Goal: Task Accomplishment & Management: Manage account settings

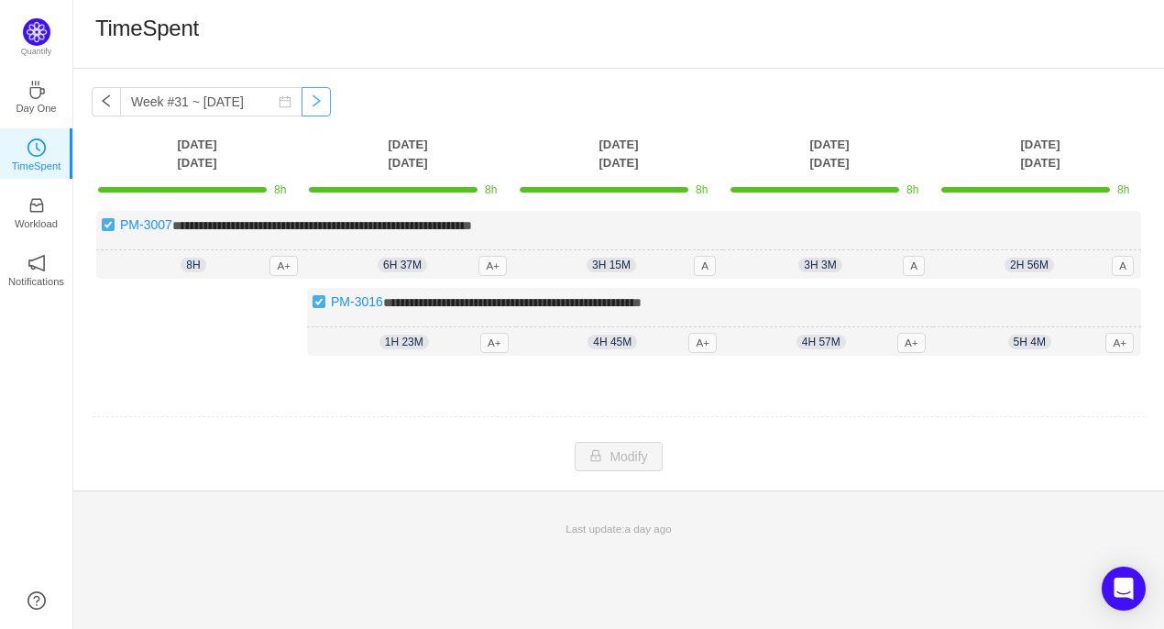
click at [301, 105] on button "button" at bounding box center [315, 101] width 29 height 29
type input "Week #32 ~ [DATE]"
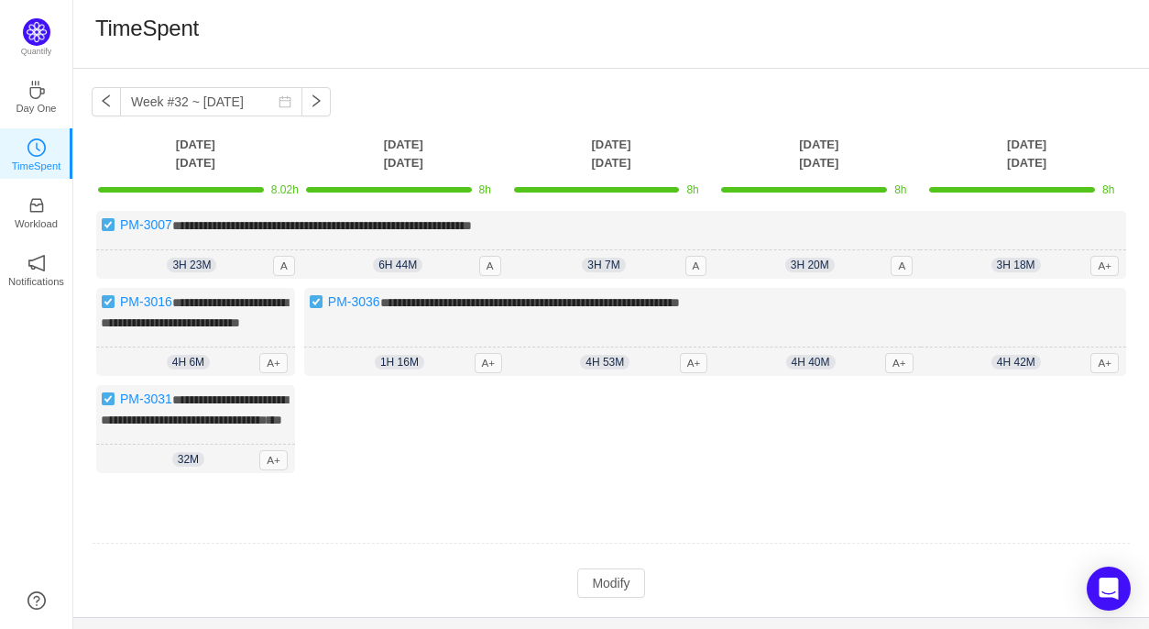
scroll to position [4, 0]
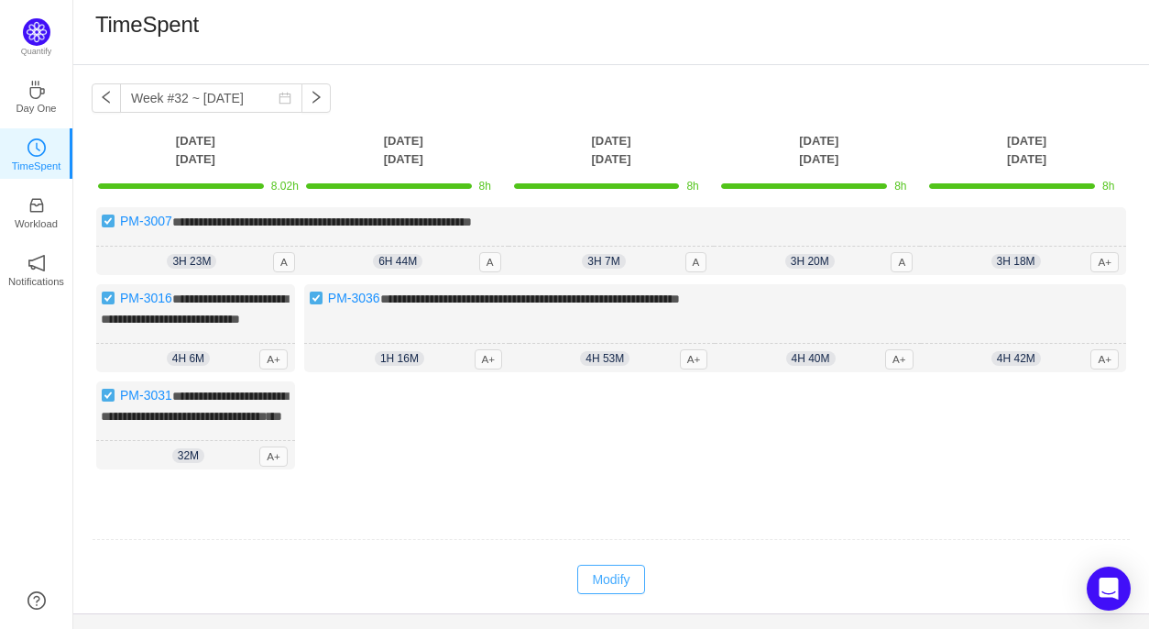
click at [618, 594] on button "Modify" at bounding box center [610, 578] width 67 height 29
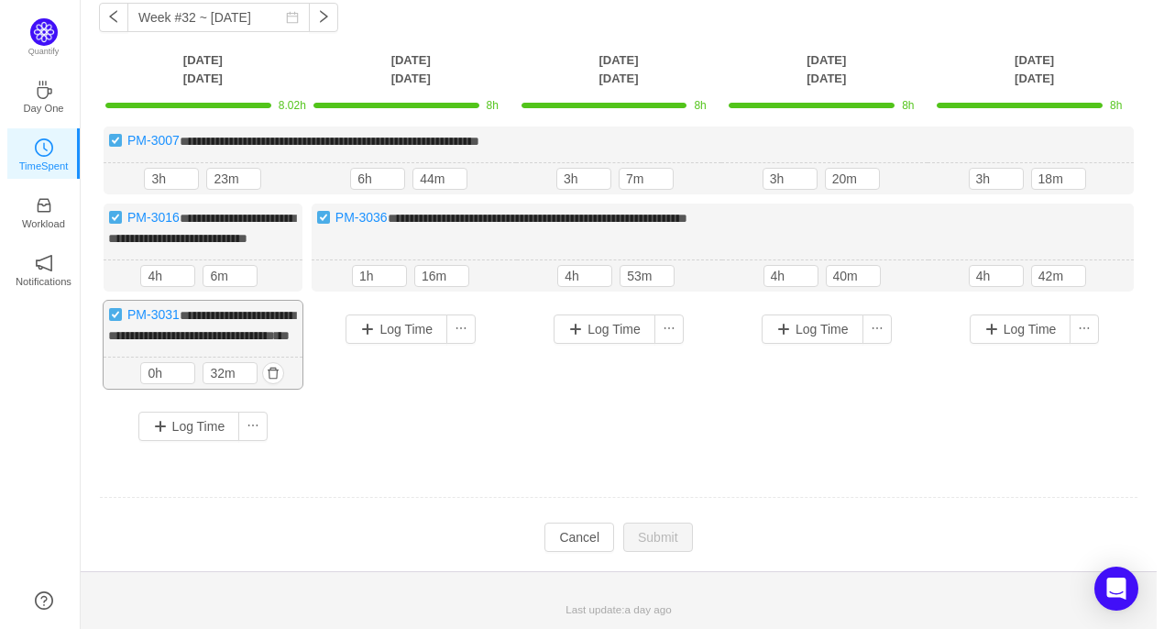
scroll to position [116, 0]
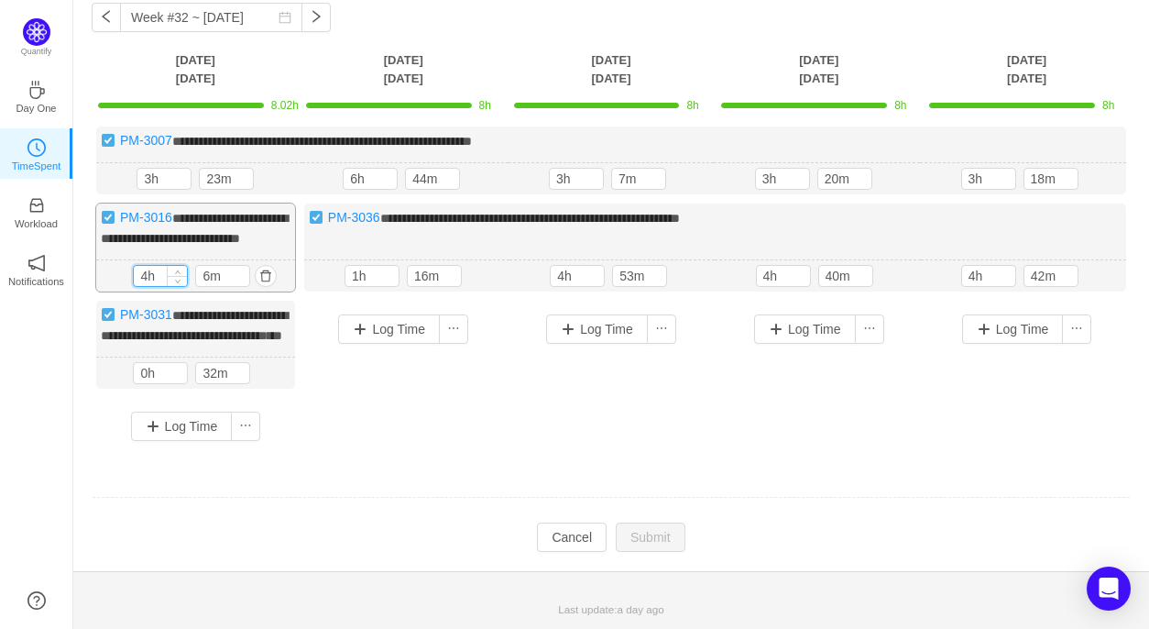
click at [148, 266] on input "4h" at bounding box center [160, 276] width 53 height 20
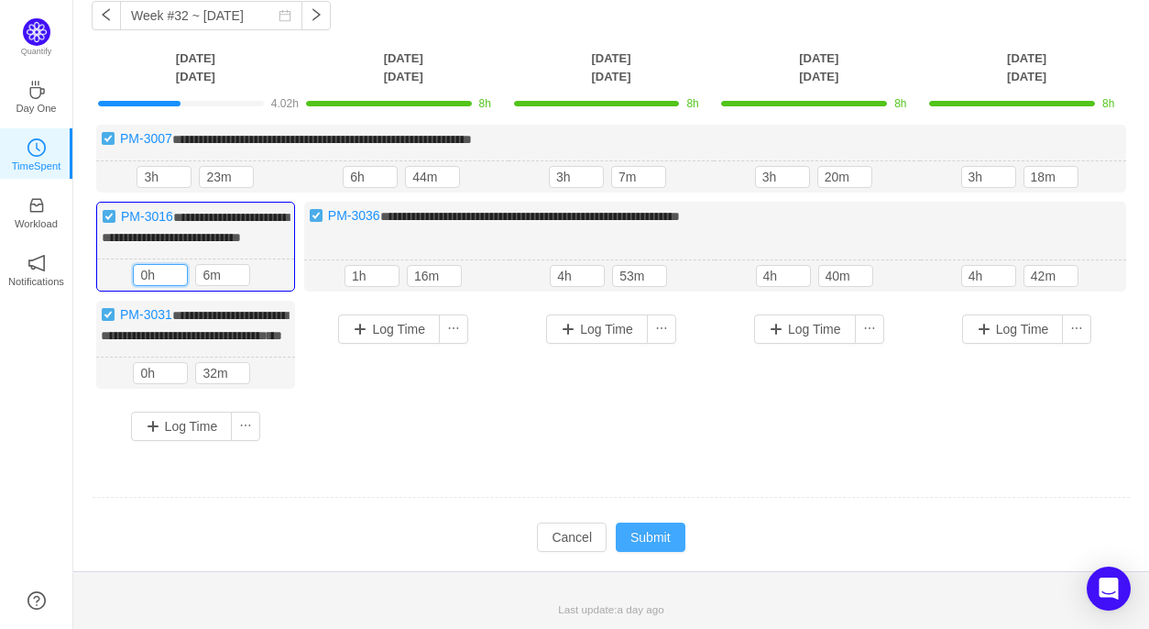
type input "0h"
click at [667, 543] on button "Submit" at bounding box center [651, 536] width 70 height 29
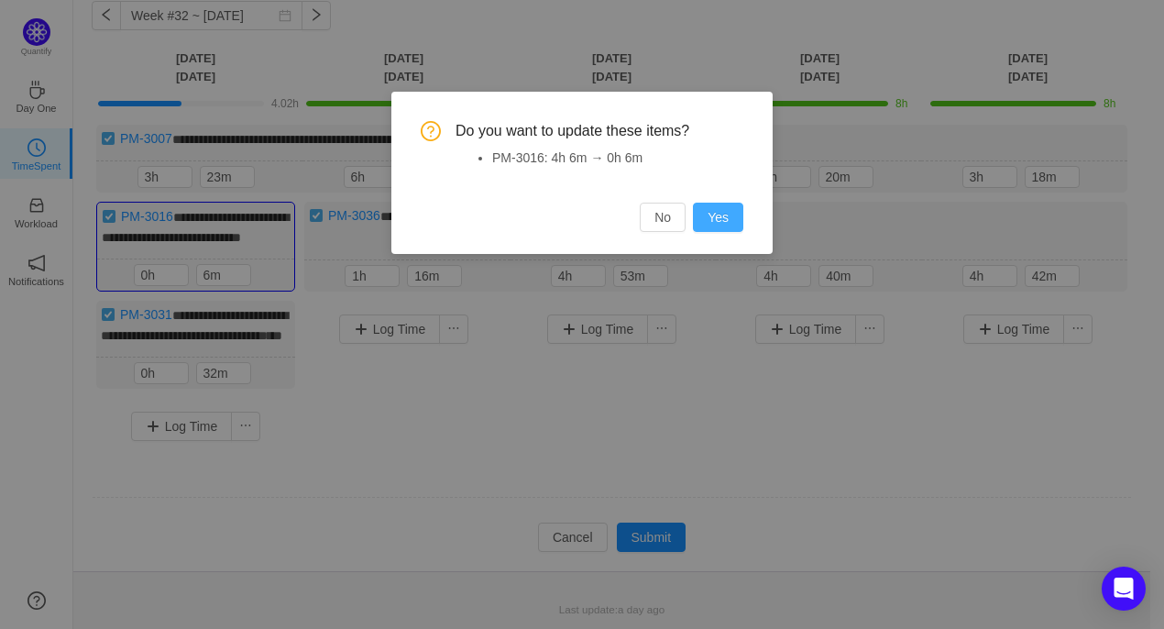
click at [720, 225] on button "Yes" at bounding box center [718, 216] width 50 height 29
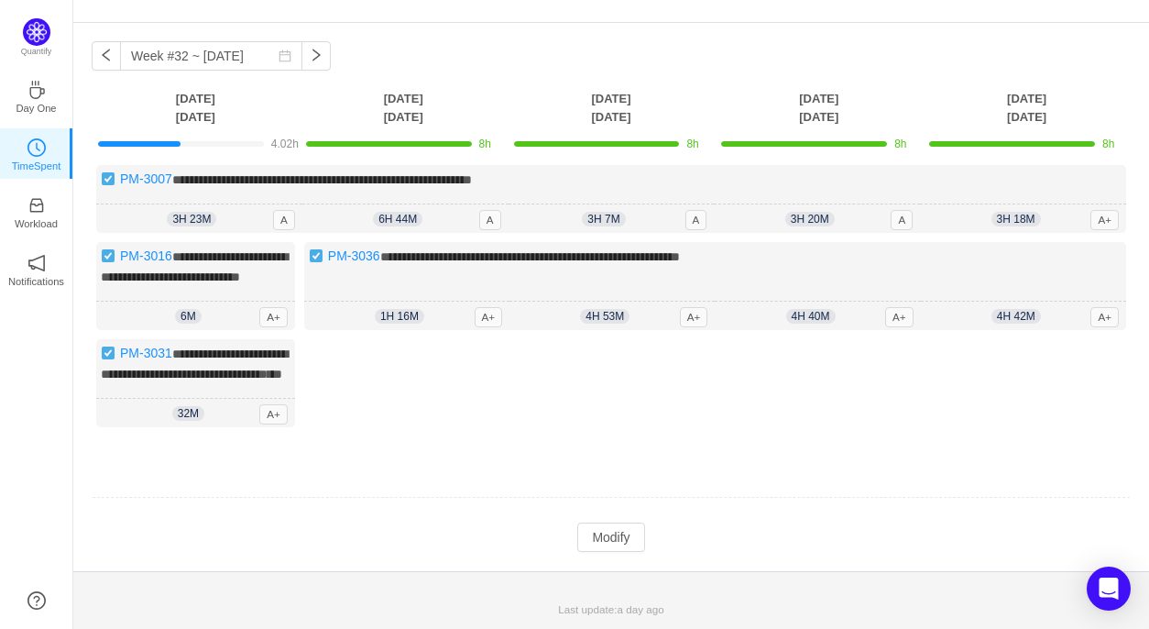
scroll to position [0, 0]
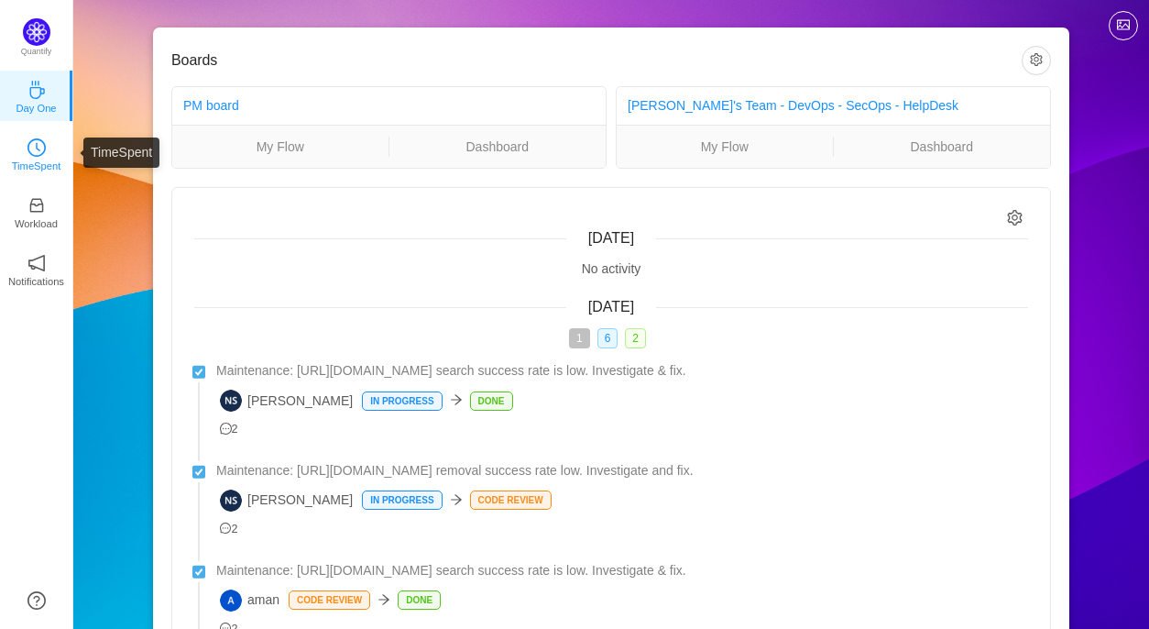
click at [29, 150] on icon "icon: clock-circle" at bounding box center [36, 147] width 18 height 18
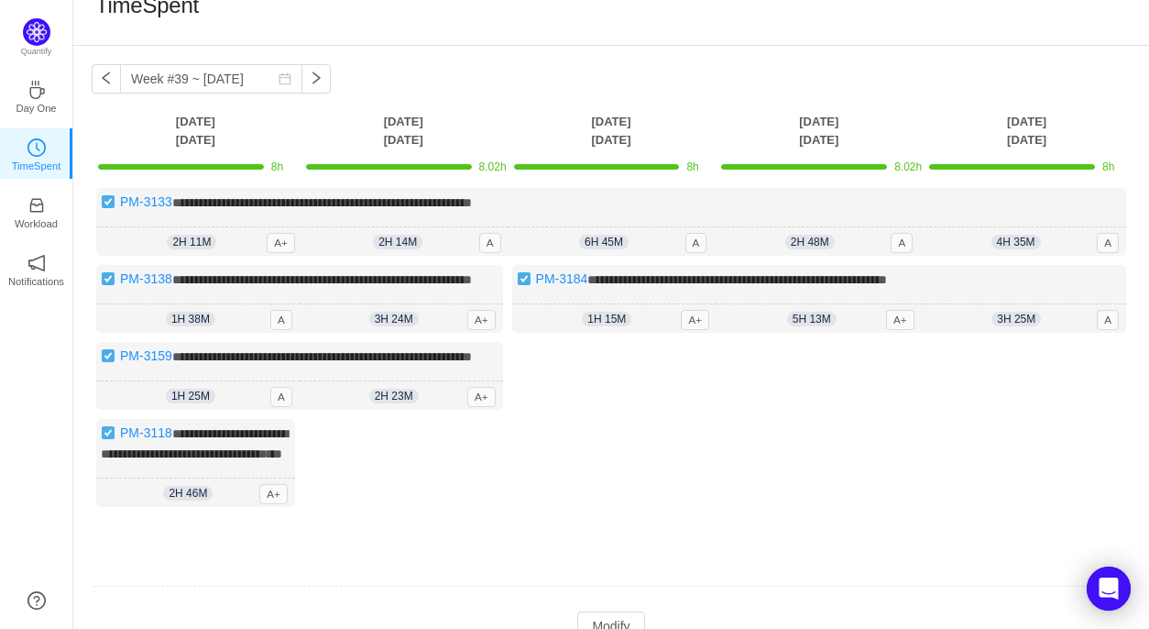
scroll to position [22, 0]
click at [107, 83] on button "button" at bounding box center [106, 79] width 29 height 29
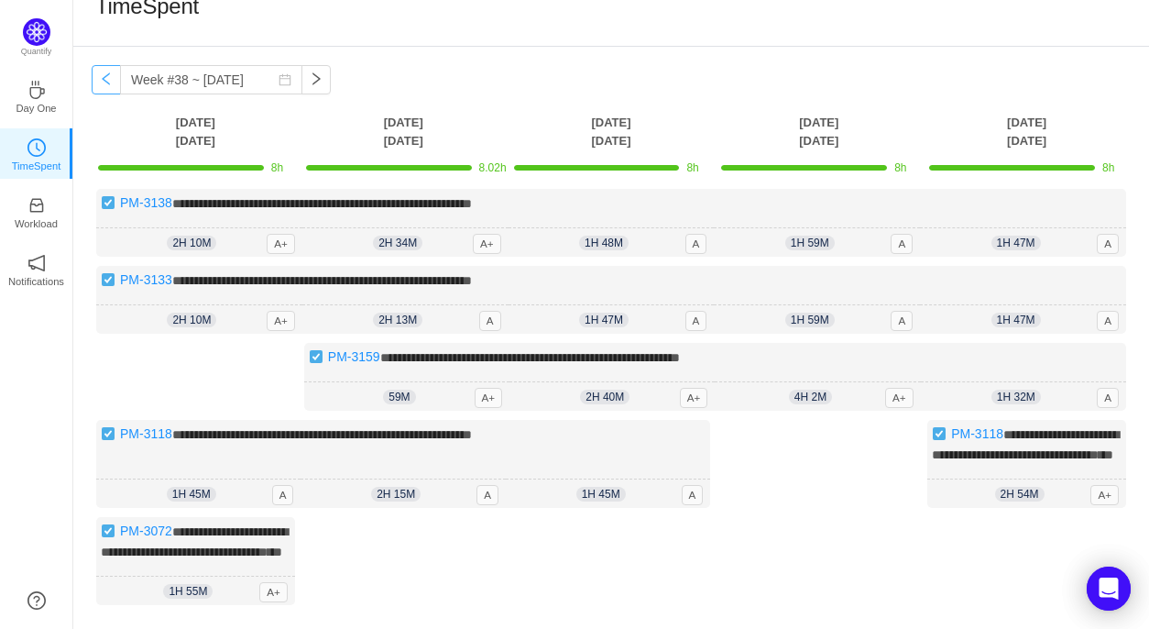
click at [102, 84] on button "button" at bounding box center [106, 79] width 29 height 29
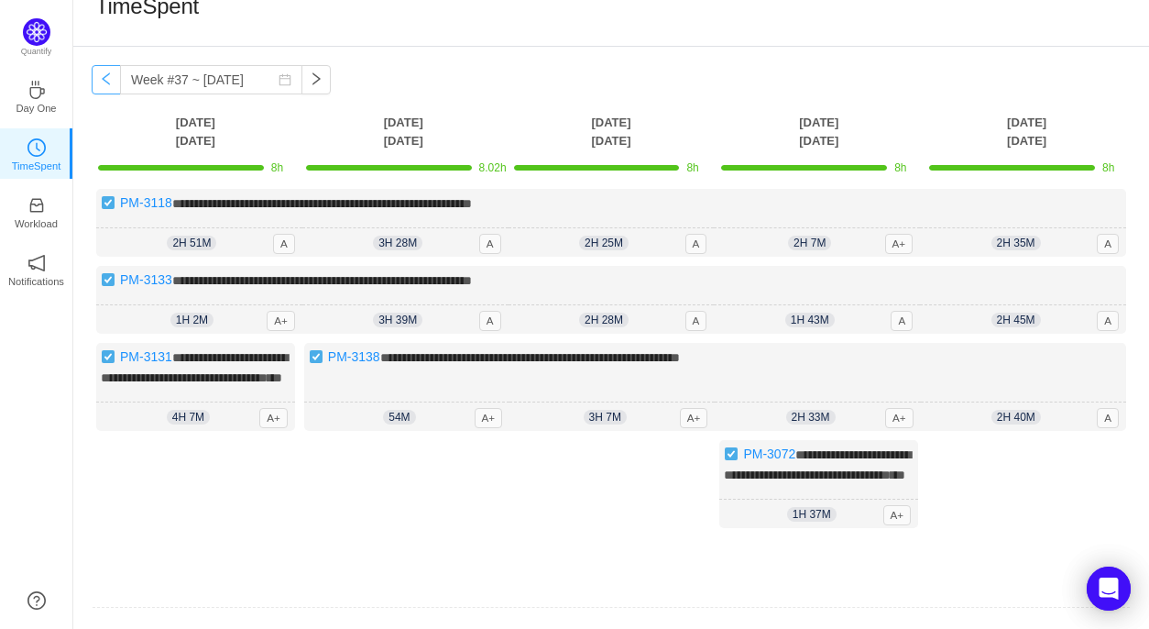
click at [108, 84] on button "button" at bounding box center [106, 79] width 29 height 29
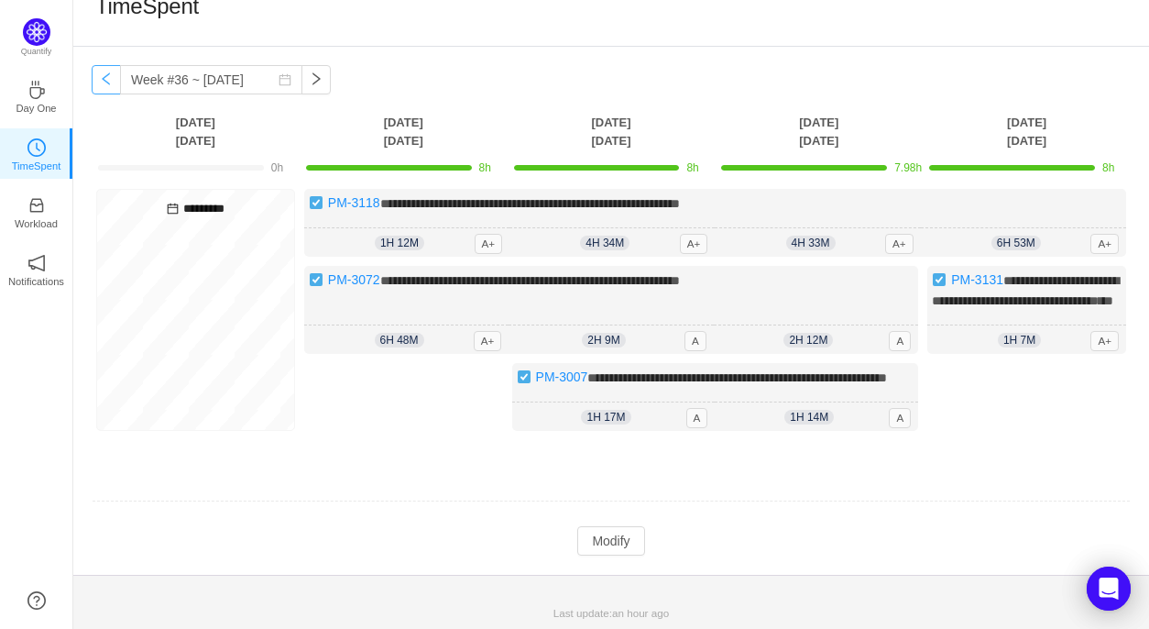
click at [107, 85] on button "button" at bounding box center [106, 79] width 29 height 29
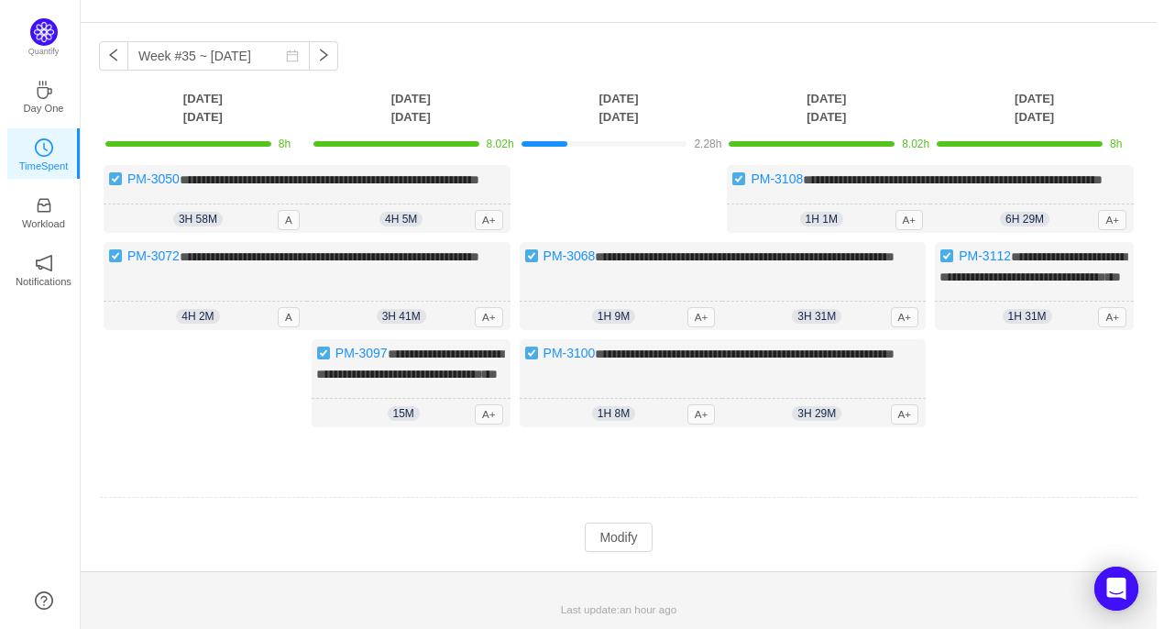
scroll to position [0, 0]
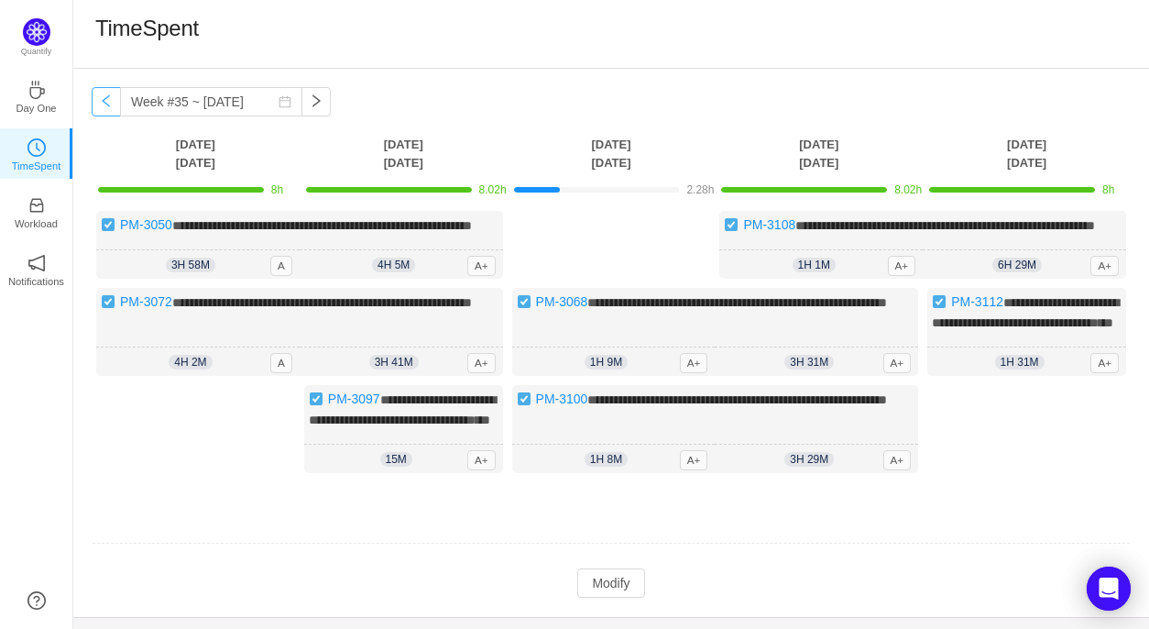
click at [108, 102] on button "button" at bounding box center [106, 101] width 29 height 29
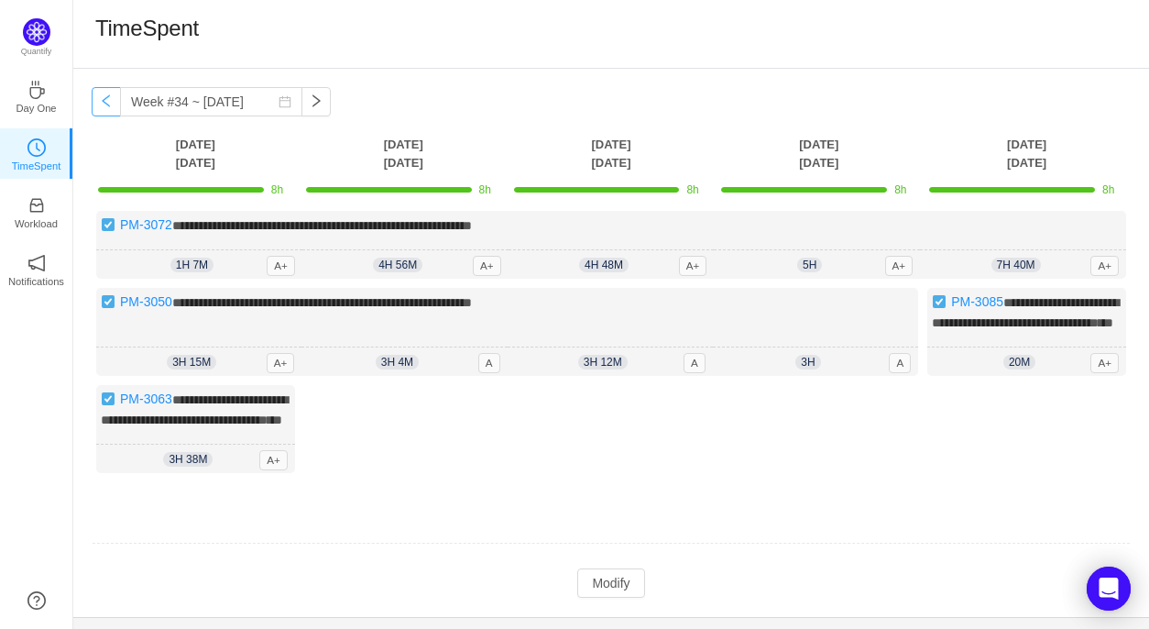
click at [104, 107] on button "button" at bounding box center [106, 101] width 29 height 29
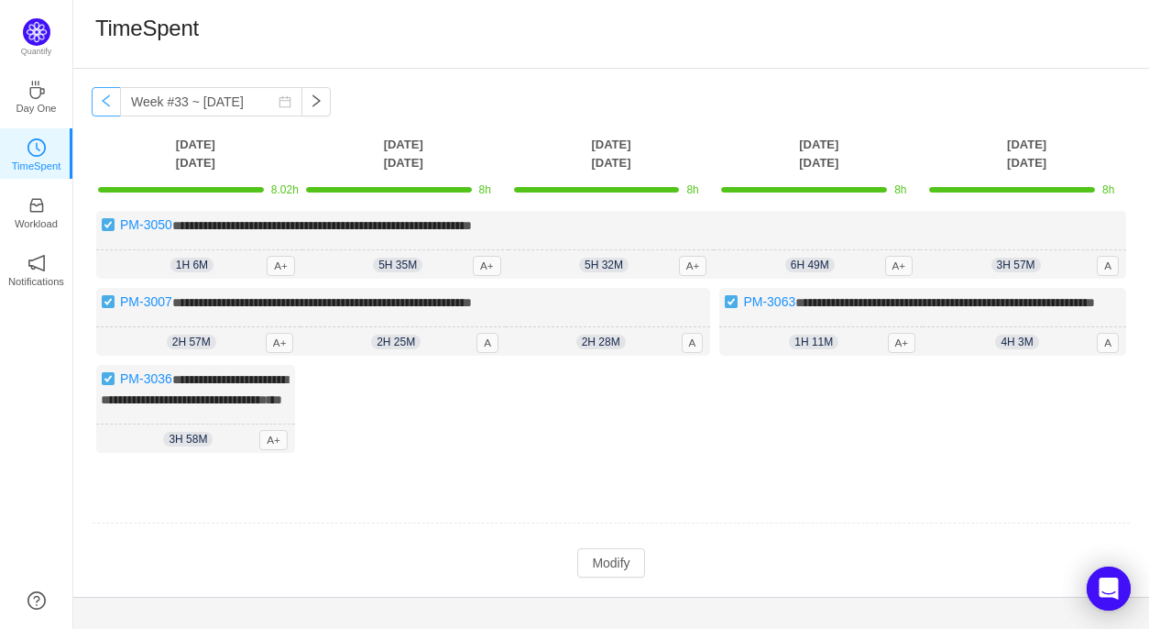
click at [110, 107] on button "button" at bounding box center [106, 101] width 29 height 29
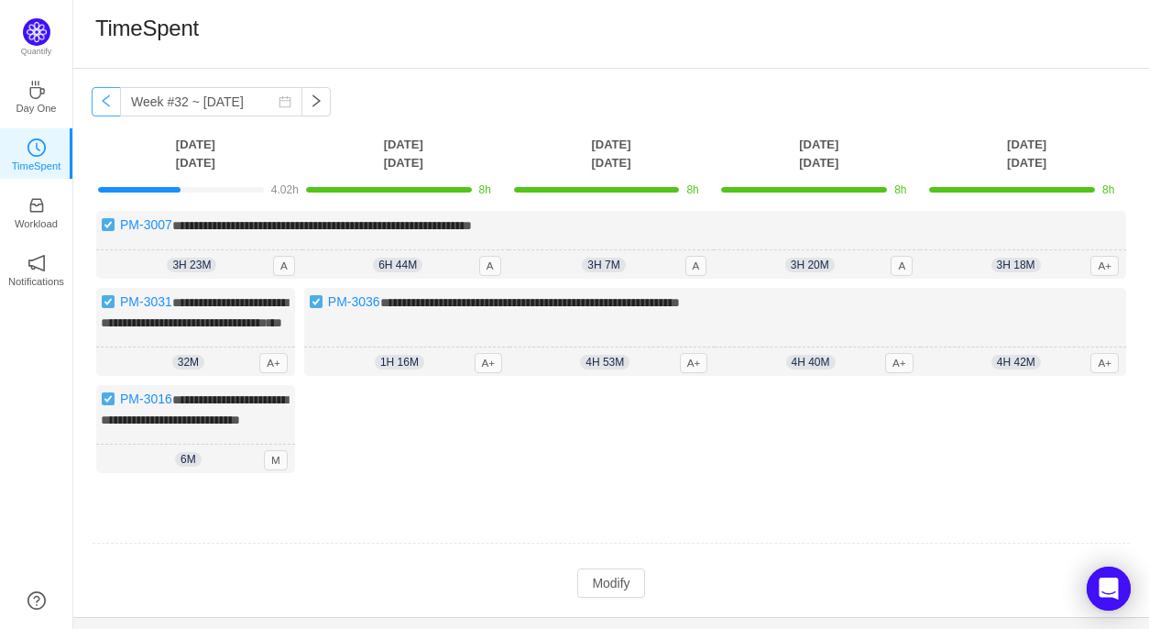
click at [104, 108] on button "button" at bounding box center [106, 101] width 29 height 29
type input "Week #31 ~ Jul 28"
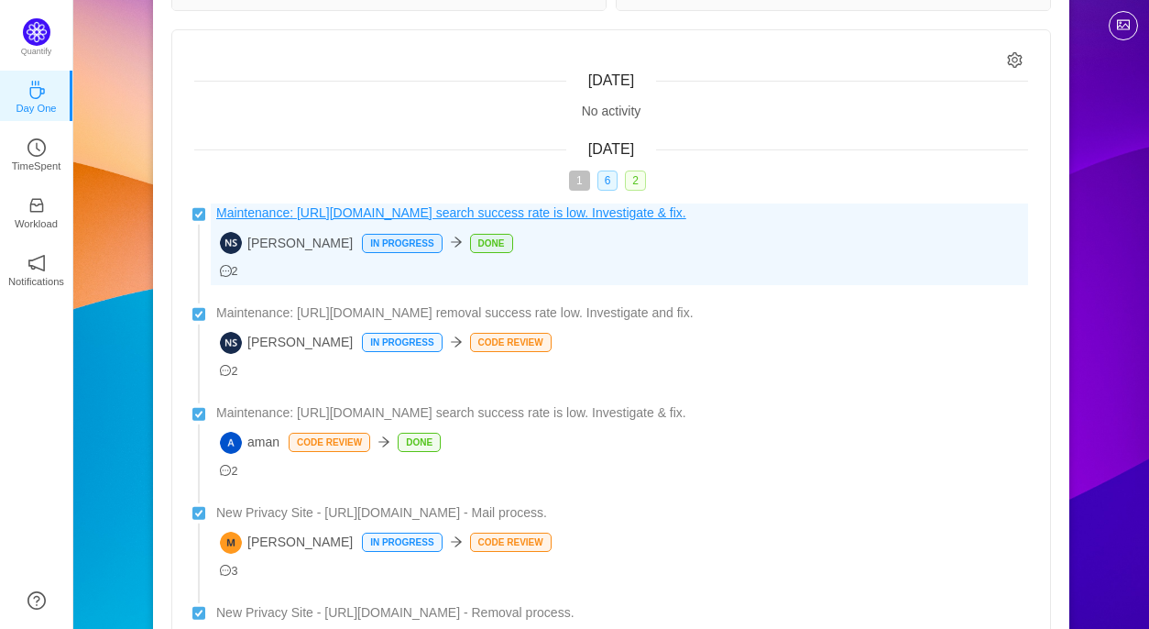
scroll to position [161, 0]
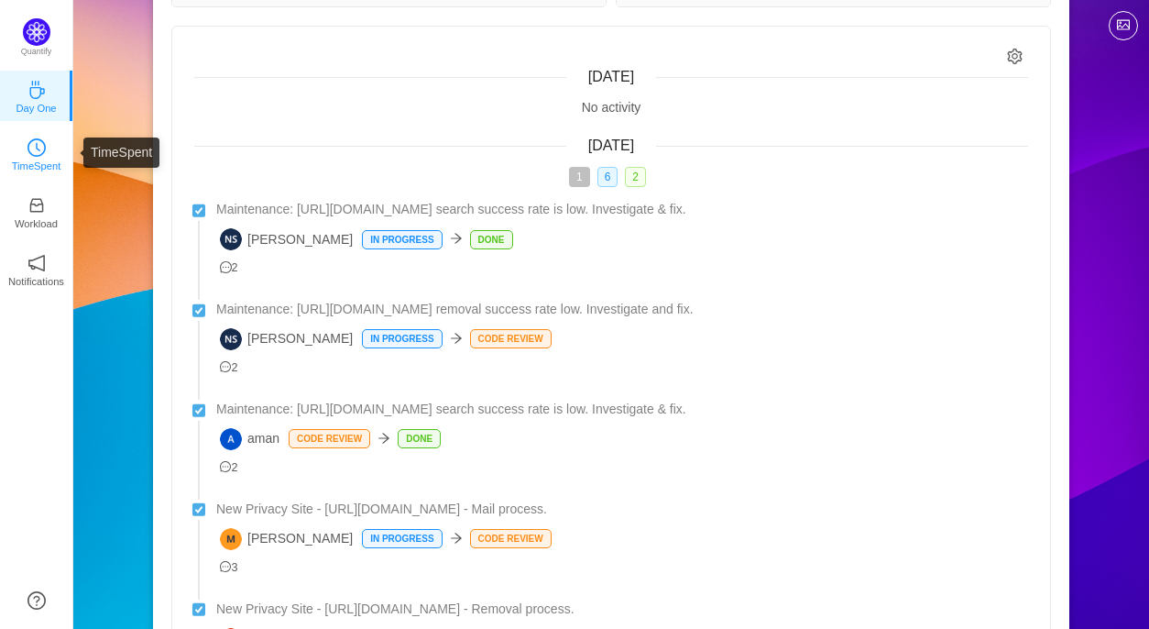
click at [24, 158] on p "TimeSpent" at bounding box center [36, 166] width 49 height 16
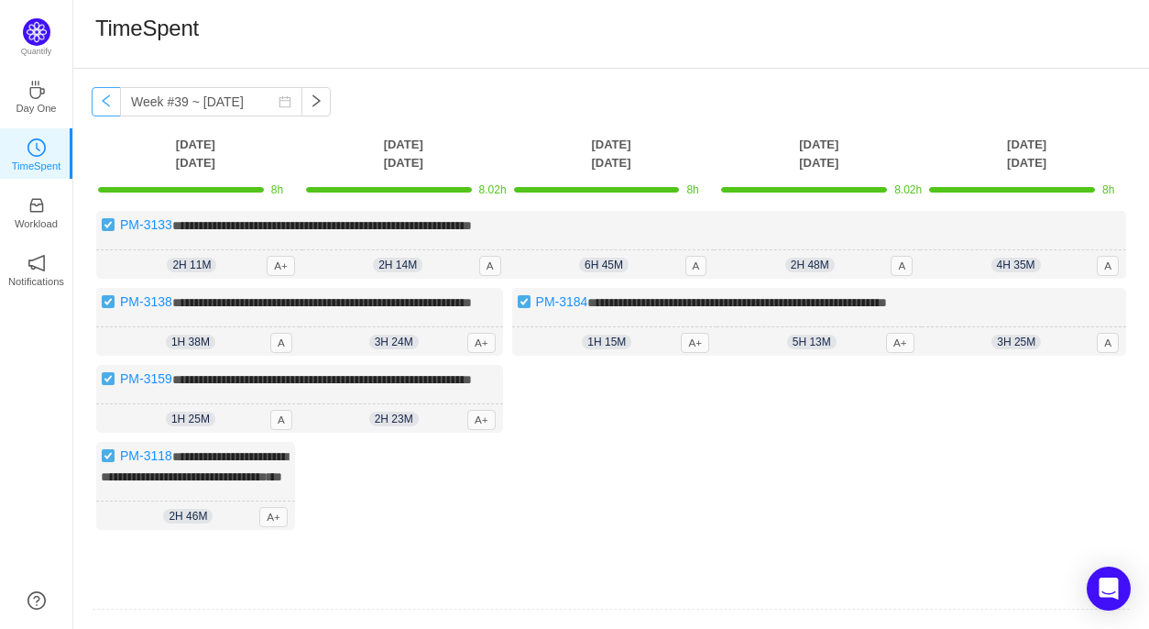
click at [104, 97] on button "button" at bounding box center [106, 101] width 29 height 29
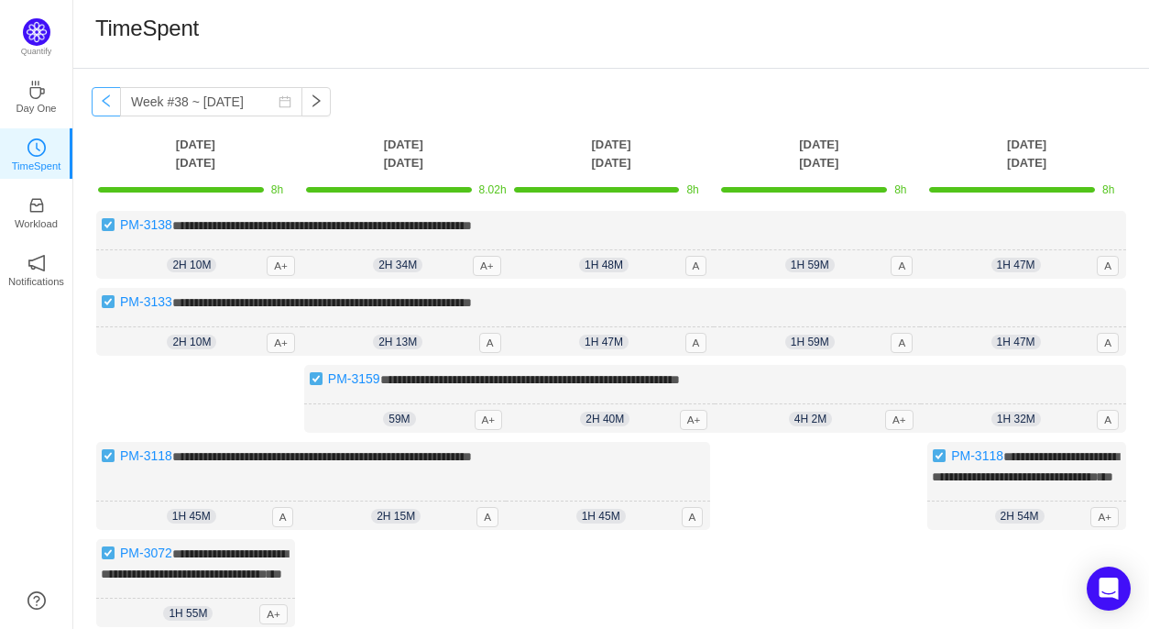
click at [104, 97] on button "button" at bounding box center [106, 101] width 29 height 29
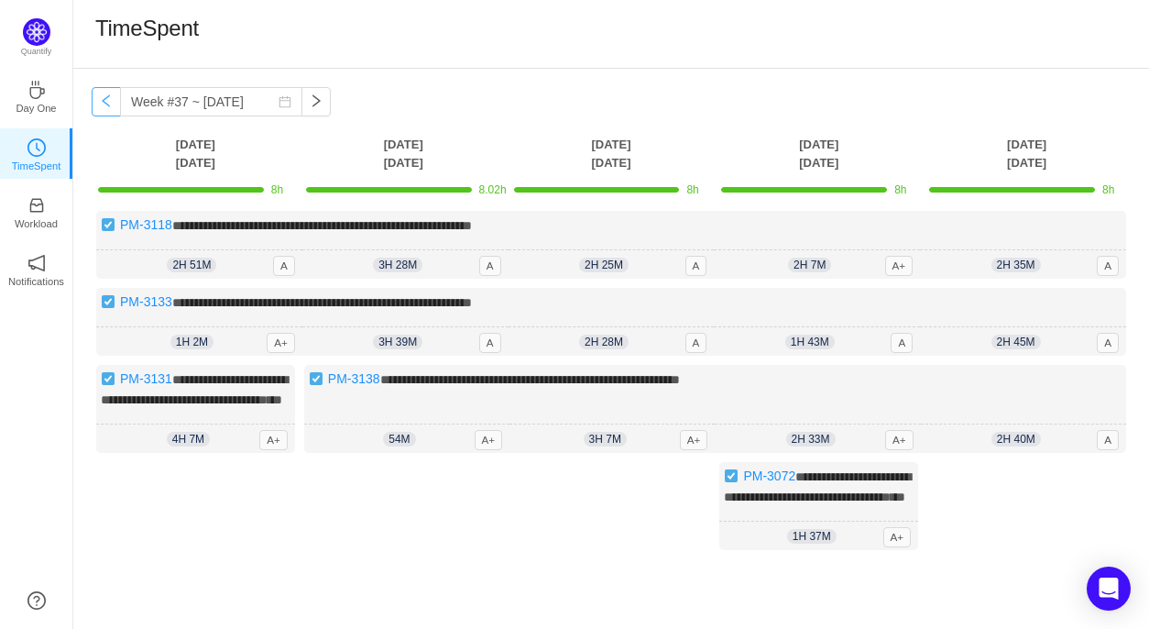
click at [104, 97] on button "button" at bounding box center [106, 101] width 29 height 29
type input "Week #36 ~ [DATE]"
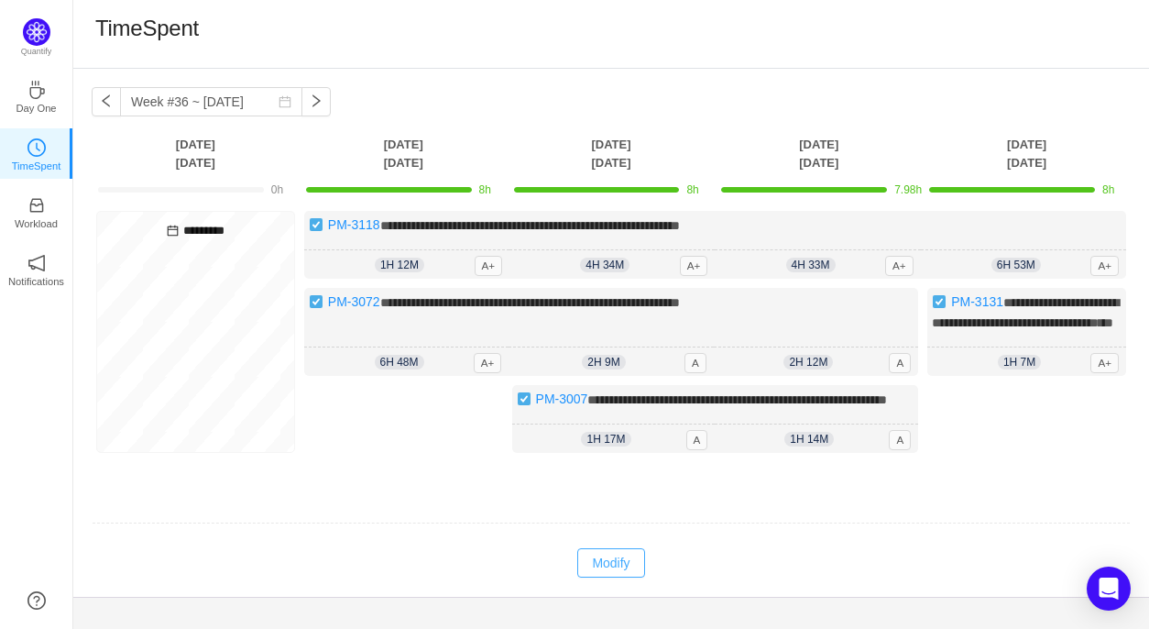
click at [607, 577] on button "Modify" at bounding box center [610, 562] width 67 height 29
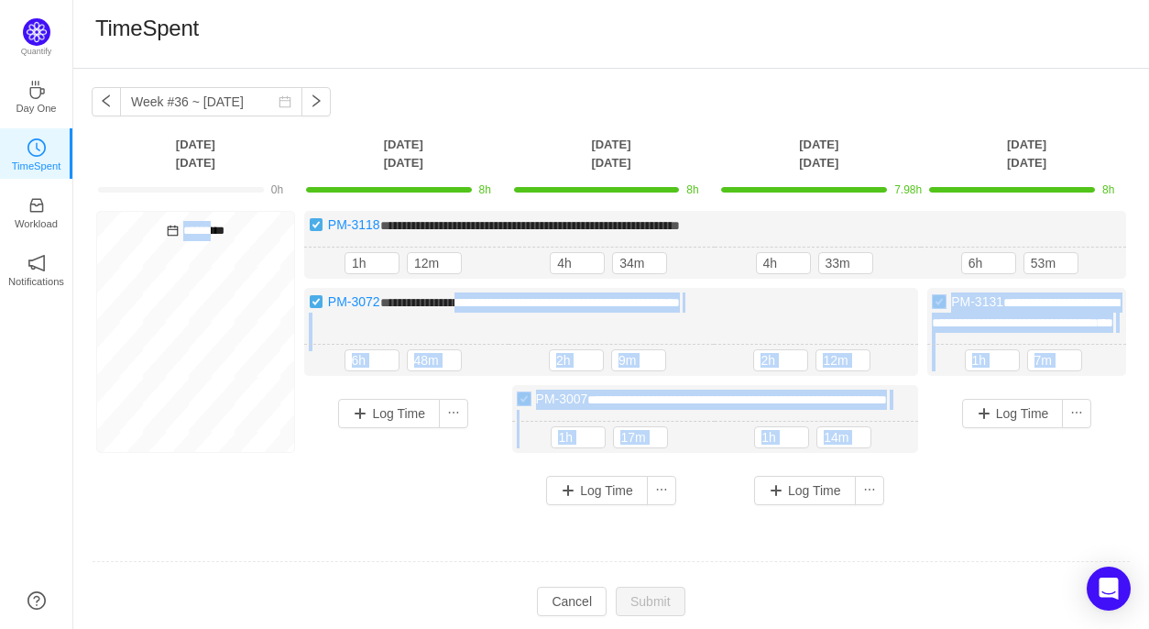
drag, startPoint x: 475, startPoint y: 310, endPoint x: 209, endPoint y: 294, distance: 266.2
click at [209, 294] on div "**********" at bounding box center [611, 365] width 1039 height 308
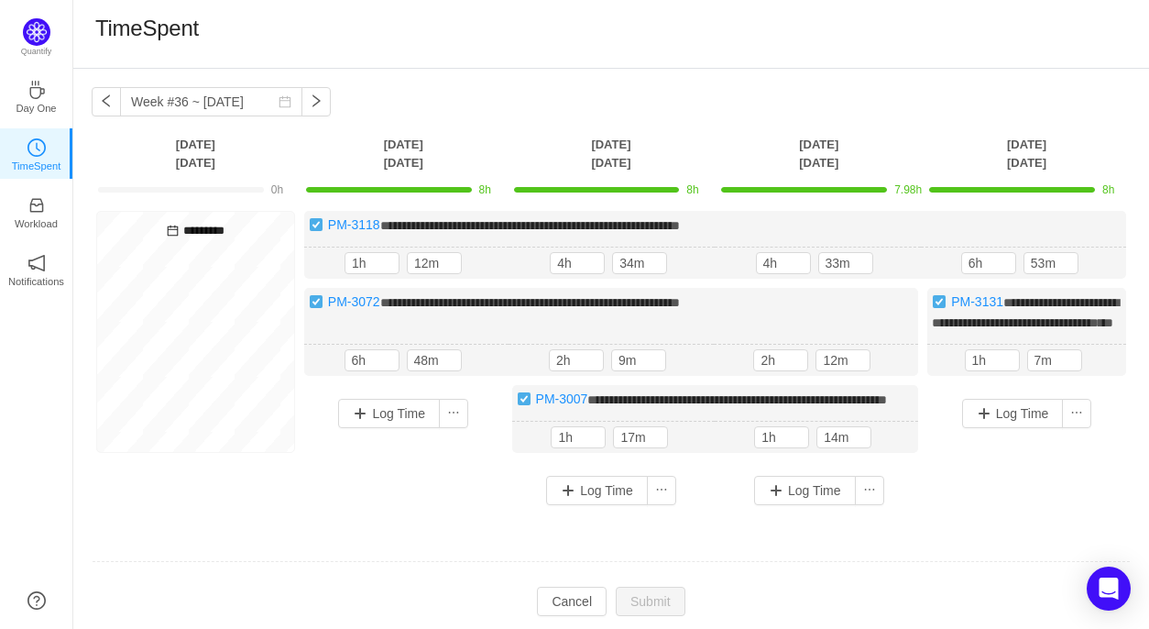
click at [396, 497] on div "Log Time" at bounding box center [403, 441] width 199 height 112
click at [168, 227] on icon "icon: calendar" at bounding box center [173, 230] width 11 height 11
drag, startPoint x: 365, startPoint y: 378, endPoint x: 347, endPoint y: 378, distance: 17.4
click at [347, 370] on input "6h" at bounding box center [371, 360] width 53 height 20
click at [361, 370] on input "6h" at bounding box center [371, 360] width 53 height 20
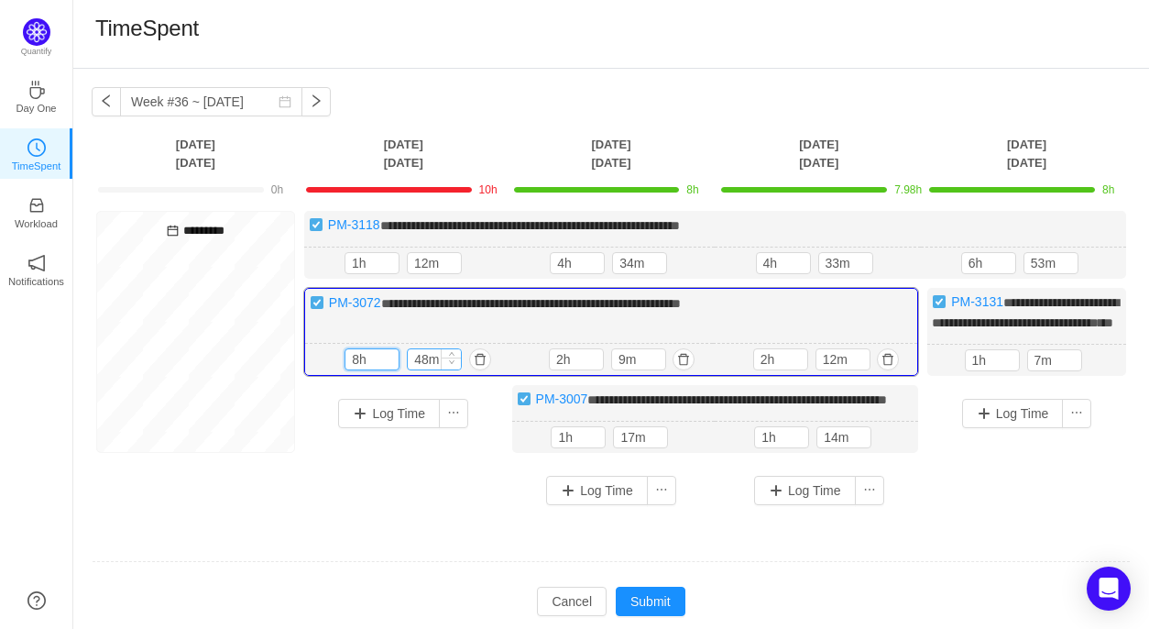
scroll to position [98, 0]
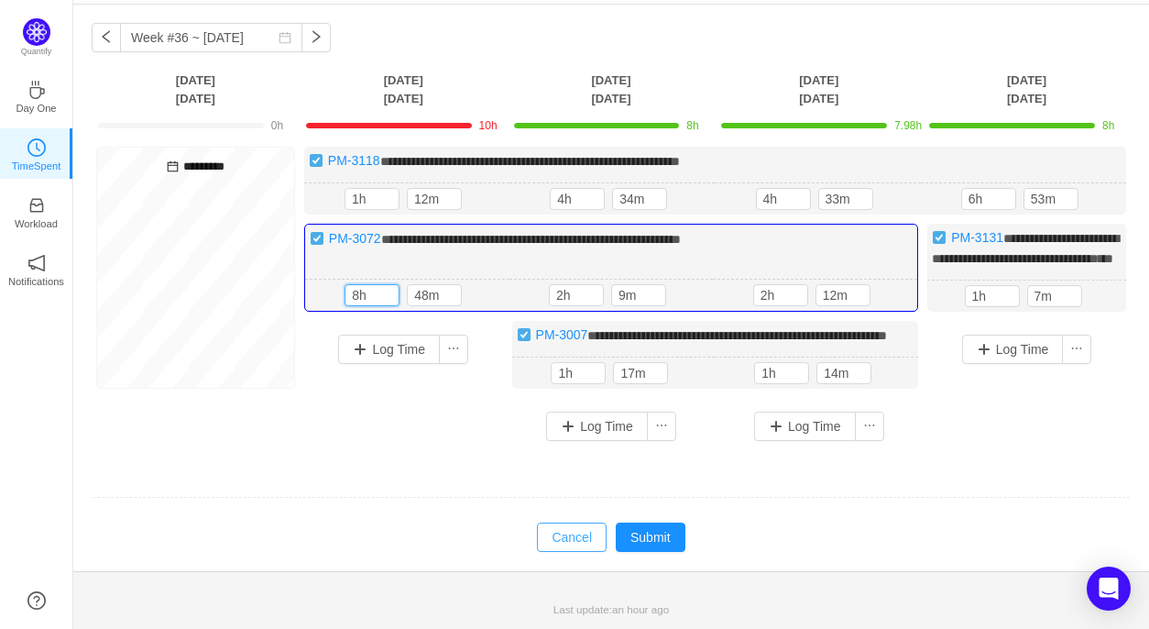
type input "8h"
click at [569, 533] on button "Cancel" at bounding box center [572, 536] width 70 height 29
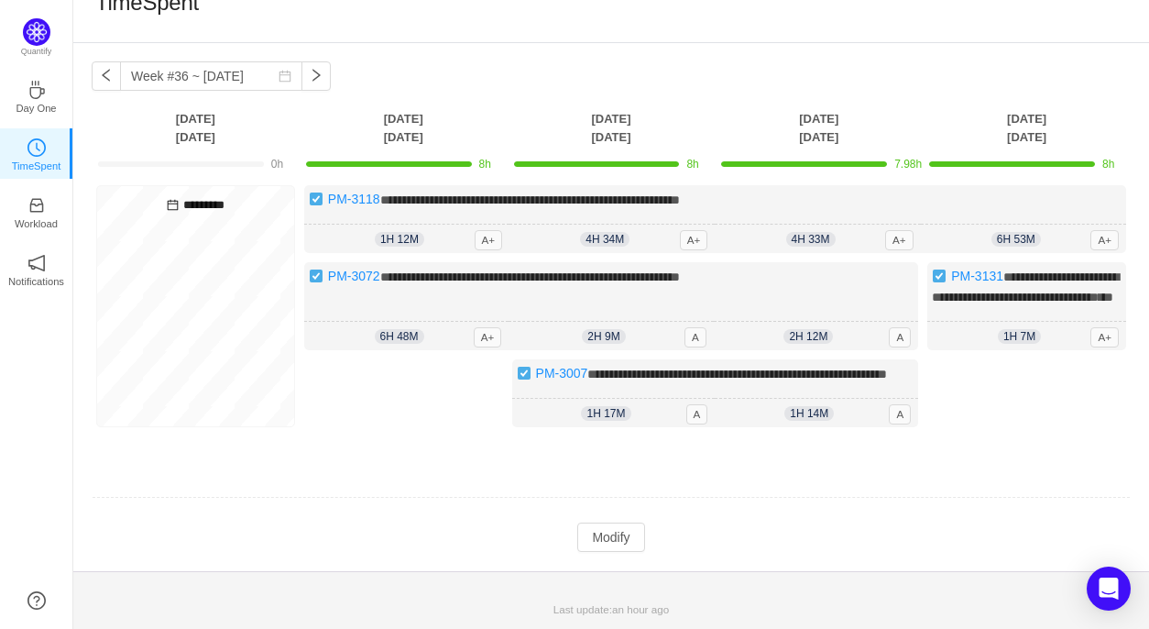
scroll to position [0, 0]
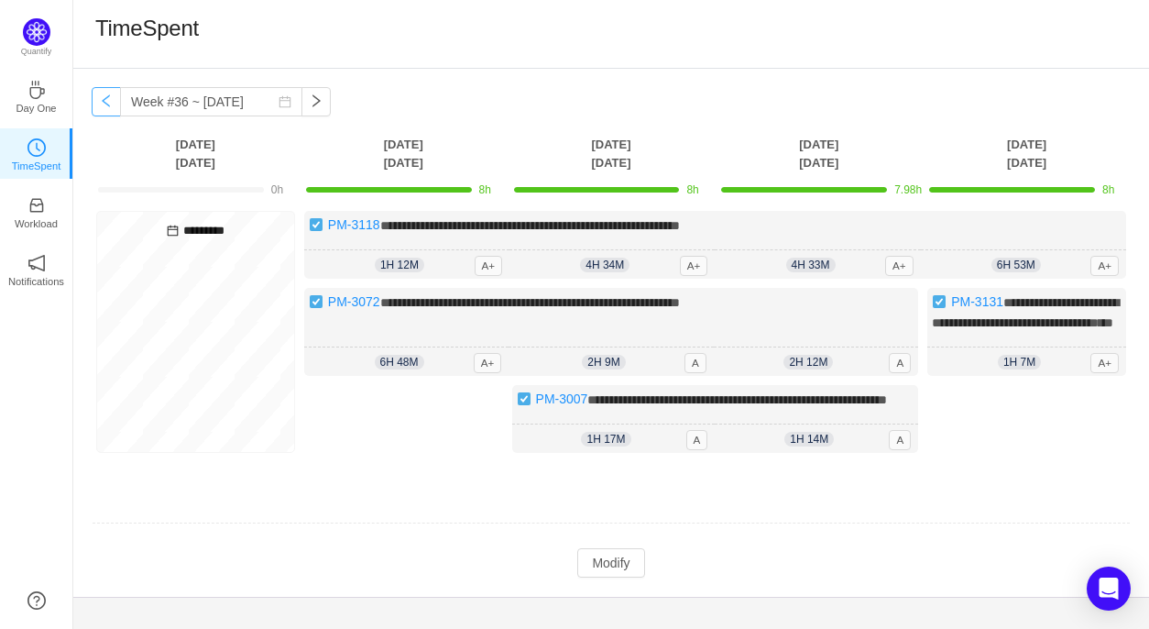
click at [108, 103] on button "button" at bounding box center [106, 101] width 29 height 29
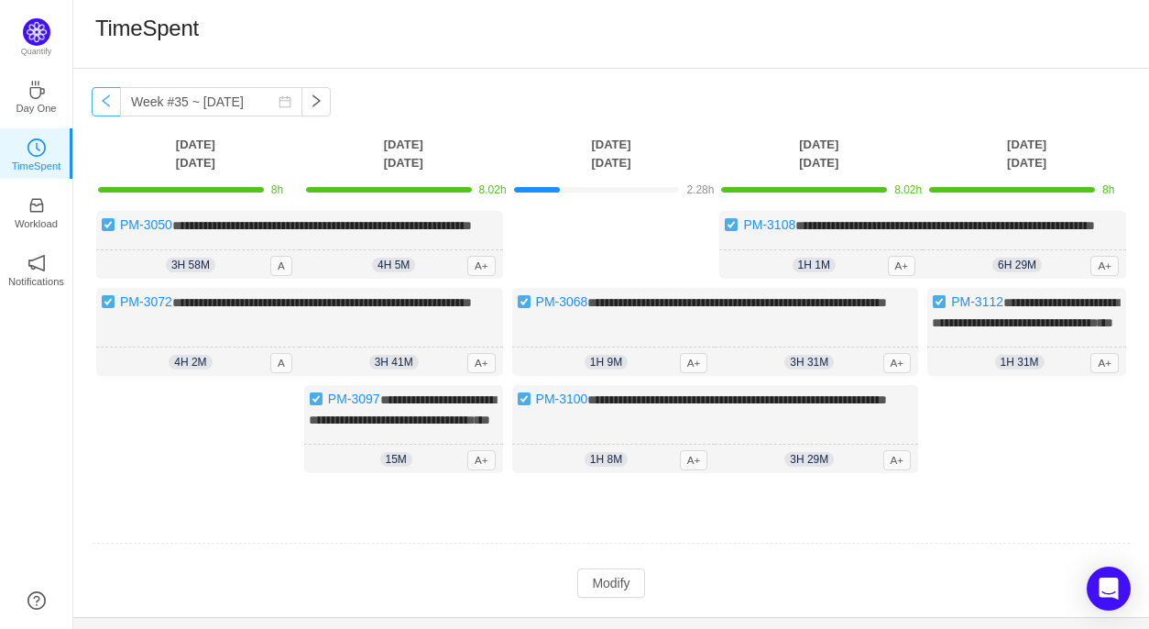
click at [109, 104] on button "button" at bounding box center [106, 101] width 29 height 29
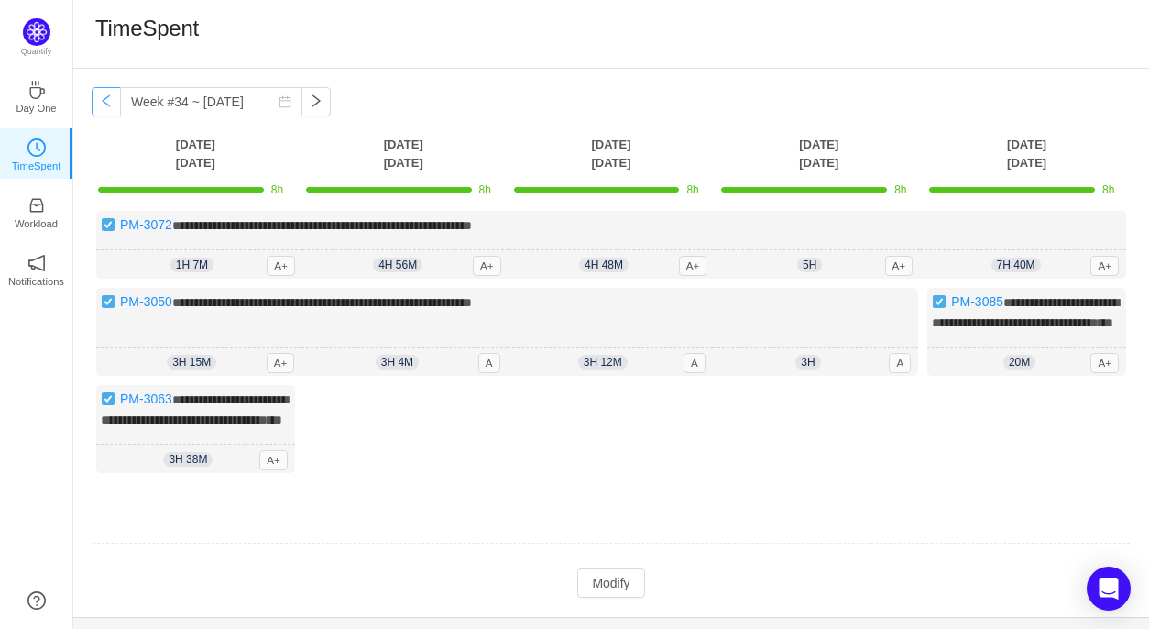
click at [106, 111] on button "button" at bounding box center [106, 101] width 29 height 29
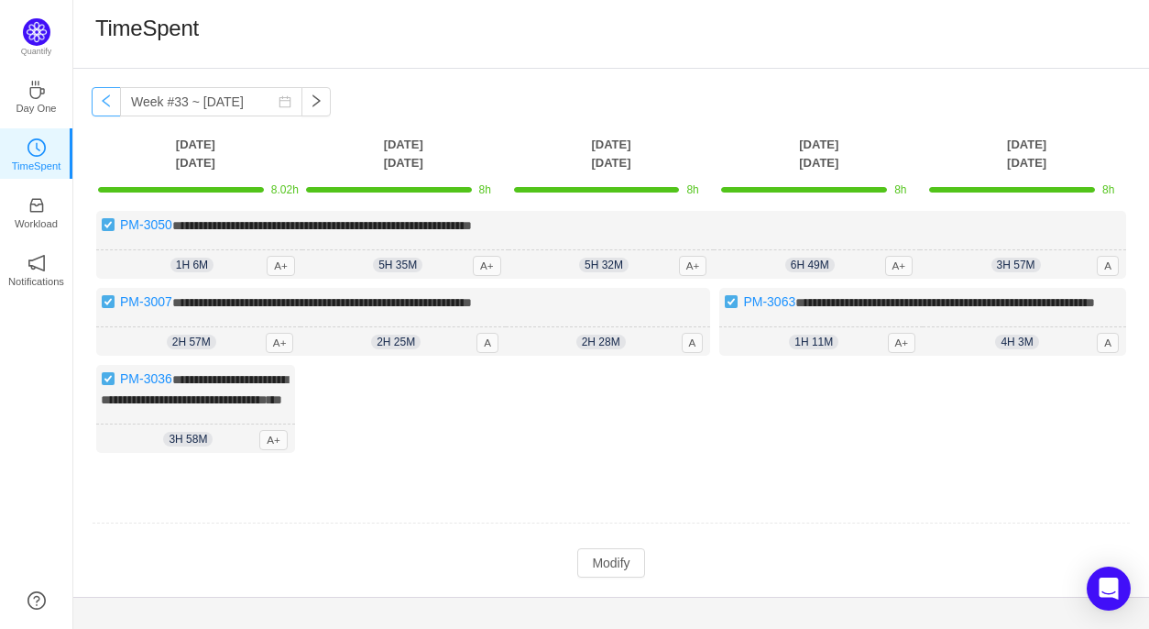
click at [99, 104] on button "button" at bounding box center [106, 101] width 29 height 29
type input "Week #32 ~ [DATE]"
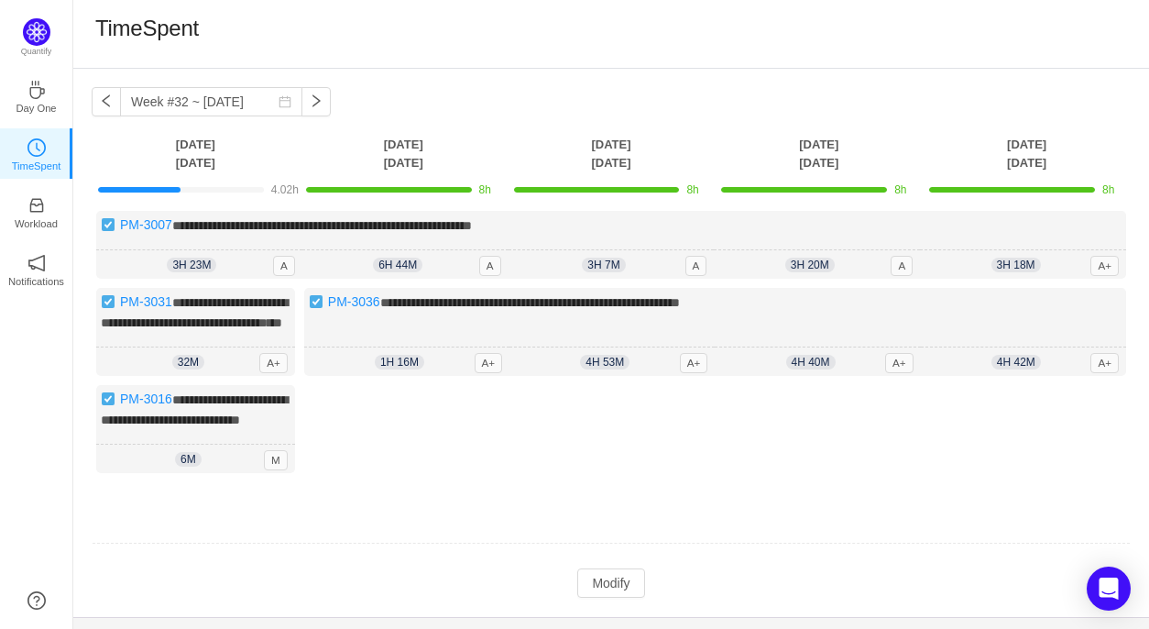
scroll to position [79, 0]
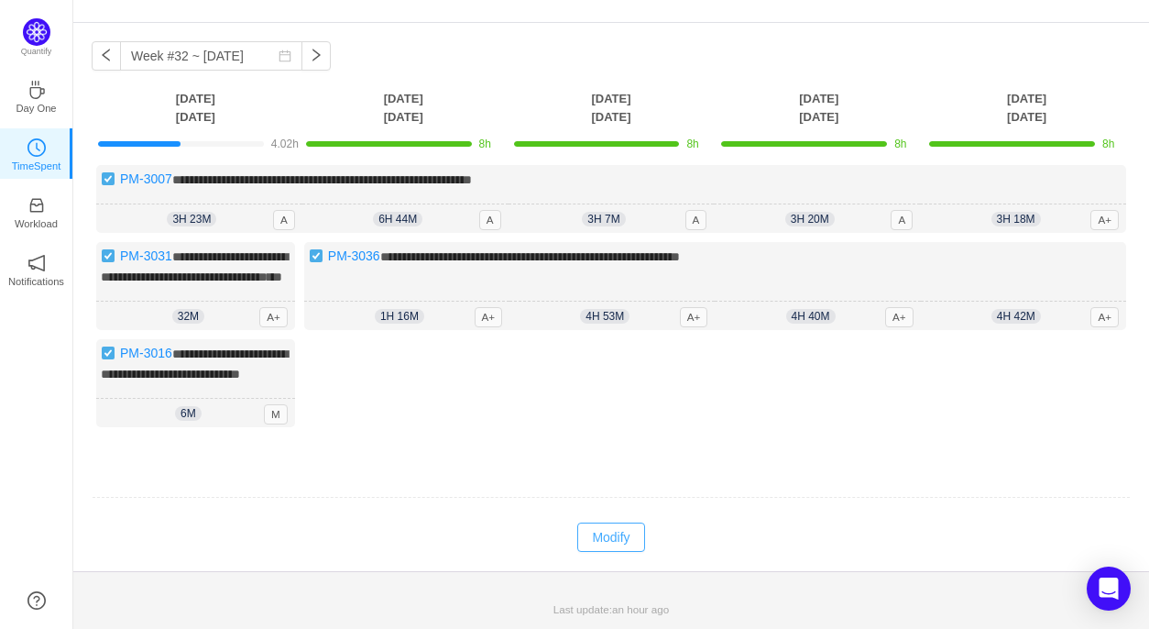
click at [618, 538] on button "Modify" at bounding box center [610, 536] width 67 height 29
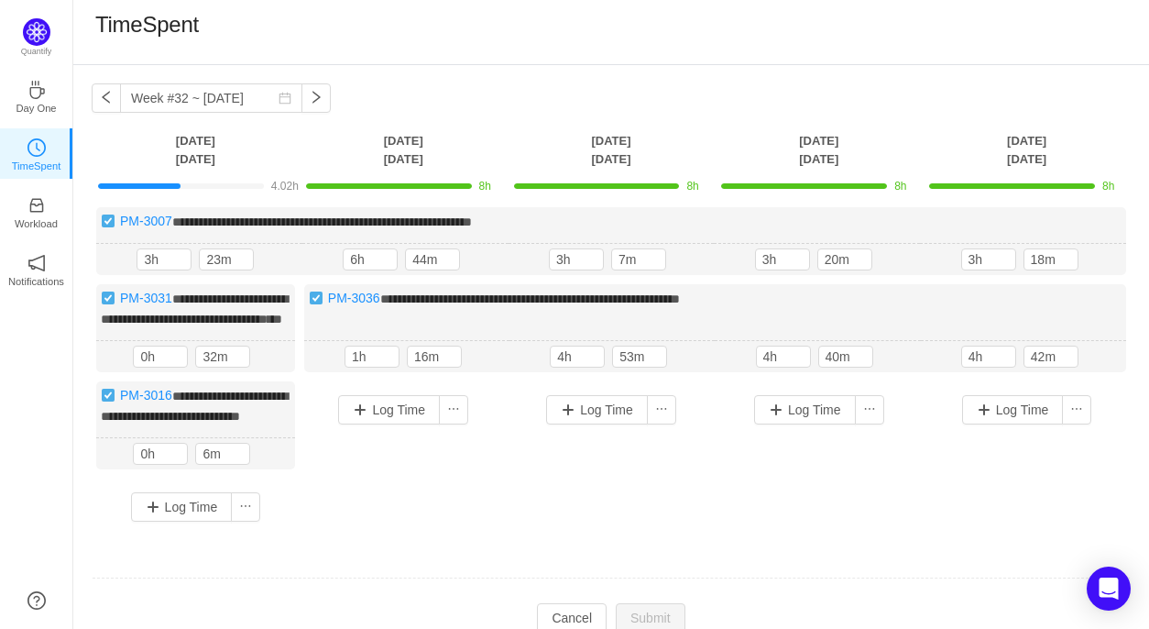
scroll to position [0, 0]
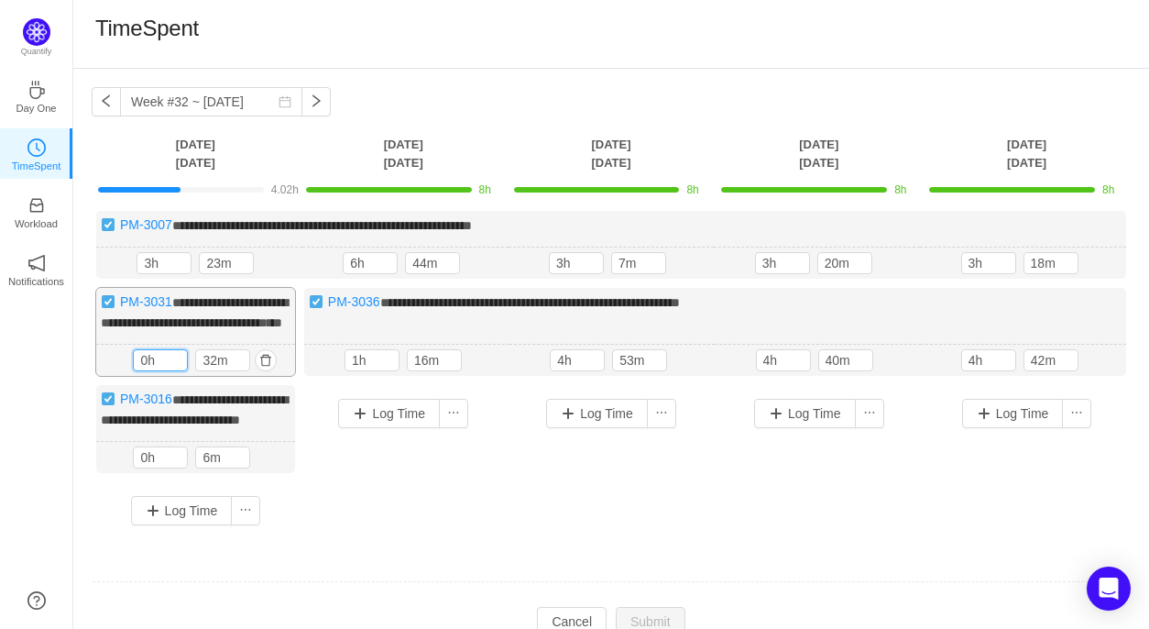
drag, startPoint x: 158, startPoint y: 378, endPoint x: 121, endPoint y: 379, distance: 36.7
click at [121, 377] on div "32m 0h 32m" at bounding box center [195, 361] width 199 height 32
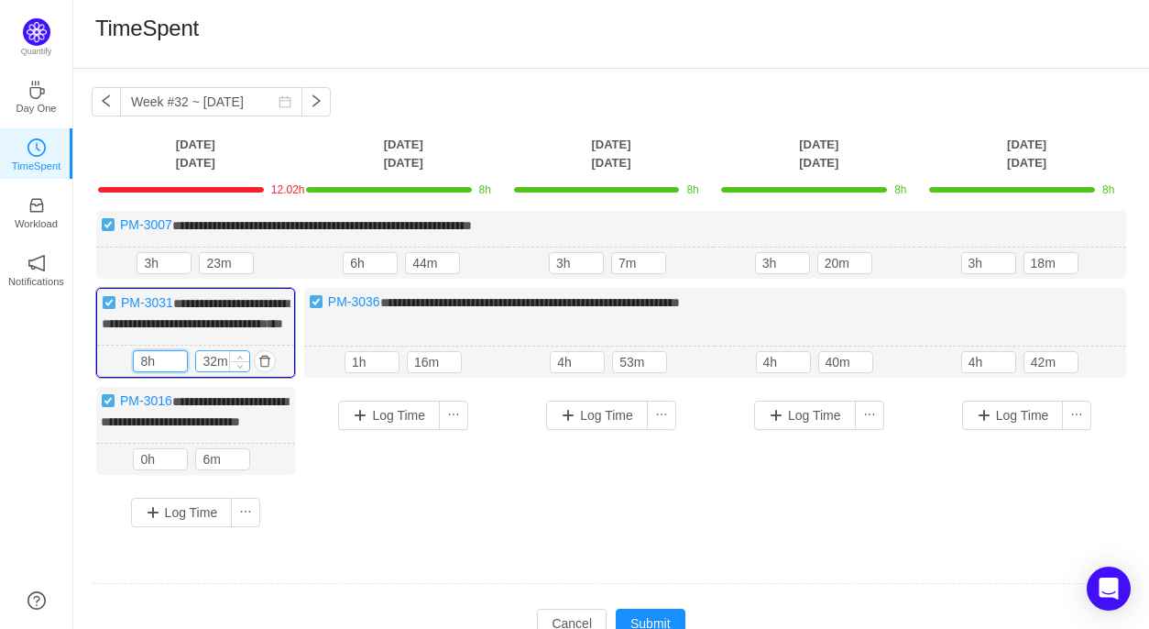
type input "8h"
click at [218, 371] on input "32m" at bounding box center [222, 361] width 53 height 20
type input "0m"
click at [203, 469] on input "6m" at bounding box center [222, 459] width 53 height 20
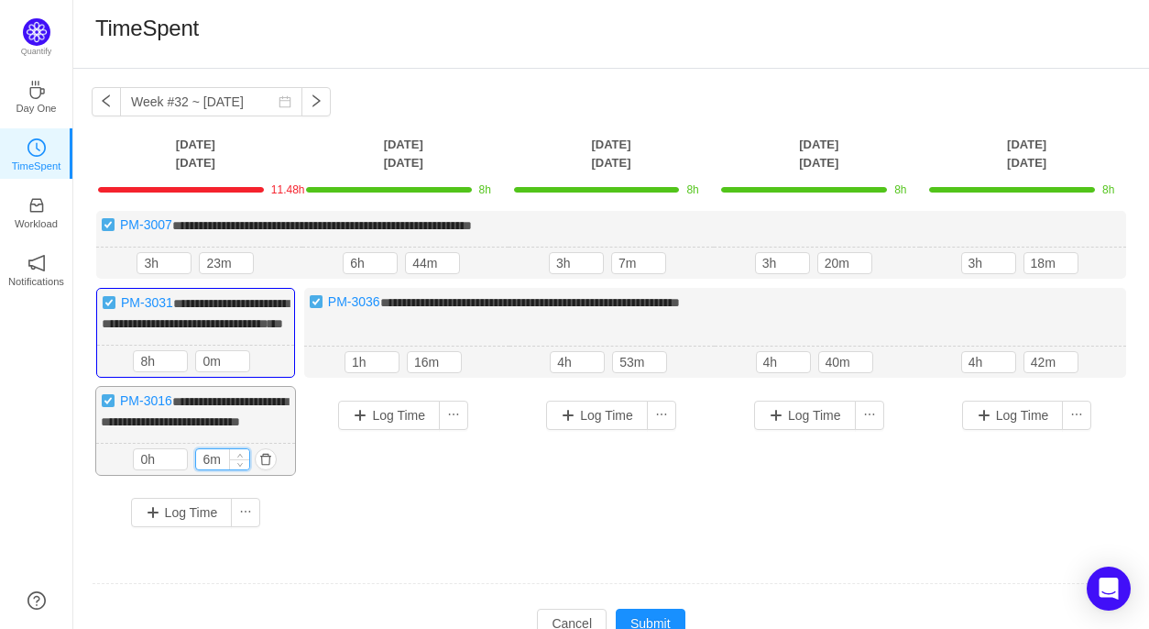
click at [203, 469] on input "6m" at bounding box center [222, 459] width 53 height 20
type input "0m"
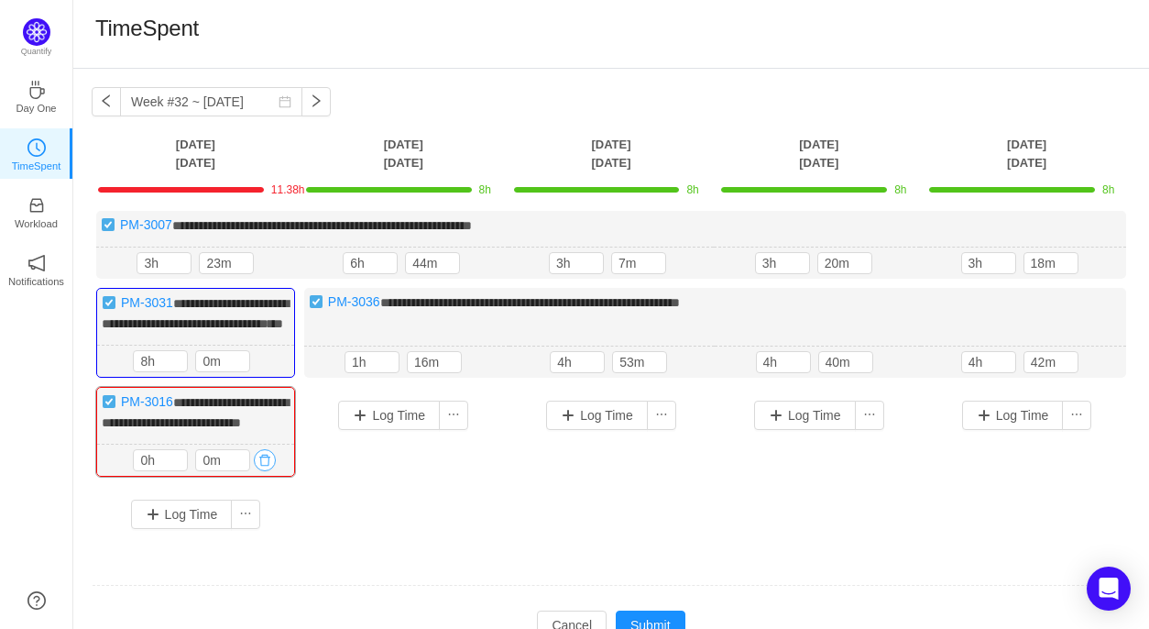
click at [264, 471] on button "button" at bounding box center [265, 460] width 22 height 22
click at [527, 573] on button "Yes" at bounding box center [522, 573] width 36 height 22
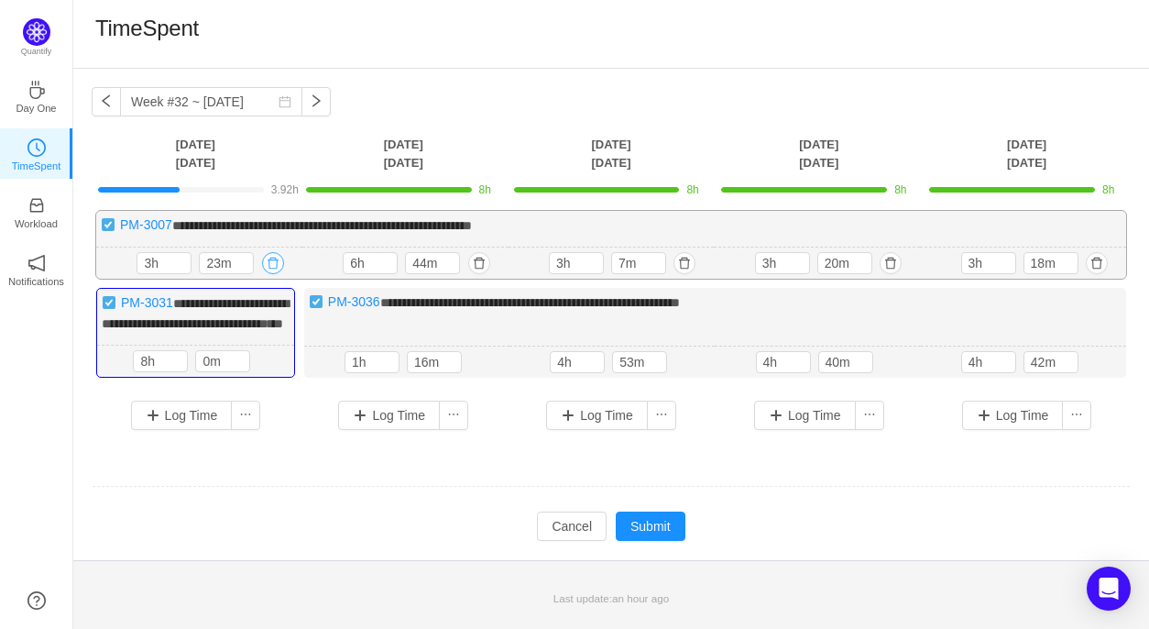
click at [277, 265] on button "button" at bounding box center [273, 263] width 22 height 22
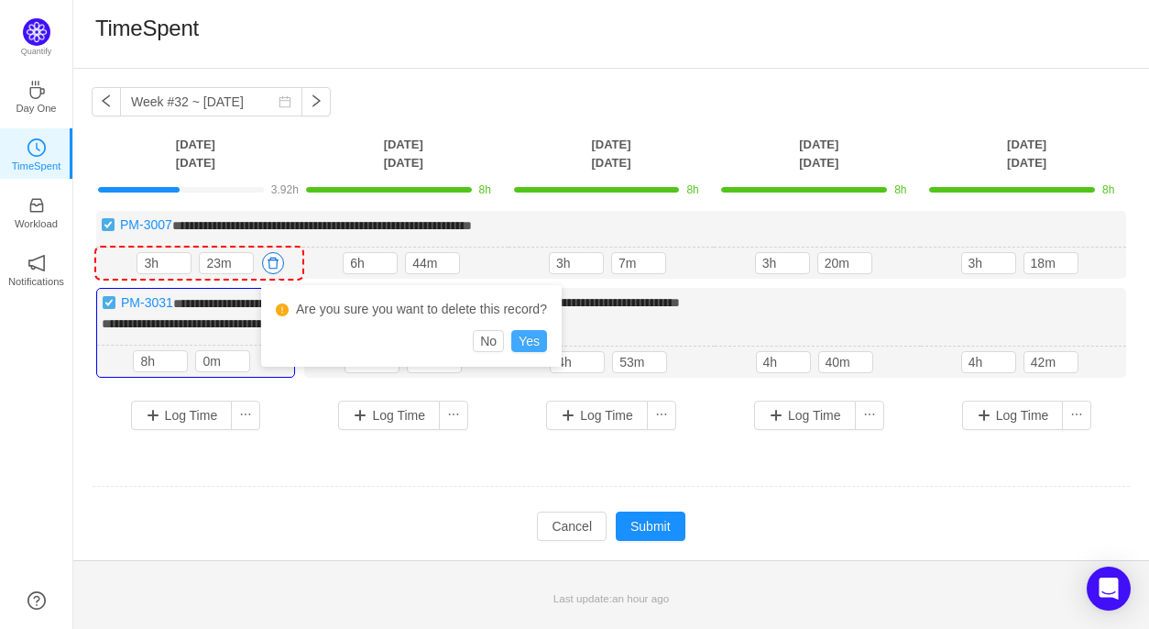
click at [533, 344] on button "Yes" at bounding box center [529, 341] width 36 height 22
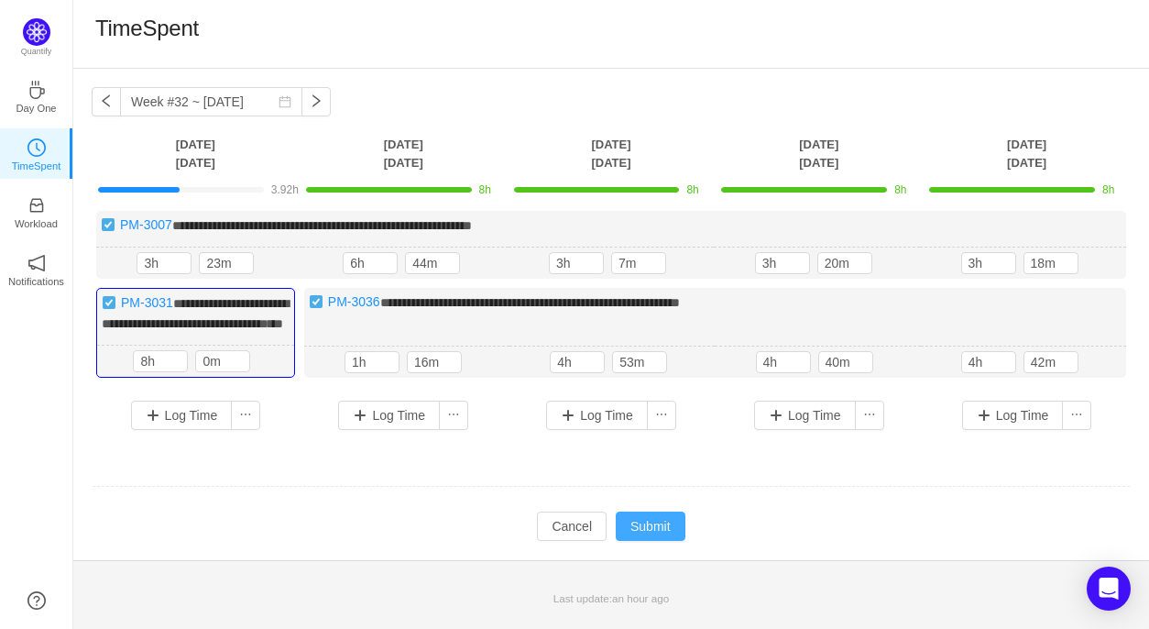
click at [680, 541] on button "Submit" at bounding box center [651, 525] width 70 height 29
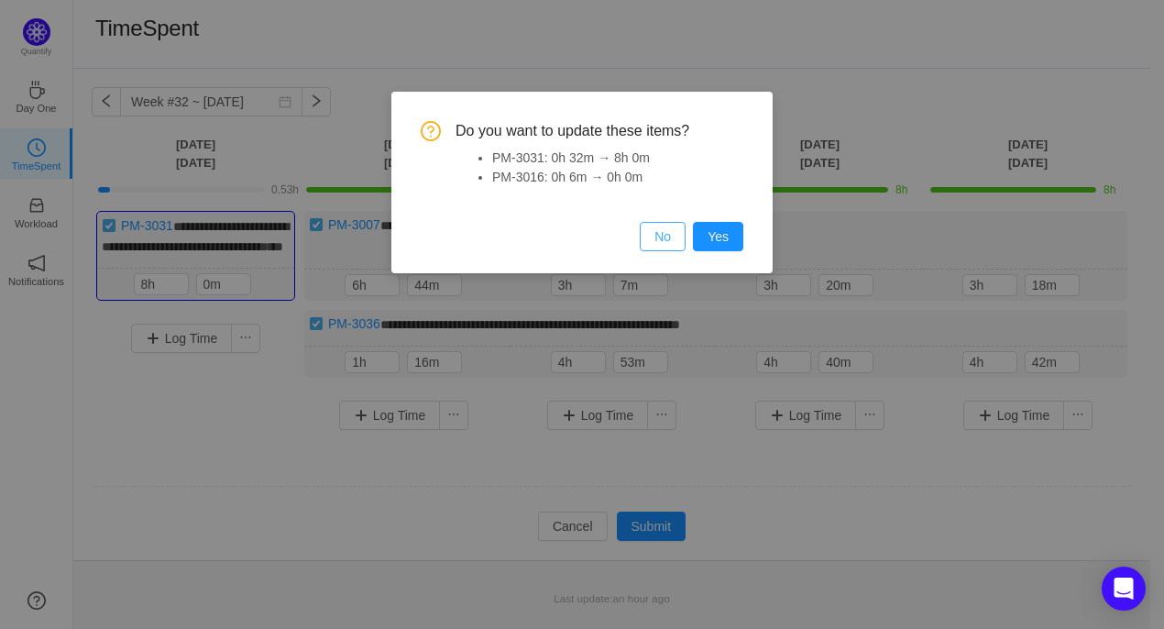
click at [674, 237] on button "No" at bounding box center [663, 236] width 46 height 29
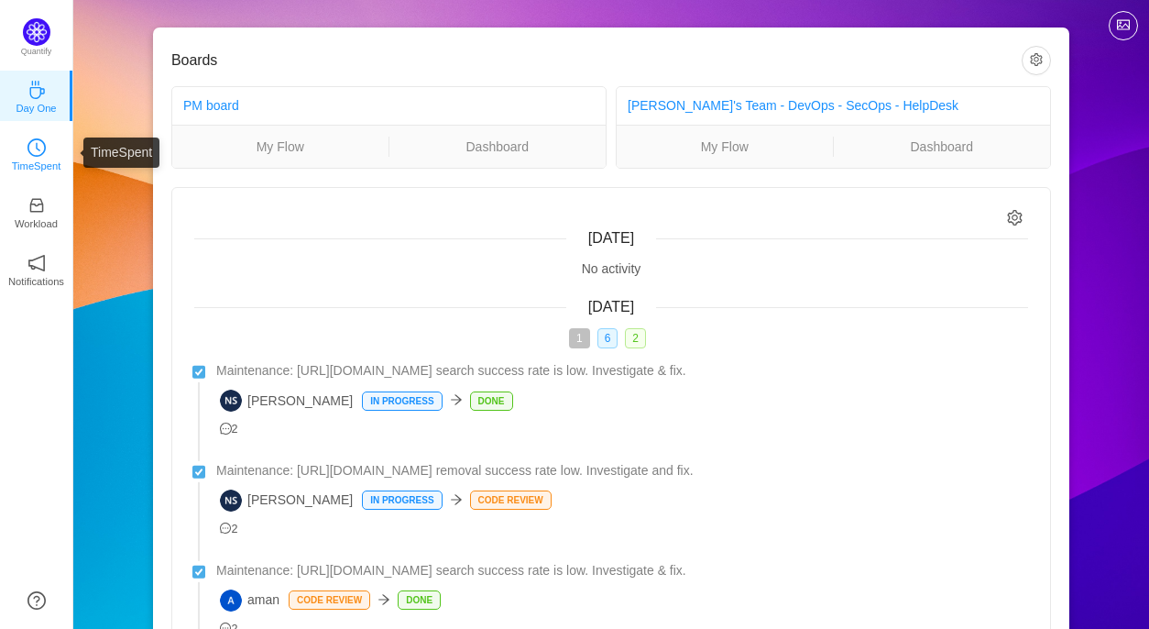
click at [29, 165] on p "TimeSpent" at bounding box center [36, 166] width 49 height 16
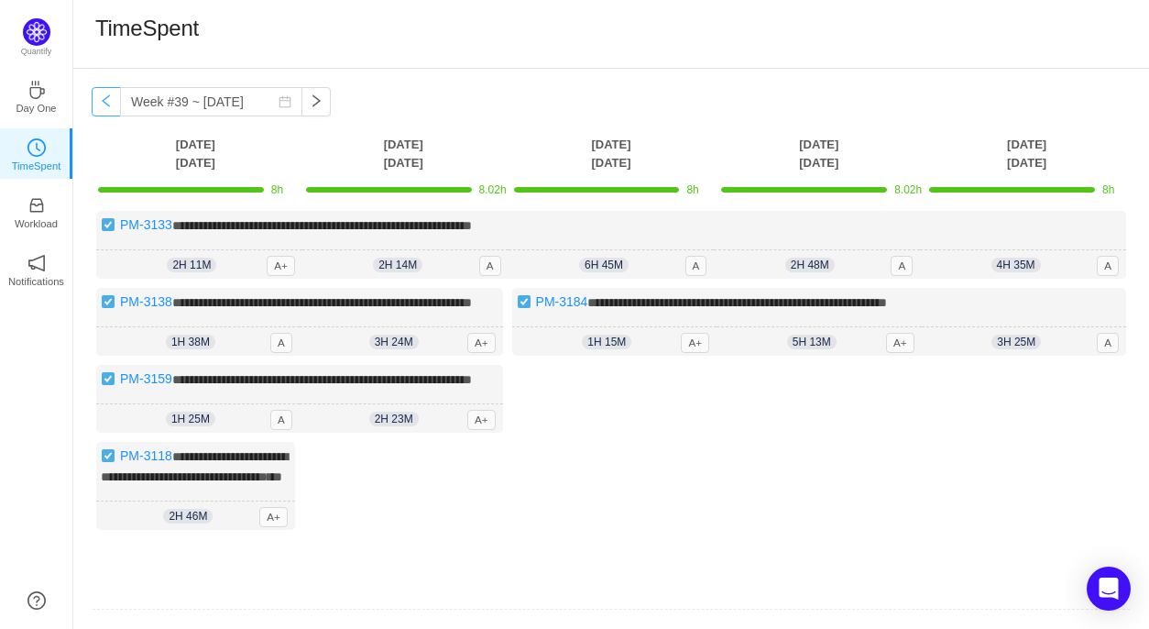
click at [108, 108] on button "button" at bounding box center [106, 101] width 29 height 29
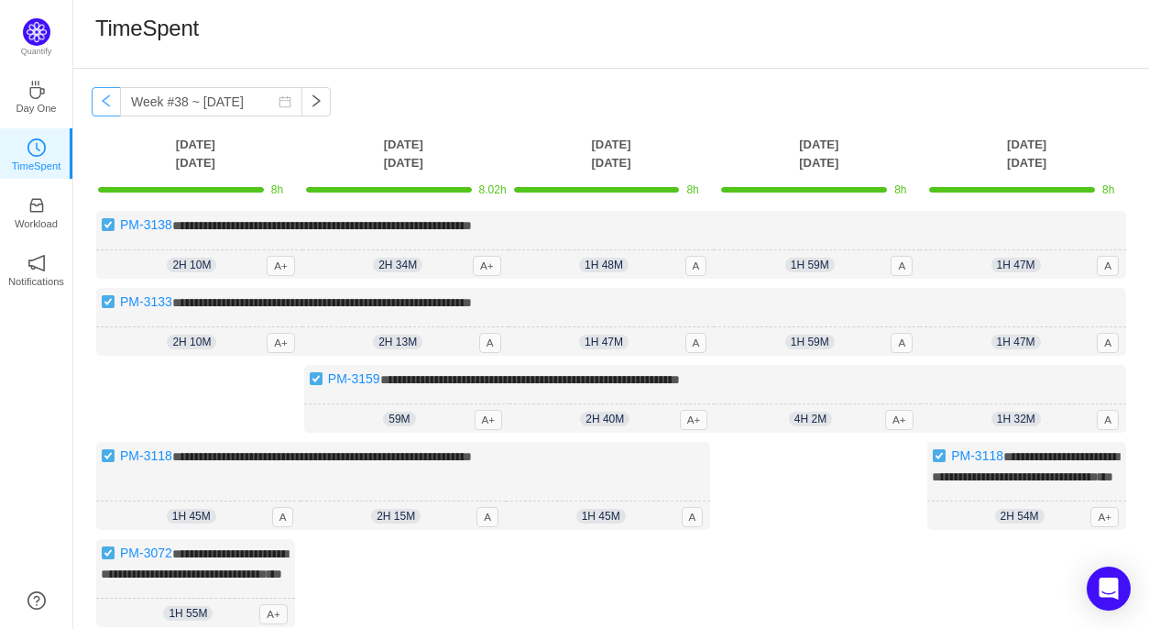
click at [108, 108] on button "button" at bounding box center [106, 101] width 29 height 29
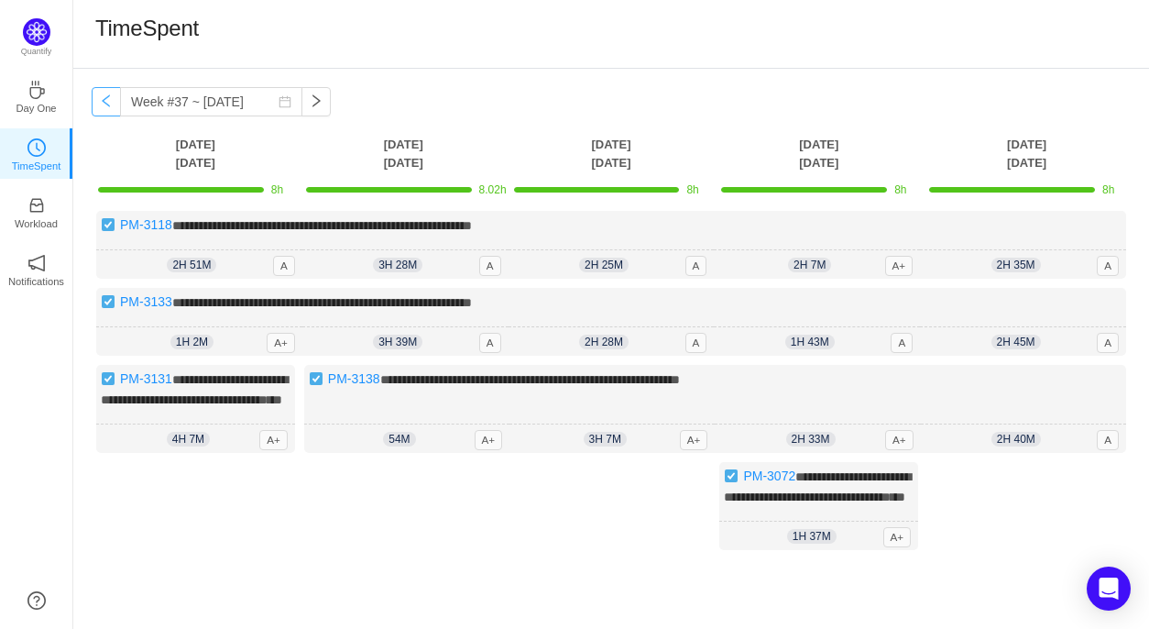
click at [108, 108] on button "button" at bounding box center [106, 101] width 29 height 29
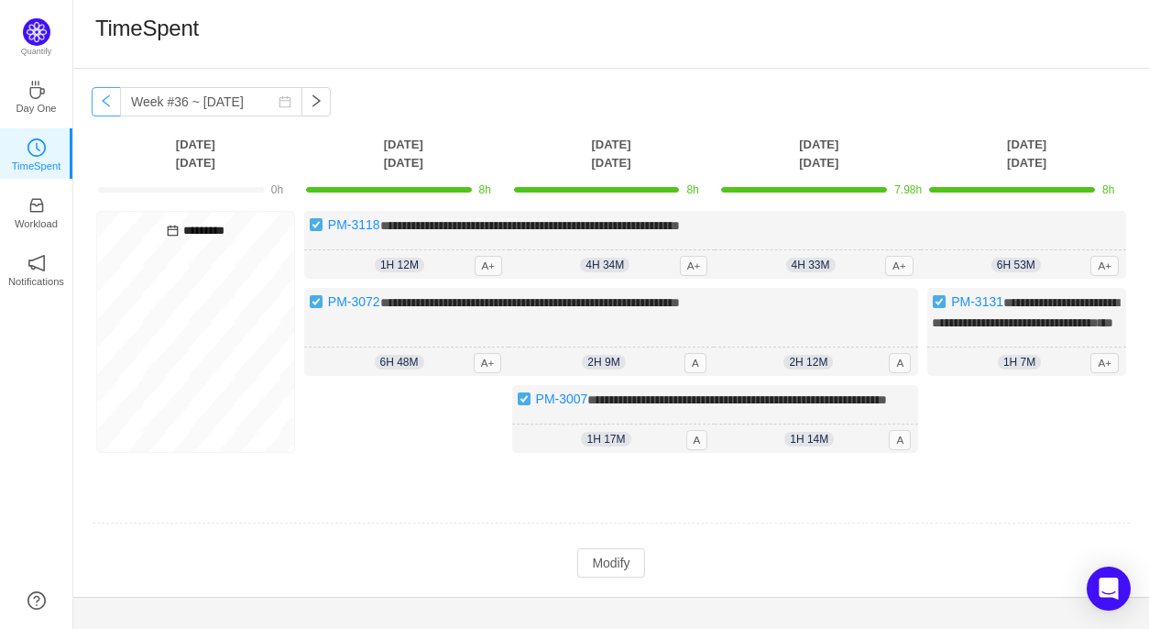
click at [108, 108] on button "button" at bounding box center [106, 101] width 29 height 29
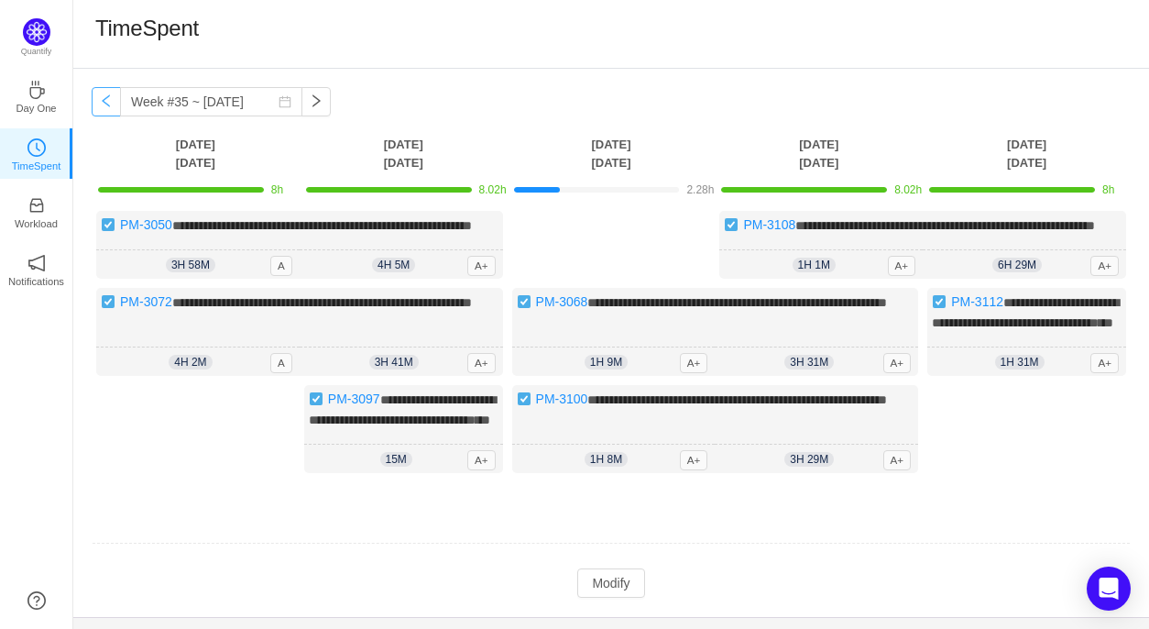
click at [108, 108] on button "button" at bounding box center [106, 101] width 29 height 29
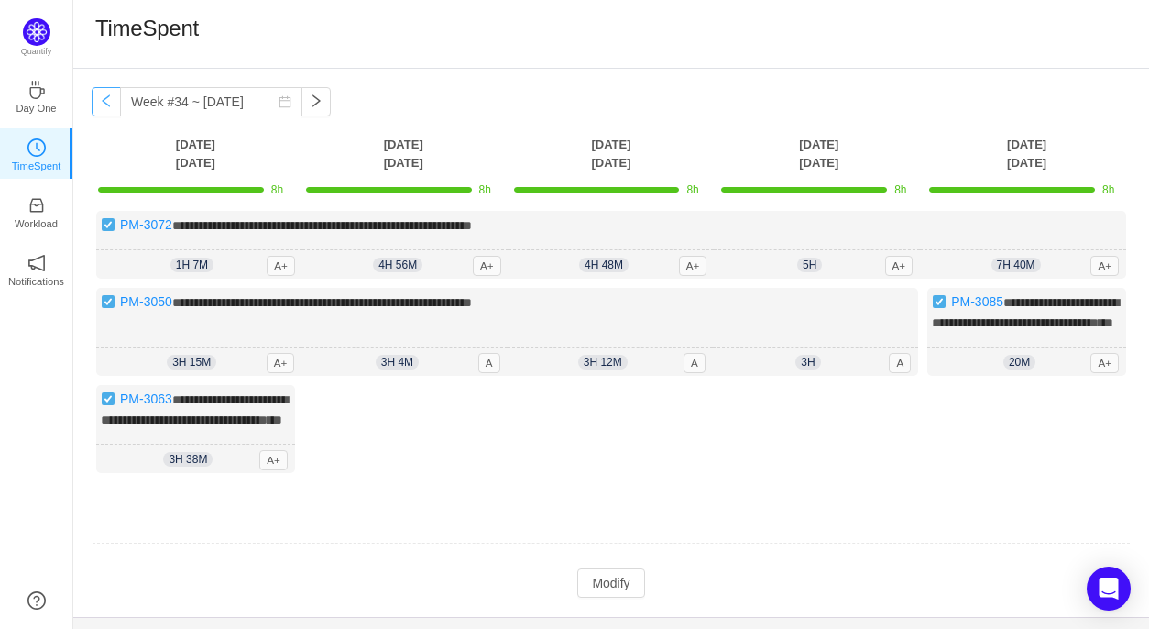
click at [109, 111] on button "button" at bounding box center [106, 101] width 29 height 29
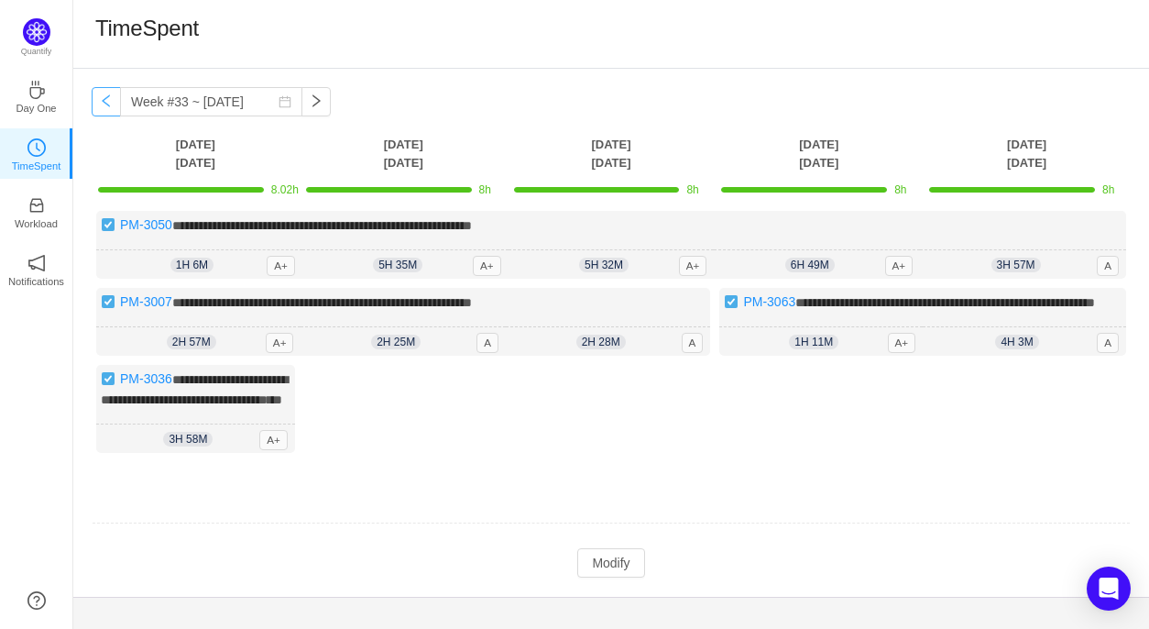
click at [109, 111] on button "button" at bounding box center [106, 101] width 29 height 29
type input "Week #32 ~ [DATE]"
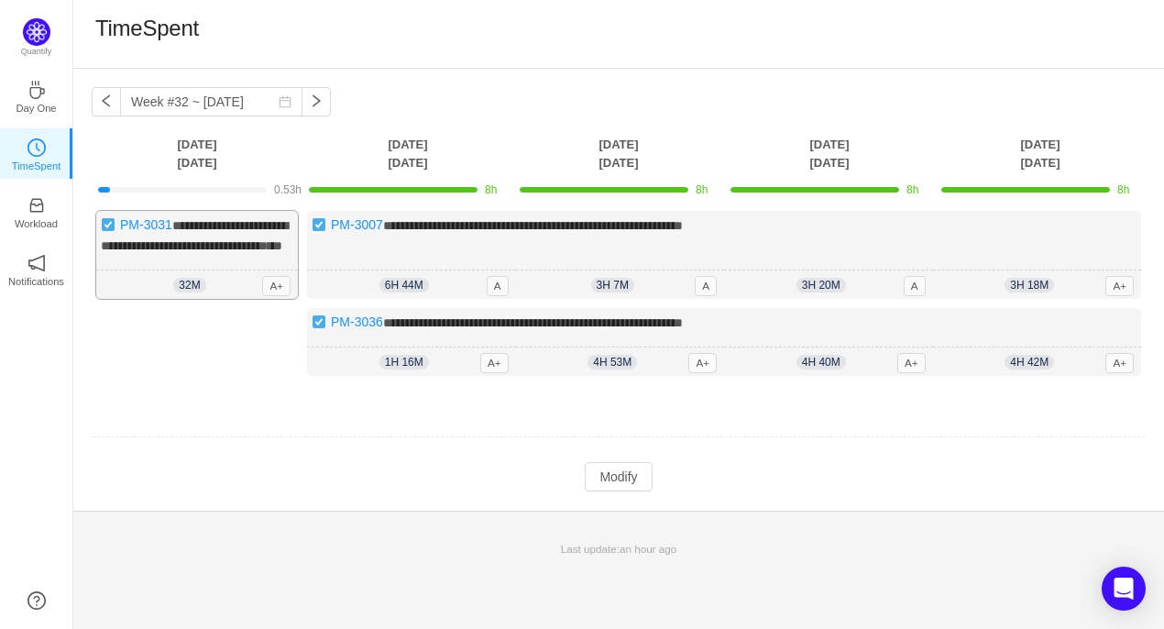
click at [226, 265] on div "**********" at bounding box center [197, 255] width 202 height 88
click at [608, 491] on button "Modify" at bounding box center [618, 476] width 67 height 29
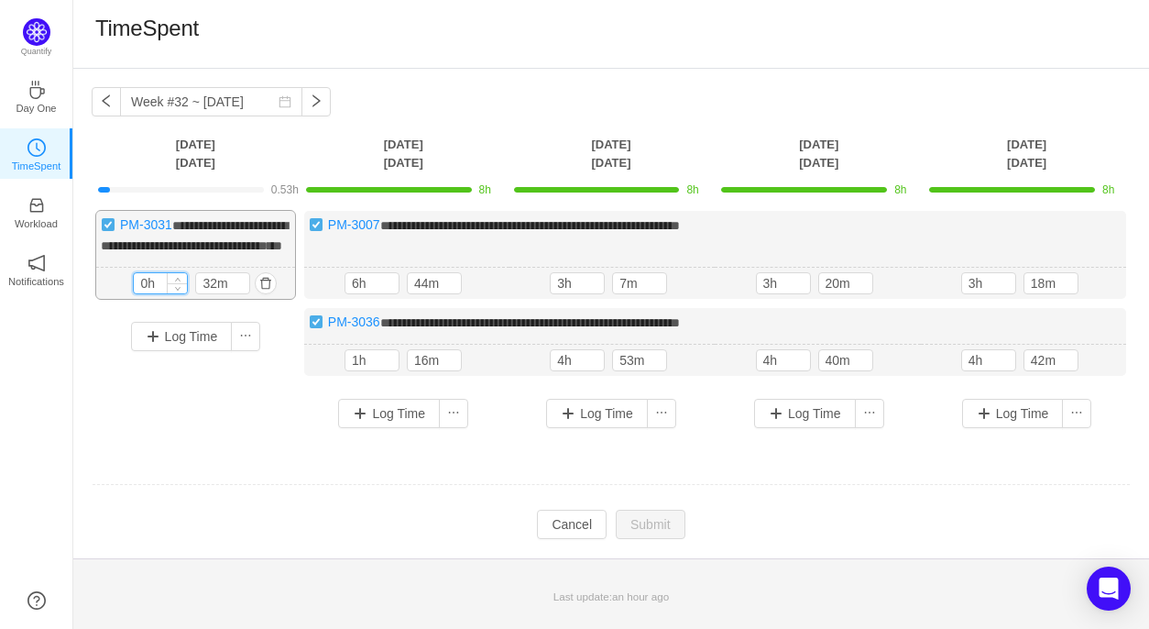
click at [145, 293] on input "0h" at bounding box center [160, 283] width 53 height 20
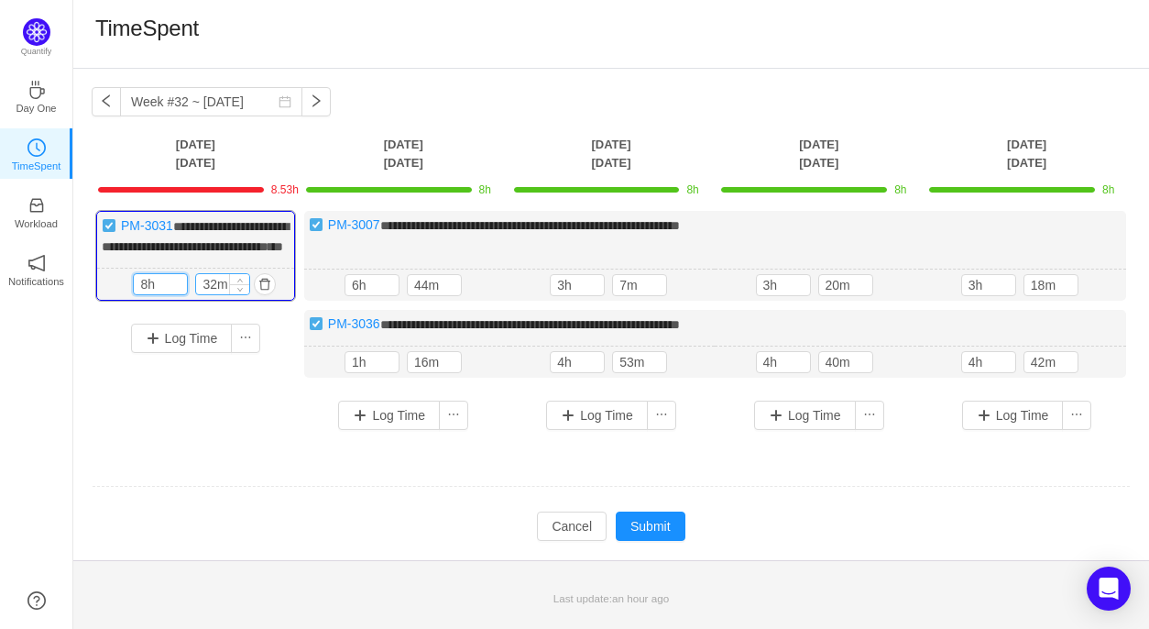
type input "8h"
click at [214, 294] on input "32m" at bounding box center [222, 284] width 53 height 20
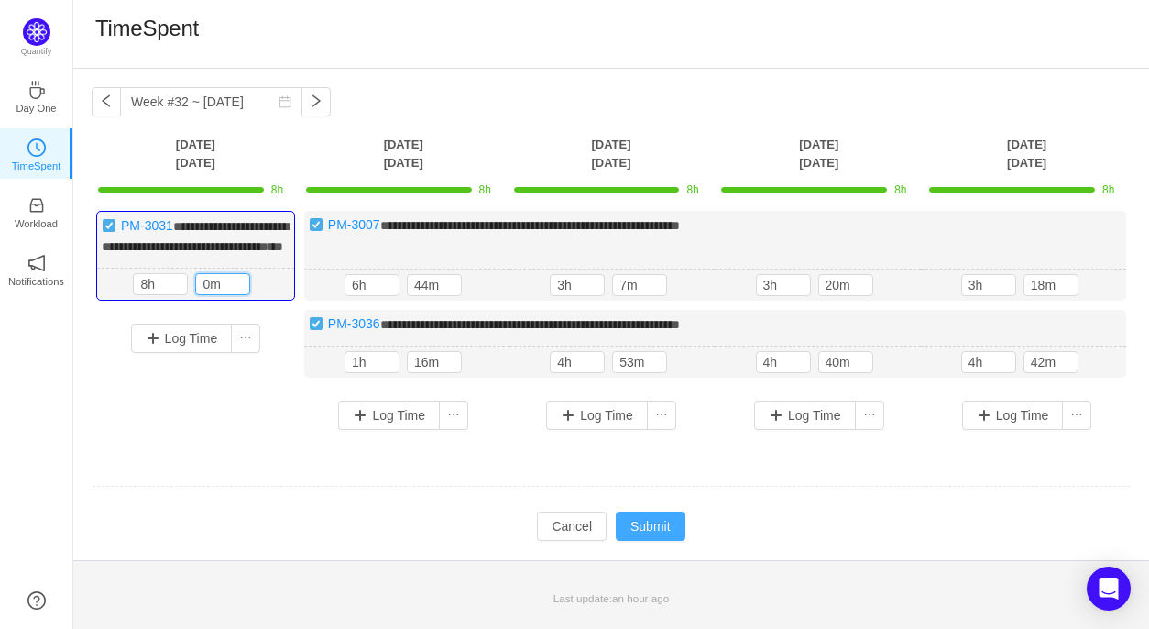
type input "0m"
click at [651, 541] on button "Submit" at bounding box center [651, 525] width 70 height 29
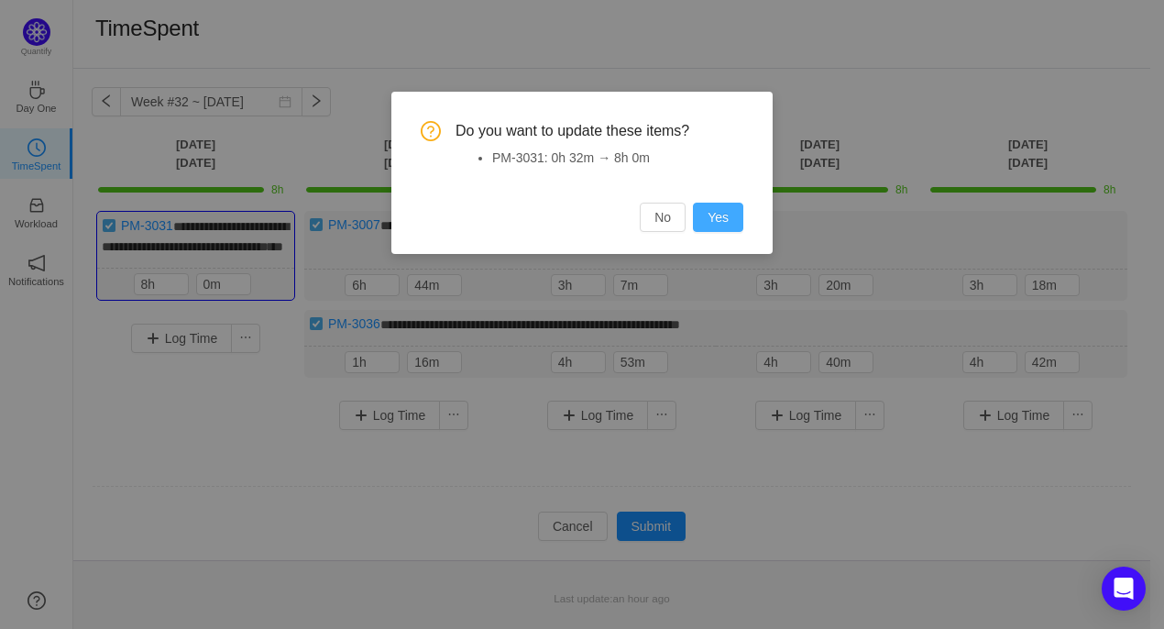
click at [709, 228] on button "Yes" at bounding box center [718, 216] width 50 height 29
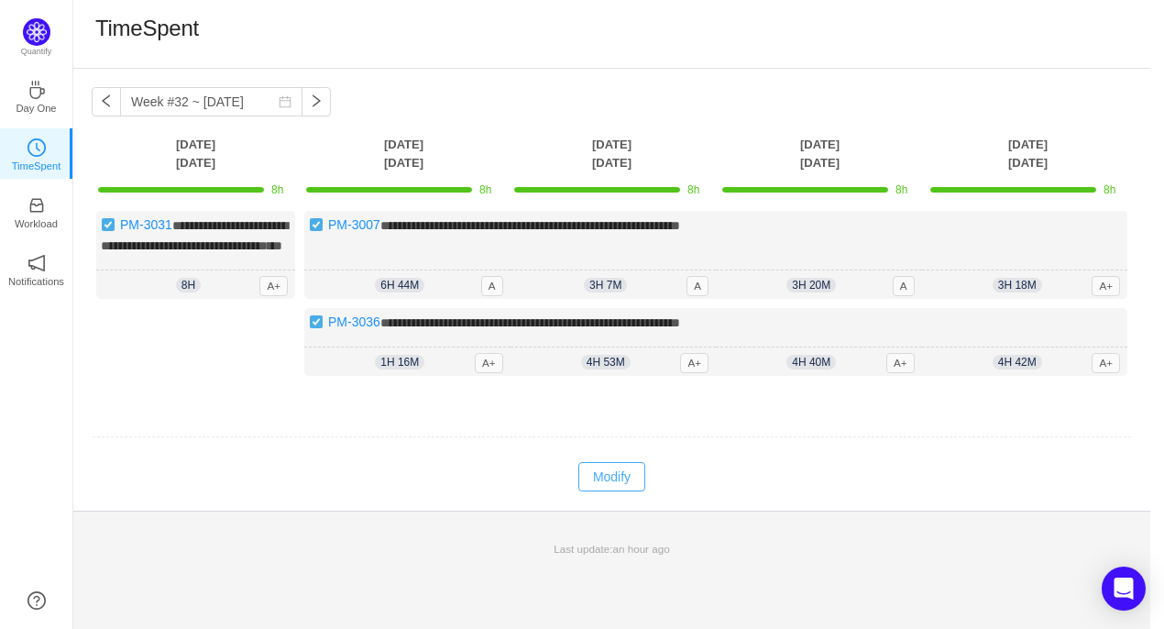
click at [610, 491] on button "Modify" at bounding box center [611, 476] width 67 height 29
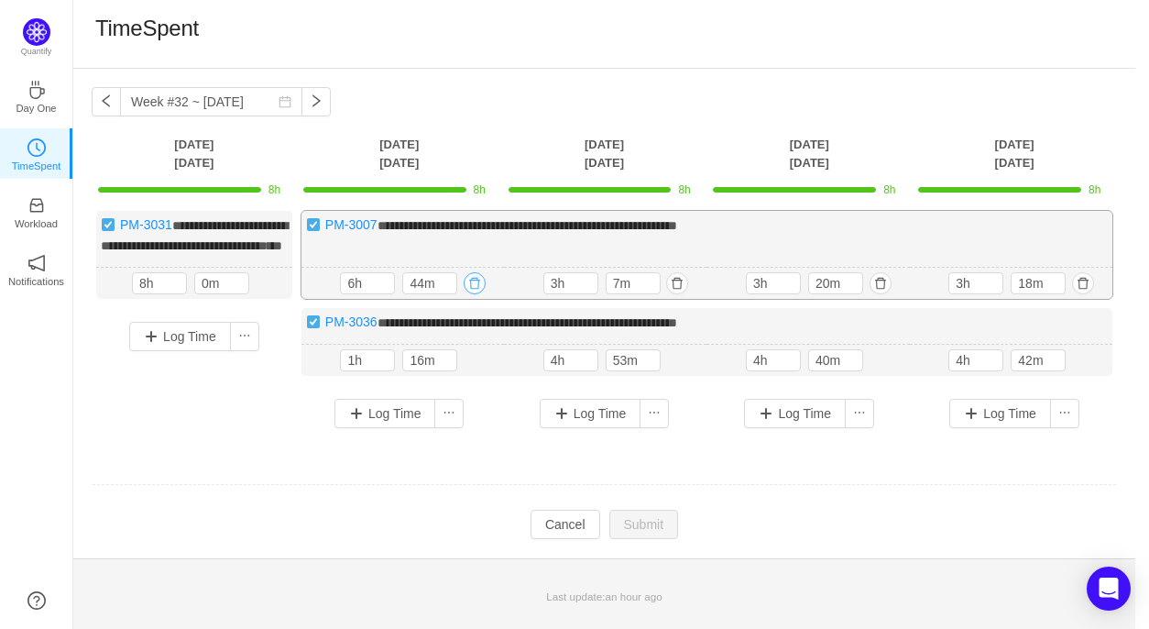
click at [478, 294] on button "button" at bounding box center [475, 283] width 22 height 22
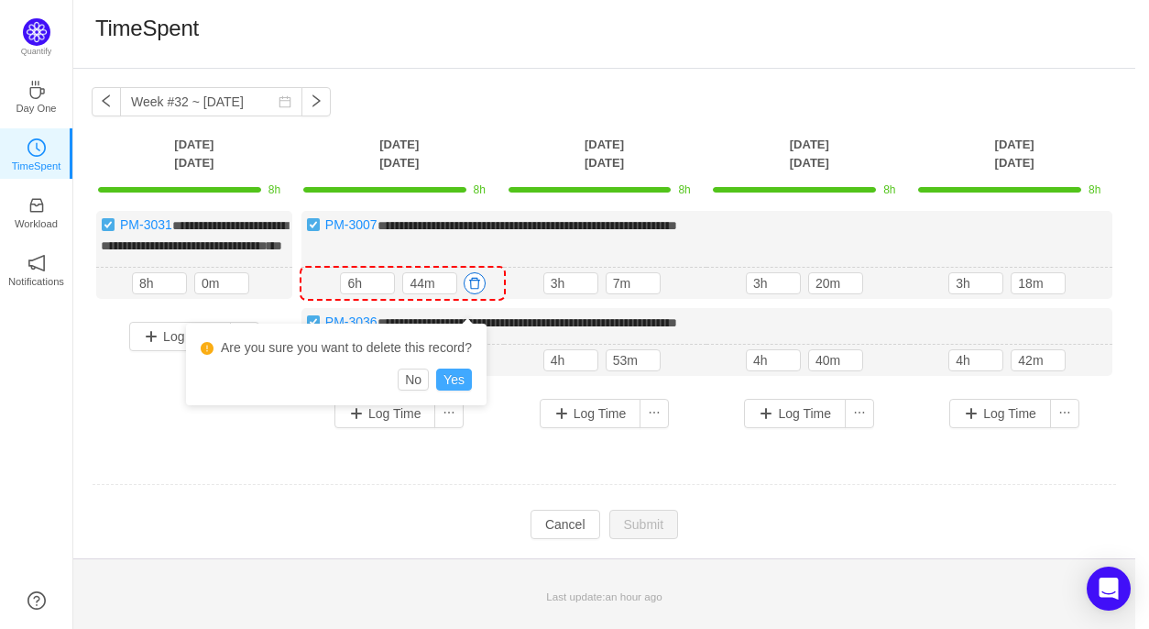
click at [464, 384] on button "Yes" at bounding box center [454, 379] width 36 height 22
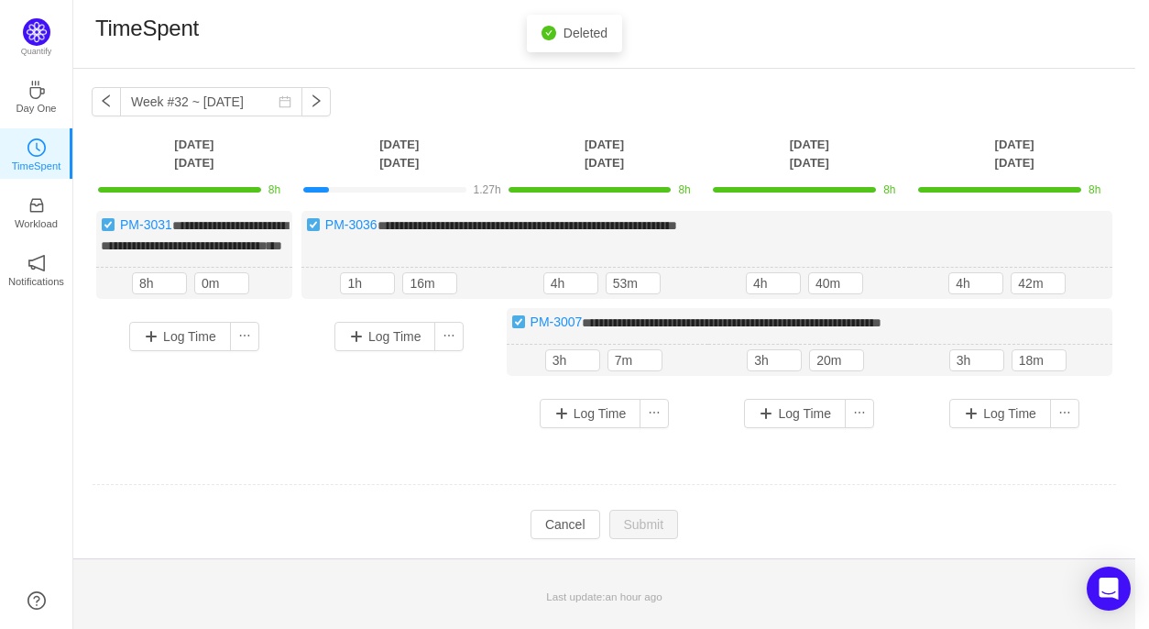
drag, startPoint x: 361, startPoint y: 378, endPoint x: 352, endPoint y: 378, distance: 9.2
click at [352, 378] on div "Log Time" at bounding box center [399, 358] width 196 height 101
click at [359, 293] on input "1h" at bounding box center [367, 283] width 53 height 20
click at [354, 293] on input "1h" at bounding box center [367, 283] width 53 height 20
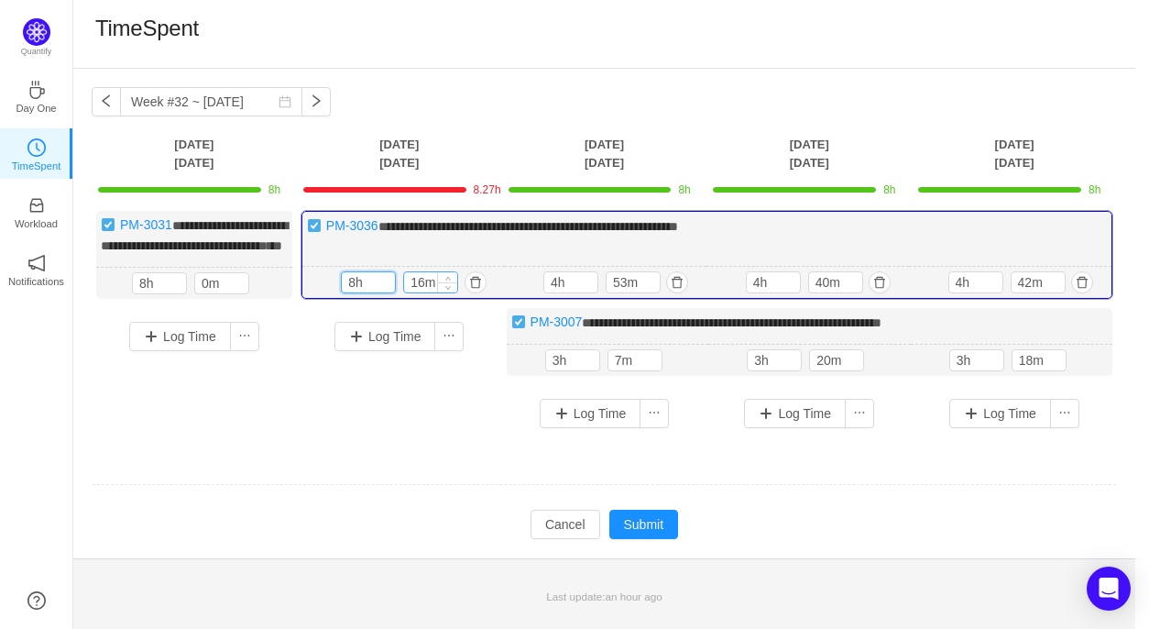
type input "8h"
click at [421, 292] on input "16m" at bounding box center [430, 282] width 53 height 20
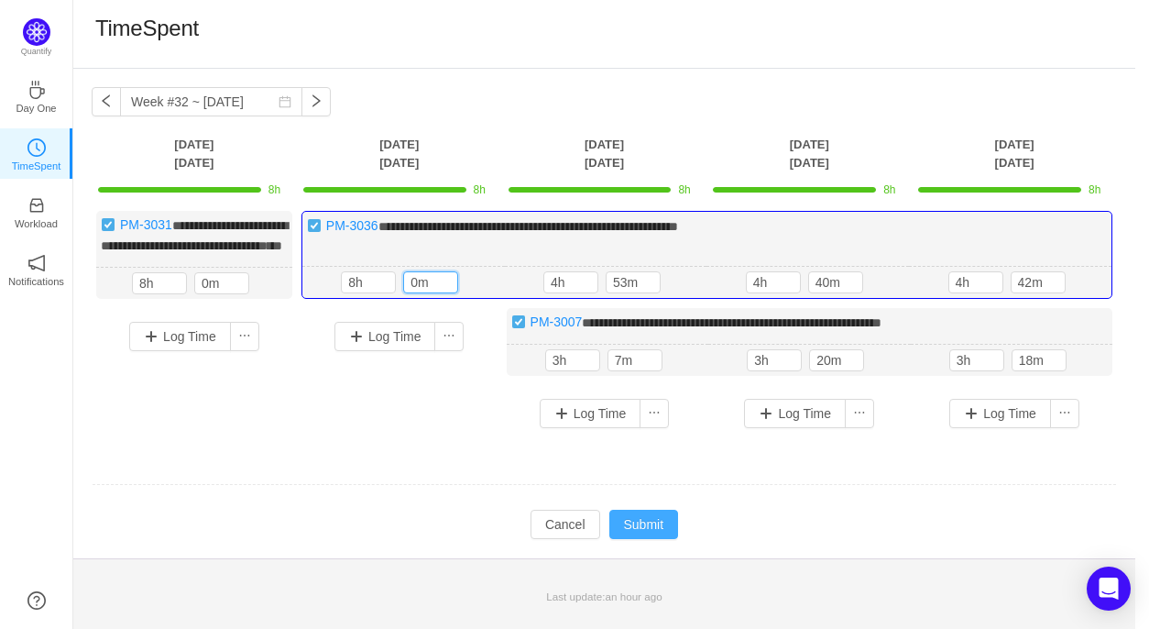
type input "0m"
click at [646, 533] on button "Submit" at bounding box center [644, 523] width 70 height 29
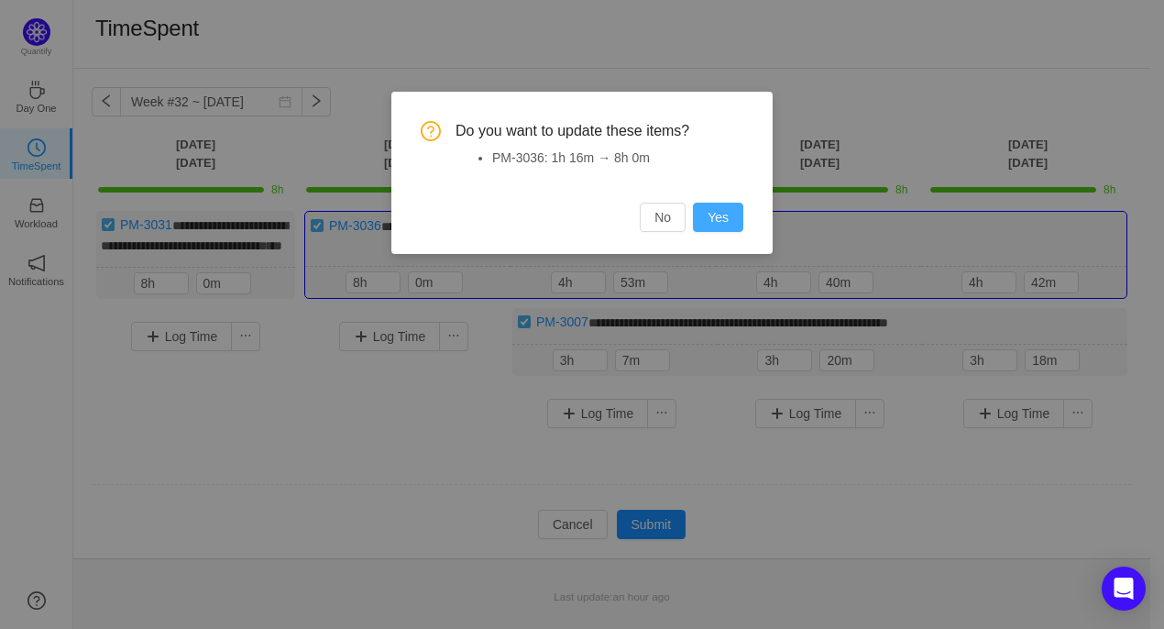
click at [717, 229] on button "Yes" at bounding box center [718, 216] width 50 height 29
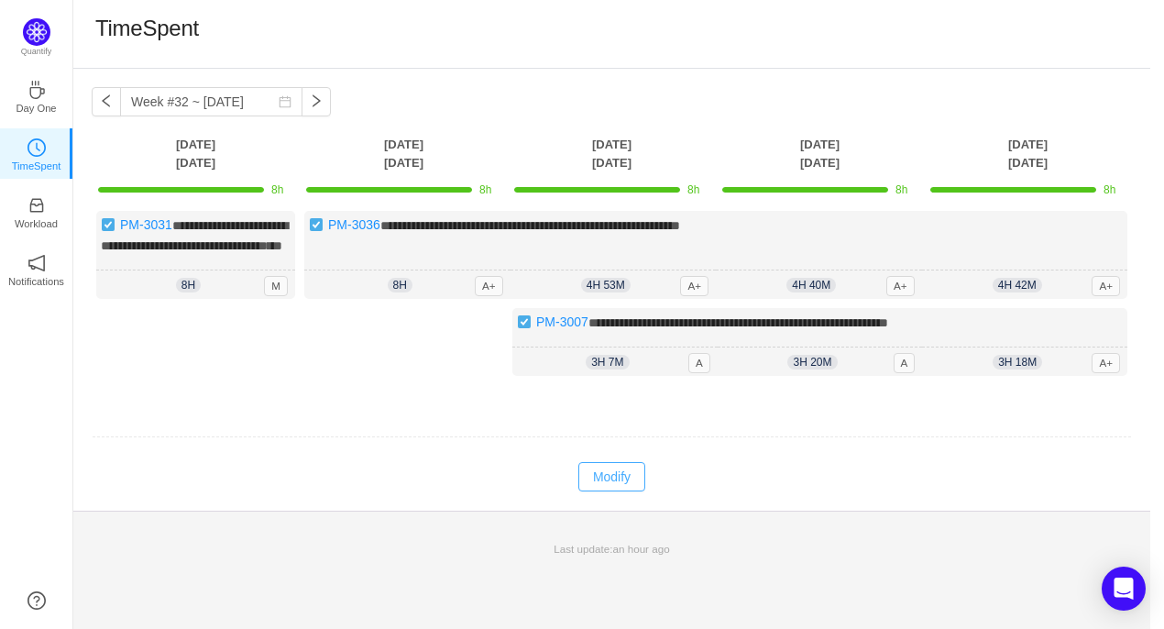
click at [618, 491] on button "Modify" at bounding box center [611, 476] width 67 height 29
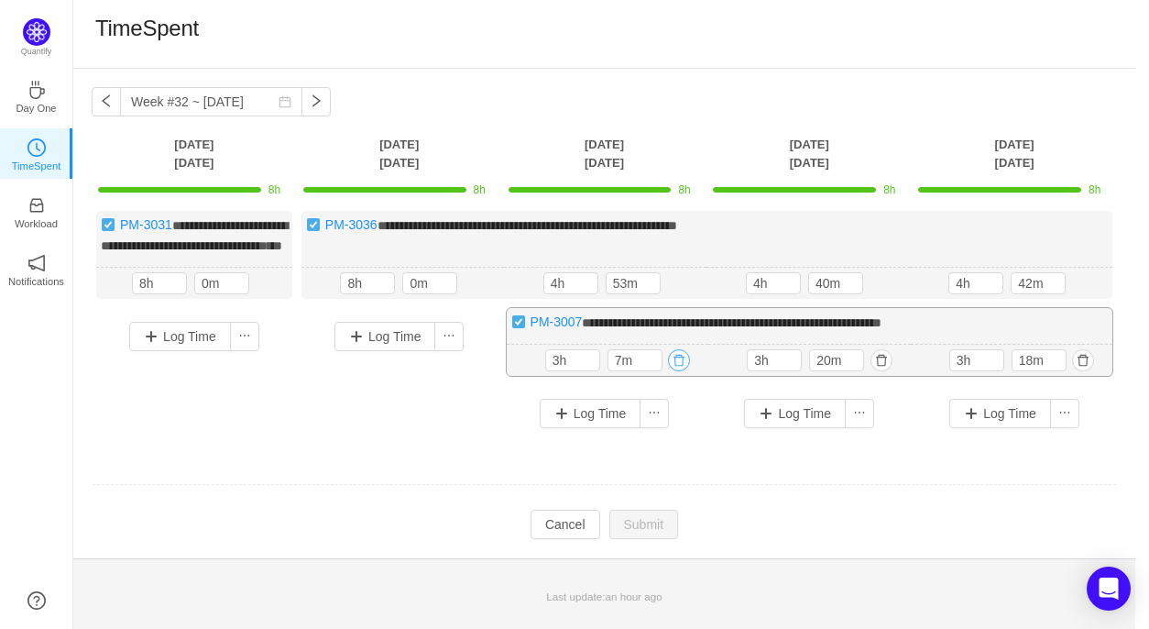
click at [680, 371] on button "button" at bounding box center [679, 360] width 22 height 22
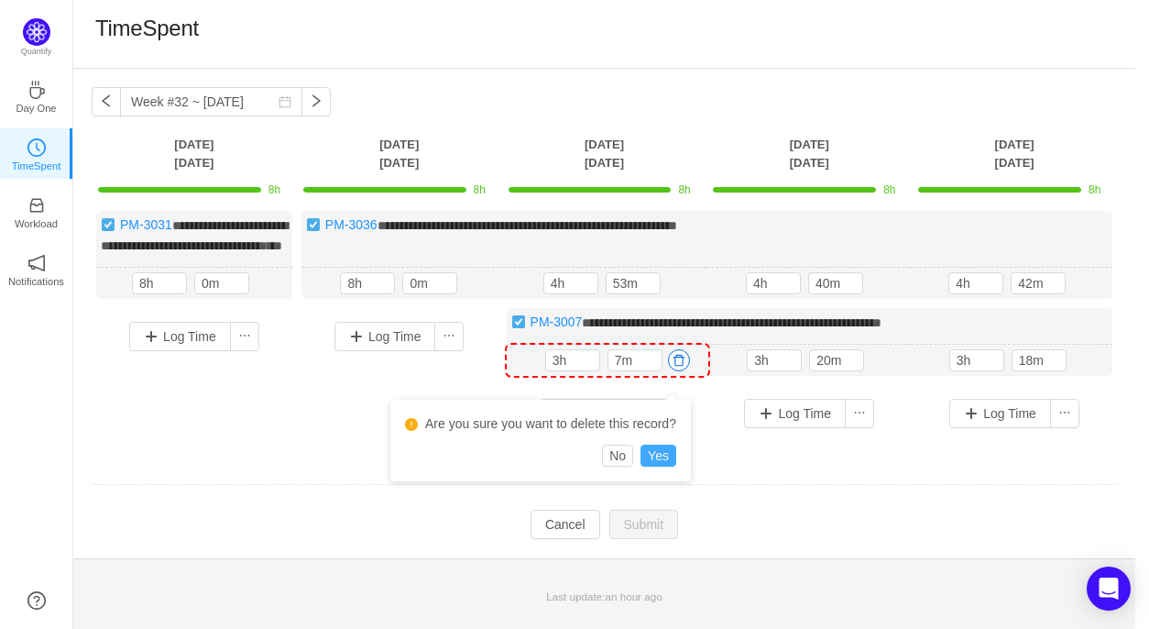
click at [666, 452] on button "Yes" at bounding box center [658, 455] width 36 height 22
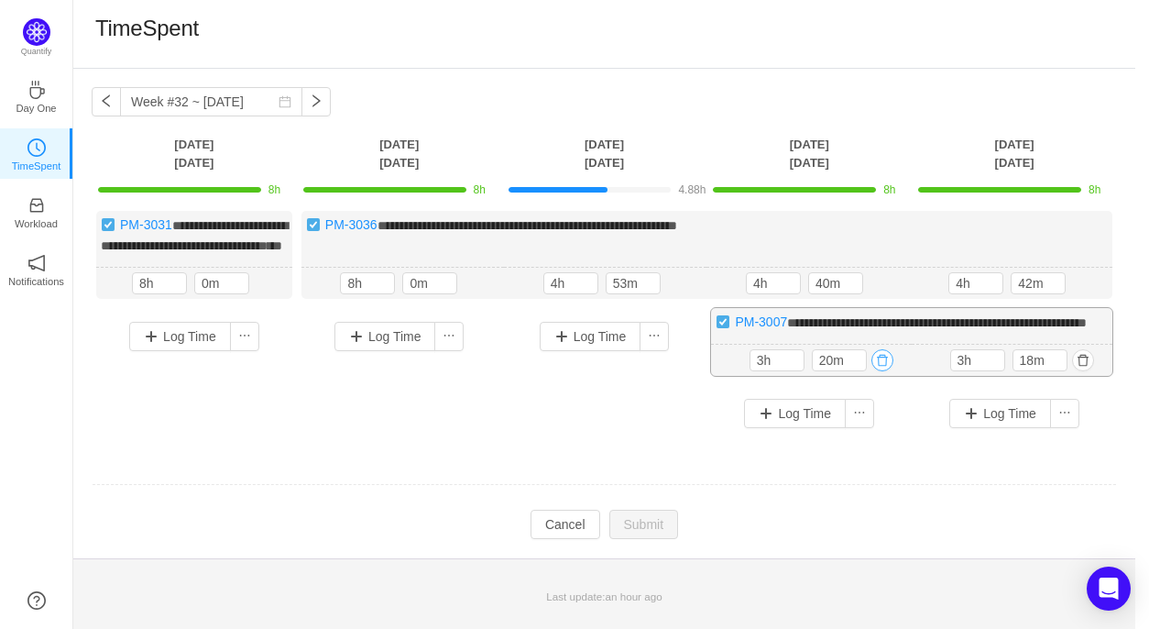
click at [889, 371] on button "button" at bounding box center [882, 360] width 22 height 22
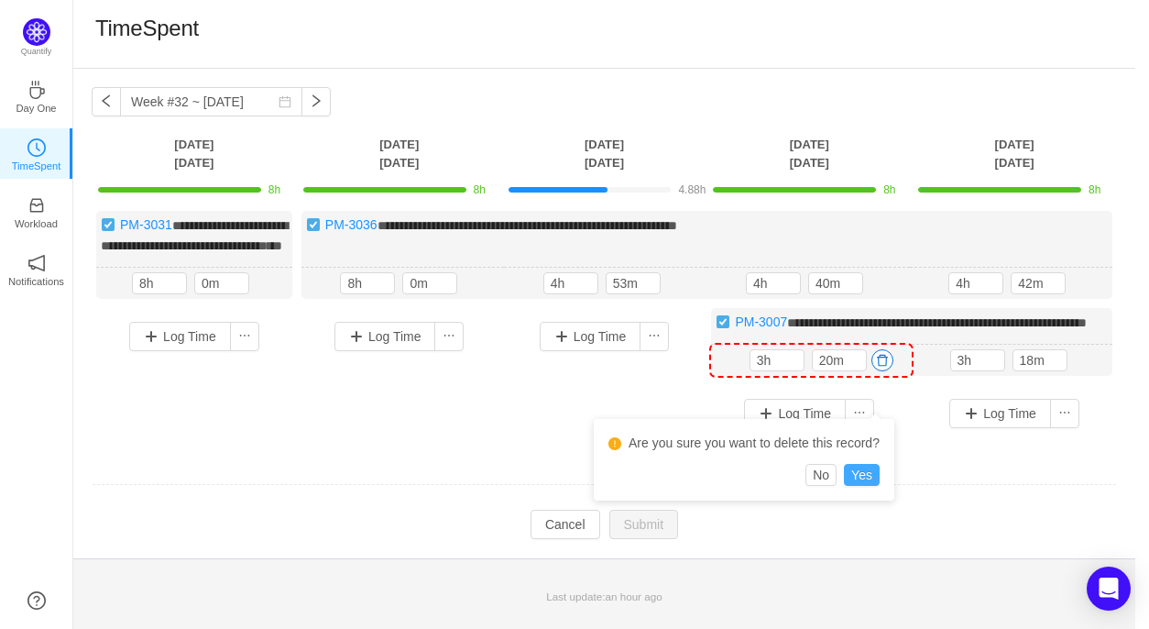
click at [870, 477] on button "Yes" at bounding box center [862, 475] width 36 height 22
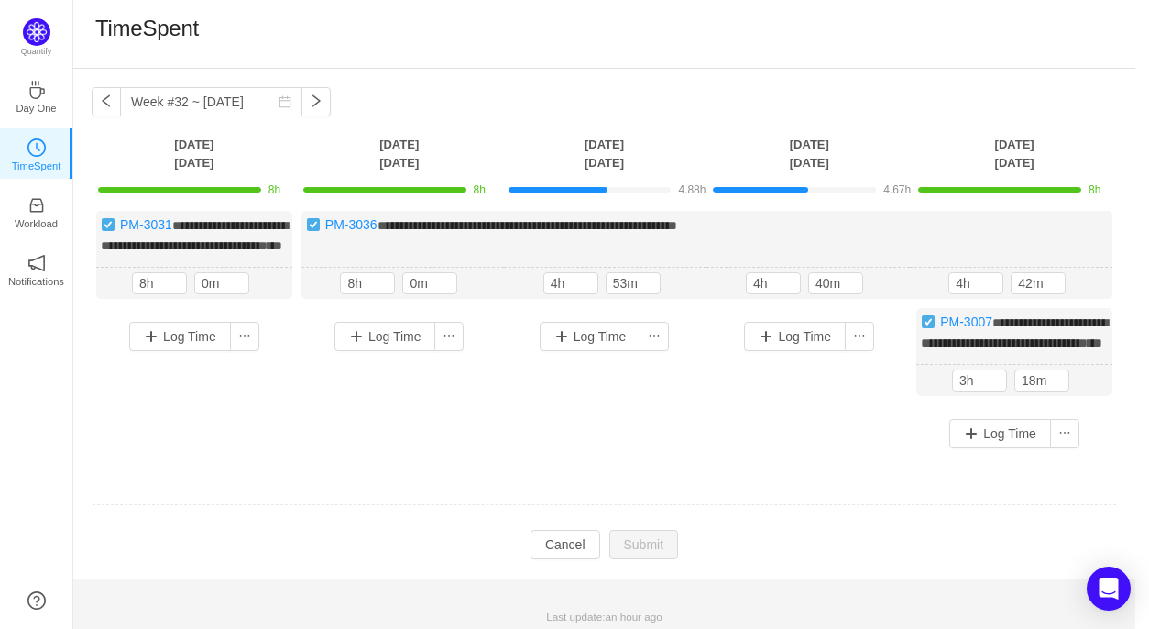
scroll to position [41, 0]
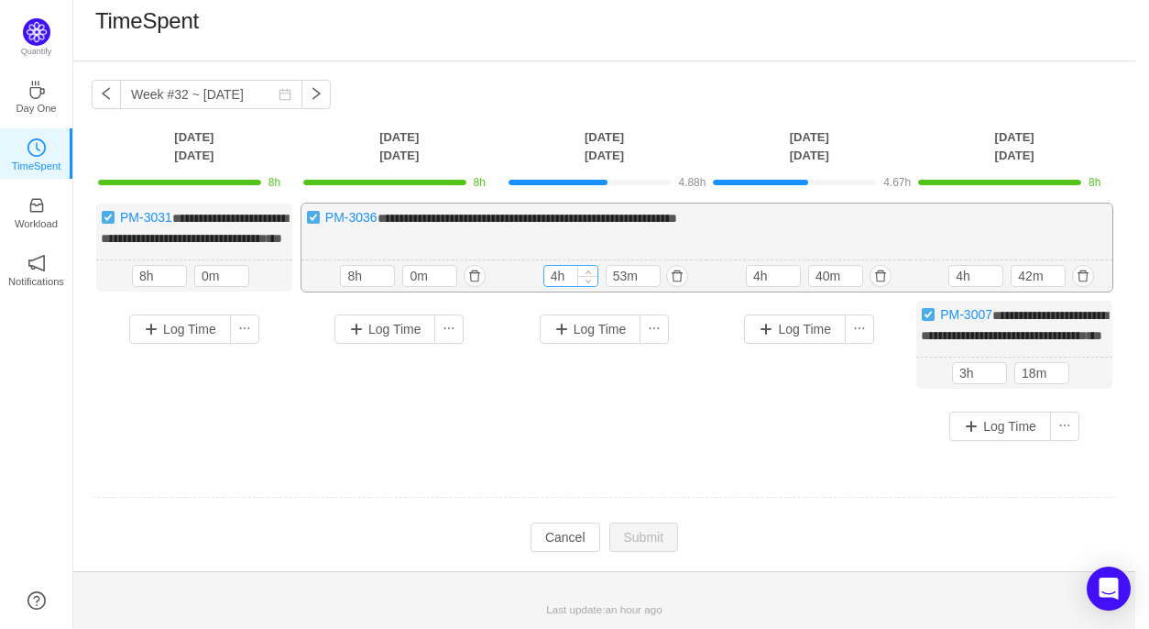
click at [559, 266] on input "4h" at bounding box center [570, 276] width 53 height 20
click at [676, 265] on button "button" at bounding box center [677, 276] width 22 height 22
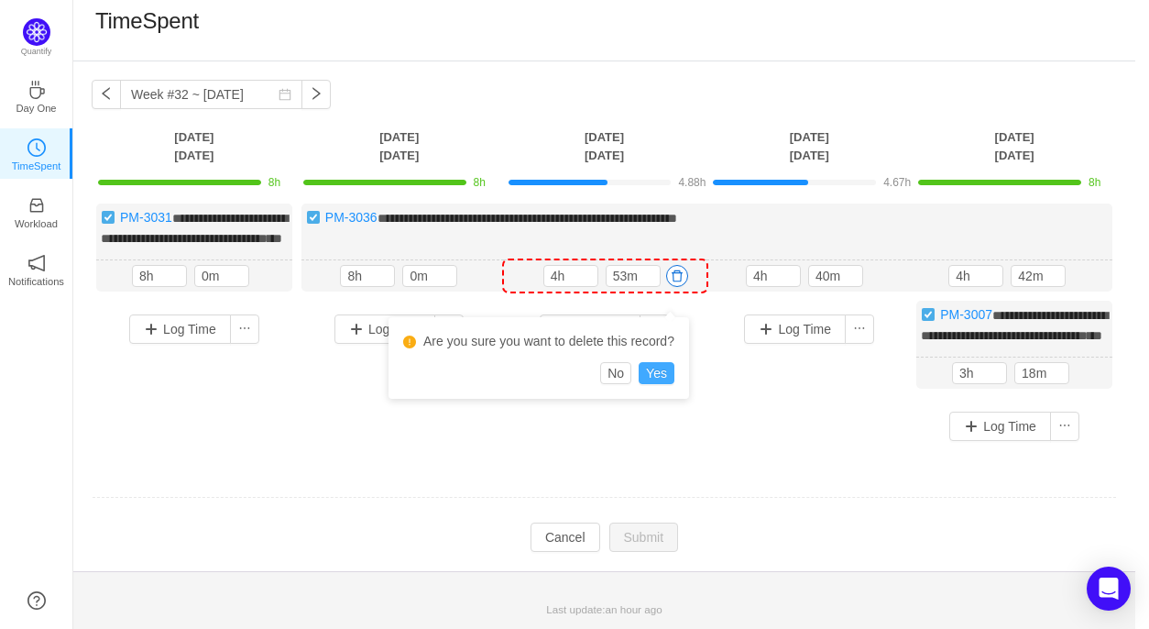
click at [660, 362] on button "Yes" at bounding box center [657, 373] width 36 height 22
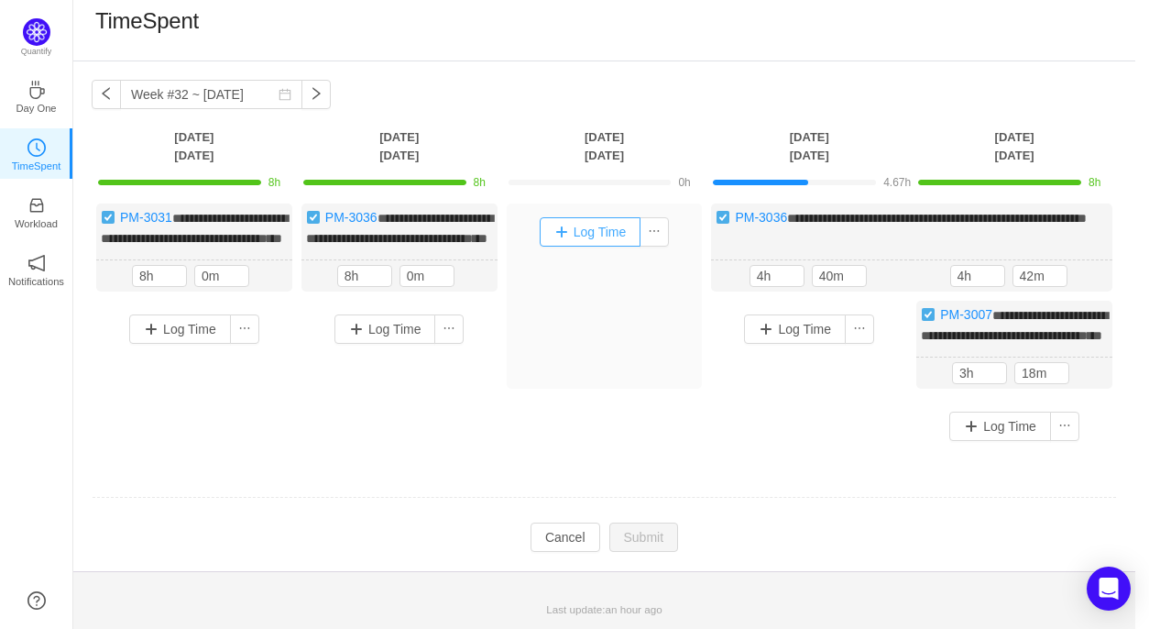
click at [601, 217] on button "Log Time" at bounding box center [591, 231] width 102 height 29
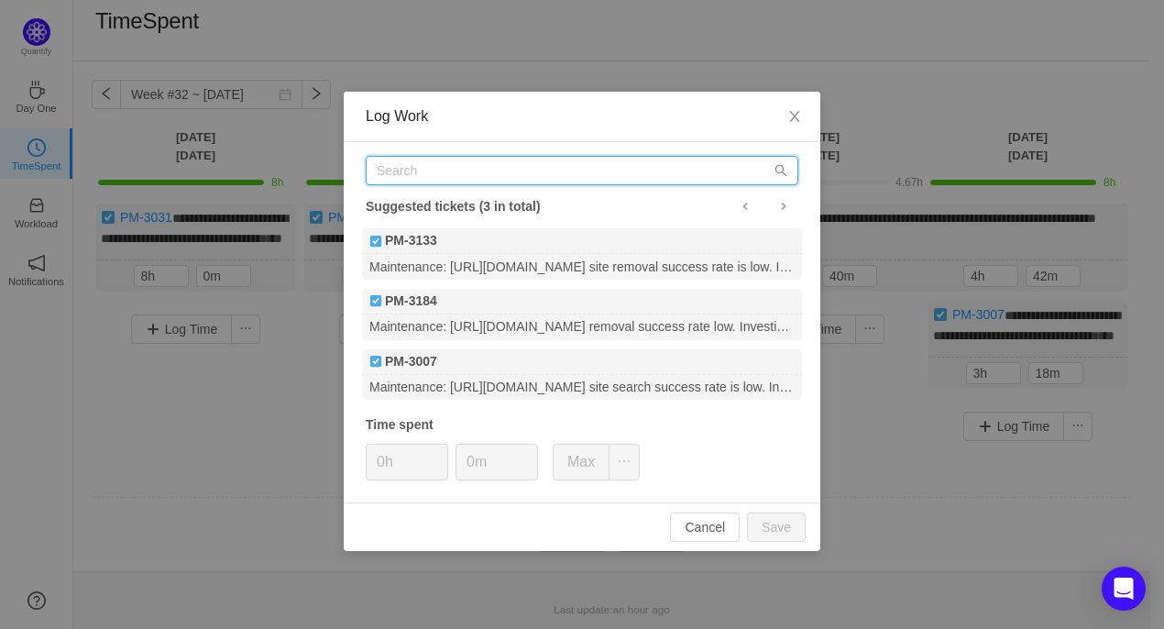
click at [461, 170] on input "text" at bounding box center [582, 170] width 432 height 29
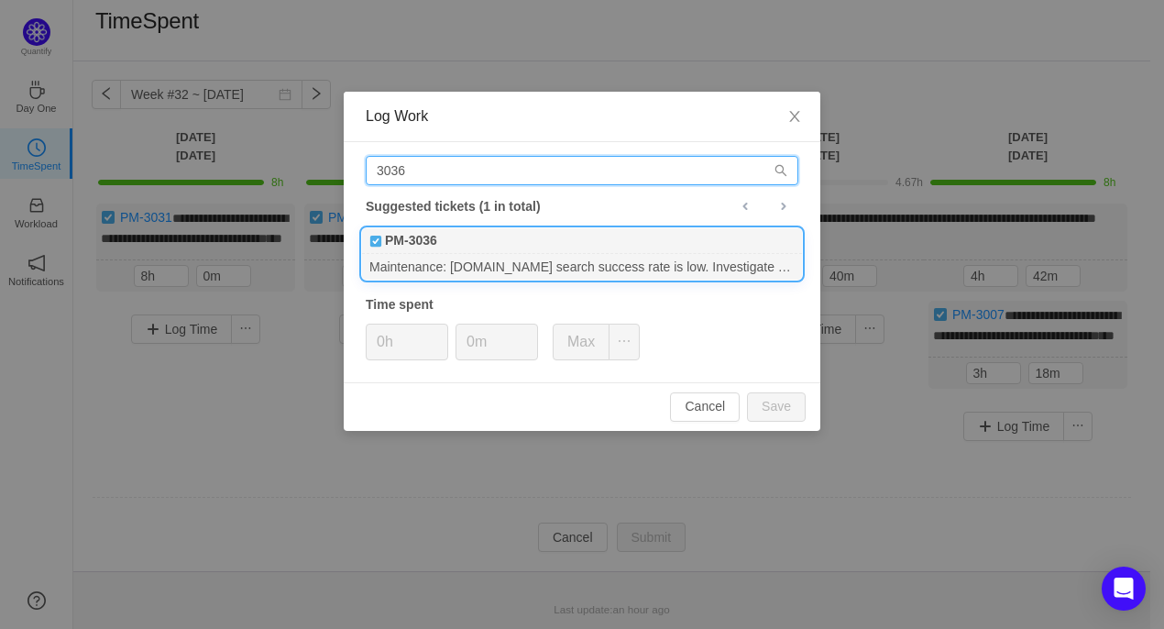
type input "3036"
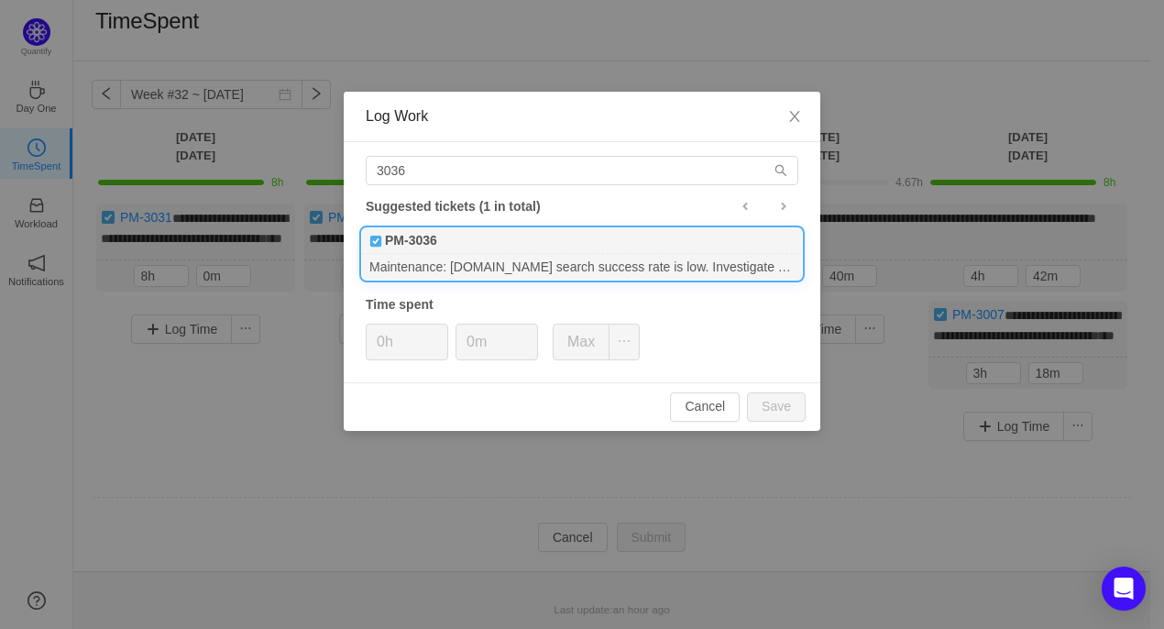
click at [471, 257] on div "Maintenance: information.com search success rate is low. Investigate & fix." at bounding box center [582, 266] width 440 height 25
click at [383, 339] on input "0h" at bounding box center [407, 341] width 81 height 35
click at [785, 410] on button "Save" at bounding box center [776, 406] width 59 height 29
type input "0h"
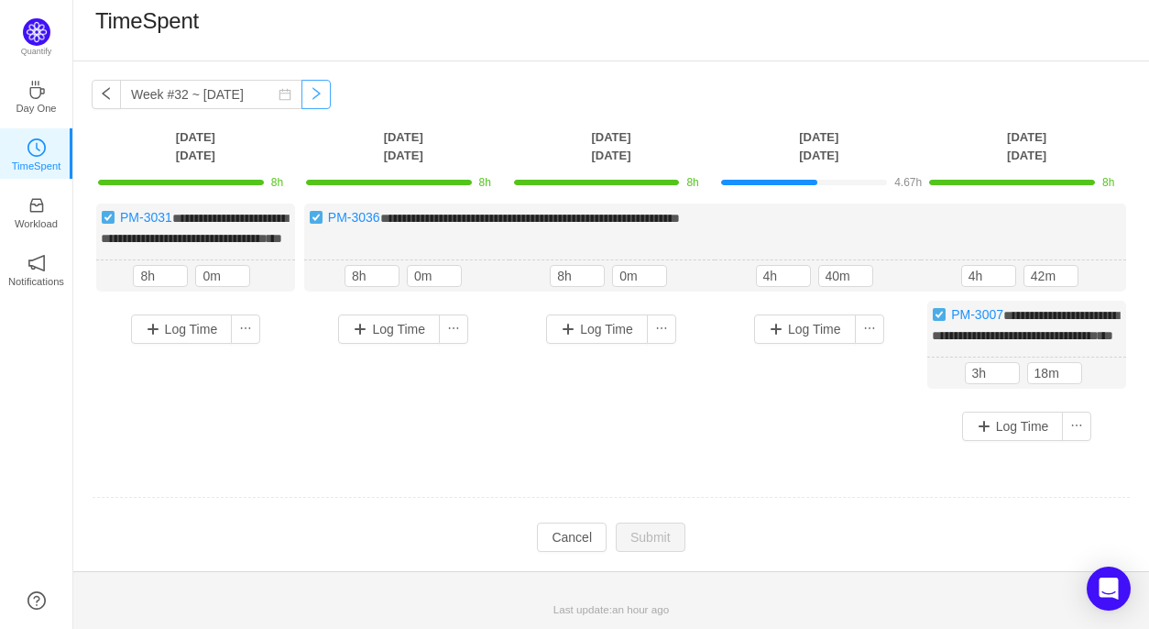
click at [302, 80] on button "button" at bounding box center [315, 94] width 29 height 29
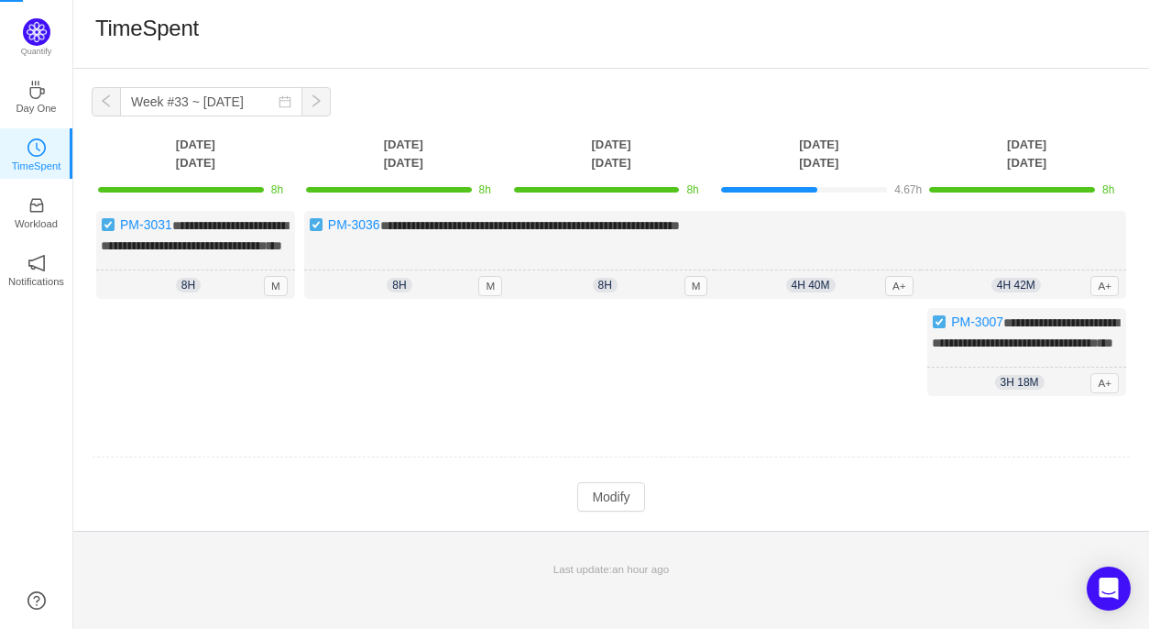
scroll to position [0, 0]
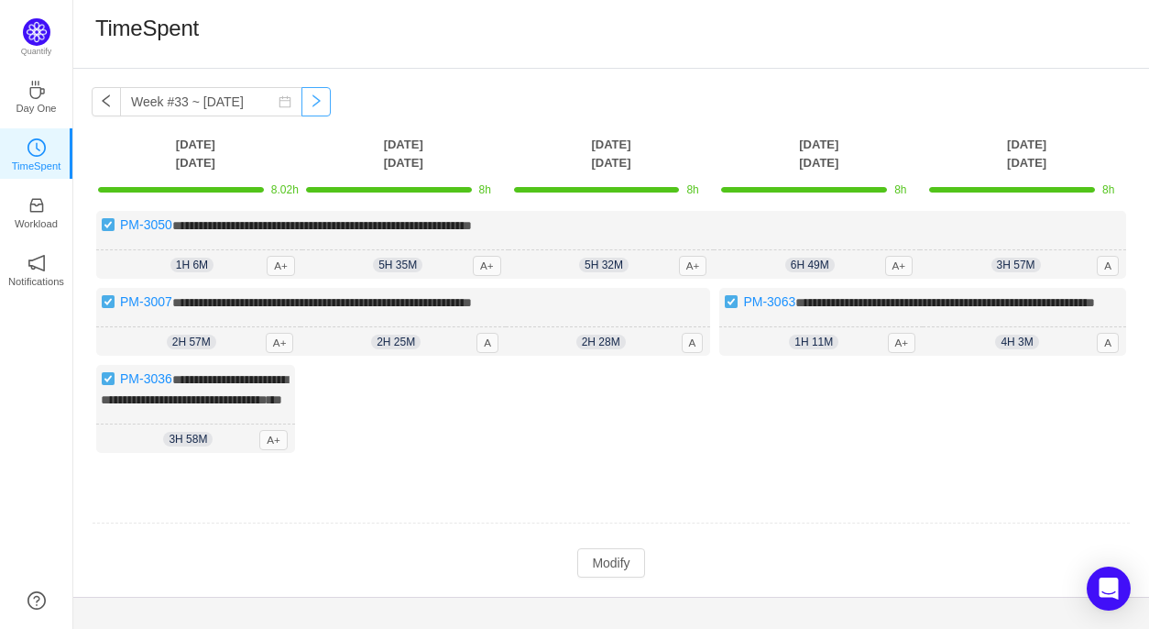
click at [302, 104] on button "button" at bounding box center [315, 101] width 29 height 29
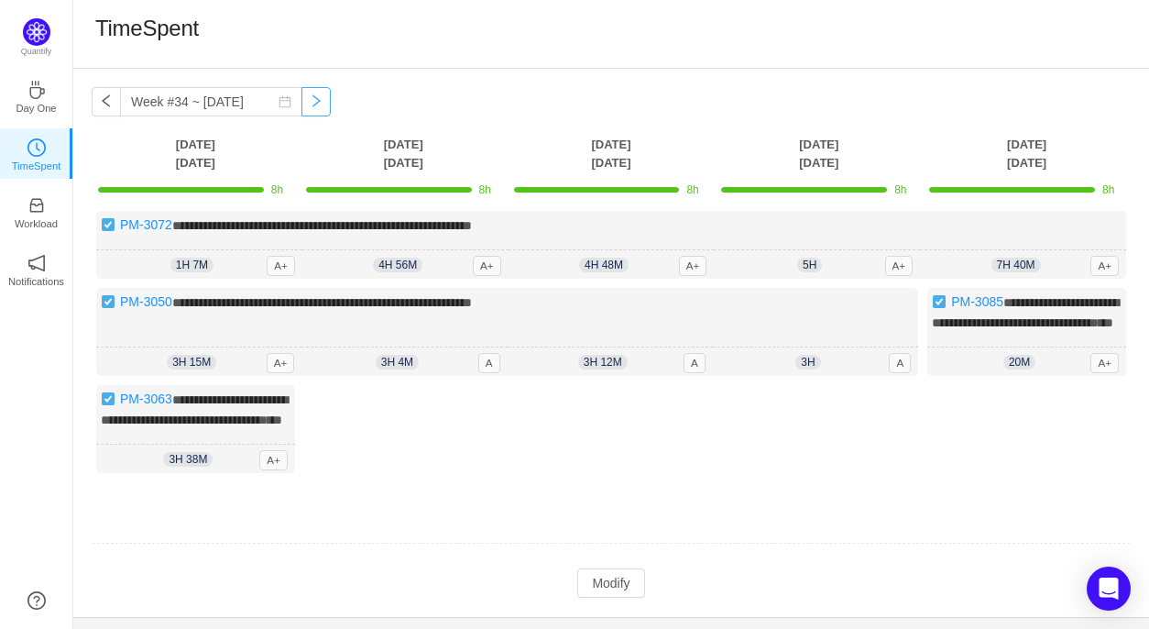
click at [302, 104] on button "button" at bounding box center [315, 101] width 29 height 29
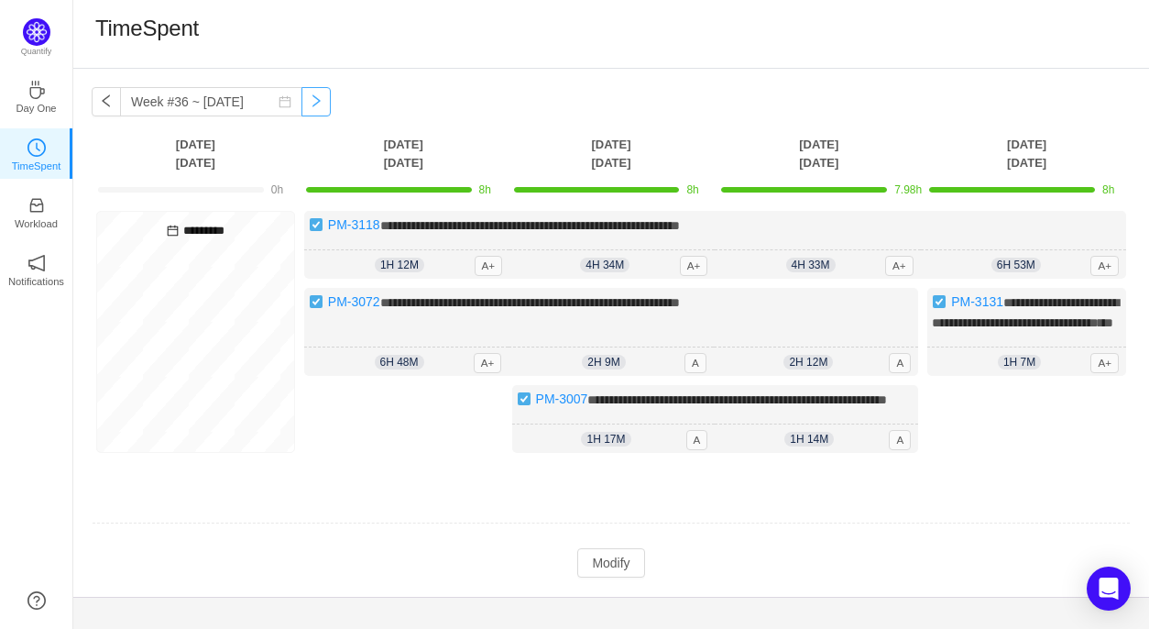
click at [302, 104] on button "button" at bounding box center [315, 101] width 29 height 29
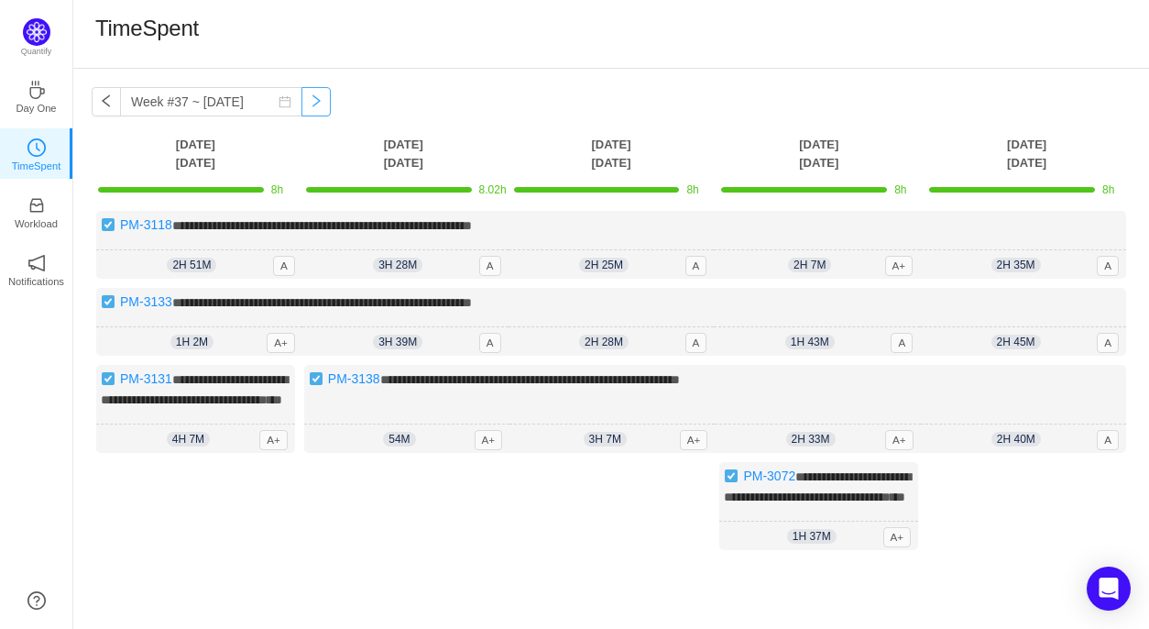
click at [302, 104] on button "button" at bounding box center [315, 101] width 29 height 29
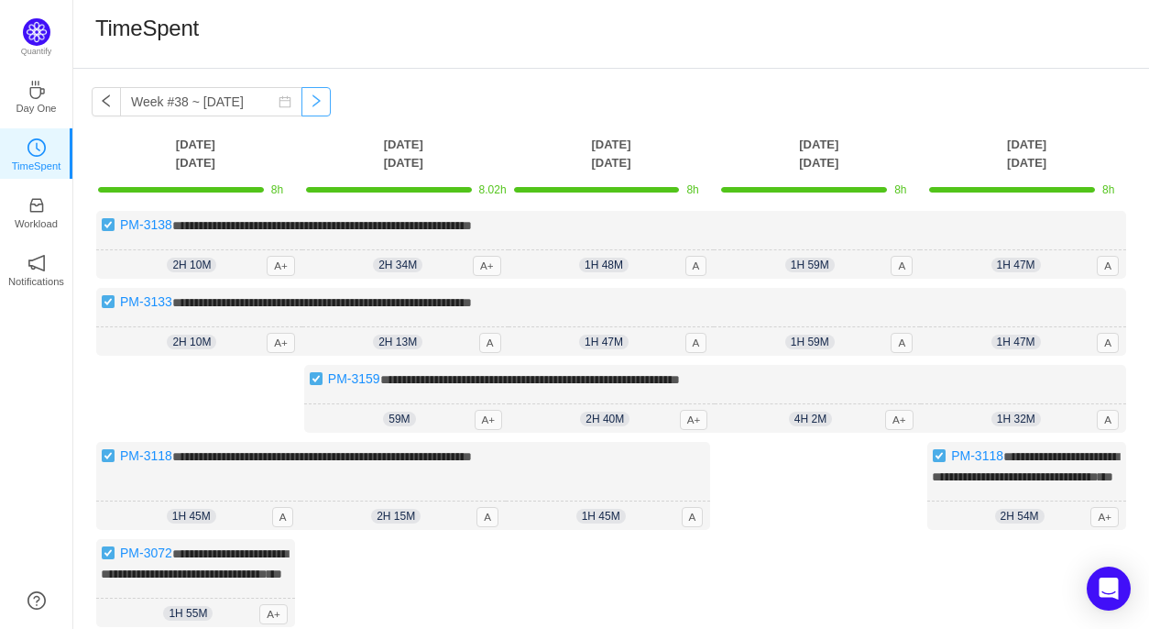
click at [302, 104] on button "button" at bounding box center [315, 101] width 29 height 29
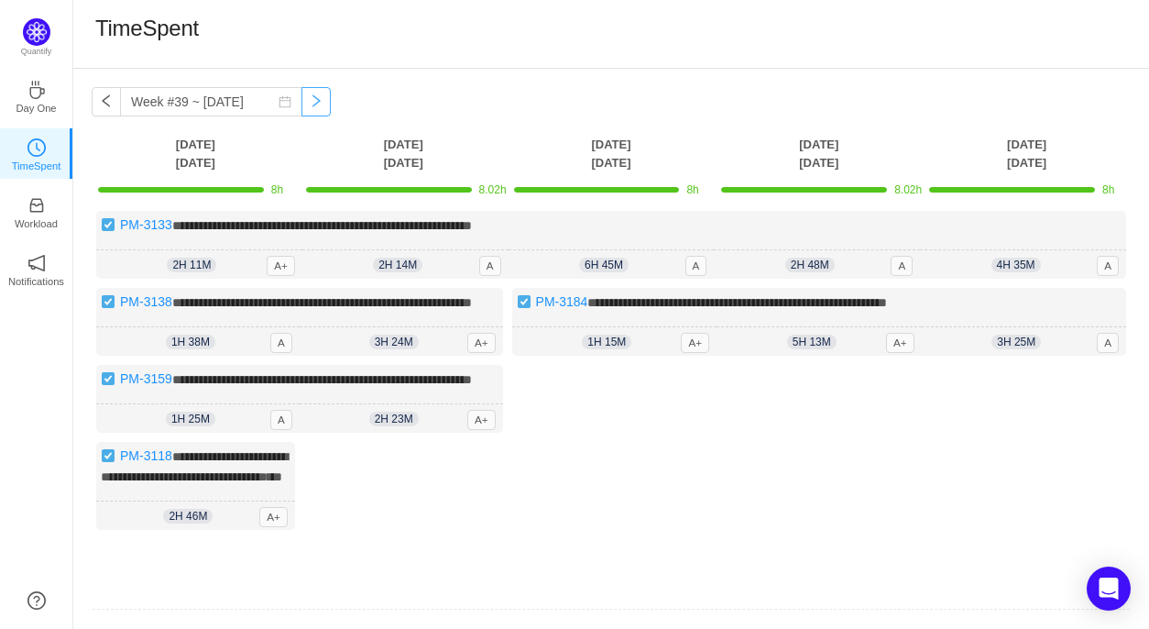
click at [302, 104] on button "button" at bounding box center [315, 101] width 29 height 29
type input "Week #39 ~ [DATE]"
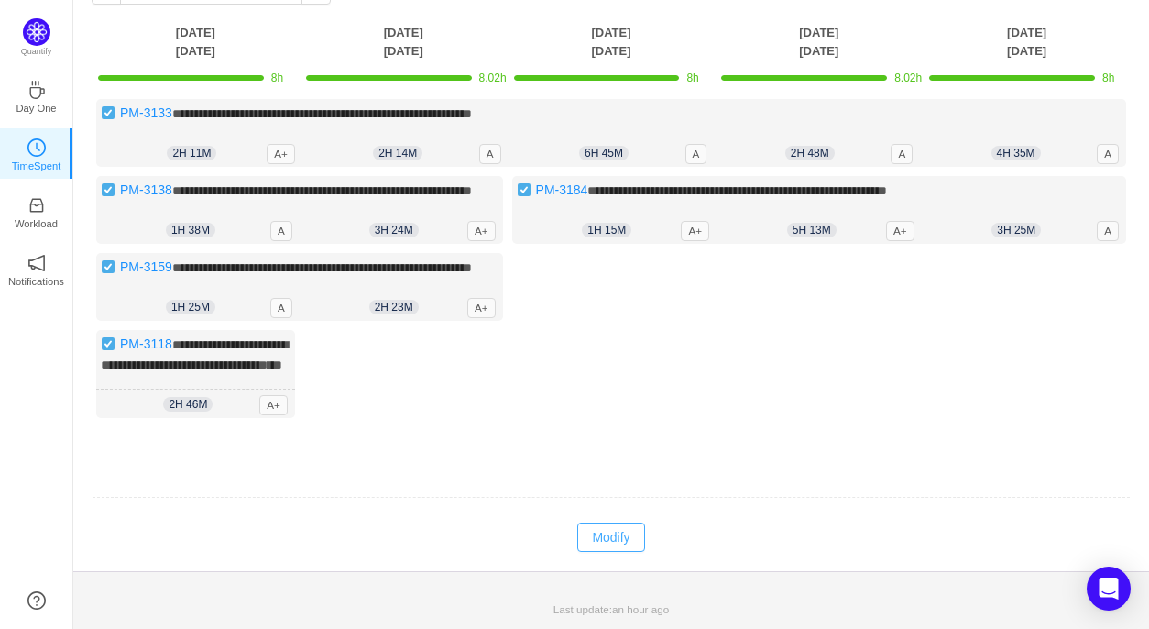
click at [611, 532] on button "Modify" at bounding box center [610, 536] width 67 height 29
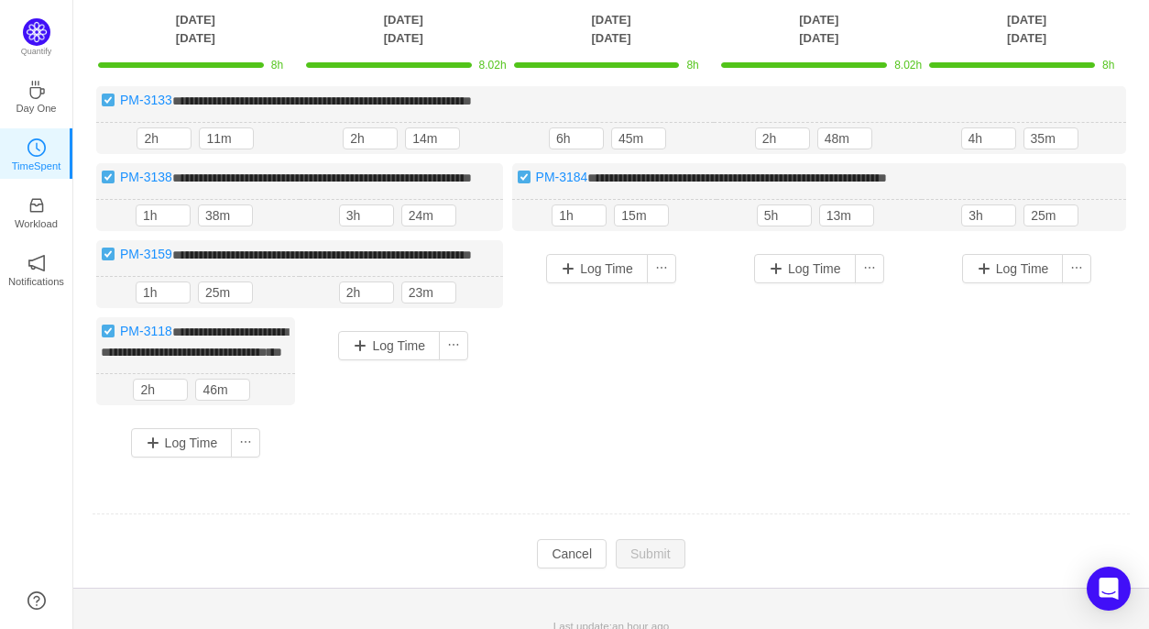
scroll to position [119, 0]
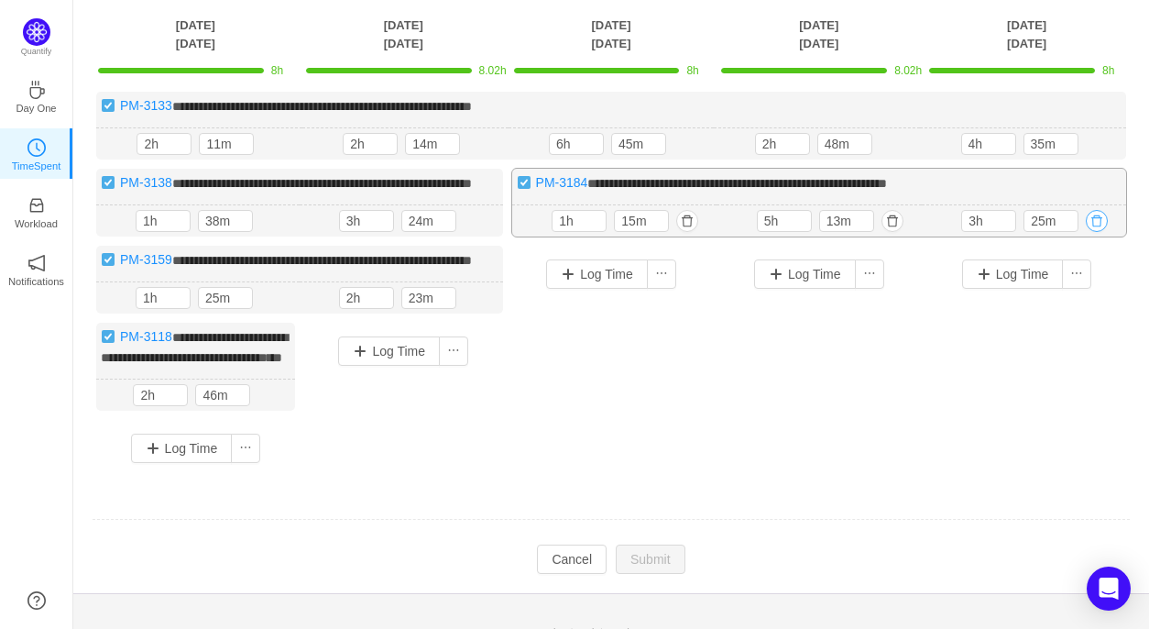
click at [1100, 232] on button "button" at bounding box center [1097, 221] width 22 height 22
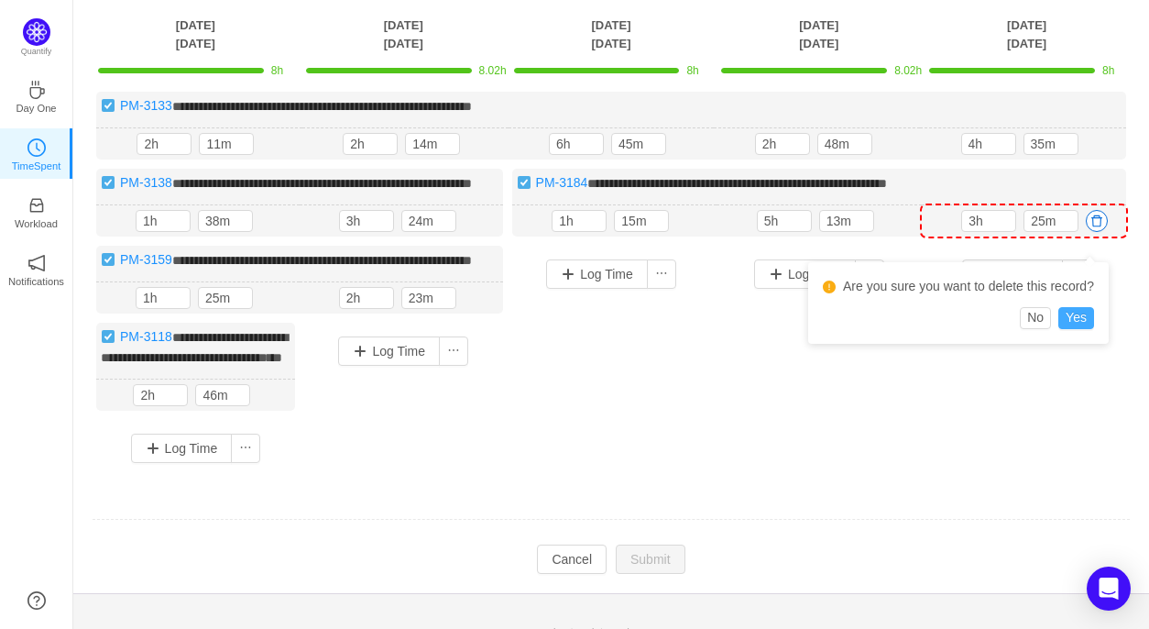
click at [1080, 314] on button "Yes" at bounding box center [1076, 318] width 36 height 22
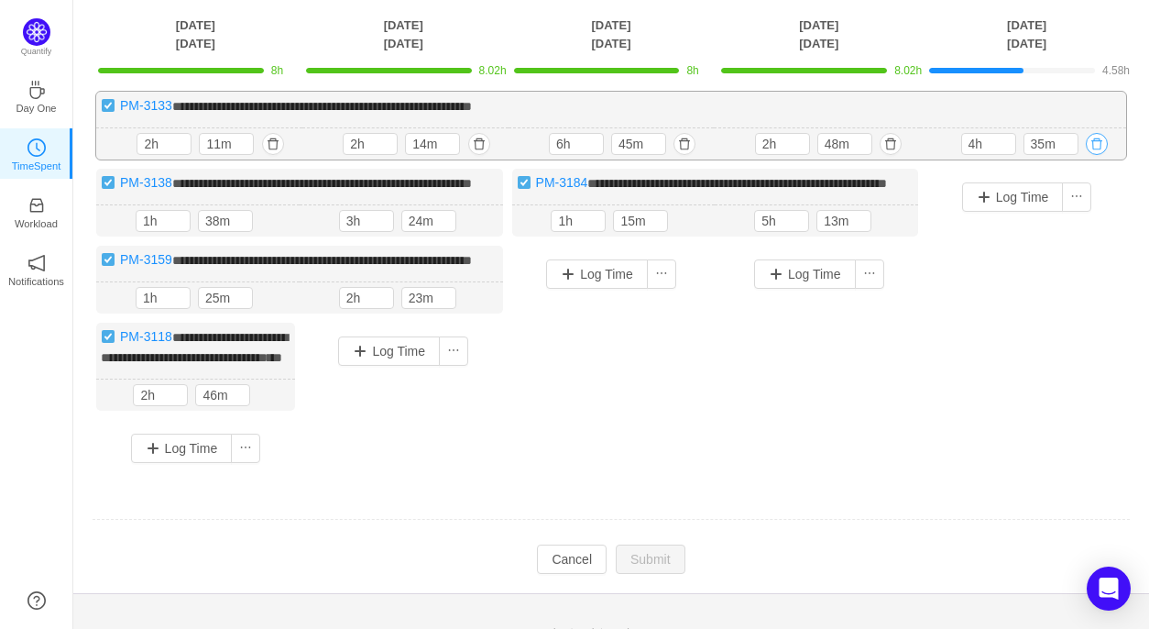
click at [1096, 146] on button "button" at bounding box center [1097, 144] width 22 height 22
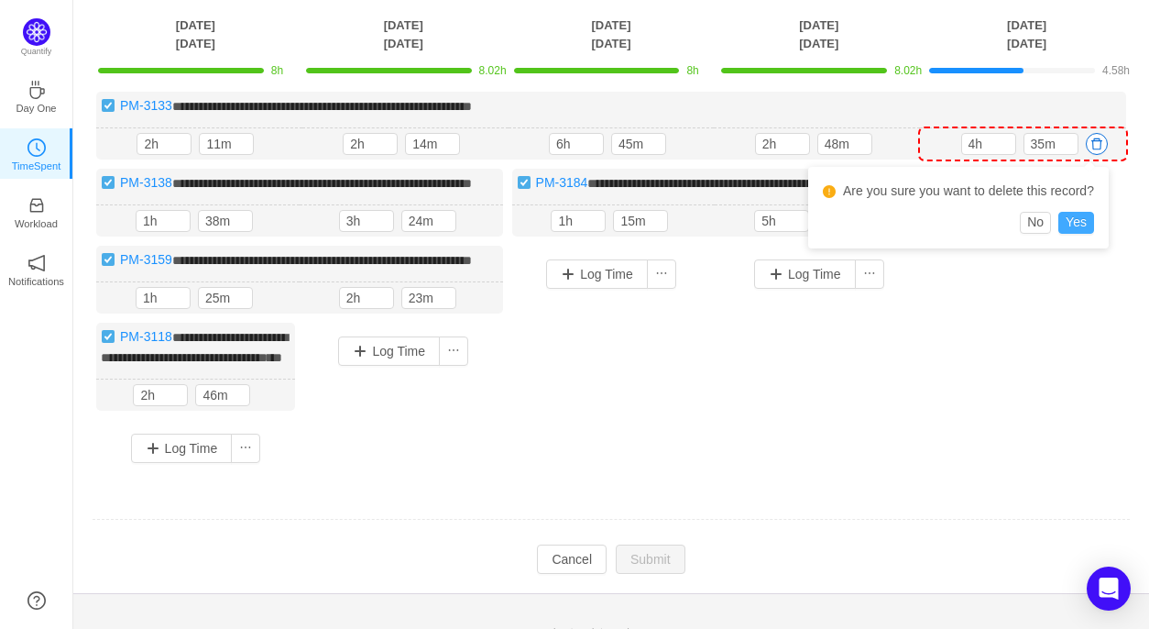
click at [1079, 216] on button "Yes" at bounding box center [1076, 223] width 36 height 22
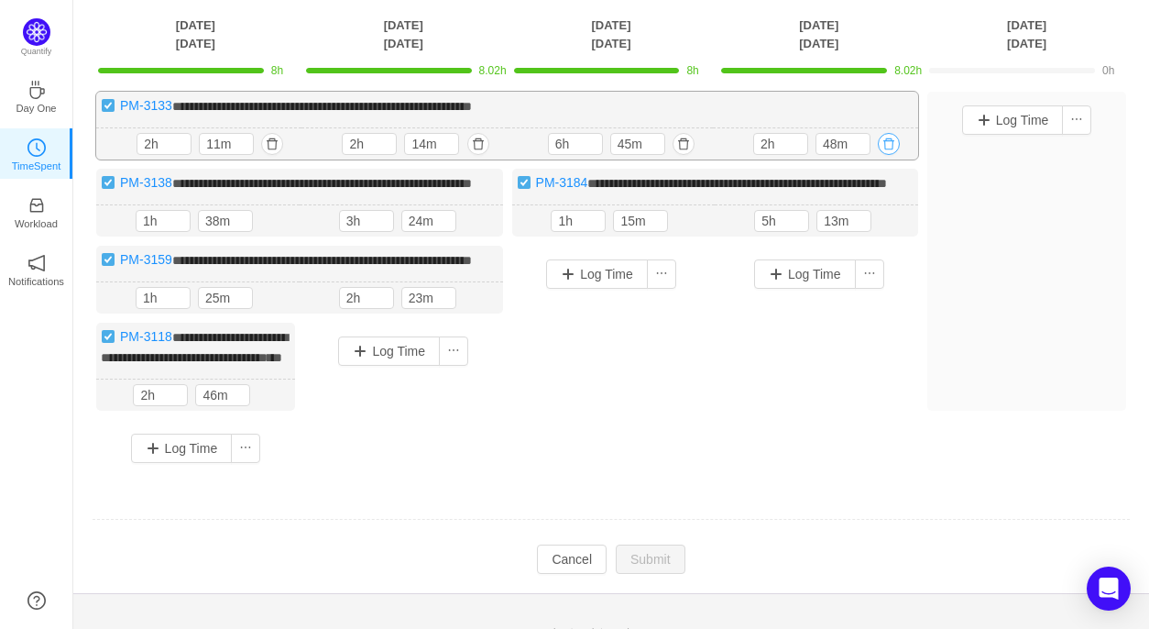
click at [890, 144] on button "button" at bounding box center [889, 144] width 22 height 22
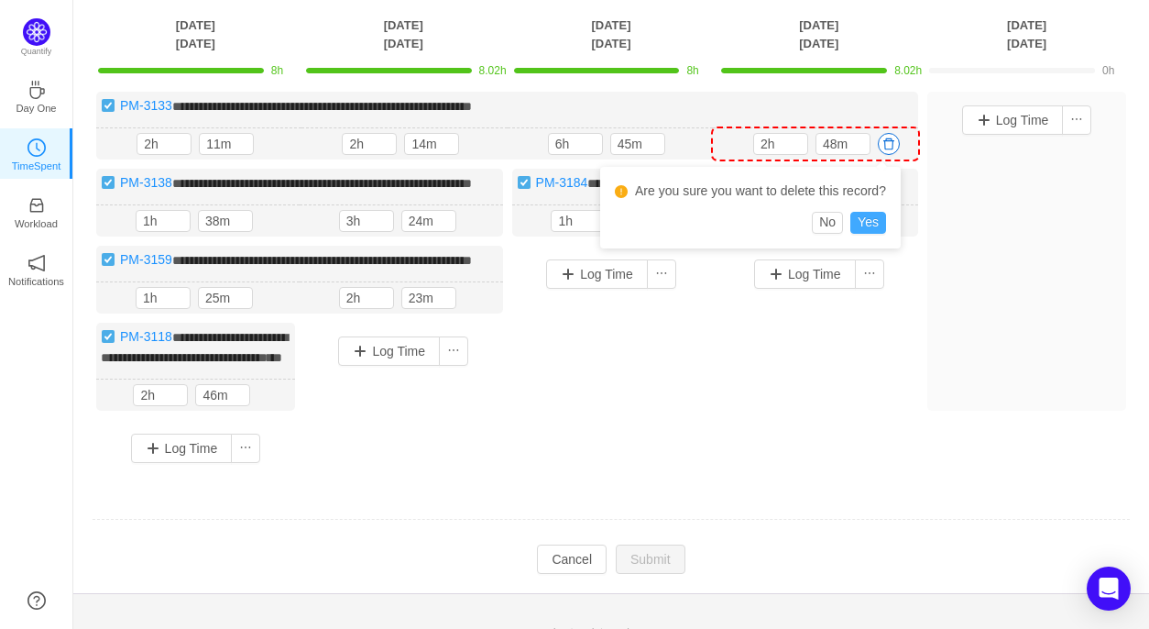
click at [872, 223] on button "Yes" at bounding box center [868, 223] width 36 height 22
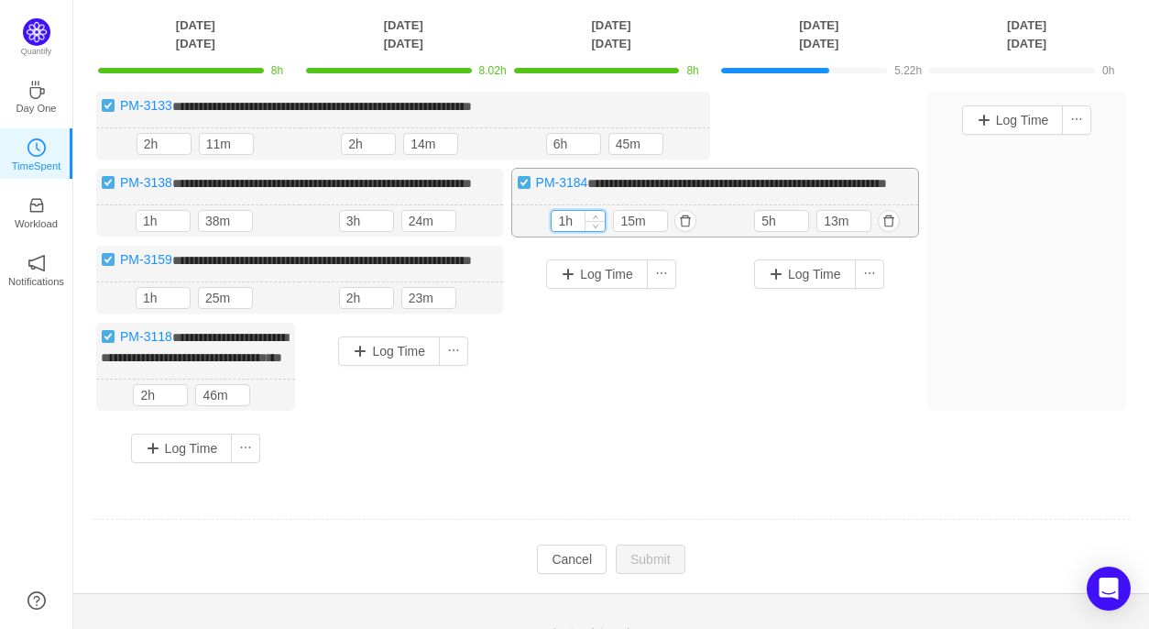
click at [566, 231] on input "1h" at bounding box center [578, 221] width 53 height 20
click at [682, 144] on button "button" at bounding box center [681, 144] width 22 height 22
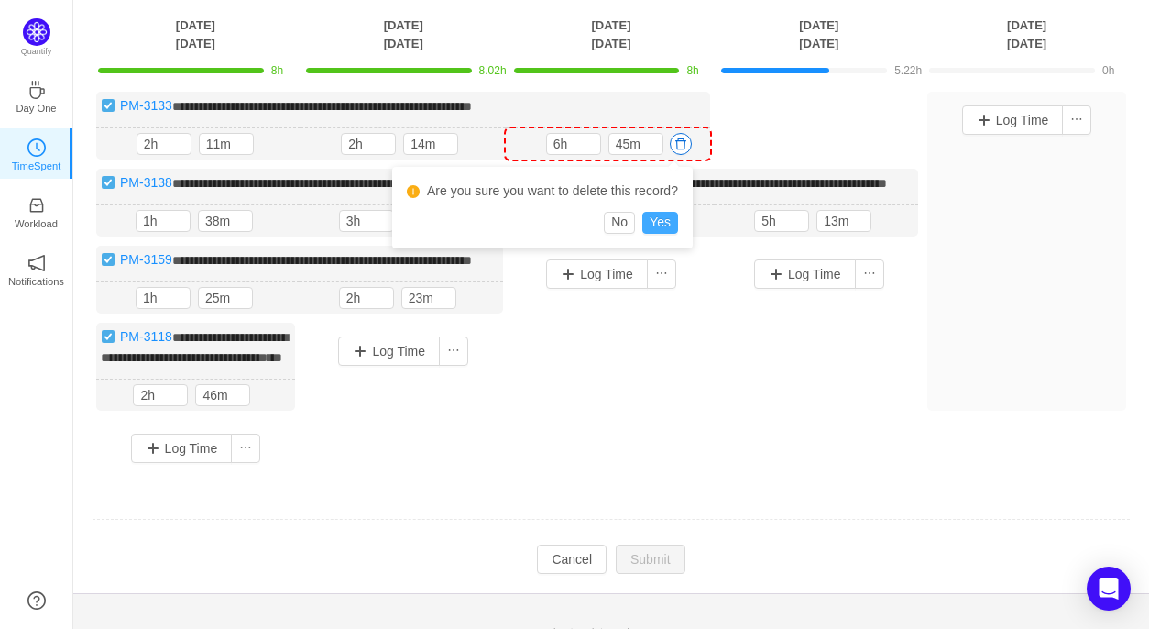
click at [666, 219] on button "Yes" at bounding box center [660, 223] width 36 height 22
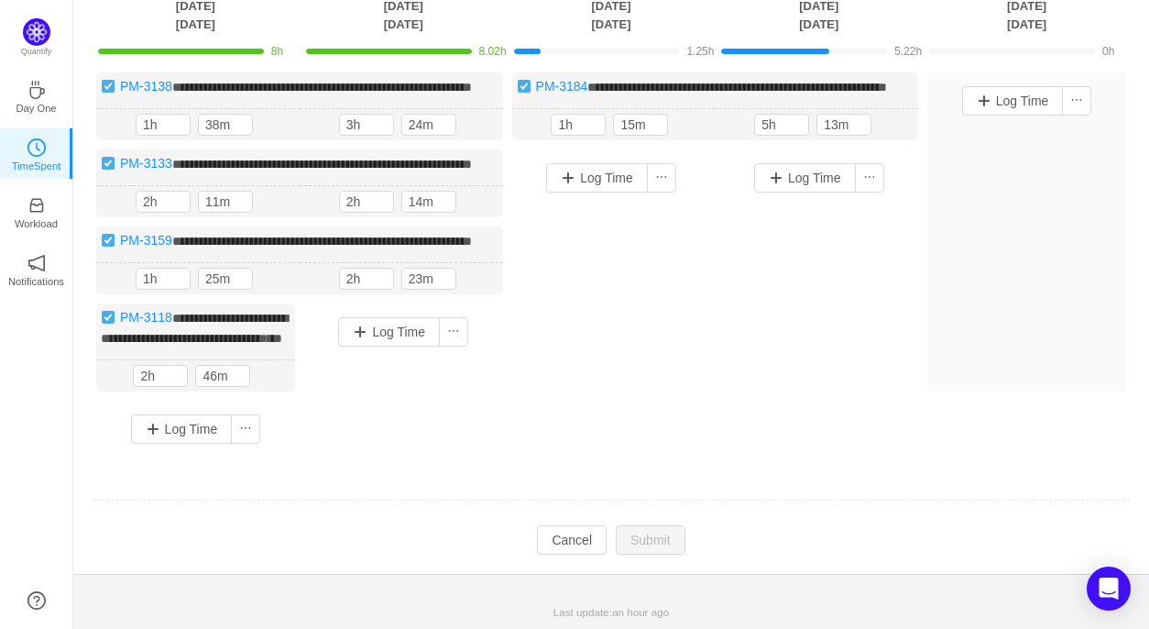
scroll to position [122, 0]
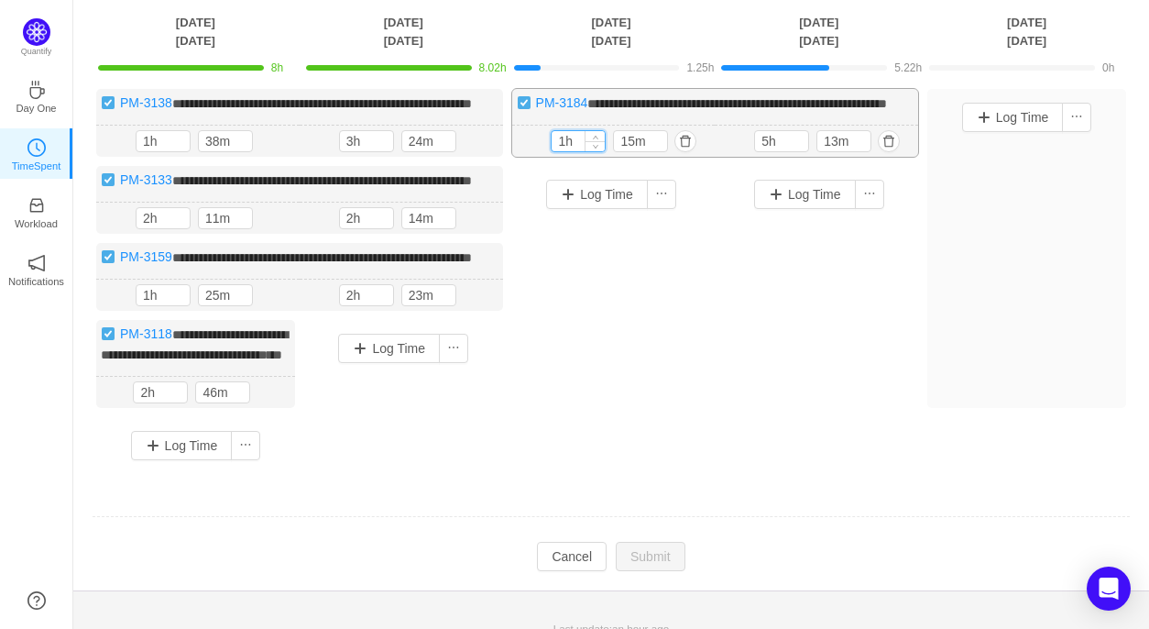
click at [563, 151] on input "1h" at bounding box center [578, 141] width 53 height 20
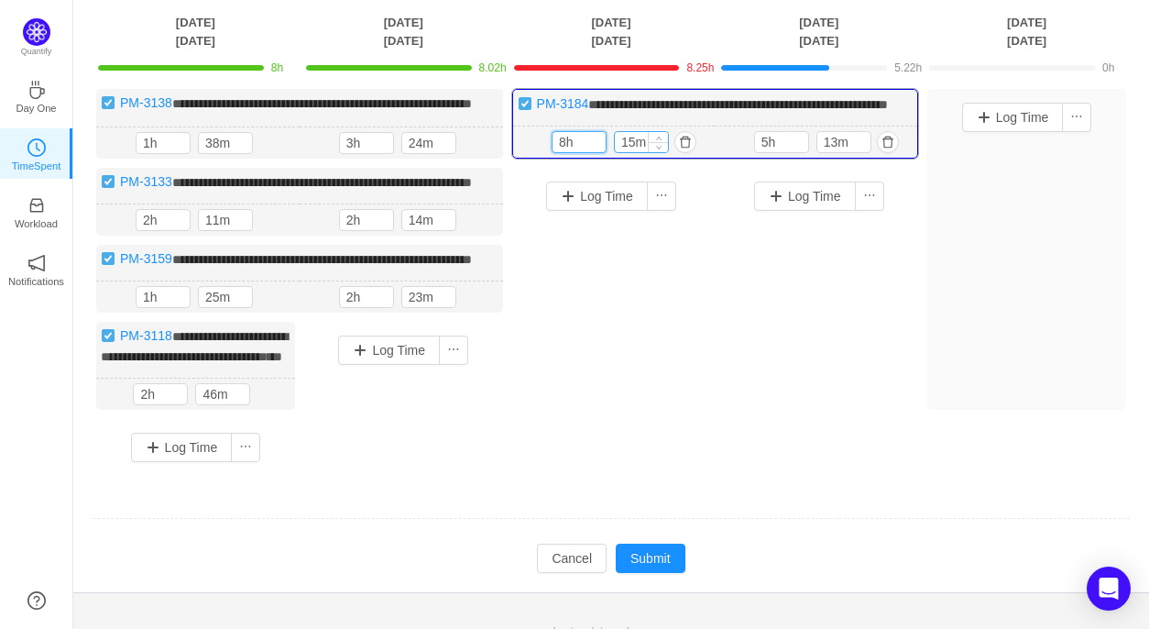
type input "8h"
click at [632, 152] on input "15m" at bounding box center [641, 142] width 53 height 20
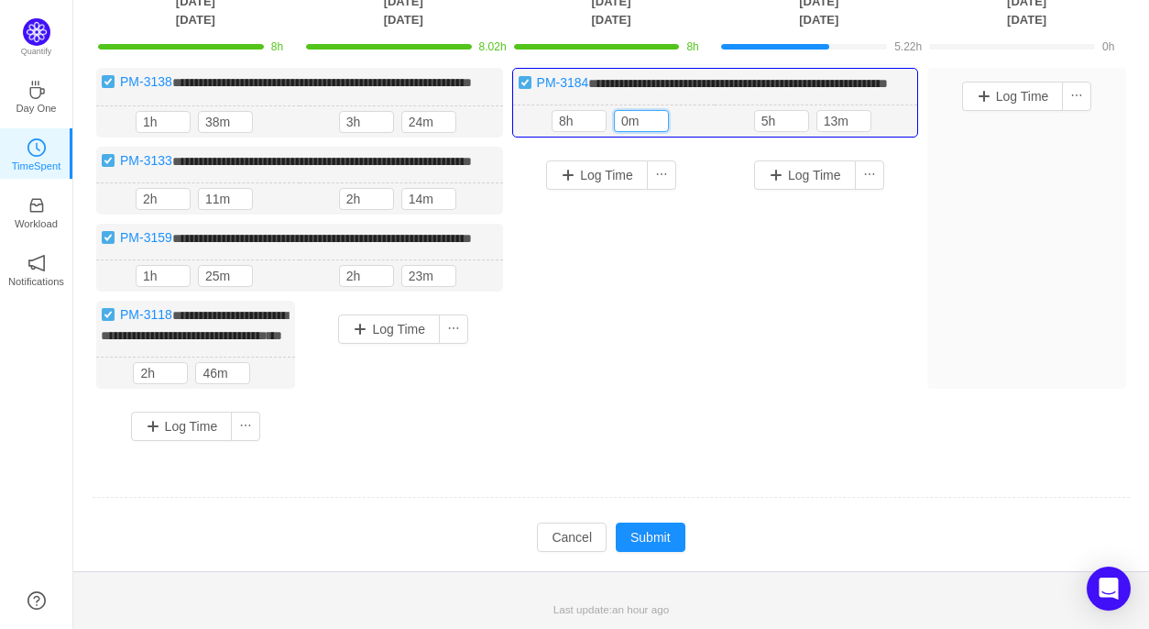
scroll to position [147, 0]
type input "0m"
click at [650, 269] on div "Log Time" at bounding box center [611, 276] width 199 height 258
click at [653, 552] on button "Submit" at bounding box center [651, 536] width 70 height 29
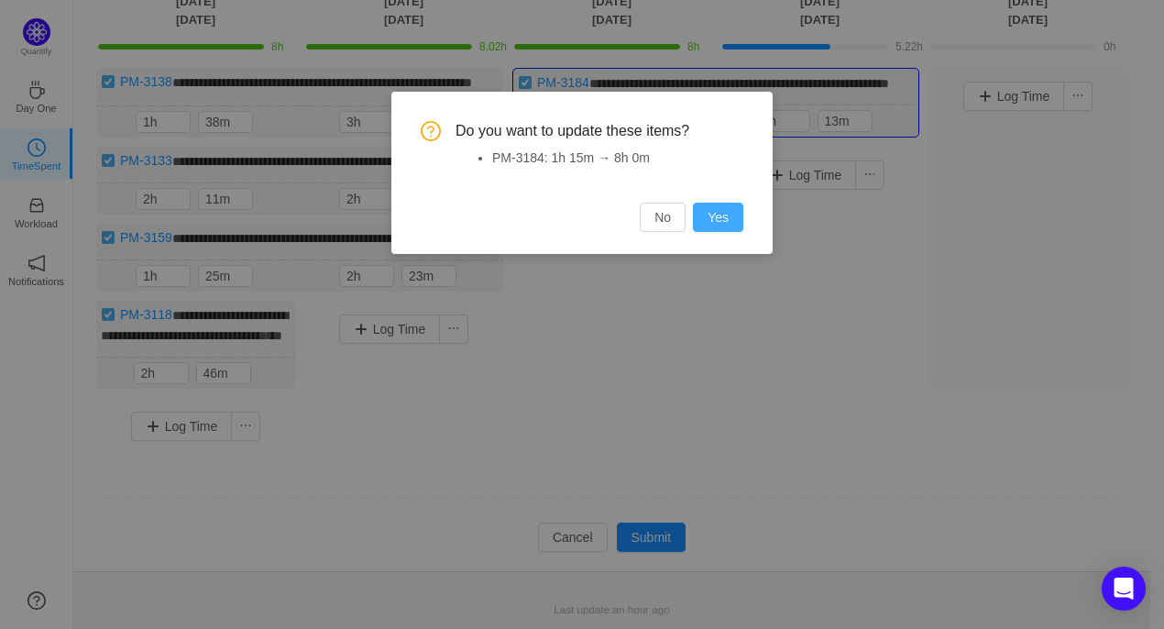
click at [729, 221] on button "Yes" at bounding box center [718, 216] width 50 height 29
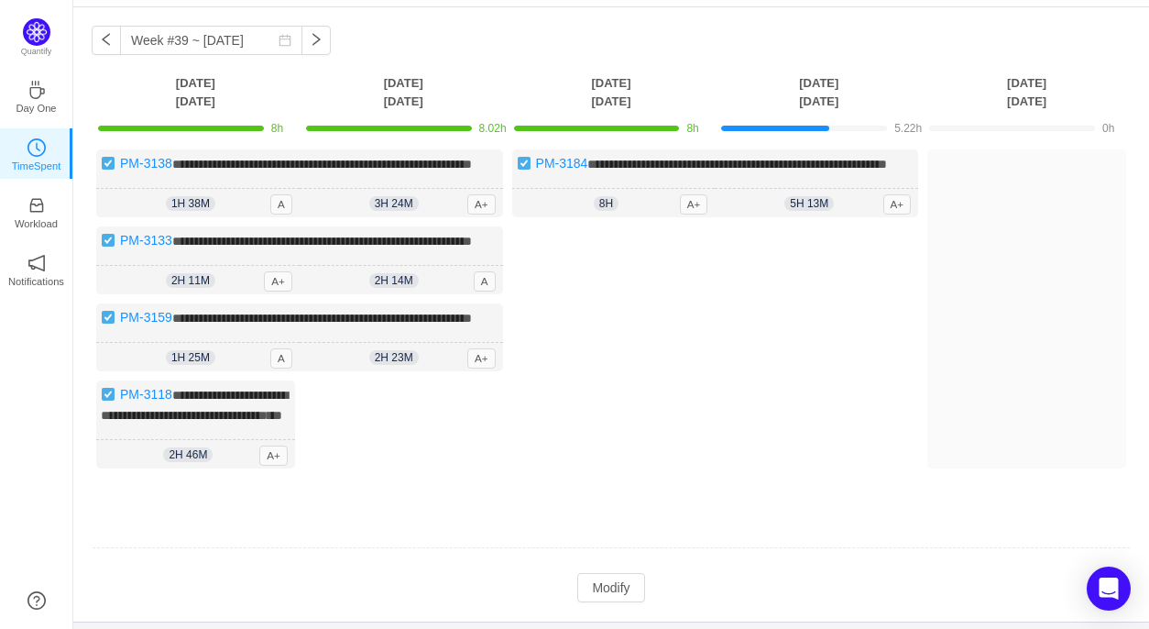
scroll to position [183, 0]
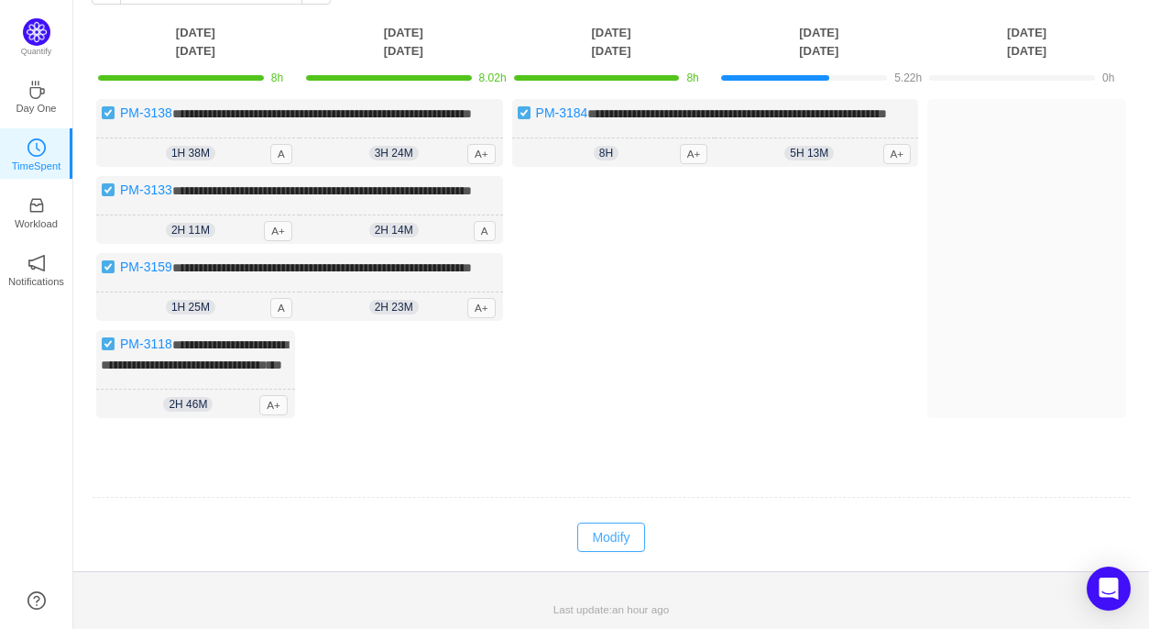
click at [596, 537] on button "Modify" at bounding box center [610, 536] width 67 height 29
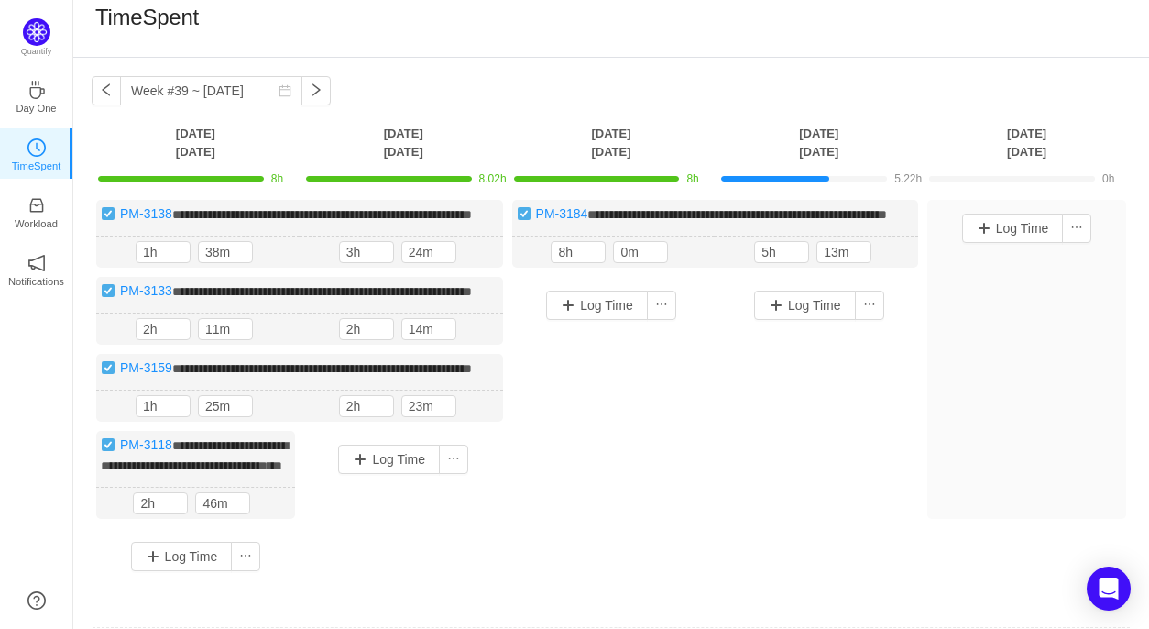
scroll to position [0, 0]
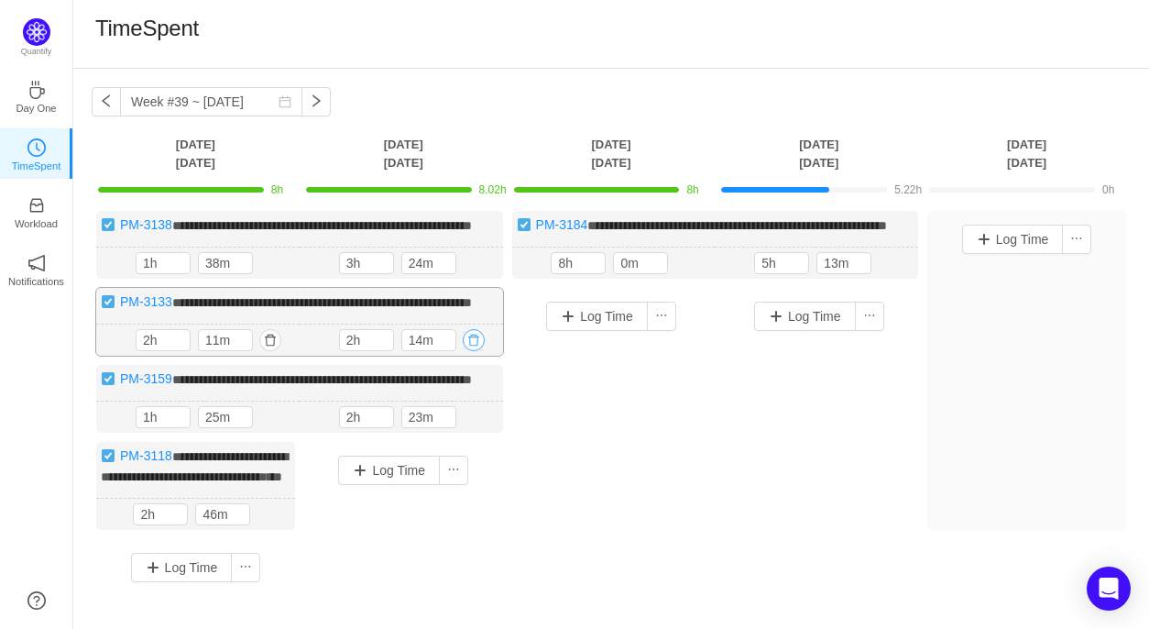
click at [478, 351] on button "button" at bounding box center [474, 340] width 22 height 22
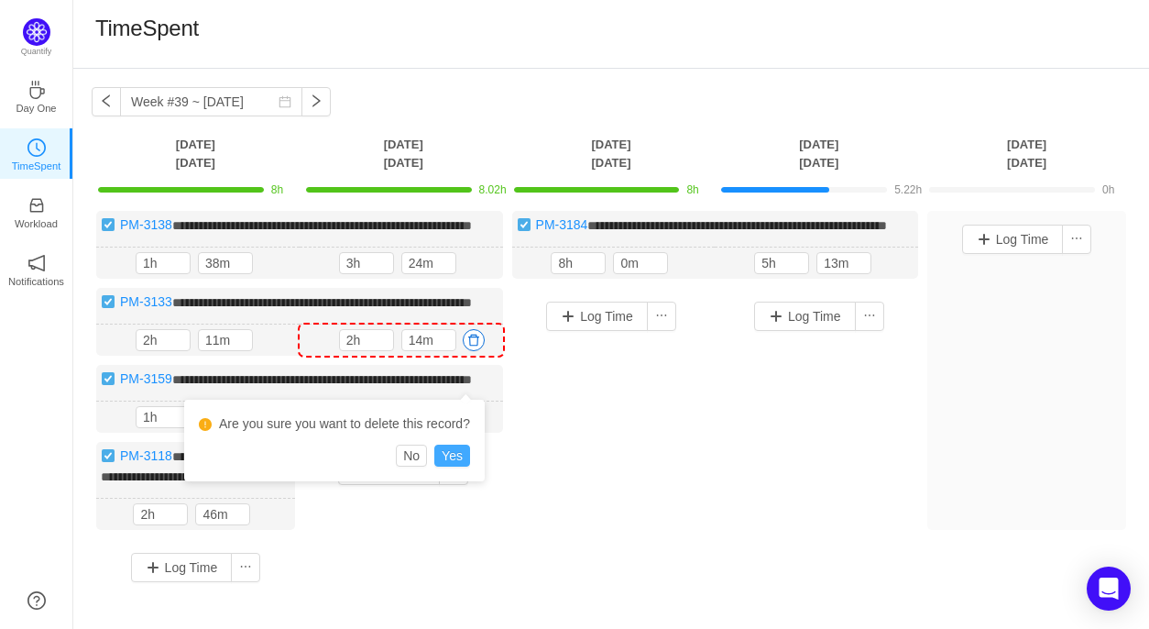
click at [449, 465] on button "Yes" at bounding box center [452, 455] width 36 height 22
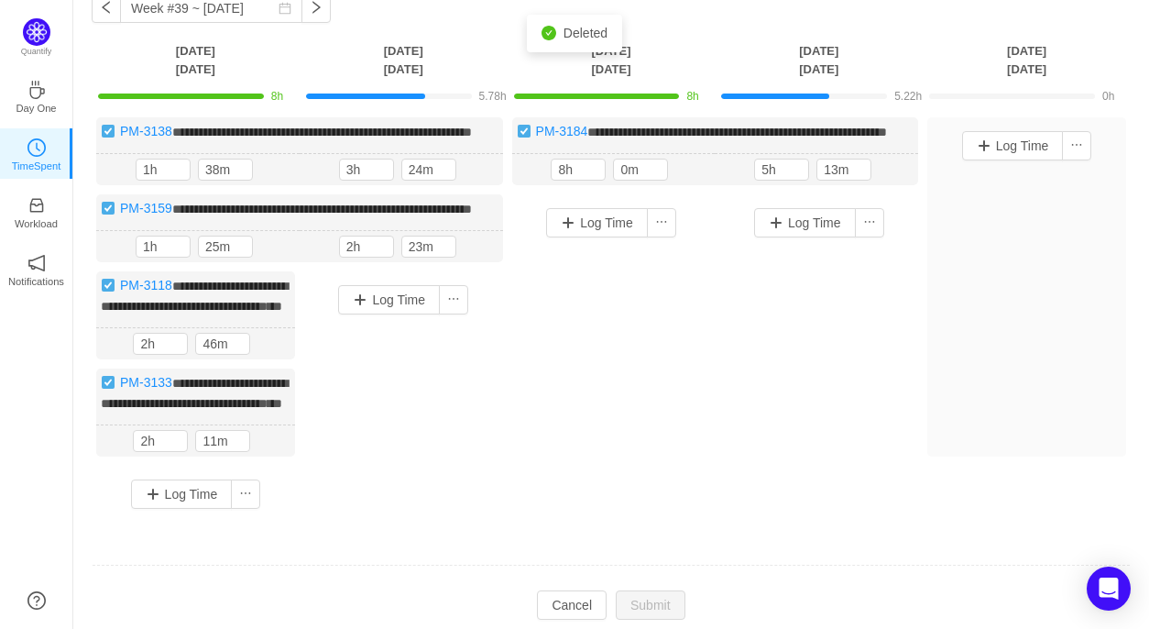
scroll to position [95, 0]
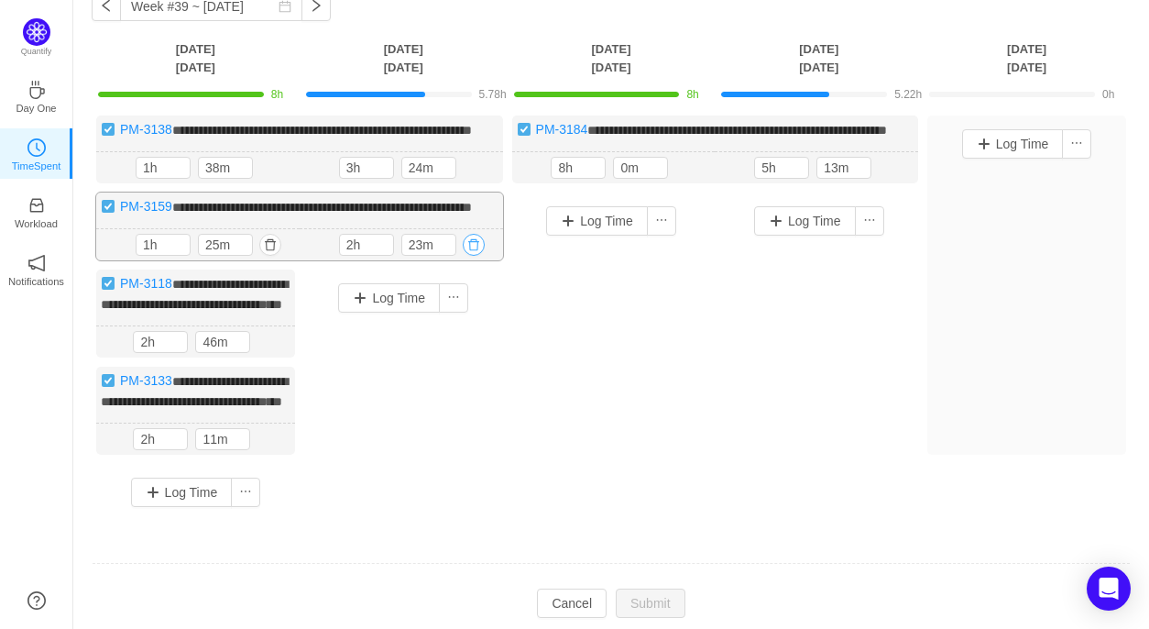
click at [475, 256] on button "button" at bounding box center [474, 245] width 22 height 22
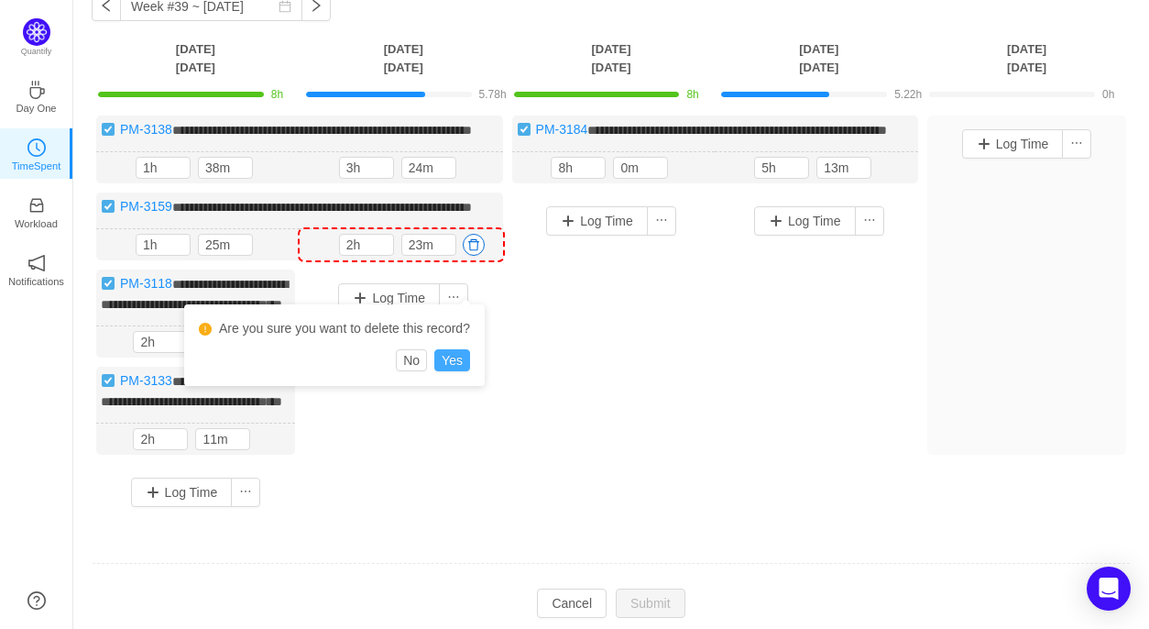
click at [456, 355] on button "Yes" at bounding box center [452, 360] width 36 height 22
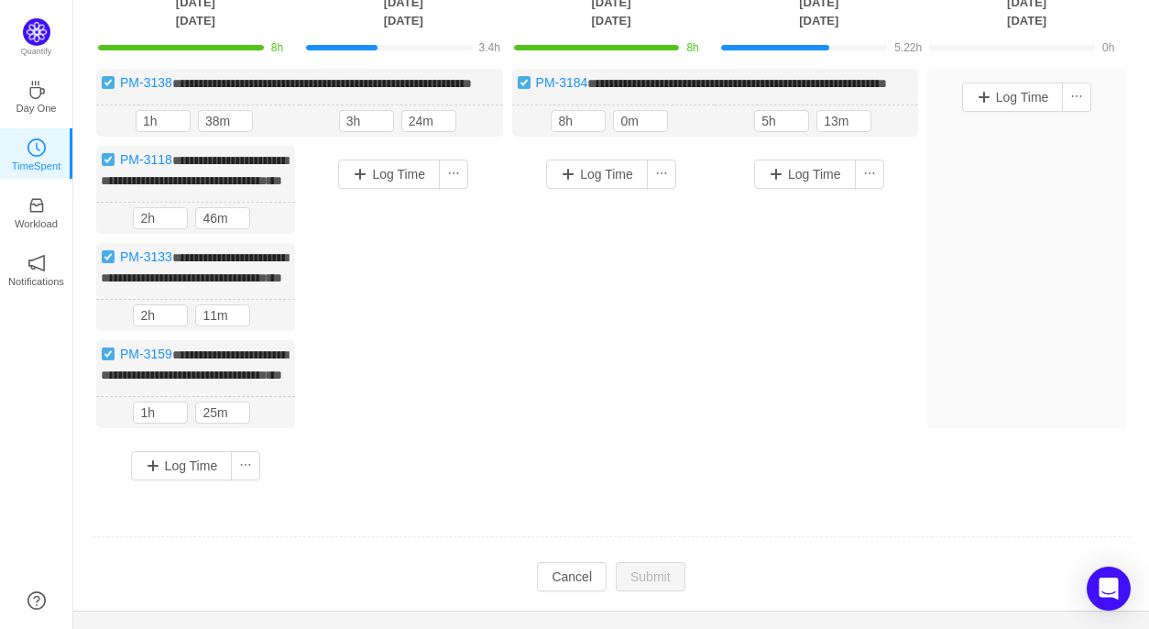
scroll to position [99, 0]
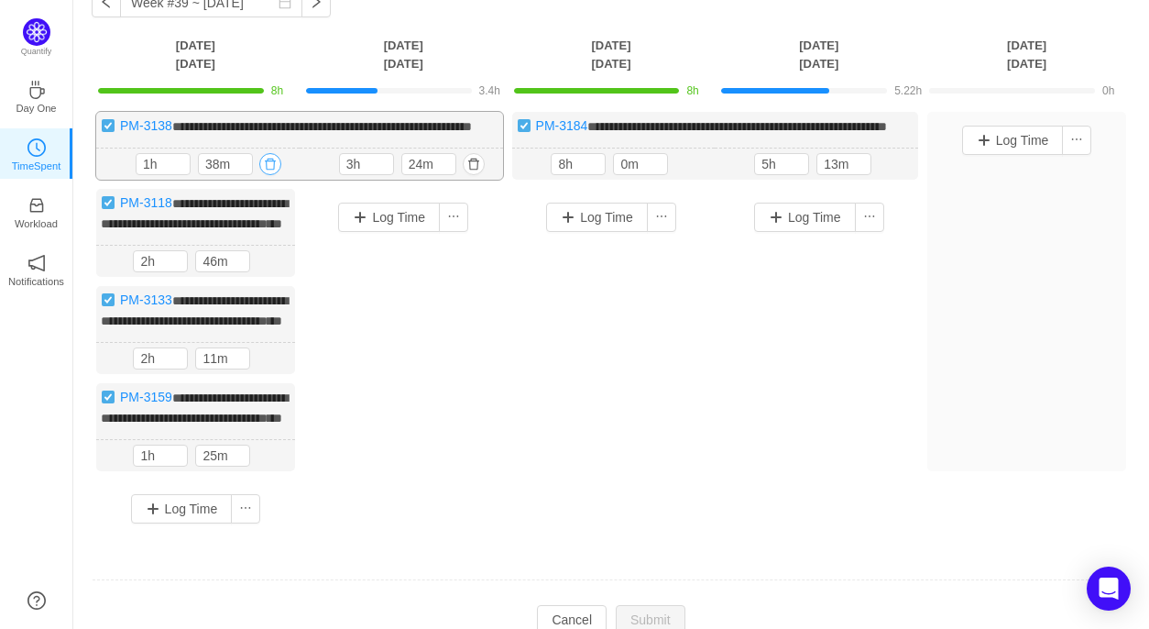
click at [268, 175] on button "button" at bounding box center [270, 164] width 22 height 22
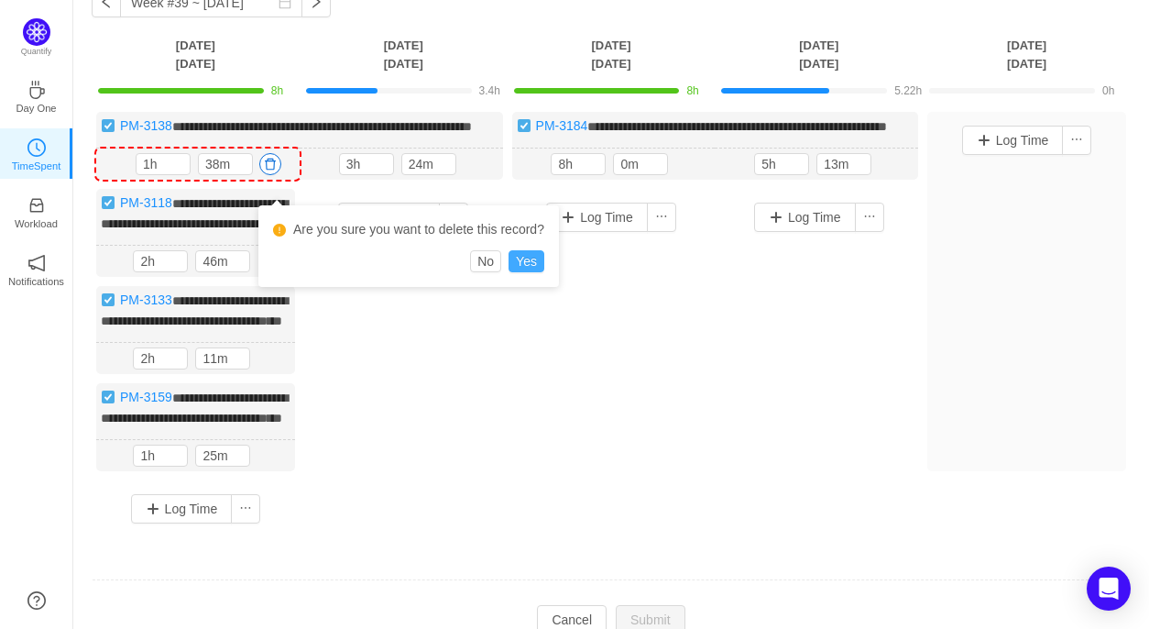
click at [530, 261] on button "Yes" at bounding box center [527, 261] width 36 height 22
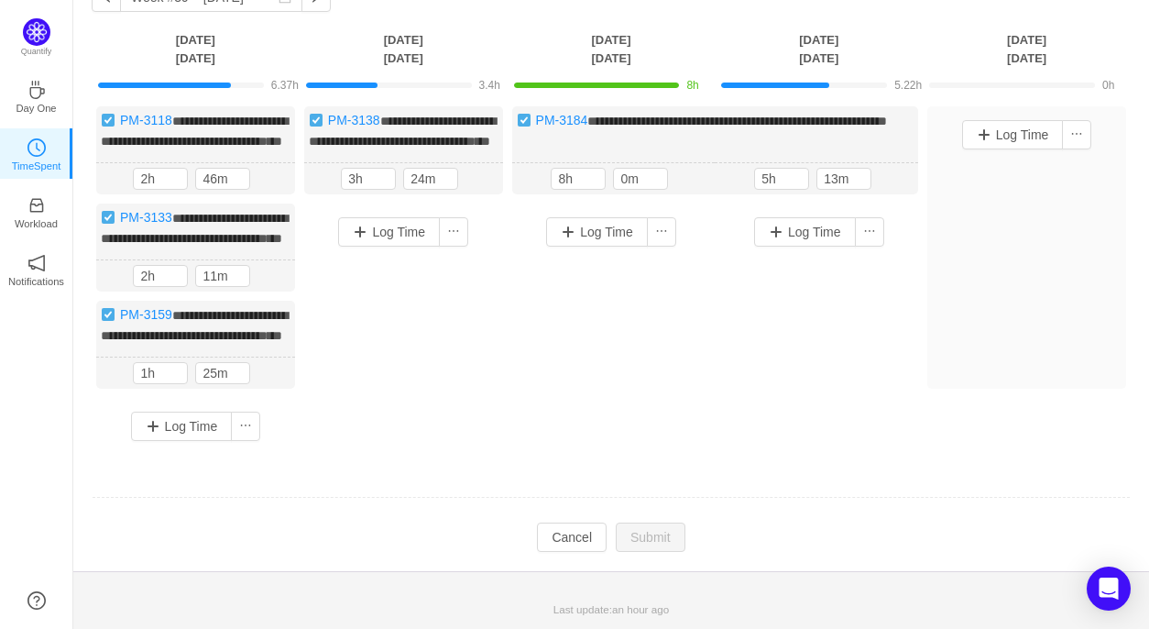
scroll to position [154, 0]
click at [265, 265] on button "button" at bounding box center [266, 276] width 22 height 22
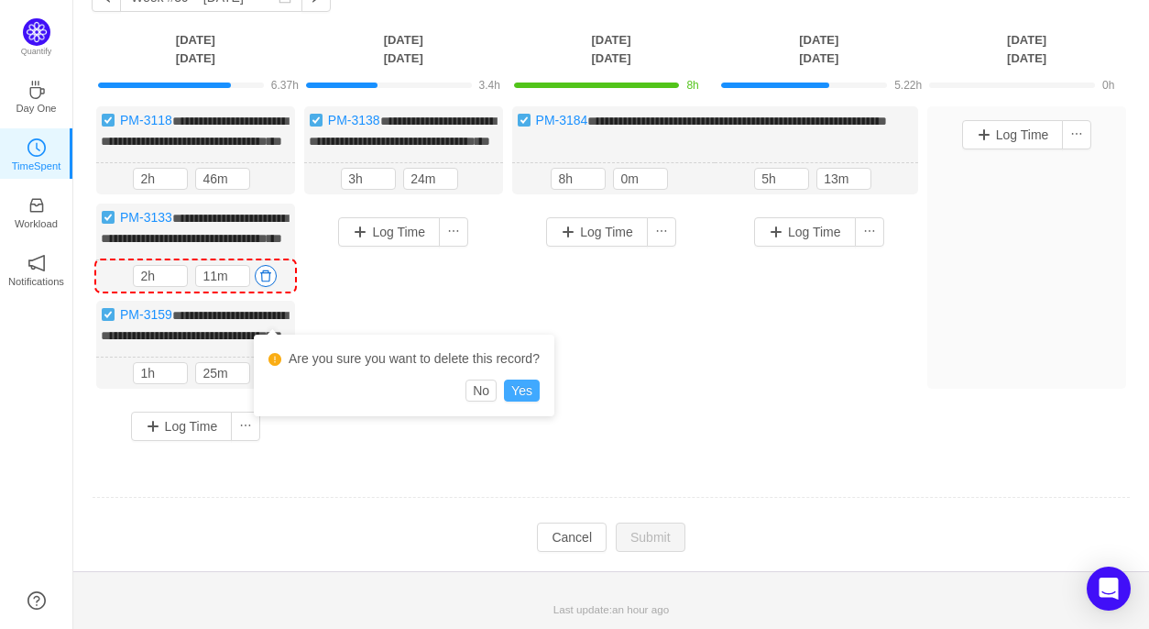
click at [527, 379] on button "Yes" at bounding box center [522, 390] width 36 height 22
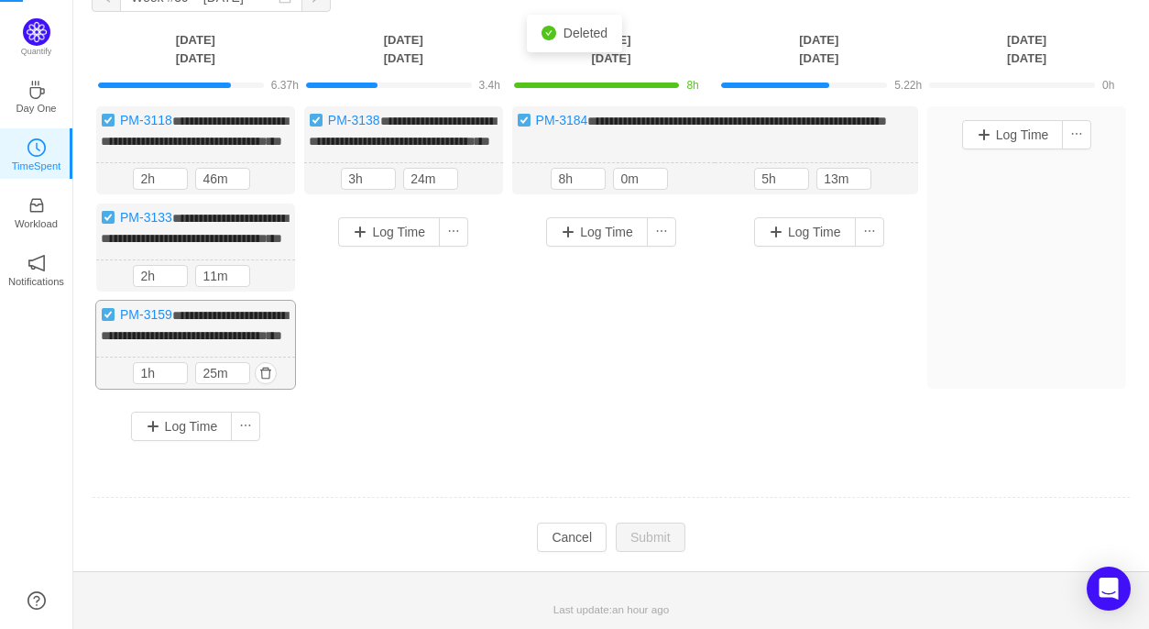
scroll to position [41, 0]
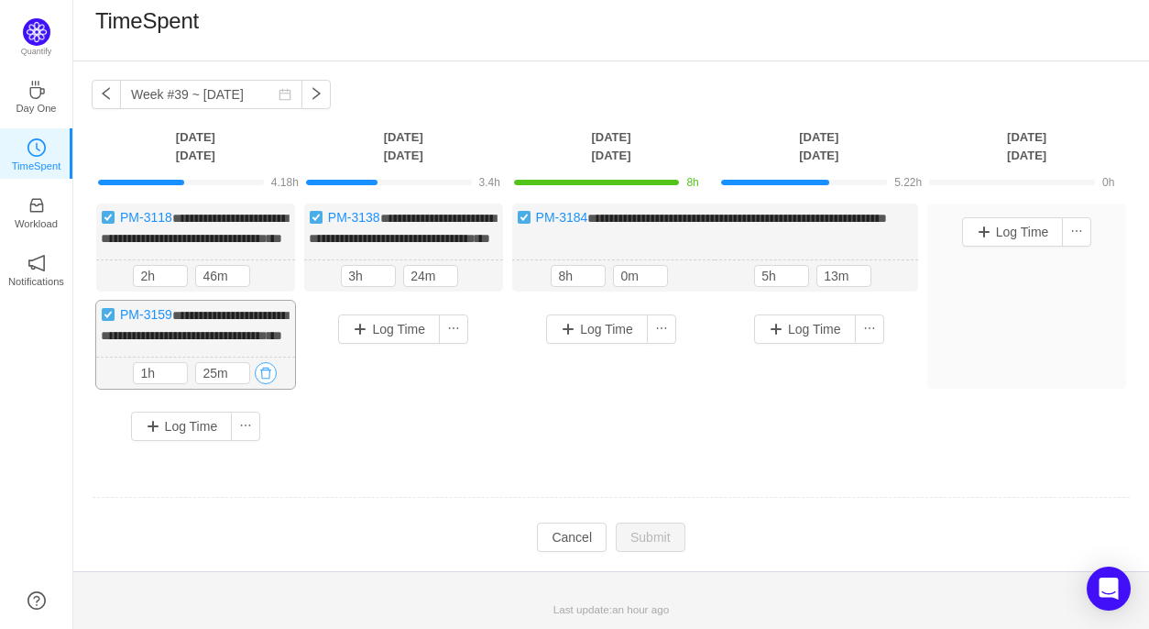
click at [263, 373] on button "button" at bounding box center [266, 373] width 22 height 22
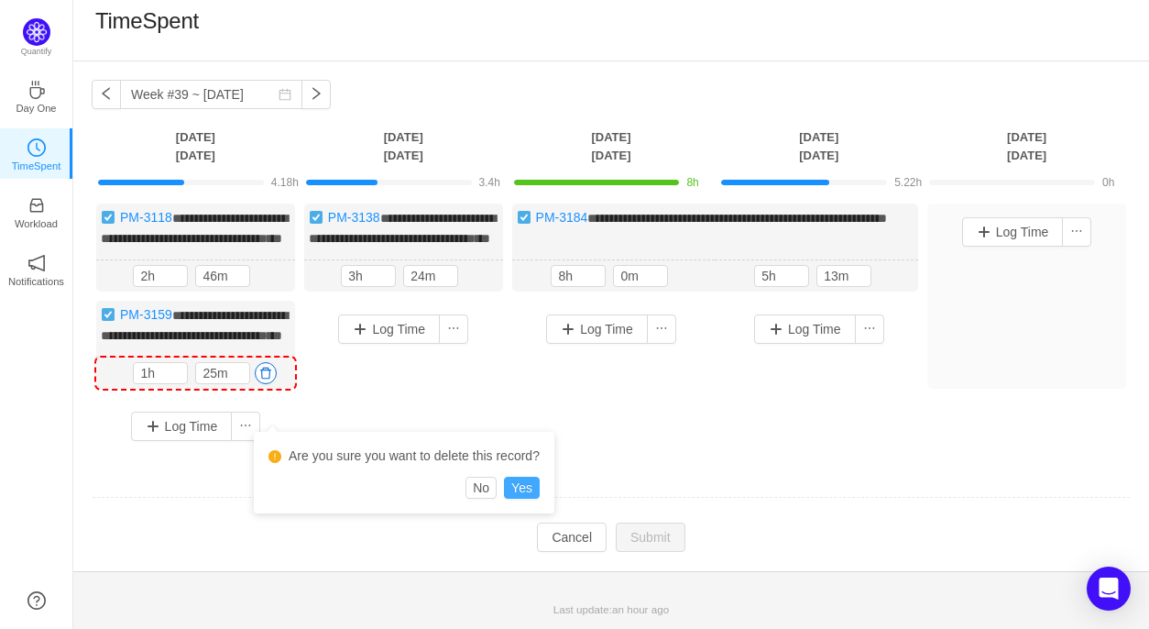
click at [525, 476] on button "Yes" at bounding box center [522, 487] width 36 height 22
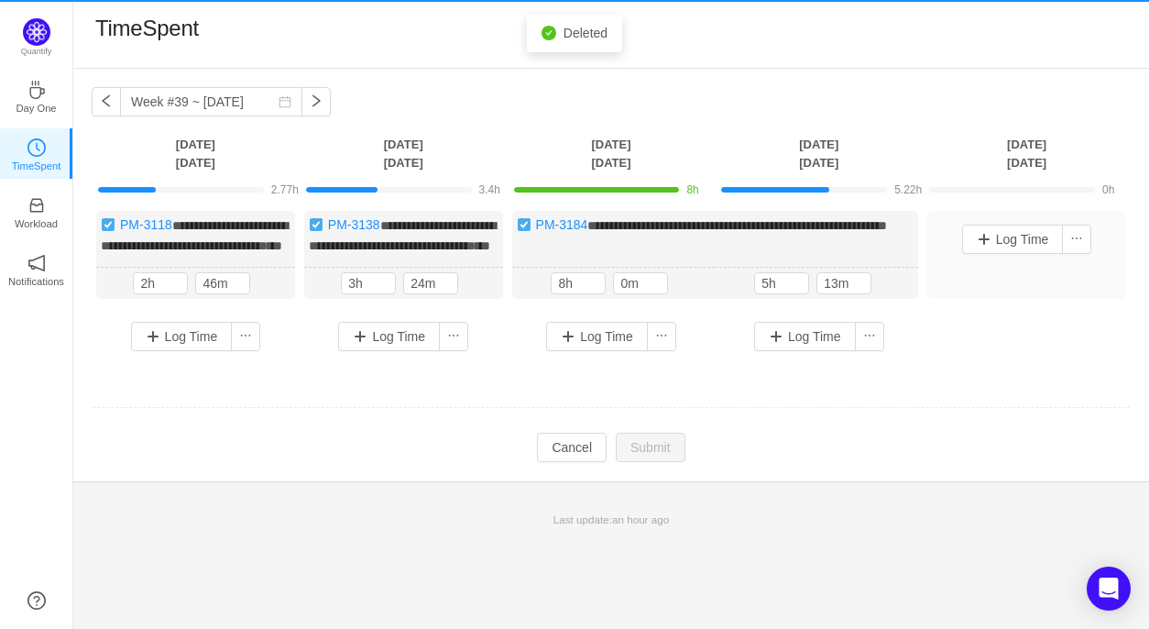
scroll to position [0, 0]
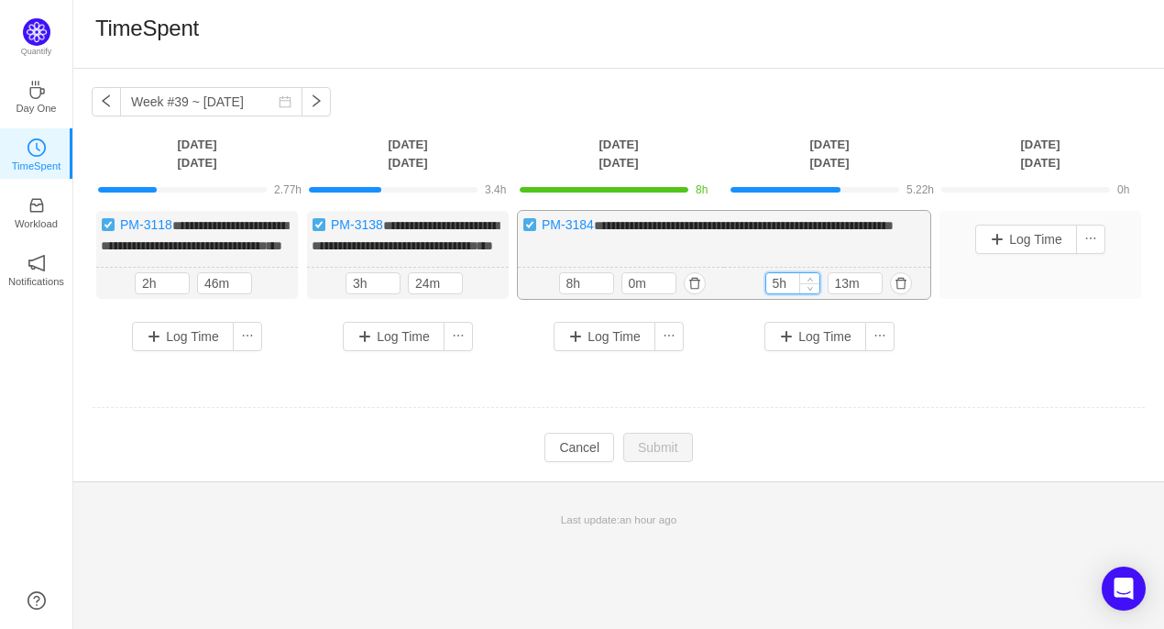
click at [779, 293] on input "5h" at bounding box center [792, 283] width 53 height 20
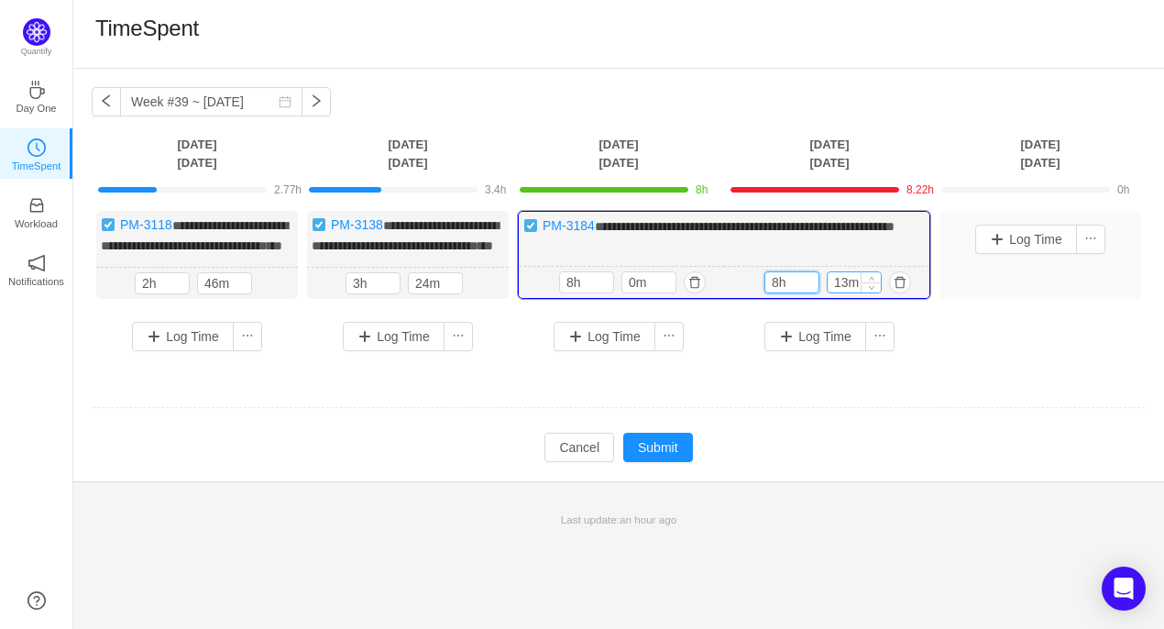
type input "8h"
click at [847, 292] on input "13m" at bounding box center [853, 282] width 53 height 20
type input "0m"
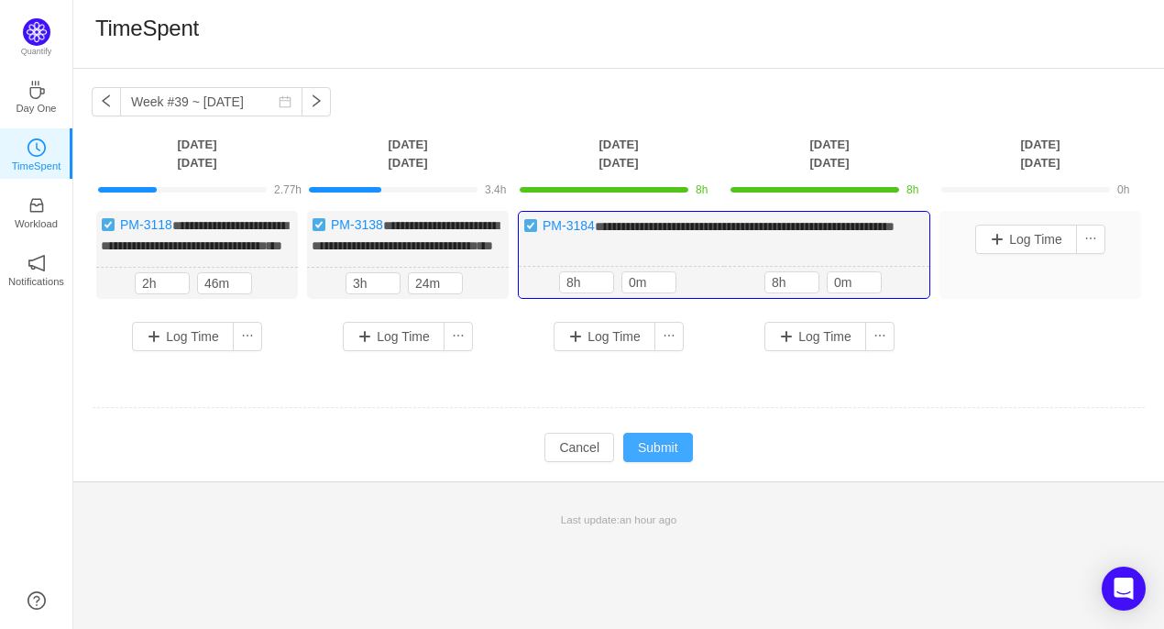
click at [678, 462] on button "Submit" at bounding box center [658, 446] width 70 height 29
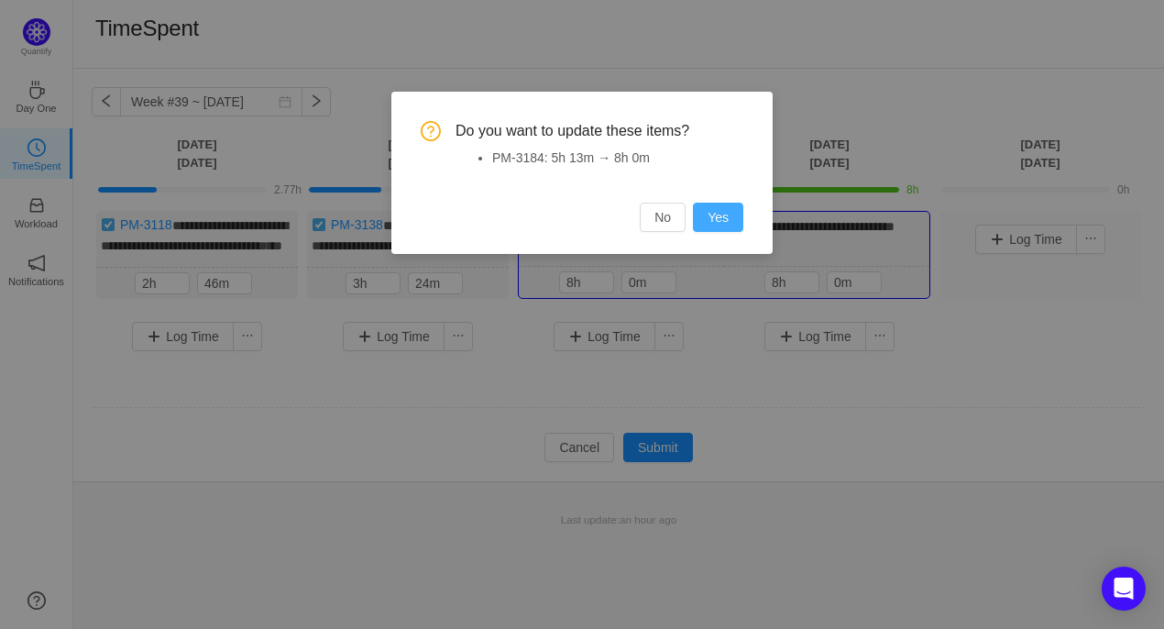
click at [728, 211] on button "Yes" at bounding box center [718, 216] width 50 height 29
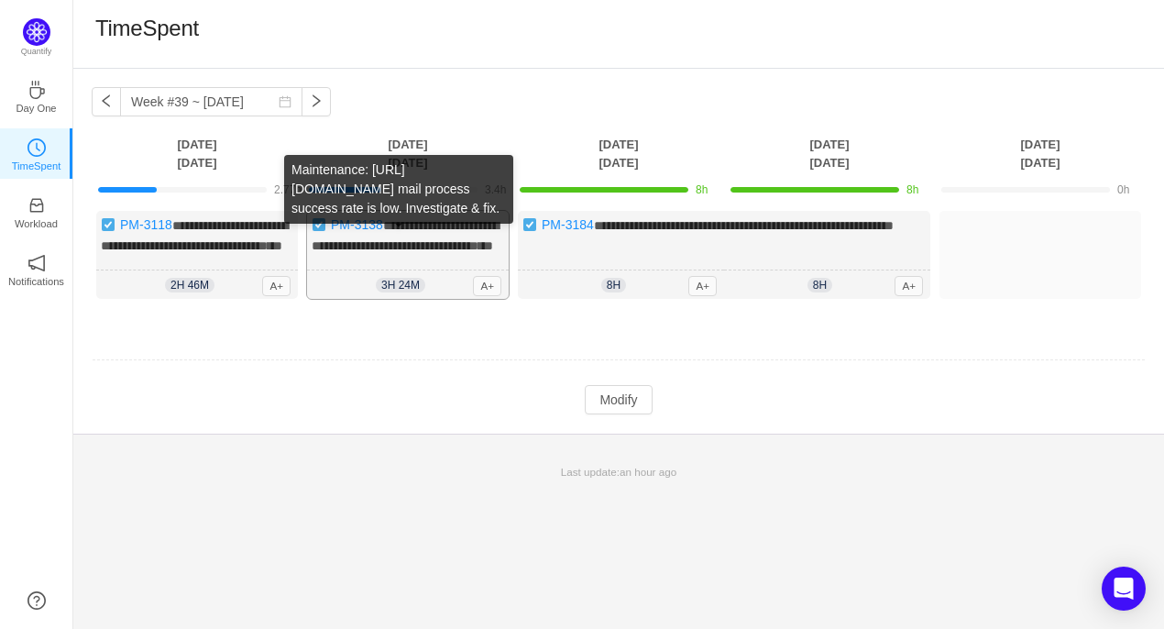
click at [478, 252] on span "***" at bounding box center [485, 245] width 15 height 13
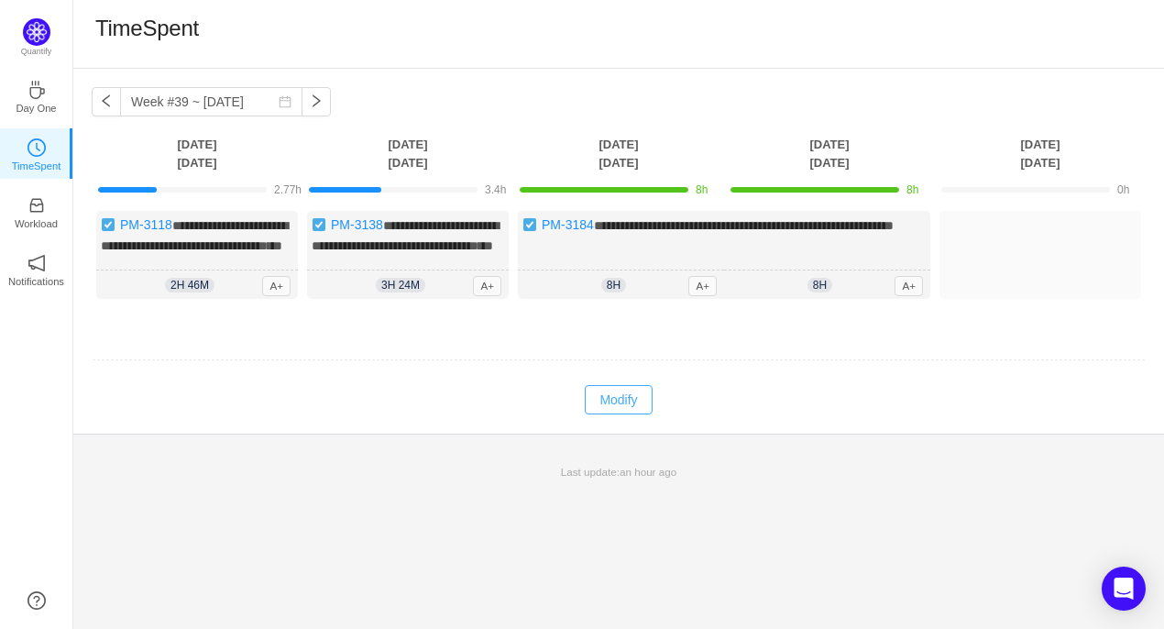
click at [621, 414] on button "Modify" at bounding box center [618, 399] width 67 height 29
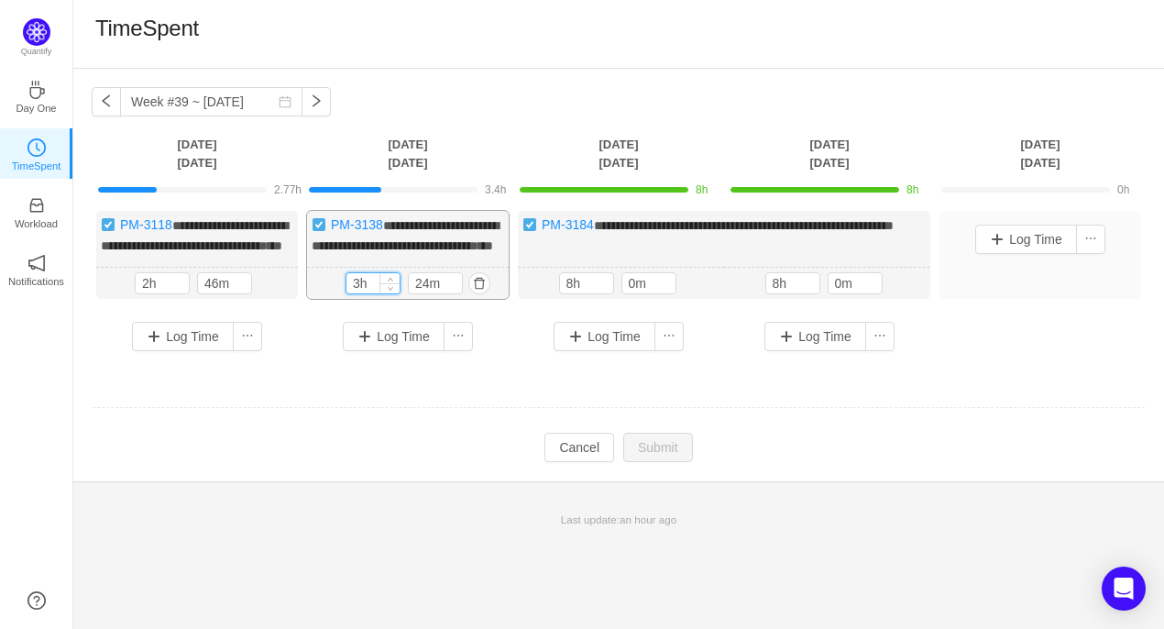
click at [357, 293] on input "3h" at bounding box center [372, 283] width 53 height 20
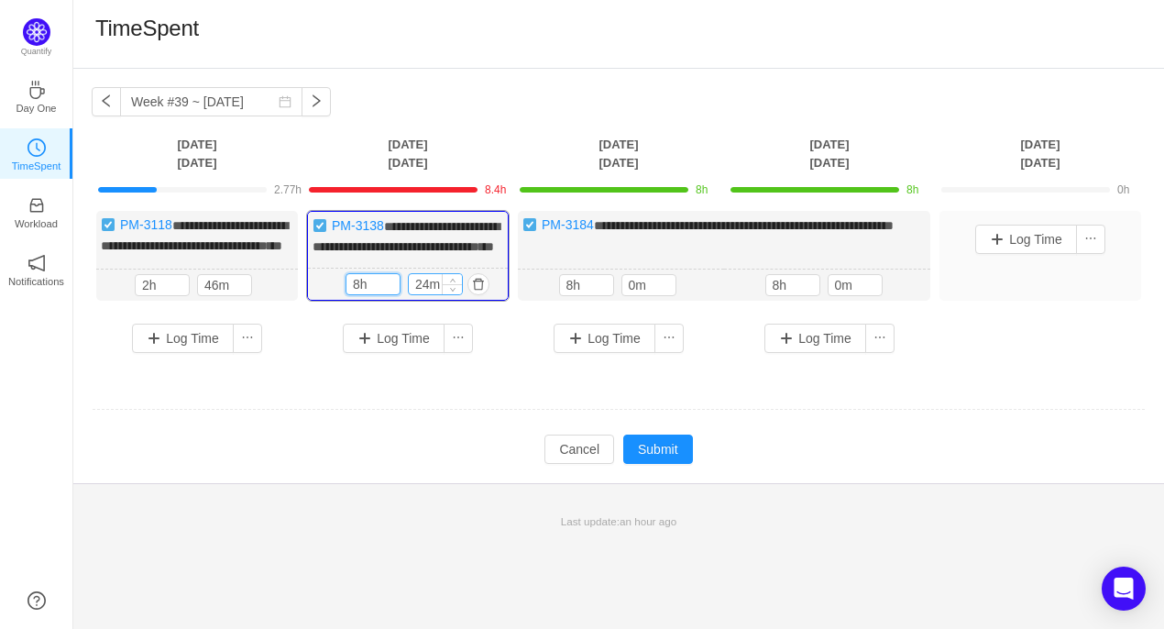
type input "8h"
click at [428, 294] on input "24m" at bounding box center [435, 284] width 53 height 20
type input "0m"
click at [148, 295] on input "2h" at bounding box center [162, 285] width 53 height 20
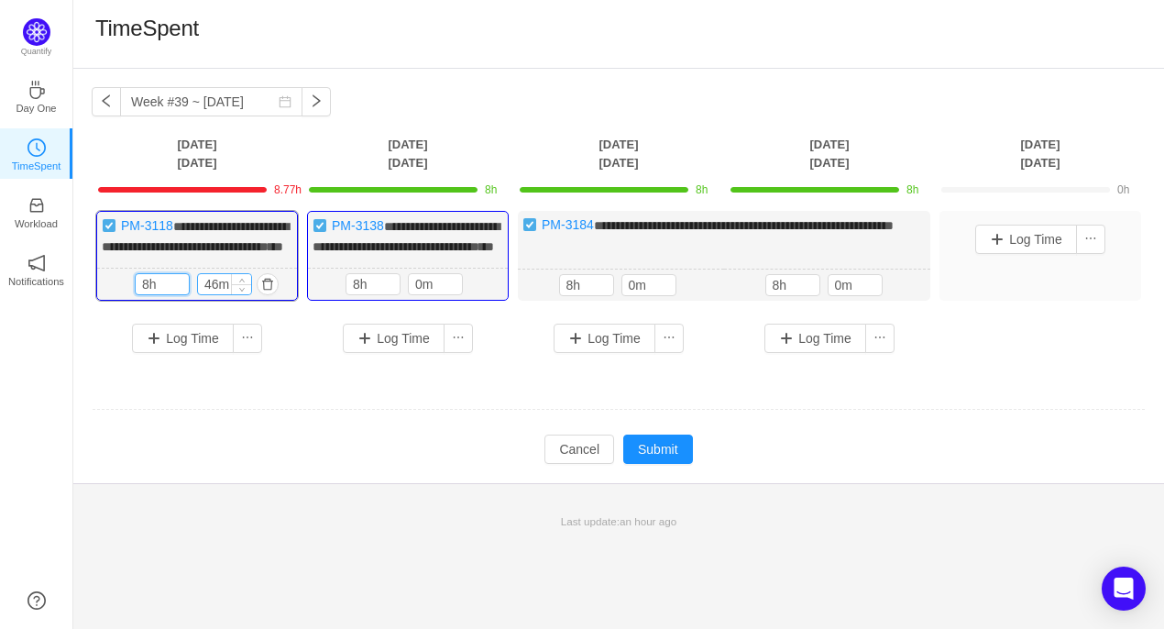
type input "8h"
click at [217, 294] on input "46m" at bounding box center [224, 284] width 53 height 20
type input "0m"
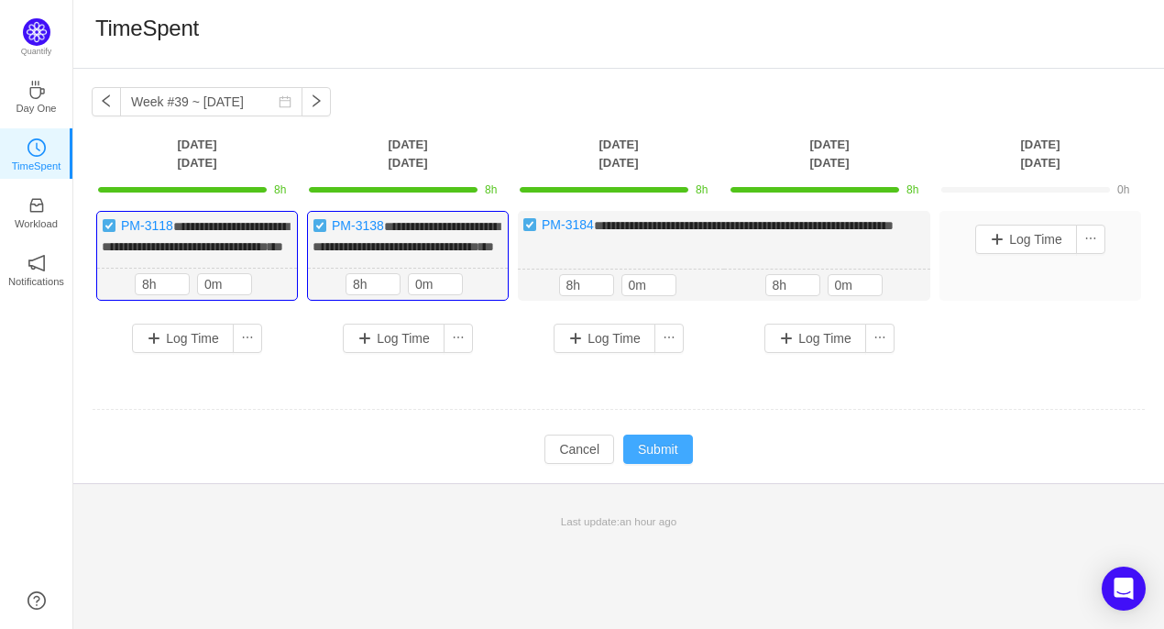
click at [654, 464] on button "Submit" at bounding box center [658, 448] width 70 height 29
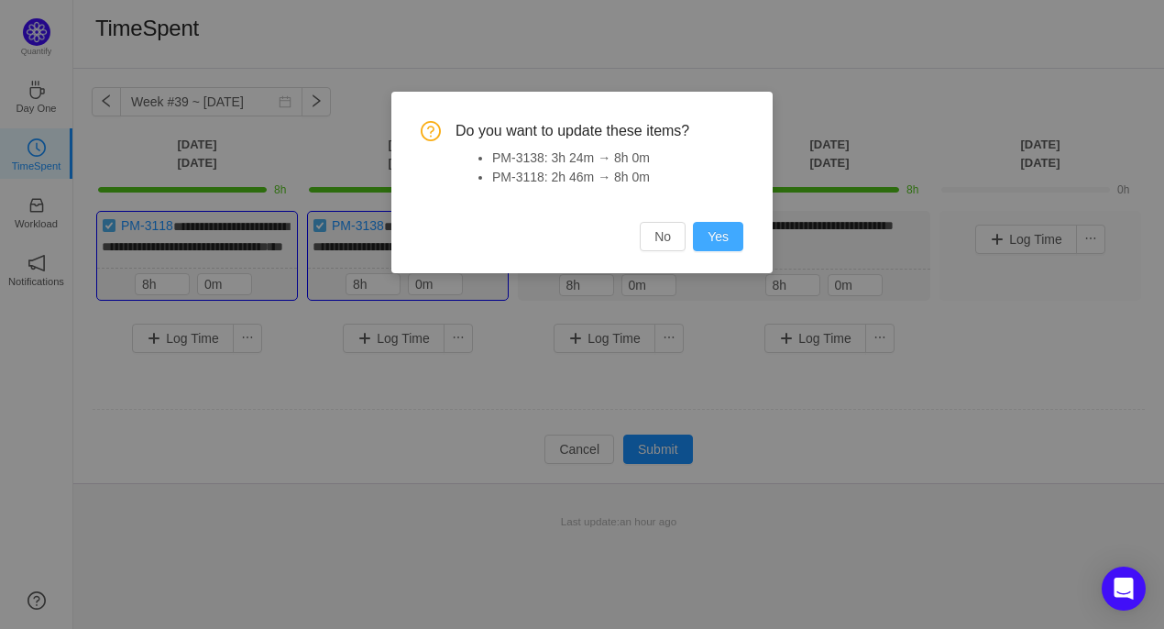
click at [714, 246] on button "Yes" at bounding box center [718, 236] width 50 height 29
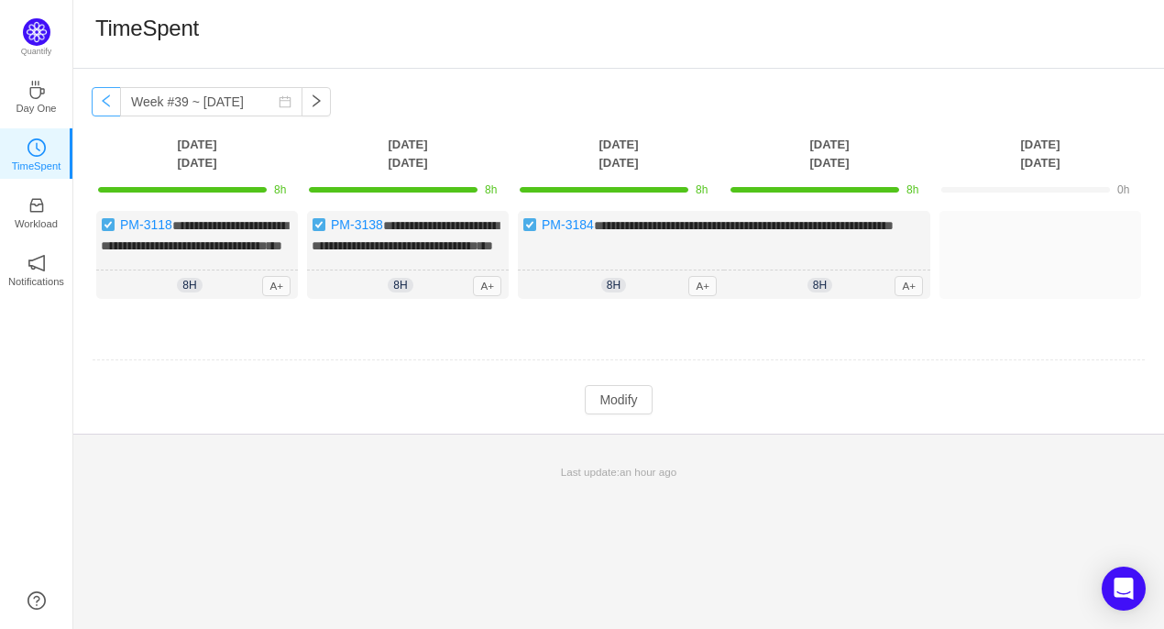
click at [104, 104] on button "button" at bounding box center [106, 101] width 29 height 29
type input "Week #38 ~ [DATE]"
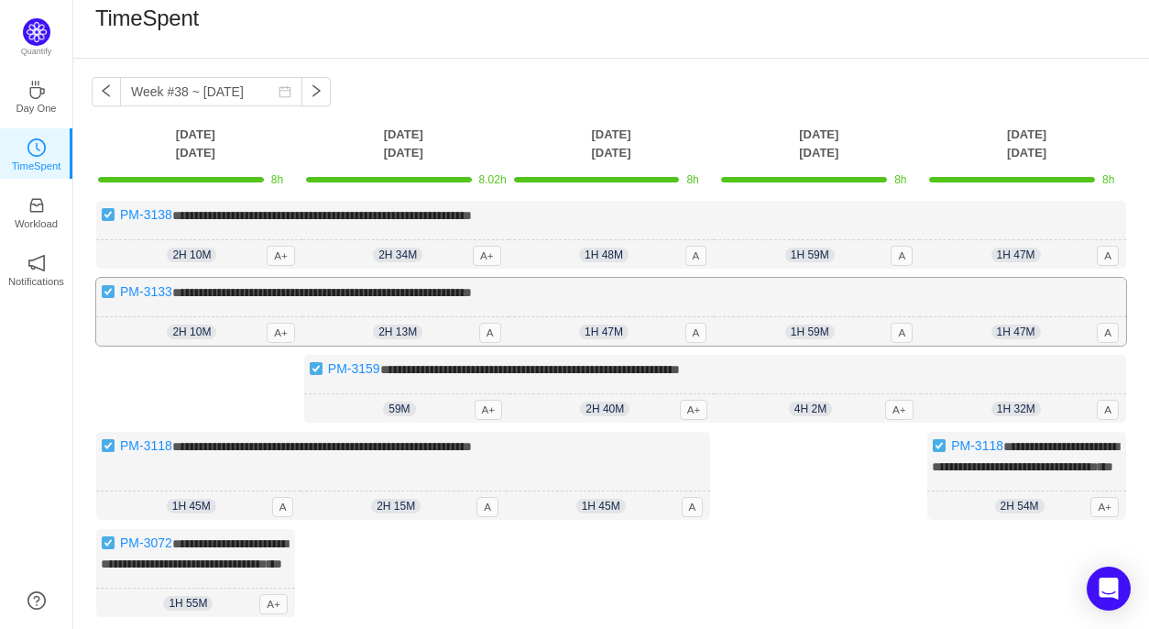
scroll to position [240, 0]
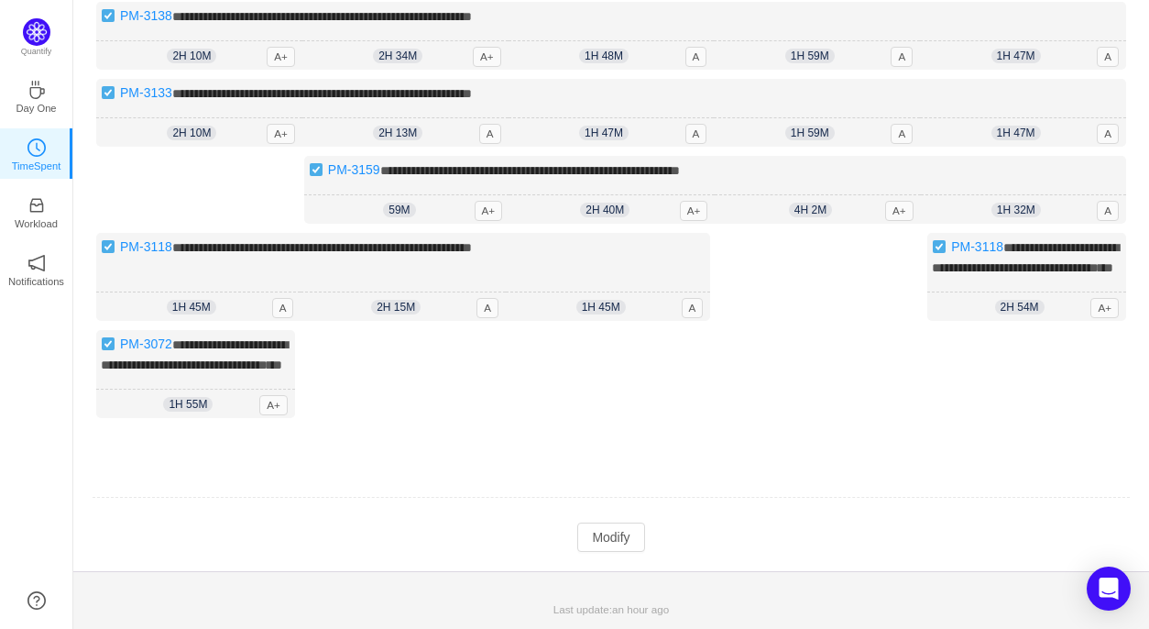
click at [645, 520] on td at bounding box center [611, 498] width 1039 height 47
click at [624, 532] on button "Modify" at bounding box center [610, 536] width 67 height 29
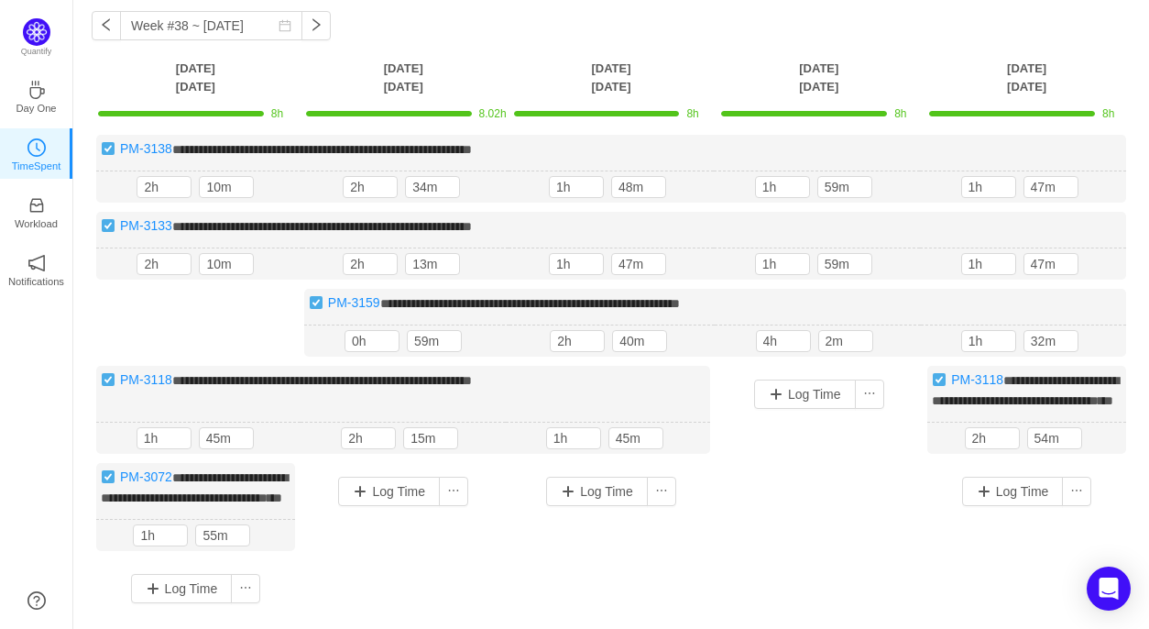
scroll to position [67, 0]
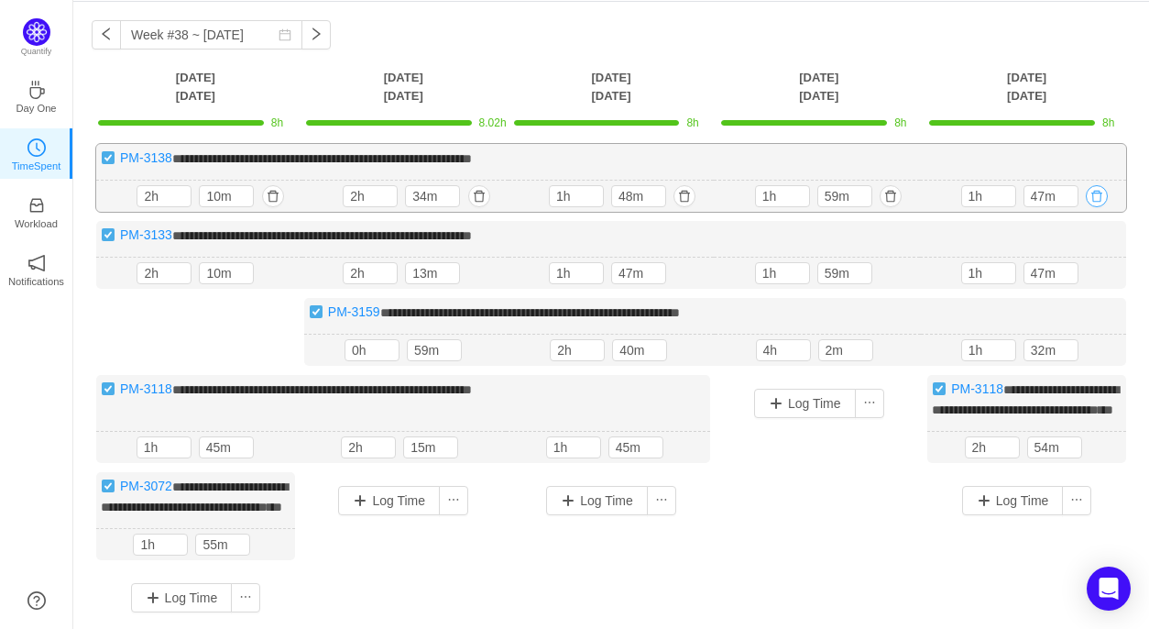
click at [1099, 195] on button "button" at bounding box center [1097, 196] width 22 height 22
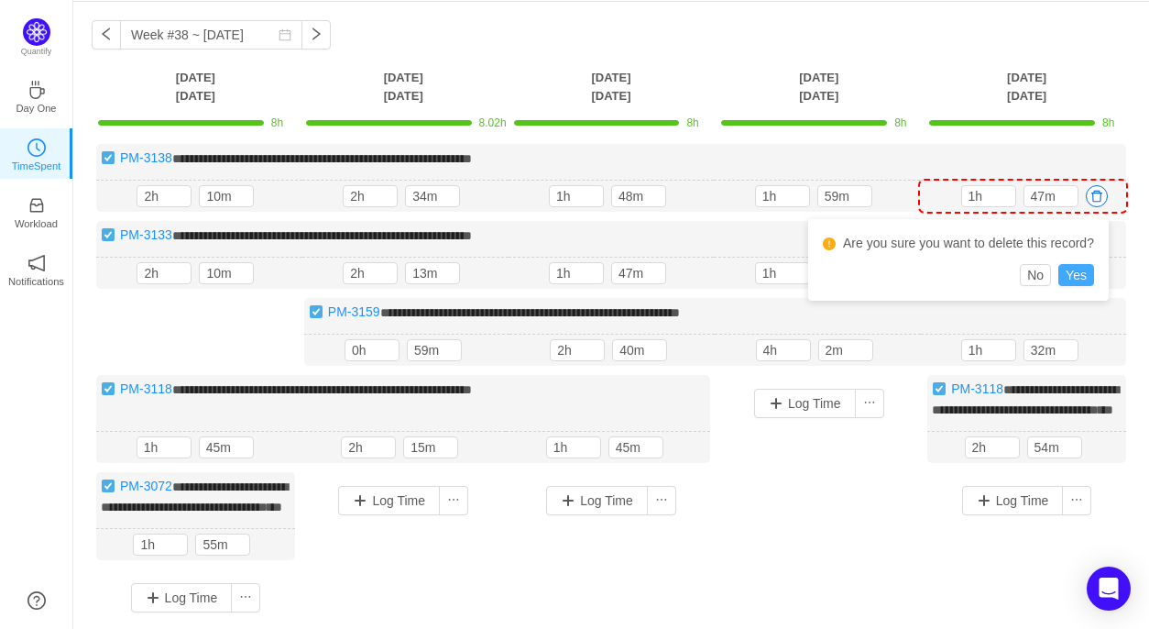
click at [1084, 272] on button "Yes" at bounding box center [1076, 275] width 36 height 22
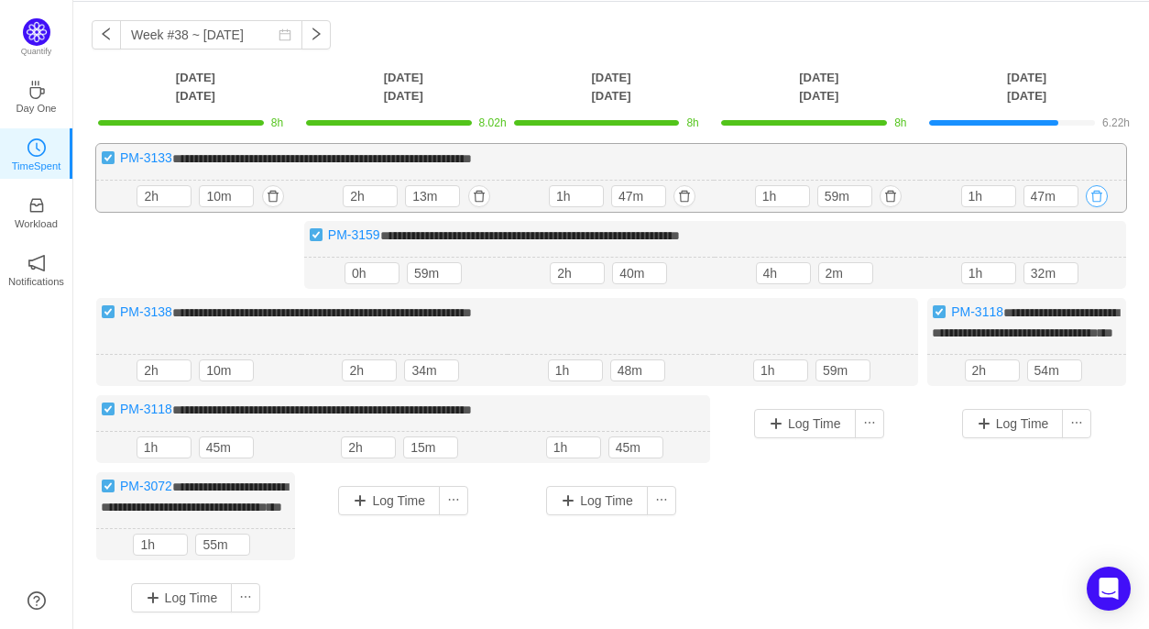
click at [1106, 194] on button "button" at bounding box center [1097, 196] width 22 height 22
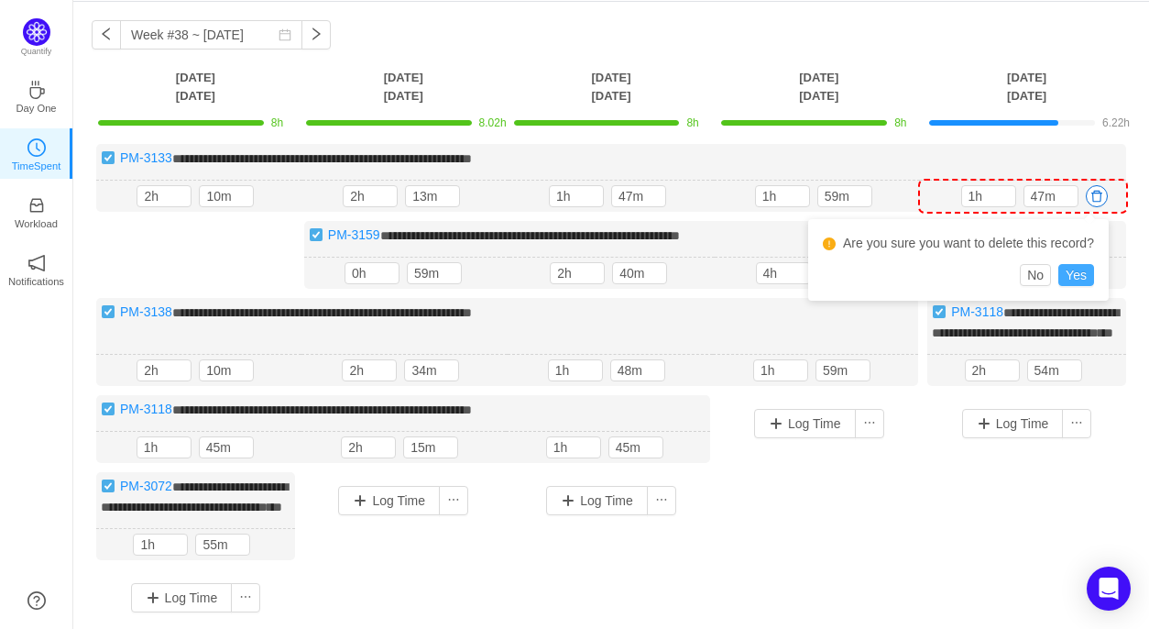
click at [1082, 274] on button "Yes" at bounding box center [1076, 275] width 36 height 22
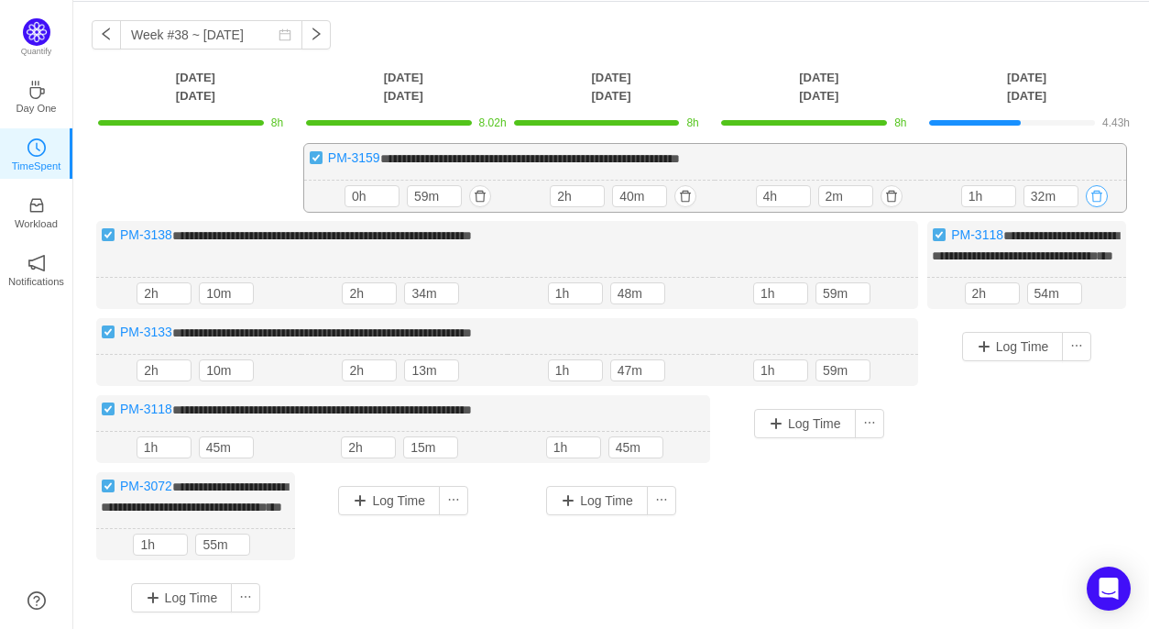
click at [1095, 191] on button "button" at bounding box center [1097, 196] width 22 height 22
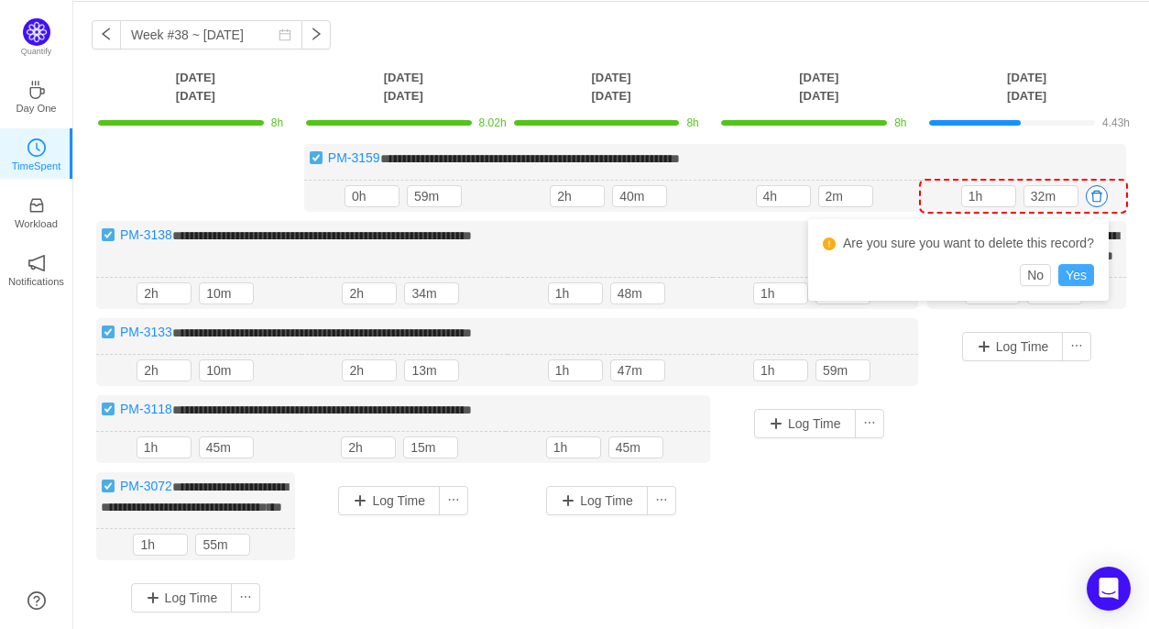
click at [1079, 273] on button "Yes" at bounding box center [1076, 275] width 36 height 22
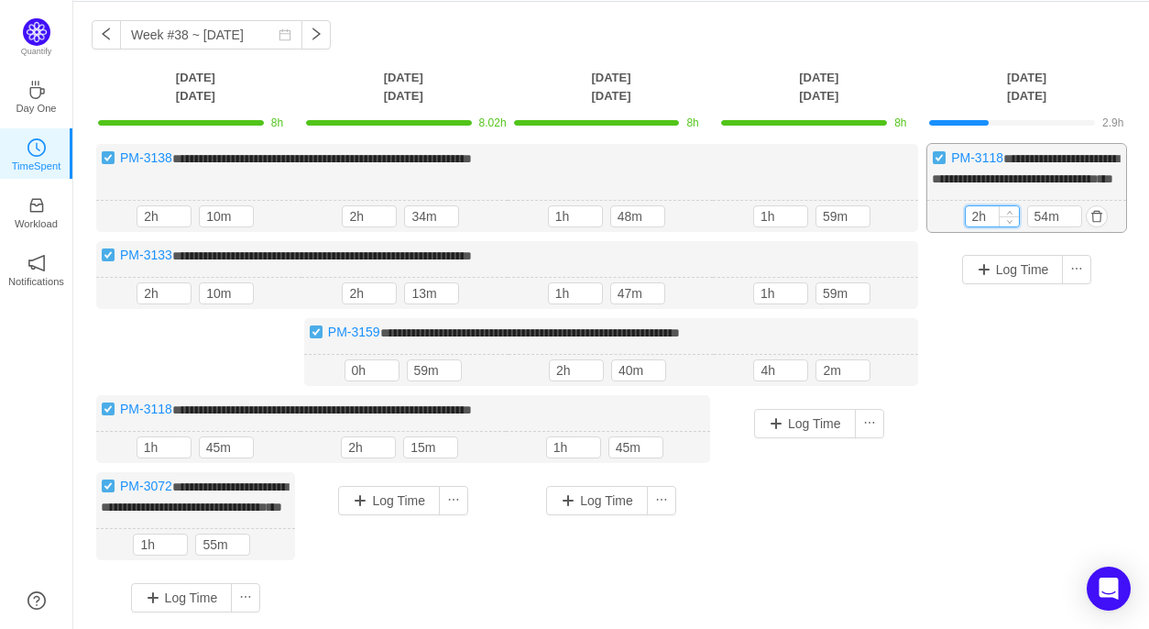
click at [977, 226] on input "2h" at bounding box center [992, 216] width 53 height 20
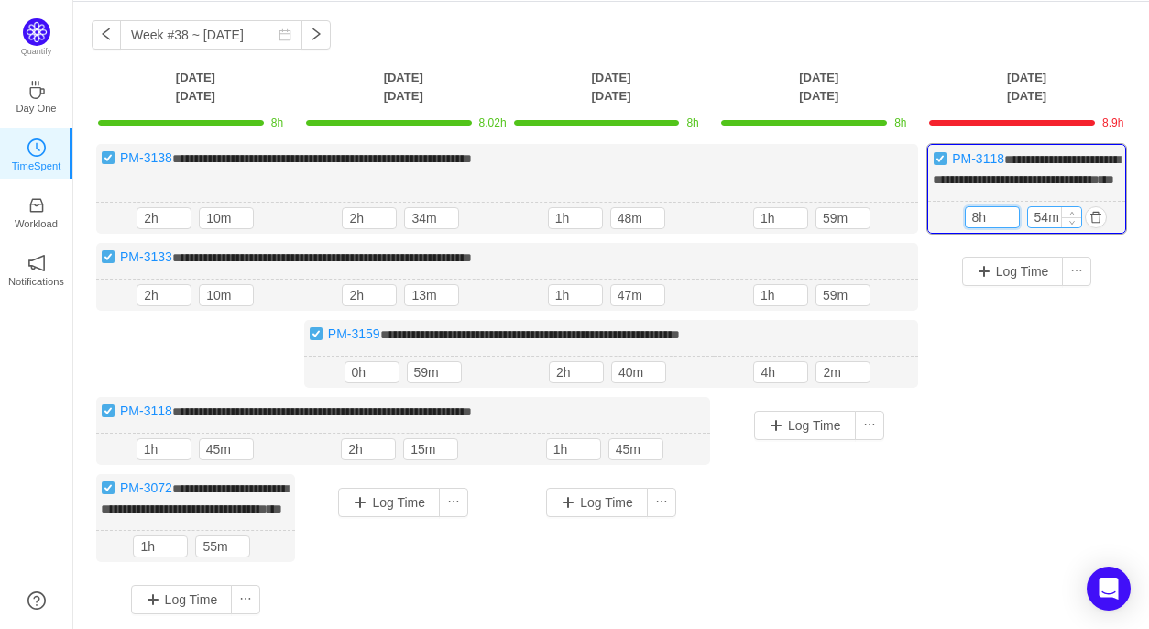
type input "8h"
click at [1047, 227] on input "54m" at bounding box center [1054, 217] width 53 height 20
type input "0m"
click at [888, 229] on button "button" at bounding box center [889, 218] width 22 height 22
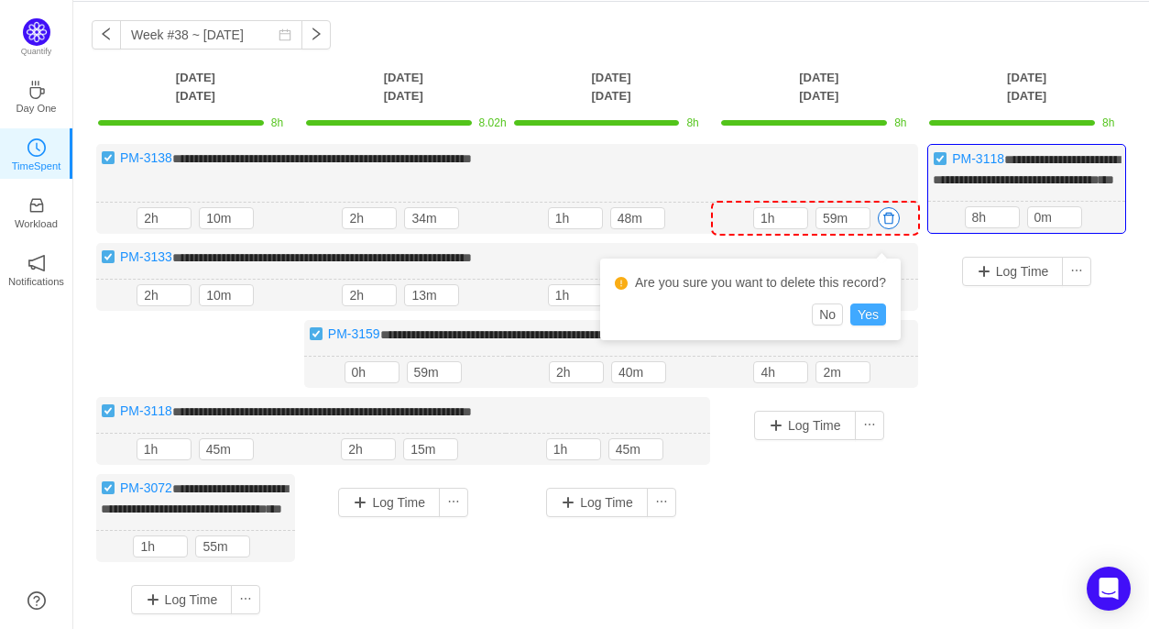
click at [873, 312] on button "Yes" at bounding box center [868, 314] width 36 height 22
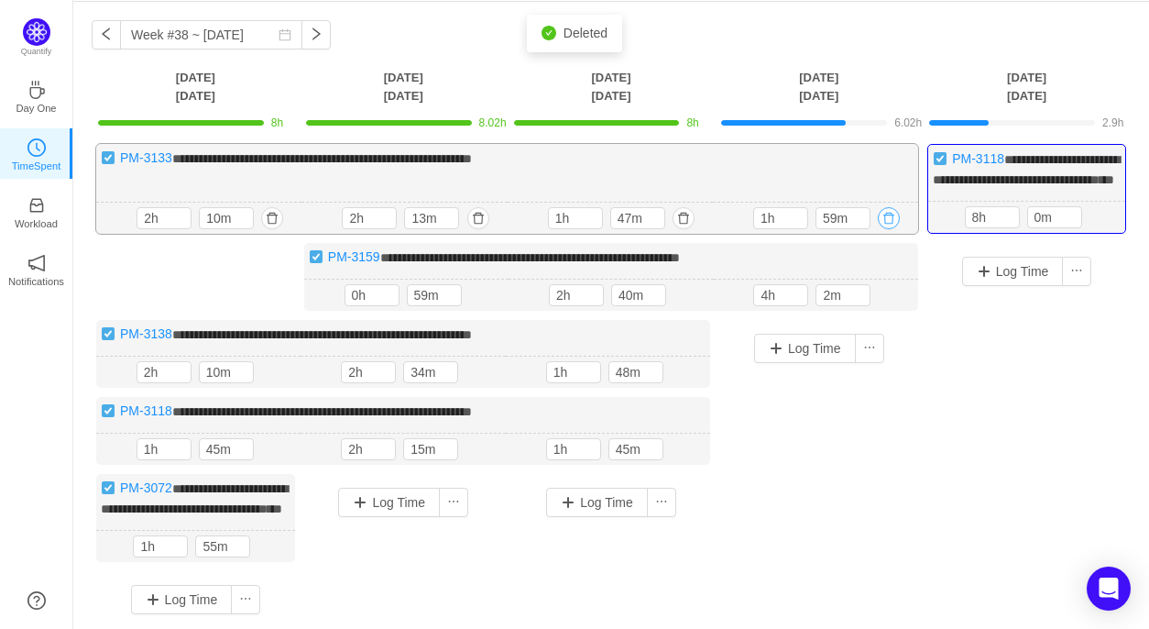
click at [889, 229] on button "button" at bounding box center [889, 218] width 22 height 22
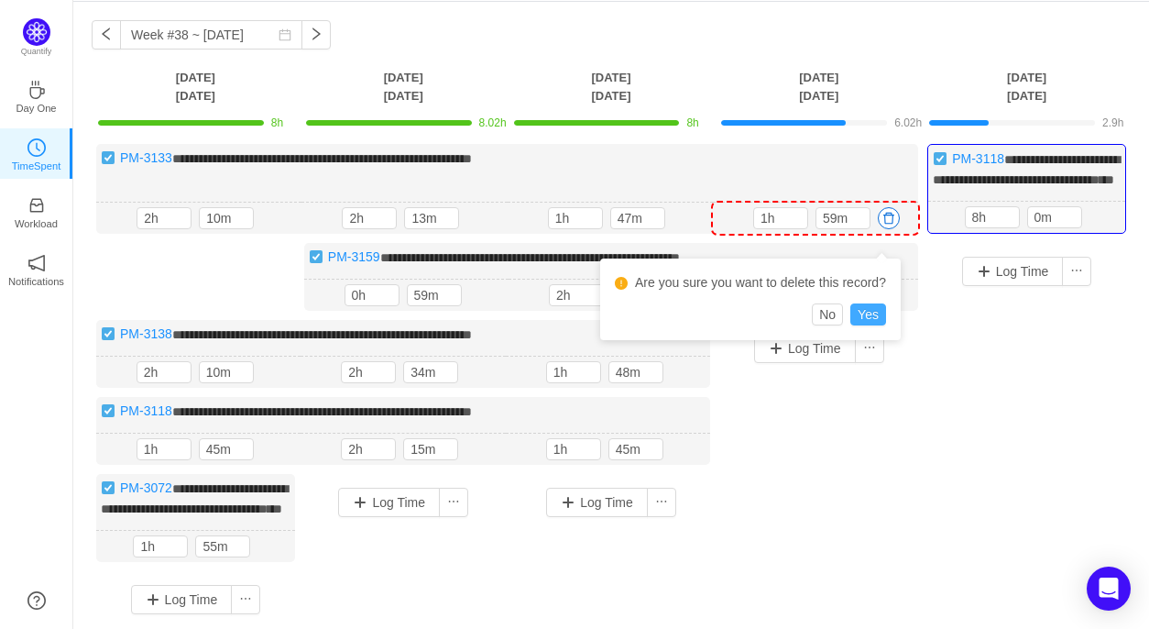
click at [874, 314] on button "Yes" at bounding box center [868, 314] width 36 height 22
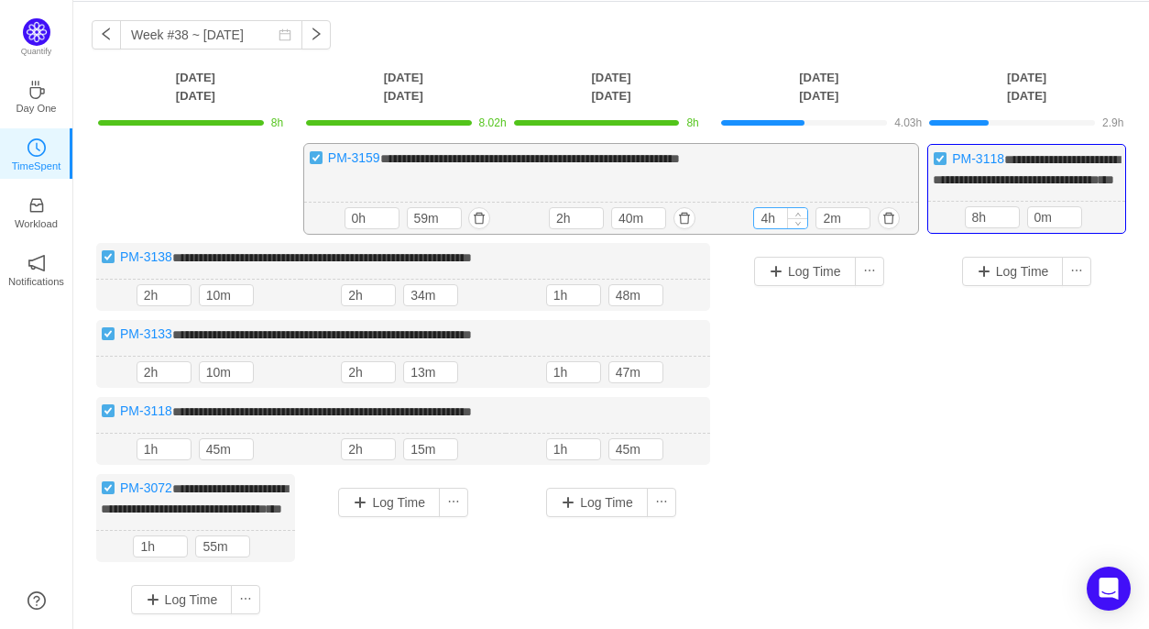
click at [769, 228] on input "4h" at bounding box center [780, 218] width 53 height 20
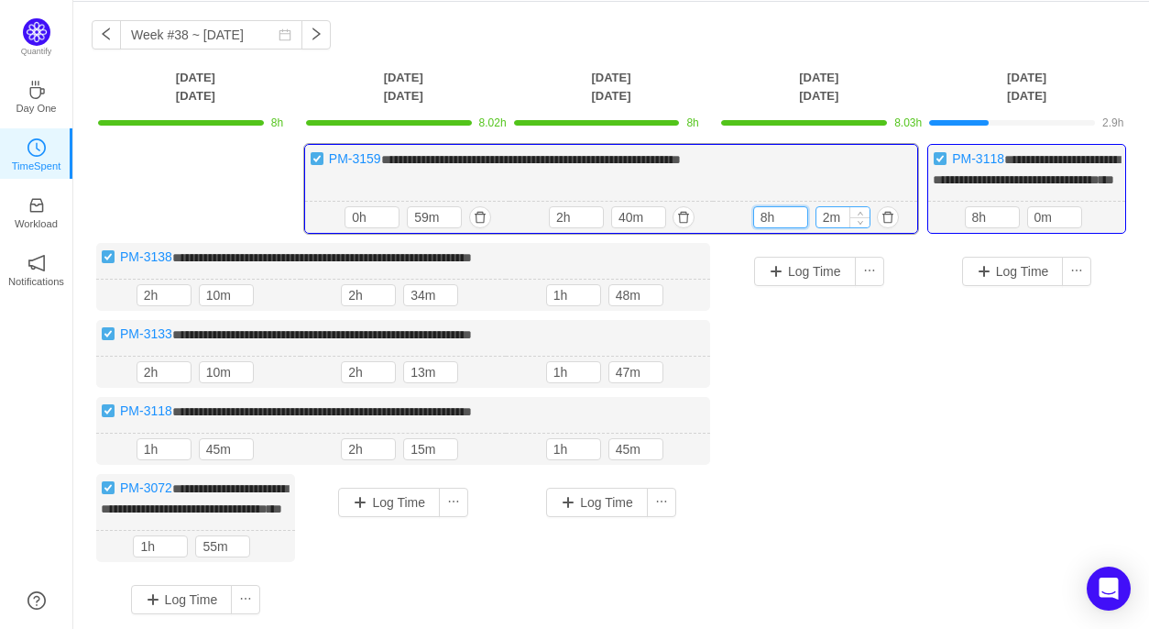
type input "8h"
click at [830, 227] on input "2m" at bounding box center [842, 217] width 53 height 20
type input "0m"
click at [762, 341] on div "Log Time" at bounding box center [818, 402] width 199 height 319
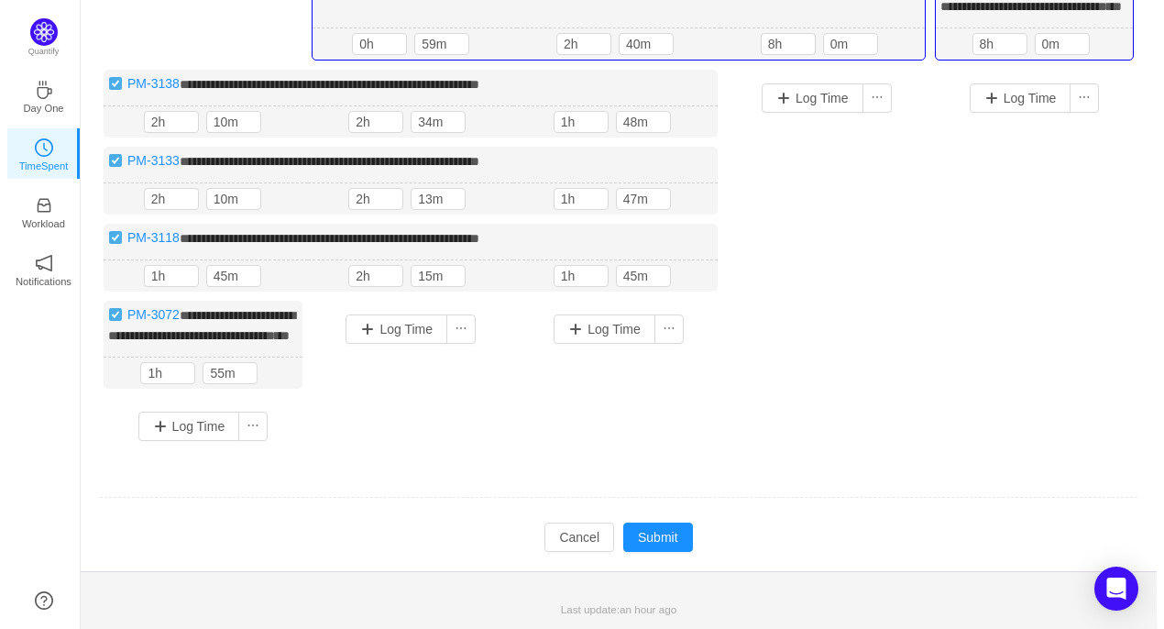
scroll to position [271, 0]
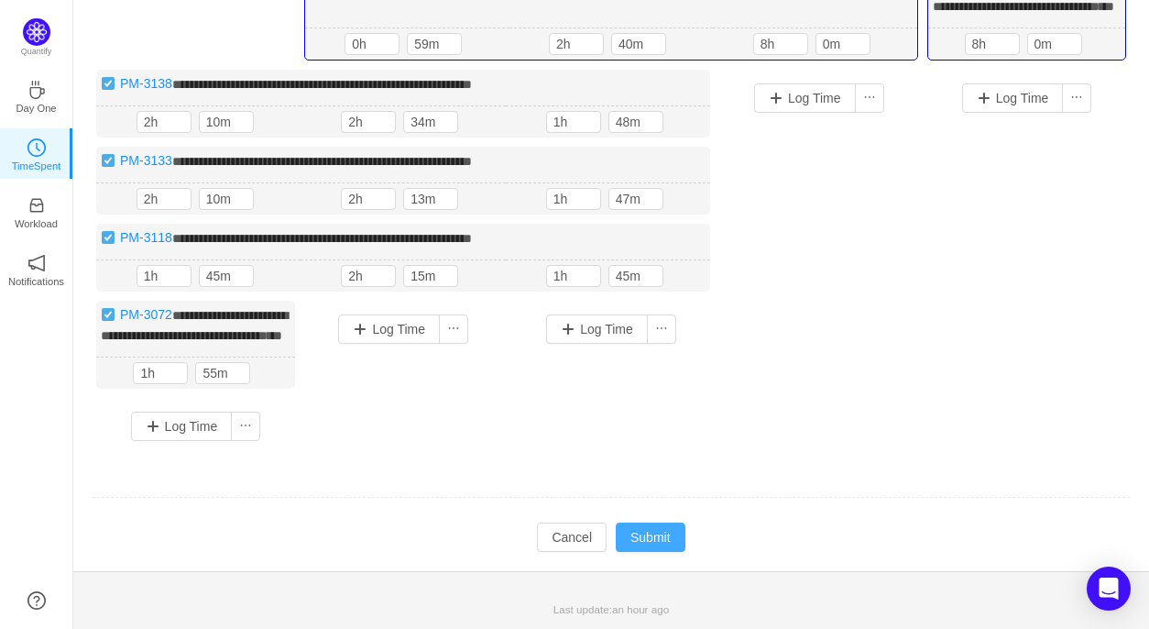
click at [654, 550] on button "Submit" at bounding box center [651, 536] width 70 height 29
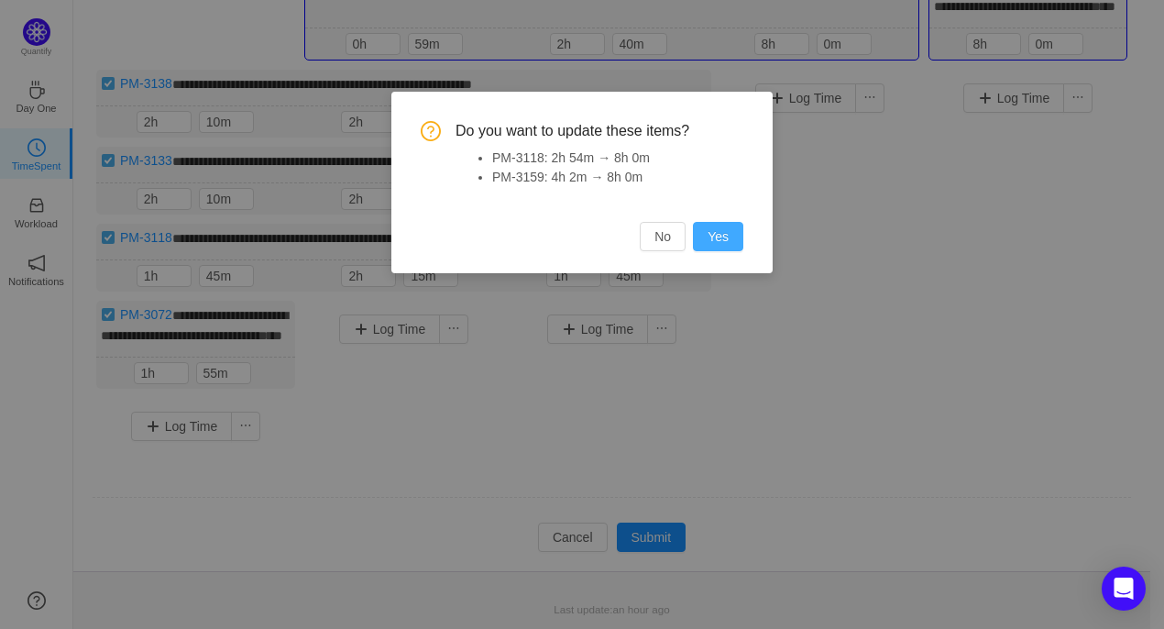
click at [734, 232] on button "Yes" at bounding box center [718, 236] width 50 height 29
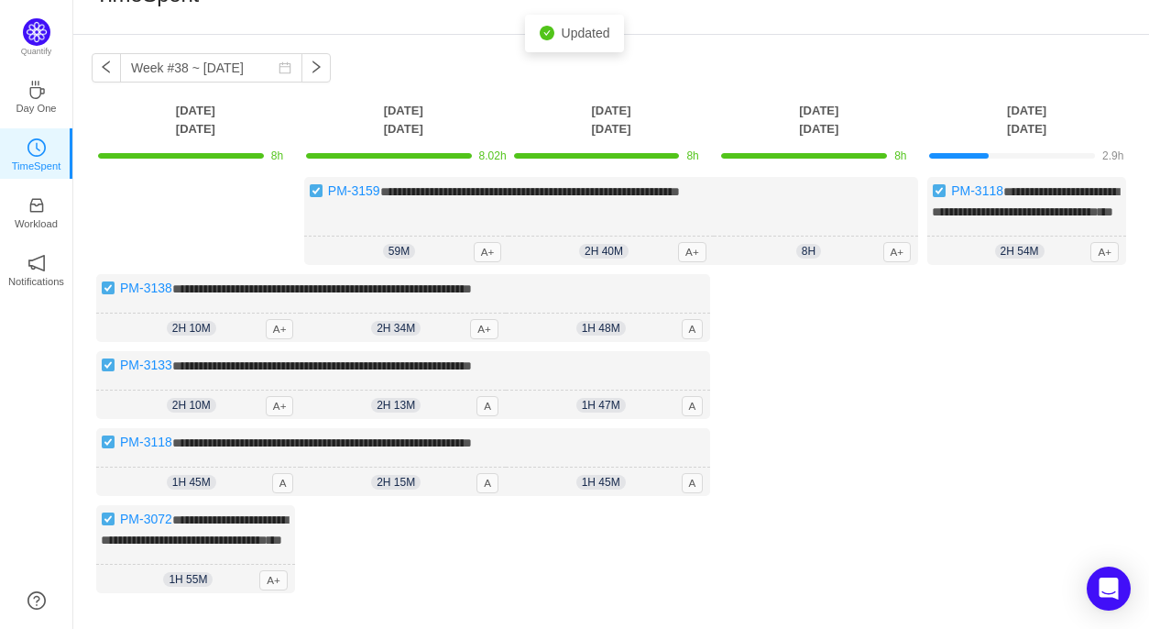
scroll to position [0, 0]
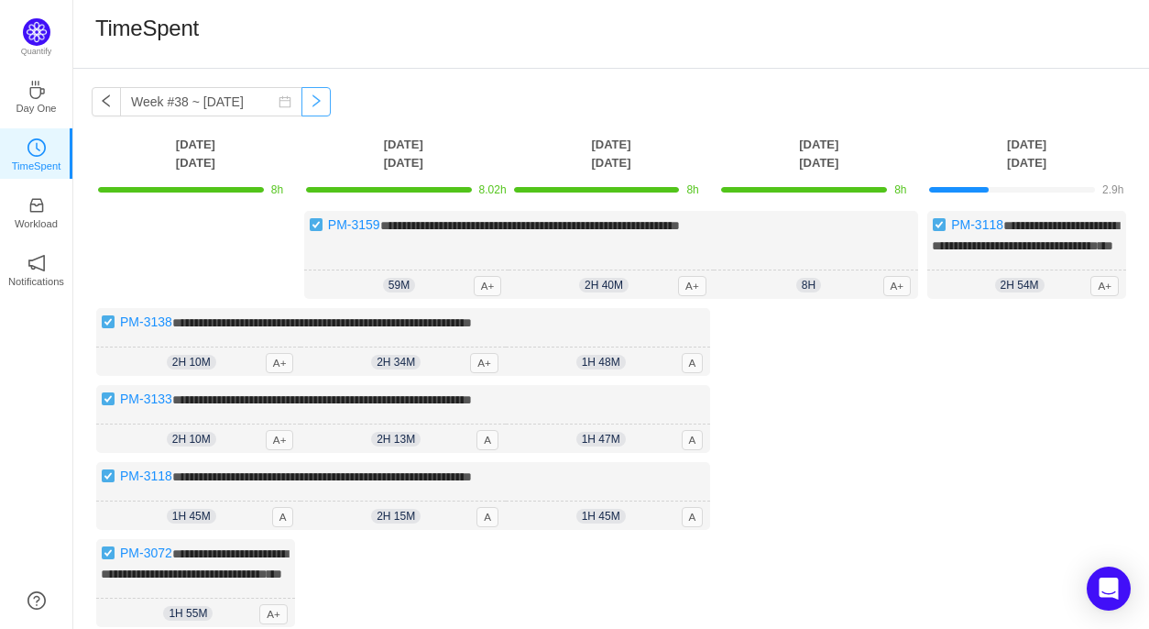
click at [301, 107] on button "button" at bounding box center [315, 101] width 29 height 29
type input "Week #39 ~ Sep 22"
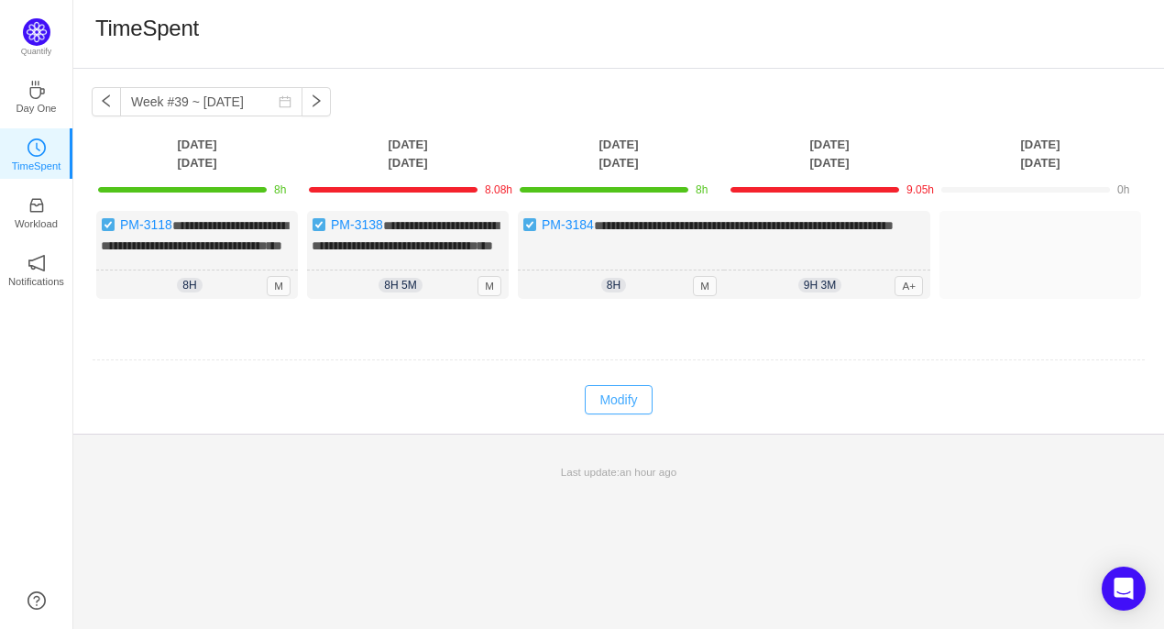
click at [478, 252] on span "***" at bounding box center [485, 245] width 15 height 13
click at [625, 411] on button "Modify" at bounding box center [618, 399] width 67 height 29
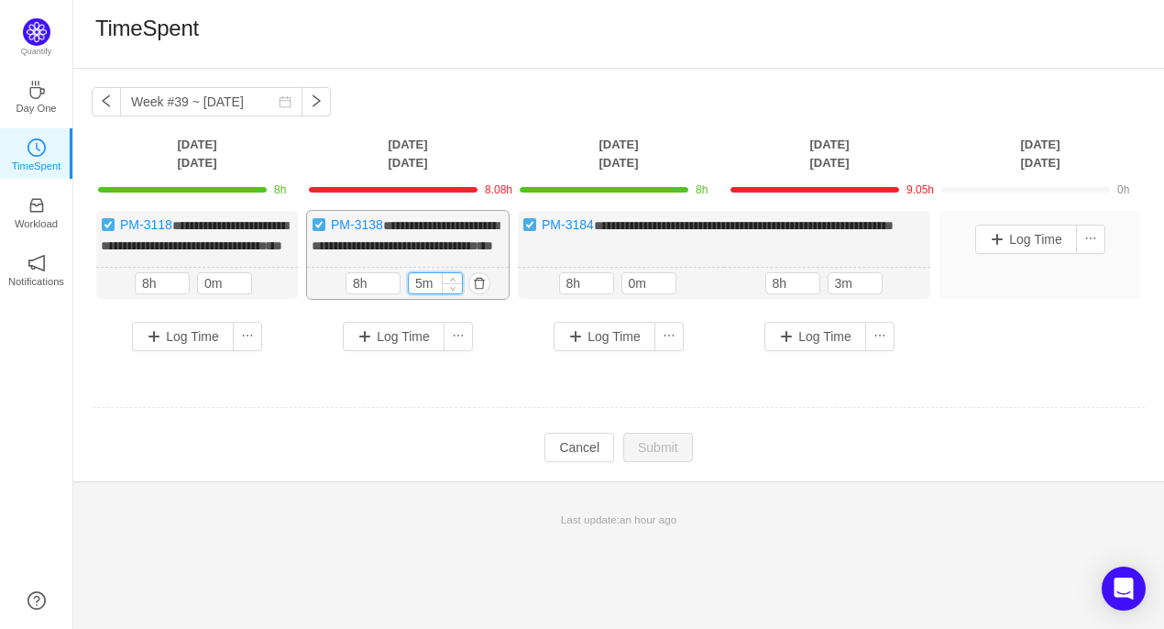
click at [421, 293] on input "5m" at bounding box center [435, 283] width 53 height 20
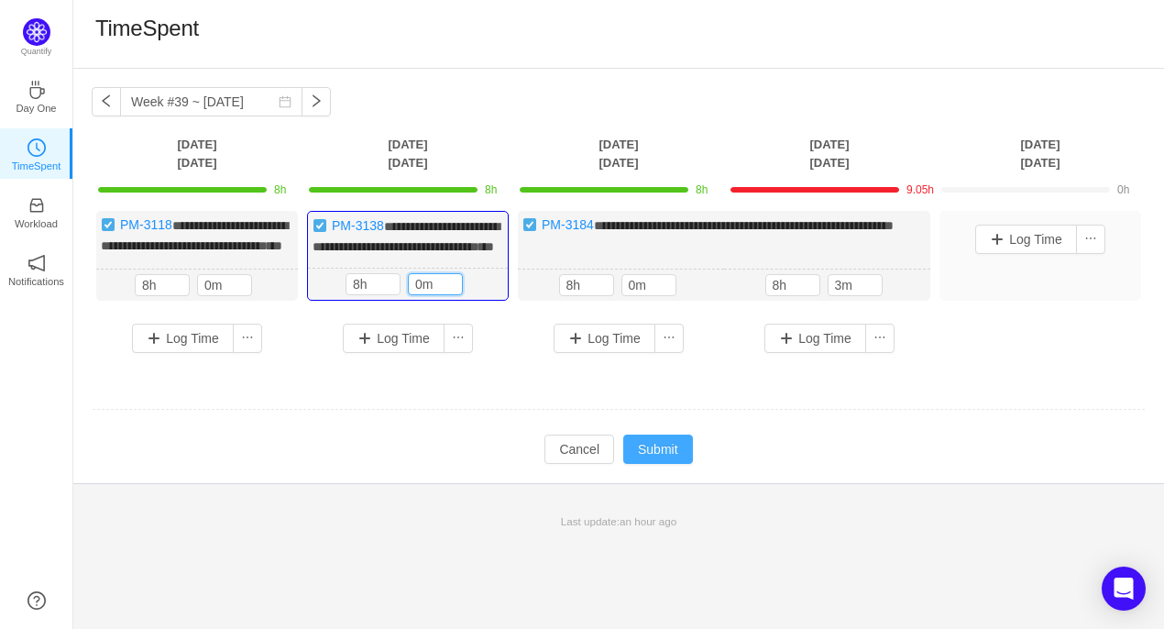
type input "0m"
click at [664, 463] on button "Submit" at bounding box center [658, 448] width 70 height 29
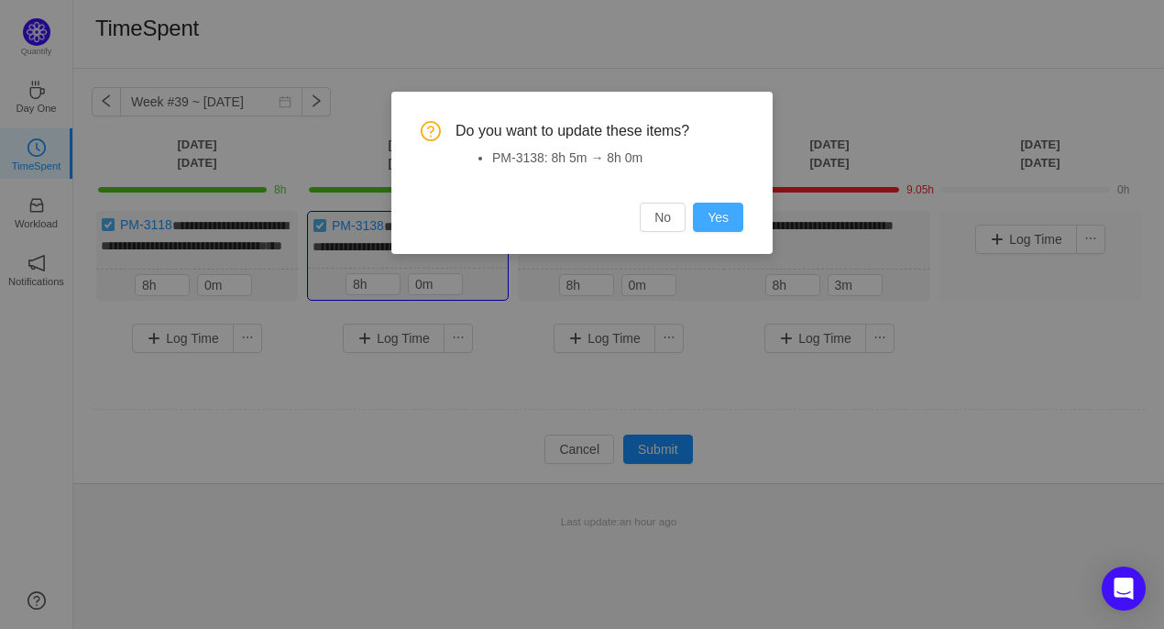
click at [718, 224] on button "Yes" at bounding box center [718, 216] width 50 height 29
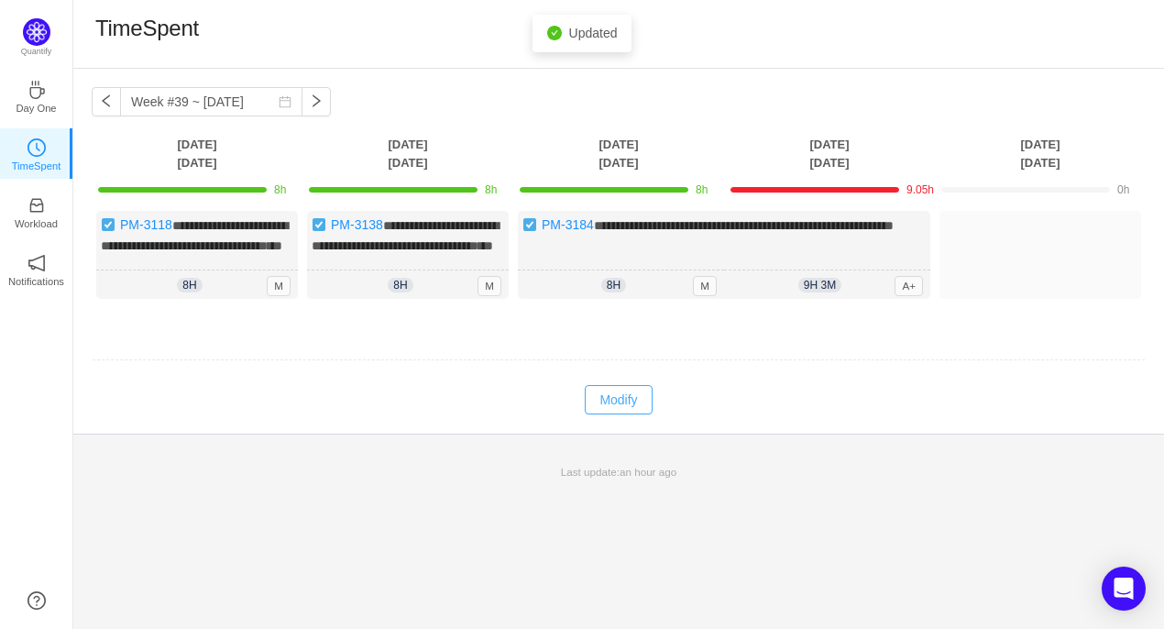
click at [618, 414] on button "Modify" at bounding box center [618, 399] width 67 height 29
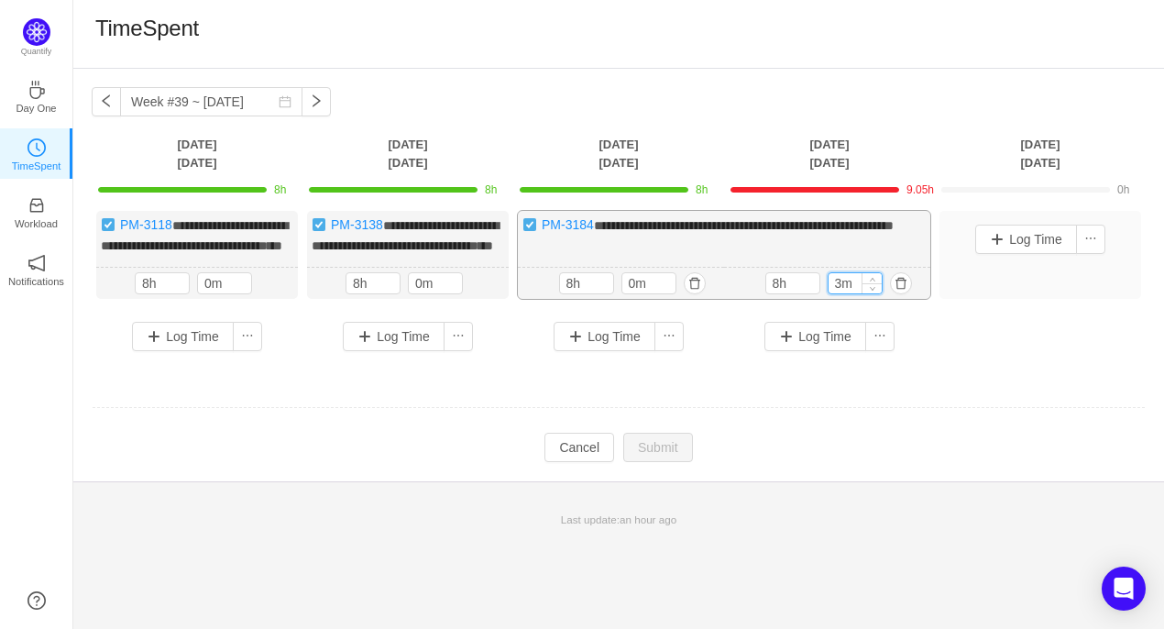
click at [837, 293] on input "3m" at bounding box center [854, 283] width 53 height 20
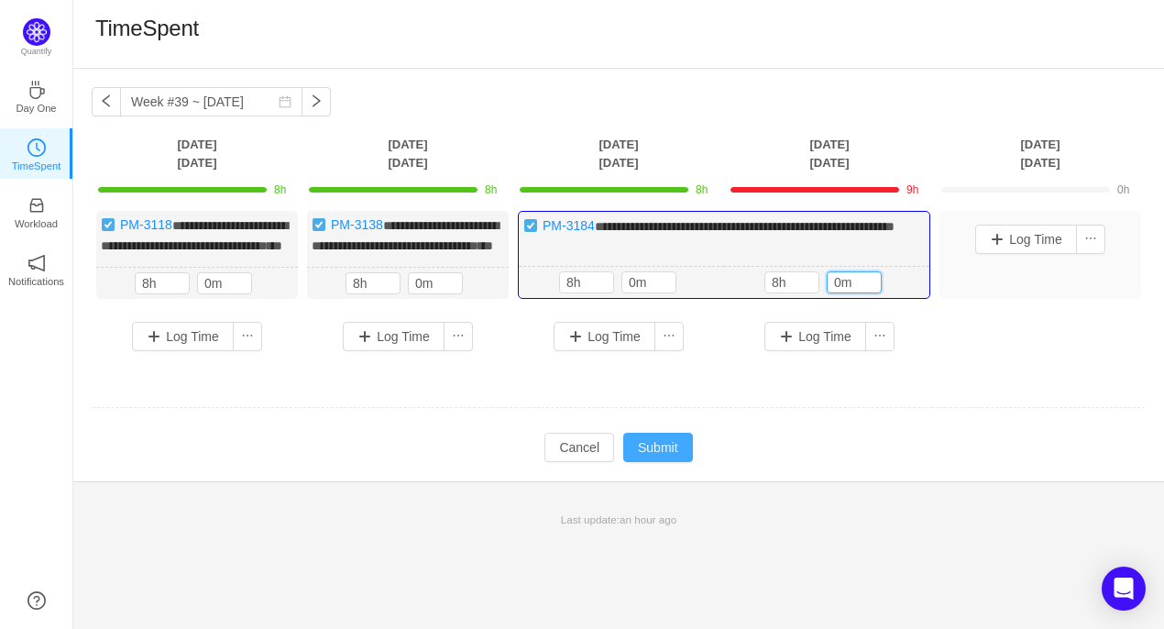
type input "0m"
click at [651, 462] on button "Submit" at bounding box center [658, 446] width 70 height 29
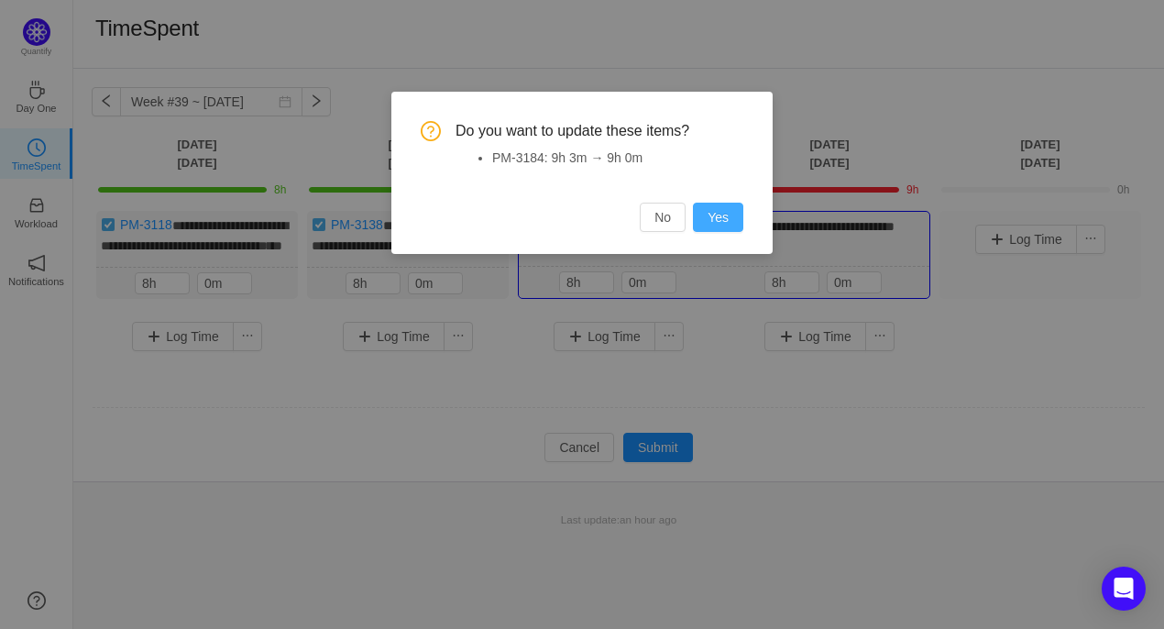
click at [726, 224] on button "Yes" at bounding box center [718, 216] width 50 height 29
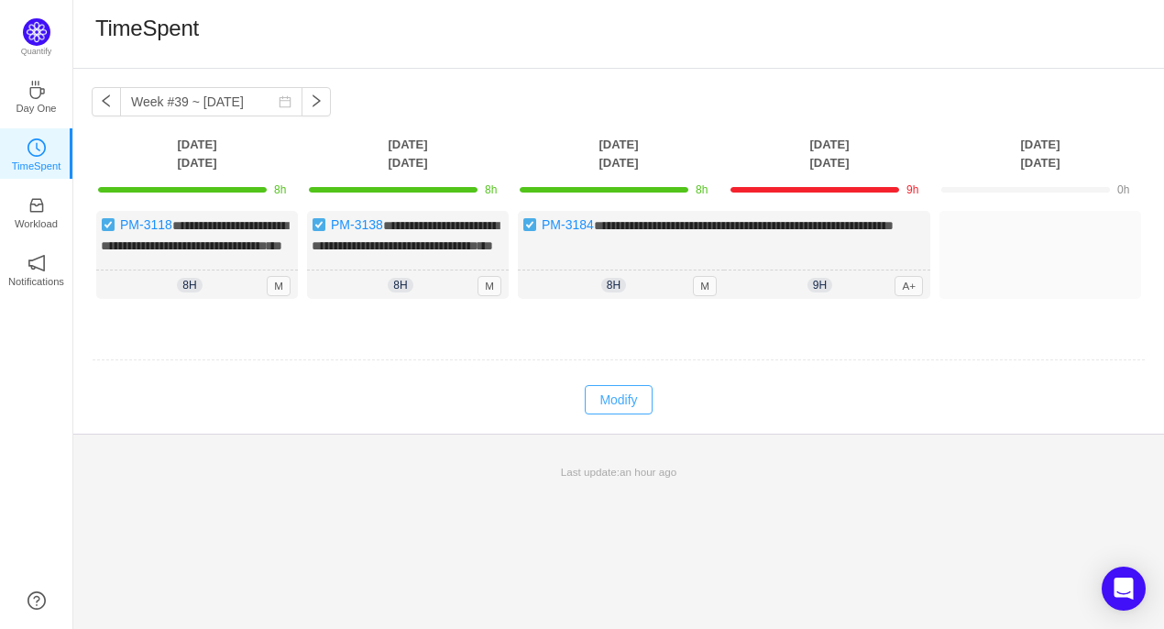
click at [625, 413] on button "Modify" at bounding box center [618, 399] width 67 height 29
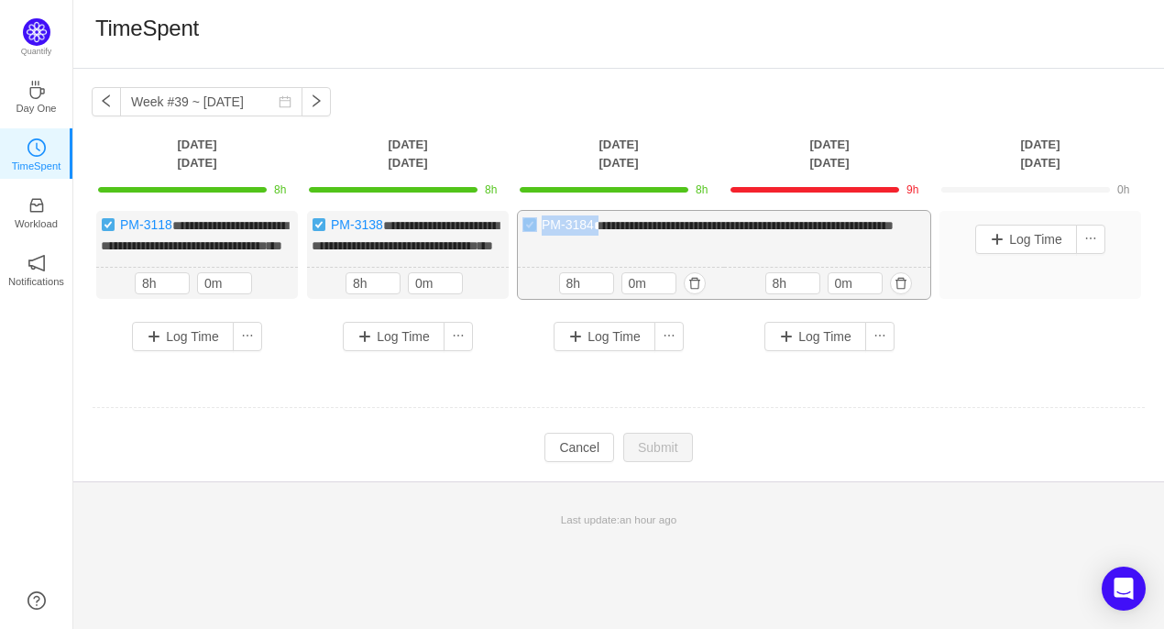
drag, startPoint x: 598, startPoint y: 224, endPoint x: 532, endPoint y: 227, distance: 66.0
click at [532, 227] on div "**********" at bounding box center [724, 255] width 412 height 88
copy div "PM-3184 *"
click at [896, 294] on button "button" at bounding box center [901, 283] width 22 height 22
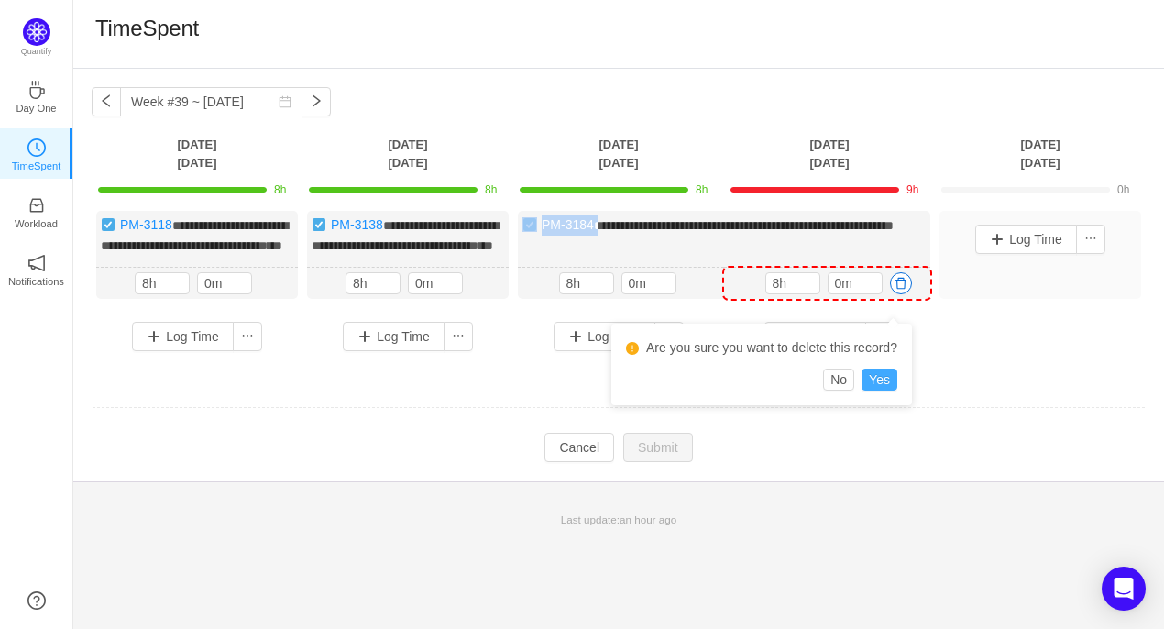
click at [885, 383] on button "Yes" at bounding box center [879, 379] width 36 height 22
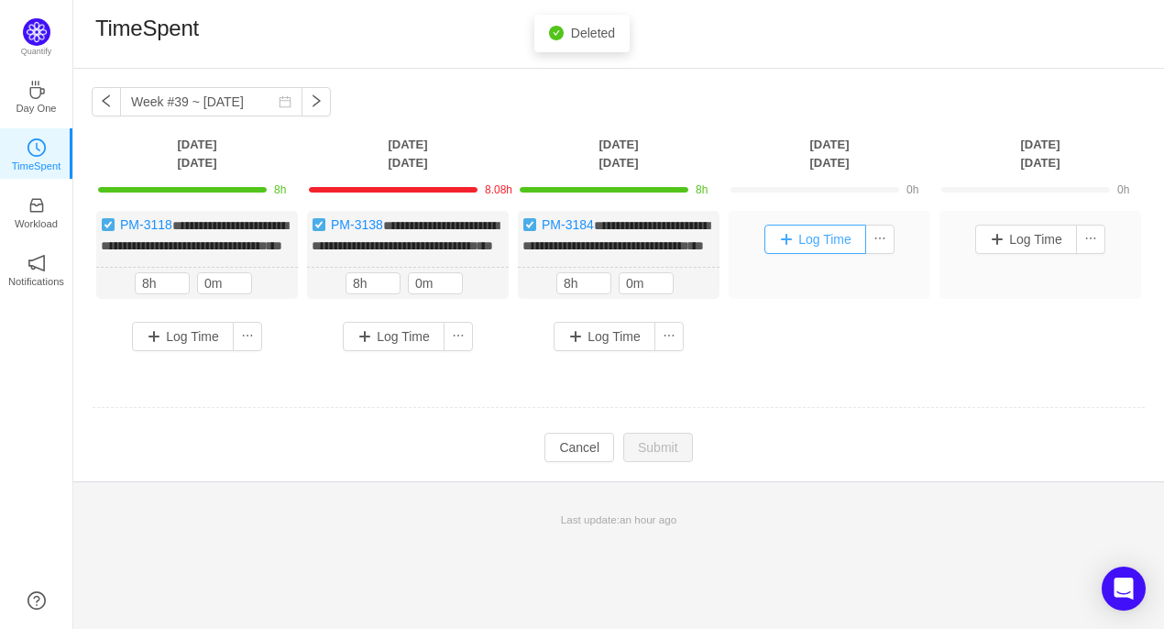
click at [831, 246] on button "Log Time" at bounding box center [815, 238] width 102 height 29
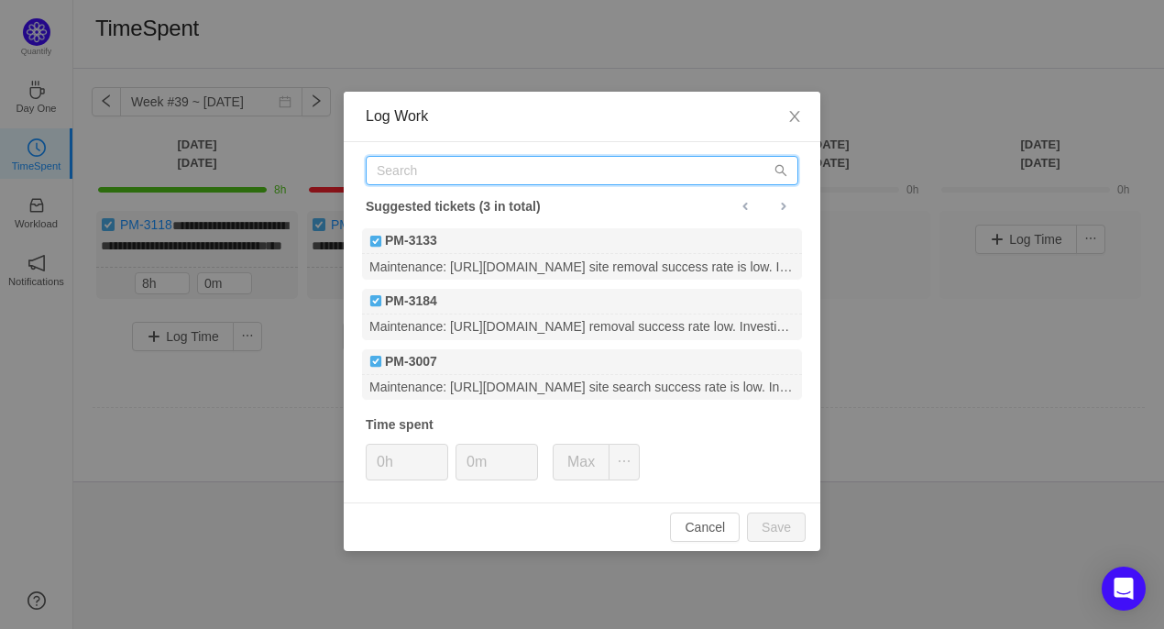
click at [410, 177] on input "text" at bounding box center [582, 170] width 432 height 29
paste input "PM-3184"
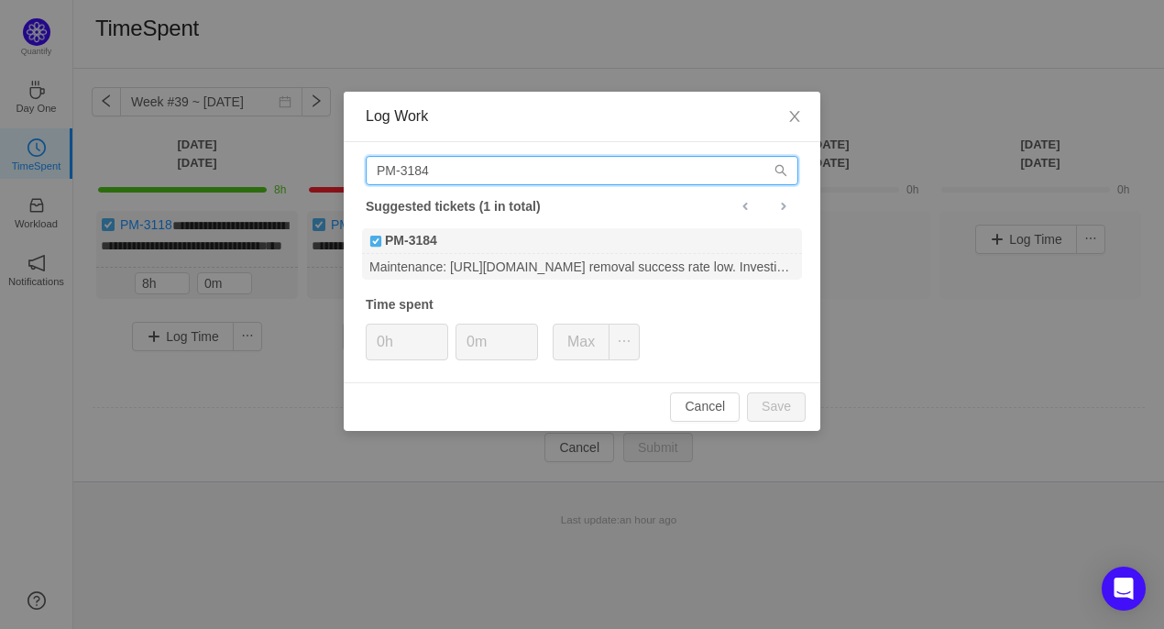
type input "PM-3184"
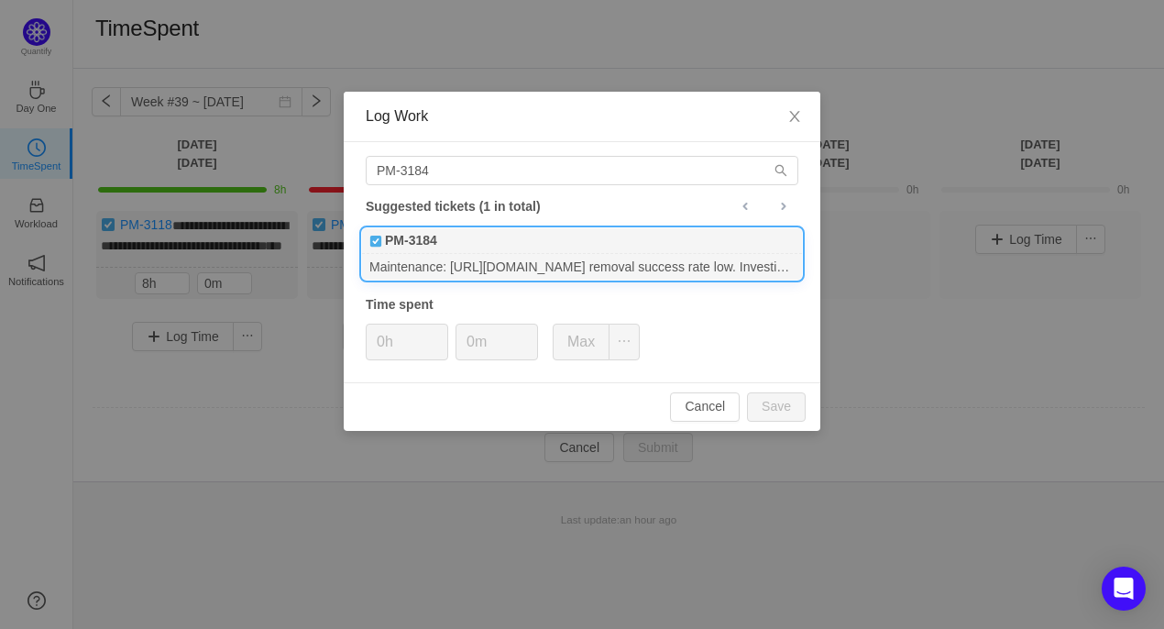
click at [451, 233] on div "PM-3184" at bounding box center [582, 241] width 440 height 26
click at [383, 345] on input "0h" at bounding box center [407, 341] width 81 height 35
click at [784, 412] on button "Save" at bounding box center [776, 406] width 59 height 29
type input "0h"
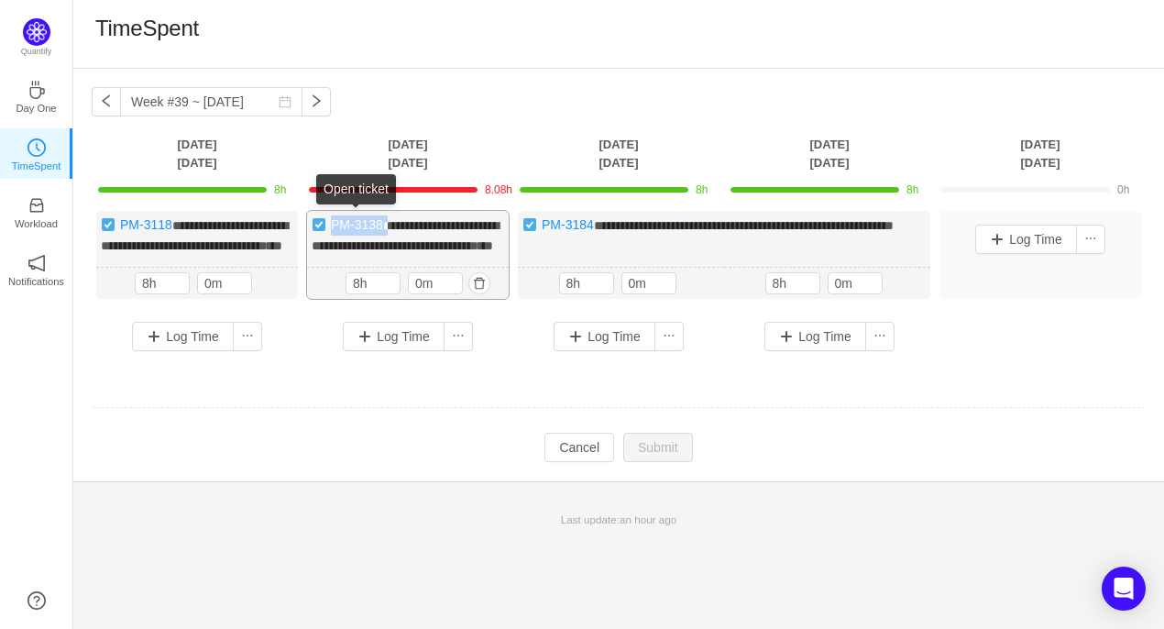
drag, startPoint x: 388, startPoint y: 225, endPoint x: 333, endPoint y: 225, distance: 55.9
click at [333, 225] on div "**********" at bounding box center [408, 255] width 202 height 88
copy div "PM-3138 *"
click at [357, 293] on input "8h" at bounding box center [372, 283] width 53 height 20
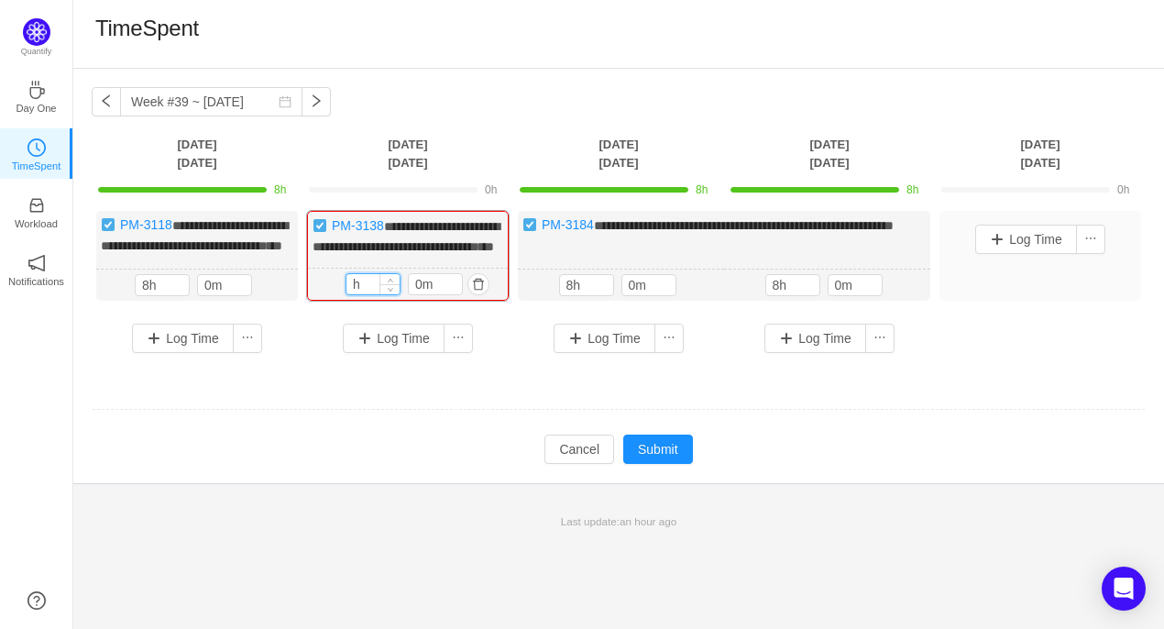
type input "8h"
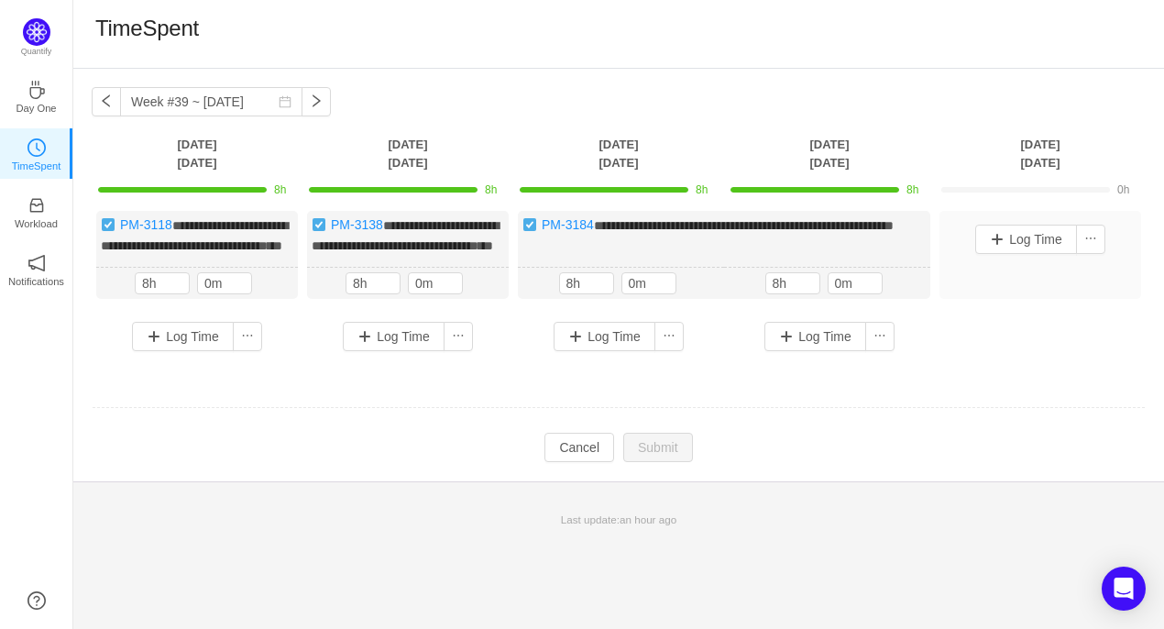
click at [375, 463] on td "Modify Cancel Submit" at bounding box center [619, 447] width 1054 height 31
click at [102, 102] on button "button" at bounding box center [106, 101] width 29 height 29
type input "Week #38 ~ Sep 15"
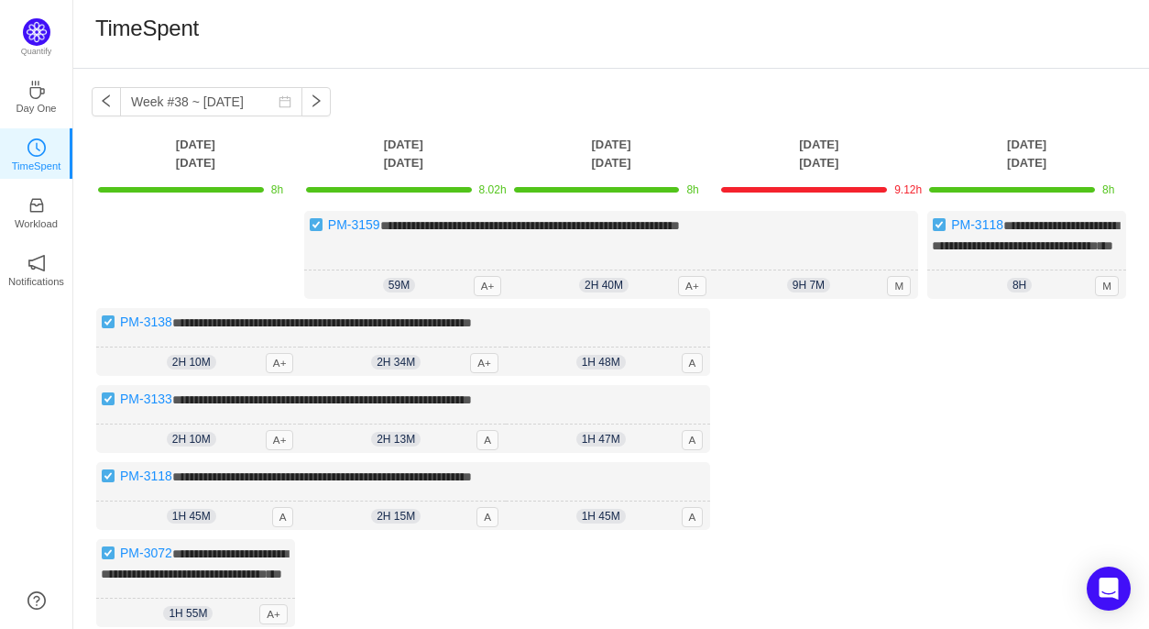
scroll to position [240, 0]
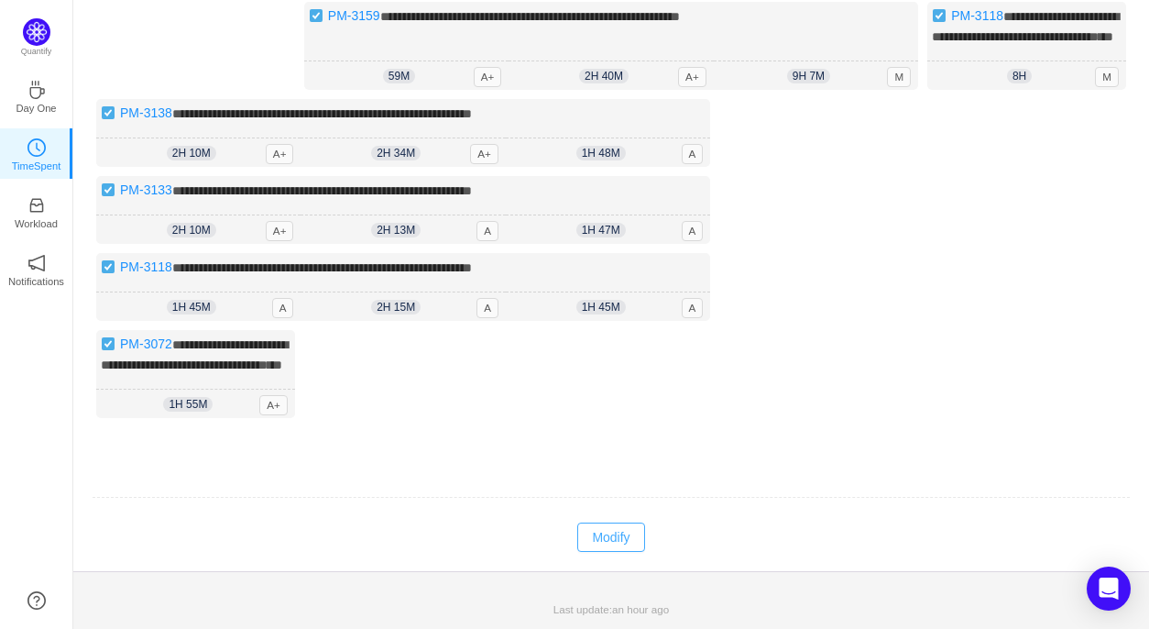
click at [618, 537] on button "Modify" at bounding box center [610, 536] width 67 height 29
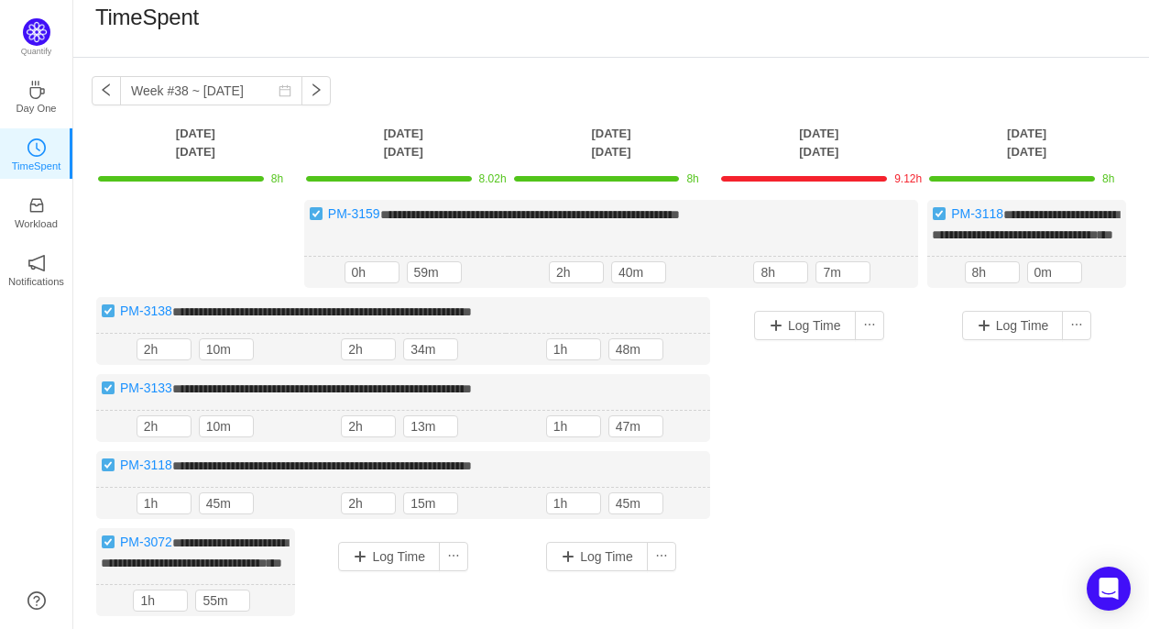
scroll to position [9, 0]
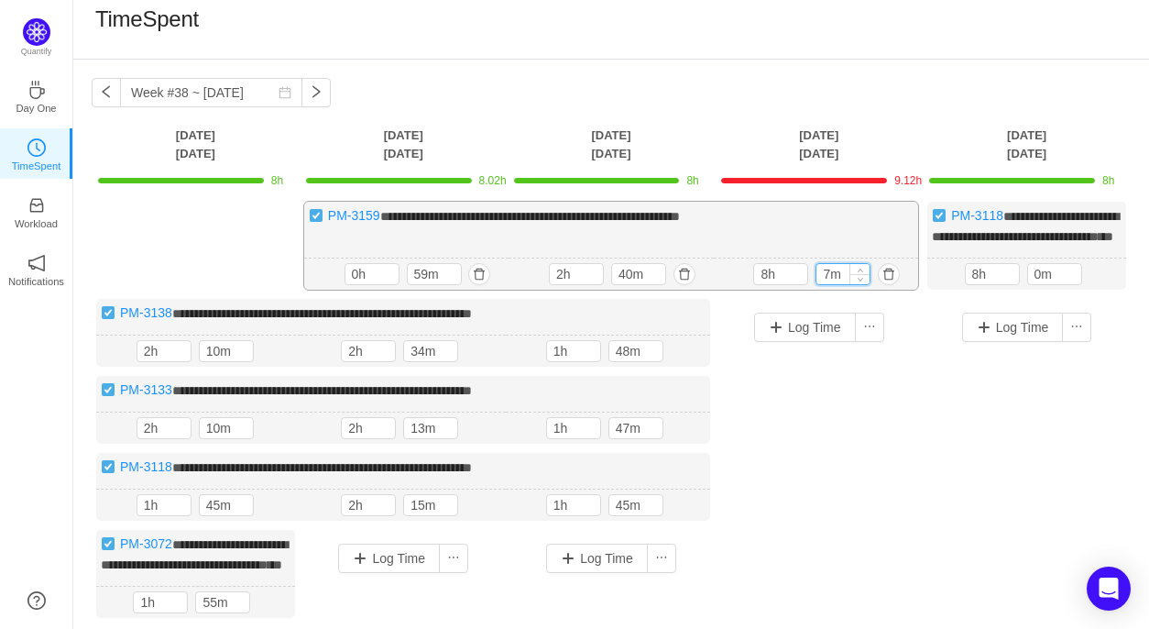
click at [829, 284] on input "7m" at bounding box center [842, 274] width 53 height 20
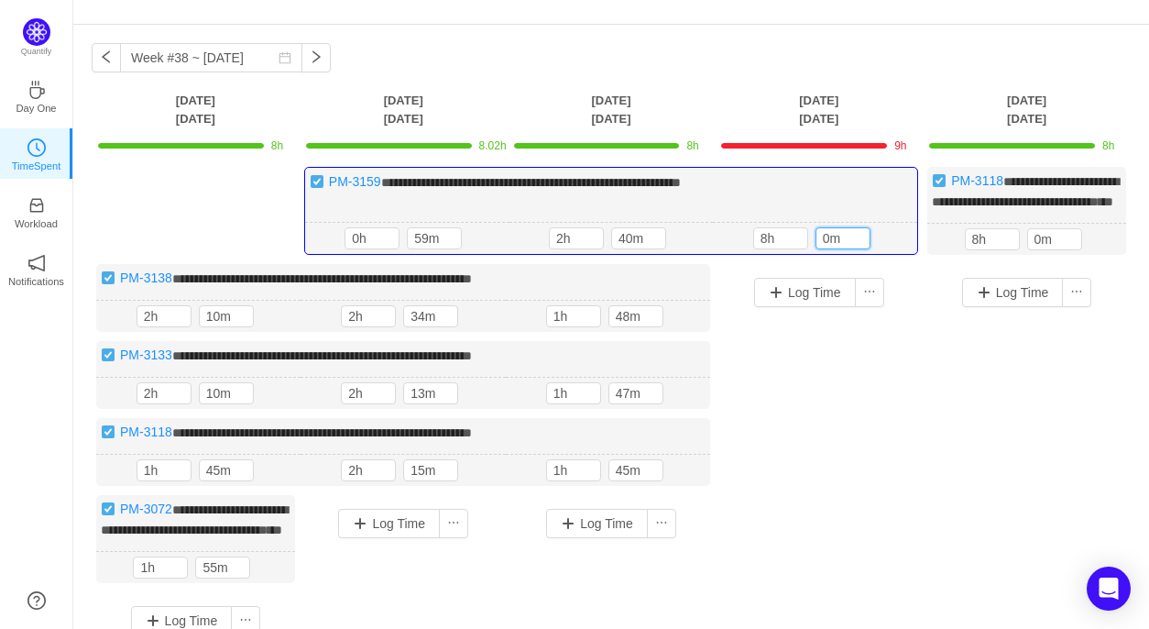
scroll to position [0, 0]
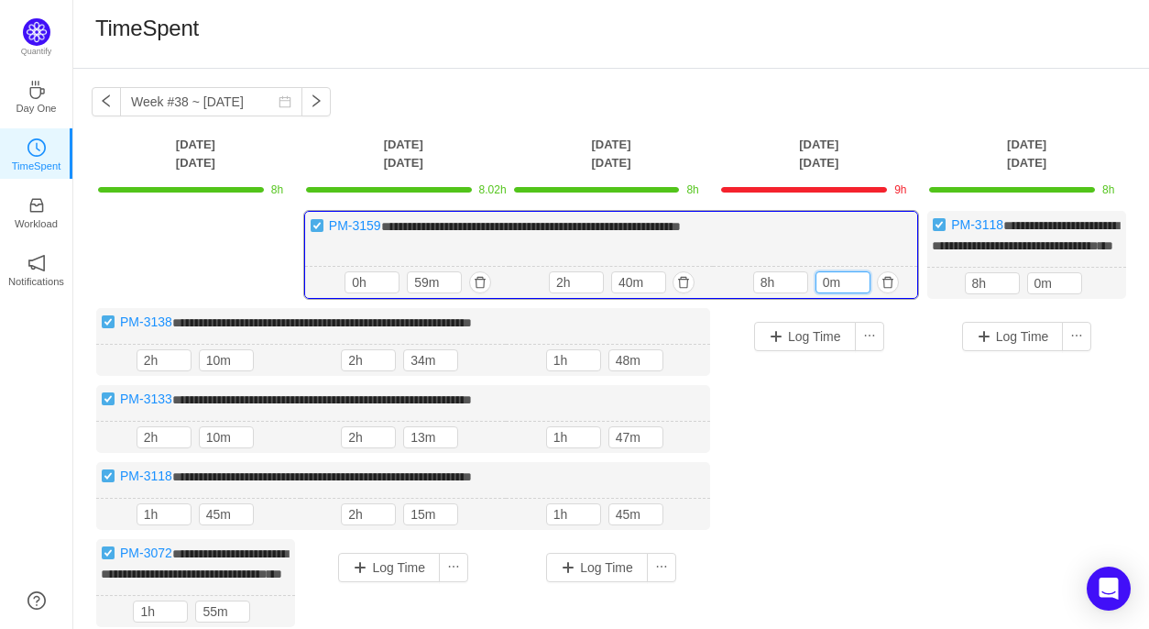
type input "0m"
drag, startPoint x: 385, startPoint y: 226, endPoint x: 330, endPoint y: 228, distance: 55.0
click at [330, 228] on div "**********" at bounding box center [611, 255] width 614 height 88
copy div "PM-3159 *"
click at [889, 293] on button "button" at bounding box center [888, 282] width 22 height 22
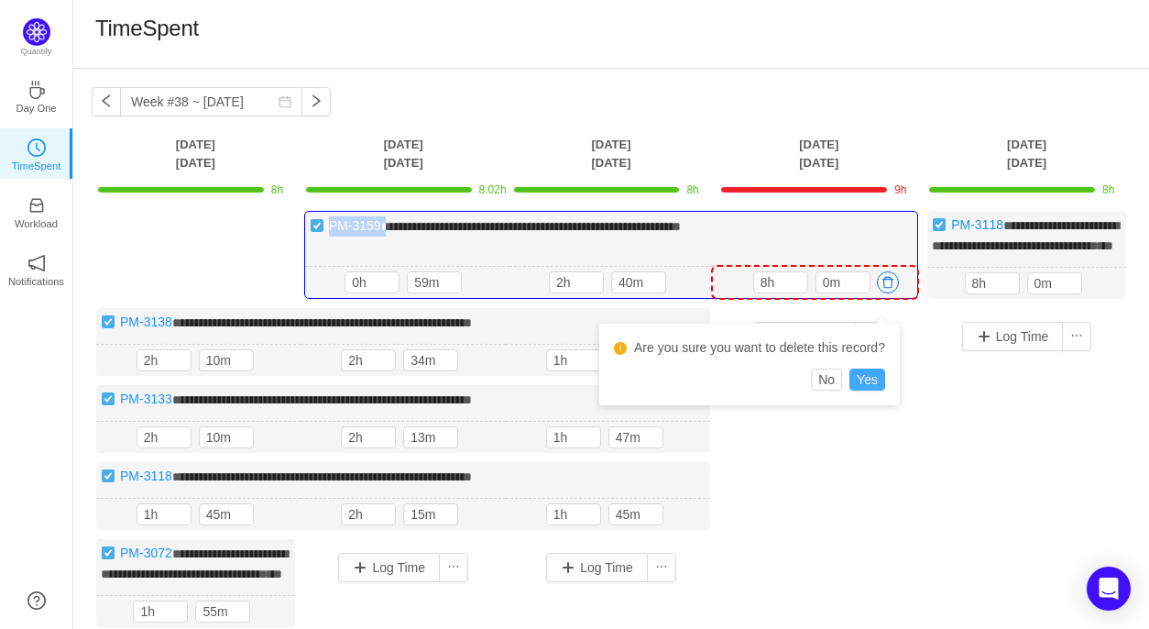
click at [868, 378] on button "Yes" at bounding box center [867, 379] width 36 height 22
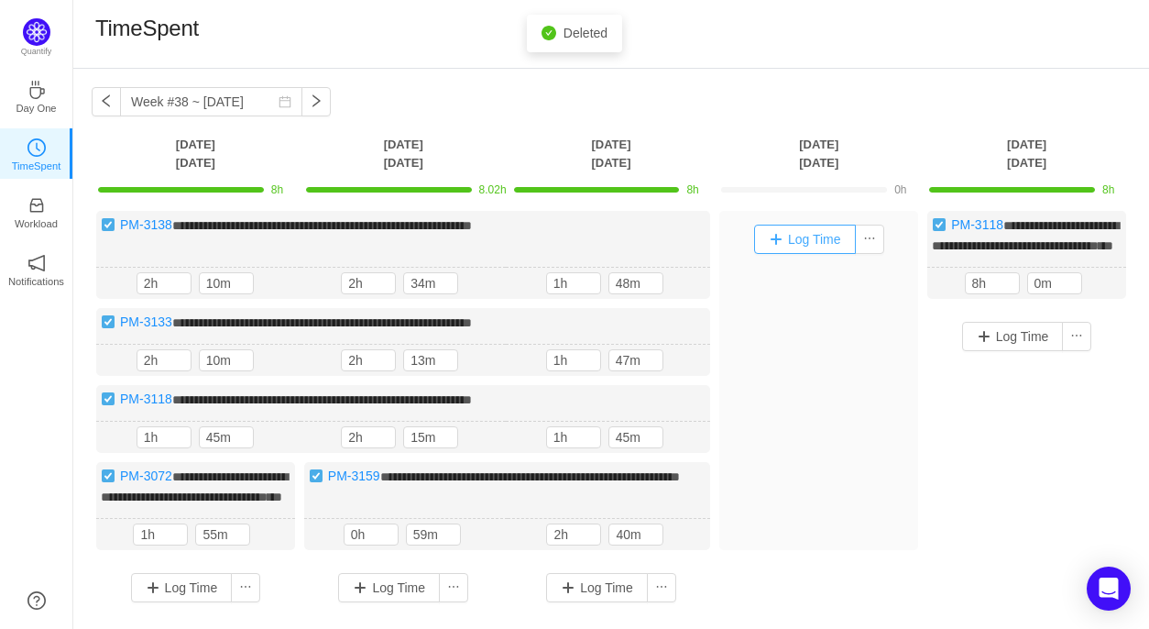
click at [822, 237] on button "Log Time" at bounding box center [805, 238] width 102 height 29
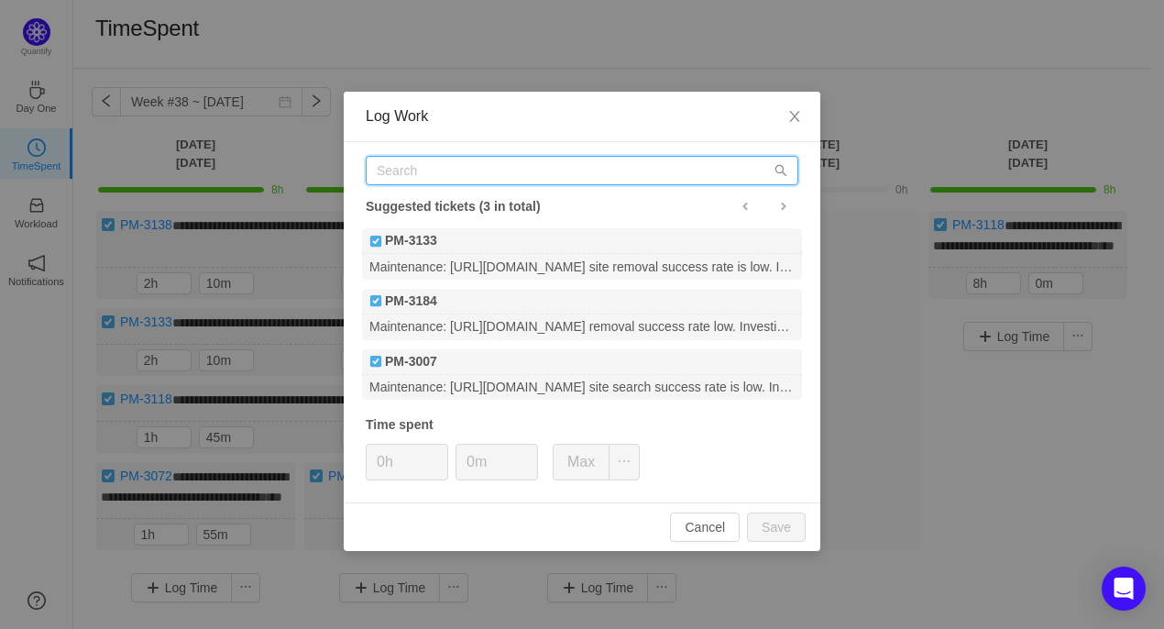
click at [465, 175] on input "text" at bounding box center [582, 170] width 432 height 29
paste input "PM-3159"
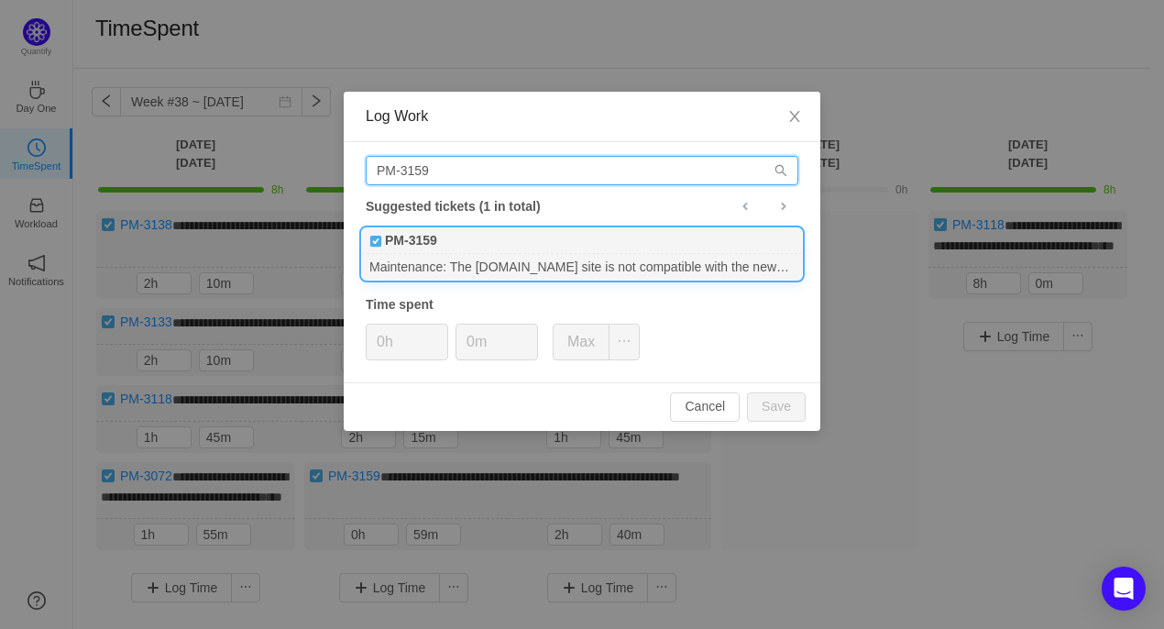
type input "PM-3159"
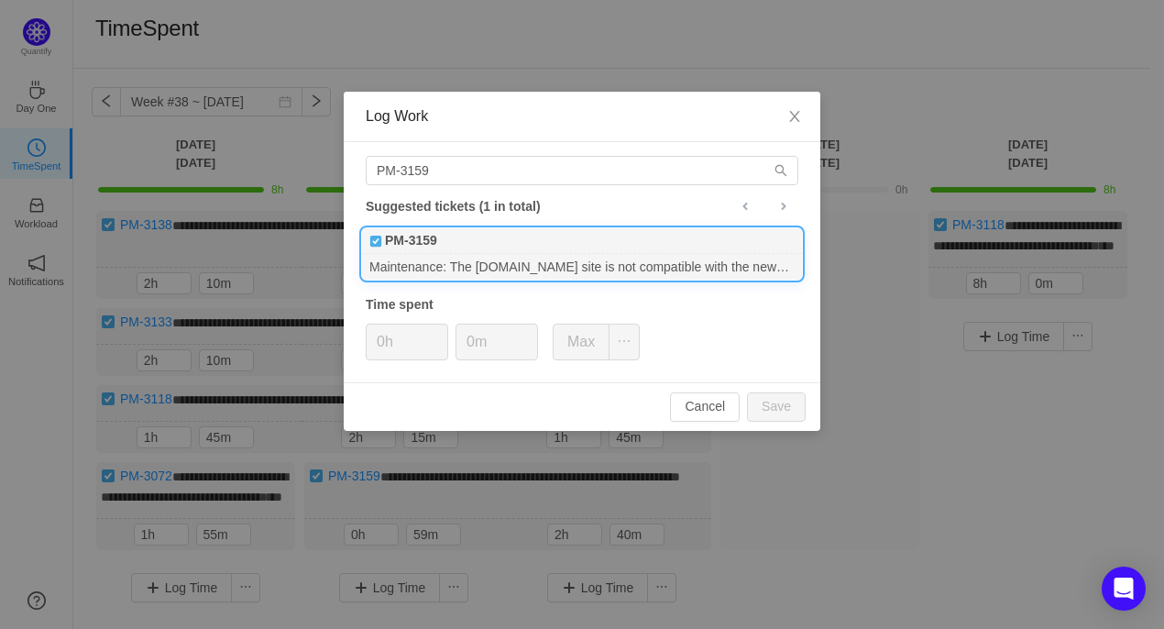
click at [453, 263] on div "Maintenance: The allpeople.com site is not compatible with the newer version of…" at bounding box center [582, 266] width 440 height 25
click at [383, 342] on input "0h" at bounding box center [407, 341] width 81 height 35
click at [764, 404] on button "Save" at bounding box center [776, 406] width 59 height 29
type input "0h"
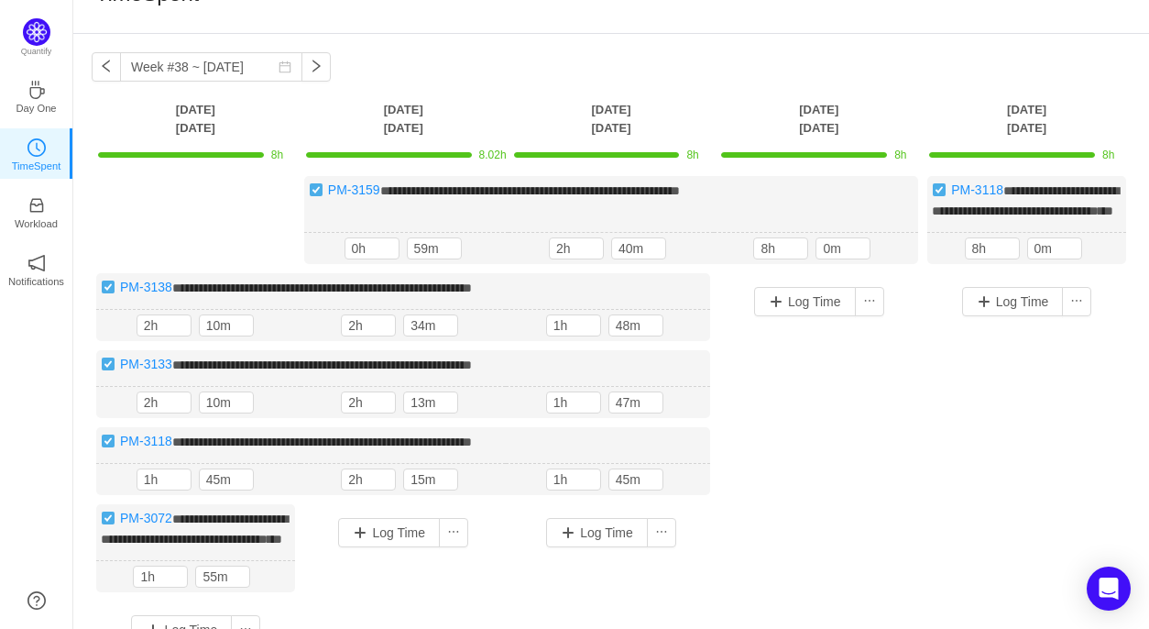
scroll to position [42, 0]
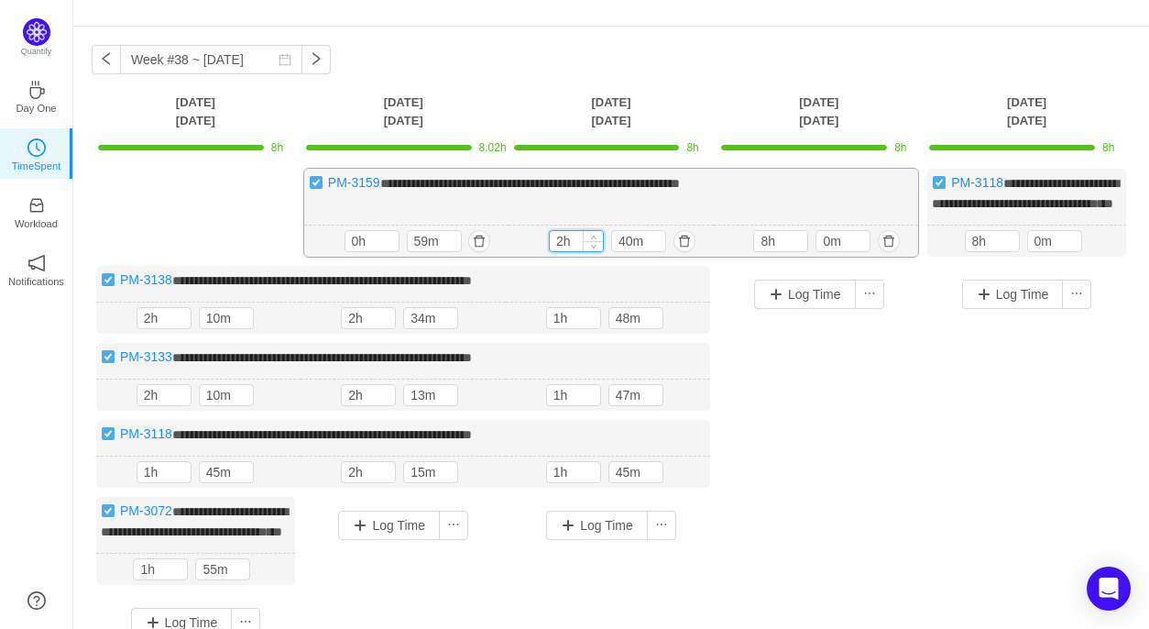
click at [563, 251] on input "2h" at bounding box center [576, 241] width 53 height 20
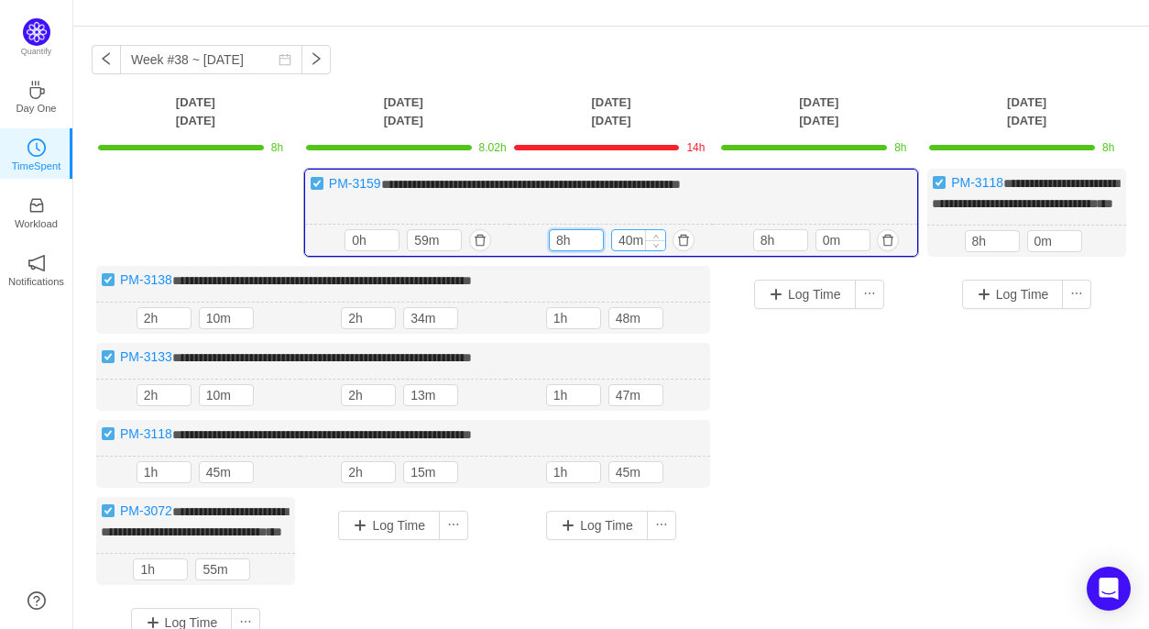
type input "8h"
drag, startPoint x: 634, startPoint y: 256, endPoint x: 617, endPoint y: 256, distance: 17.4
click at [617, 250] on input "40m" at bounding box center [638, 240] width 53 height 20
type input "0m"
click at [352, 250] on input "0h" at bounding box center [371, 240] width 53 height 20
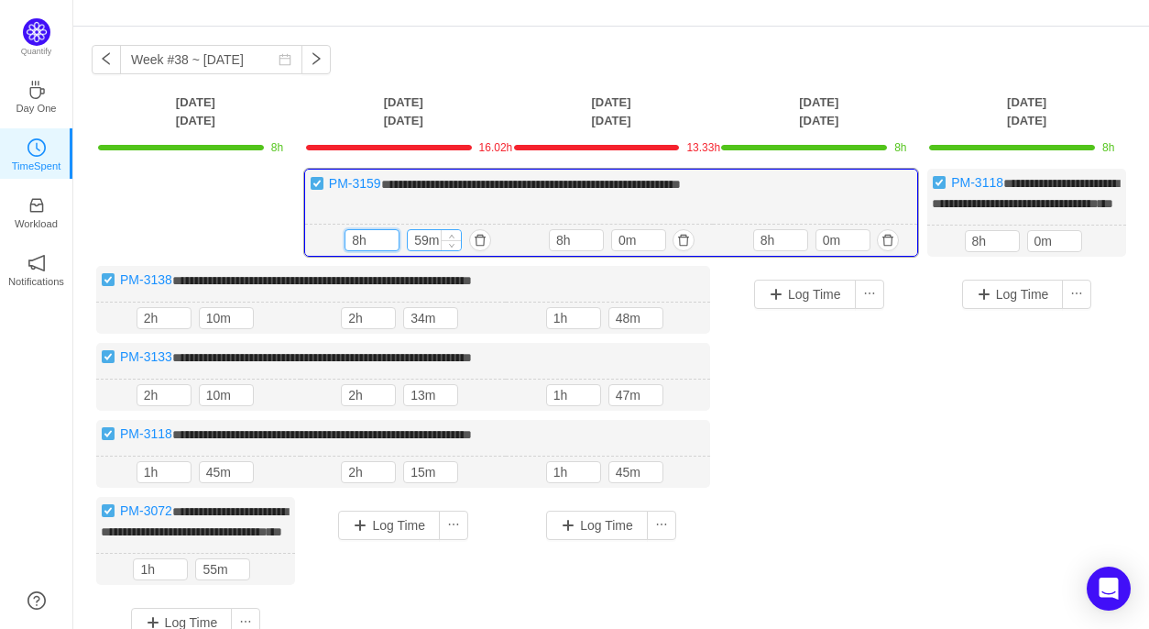
type input "8h"
click at [427, 250] on input "59m" at bounding box center [434, 240] width 53 height 20
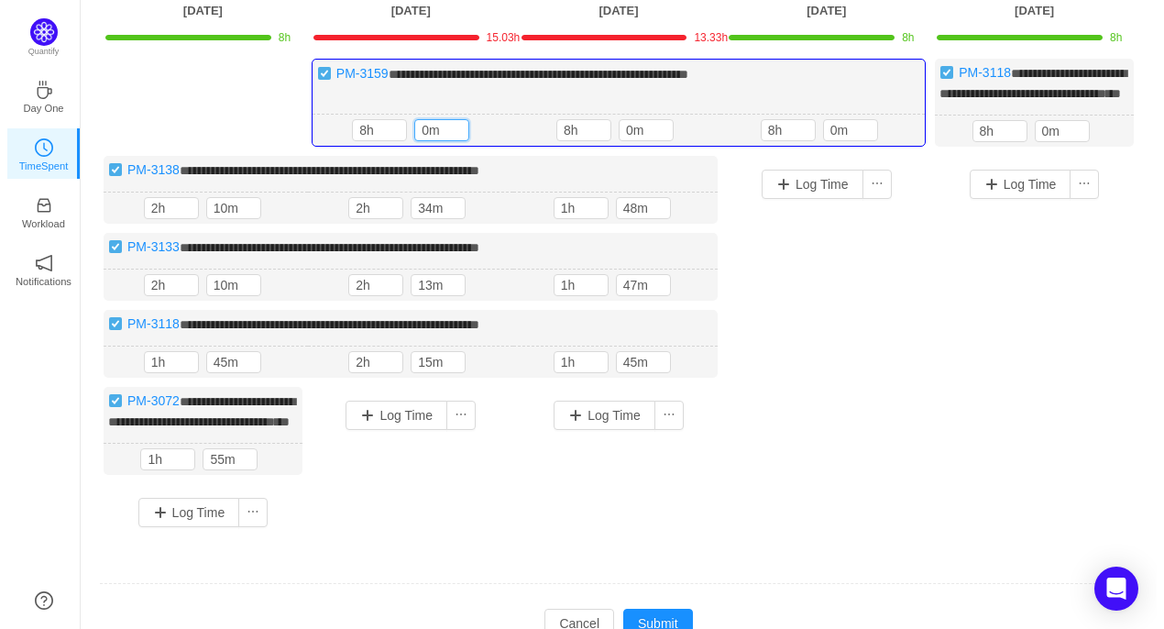
scroll to position [269, 0]
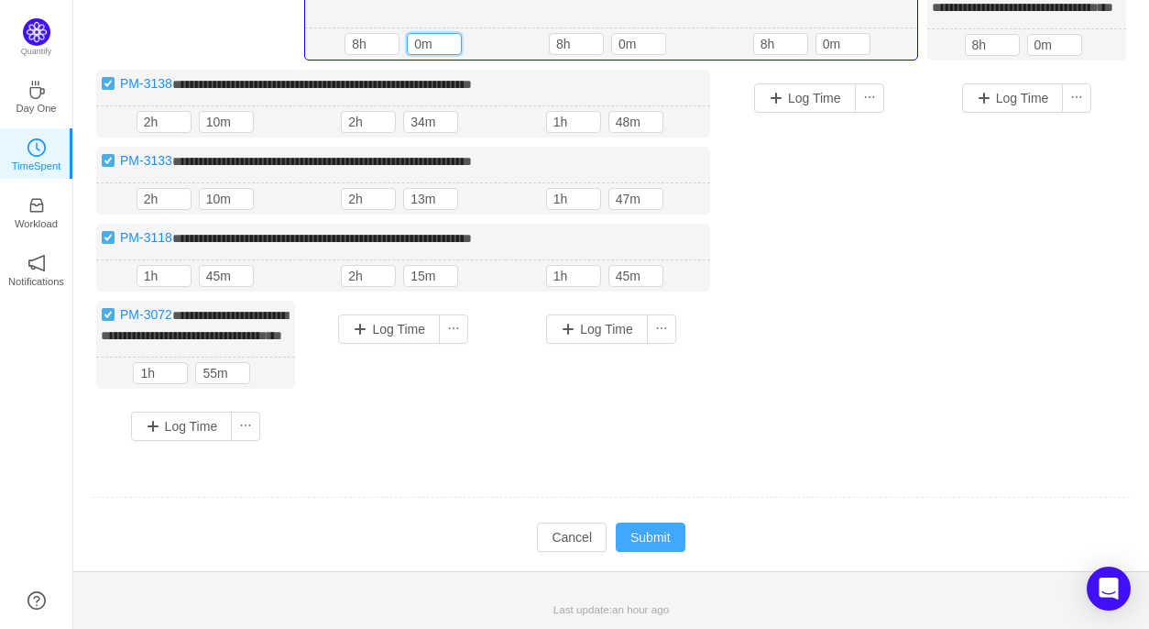
type input "0m"
click at [618, 543] on button "Submit" at bounding box center [651, 536] width 70 height 29
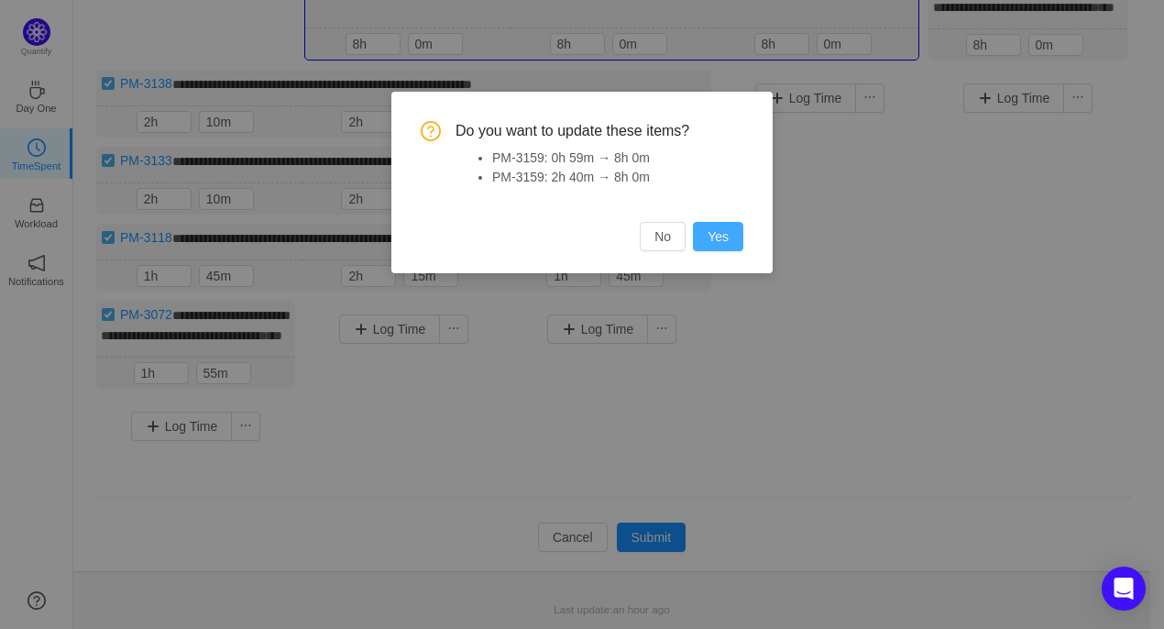
click at [717, 246] on button "Yes" at bounding box center [718, 236] width 50 height 29
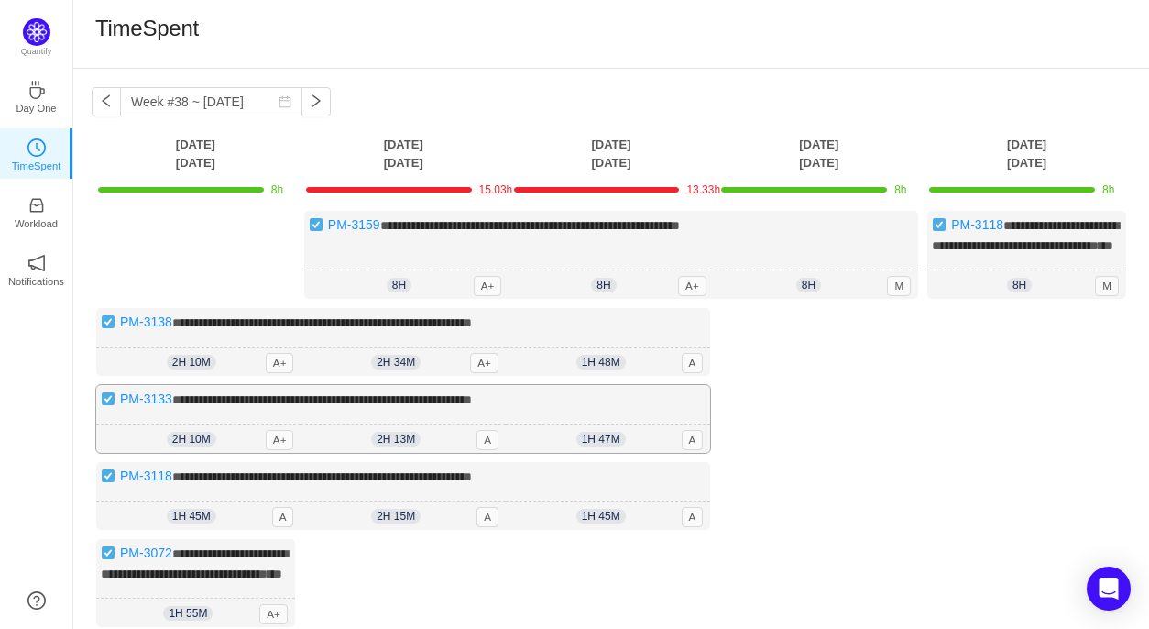
scroll to position [240, 0]
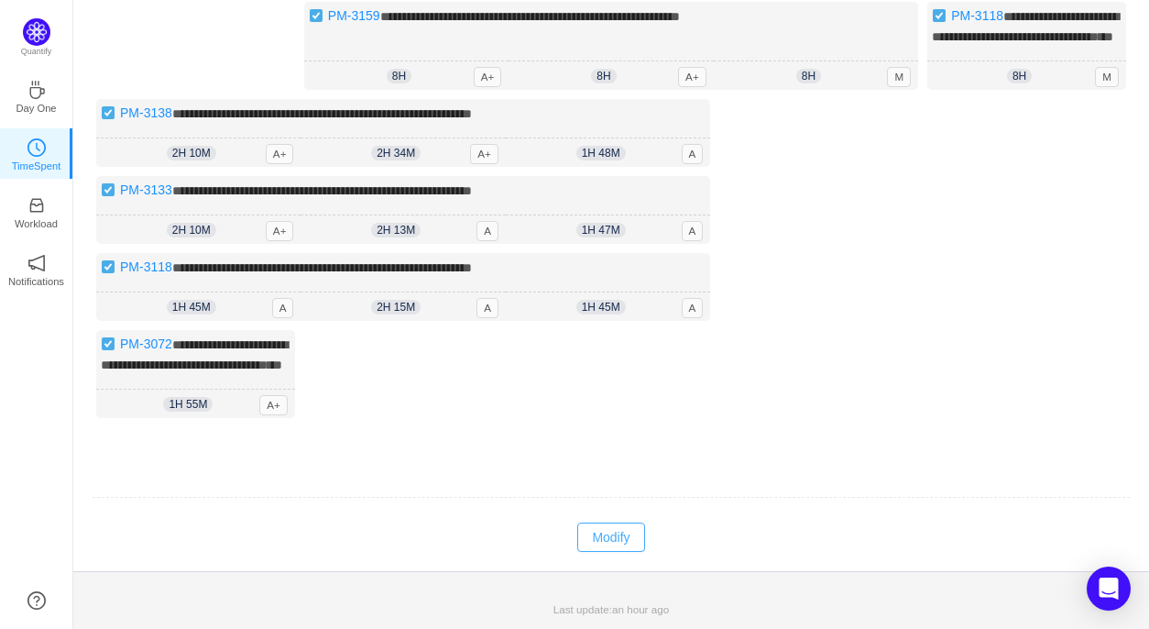
click at [620, 529] on button "Modify" at bounding box center [610, 536] width 67 height 29
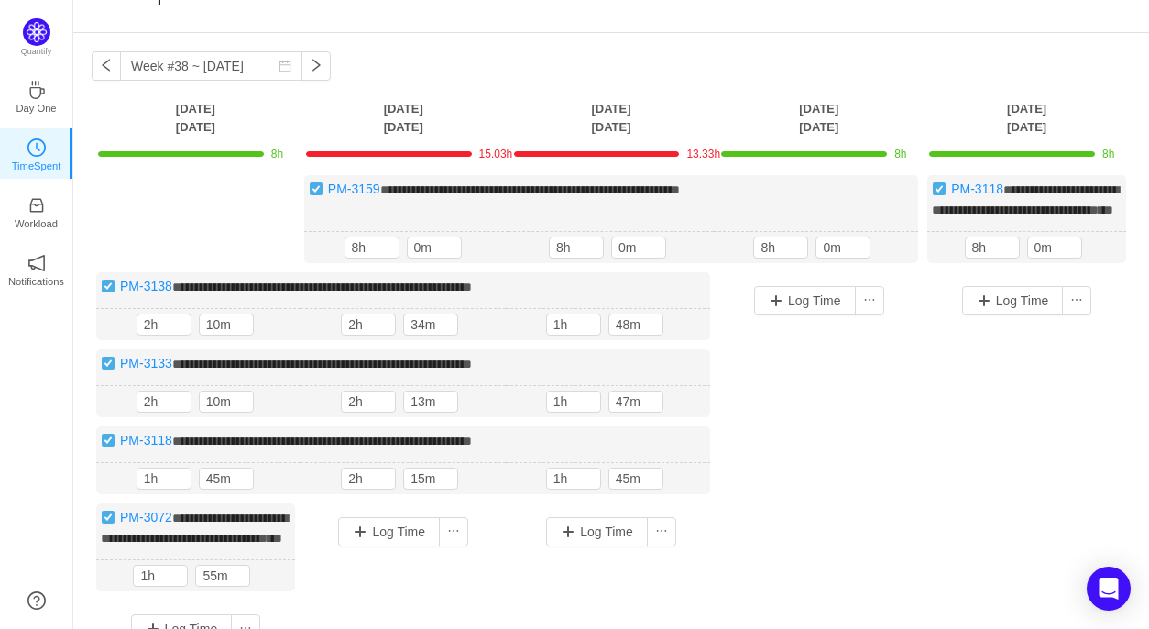
scroll to position [33, 0]
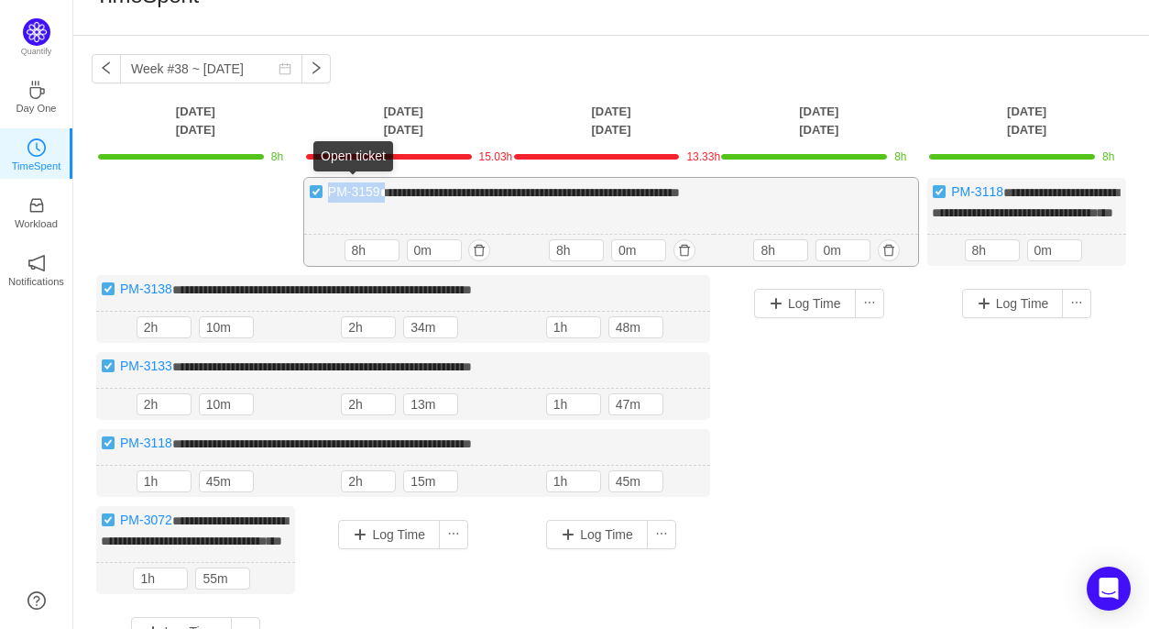
drag, startPoint x: 381, startPoint y: 191, endPoint x: 330, endPoint y: 195, distance: 51.4
click at [330, 195] on div "**********" at bounding box center [611, 222] width 614 height 88
copy div "PM-3159 *"
click at [684, 261] on button "button" at bounding box center [684, 250] width 22 height 22
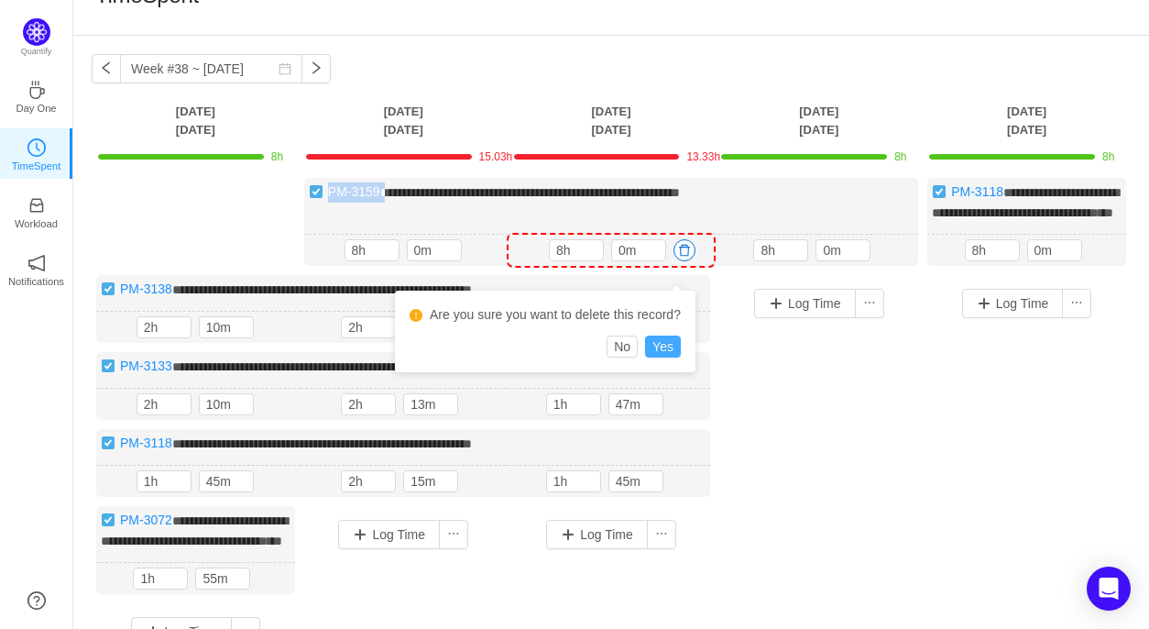
click at [666, 351] on button "Yes" at bounding box center [663, 346] width 36 height 22
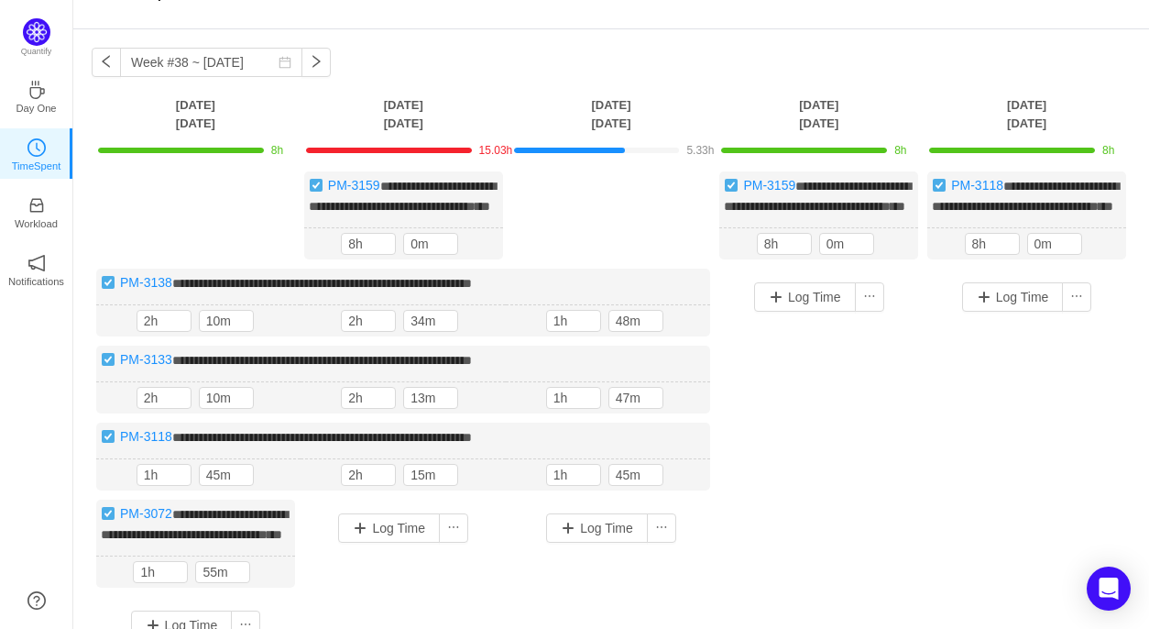
scroll to position [58, 0]
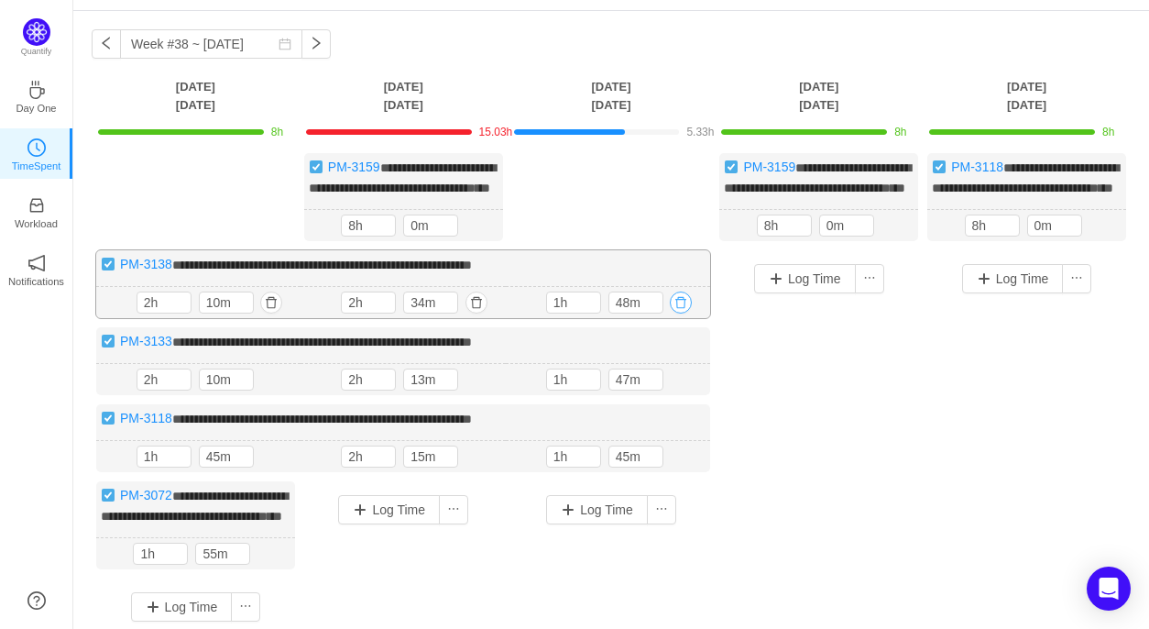
click at [686, 313] on button "button" at bounding box center [681, 302] width 22 height 22
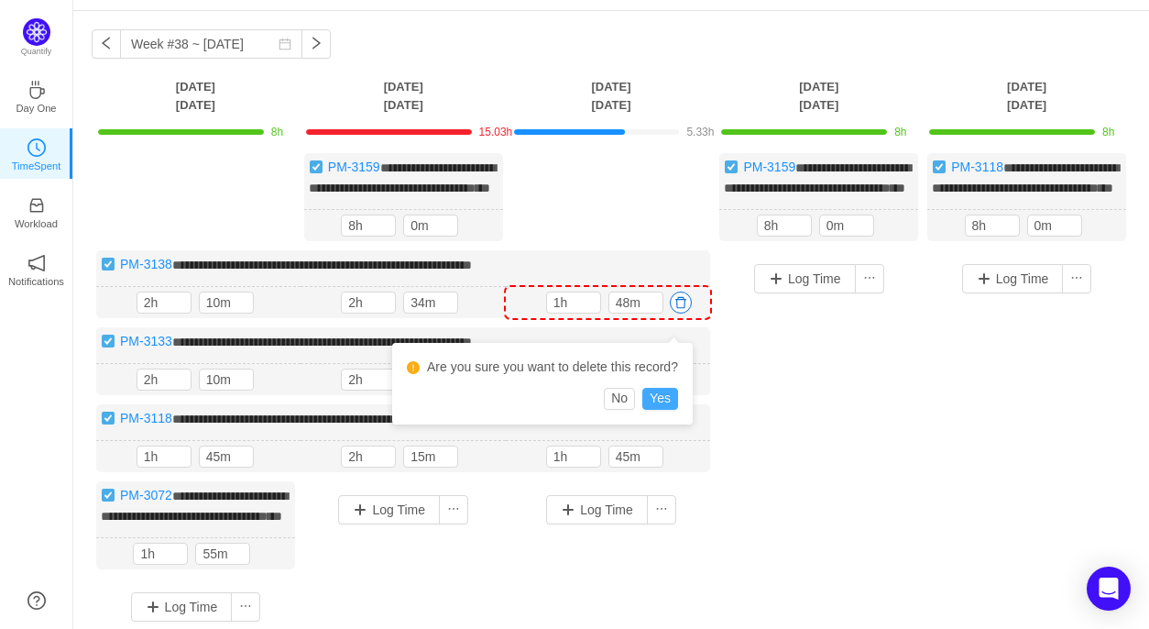
click at [665, 399] on button "Yes" at bounding box center [660, 399] width 36 height 22
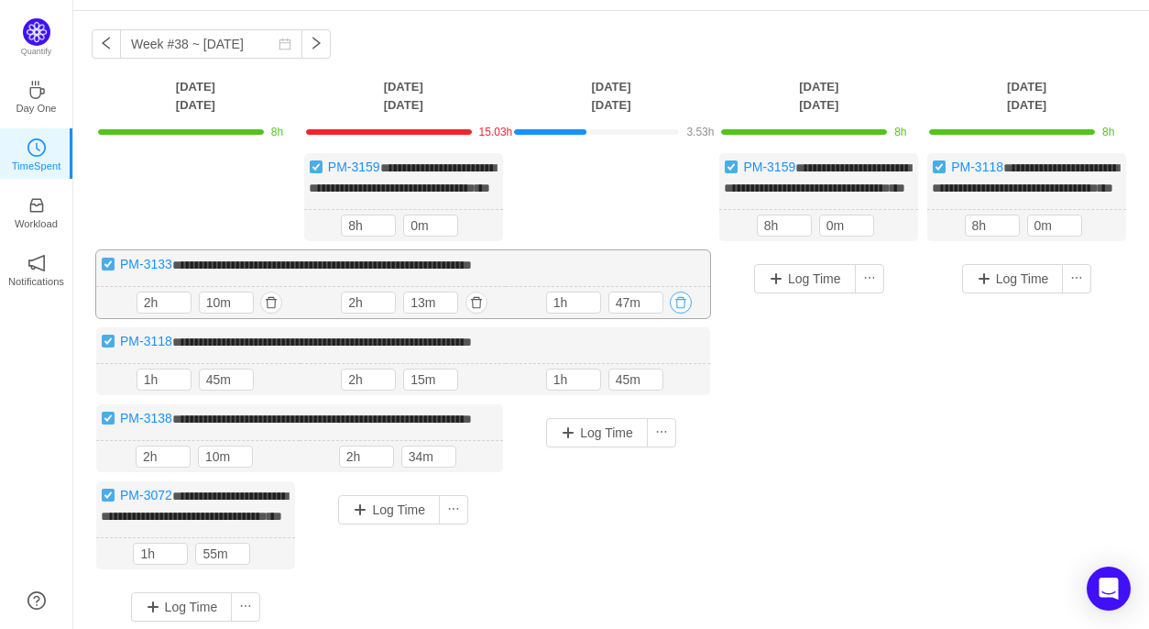
click at [680, 313] on button "button" at bounding box center [681, 302] width 22 height 22
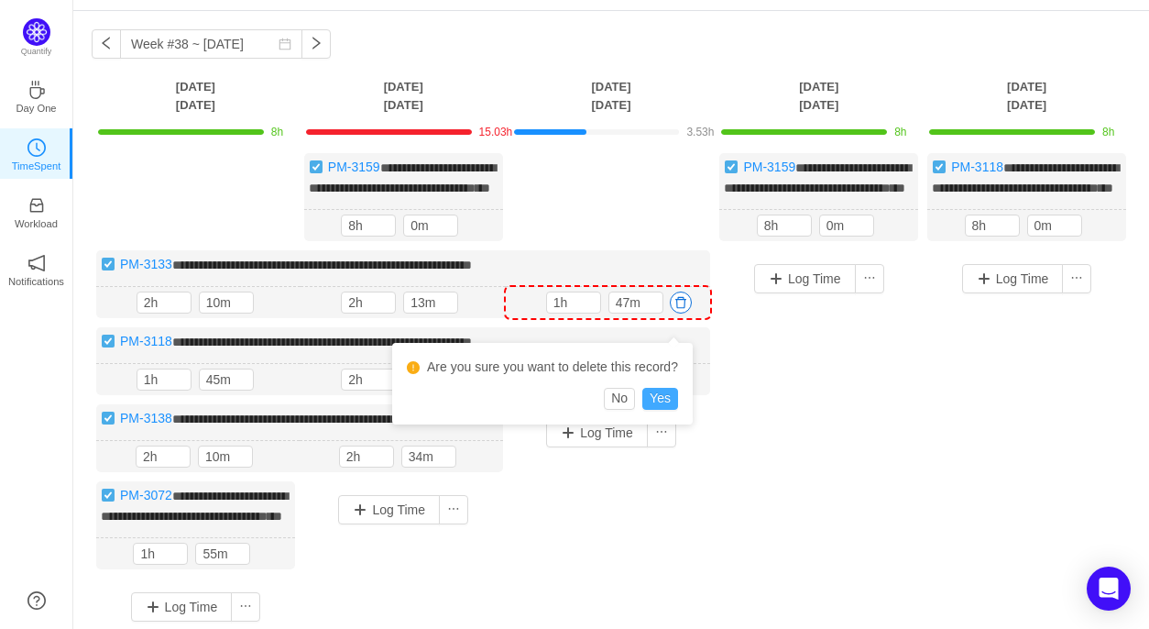
click at [654, 394] on button "Yes" at bounding box center [660, 399] width 36 height 22
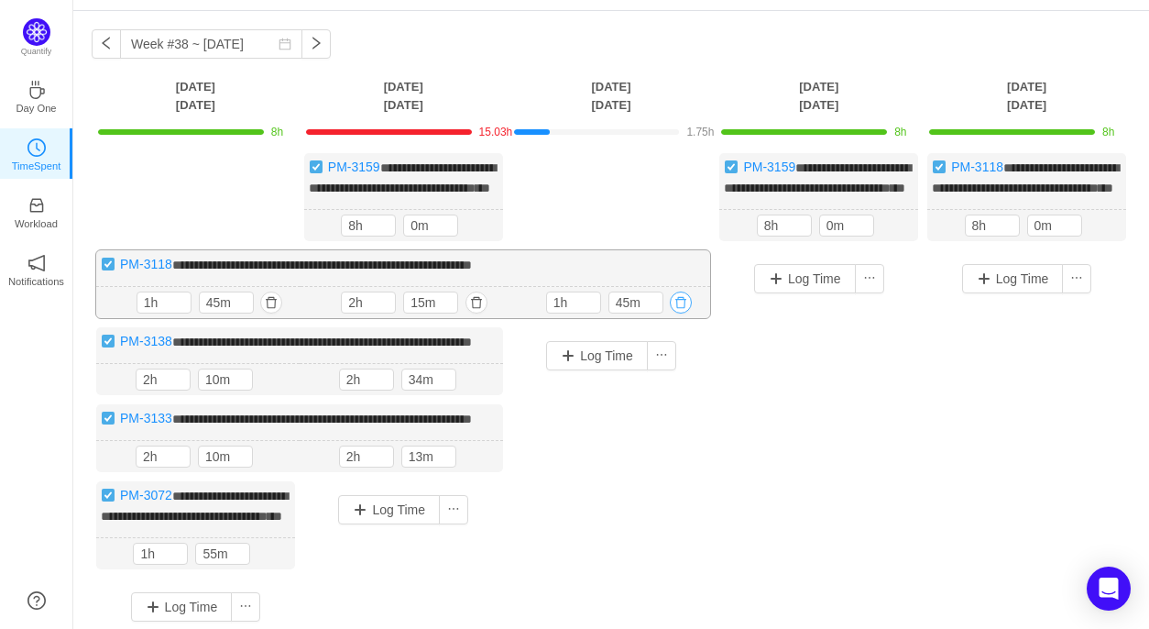
click at [677, 313] on button "button" at bounding box center [681, 302] width 22 height 22
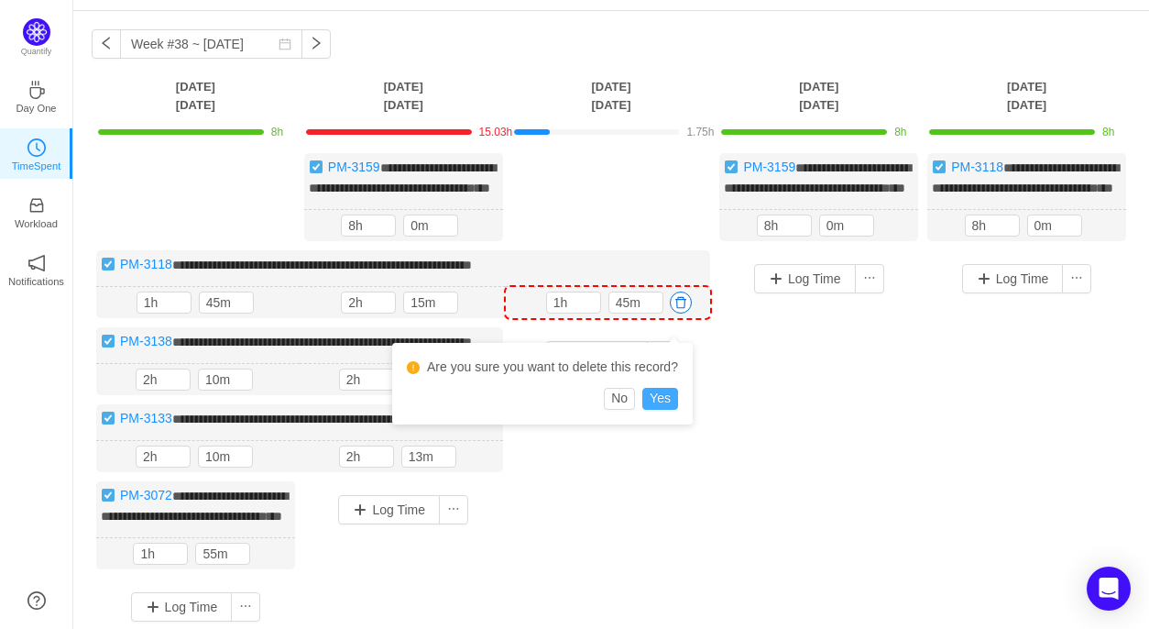
click at [666, 389] on button "Yes" at bounding box center [660, 399] width 36 height 22
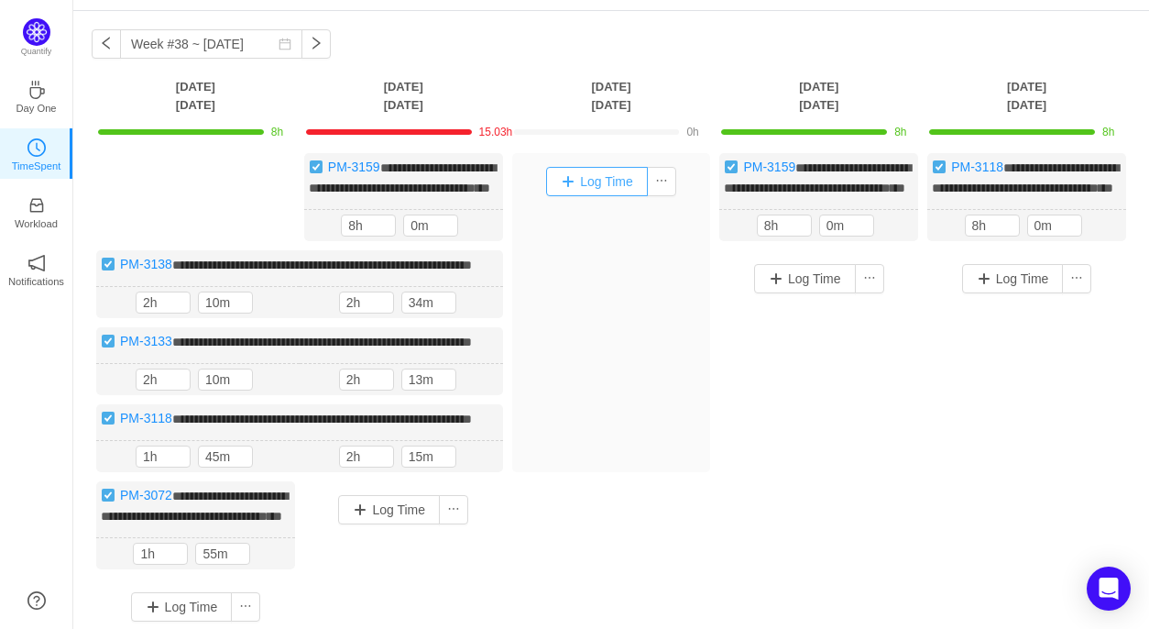
click at [600, 187] on button "Log Time" at bounding box center [597, 181] width 102 height 29
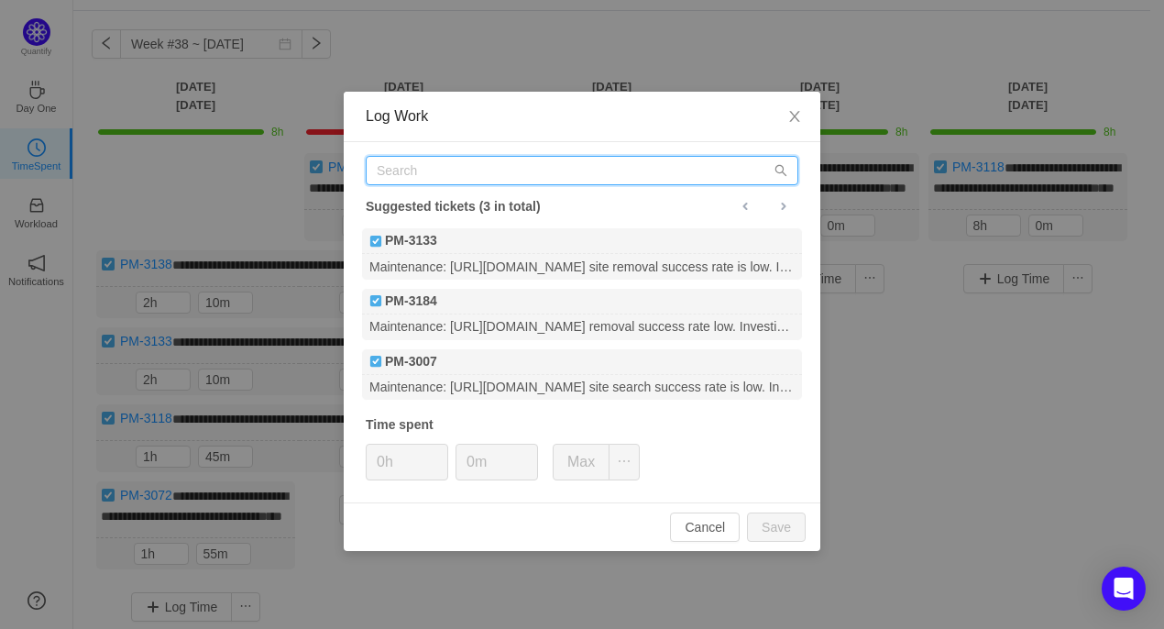
click at [449, 161] on input "text" at bounding box center [582, 170] width 432 height 29
paste input "PM-3159"
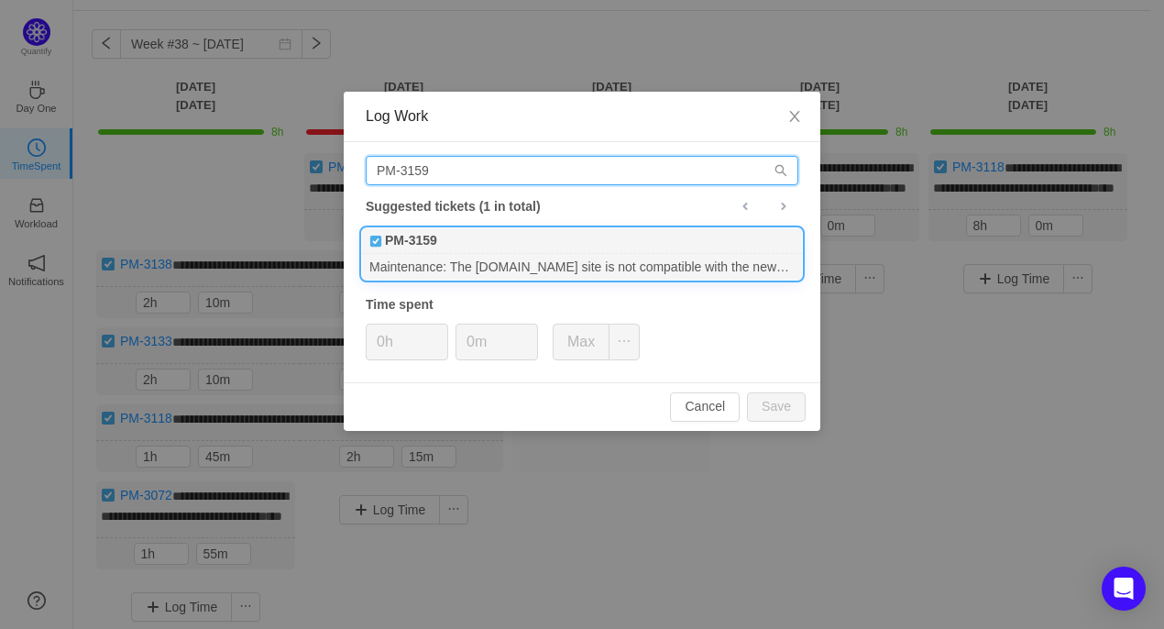
type input "PM-3159"
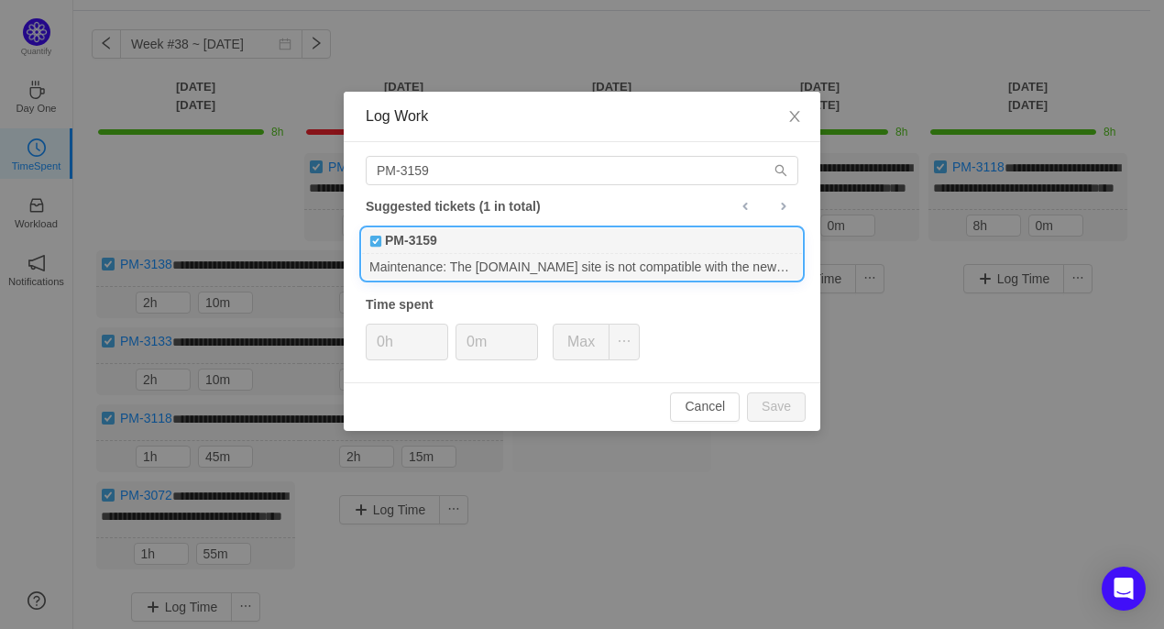
click at [428, 257] on div "Maintenance: The allpeople.com site is not compatible with the newer version of…" at bounding box center [582, 266] width 440 height 25
click at [386, 346] on input "0h" at bounding box center [407, 341] width 81 height 35
click at [782, 412] on button "Save" at bounding box center [776, 406] width 59 height 29
type input "0h"
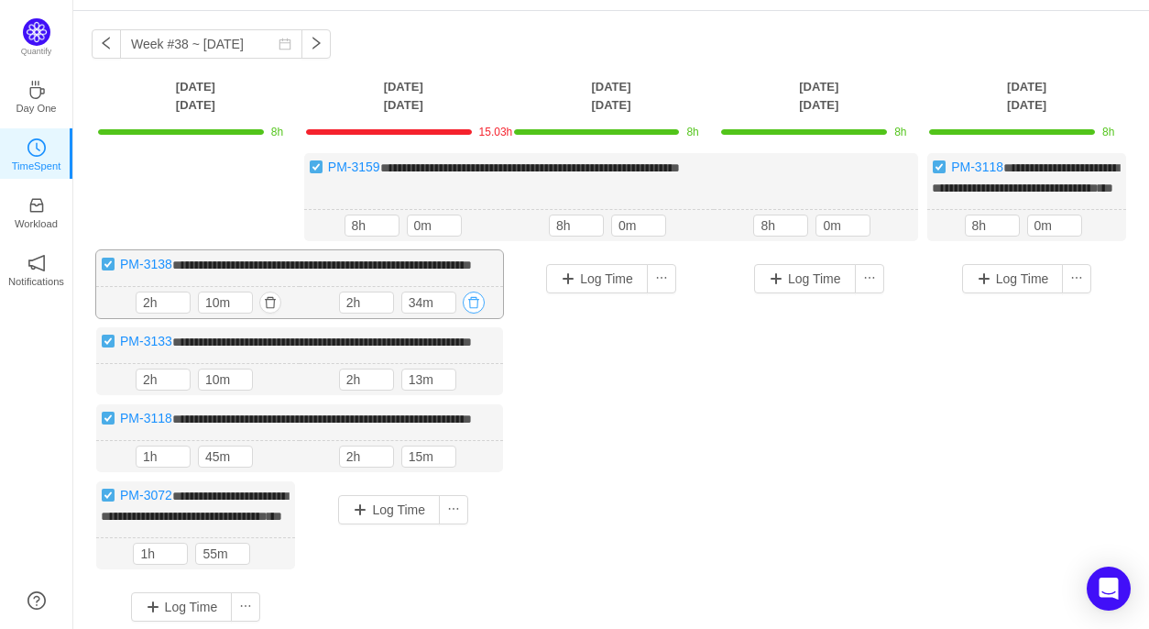
click at [478, 313] on button "button" at bounding box center [474, 302] width 22 height 22
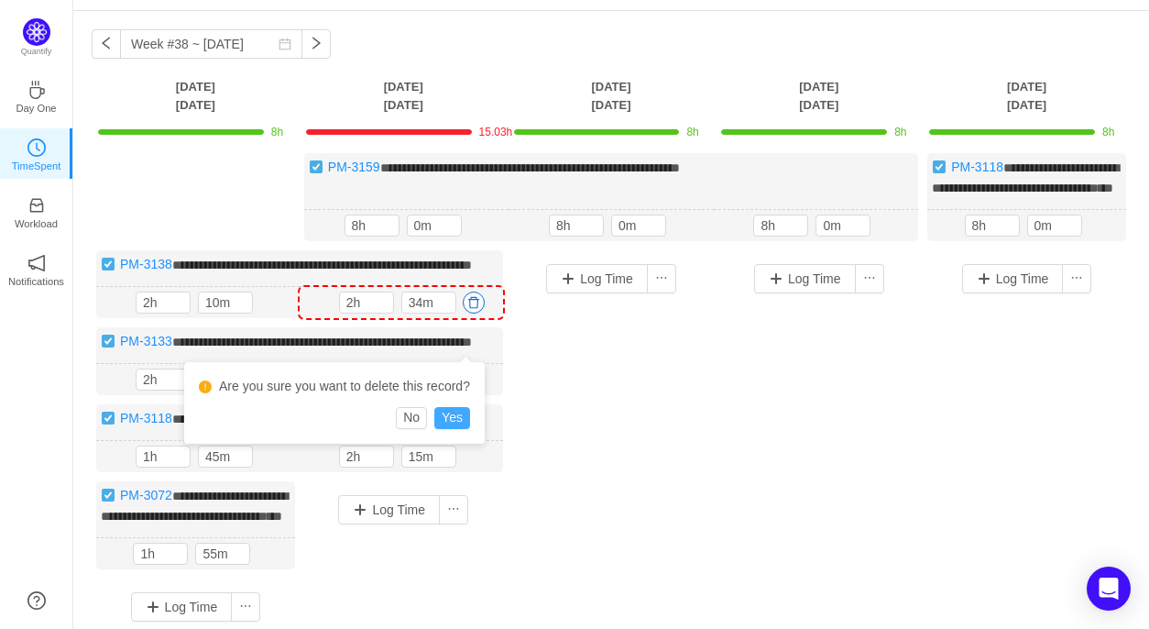
click at [458, 423] on button "Yes" at bounding box center [452, 418] width 36 height 22
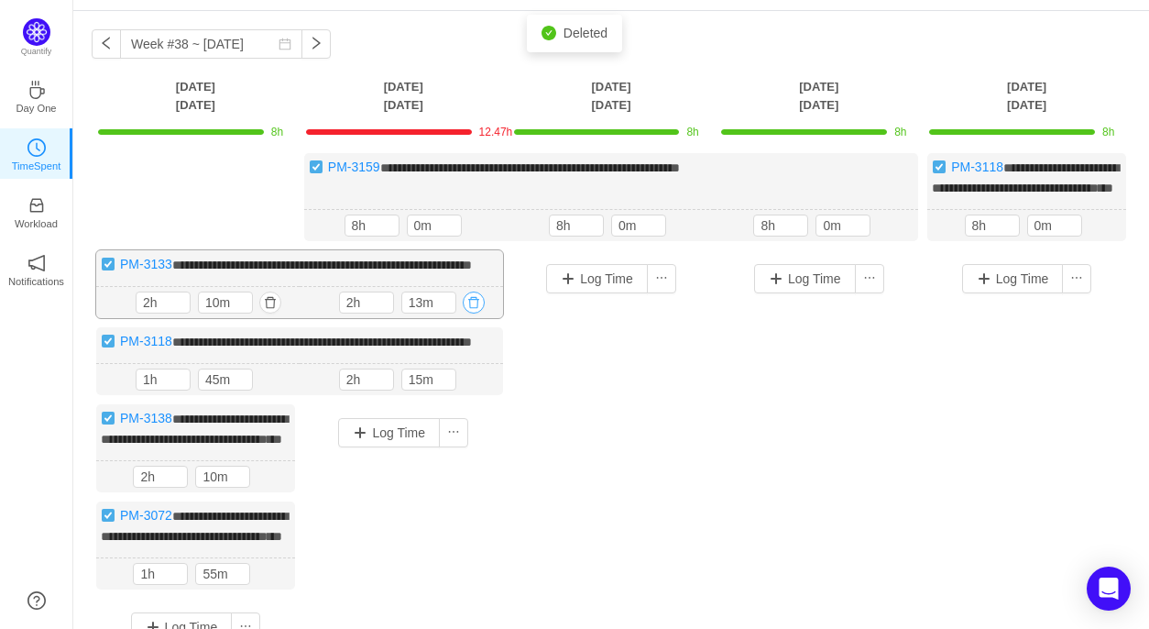
click at [469, 313] on button "button" at bounding box center [474, 302] width 22 height 22
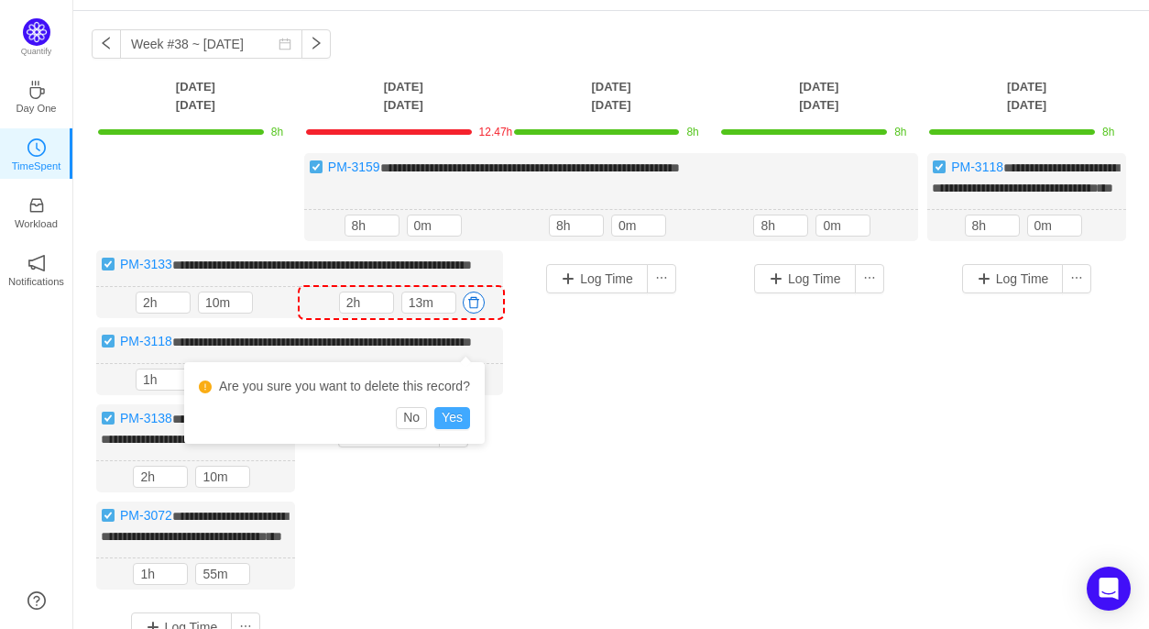
click at [454, 413] on button "Yes" at bounding box center [452, 418] width 36 height 22
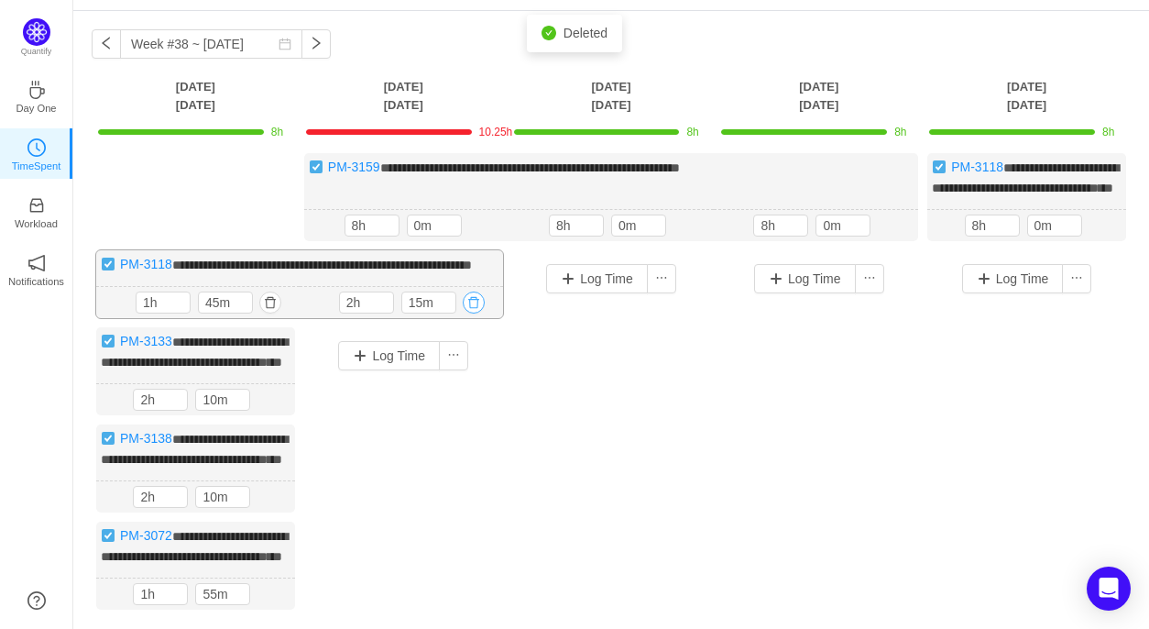
click at [473, 313] on button "button" at bounding box center [474, 302] width 22 height 22
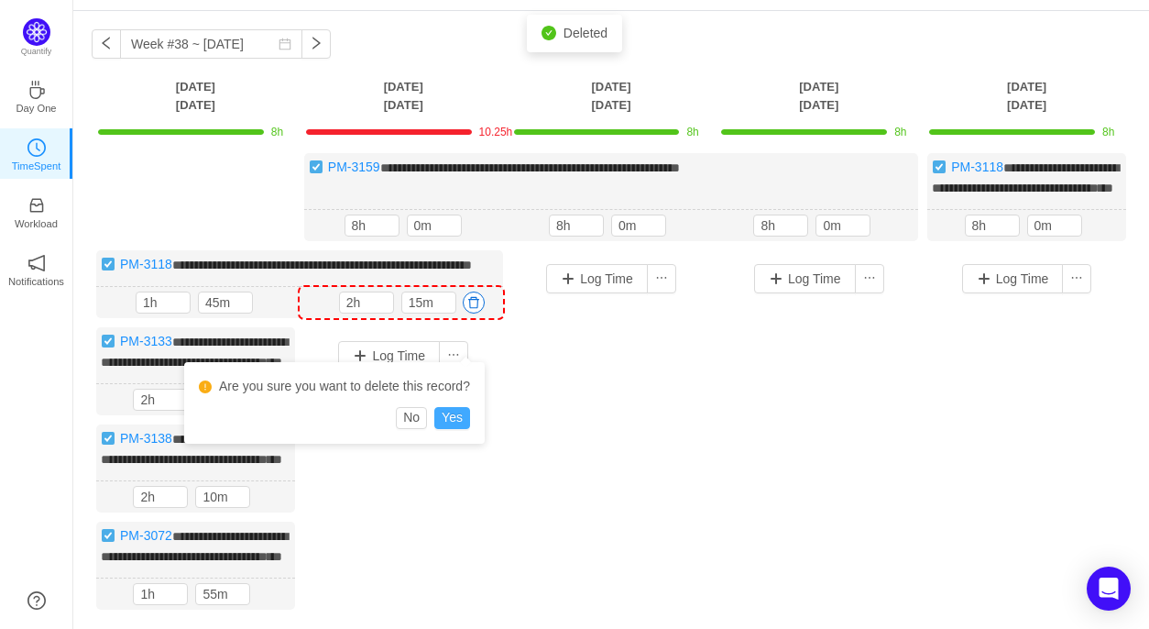
click at [450, 416] on button "Yes" at bounding box center [452, 418] width 36 height 22
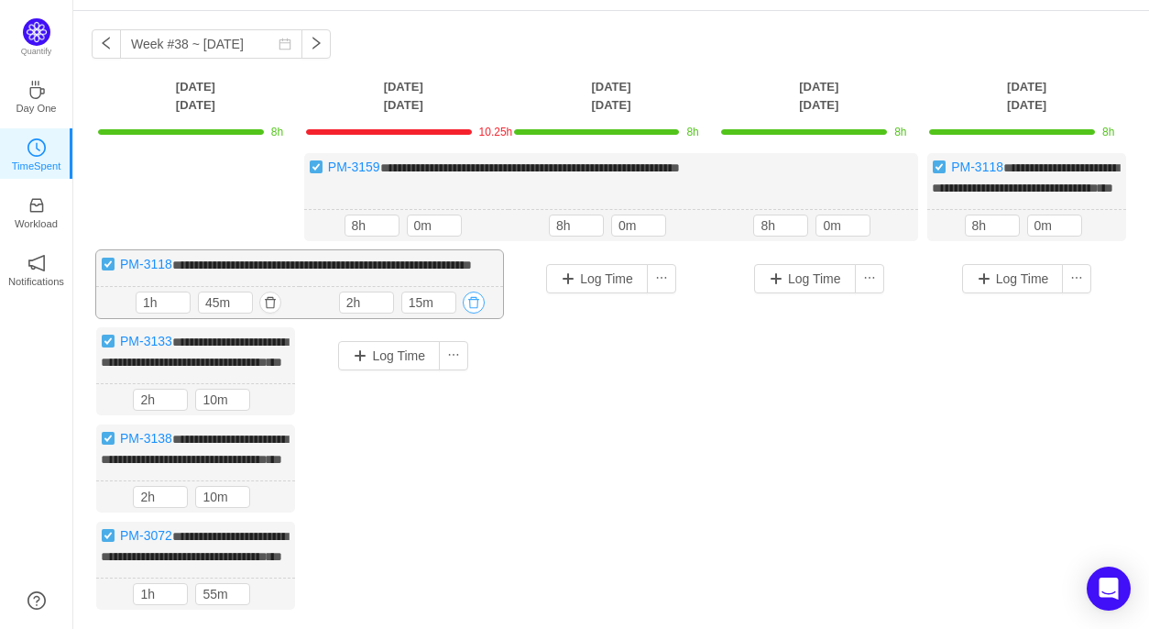
click at [476, 313] on button "button" at bounding box center [474, 302] width 22 height 22
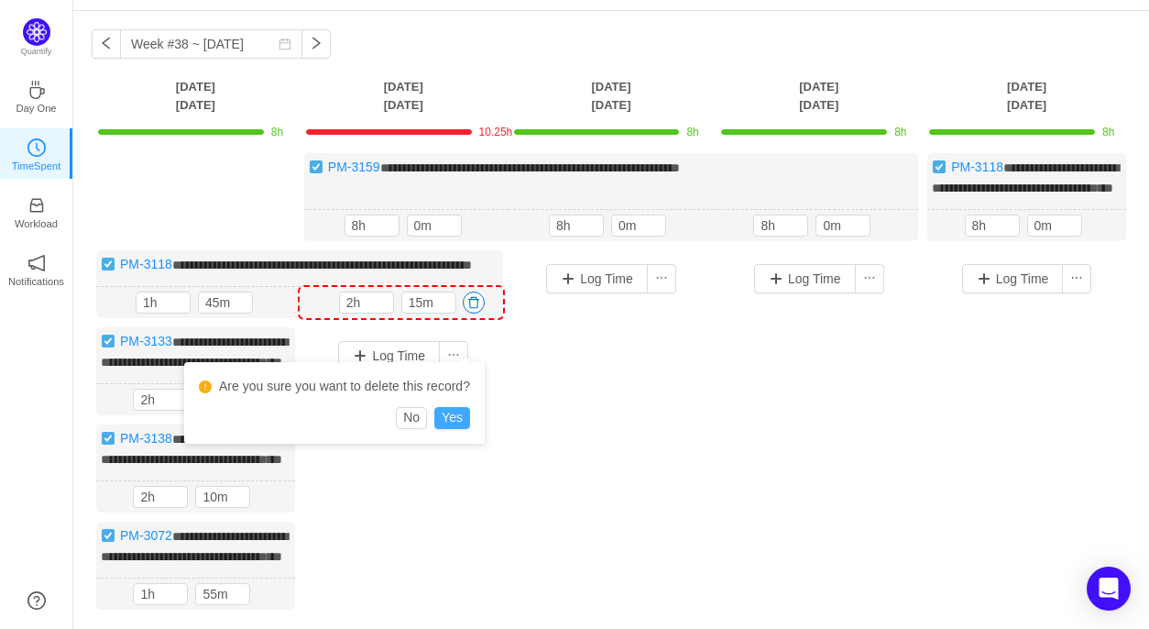
click at [453, 411] on button "Yes" at bounding box center [452, 418] width 36 height 22
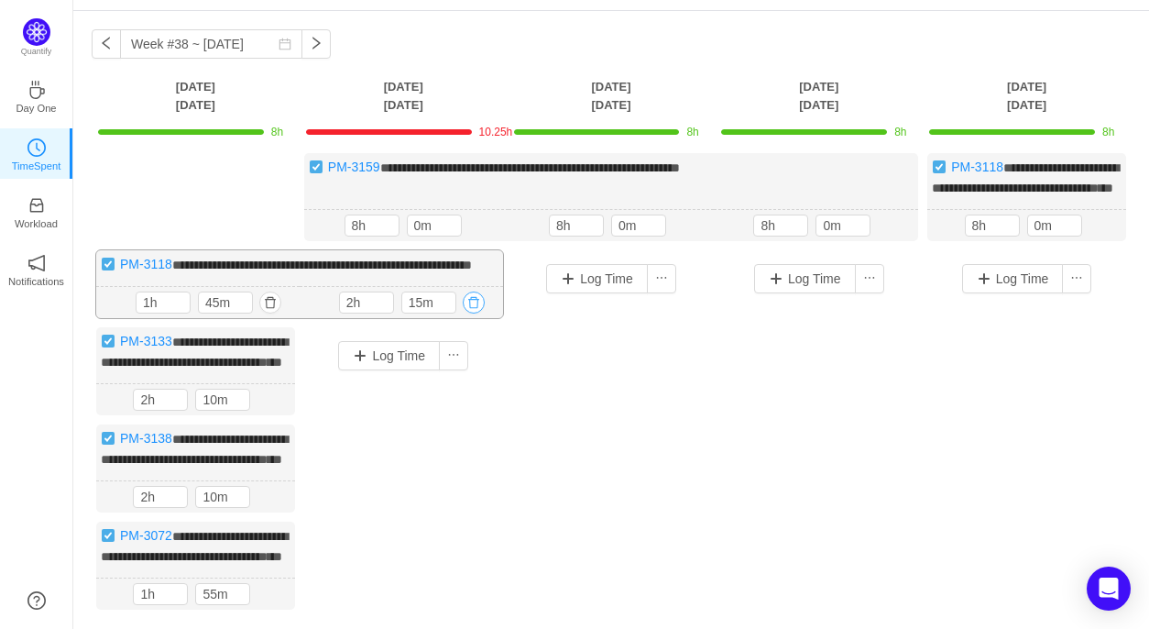
click at [476, 313] on button "button" at bounding box center [474, 302] width 22 height 22
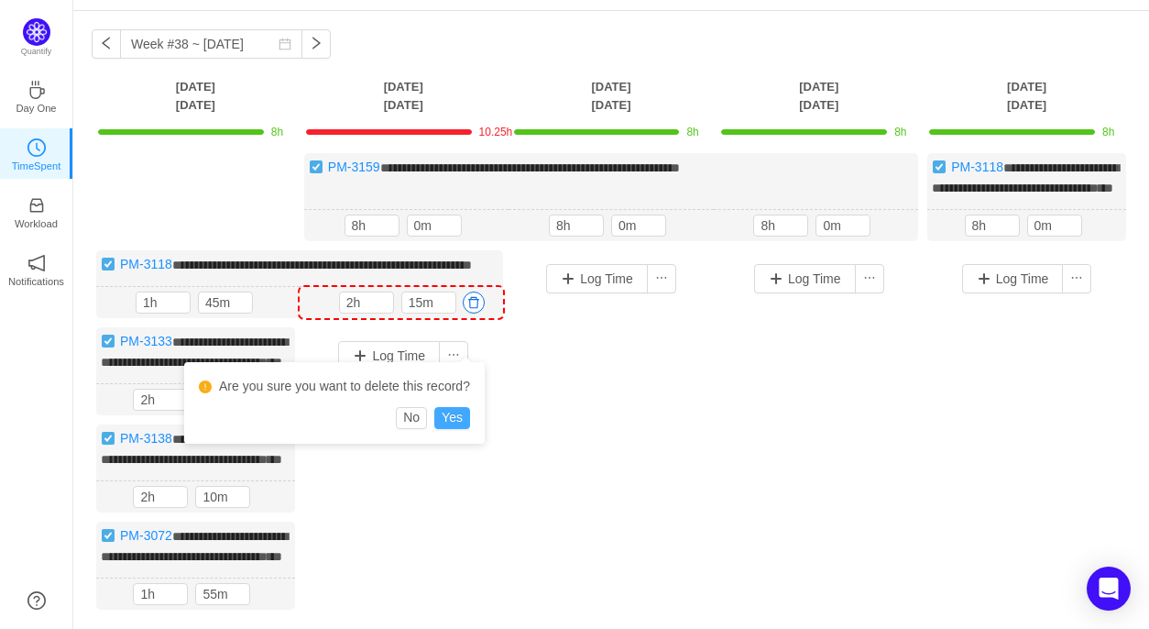
click at [459, 424] on button "Yes" at bounding box center [452, 418] width 36 height 22
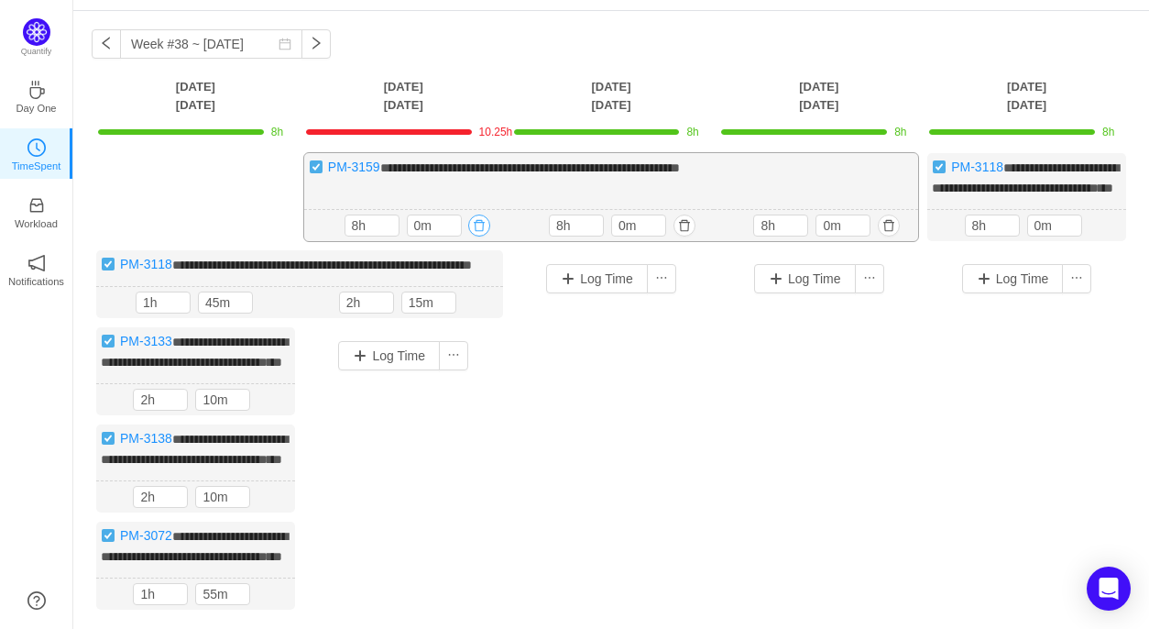
click at [478, 236] on button "button" at bounding box center [479, 225] width 22 height 22
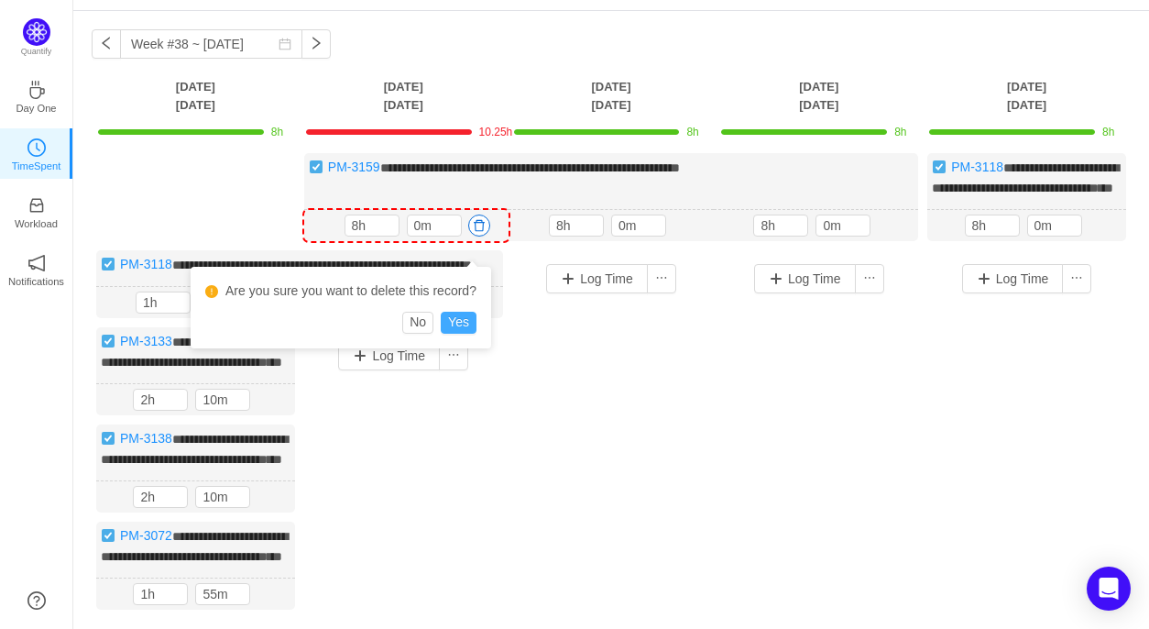
click at [462, 317] on button "Yes" at bounding box center [459, 323] width 36 height 22
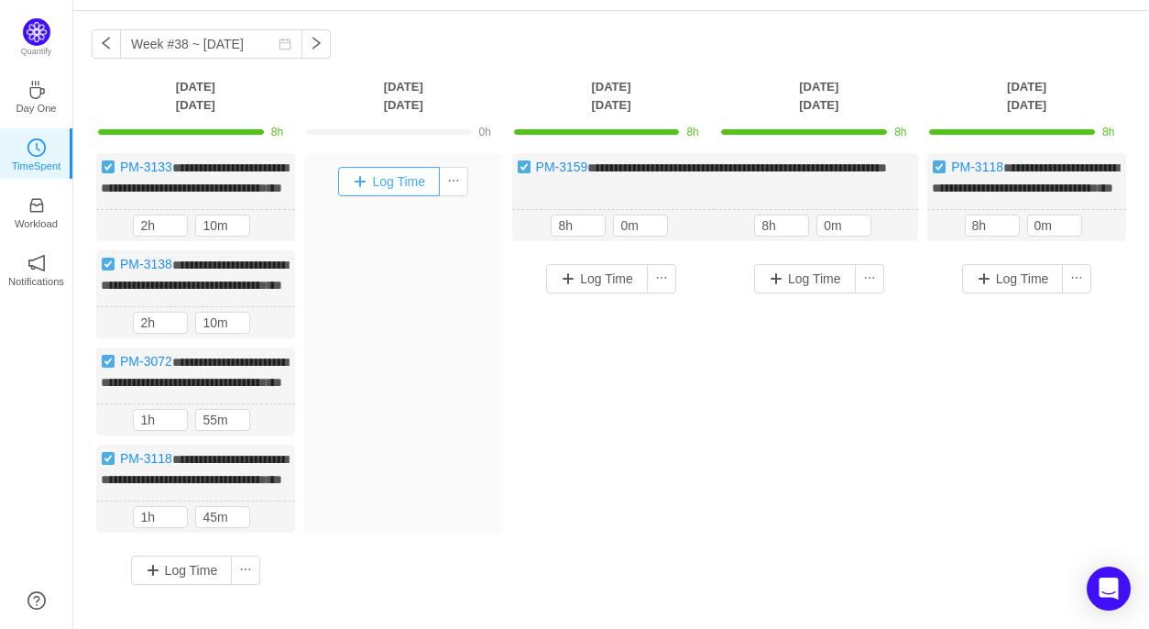
click at [394, 188] on button "Log Time" at bounding box center [389, 181] width 102 height 29
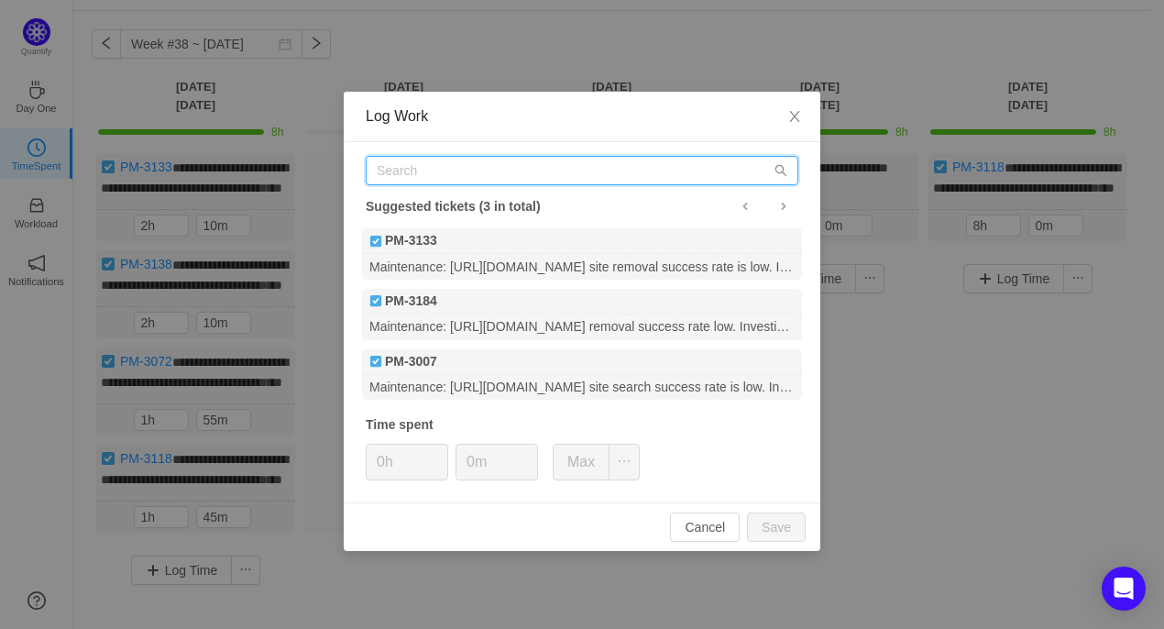
click at [399, 177] on input "text" at bounding box center [582, 170] width 432 height 29
paste input "PM-3159"
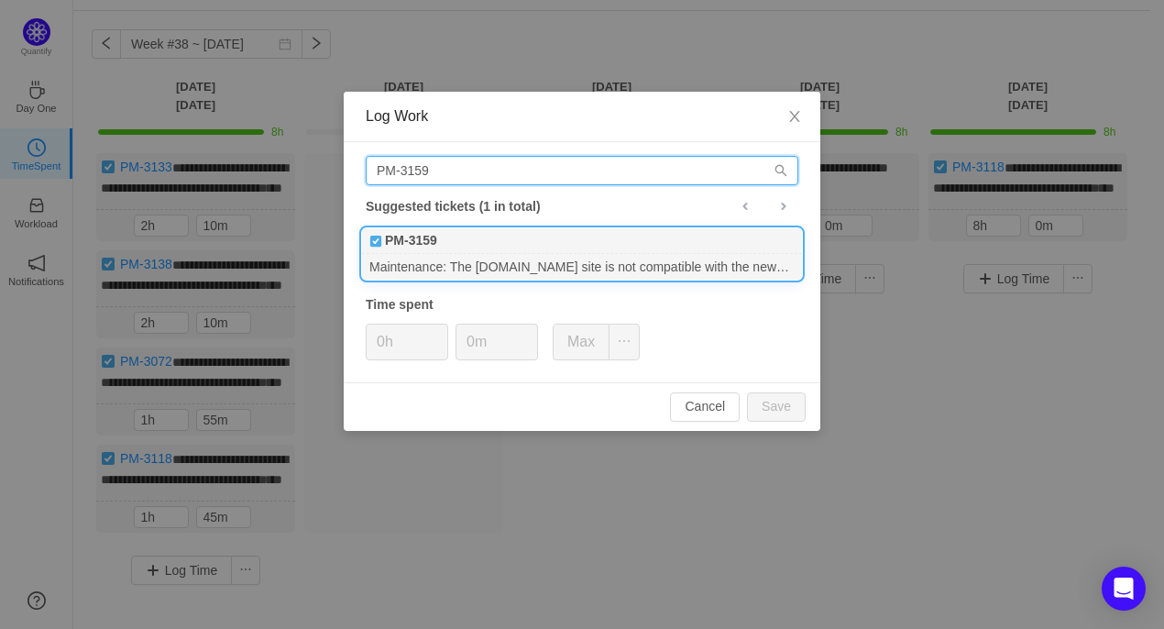
type input "PM-3159"
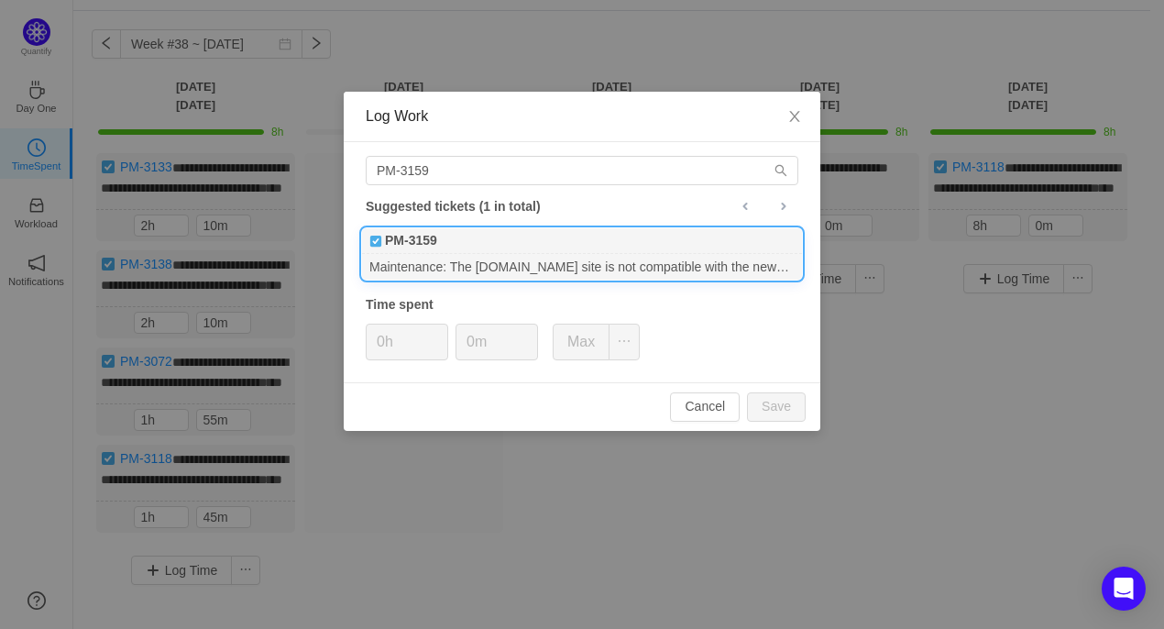
click at [445, 262] on div "Maintenance: The allpeople.com site is not compatible with the newer version of…" at bounding box center [582, 266] width 440 height 25
click at [385, 345] on input "0h" at bounding box center [407, 341] width 81 height 35
click at [783, 408] on button "Save" at bounding box center [776, 406] width 59 height 29
type input "0h"
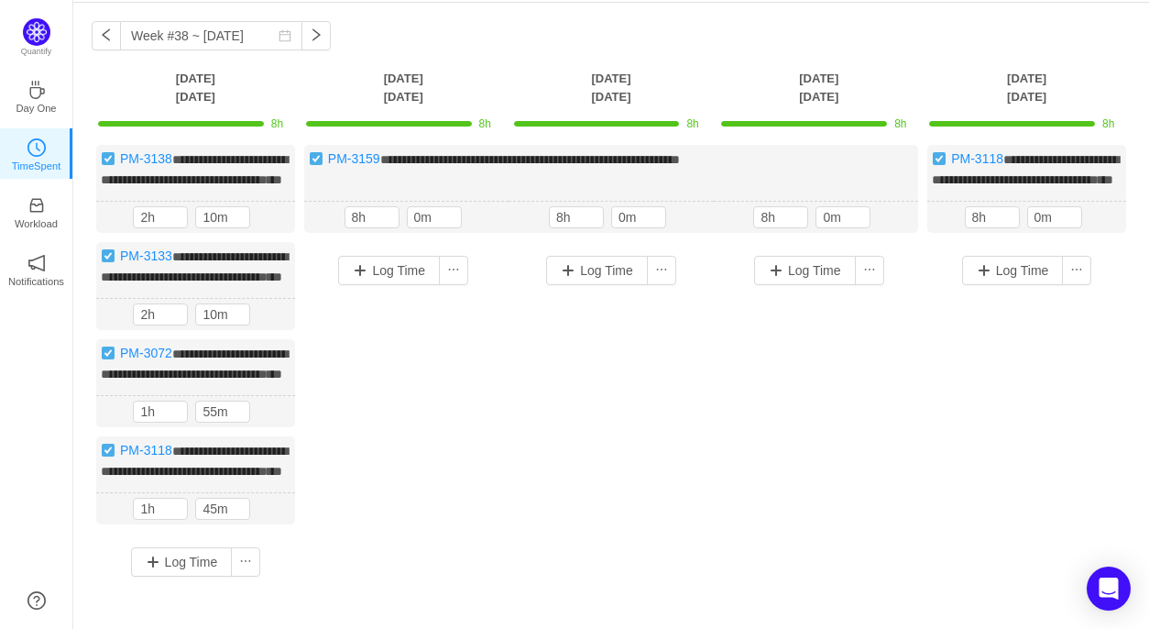
scroll to position [65, 0]
click at [270, 229] on button "button" at bounding box center [266, 218] width 22 height 22
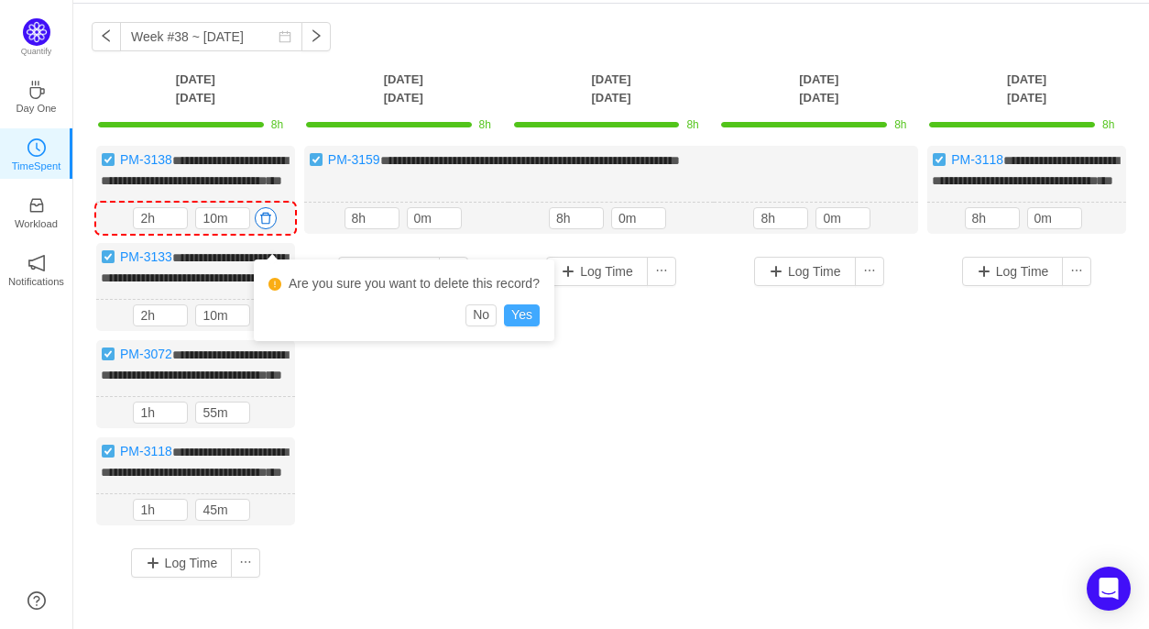
click at [525, 320] on button "Yes" at bounding box center [522, 315] width 36 height 22
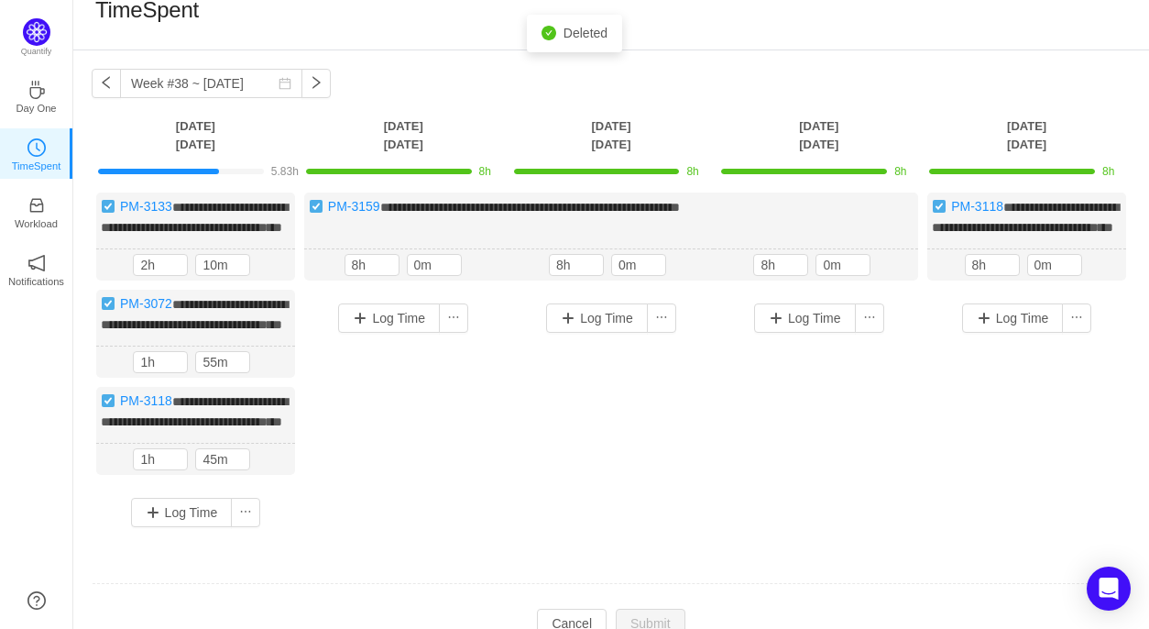
scroll to position [14, 0]
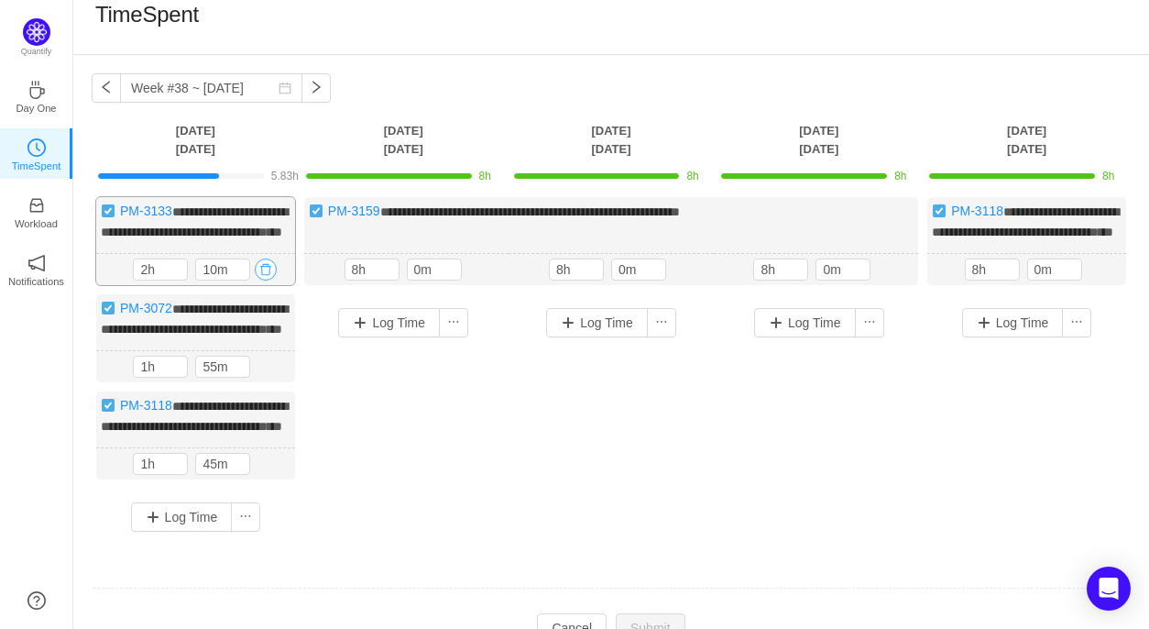
click at [262, 280] on button "button" at bounding box center [266, 269] width 22 height 22
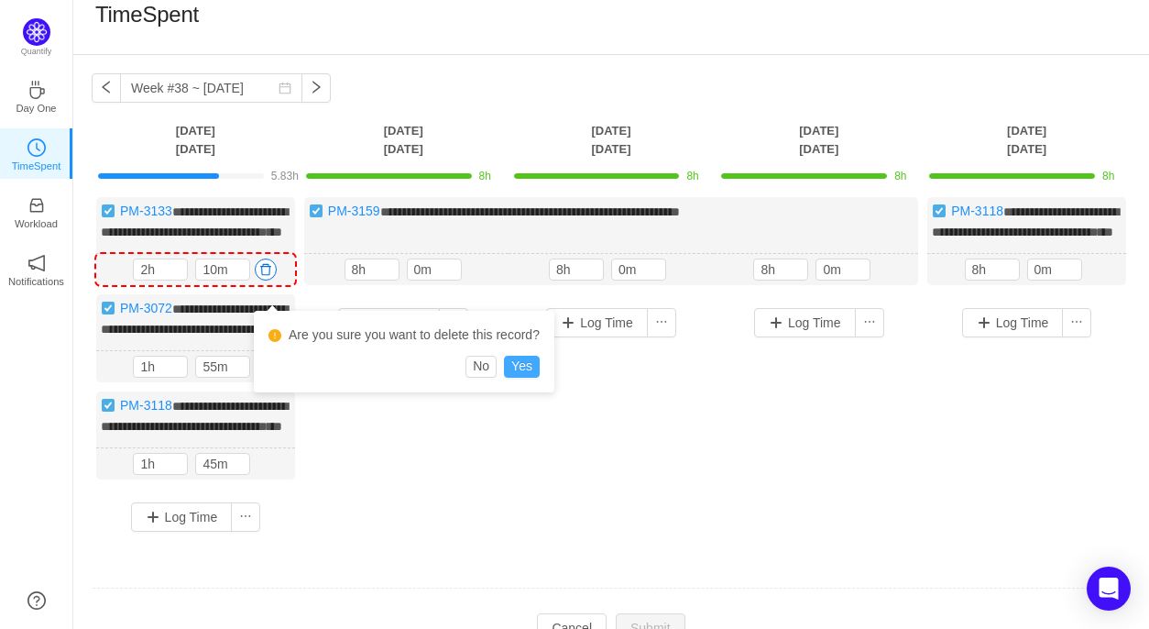
click at [521, 363] on button "Yes" at bounding box center [522, 367] width 36 height 22
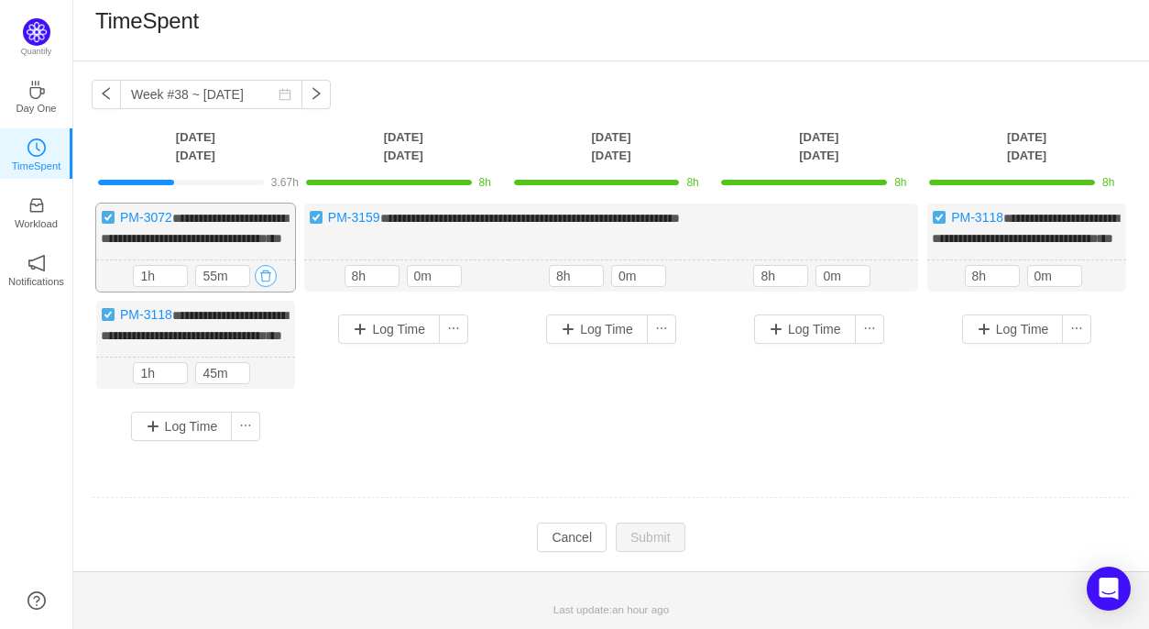
click at [266, 285] on button "button" at bounding box center [266, 276] width 22 height 22
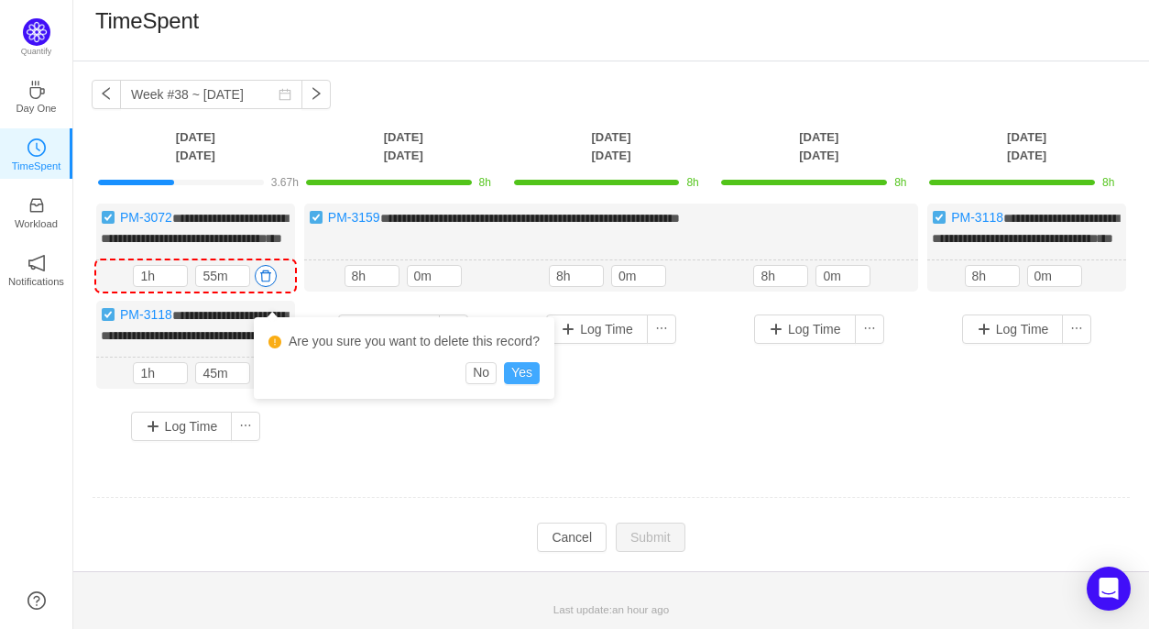
click at [528, 371] on button "Yes" at bounding box center [522, 373] width 36 height 22
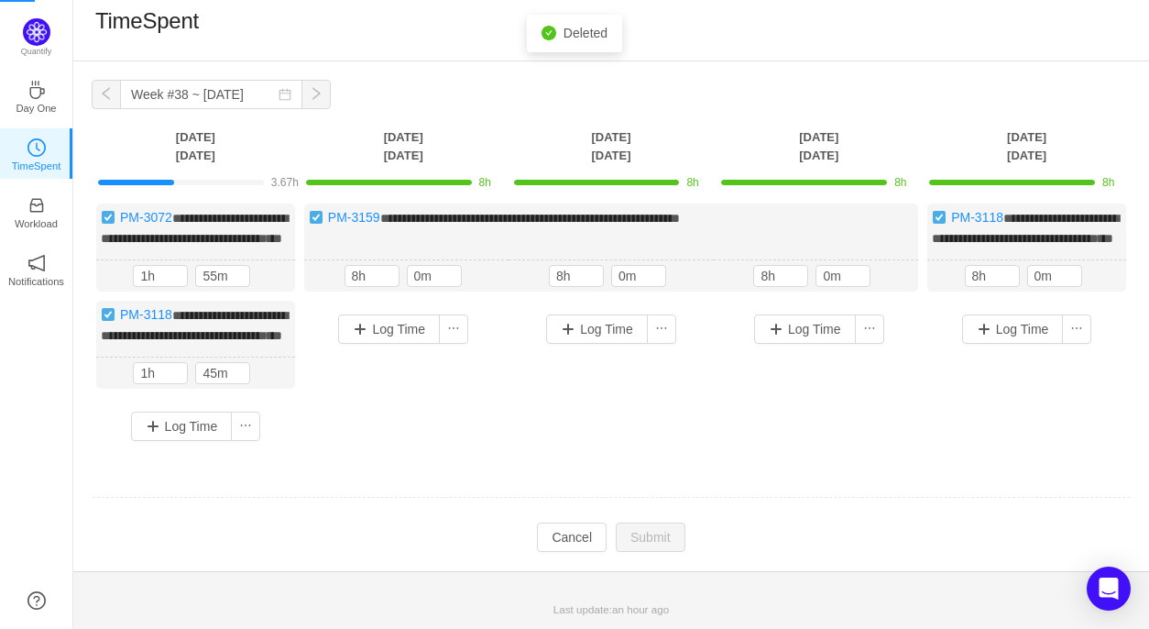
scroll to position [0, 0]
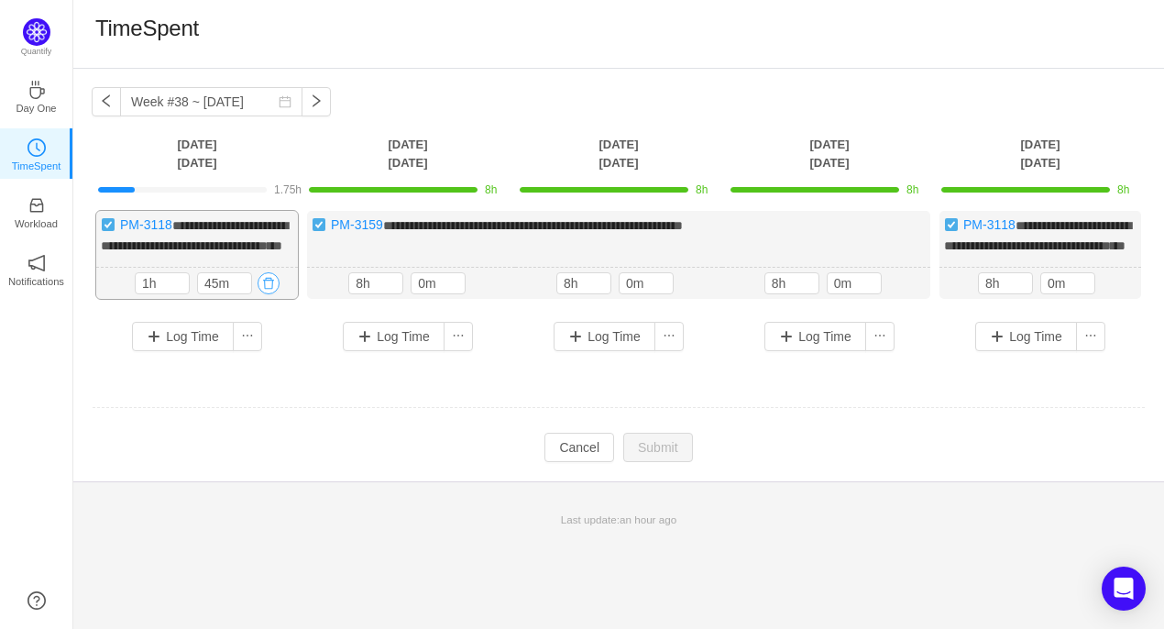
click at [266, 294] on button "button" at bounding box center [268, 283] width 22 height 22
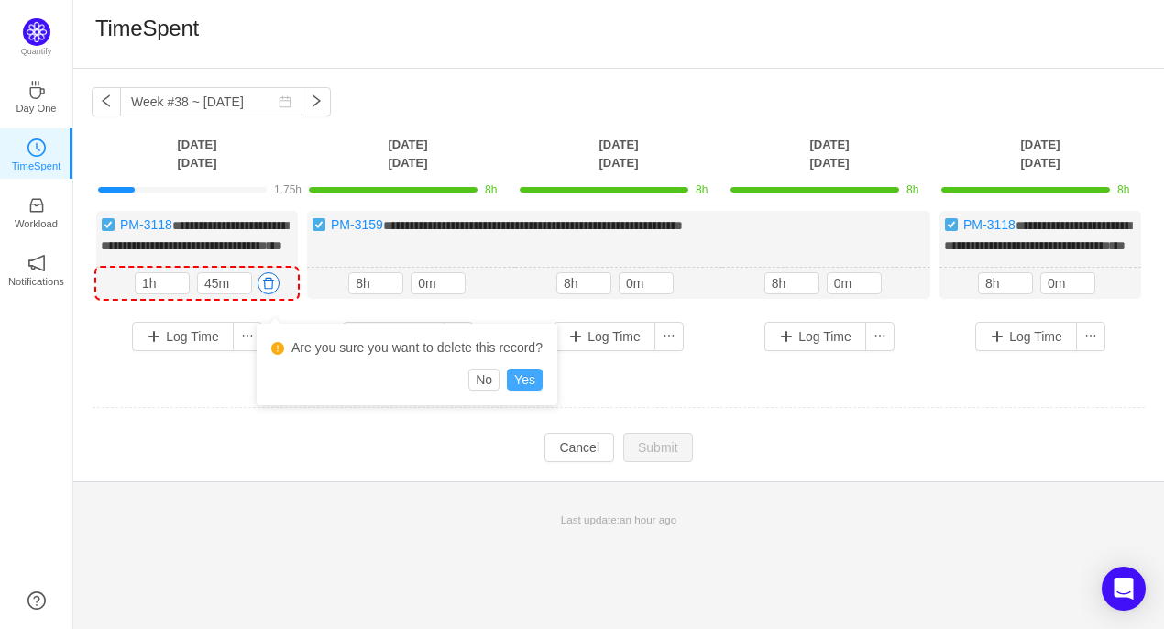
click at [526, 378] on button "Yes" at bounding box center [525, 379] width 36 height 22
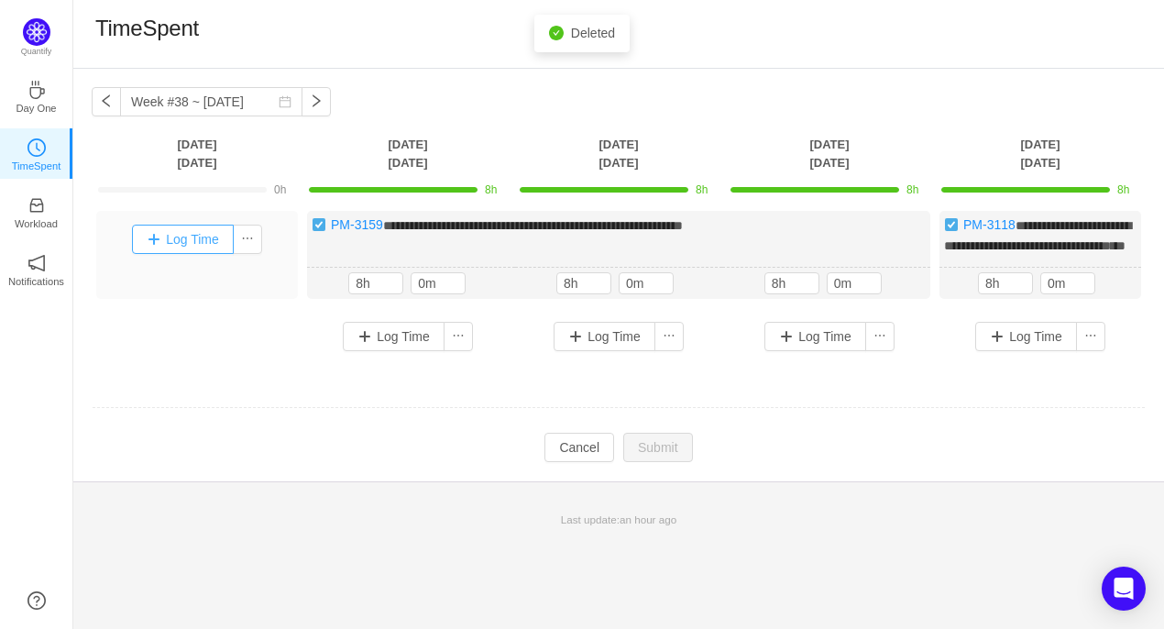
click at [181, 247] on button "Log Time" at bounding box center [183, 238] width 102 height 29
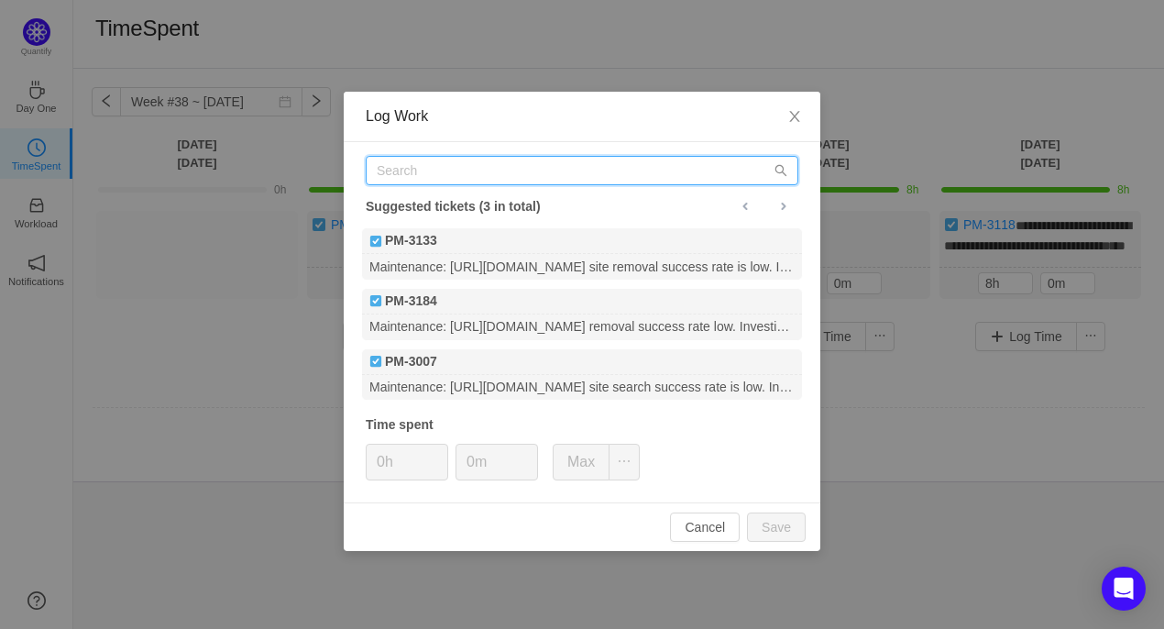
click at [431, 171] on input "text" at bounding box center [582, 170] width 432 height 29
paste input "PM-3141"
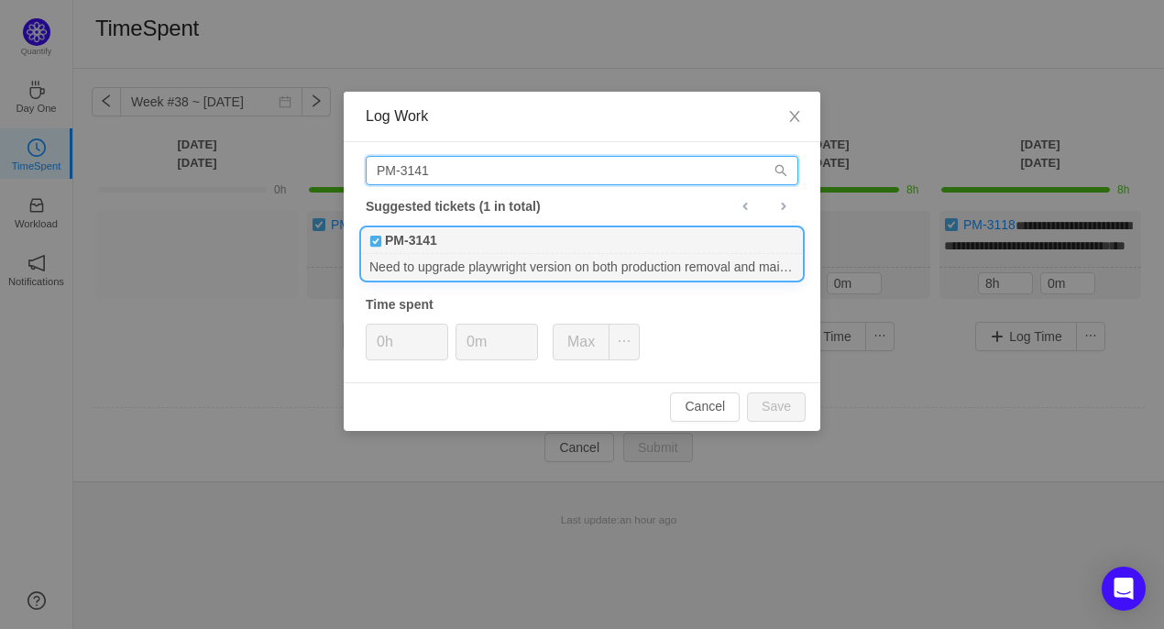
type input "PM-3141"
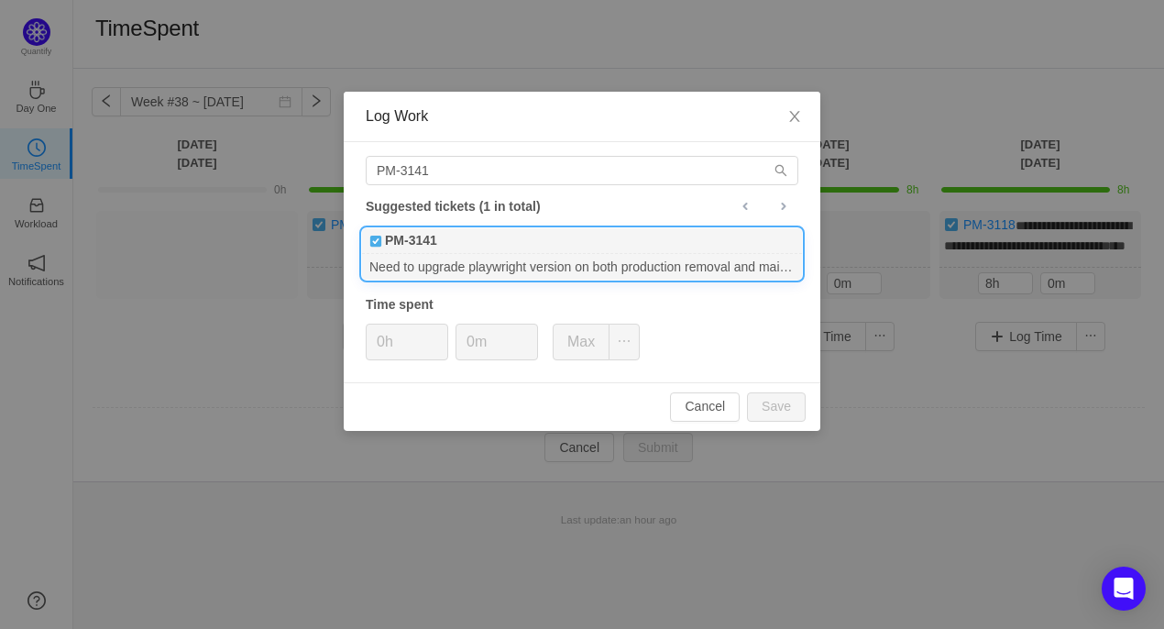
click at [457, 248] on div "PM-3141" at bounding box center [582, 241] width 440 height 26
click at [381, 343] on input "0h" at bounding box center [407, 341] width 81 height 35
click at [780, 409] on button "Save" at bounding box center [776, 406] width 59 height 29
type input "0h"
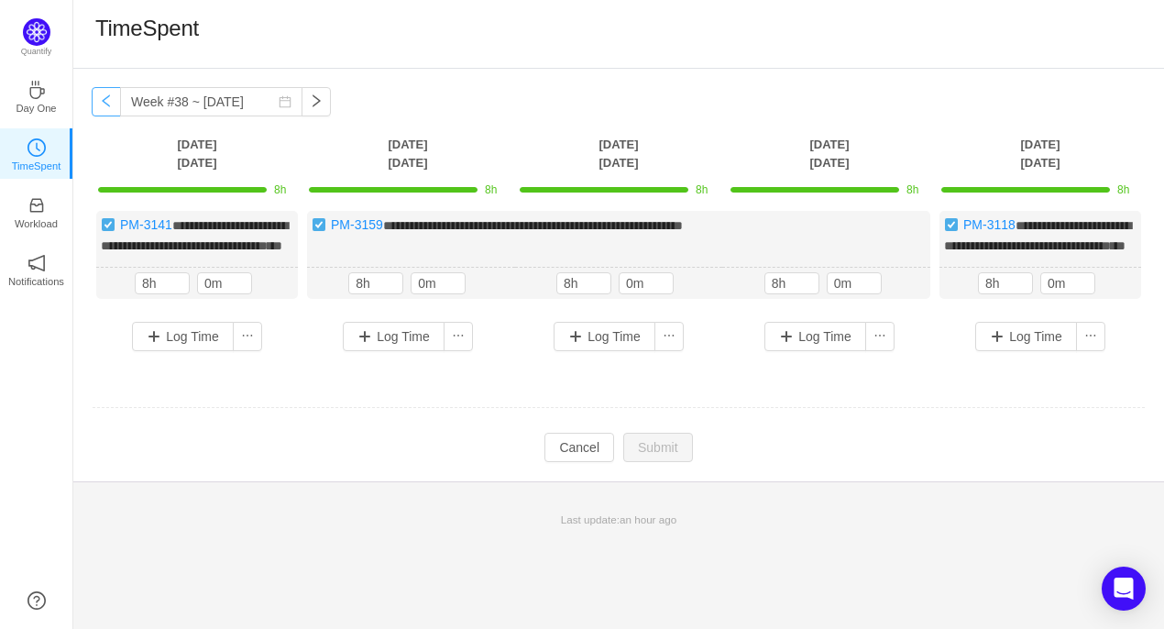
click at [104, 104] on button "button" at bounding box center [106, 101] width 29 height 29
type input "Week #37 ~ Sep 08"
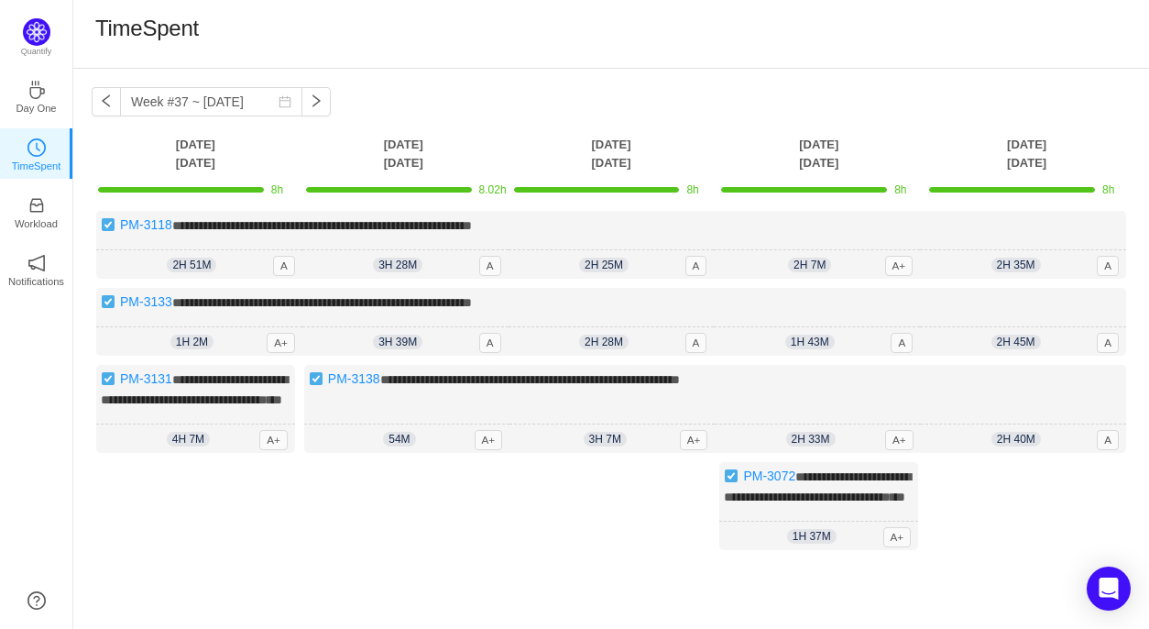
scroll to position [164, 0]
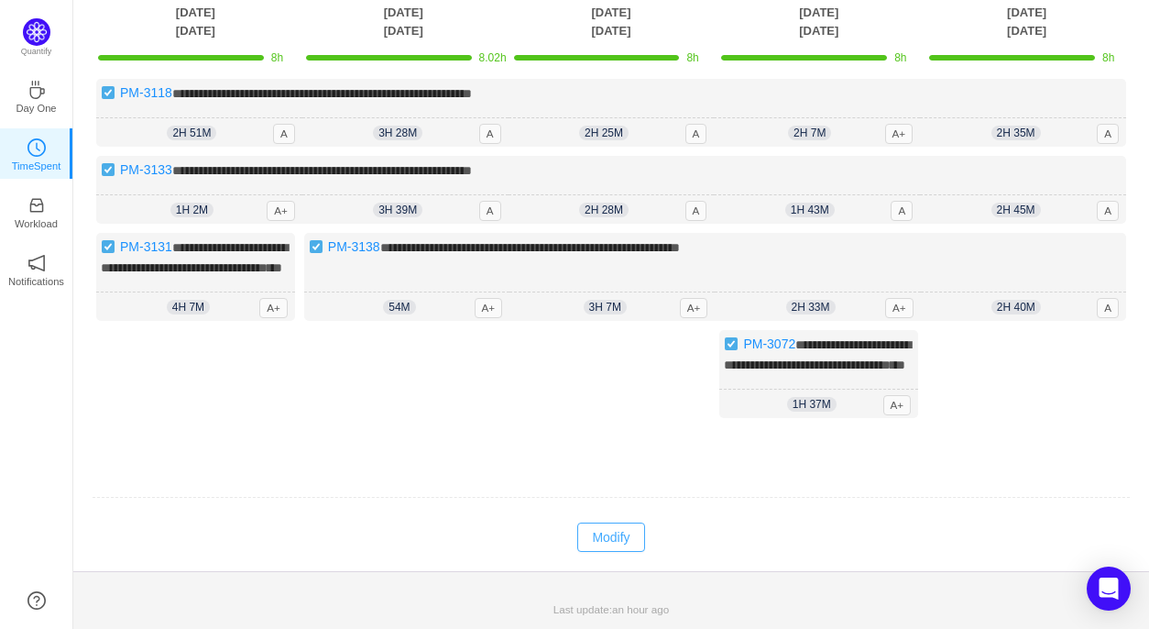
click at [629, 542] on button "Modify" at bounding box center [610, 536] width 67 height 29
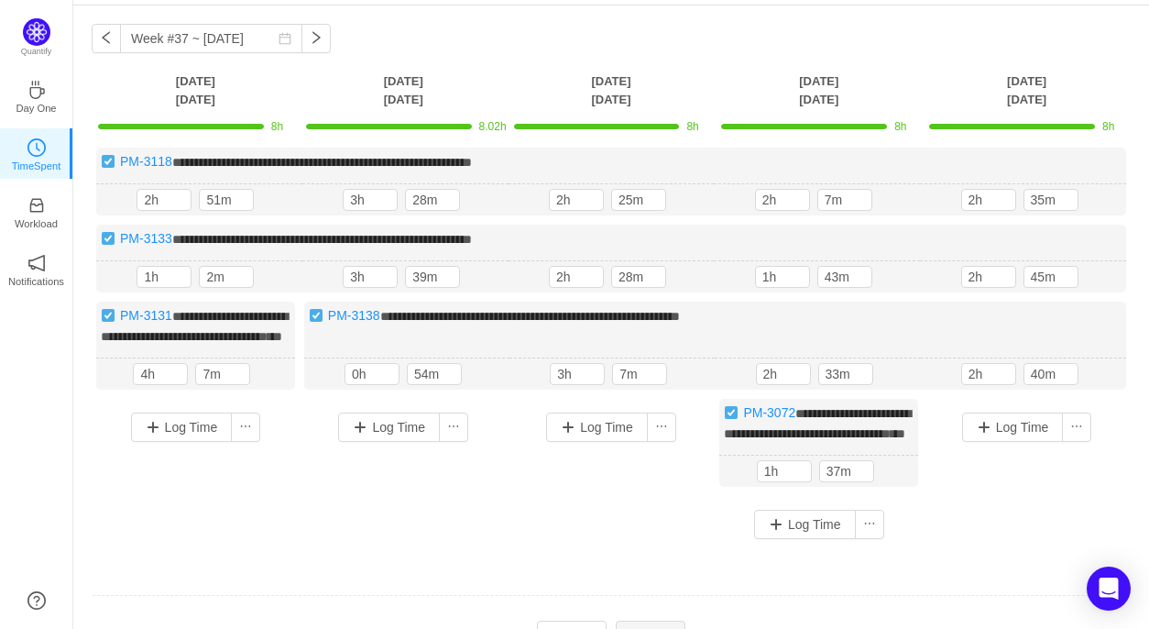
scroll to position [41, 0]
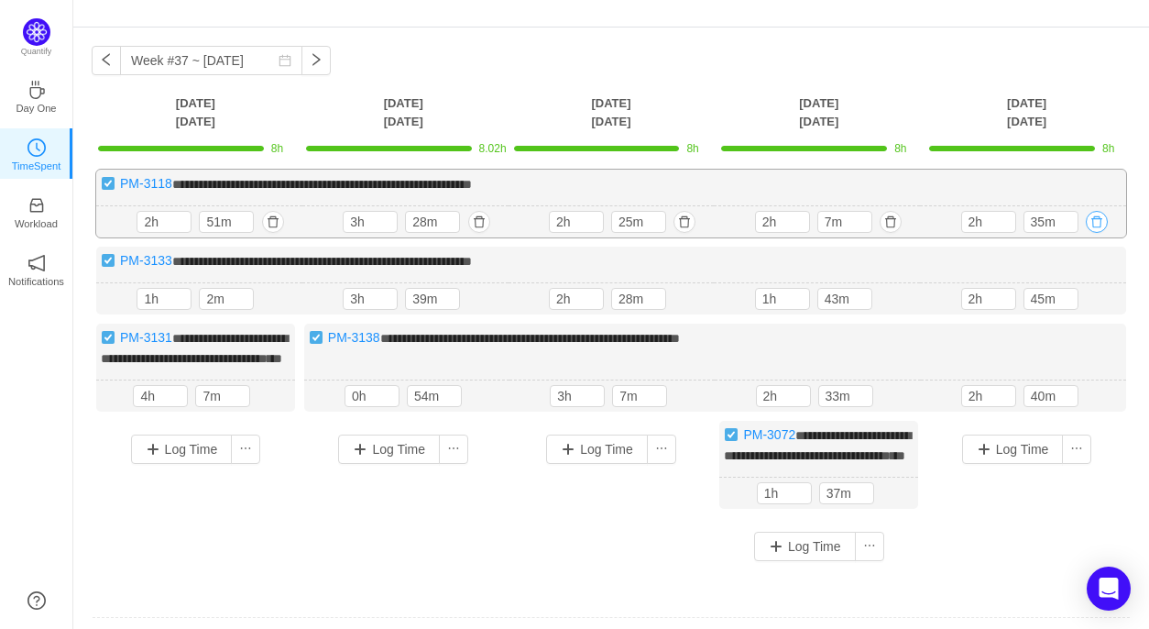
click at [1100, 221] on button "button" at bounding box center [1097, 222] width 22 height 22
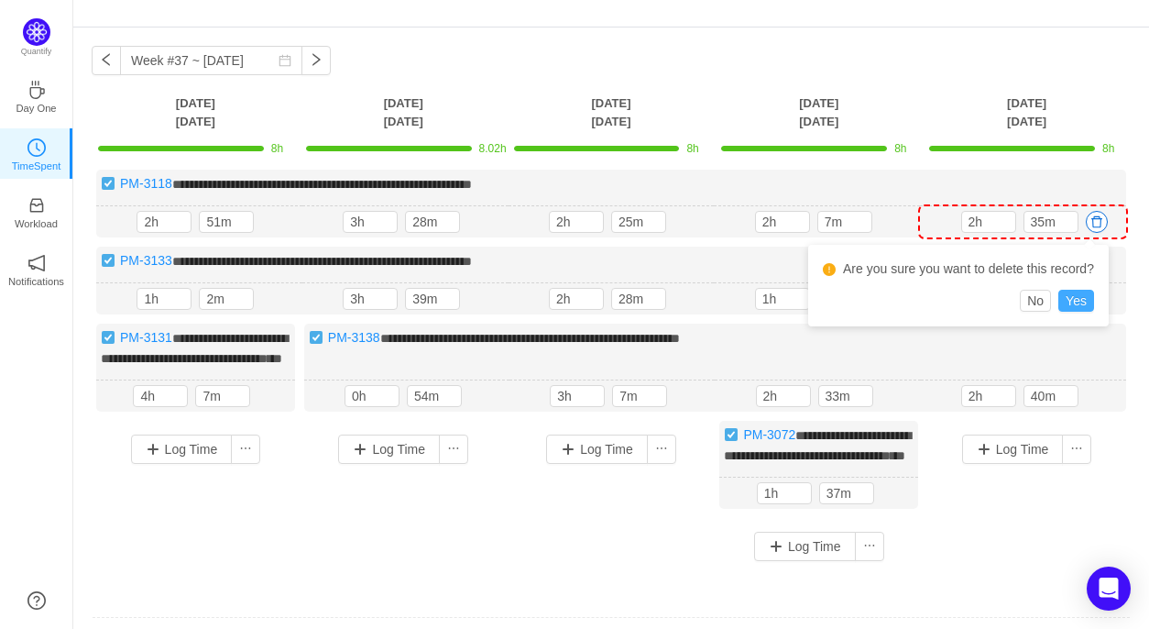
click at [1083, 301] on button "Yes" at bounding box center [1076, 301] width 36 height 22
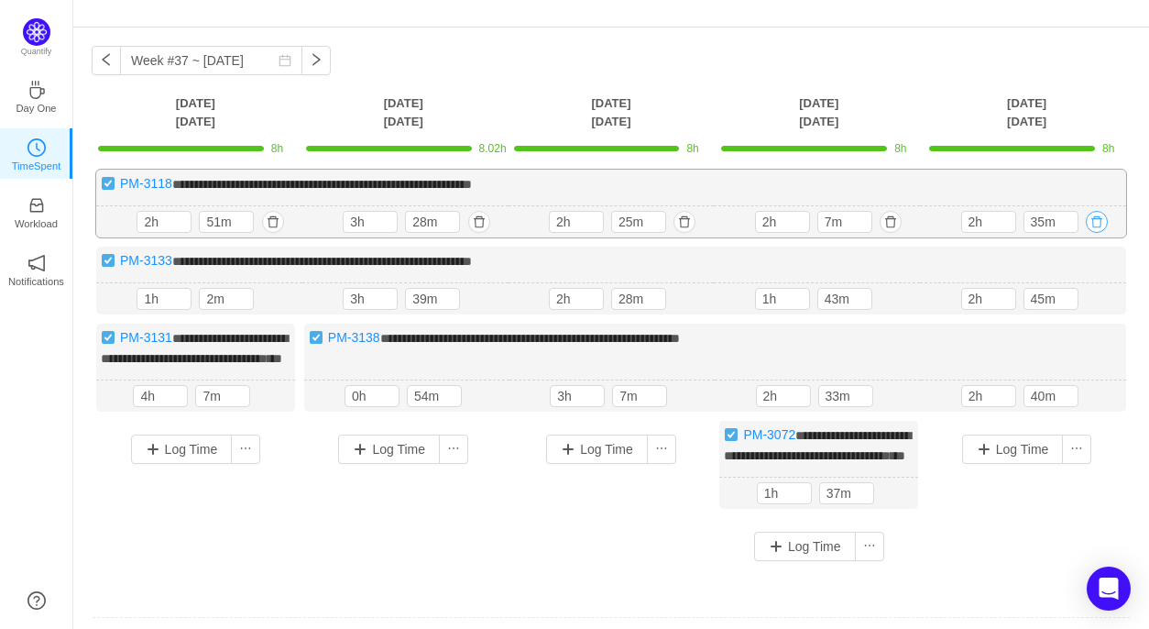
click at [1099, 225] on button "button" at bounding box center [1097, 222] width 22 height 22
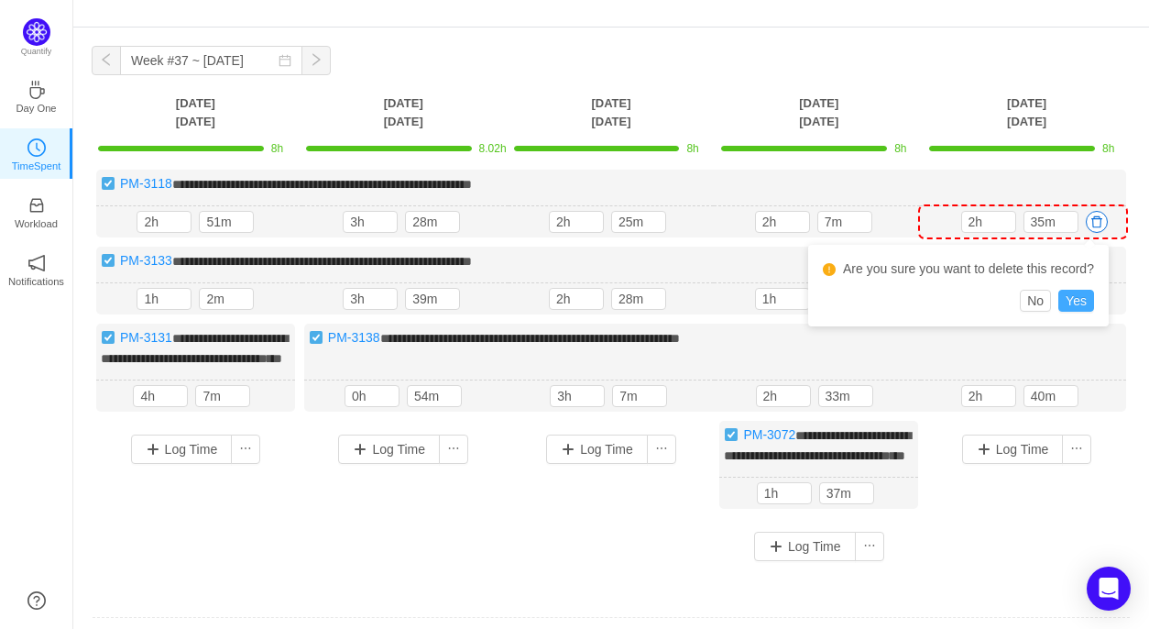
click at [1076, 298] on button "Yes" at bounding box center [1076, 301] width 36 height 22
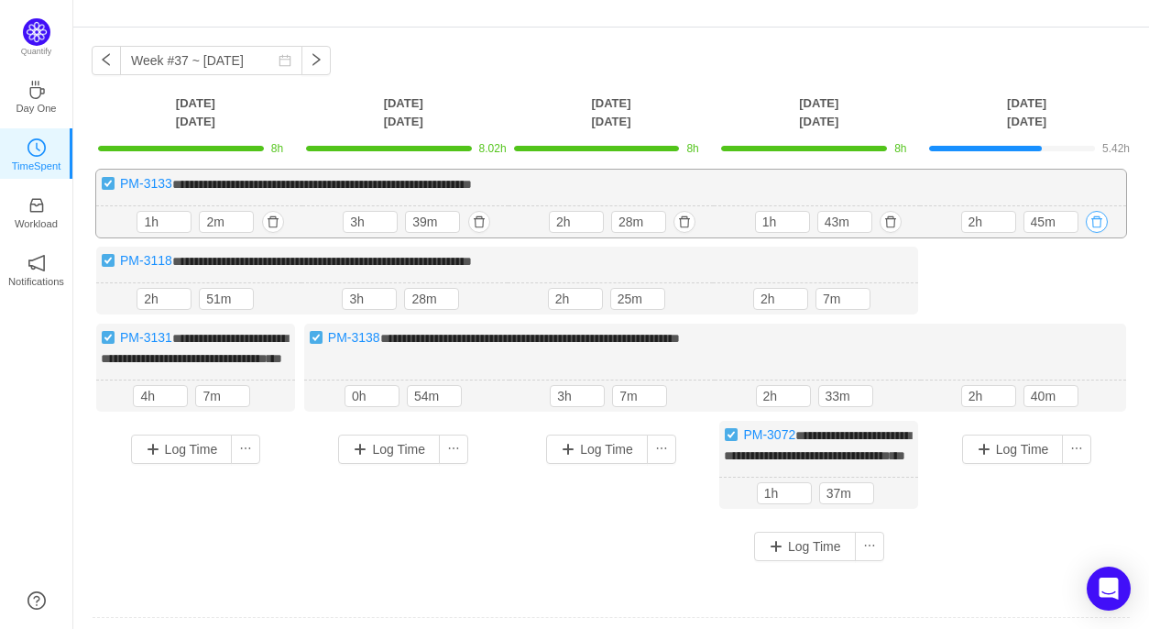
click at [1098, 213] on button "button" at bounding box center [1097, 222] width 22 height 22
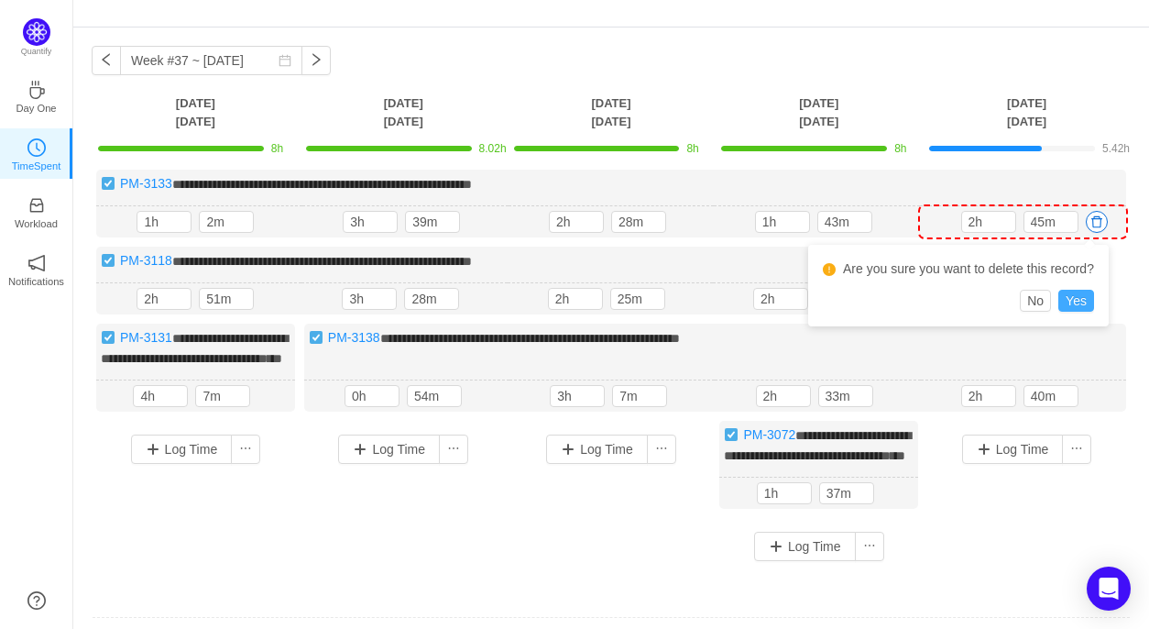
click at [1079, 300] on button "Yes" at bounding box center [1076, 301] width 36 height 22
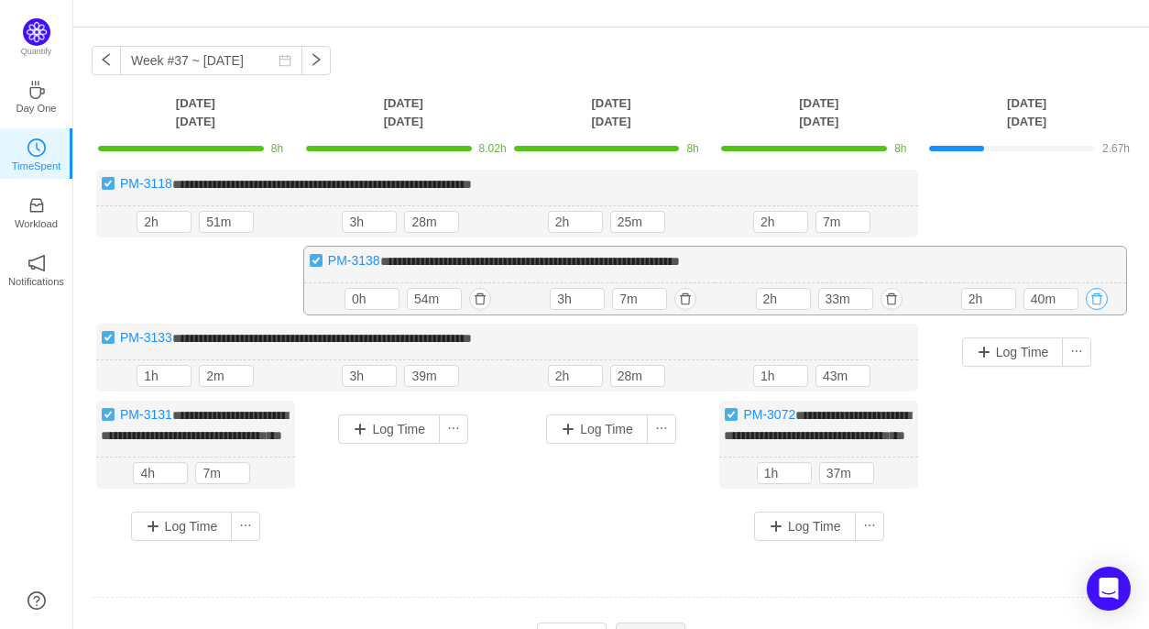
click at [1098, 293] on button "button" at bounding box center [1097, 299] width 22 height 22
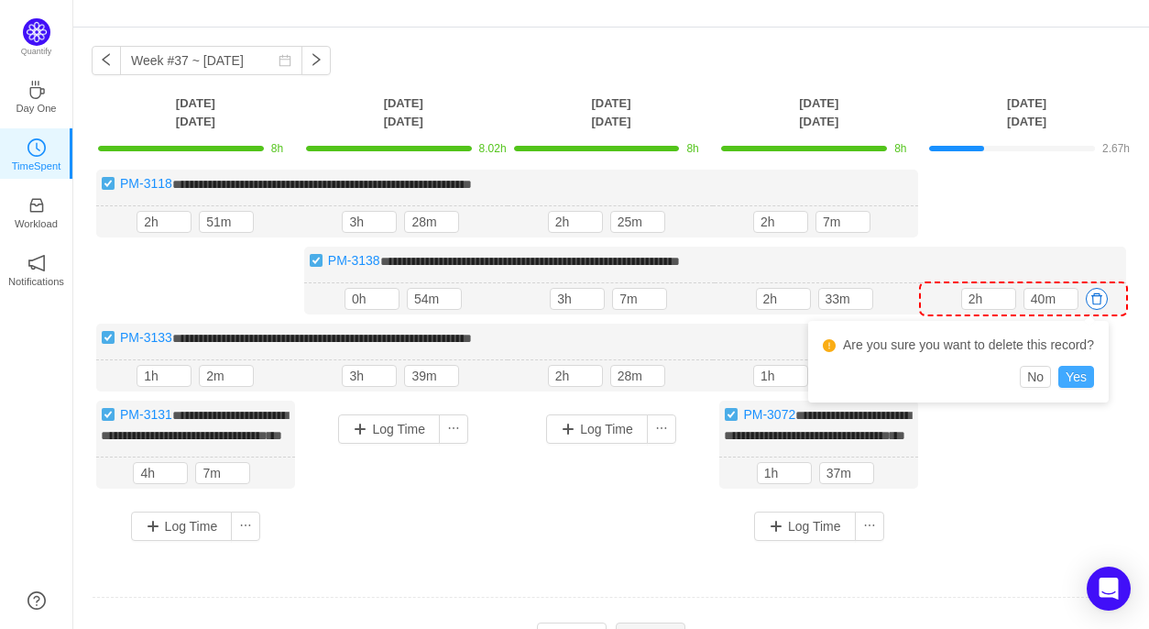
click at [1081, 375] on button "Yes" at bounding box center [1076, 377] width 36 height 22
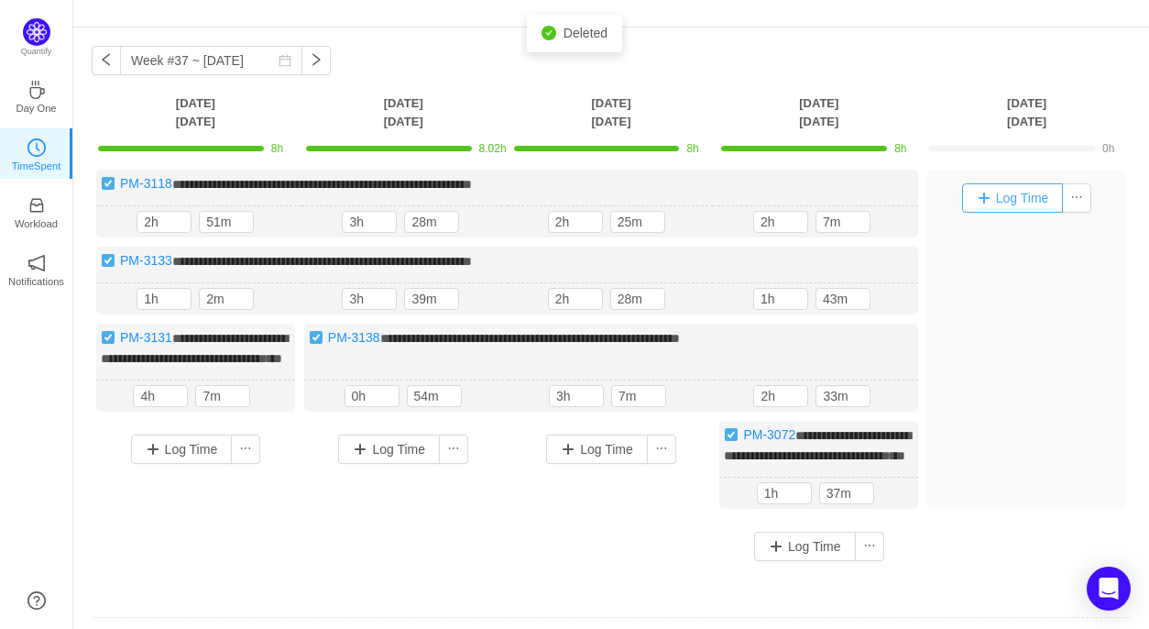
click at [1018, 204] on button "Log Time" at bounding box center [1013, 197] width 102 height 29
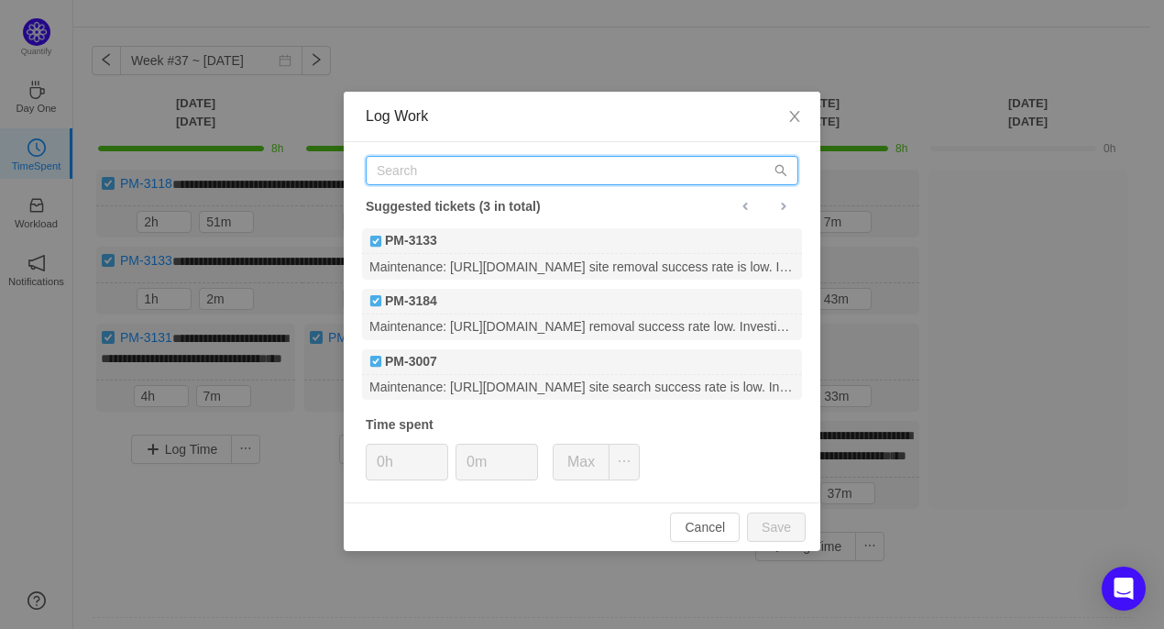
click at [482, 177] on input "text" at bounding box center [582, 170] width 432 height 29
paste input "PM-3141"
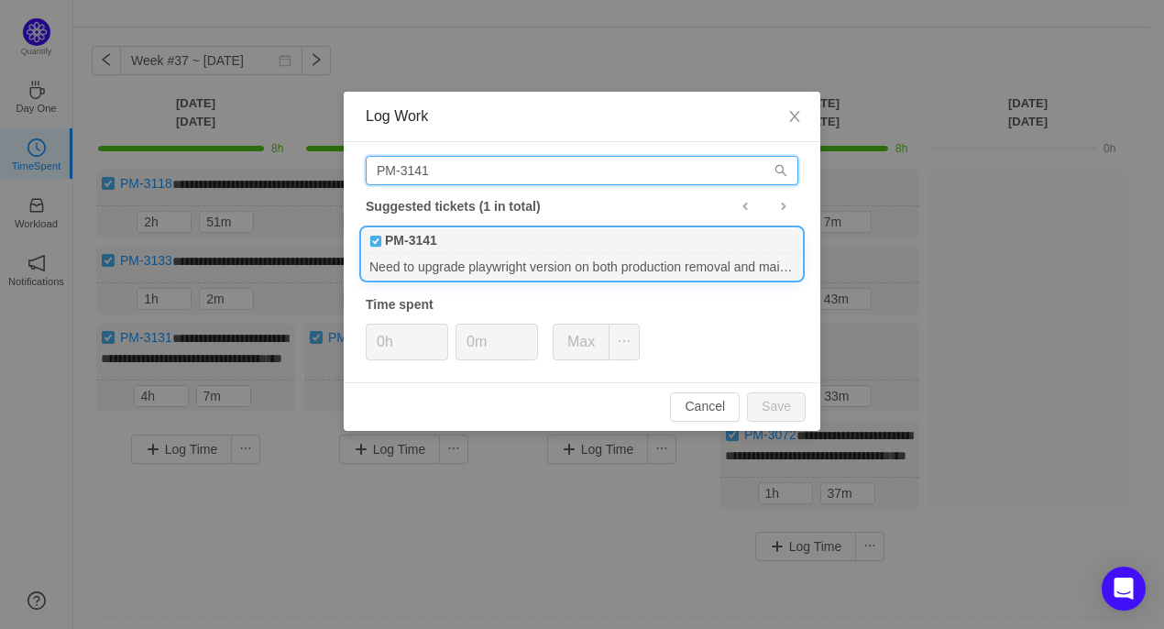
type input "PM-3141"
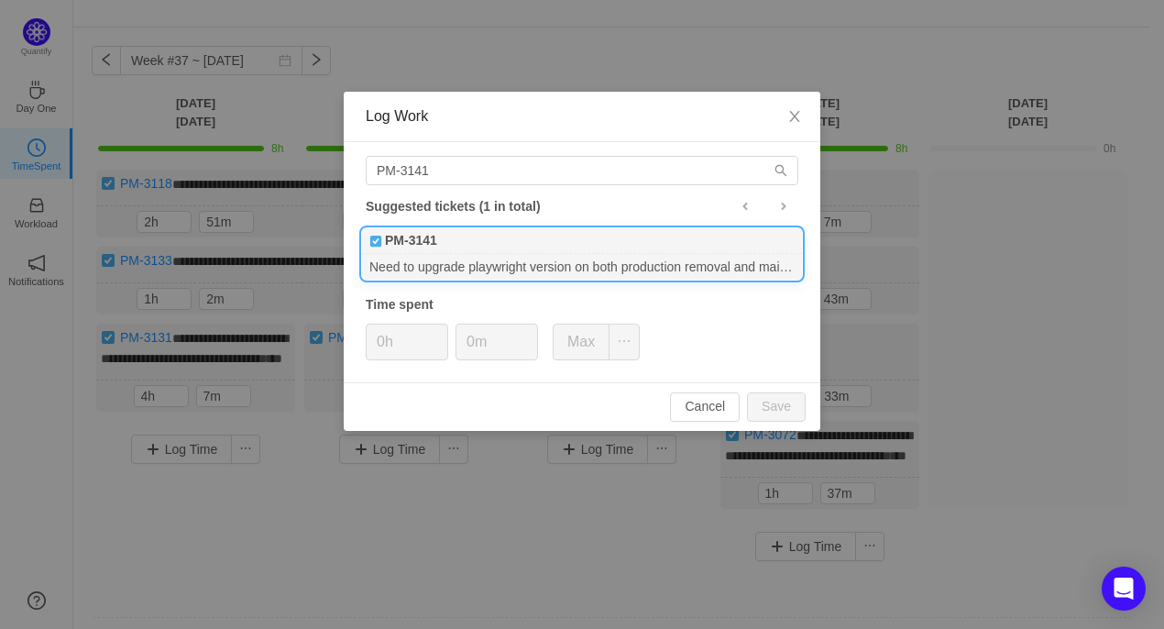
click at [517, 247] on div "PM-3141" at bounding box center [582, 241] width 440 height 26
click at [381, 345] on input "0h" at bounding box center [407, 341] width 81 height 35
click at [785, 404] on button "Save" at bounding box center [776, 406] width 59 height 29
type input "0h"
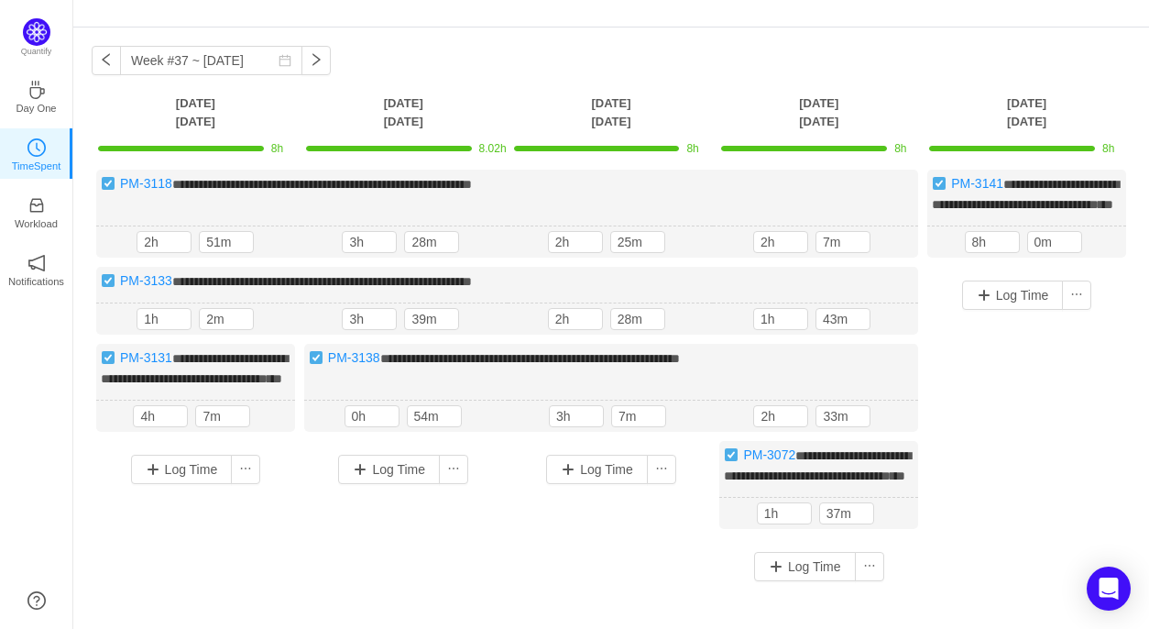
scroll to position [104, 0]
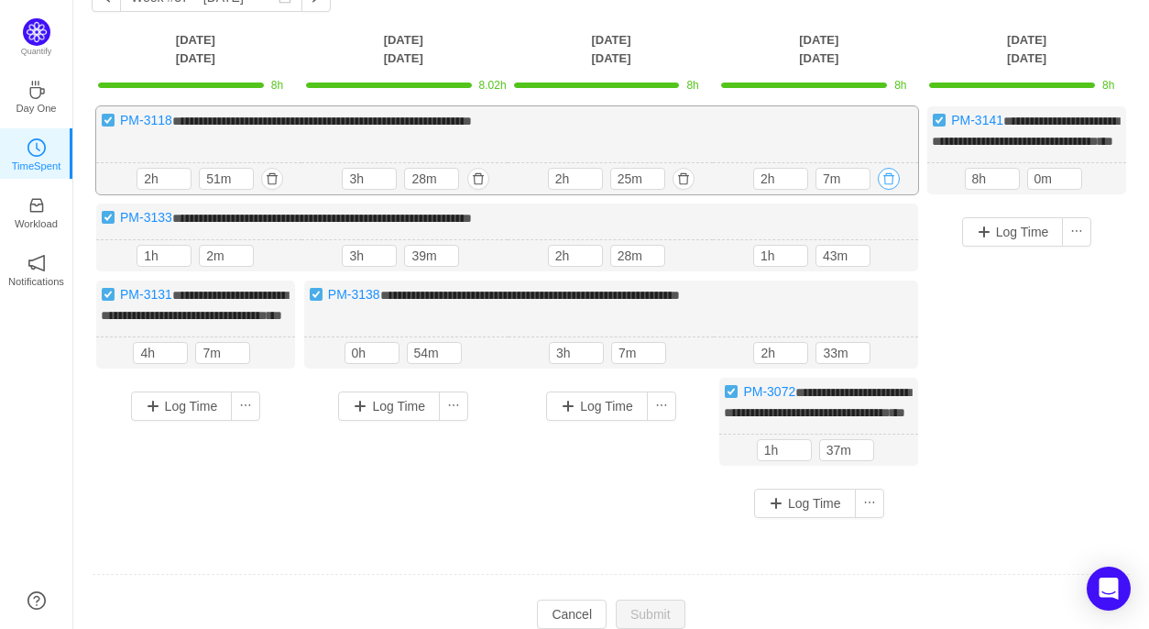
click at [892, 190] on button "button" at bounding box center [889, 179] width 22 height 22
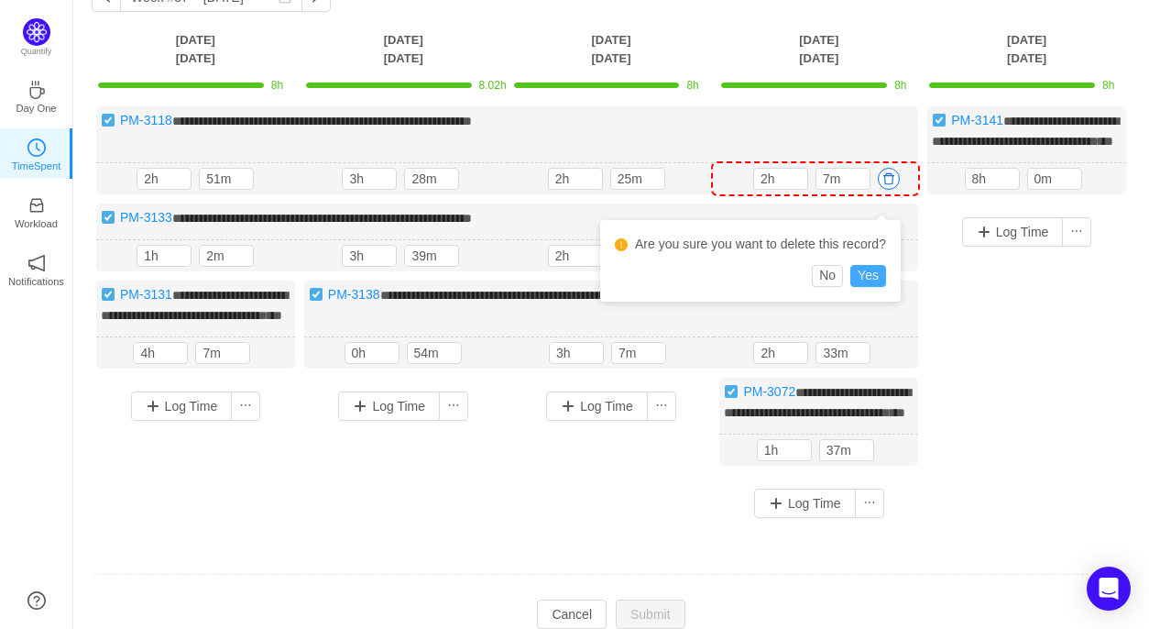
click at [874, 277] on button "Yes" at bounding box center [868, 276] width 36 height 22
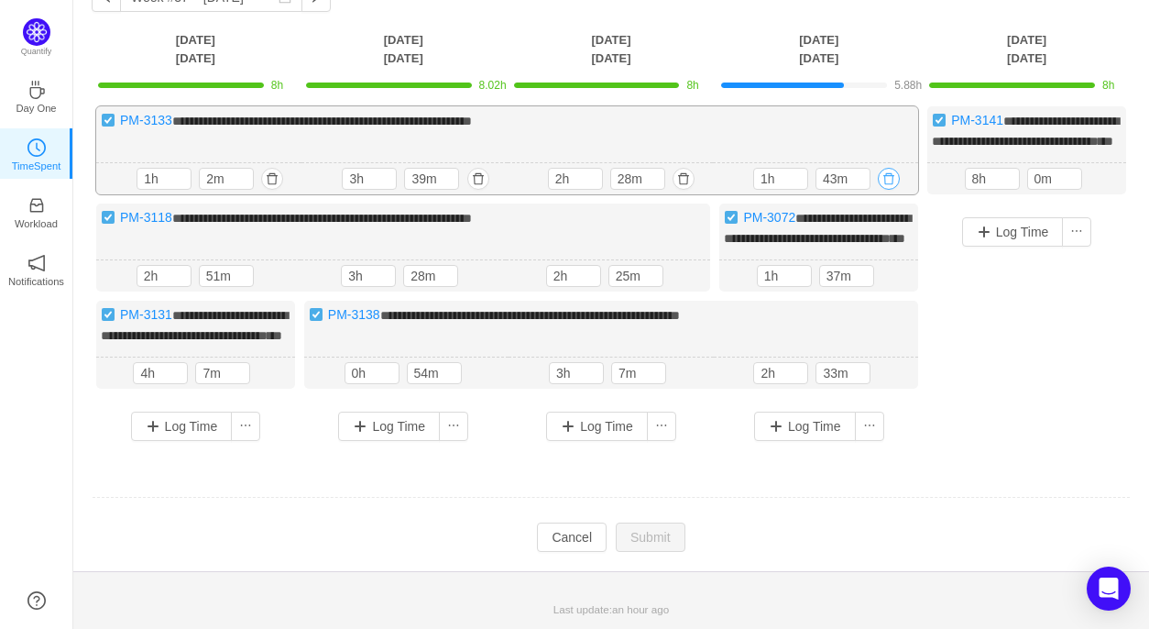
click at [888, 190] on button "button" at bounding box center [889, 179] width 22 height 22
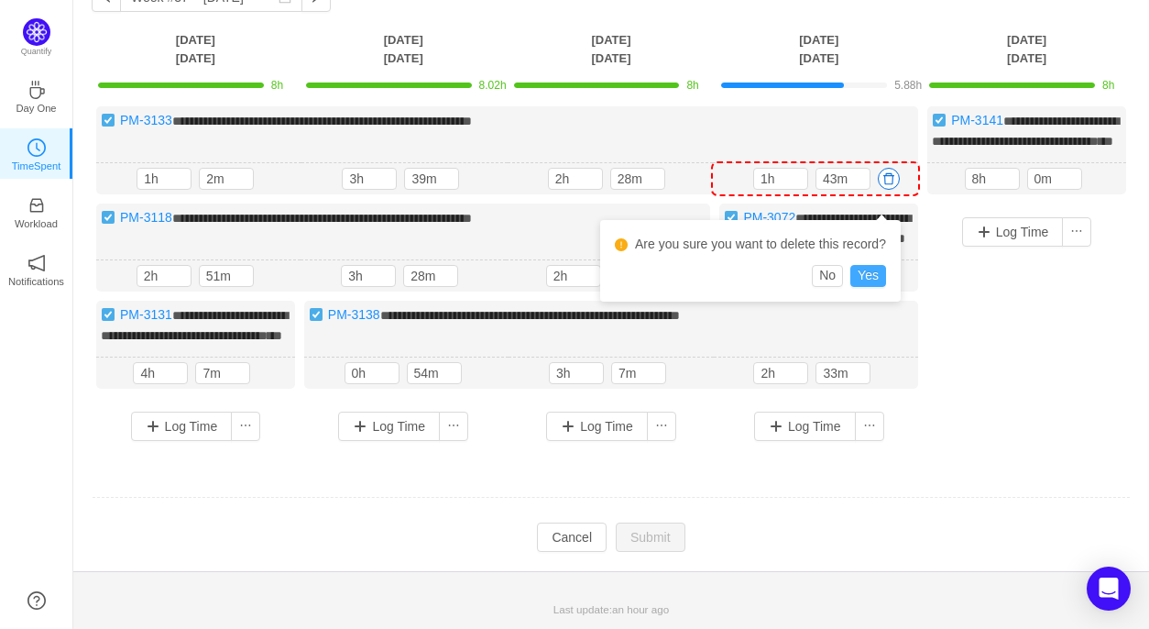
click at [867, 272] on button "Yes" at bounding box center [868, 276] width 36 height 22
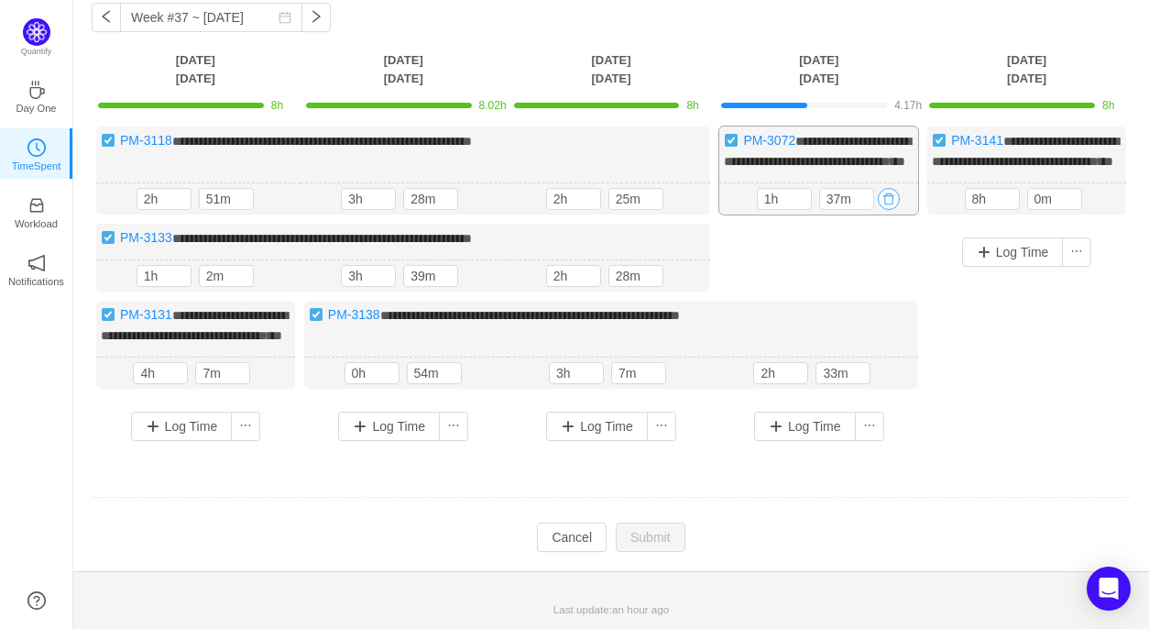
click at [892, 199] on button "button" at bounding box center [889, 199] width 22 height 22
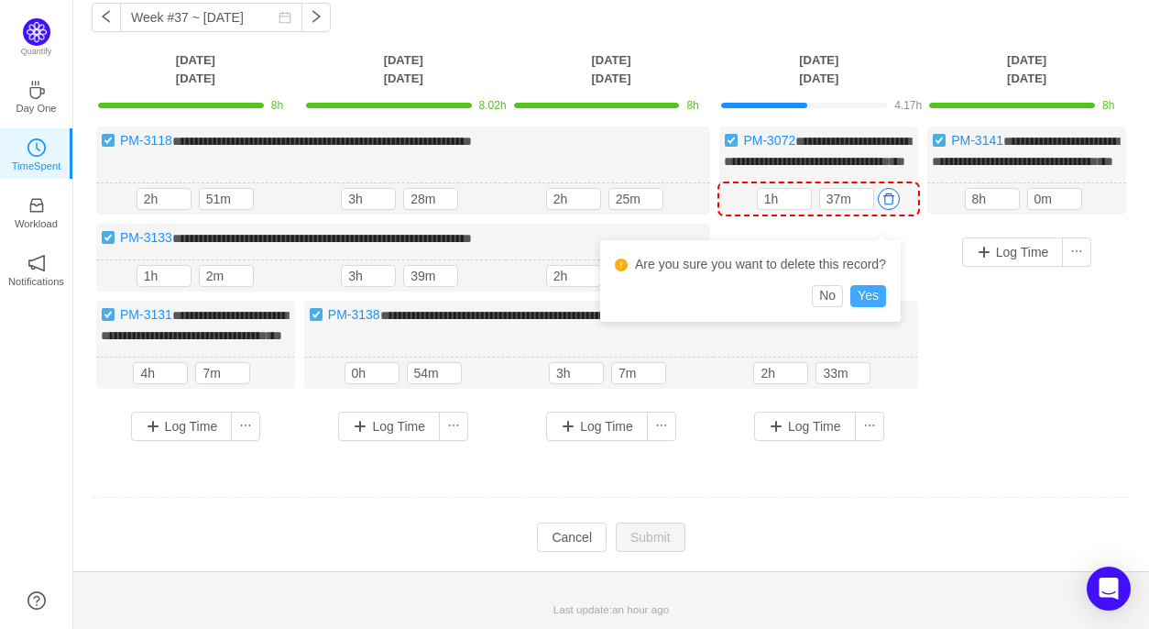
click at [868, 285] on button "Yes" at bounding box center [868, 296] width 36 height 22
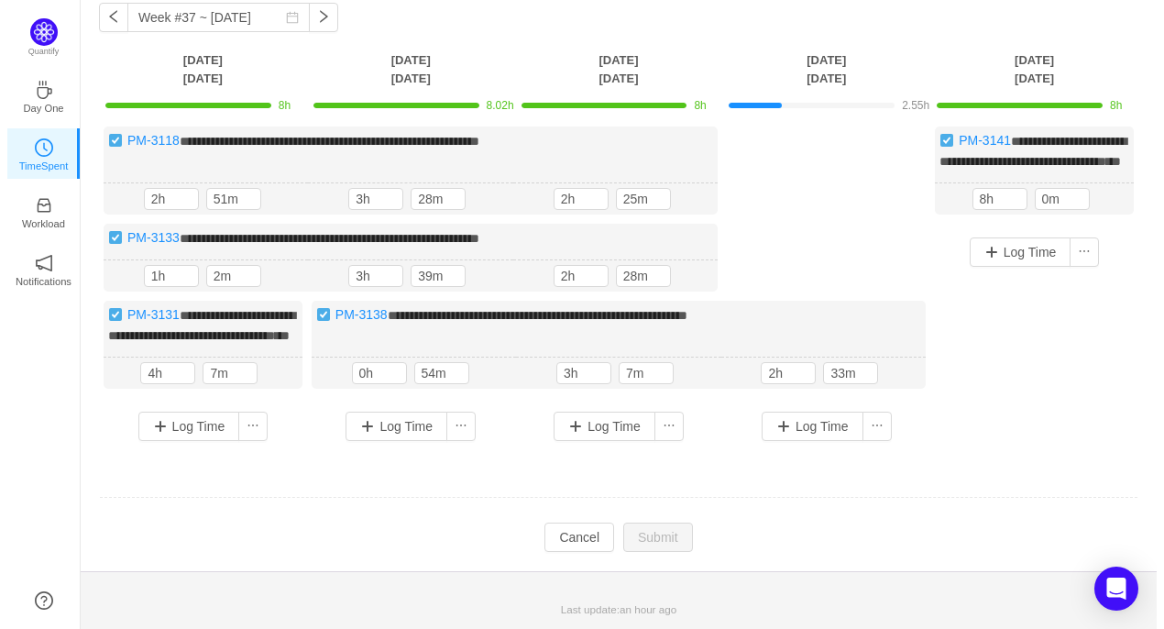
scroll to position [117, 0]
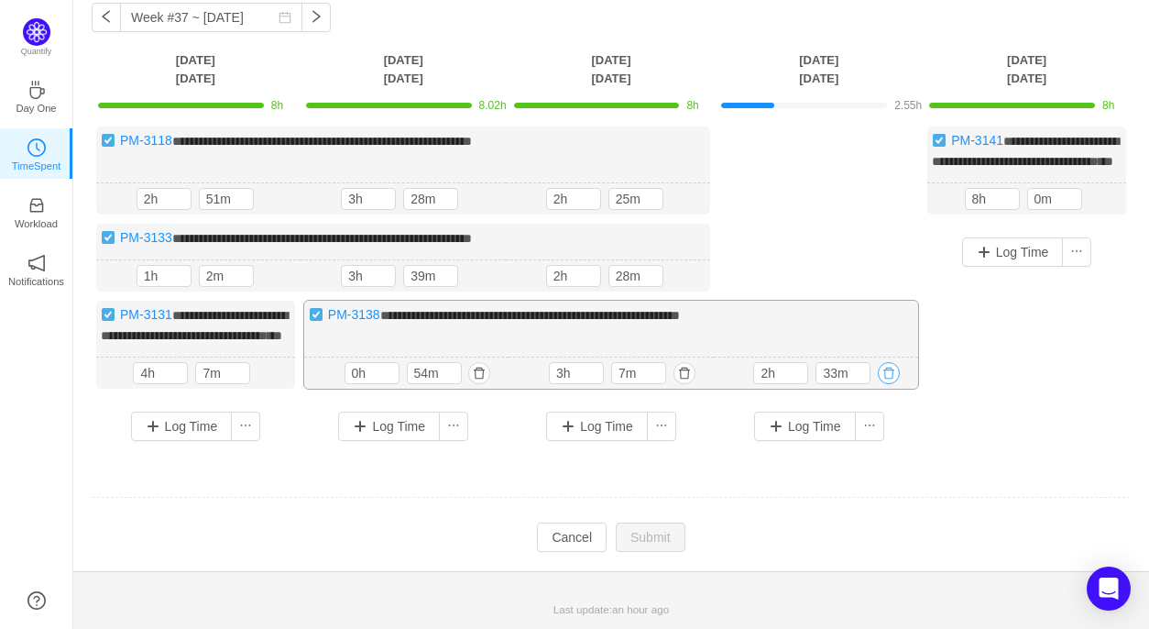
click at [892, 375] on button "button" at bounding box center [889, 373] width 22 height 22
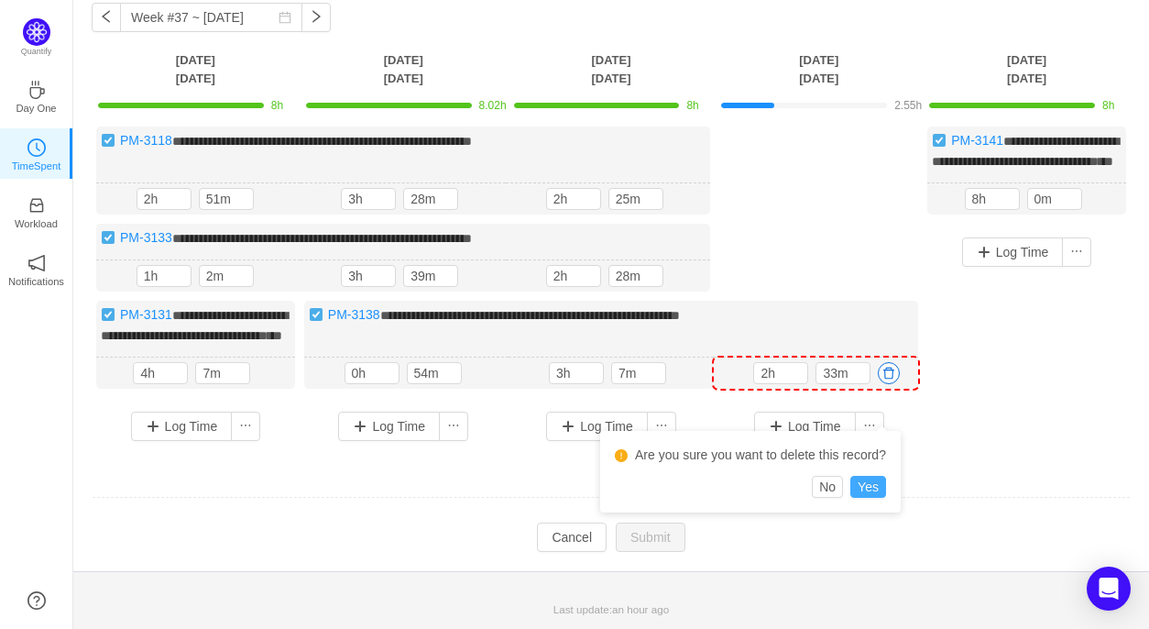
click at [869, 476] on button "Yes" at bounding box center [868, 487] width 36 height 22
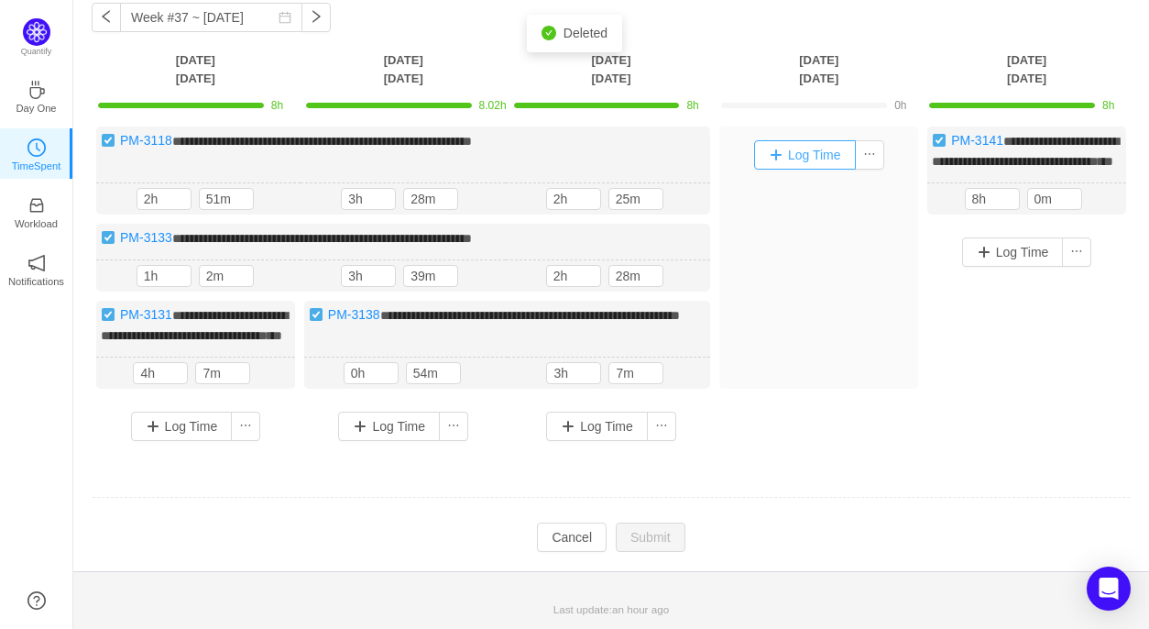
click at [812, 140] on button "Log Time" at bounding box center [805, 154] width 102 height 29
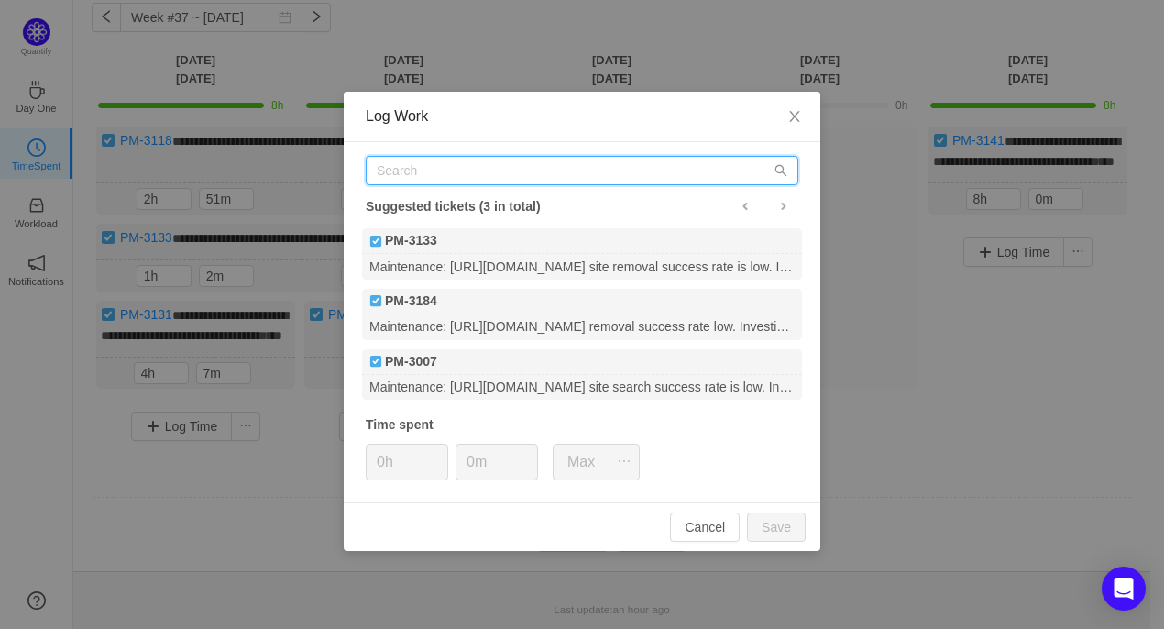
click at [437, 178] on input "text" at bounding box center [582, 170] width 432 height 29
paste input "PM-3141"
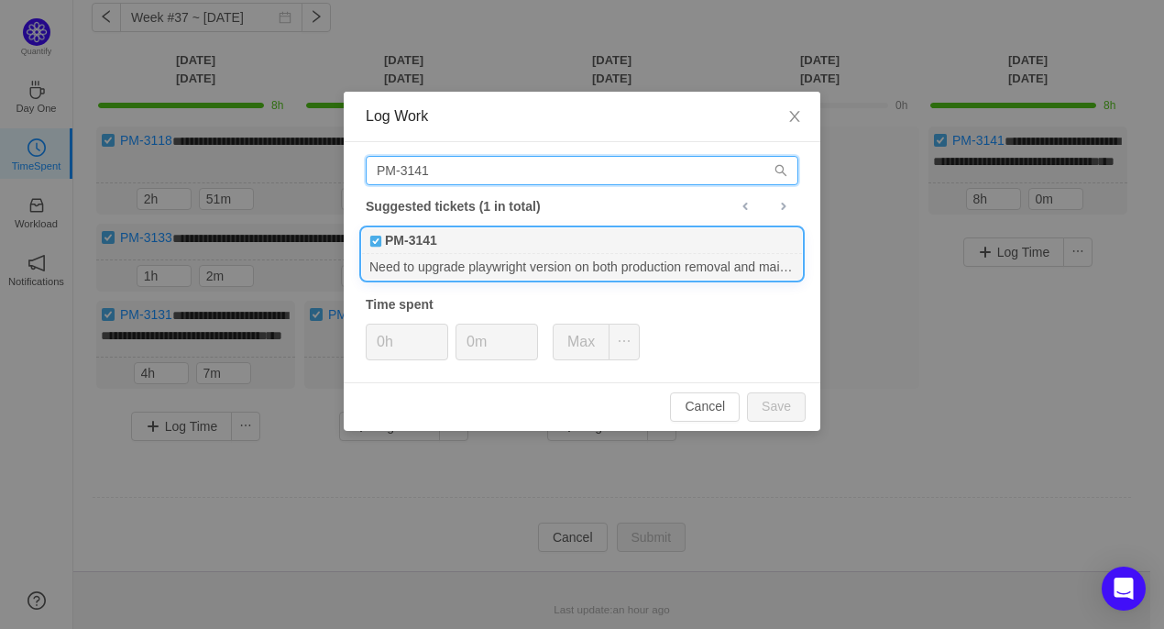
type input "PM-3141"
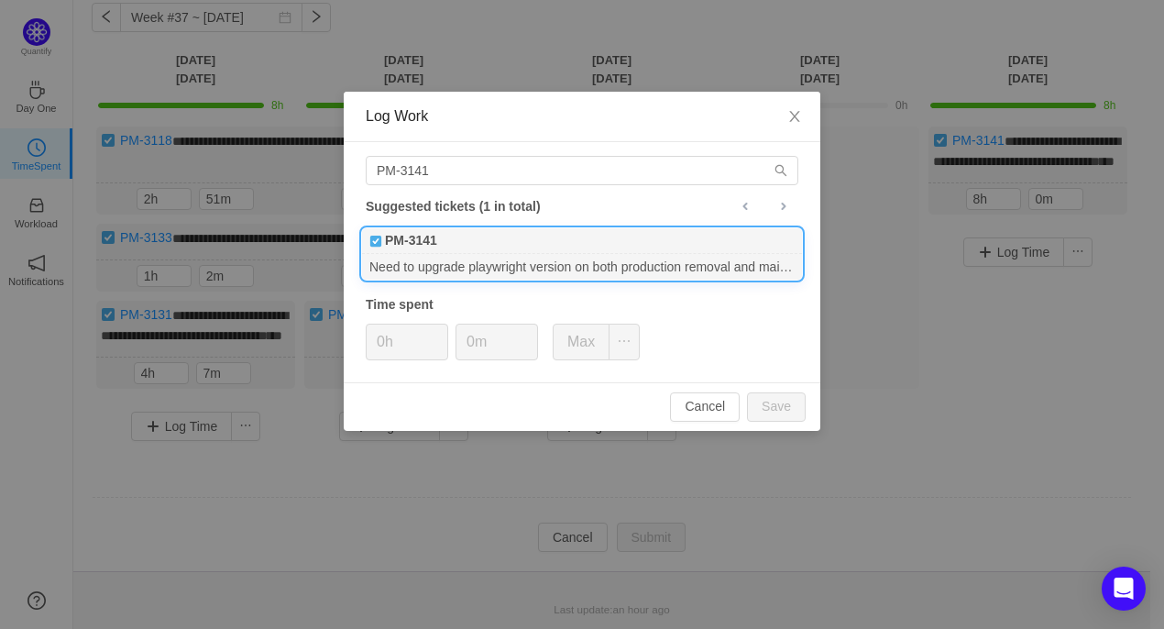
click at [496, 254] on div "Need to upgrade playwright version on both production removal and mail workers." at bounding box center [582, 266] width 440 height 25
click at [387, 345] on input "0h" at bounding box center [407, 341] width 81 height 35
click at [783, 401] on button "Save" at bounding box center [776, 406] width 59 height 29
type input "0h"
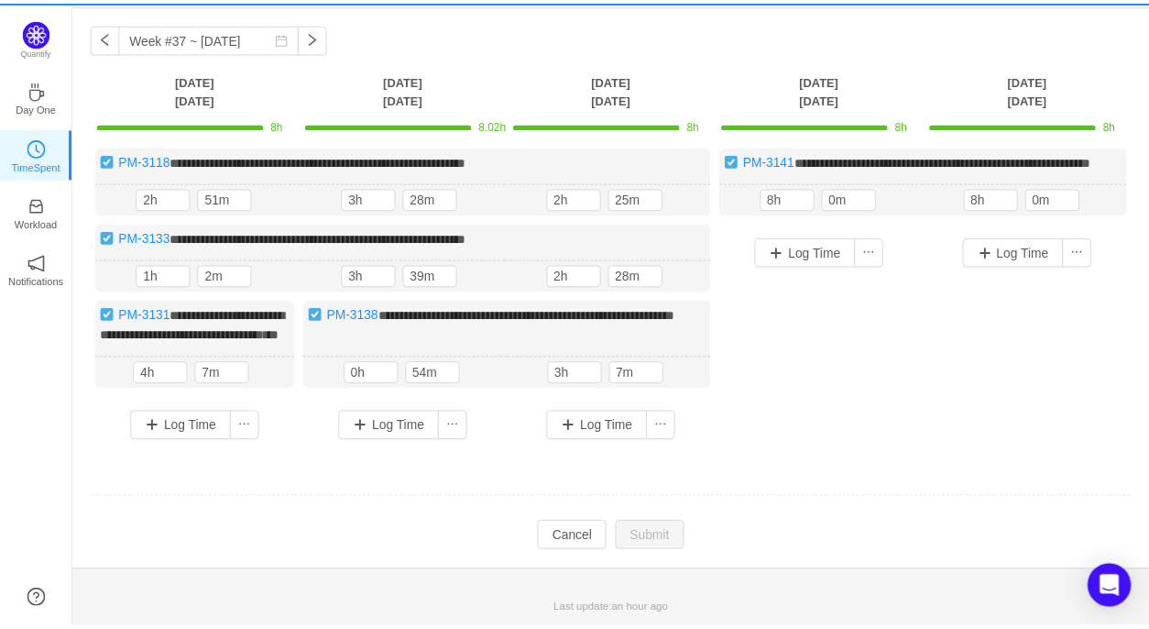
scroll to position [98, 0]
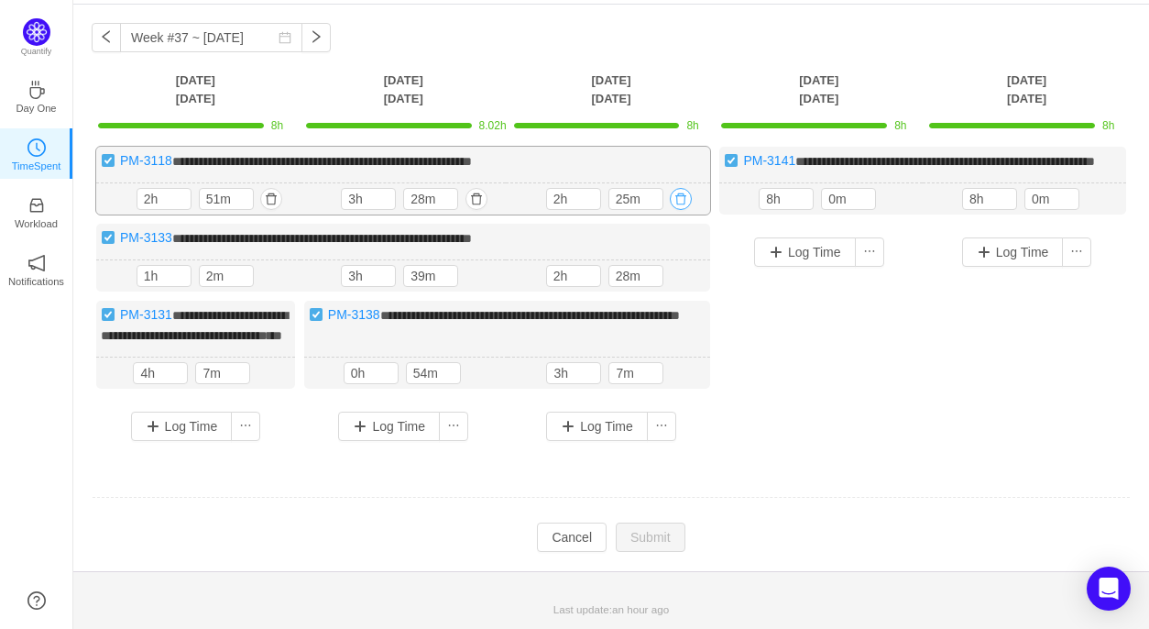
click at [685, 188] on button "button" at bounding box center [681, 199] width 22 height 22
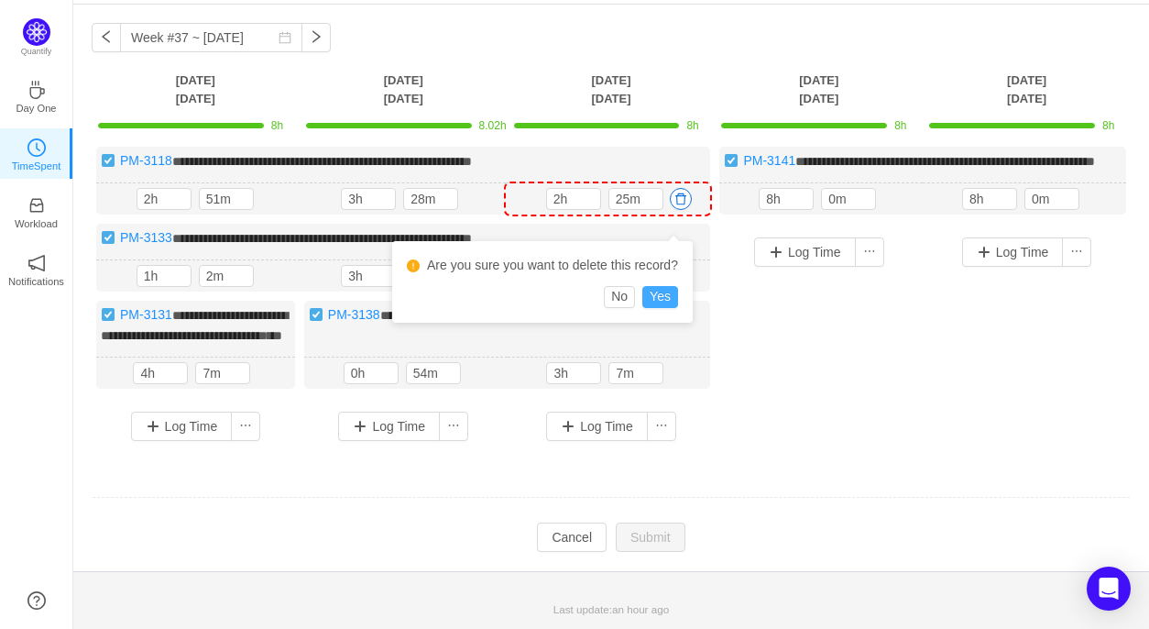
click at [659, 286] on button "Yes" at bounding box center [660, 297] width 36 height 22
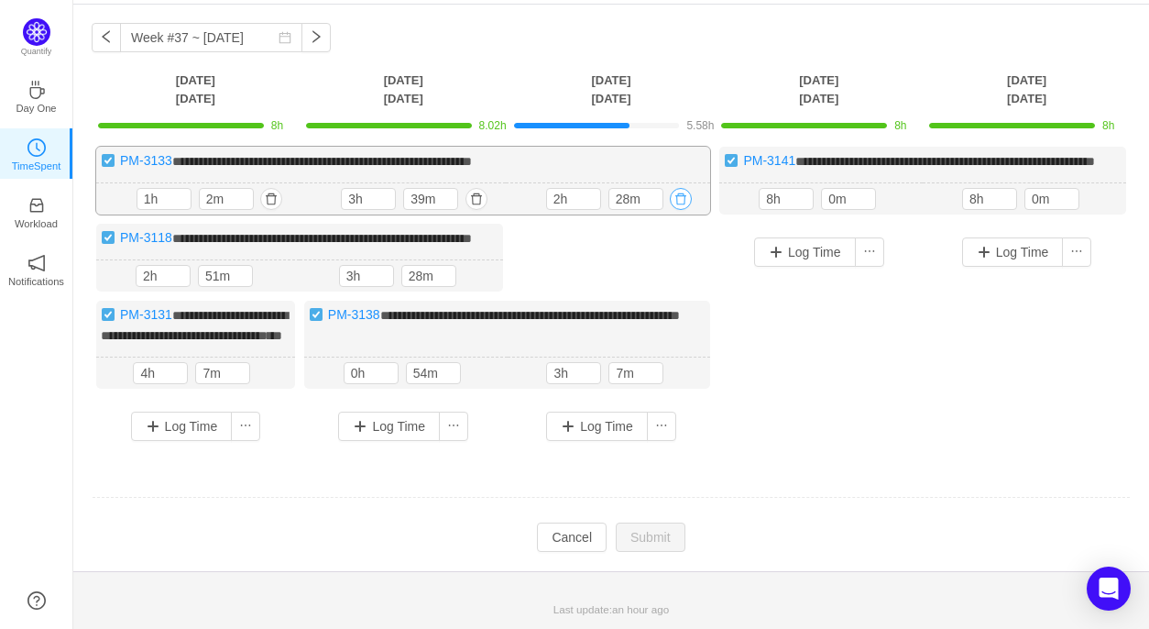
click at [678, 188] on button "button" at bounding box center [681, 199] width 22 height 22
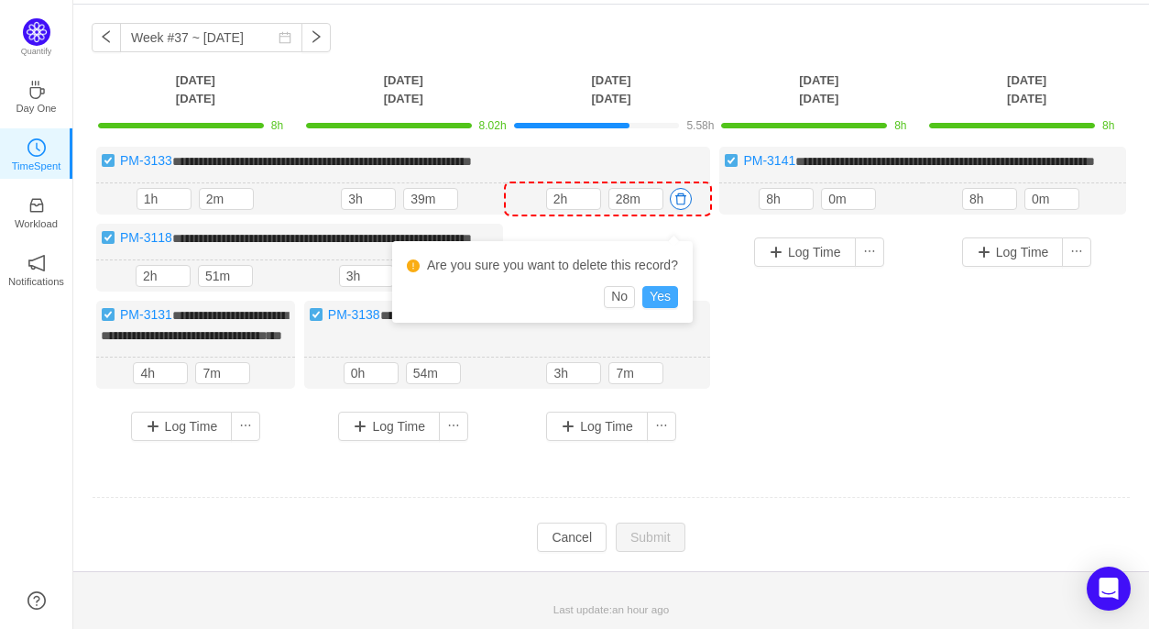
click at [658, 286] on button "Yes" at bounding box center [660, 297] width 36 height 22
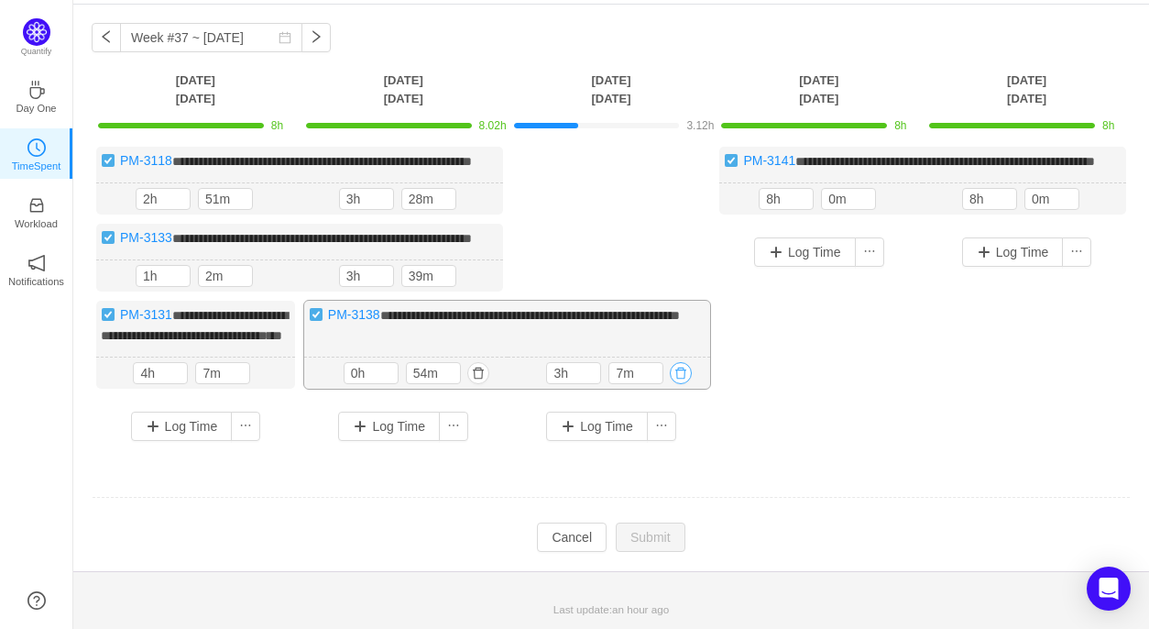
click at [683, 384] on button "button" at bounding box center [681, 373] width 22 height 22
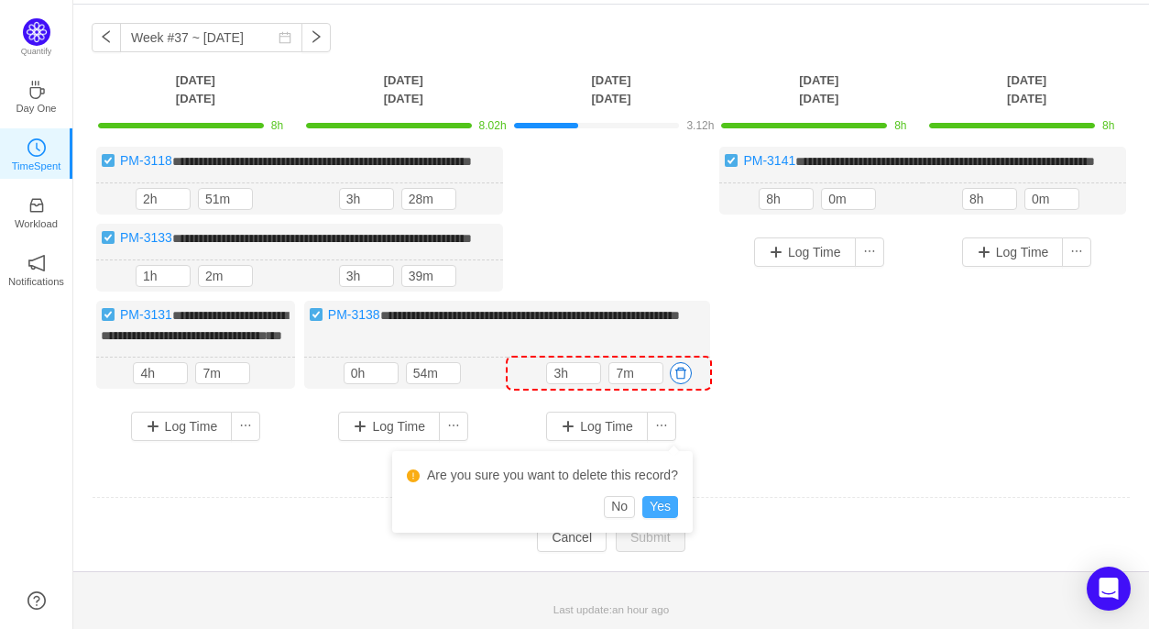
click at [662, 496] on button "Yes" at bounding box center [660, 507] width 36 height 22
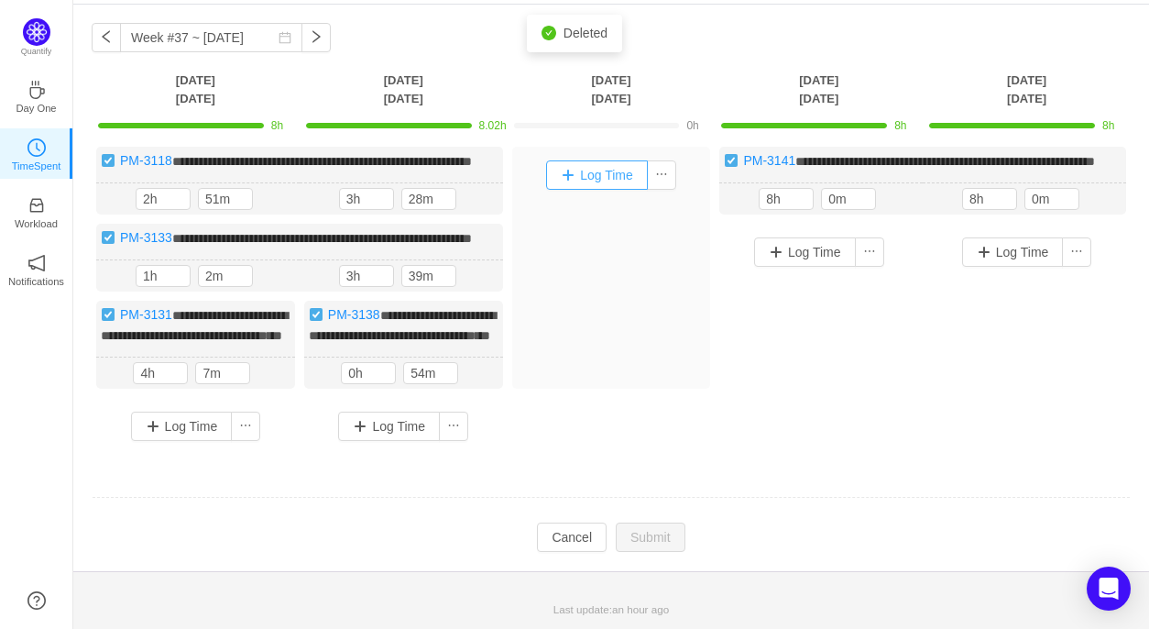
click at [590, 160] on button "Log Time" at bounding box center [597, 174] width 102 height 29
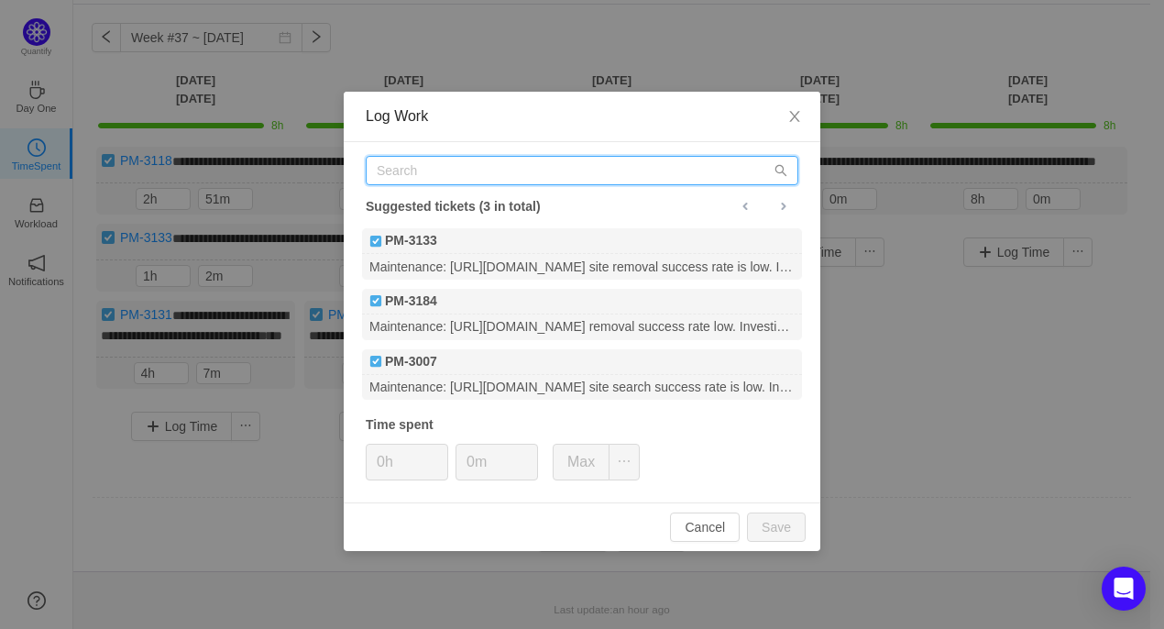
click at [471, 173] on input "text" at bounding box center [582, 170] width 432 height 29
paste input "PM-3141"
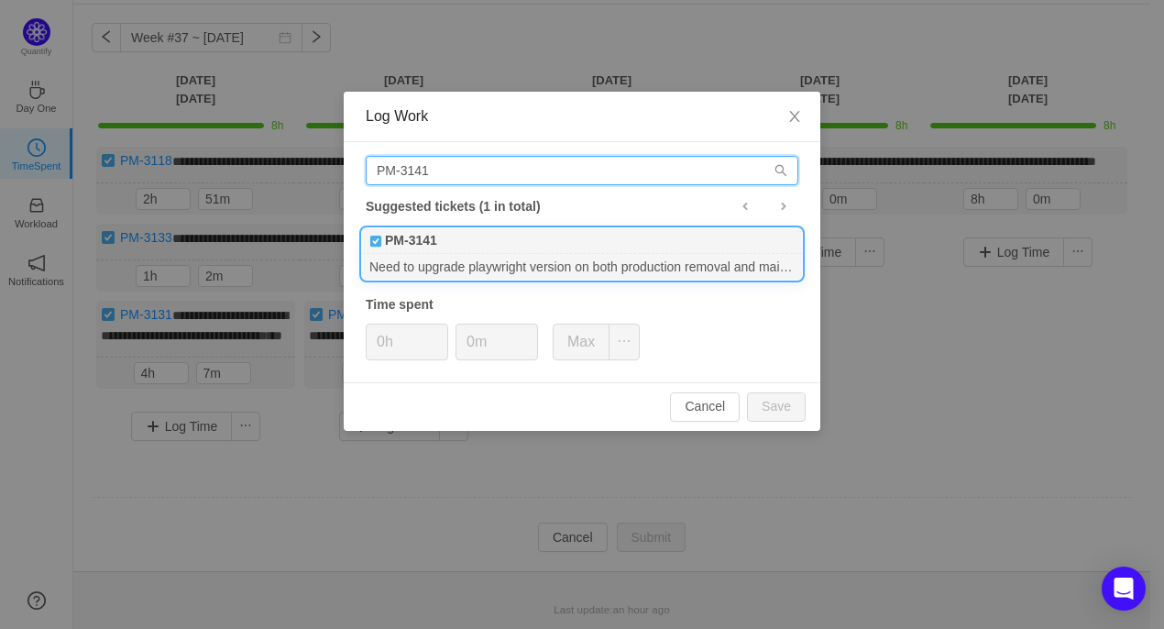
type input "PM-3141"
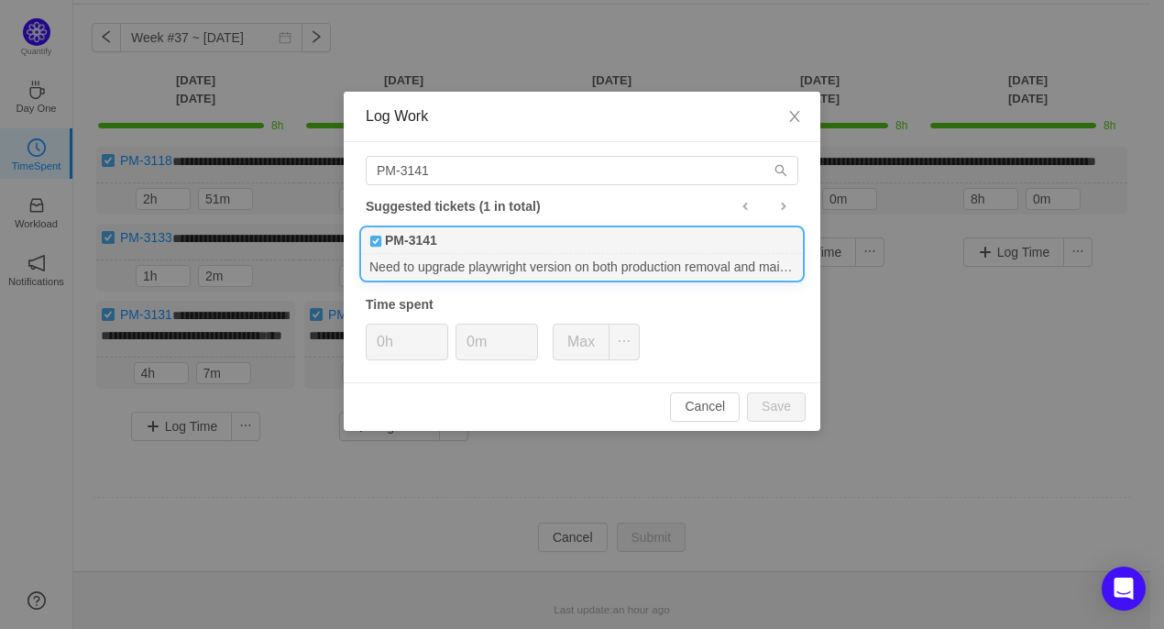
click at [456, 257] on div "Need to upgrade playwright version on both production removal and mail workers." at bounding box center [582, 266] width 440 height 25
click at [381, 340] on input "0h" at bounding box center [407, 341] width 81 height 35
click at [785, 412] on button "Save" at bounding box center [776, 406] width 59 height 29
type input "0h"
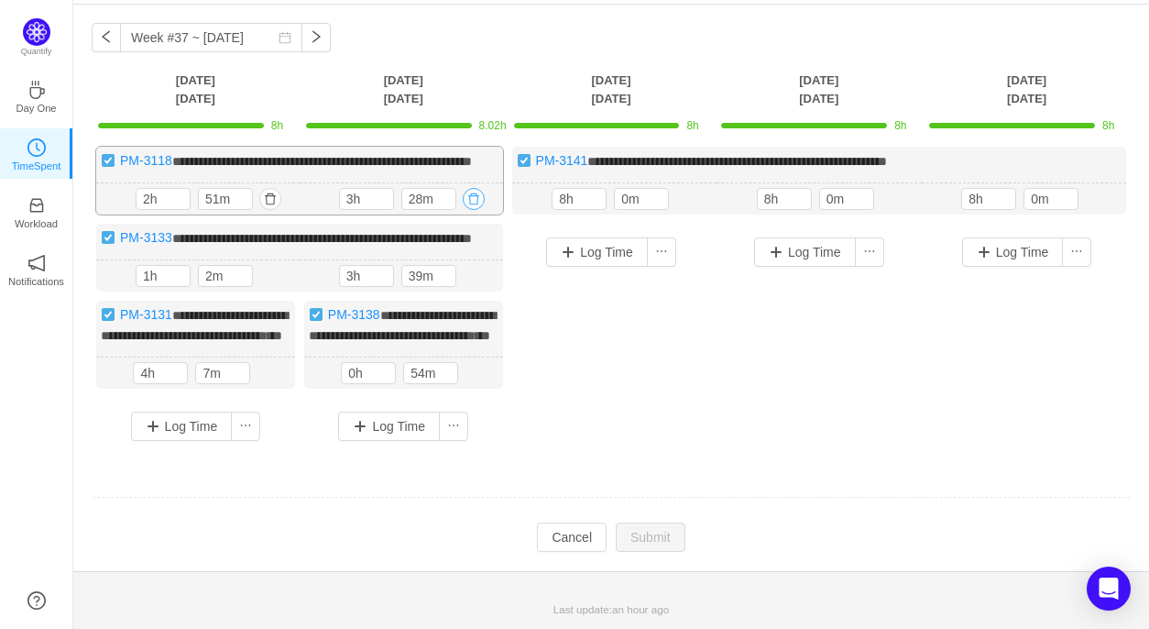
click at [476, 188] on button "button" at bounding box center [474, 199] width 22 height 22
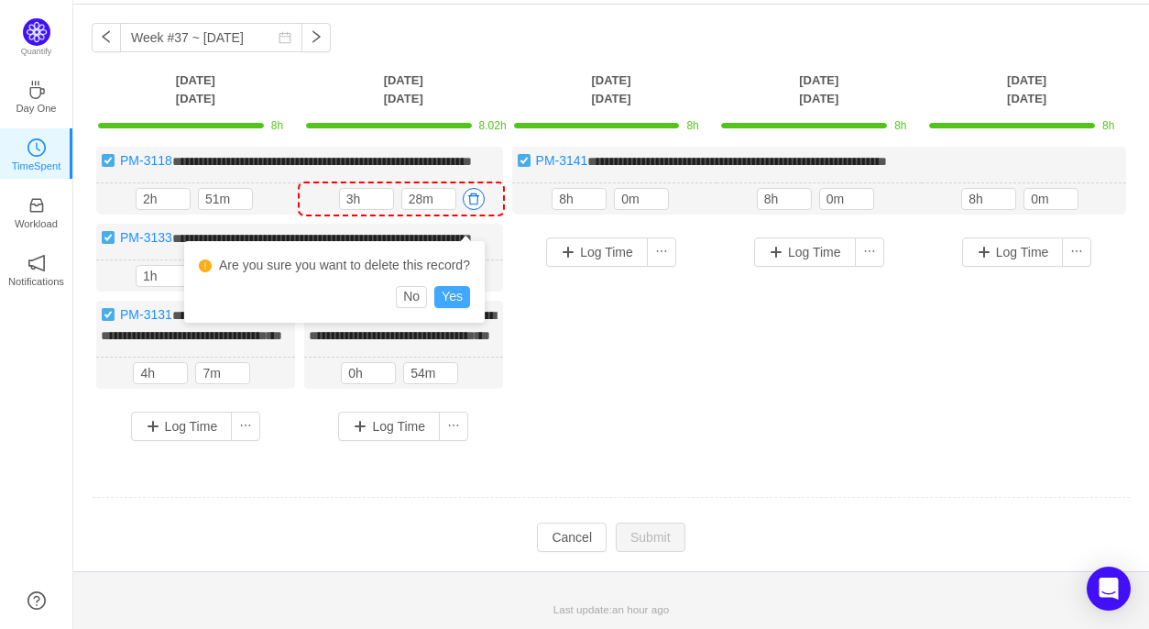
click at [455, 286] on button "Yes" at bounding box center [452, 297] width 36 height 22
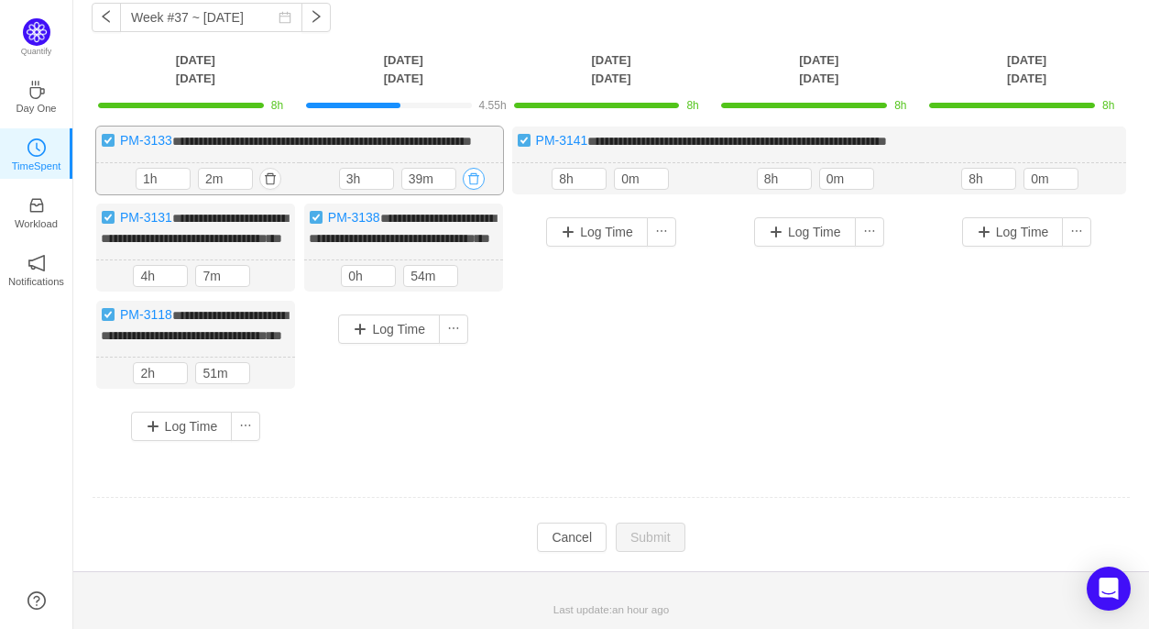
click at [471, 188] on button "button" at bounding box center [474, 179] width 22 height 22
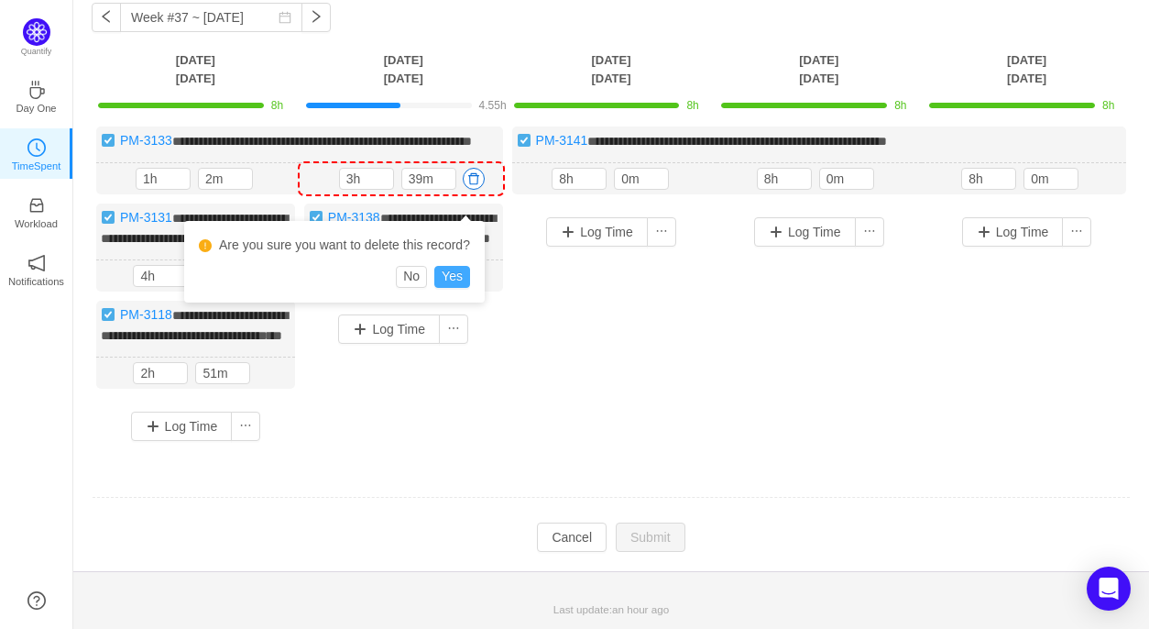
click at [459, 270] on button "Yes" at bounding box center [452, 277] width 36 height 22
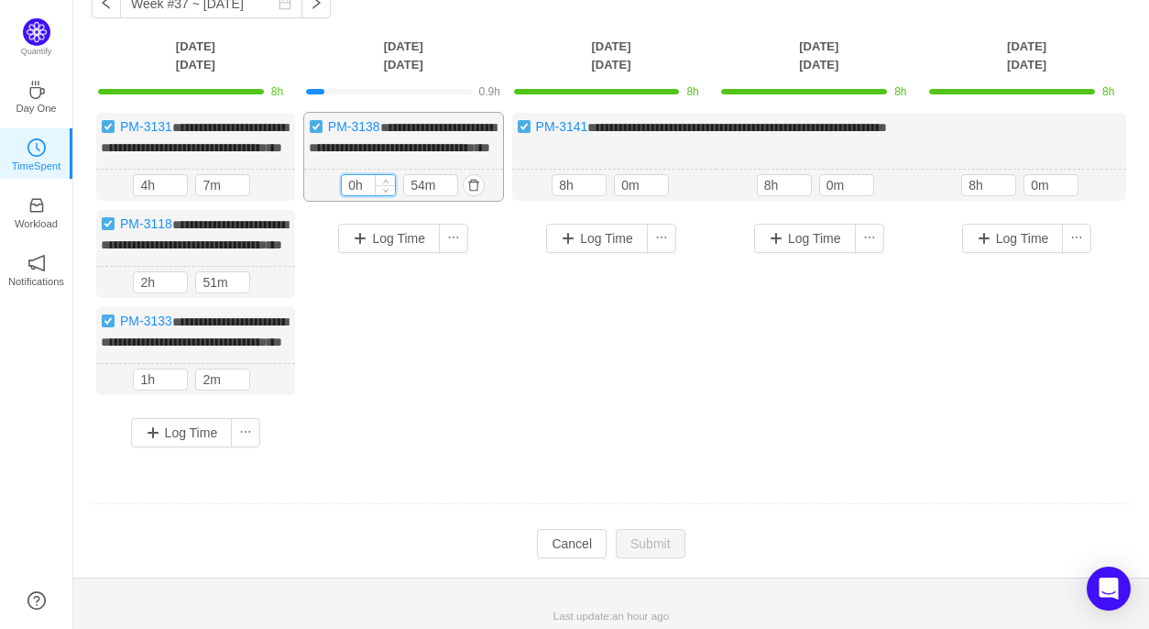
click at [354, 195] on input "0h" at bounding box center [368, 185] width 53 height 20
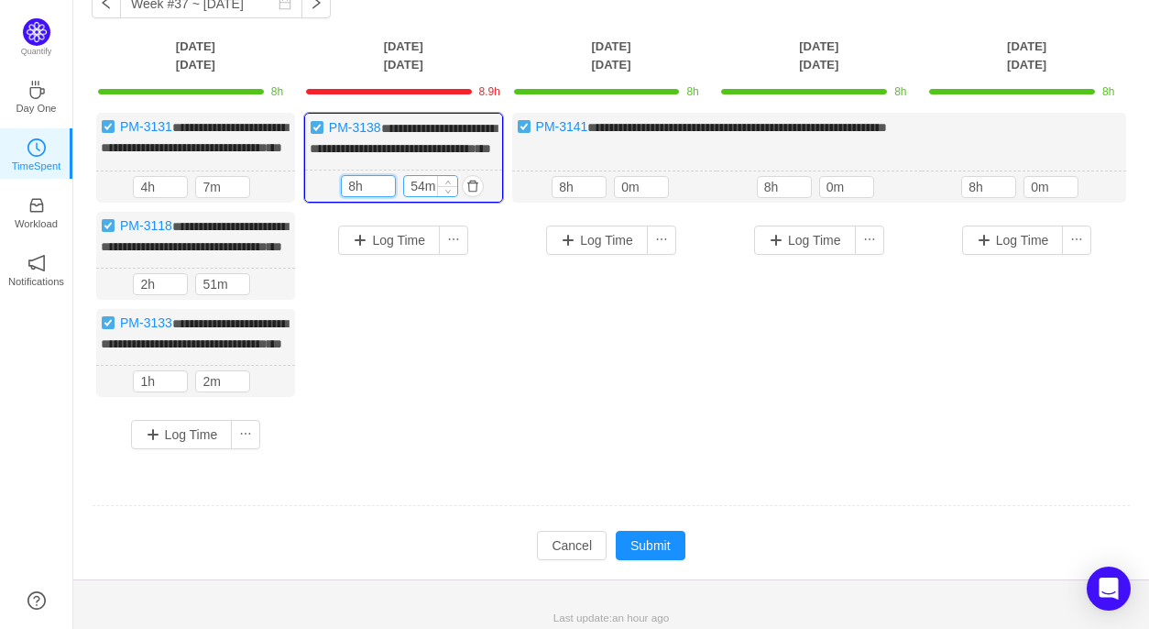
type input "8h"
click at [421, 196] on input "54m" at bounding box center [430, 186] width 53 height 20
type input "0m"
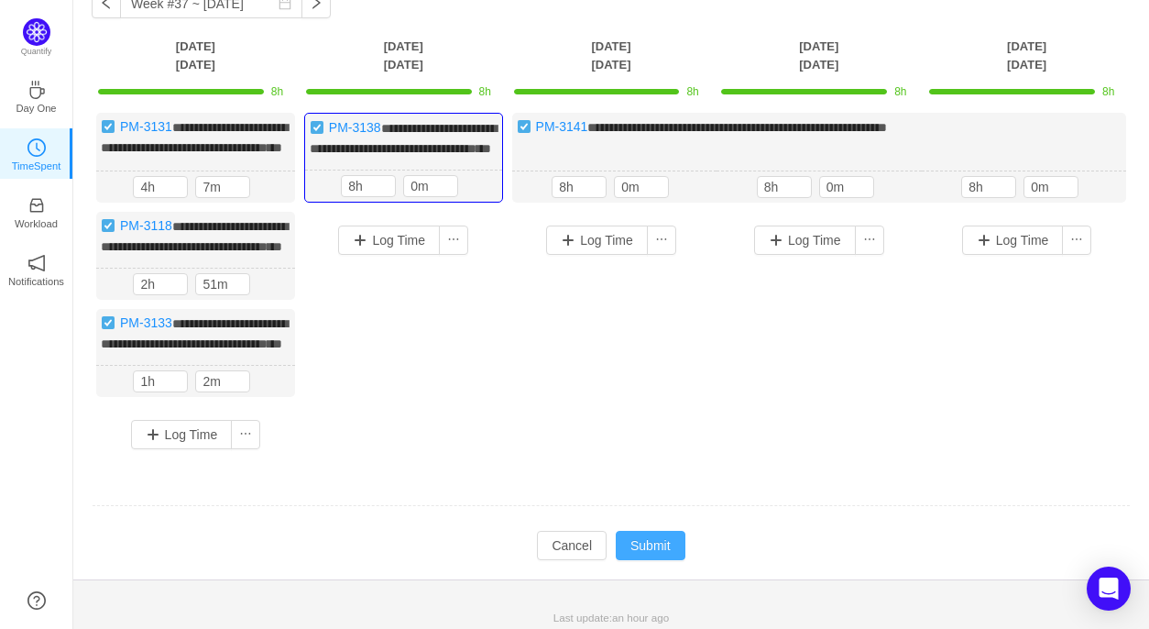
click at [648, 560] on button "Submit" at bounding box center [651, 545] width 70 height 29
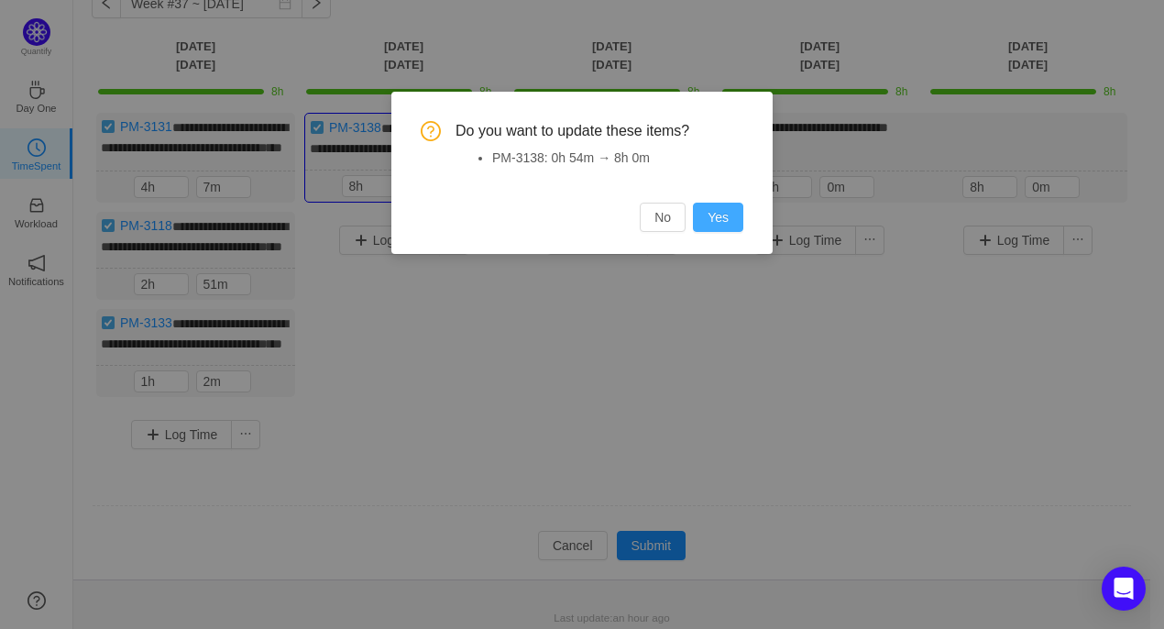
click at [721, 226] on button "Yes" at bounding box center [718, 216] width 50 height 29
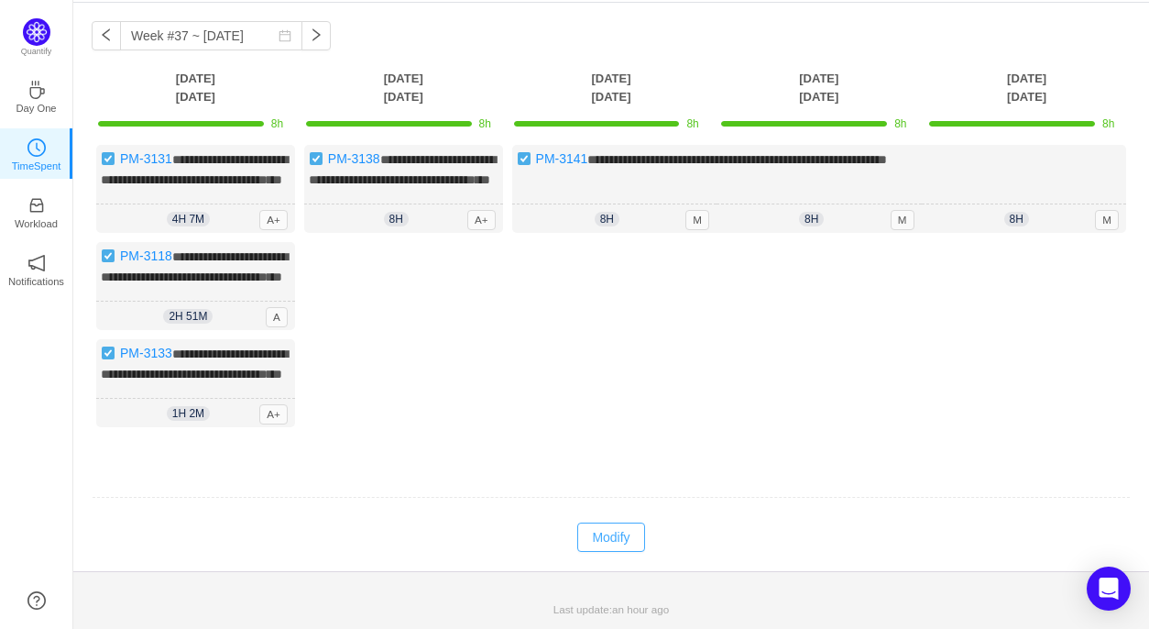
click at [608, 552] on button "Modify" at bounding box center [610, 536] width 67 height 29
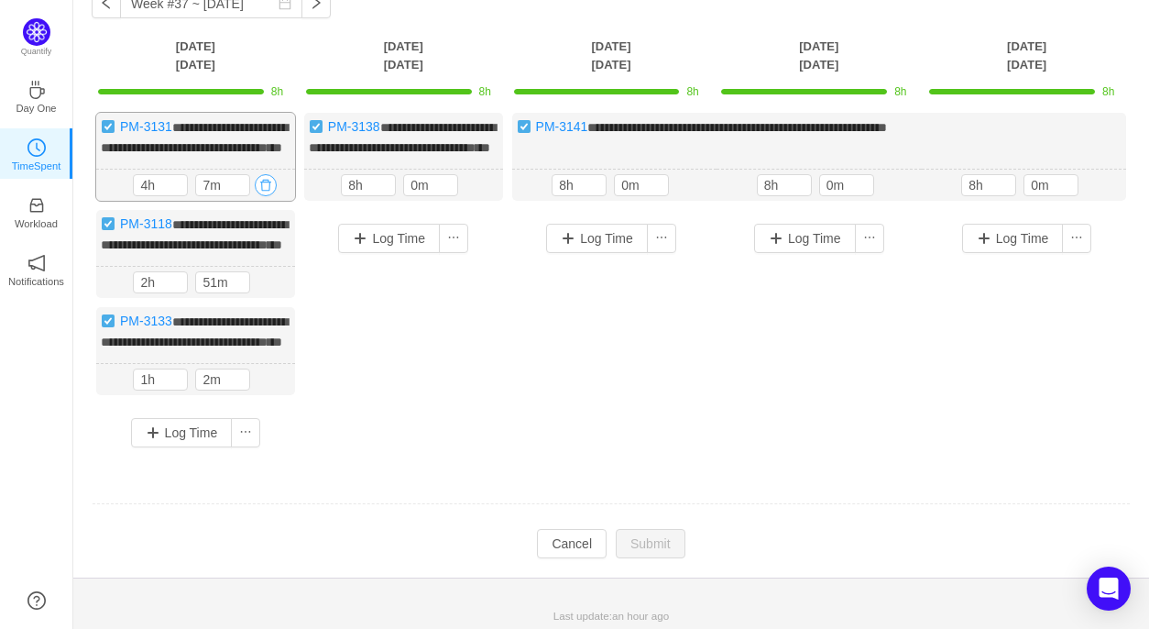
click at [268, 196] on button "button" at bounding box center [266, 185] width 22 height 22
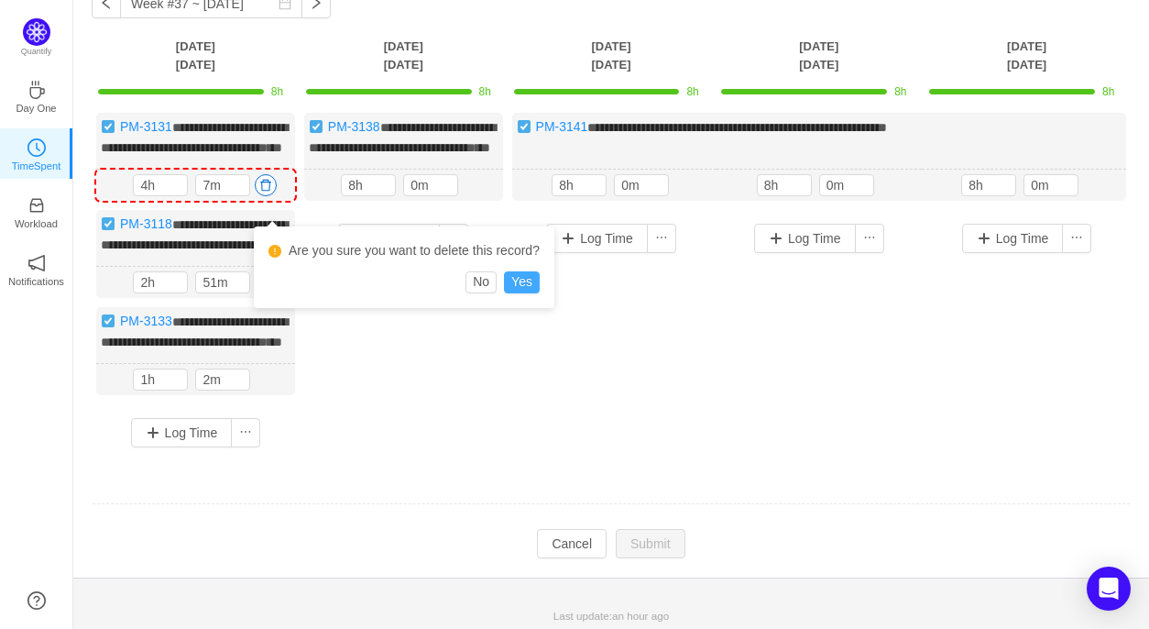
click at [520, 279] on button "Yes" at bounding box center [522, 282] width 36 height 22
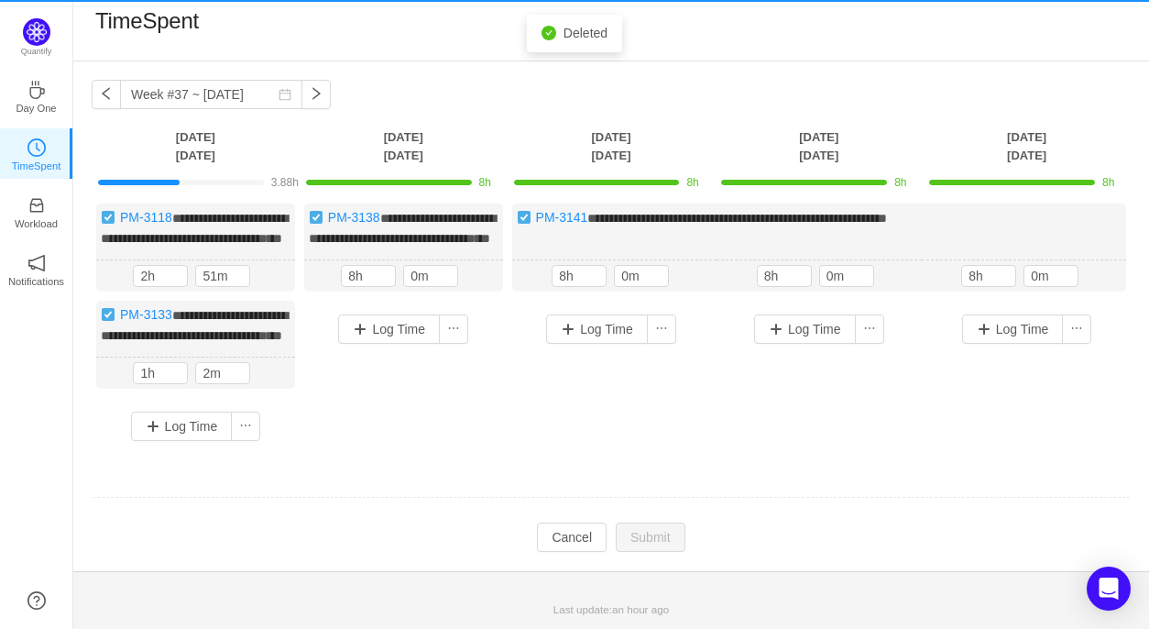
scroll to position [41, 0]
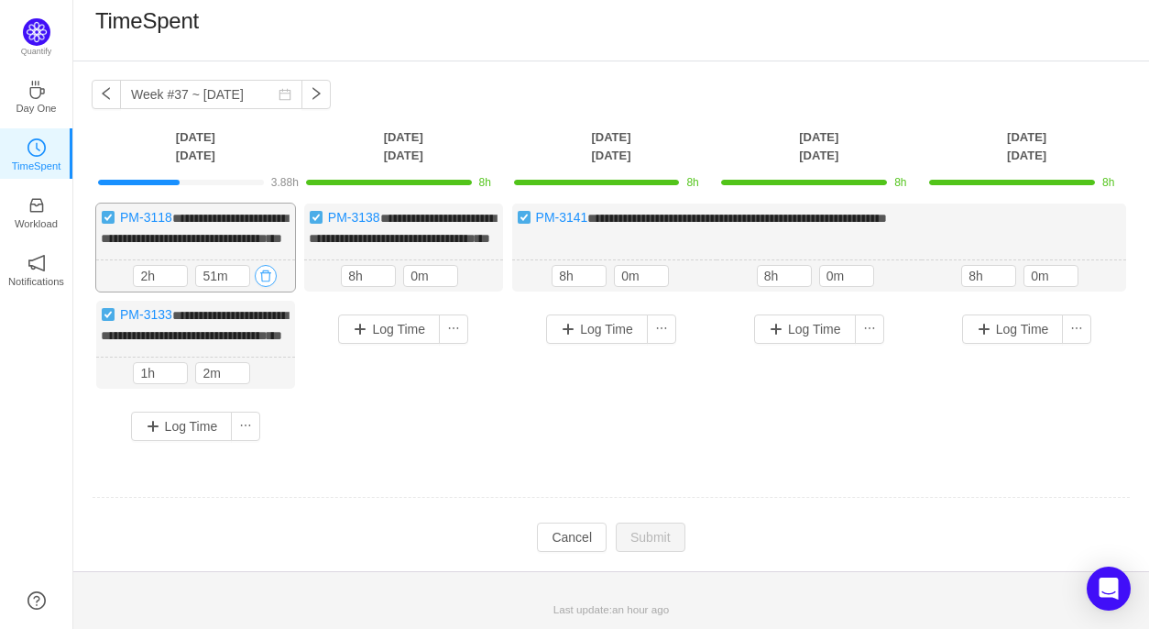
click at [268, 265] on button "button" at bounding box center [266, 276] width 22 height 22
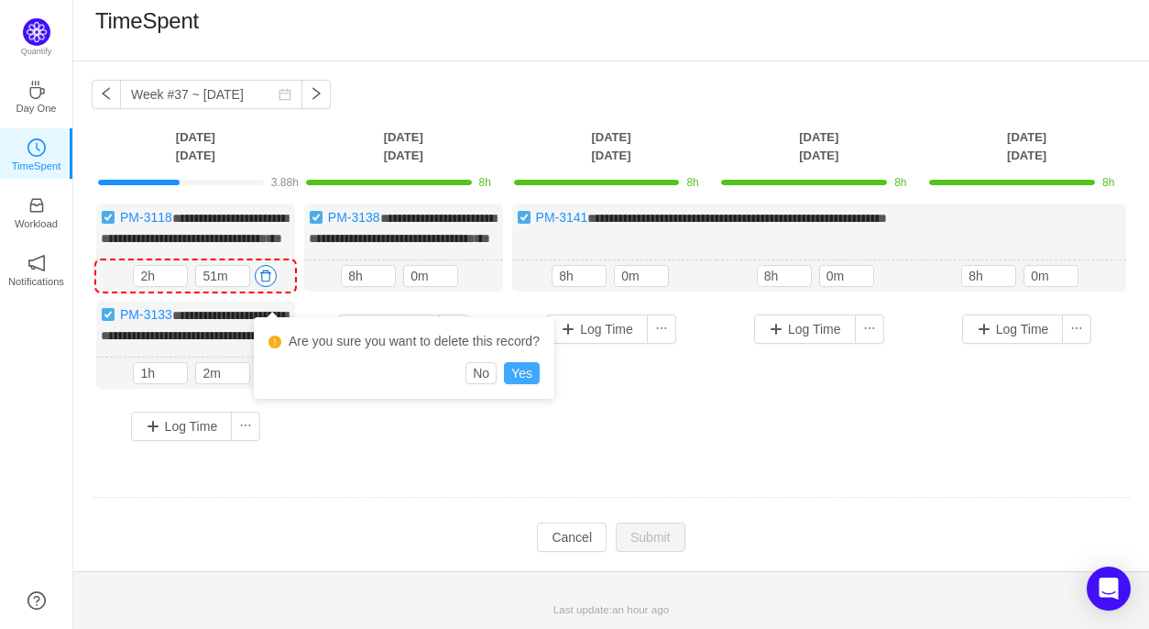
click at [524, 362] on button "Yes" at bounding box center [522, 373] width 36 height 22
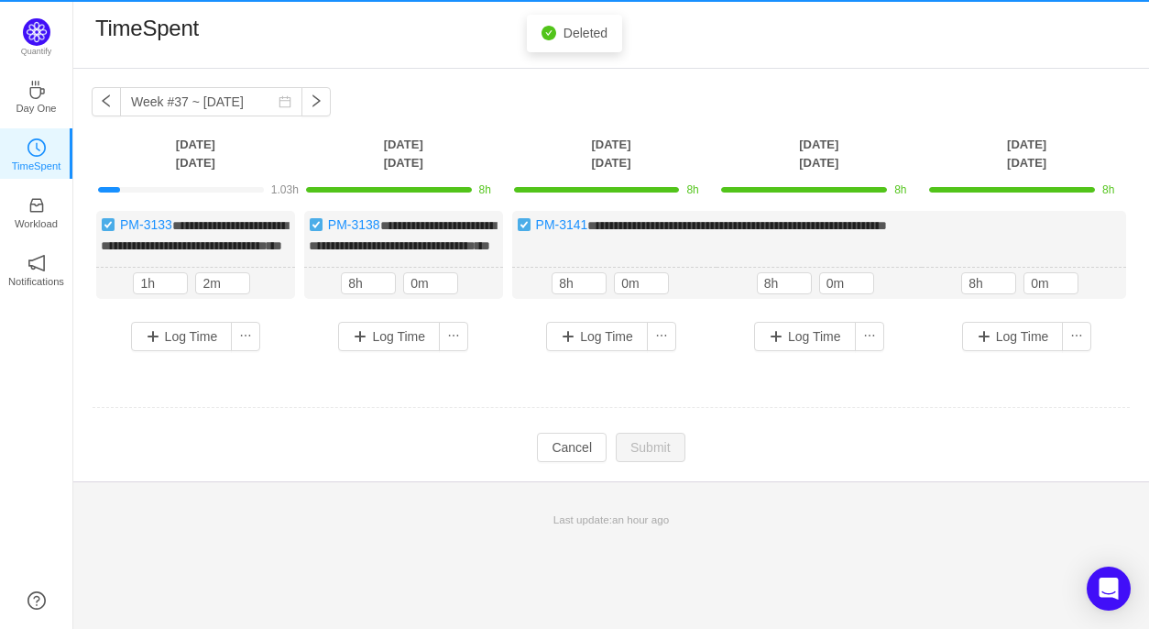
scroll to position [0, 0]
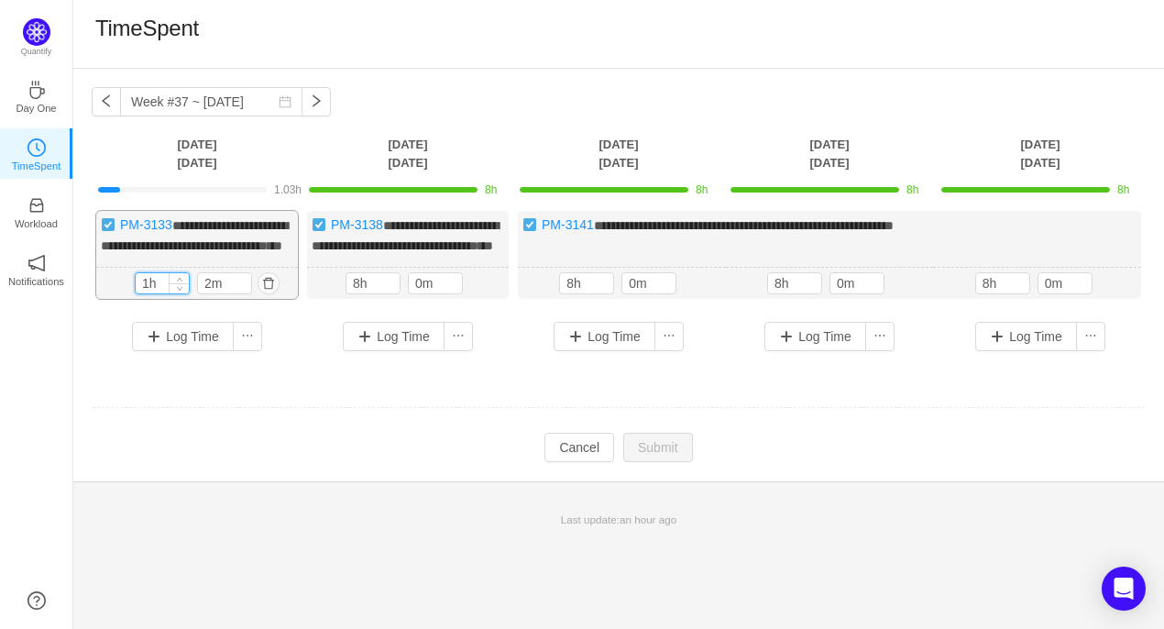
click at [148, 293] on input "1h" at bounding box center [162, 283] width 53 height 20
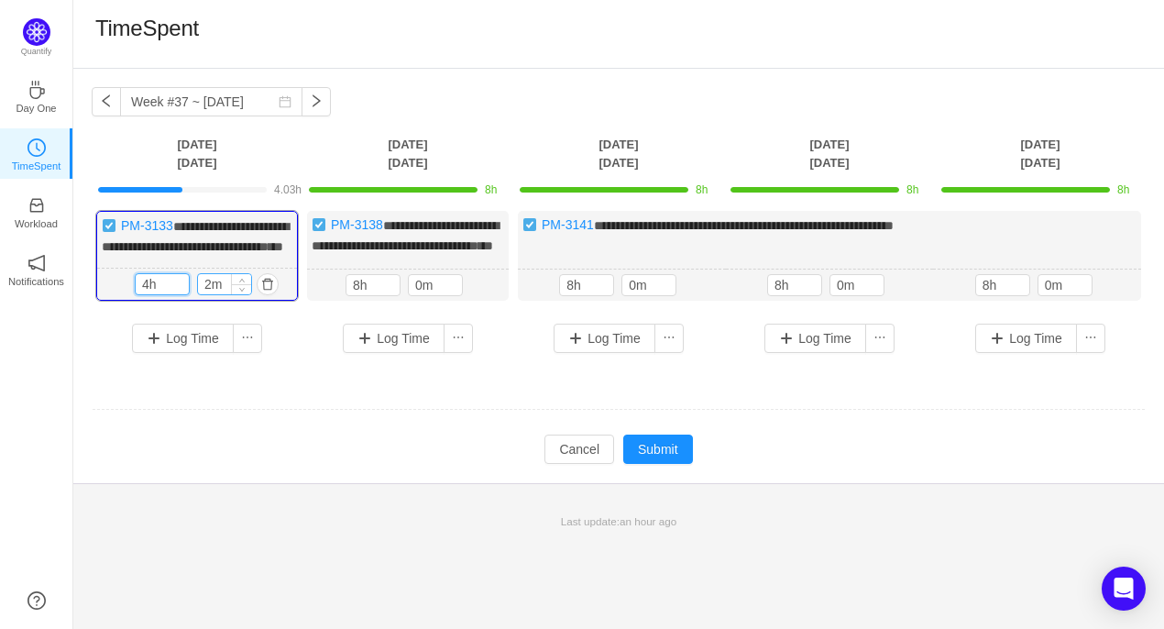
type input "4h"
click at [212, 294] on input "2m" at bounding box center [224, 284] width 53 height 20
type input "0m"
click at [159, 353] on button "Log Time" at bounding box center [183, 337] width 102 height 29
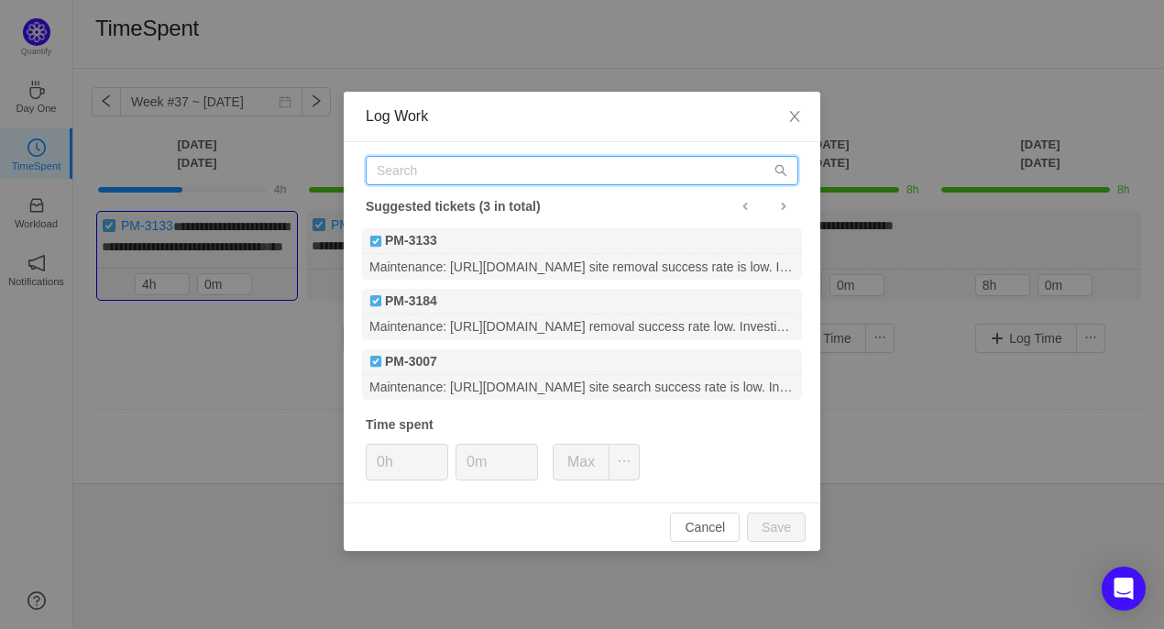
click at [454, 181] on input "text" at bounding box center [582, 170] width 432 height 29
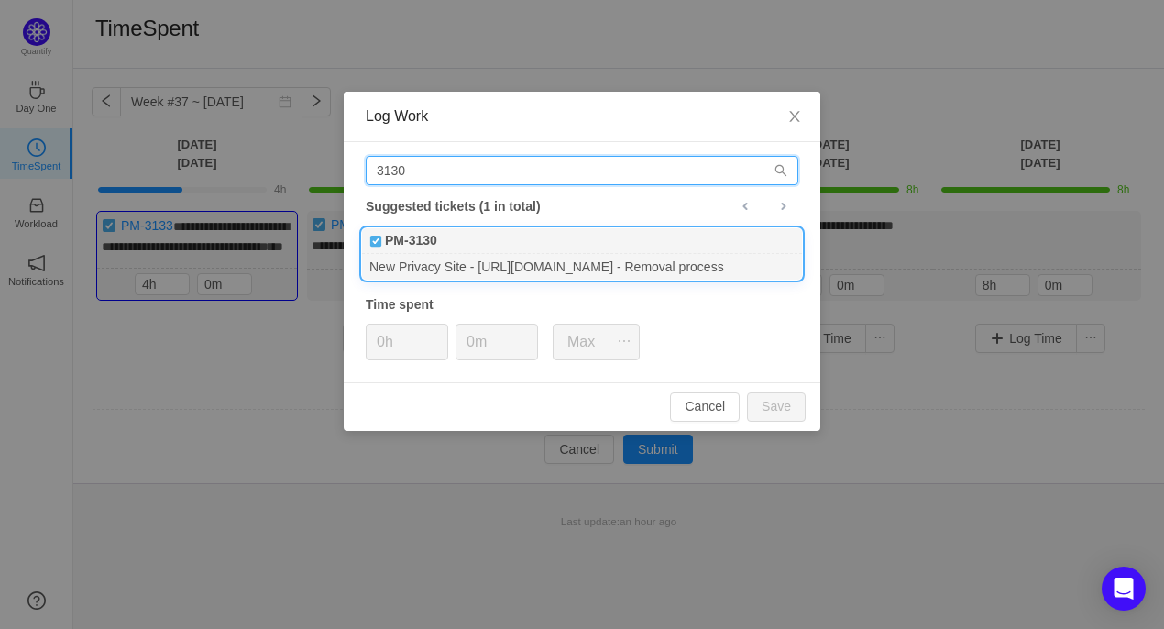
type input "3130"
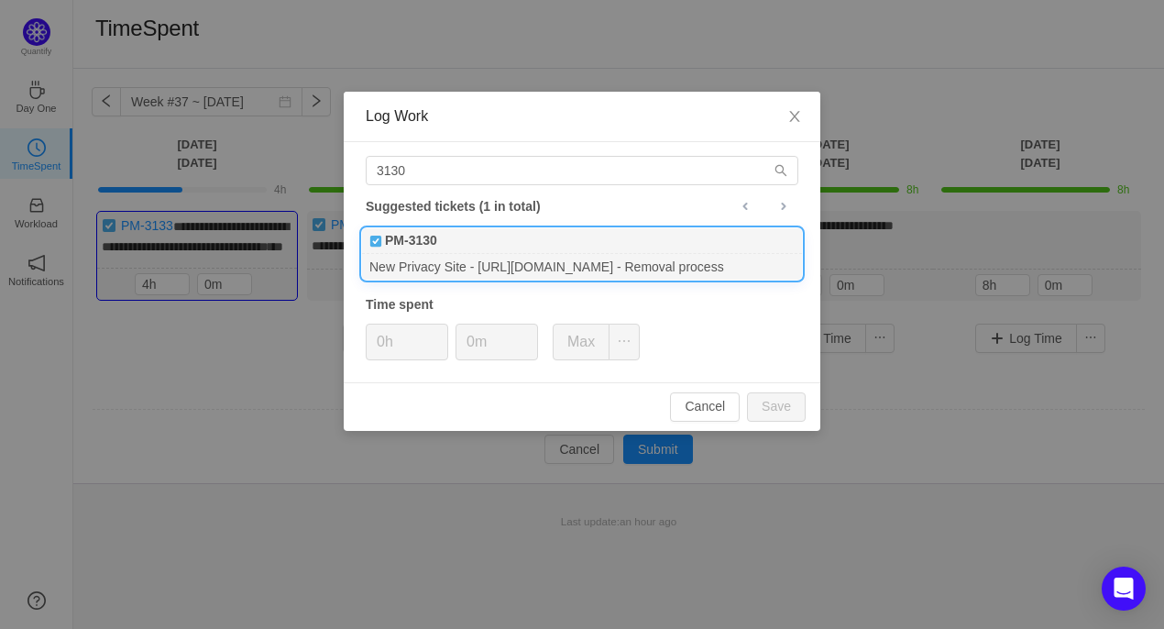
click at [463, 243] on div "PM-3130" at bounding box center [582, 241] width 440 height 26
click at [381, 345] on input "0h" at bounding box center [407, 341] width 81 height 35
click at [782, 416] on button "Save" at bounding box center [776, 406] width 59 height 29
type input "0h"
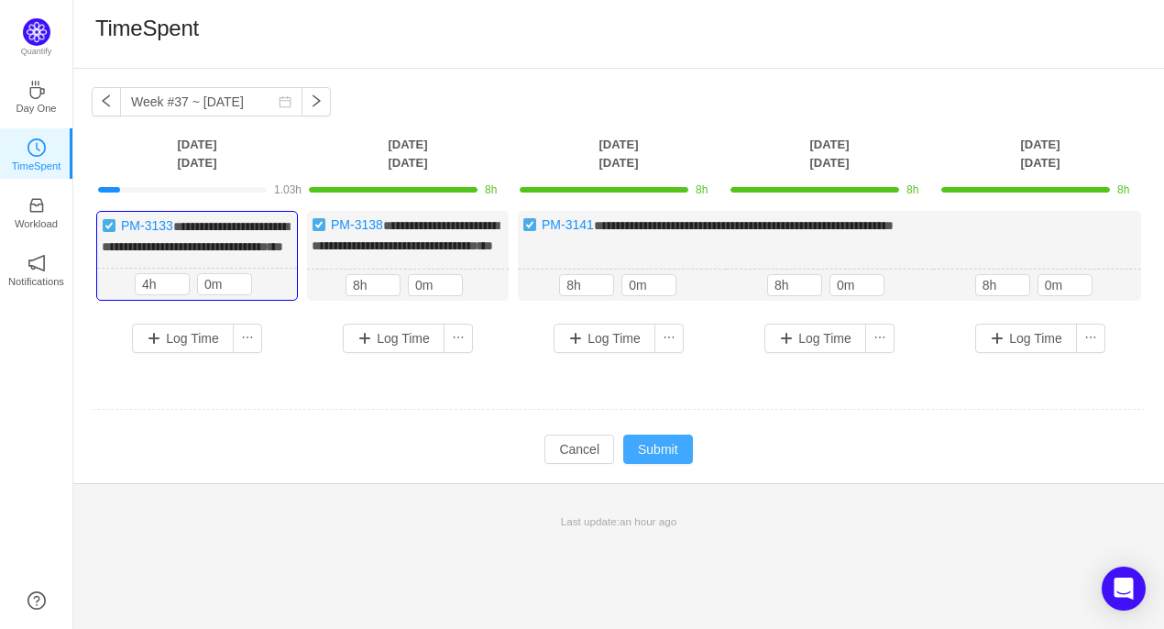
click at [679, 464] on button "Submit" at bounding box center [658, 448] width 70 height 29
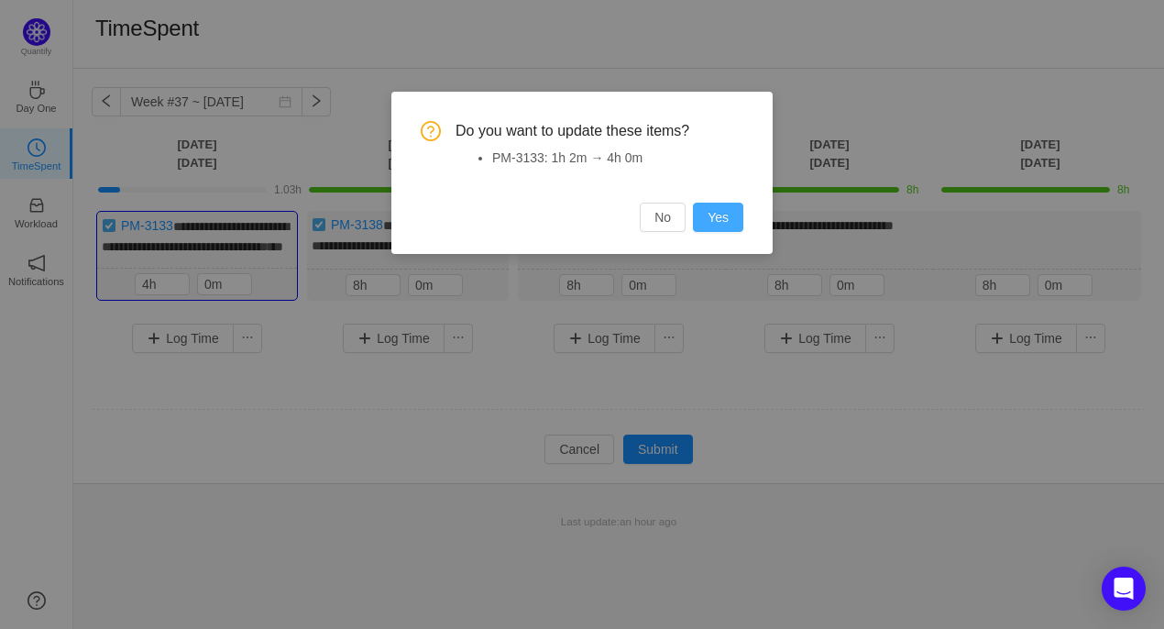
click at [725, 215] on button "Yes" at bounding box center [718, 216] width 50 height 29
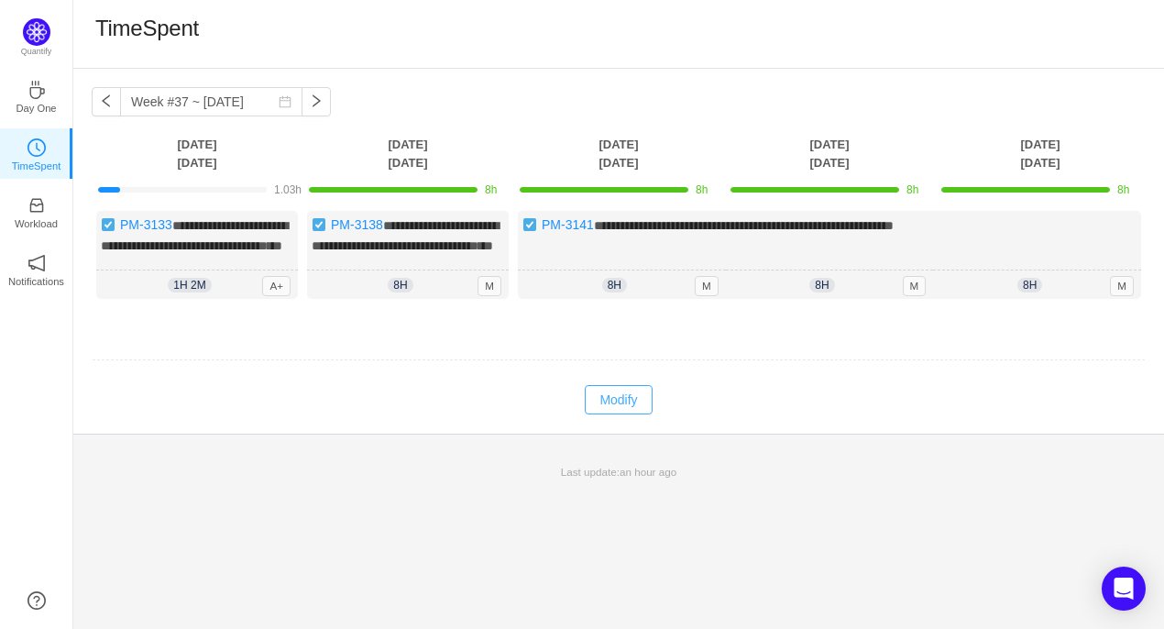
click at [603, 414] on button "Modify" at bounding box center [618, 399] width 67 height 29
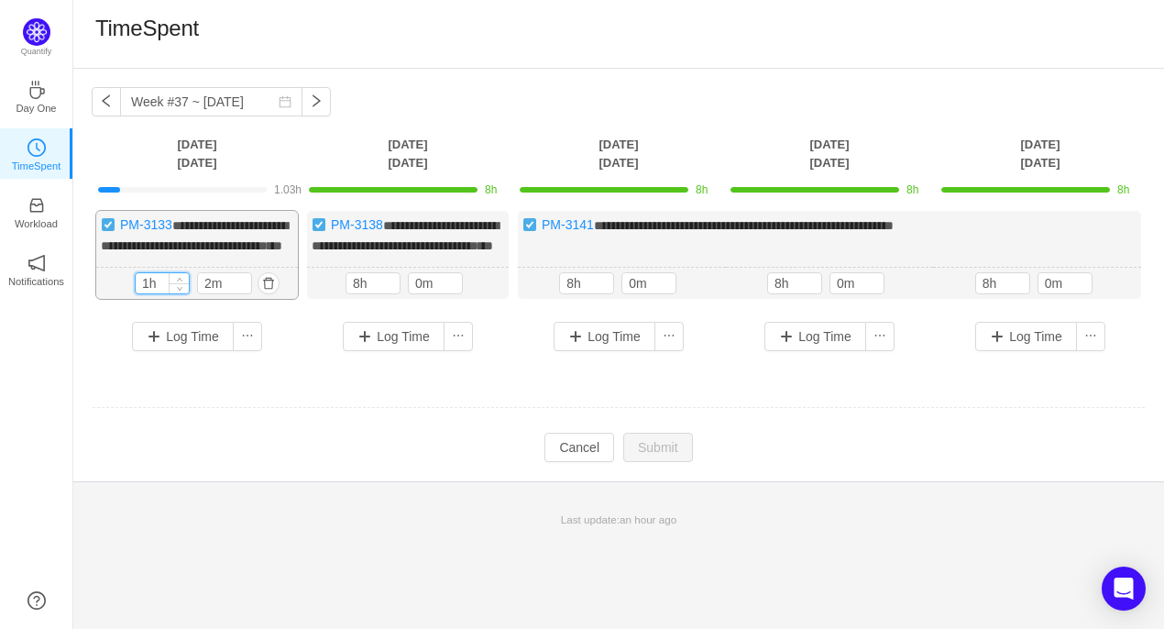
click at [148, 293] on input "1h" at bounding box center [162, 283] width 53 height 20
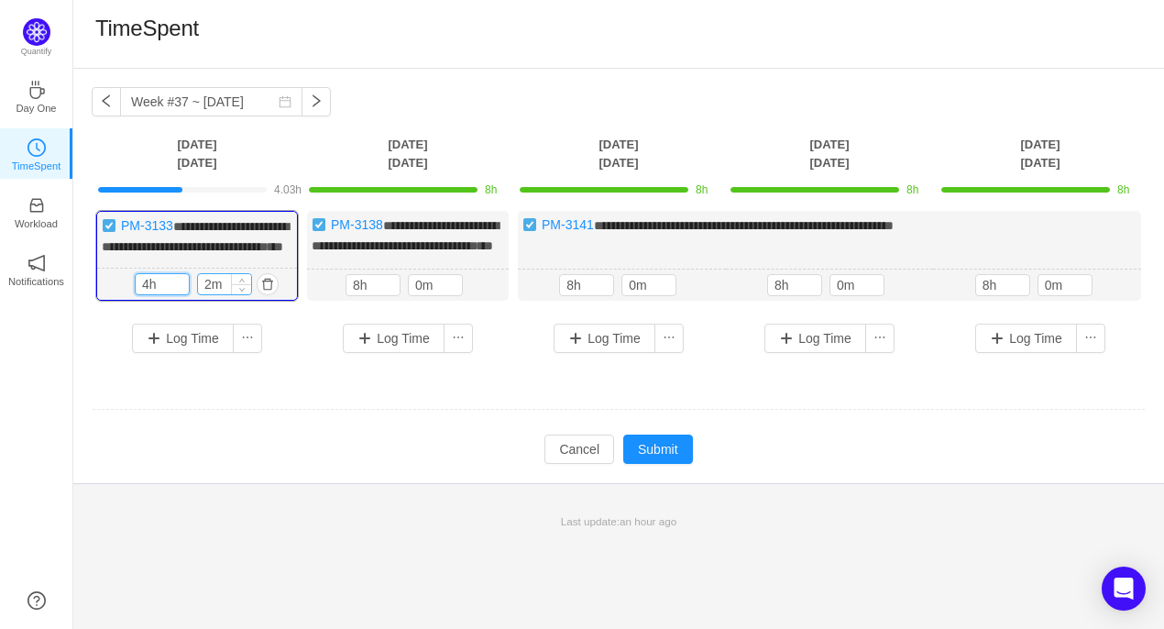
type input "4h"
click at [207, 294] on input "2m" at bounding box center [224, 284] width 53 height 20
type input "0m"
click at [647, 459] on button "Submit" at bounding box center [658, 448] width 70 height 29
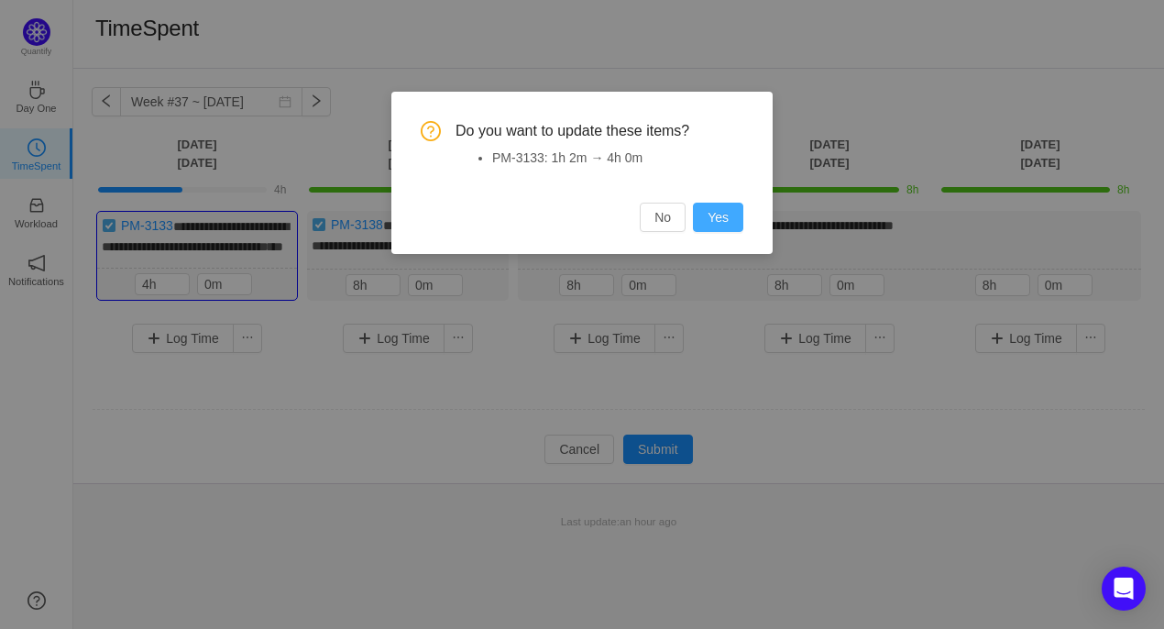
click at [723, 214] on button "Yes" at bounding box center [718, 216] width 50 height 29
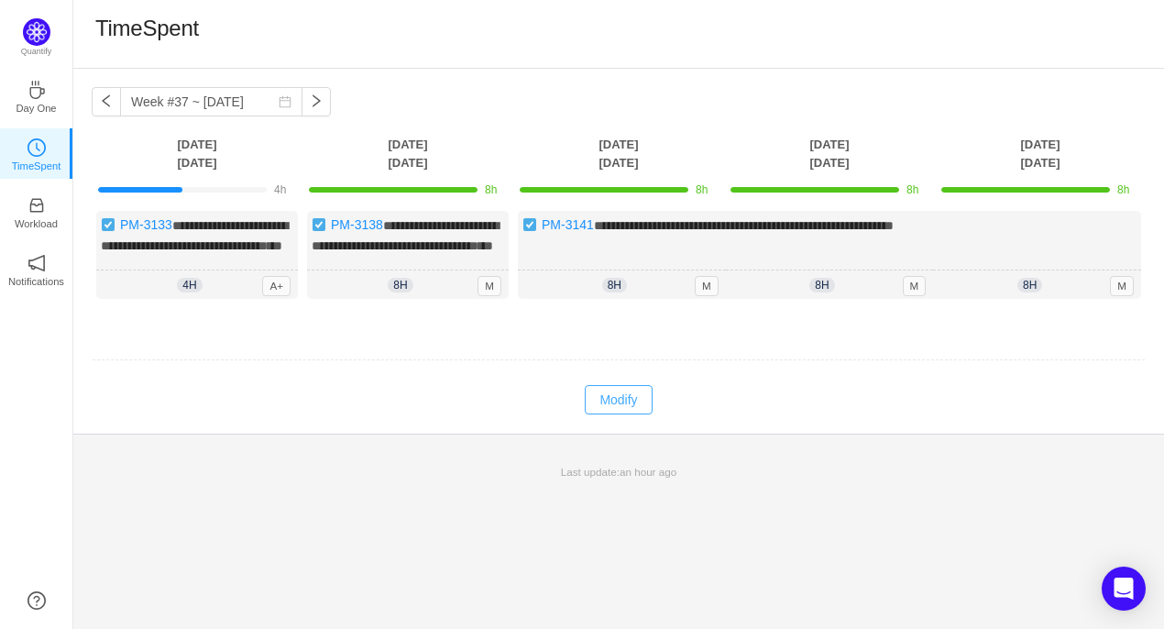
click at [616, 414] on button "Modify" at bounding box center [618, 399] width 67 height 29
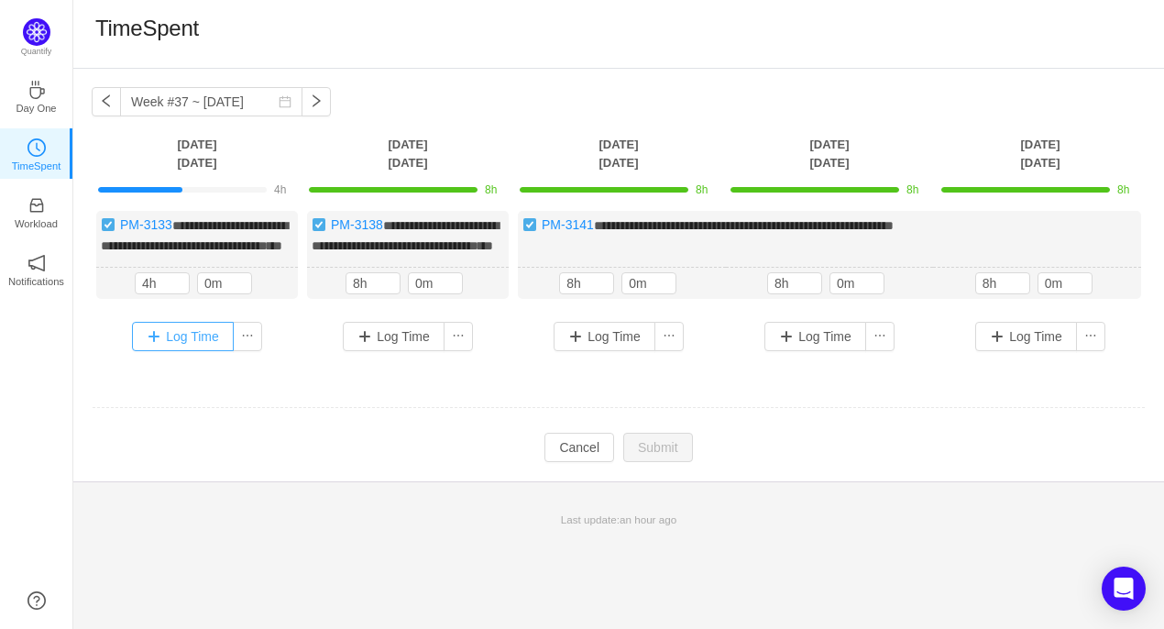
click at [182, 351] on button "Log Time" at bounding box center [183, 336] width 102 height 29
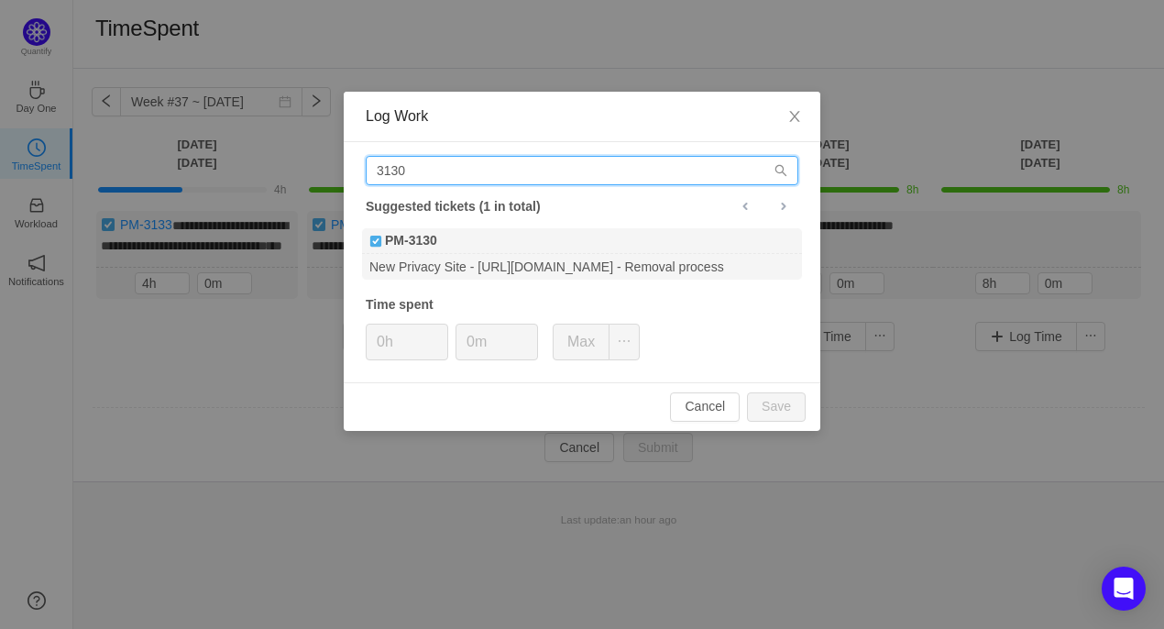
click at [398, 170] on input "3130" at bounding box center [582, 170] width 432 height 29
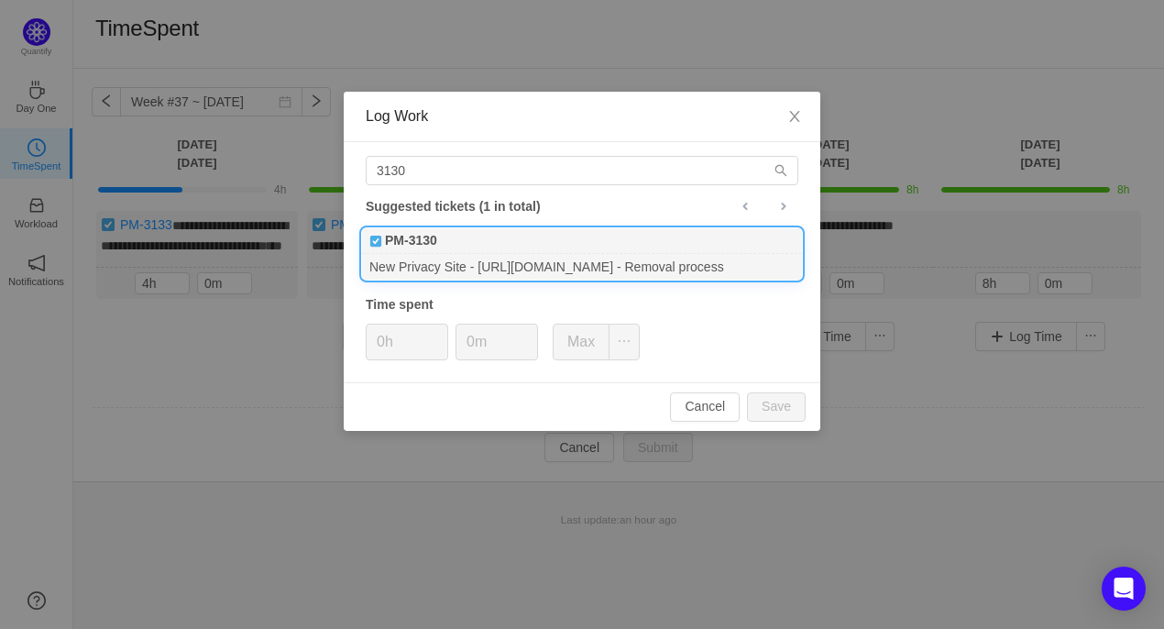
click at [428, 263] on div "New Privacy Site - https://nationalpublicdata.com - Removal process" at bounding box center [582, 266] width 440 height 25
click at [793, 404] on button "Save" at bounding box center [776, 406] width 59 height 29
type input "0h"
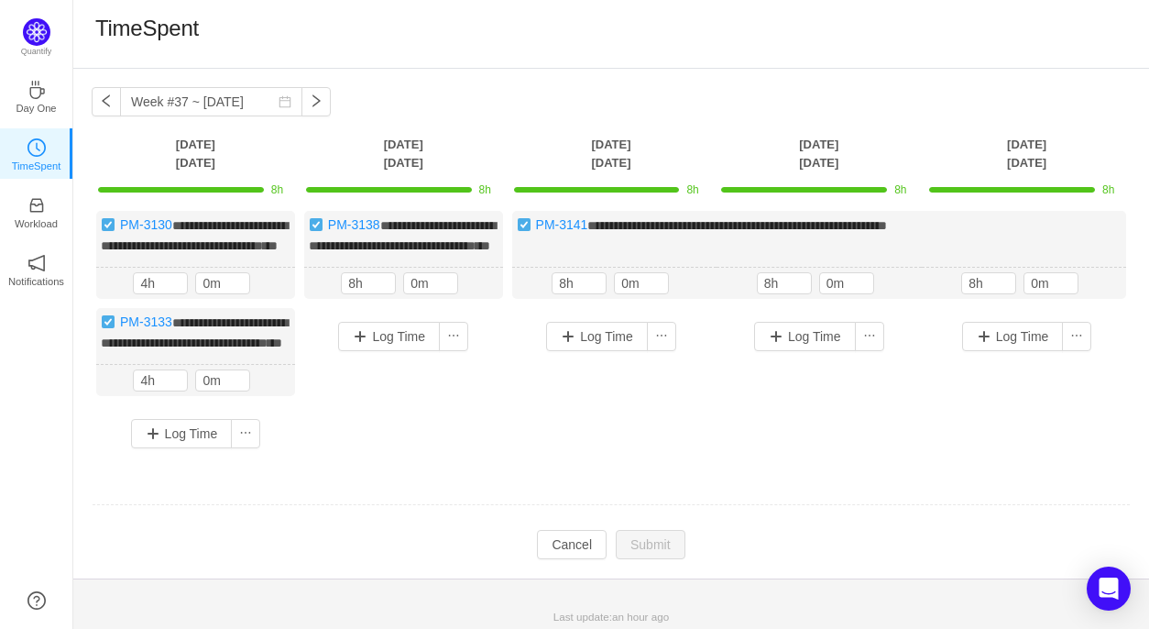
scroll to position [41, 0]
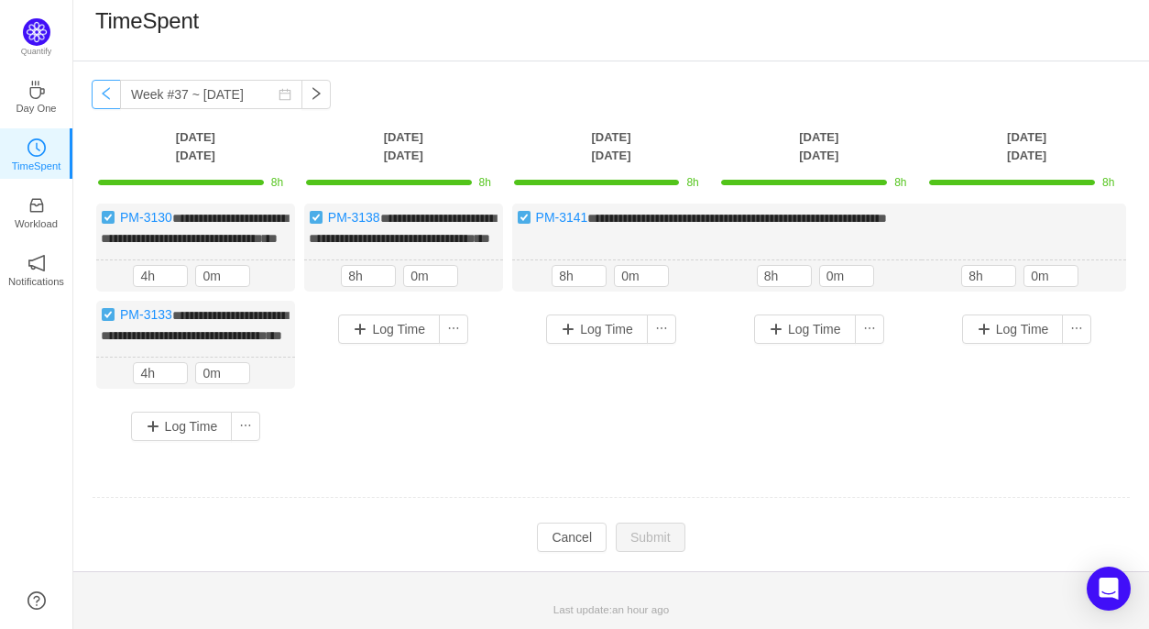
click at [100, 80] on button "button" at bounding box center [106, 94] width 29 height 29
type input "Week #36 ~ Sep 01"
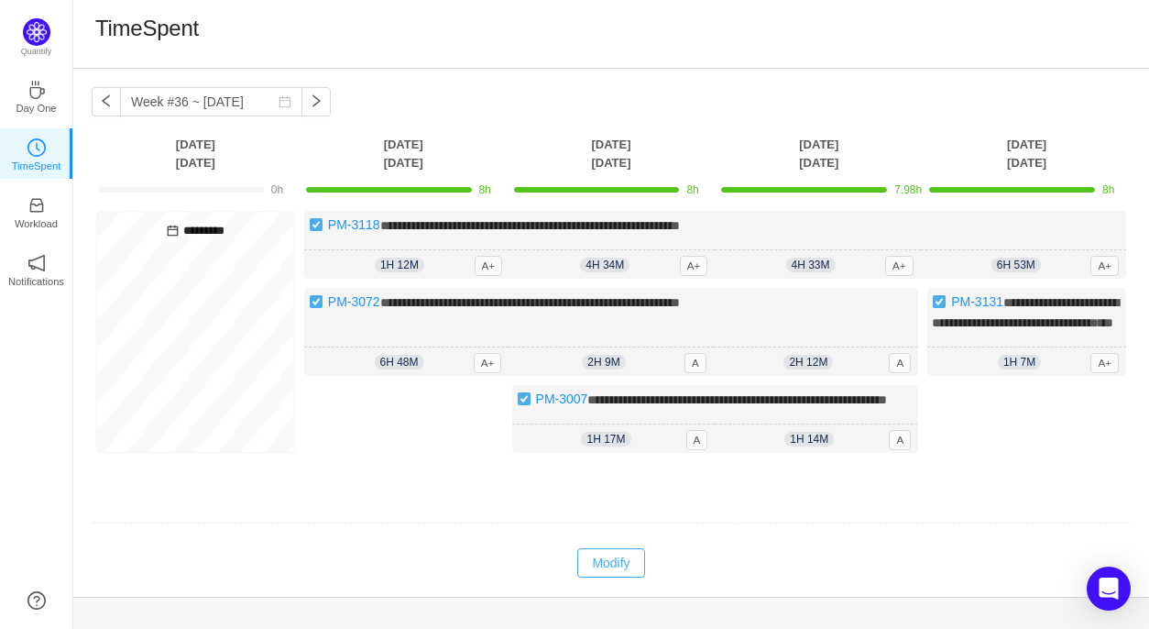
click at [615, 577] on button "Modify" at bounding box center [610, 562] width 67 height 29
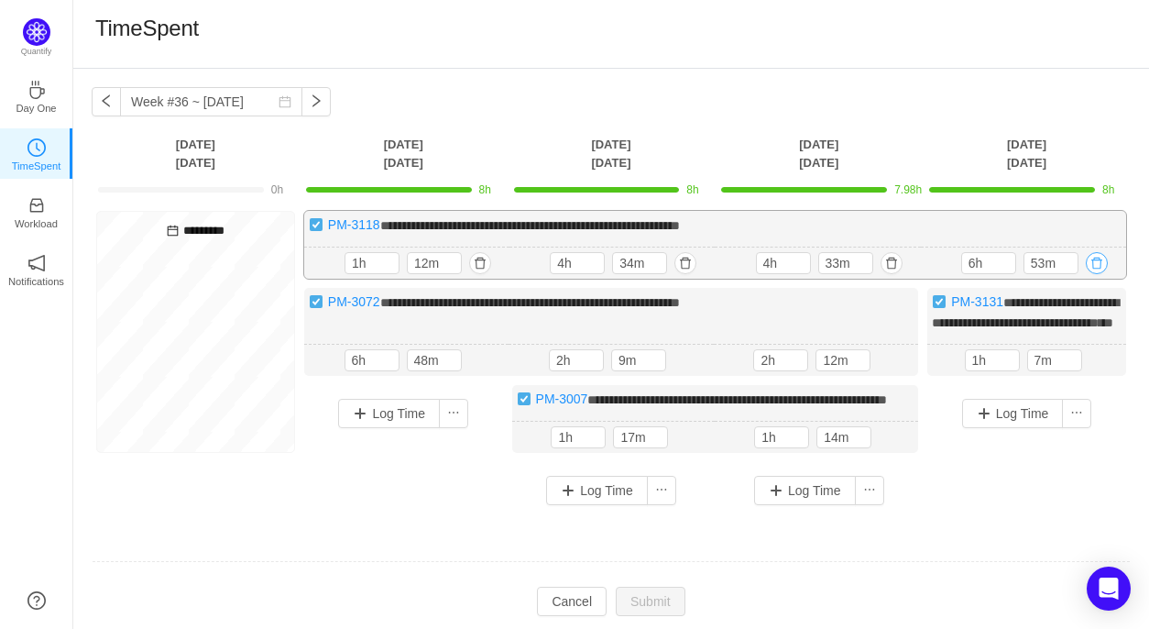
click at [1101, 259] on button "button" at bounding box center [1097, 263] width 22 height 22
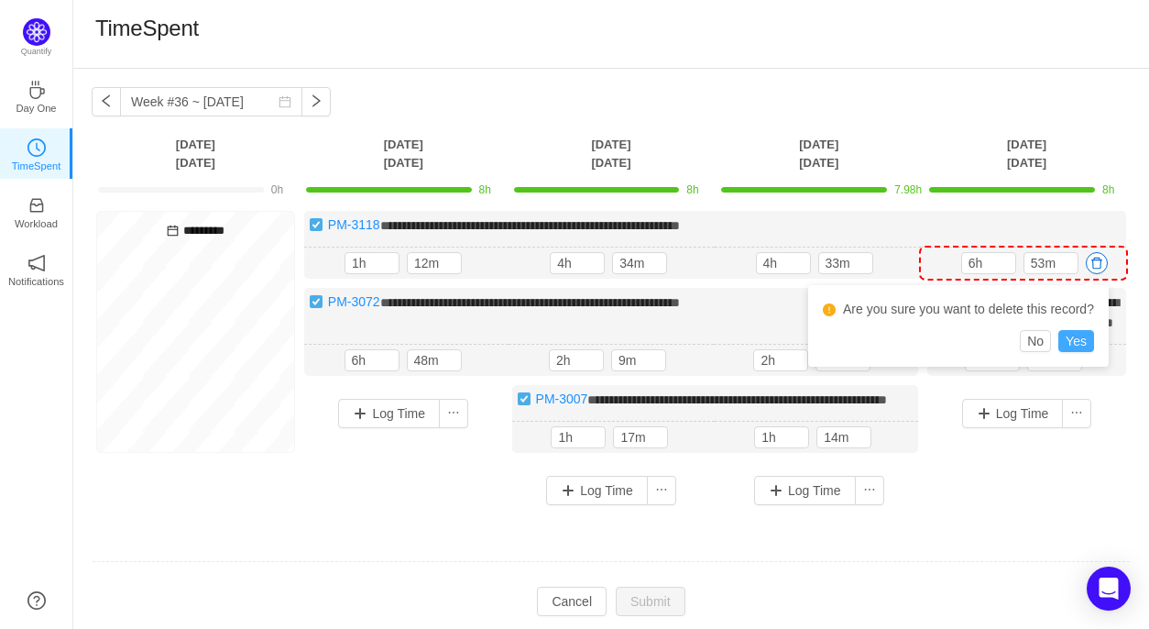
click at [1078, 345] on button "Yes" at bounding box center [1076, 341] width 36 height 22
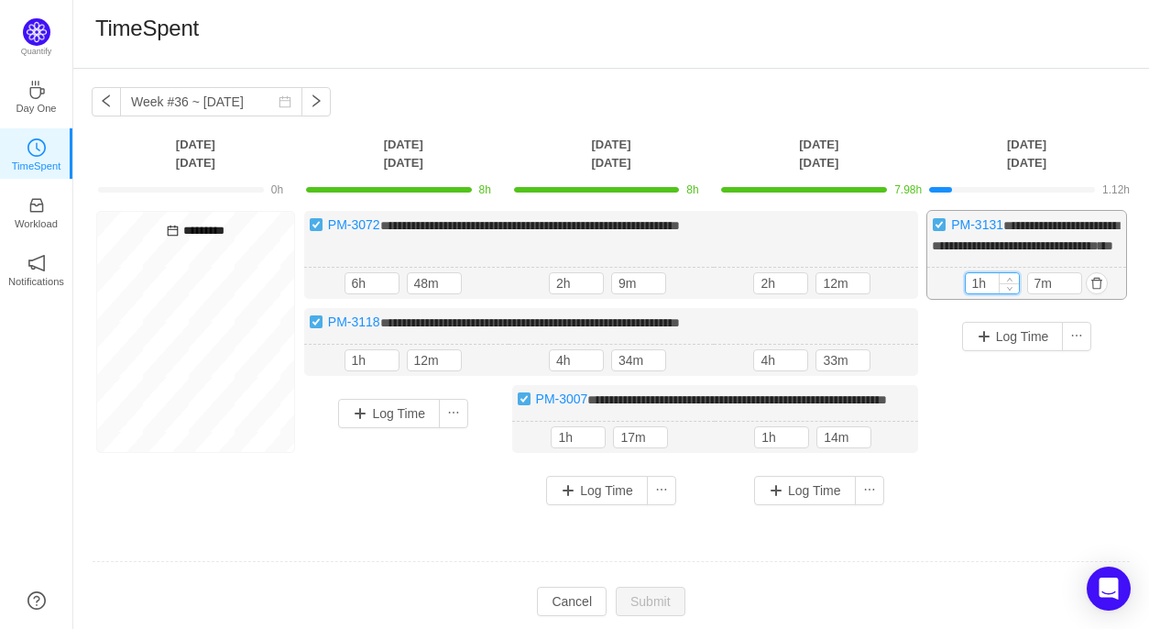
click at [978, 293] on input "1h" at bounding box center [992, 283] width 53 height 20
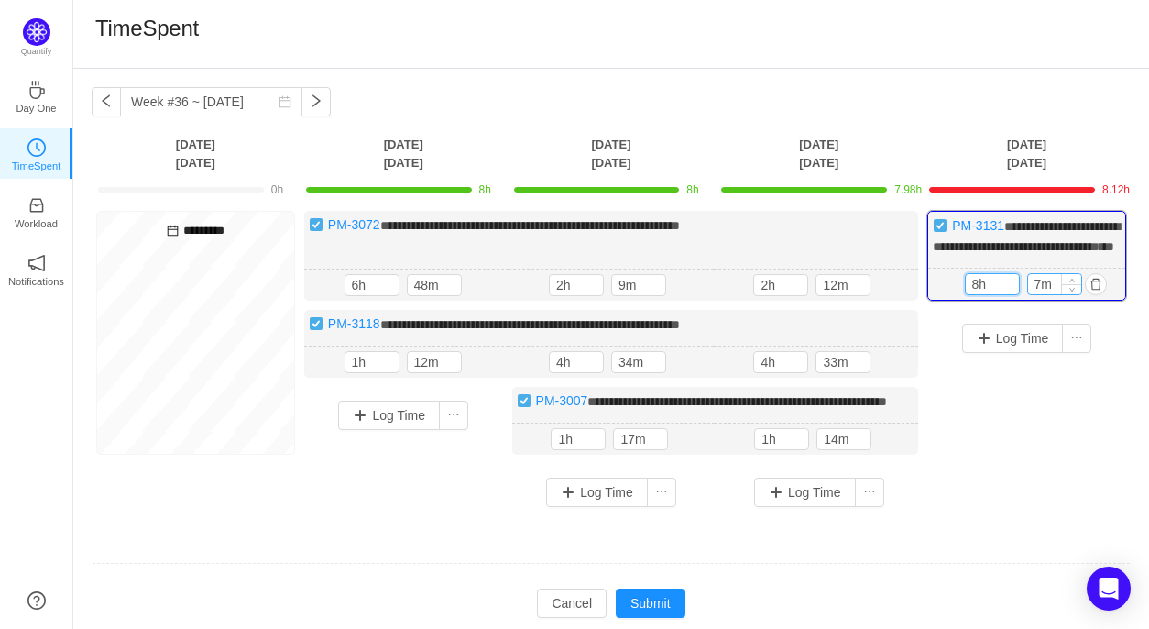
type input "8h"
click at [1043, 294] on input "7m" at bounding box center [1054, 284] width 53 height 20
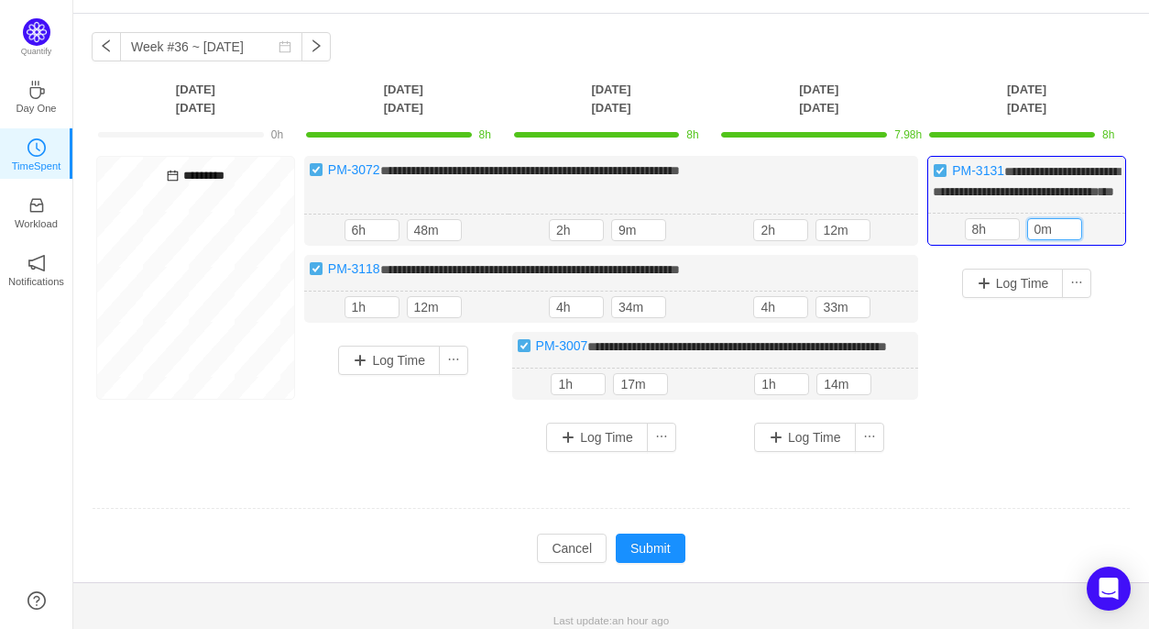
scroll to position [73, 0]
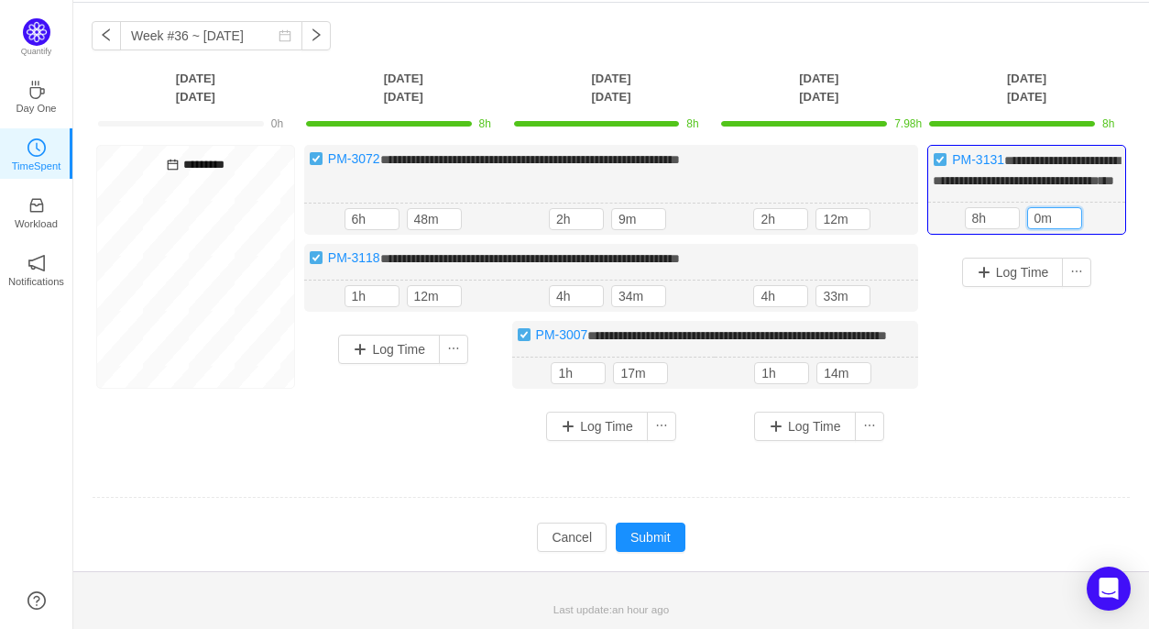
type input "0m"
click at [892, 230] on button "button" at bounding box center [889, 219] width 22 height 22
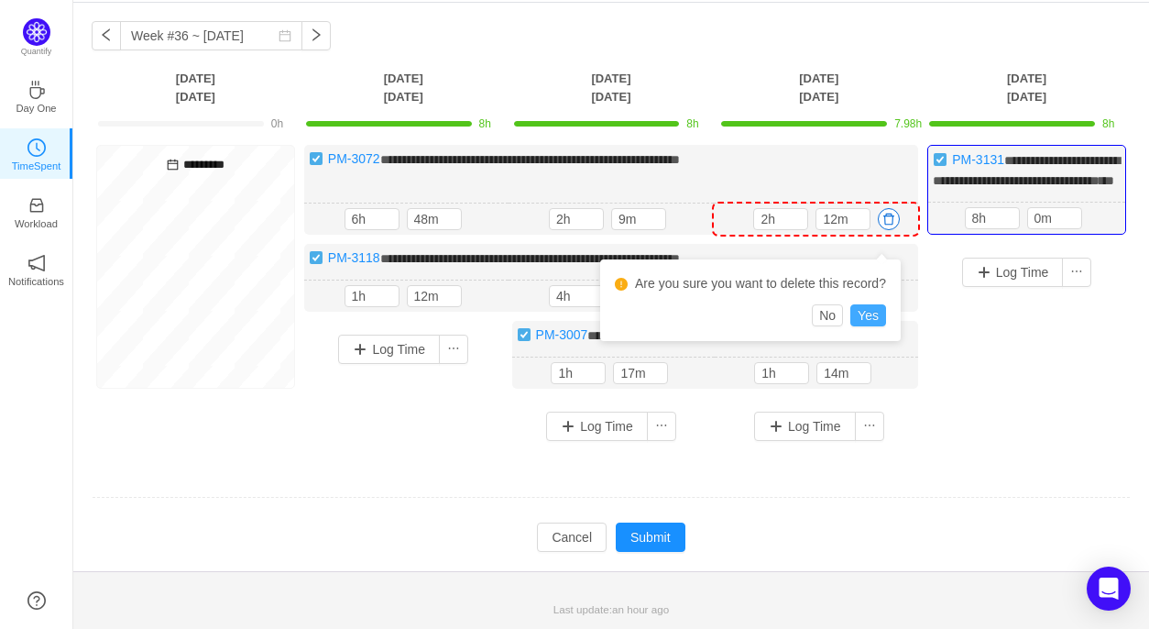
click at [876, 305] on button "Yes" at bounding box center [868, 315] width 36 height 22
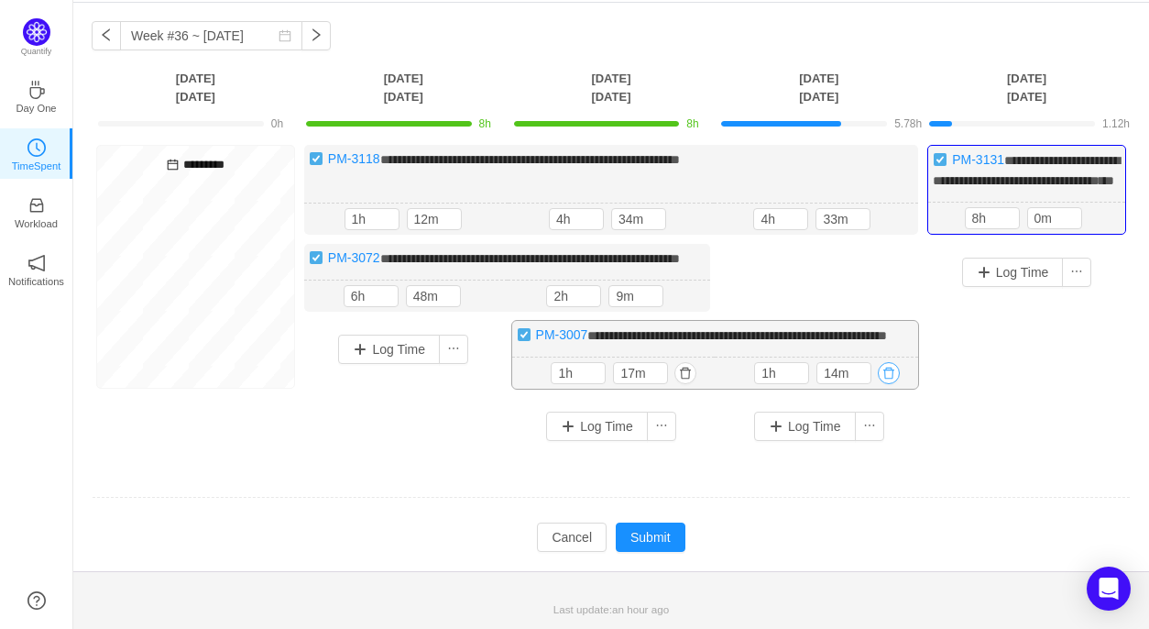
click at [889, 384] on button "button" at bounding box center [889, 373] width 22 height 22
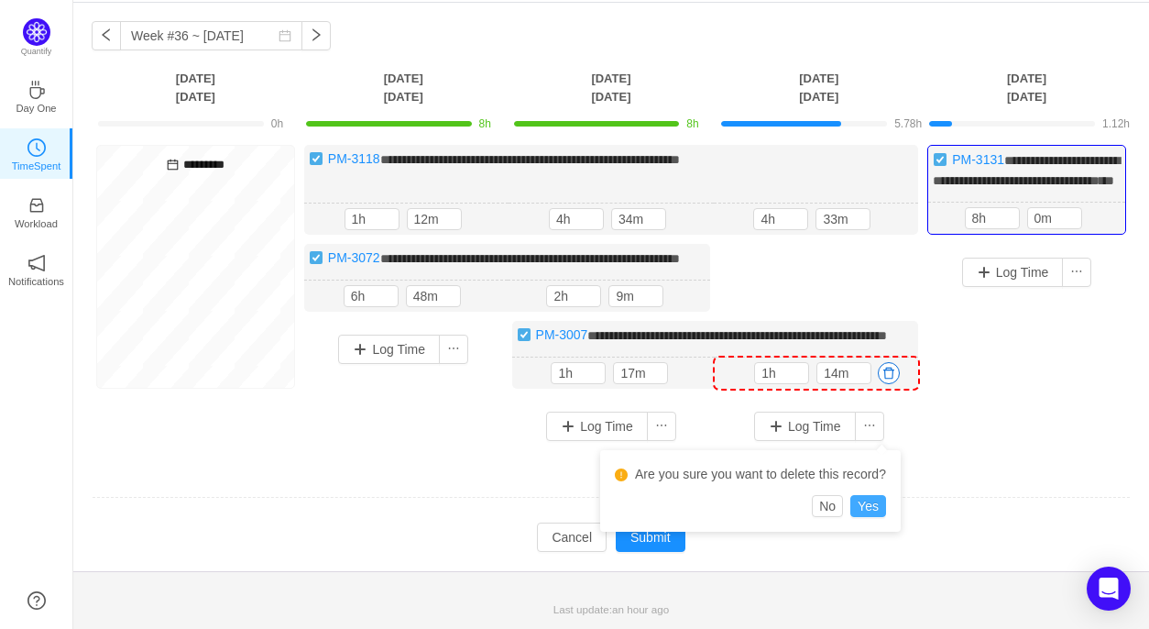
click at [877, 495] on button "Yes" at bounding box center [868, 506] width 36 height 22
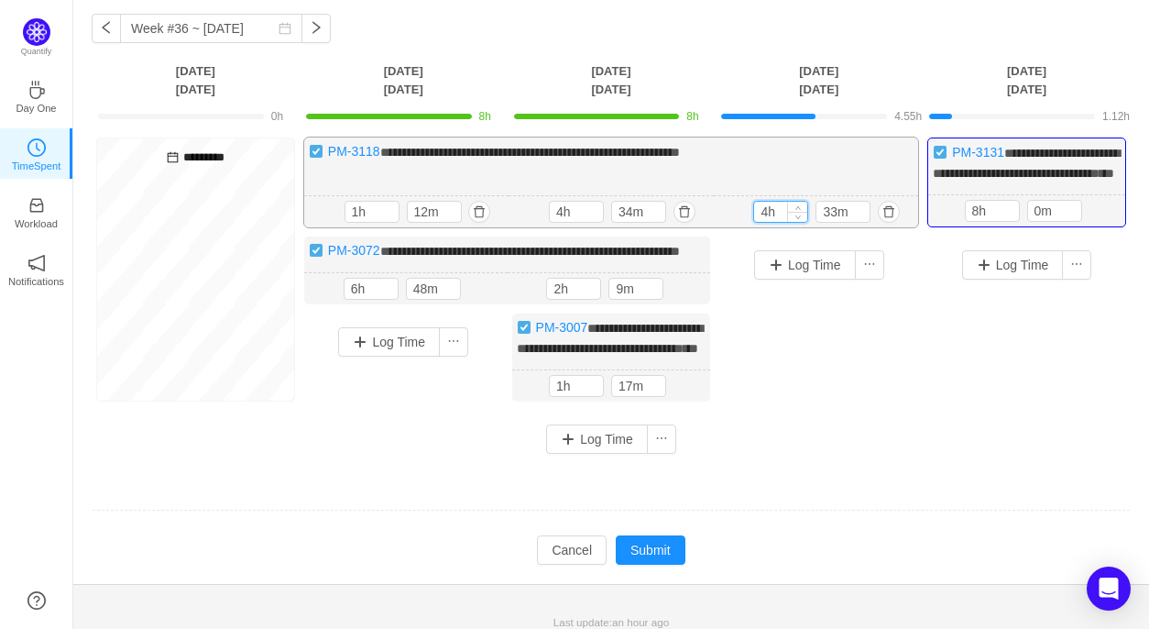
click at [768, 222] on input "4h" at bounding box center [780, 212] width 53 height 20
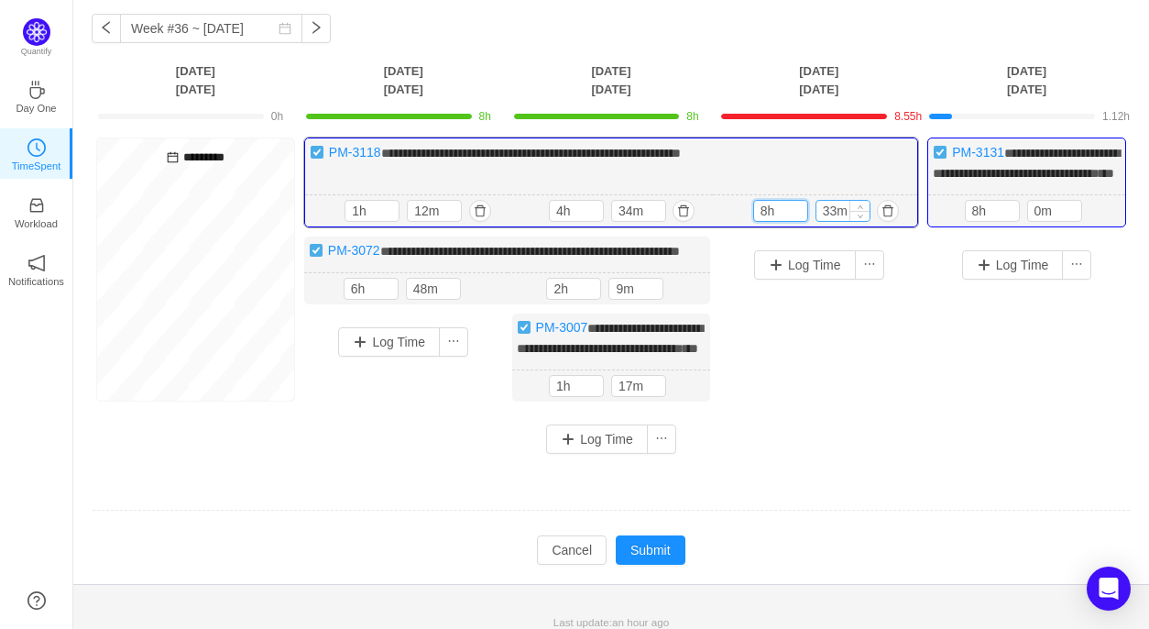
type input "8h"
click at [837, 221] on input "33m" at bounding box center [842, 211] width 53 height 20
type input "0m"
click at [804, 349] on div "Log Time" at bounding box center [818, 329] width 199 height 187
click at [684, 300] on button "button" at bounding box center [681, 289] width 22 height 22
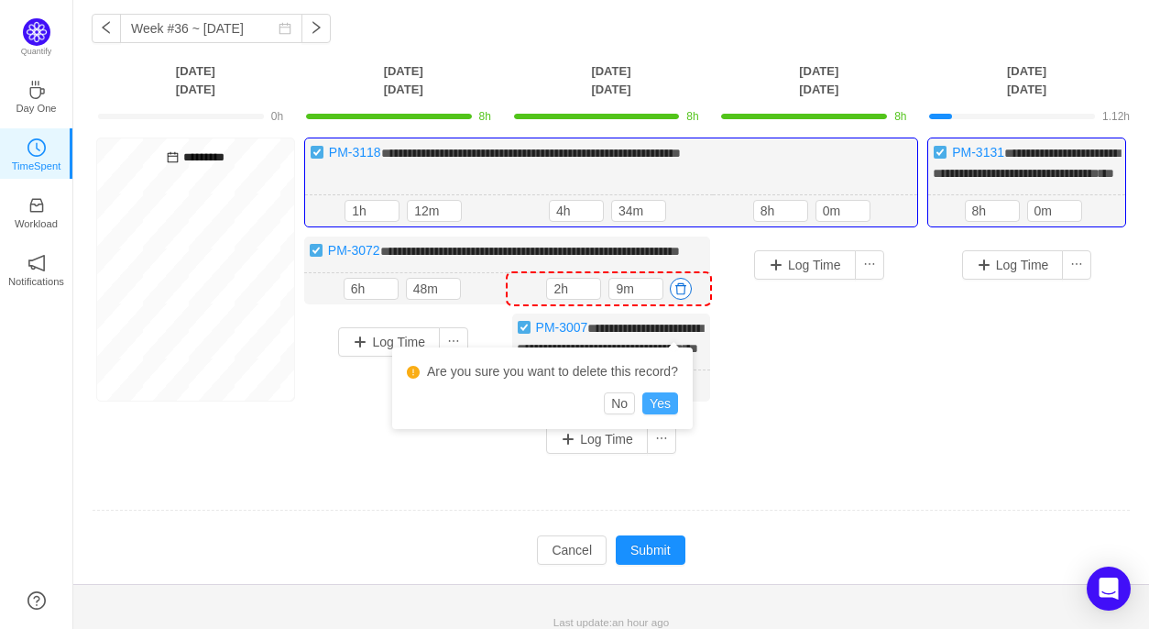
click at [672, 399] on button "Yes" at bounding box center [660, 403] width 36 height 22
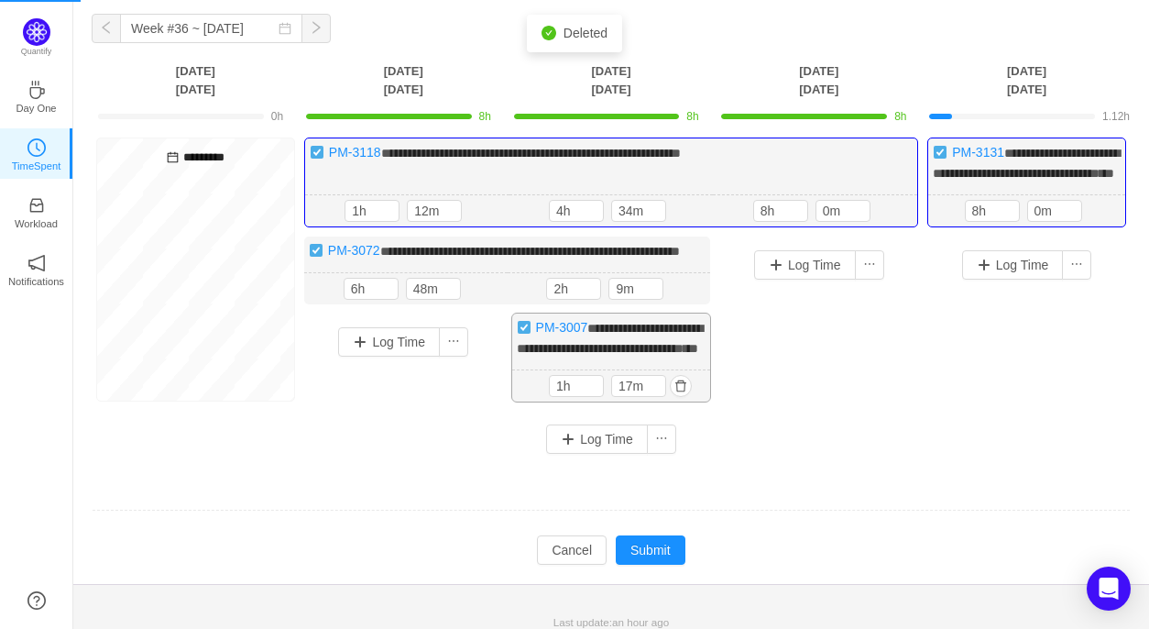
scroll to position [43, 0]
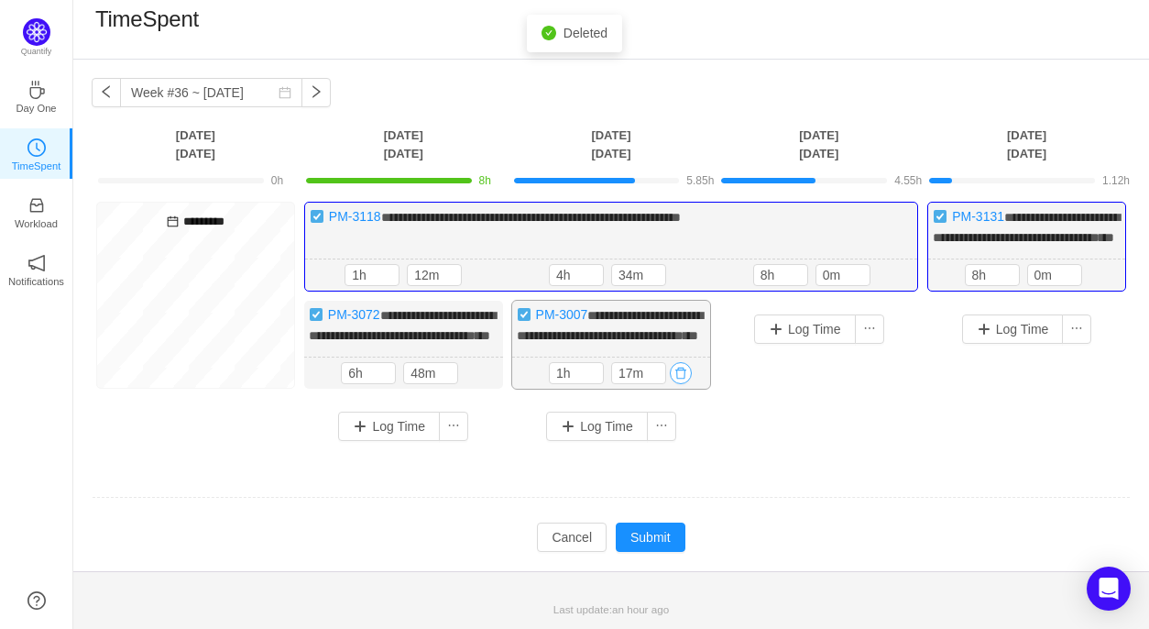
click at [684, 378] on button "button" at bounding box center [681, 373] width 22 height 22
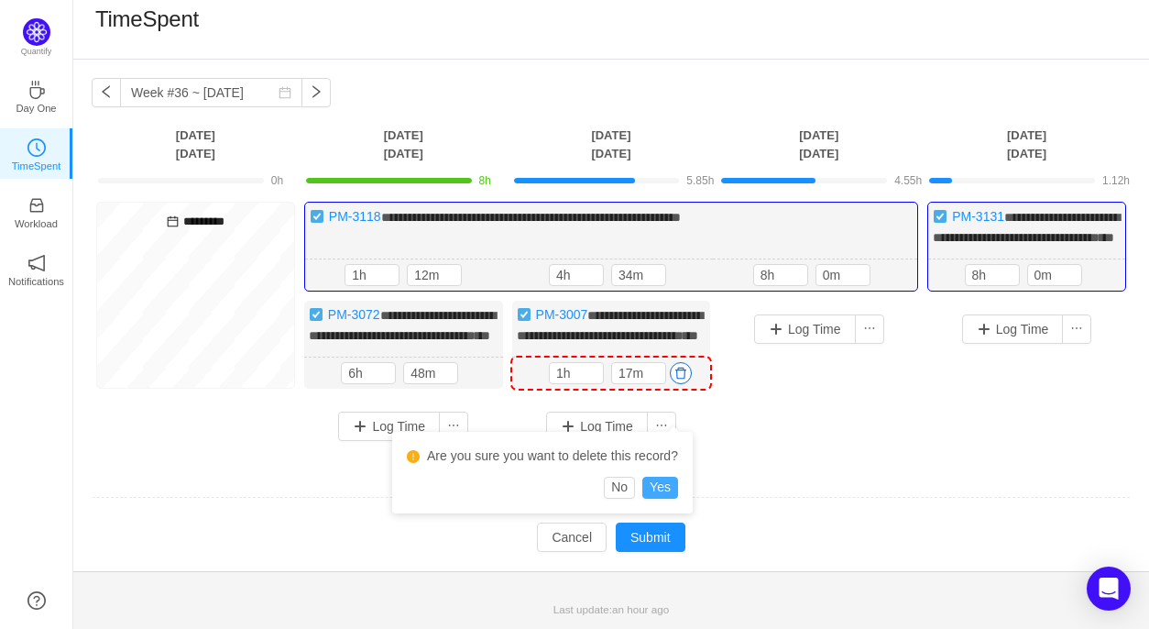
click at [658, 476] on button "Yes" at bounding box center [660, 487] width 36 height 22
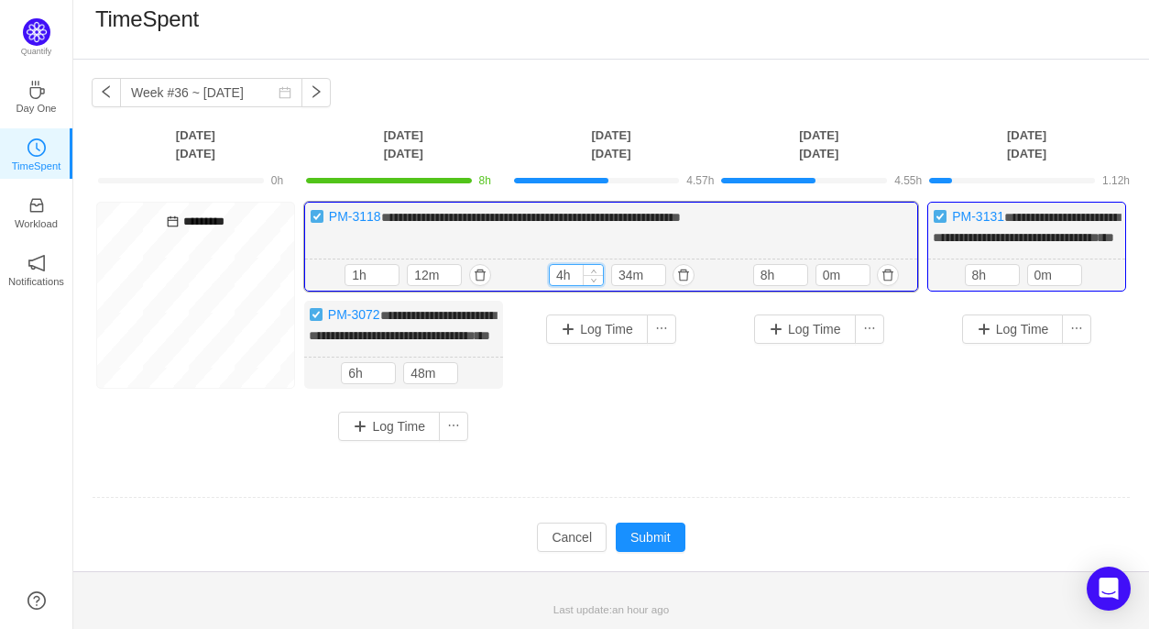
click at [563, 265] on input "4h" at bounding box center [576, 275] width 53 height 20
type input "8h"
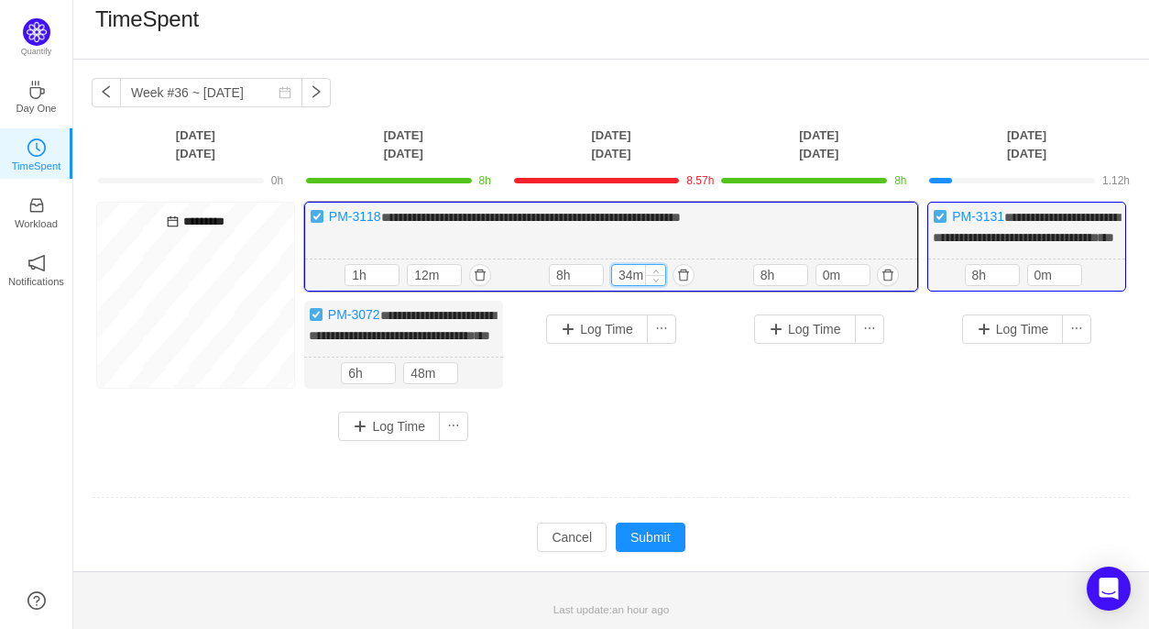
click at [632, 265] on input "34m" at bounding box center [638, 275] width 53 height 20
type input "0m"
click at [473, 374] on button "button" at bounding box center [474, 373] width 22 height 22
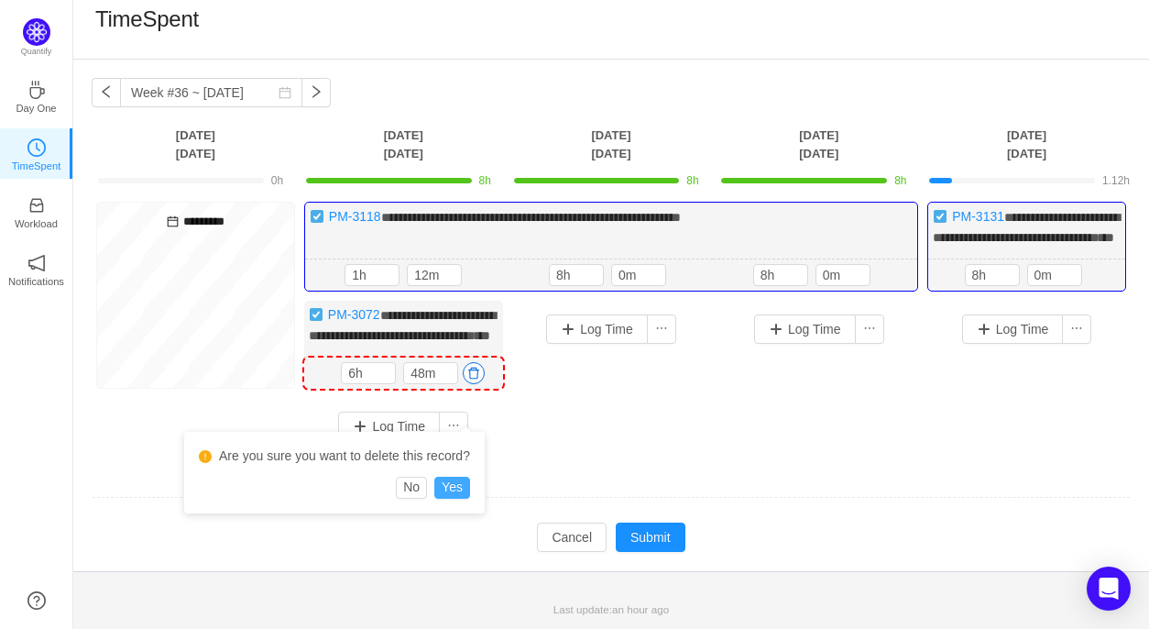
click at [451, 476] on button "Yes" at bounding box center [452, 487] width 36 height 22
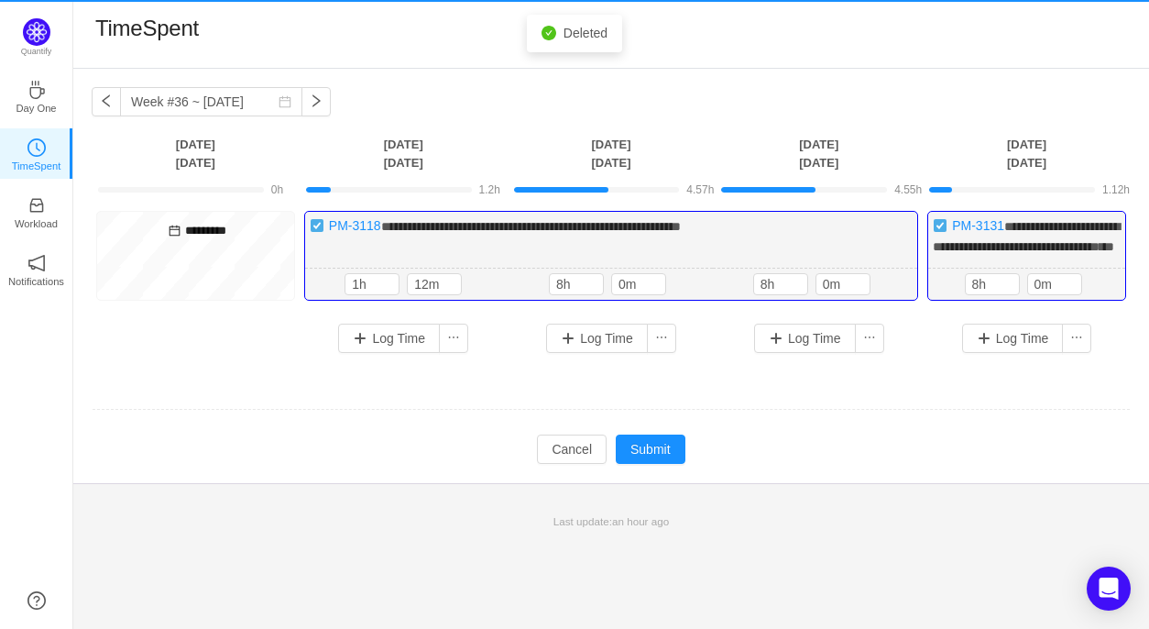
scroll to position [0, 0]
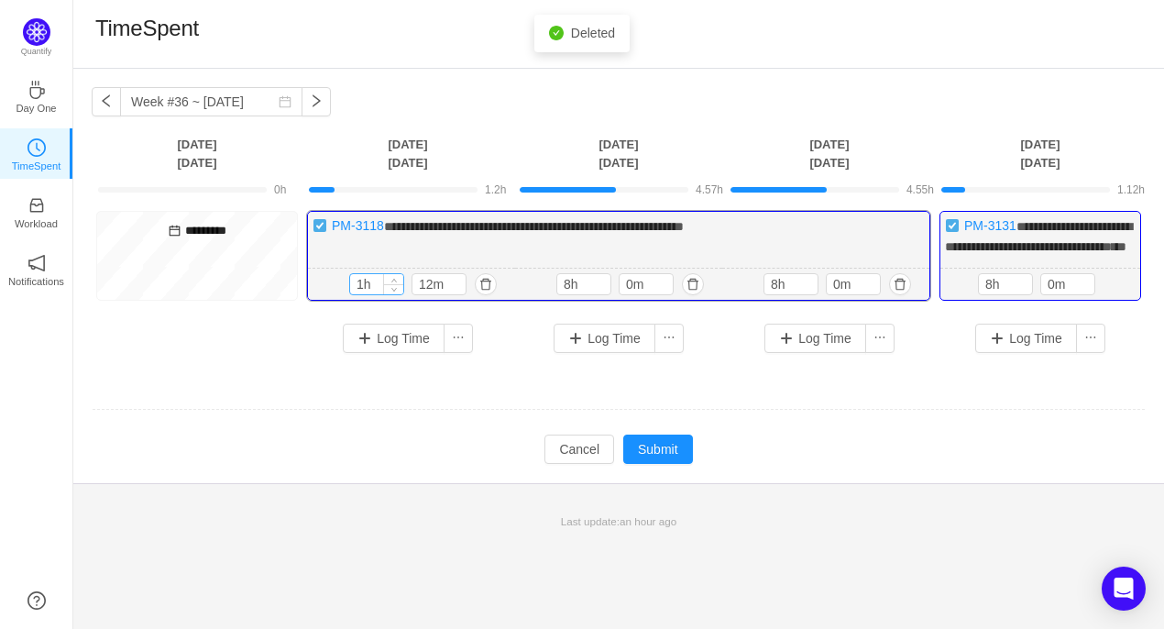
click at [363, 294] on input "1h" at bounding box center [376, 284] width 53 height 20
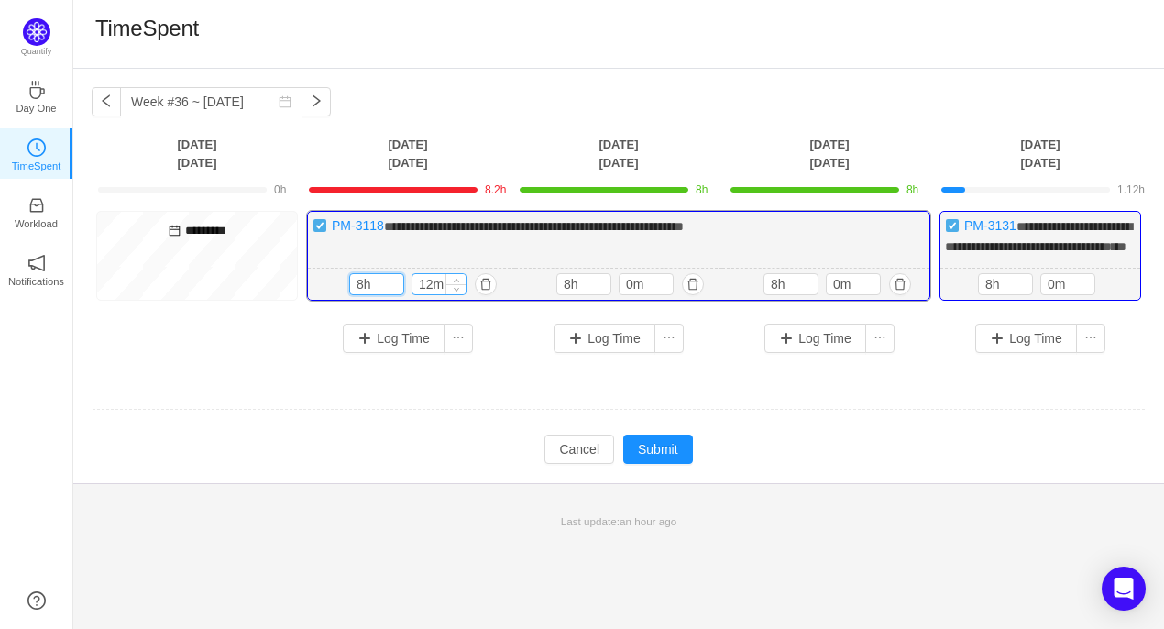
type input "8h"
click at [431, 294] on input "12m" at bounding box center [438, 284] width 53 height 20
type input "0m"
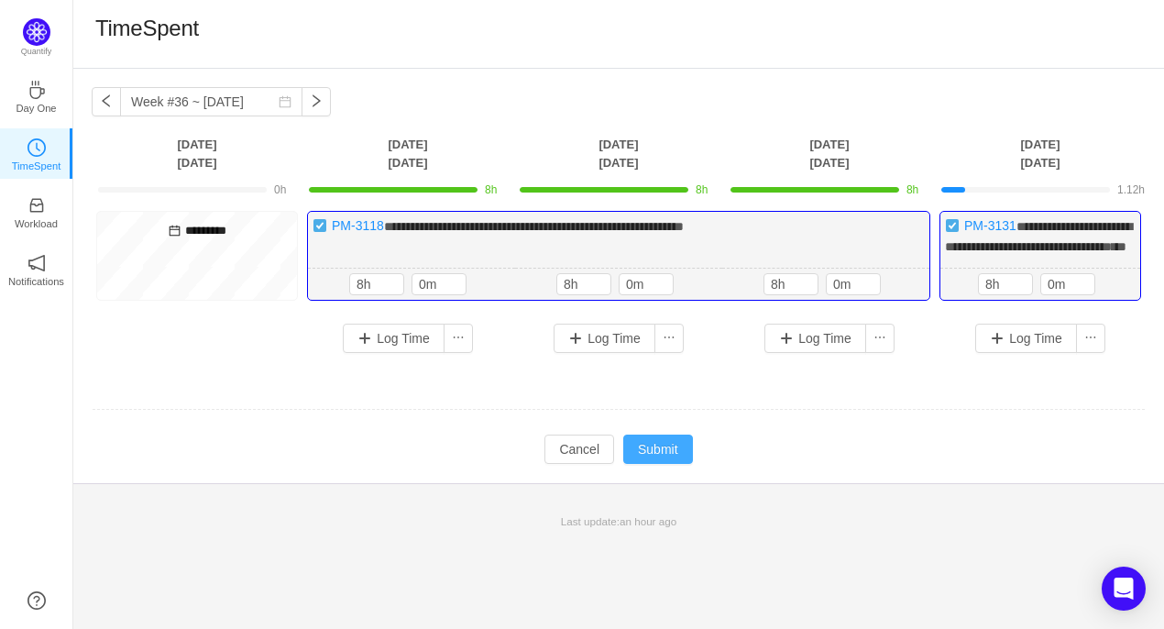
click at [664, 464] on button "Submit" at bounding box center [658, 448] width 70 height 29
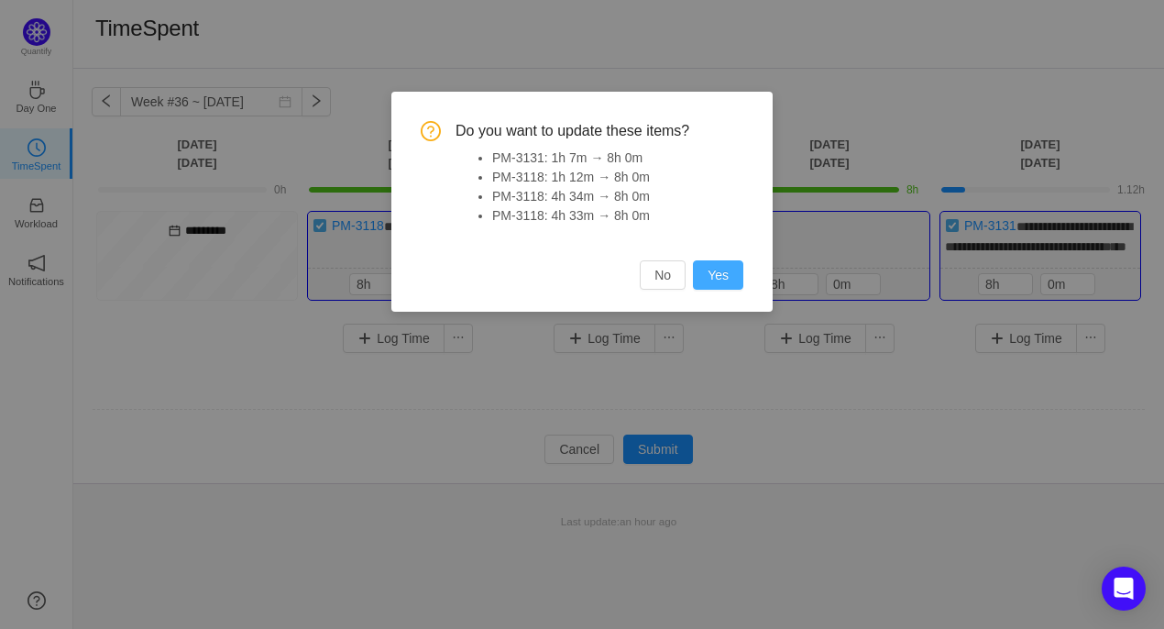
click at [728, 279] on button "Yes" at bounding box center [718, 274] width 50 height 29
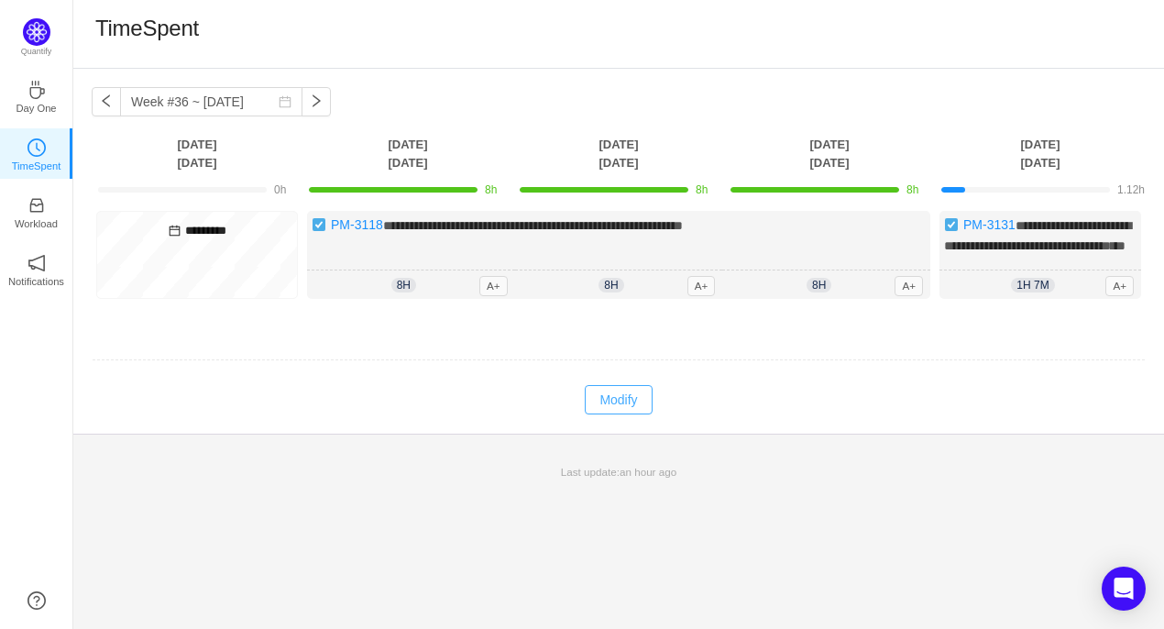
click at [596, 410] on button "Modify" at bounding box center [618, 399] width 67 height 29
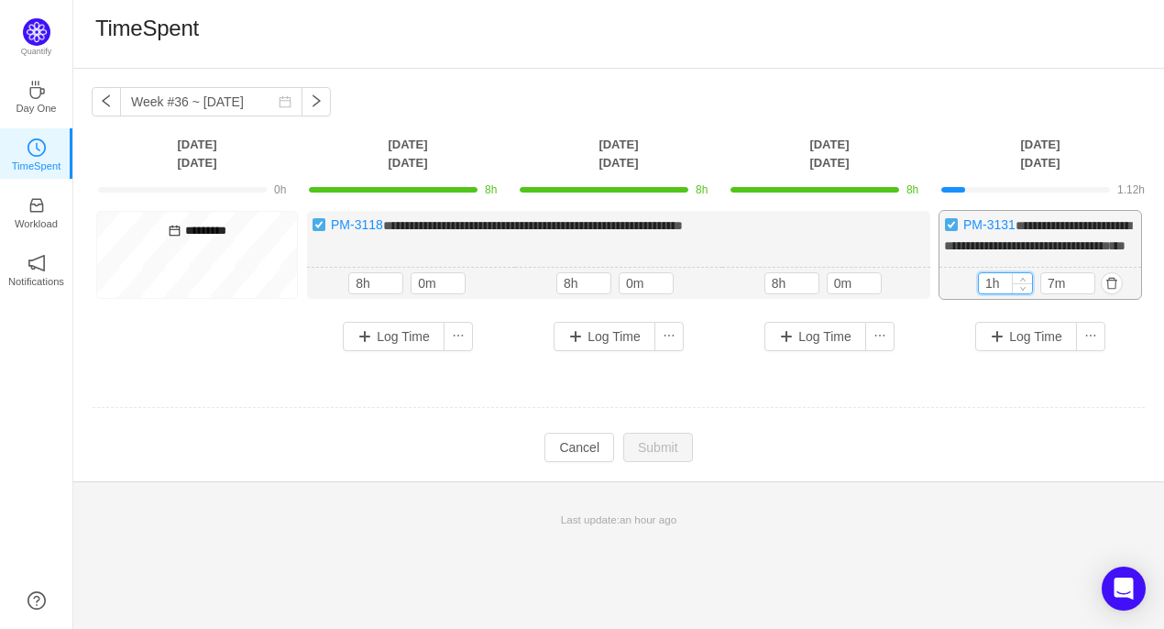
click at [993, 293] on input "1h" at bounding box center [1005, 283] width 53 height 20
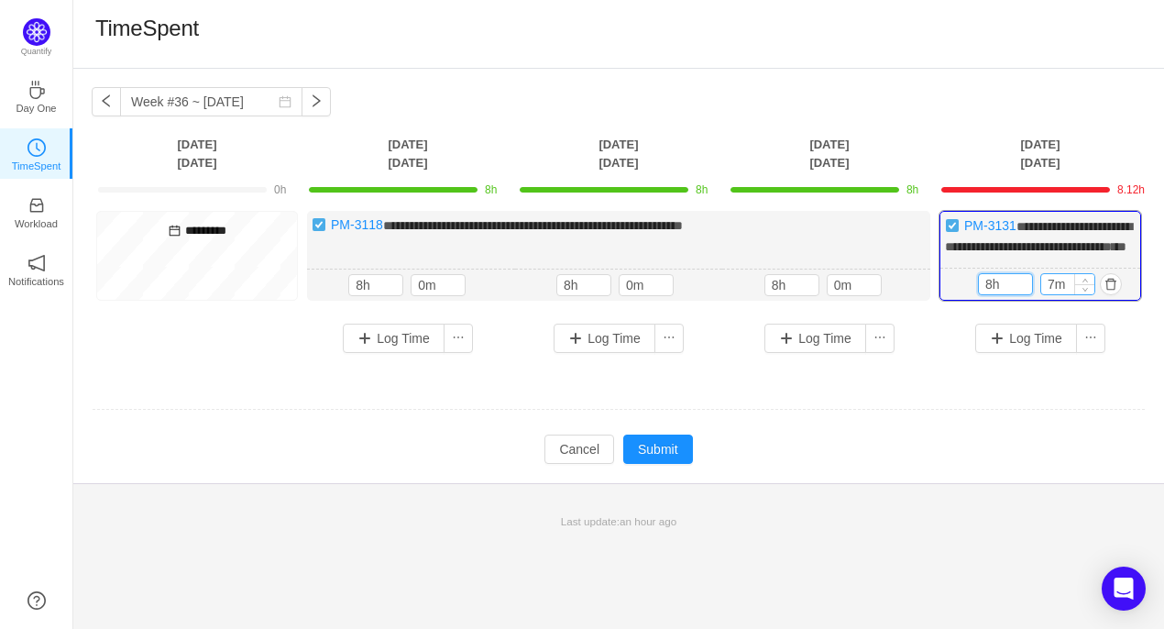
type input "8h"
click at [1054, 294] on input "7m" at bounding box center [1067, 284] width 53 height 20
type input "0m"
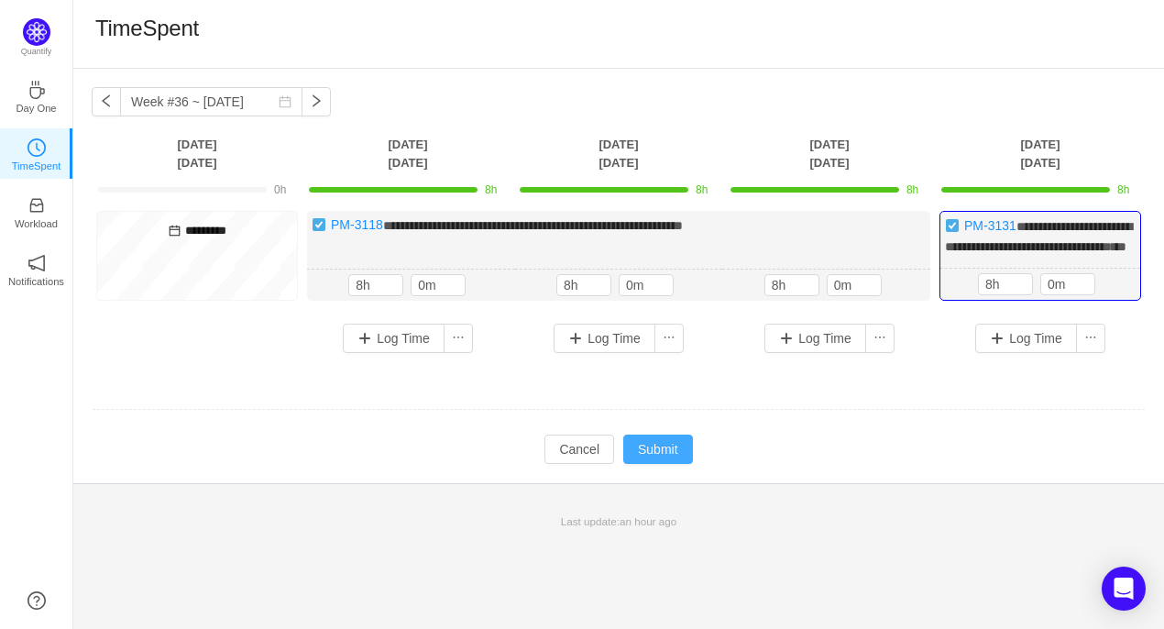
click at [658, 463] on button "Submit" at bounding box center [658, 448] width 70 height 29
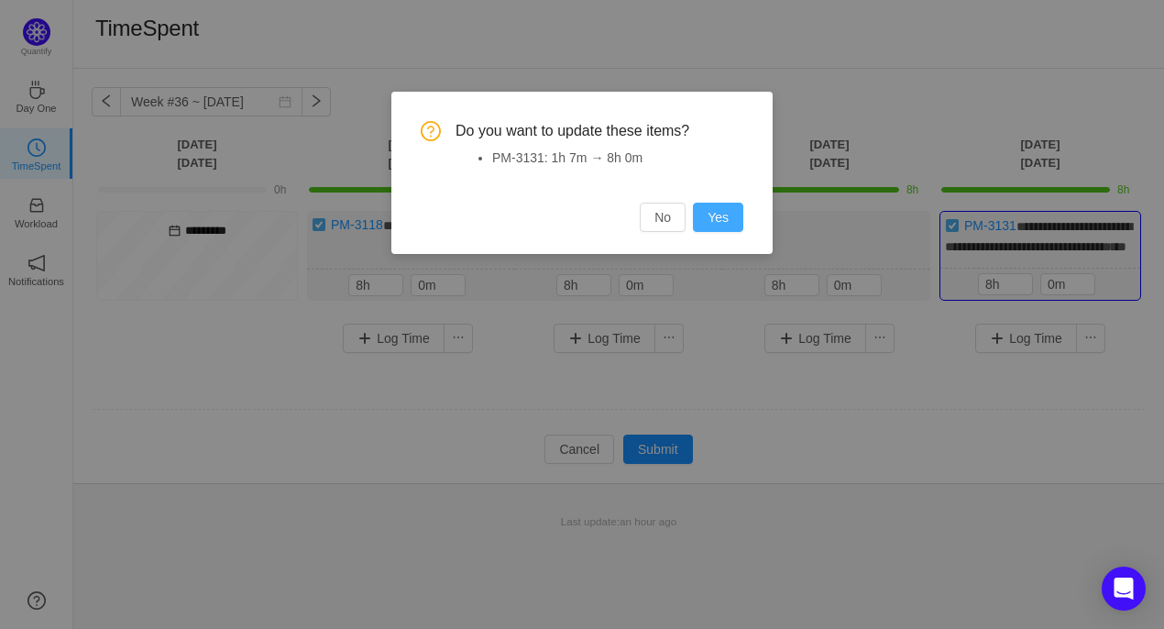
click at [725, 228] on button "Yes" at bounding box center [718, 216] width 50 height 29
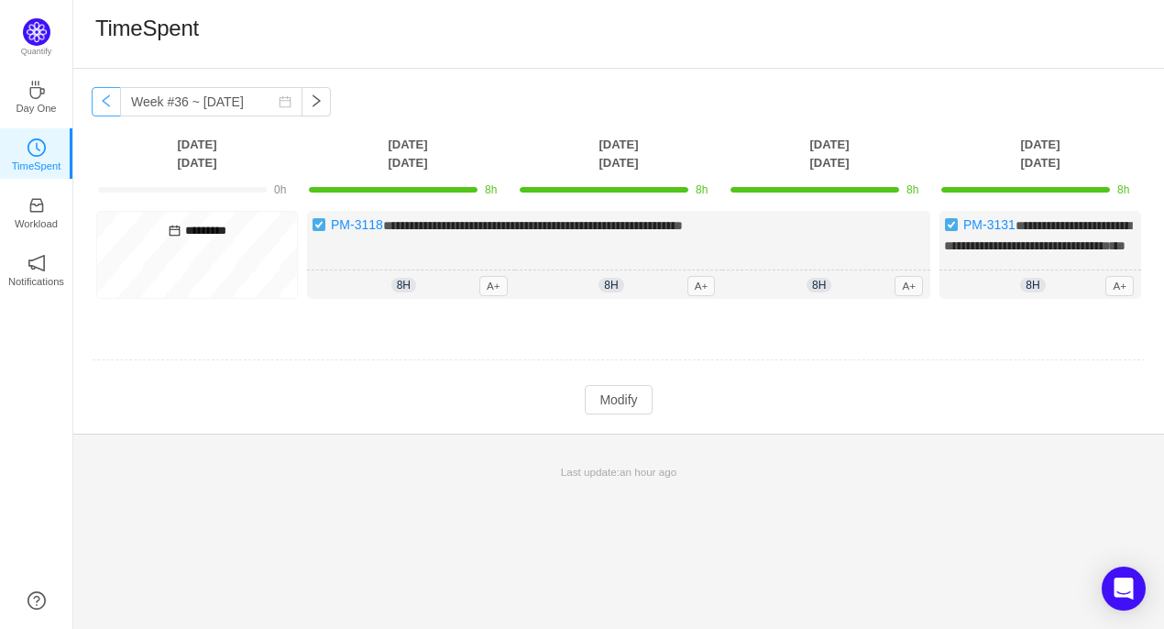
click at [108, 103] on button "button" at bounding box center [106, 101] width 29 height 29
type input "Week #35 ~ Aug 25"
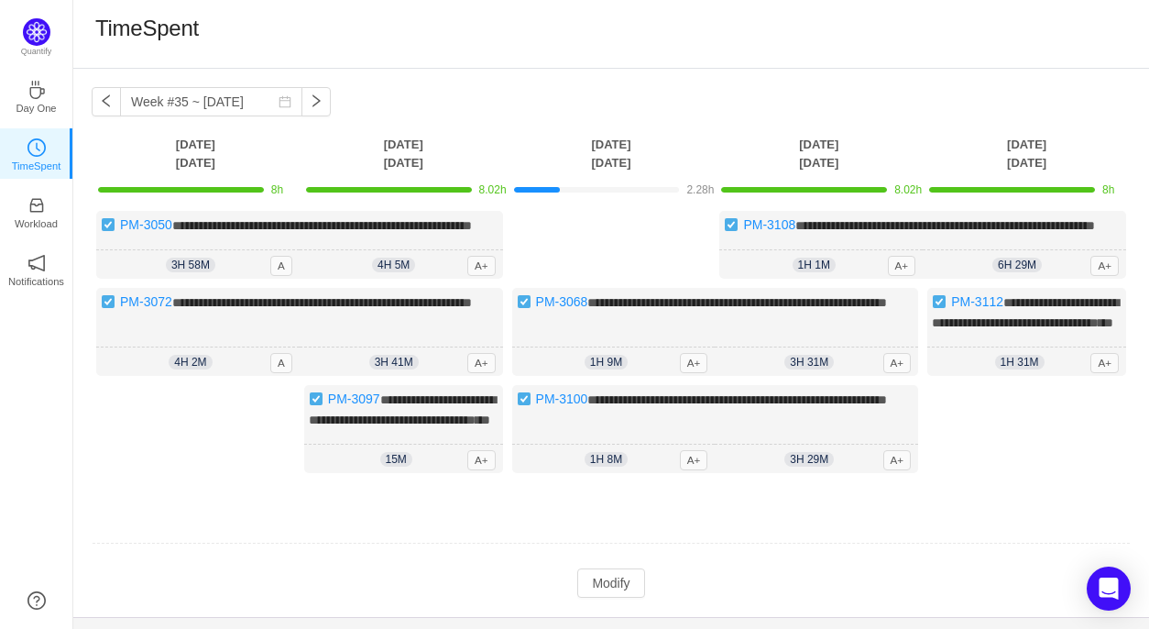
scroll to position [98, 0]
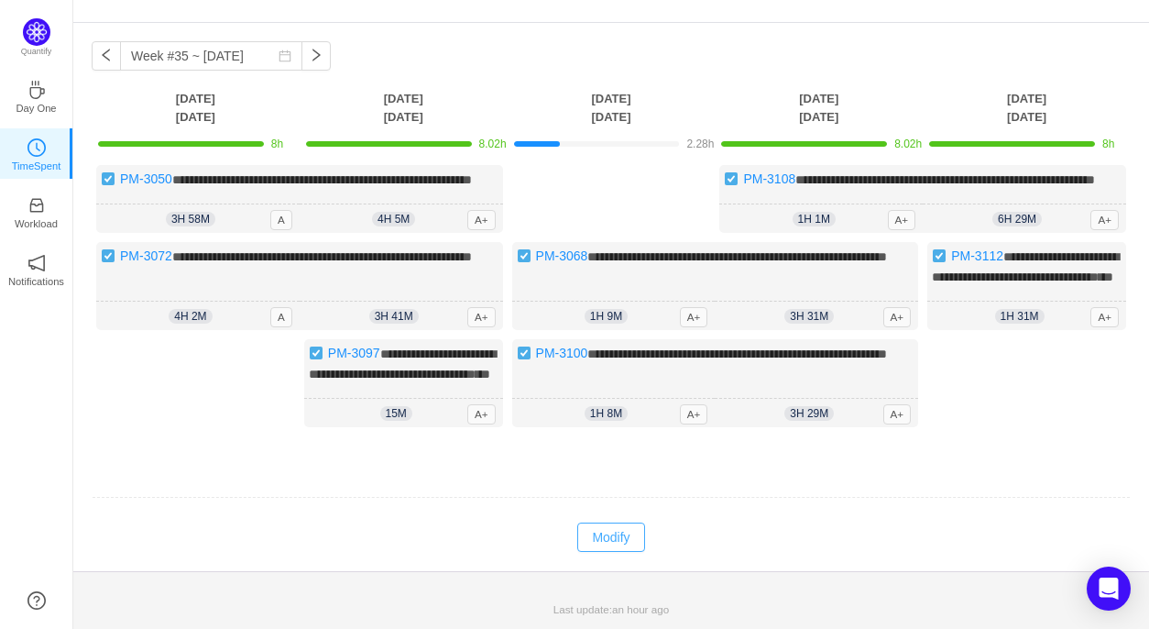
click at [622, 542] on button "Modify" at bounding box center [610, 536] width 67 height 29
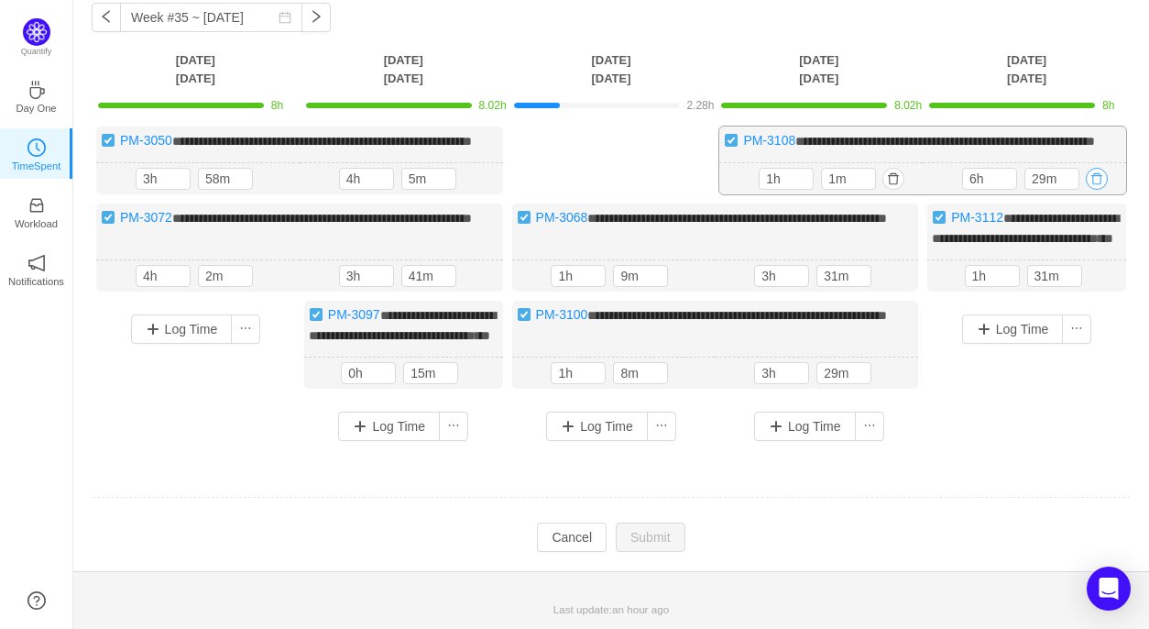
click at [1098, 188] on button "button" at bounding box center [1097, 179] width 22 height 22
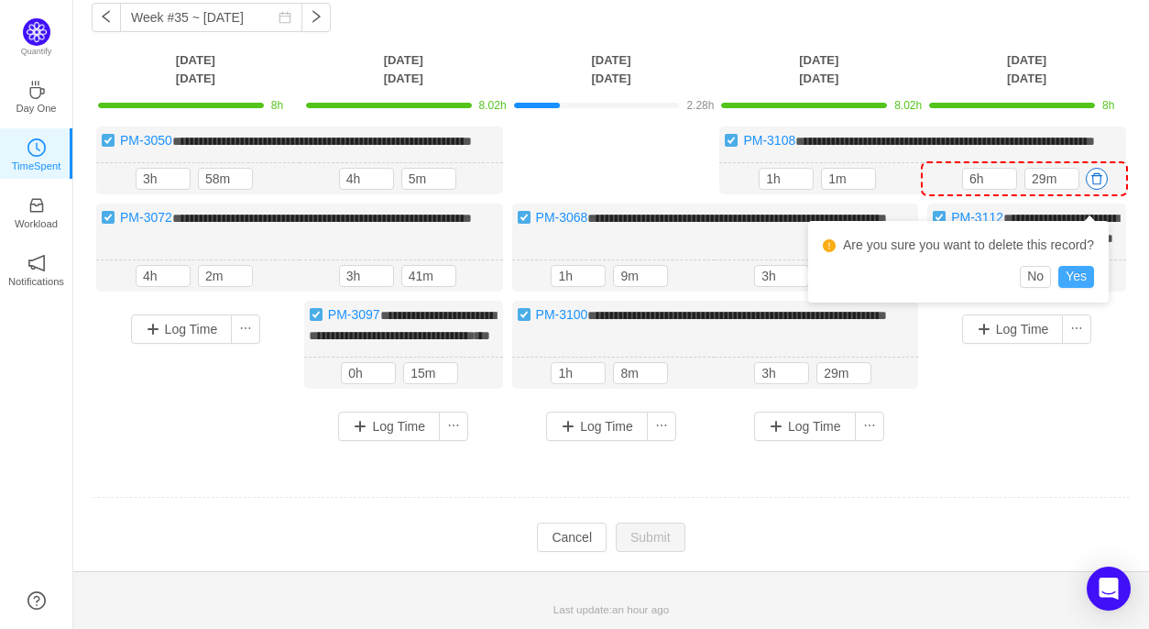
click at [1076, 266] on button "Yes" at bounding box center [1076, 277] width 36 height 22
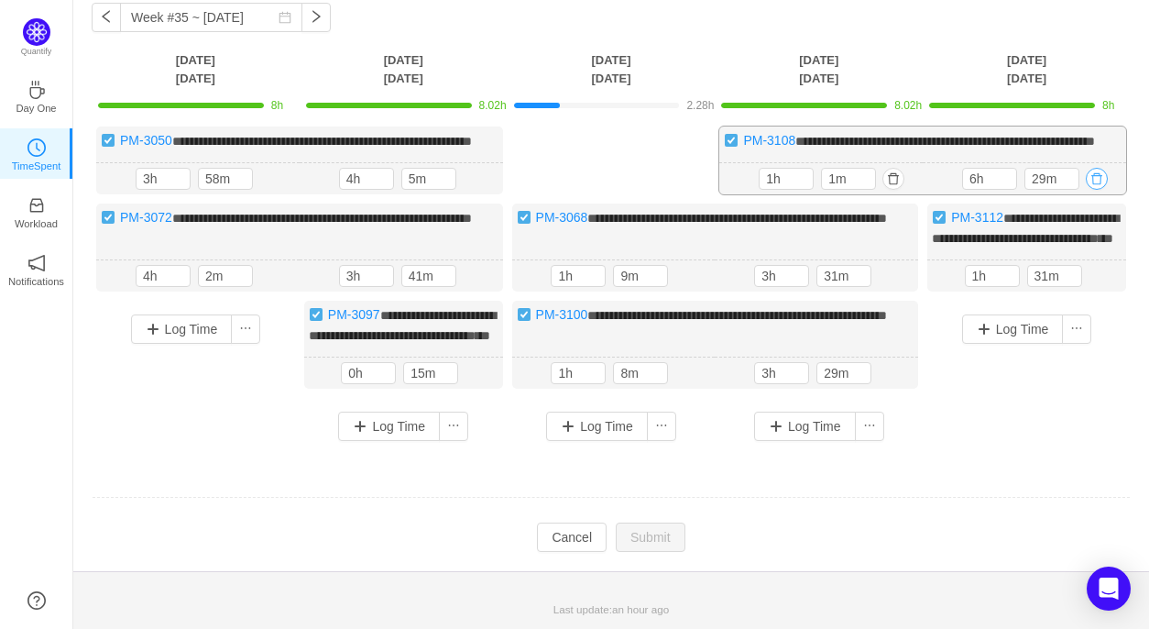
click at [1096, 183] on button "button" at bounding box center [1097, 179] width 22 height 22
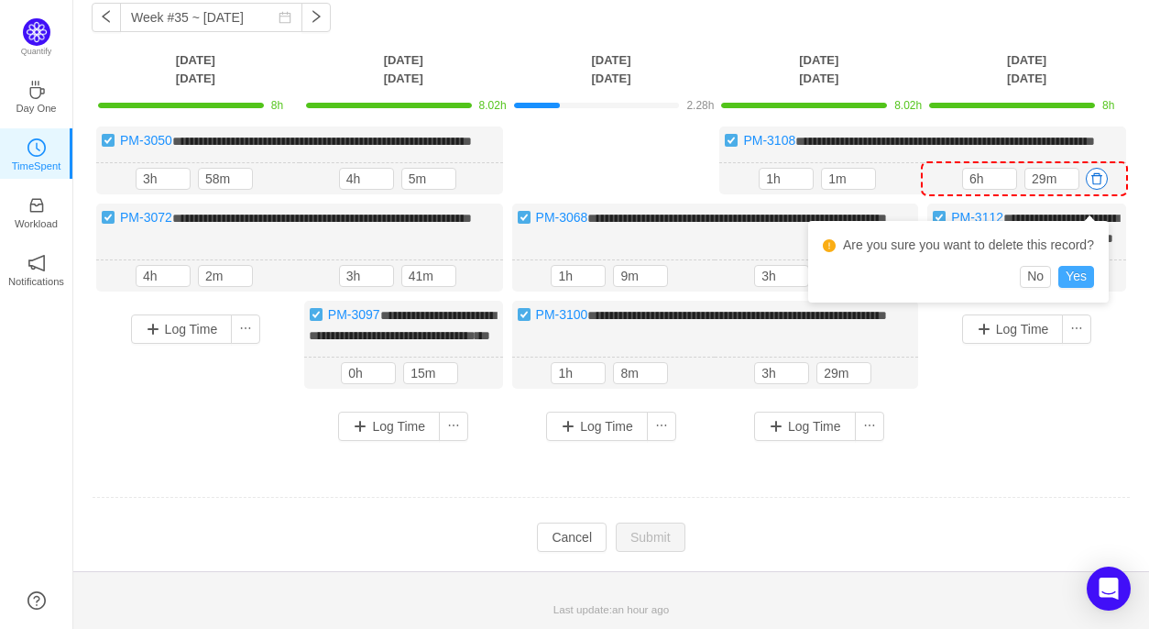
click at [1077, 266] on button "Yes" at bounding box center [1076, 277] width 36 height 22
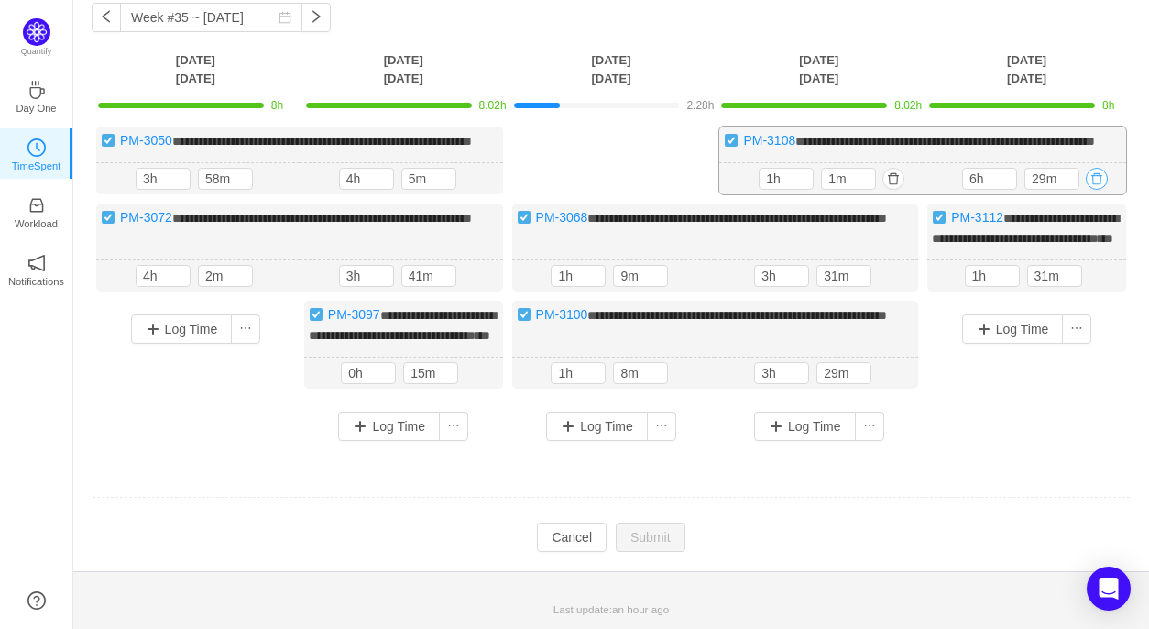
click at [1102, 184] on button "button" at bounding box center [1097, 179] width 22 height 22
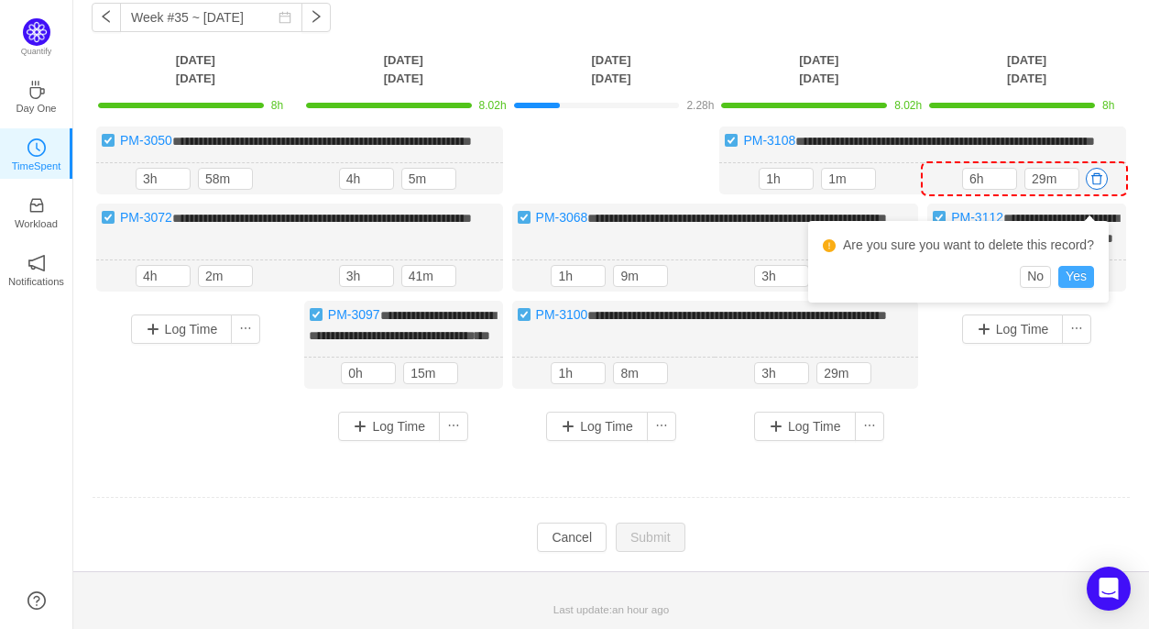
click at [1073, 266] on button "Yes" at bounding box center [1076, 277] width 36 height 22
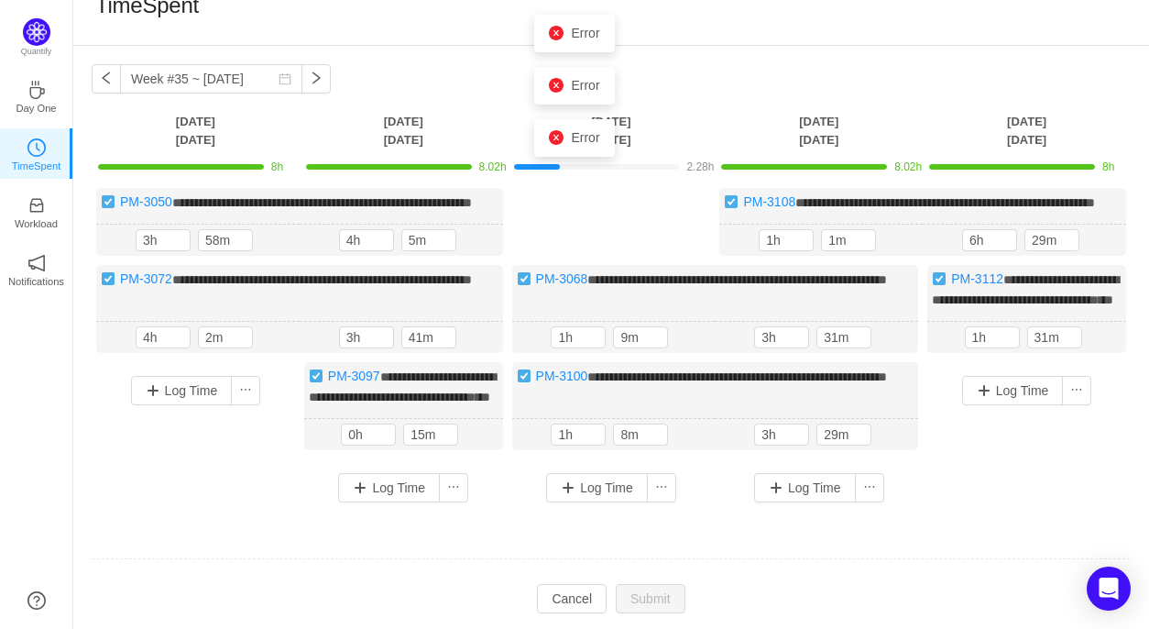
scroll to position [18, 0]
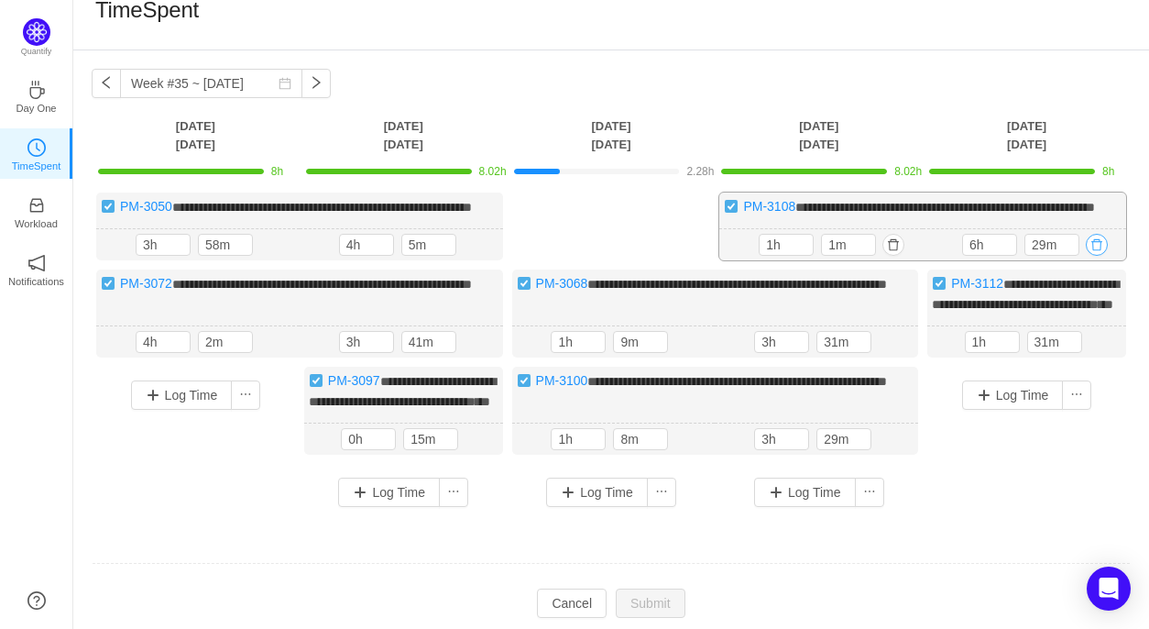
click at [1094, 256] on button "button" at bounding box center [1097, 245] width 22 height 22
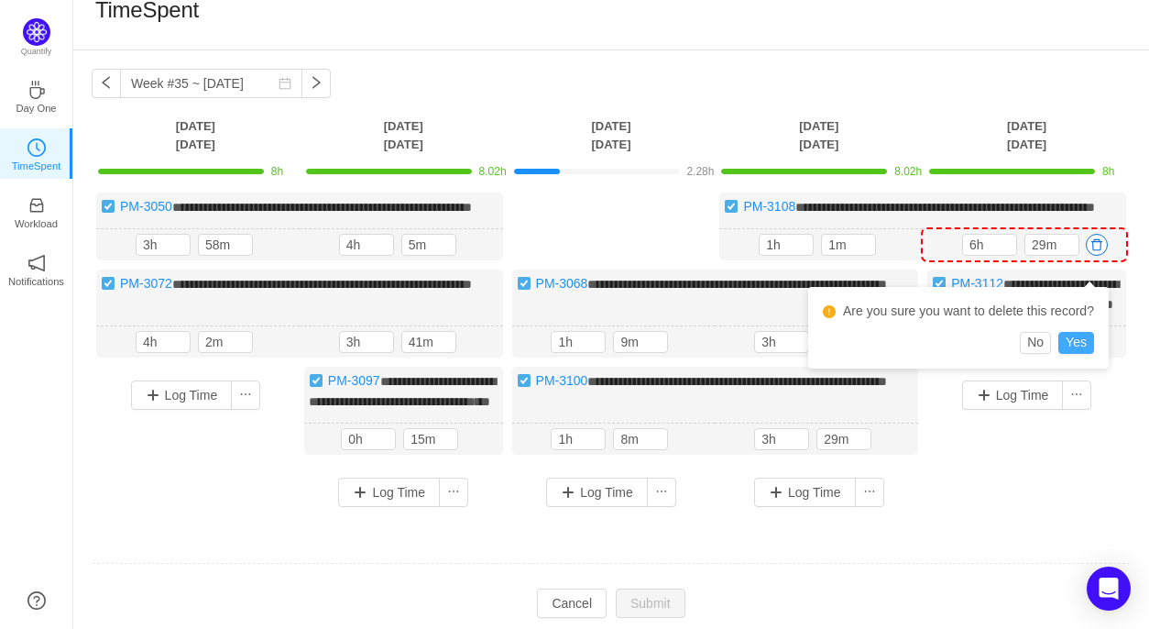
click at [1071, 347] on button "Yes" at bounding box center [1076, 343] width 36 height 22
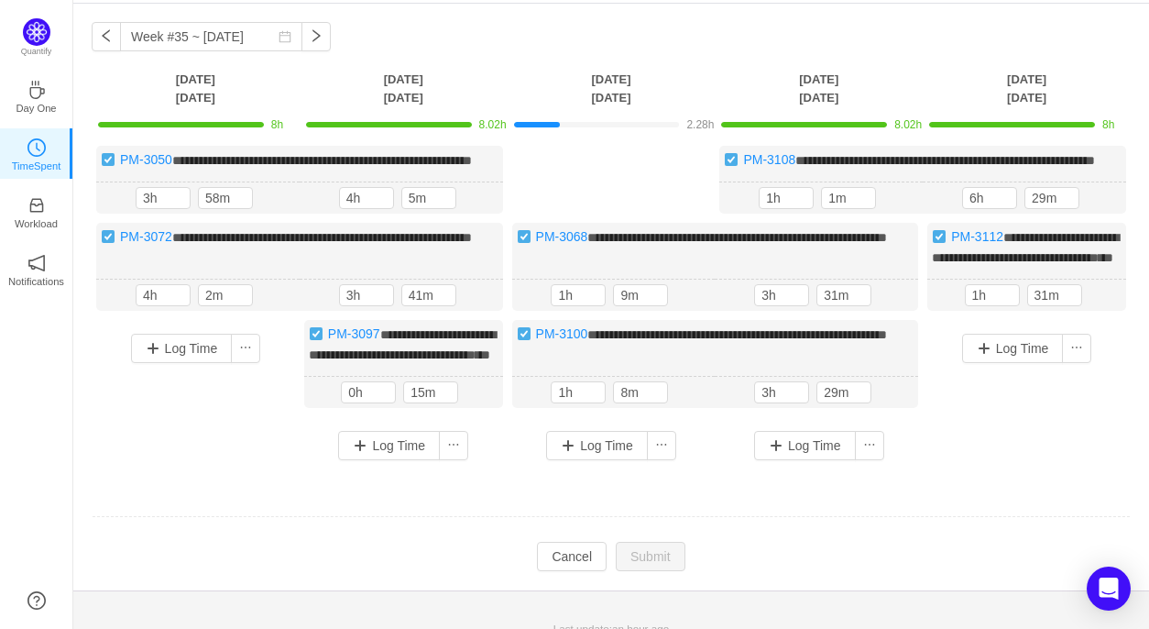
scroll to position [60, 0]
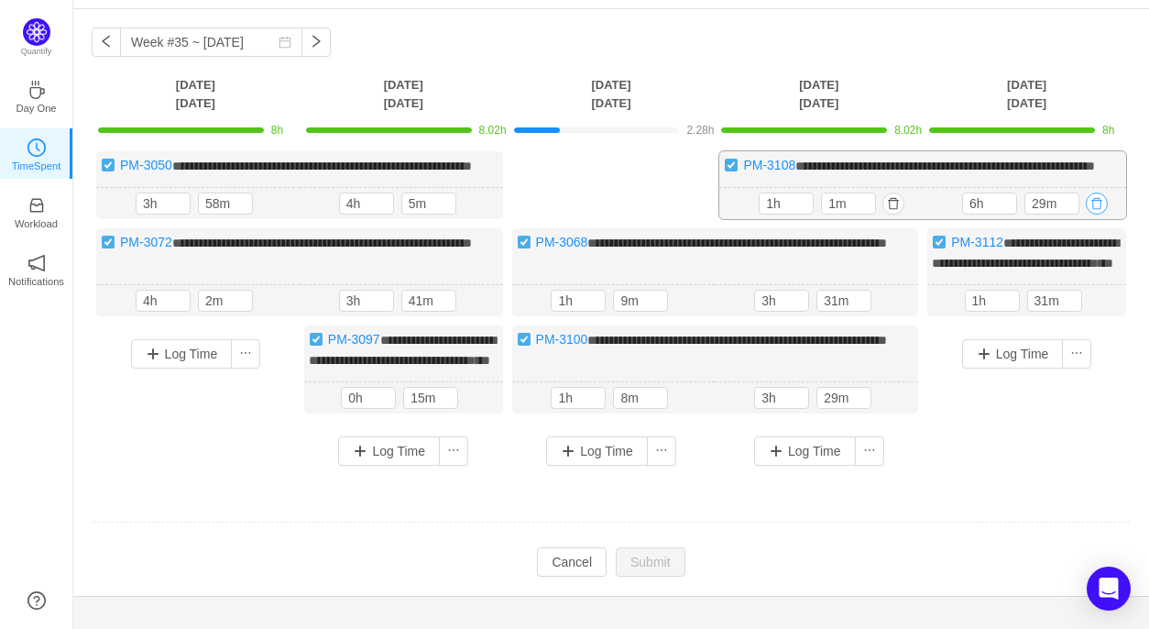
click at [1099, 214] on button "button" at bounding box center [1097, 203] width 22 height 22
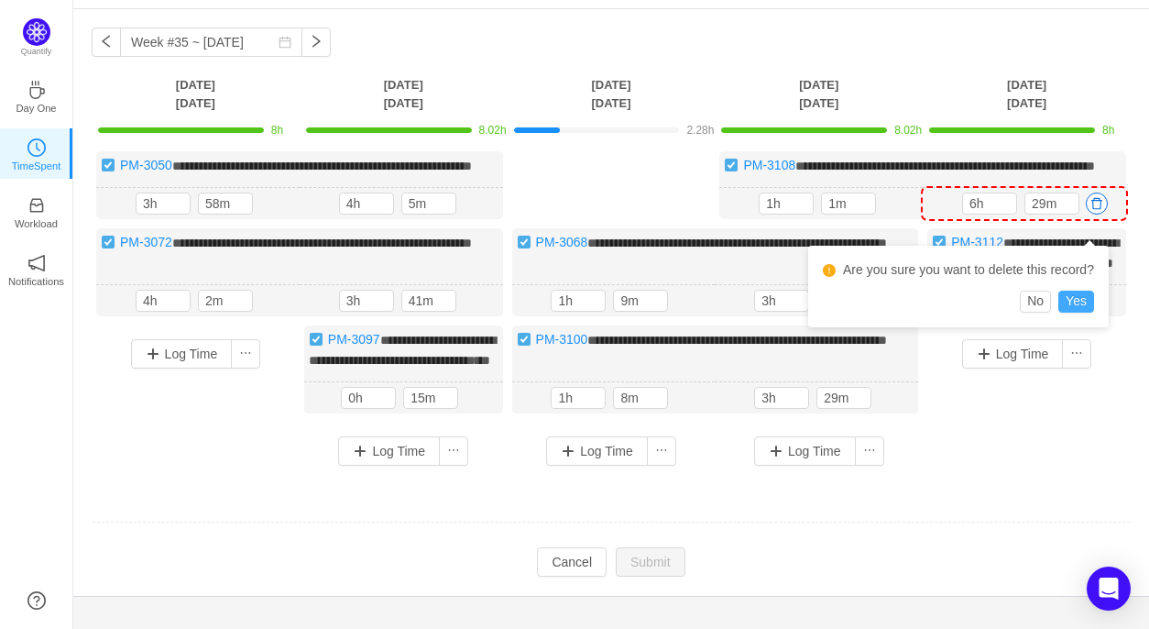
click at [1079, 301] on button "Yes" at bounding box center [1076, 301] width 36 height 22
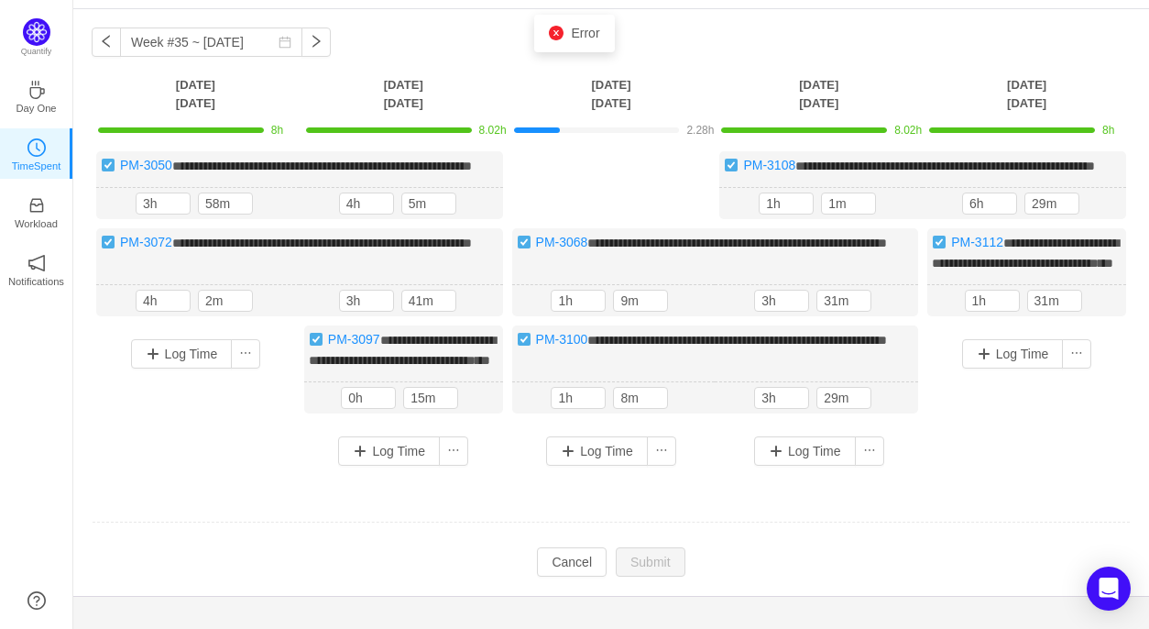
scroll to position [137, 0]
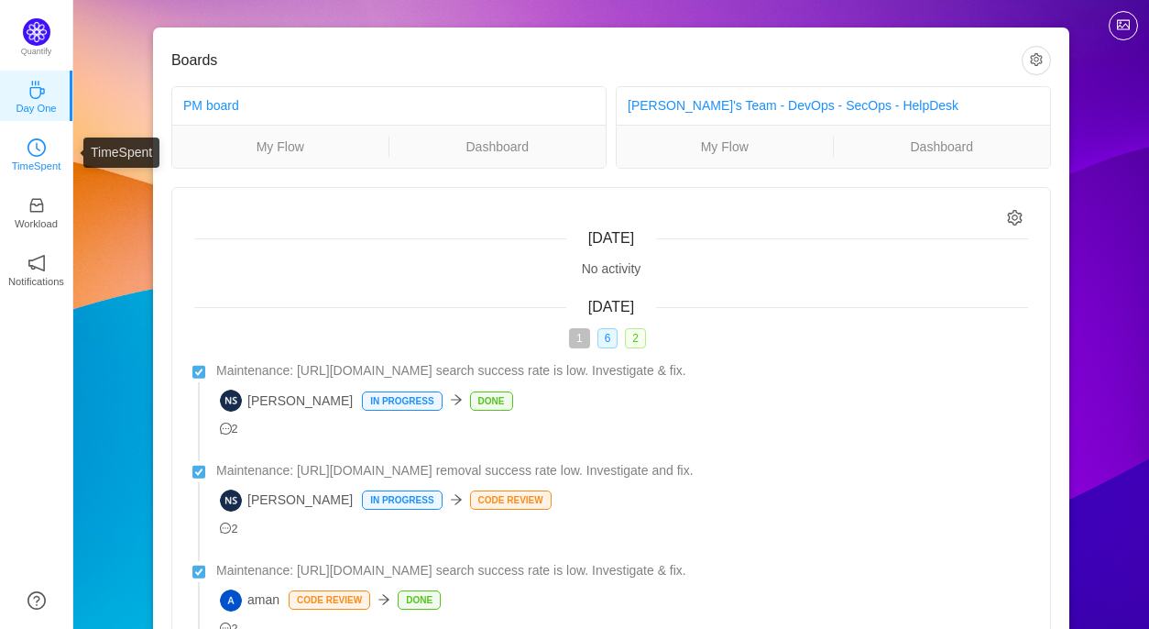
click at [24, 168] on p "TimeSpent" at bounding box center [36, 166] width 49 height 16
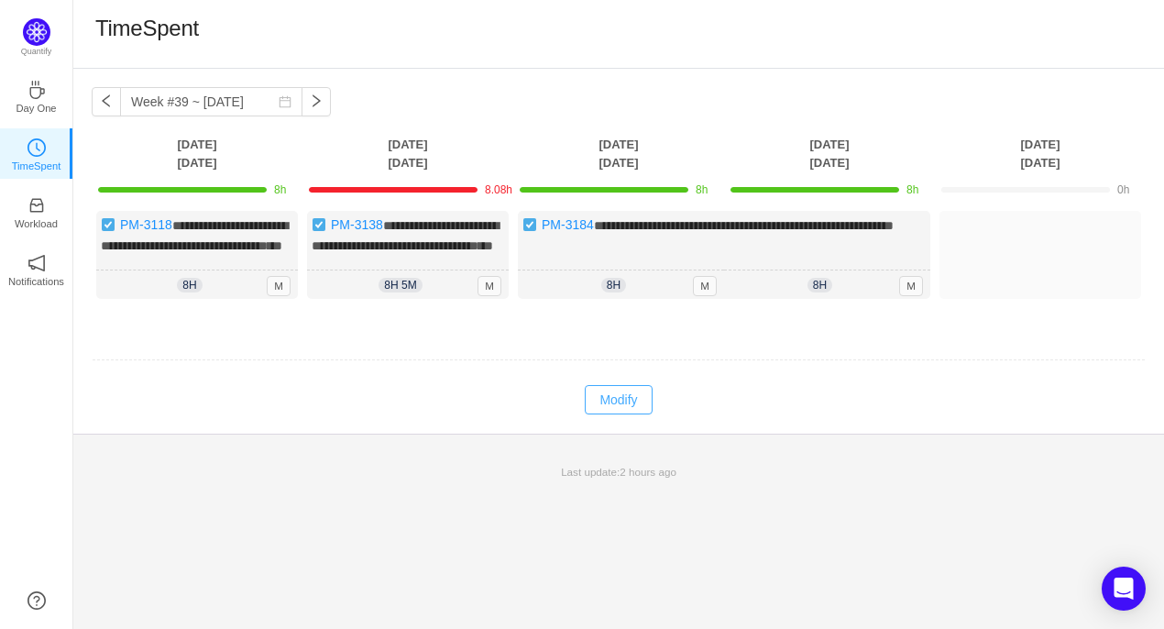
click at [630, 414] on button "Modify" at bounding box center [618, 399] width 67 height 29
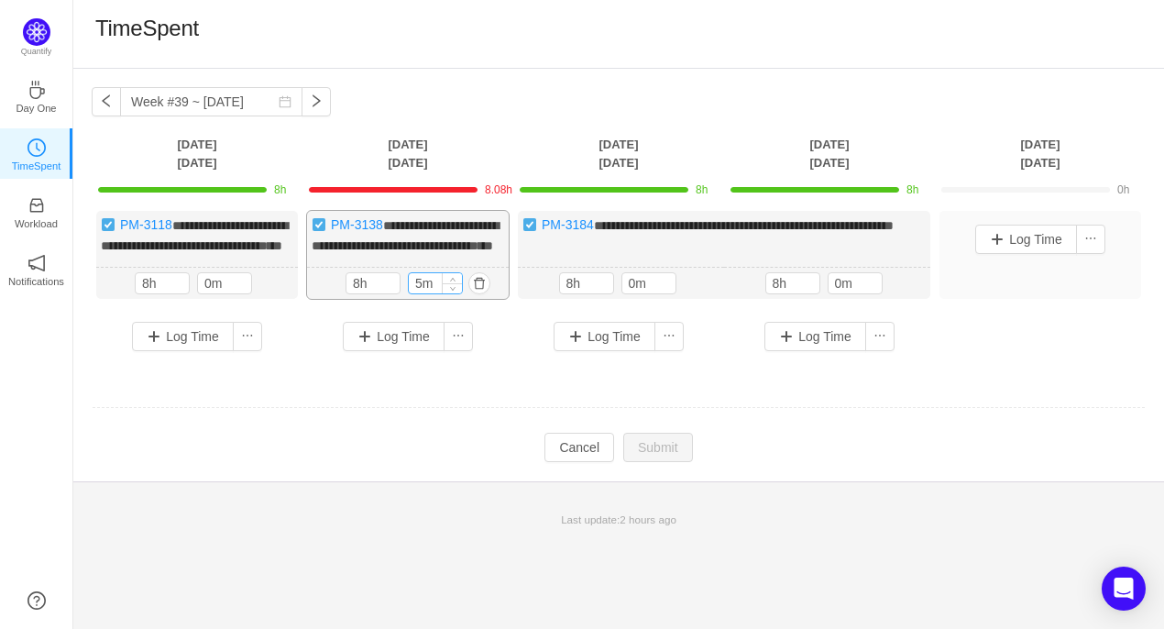
click at [420, 293] on input "5m" at bounding box center [435, 283] width 53 height 20
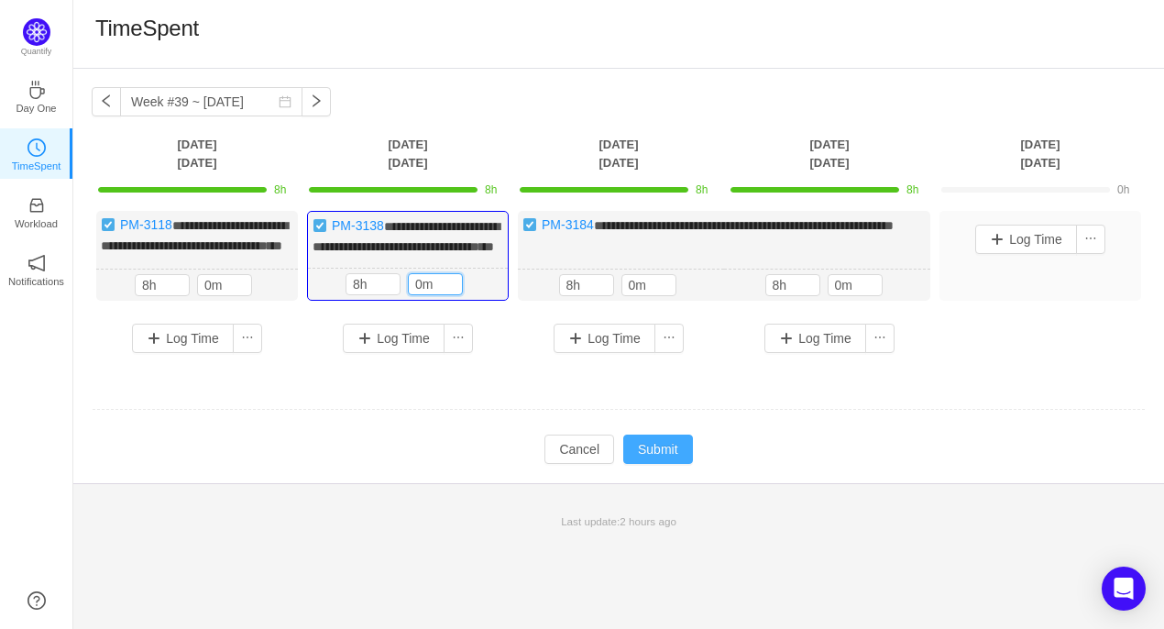
type input "0m"
click at [656, 460] on button "Submit" at bounding box center [658, 448] width 70 height 29
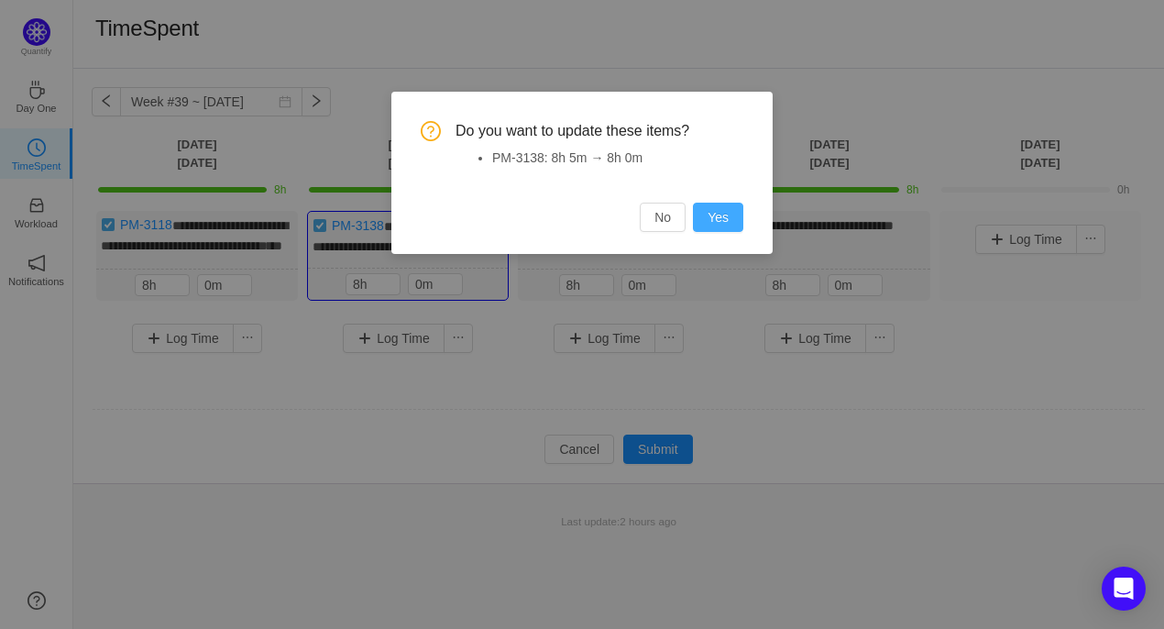
click at [720, 226] on button "Yes" at bounding box center [718, 216] width 50 height 29
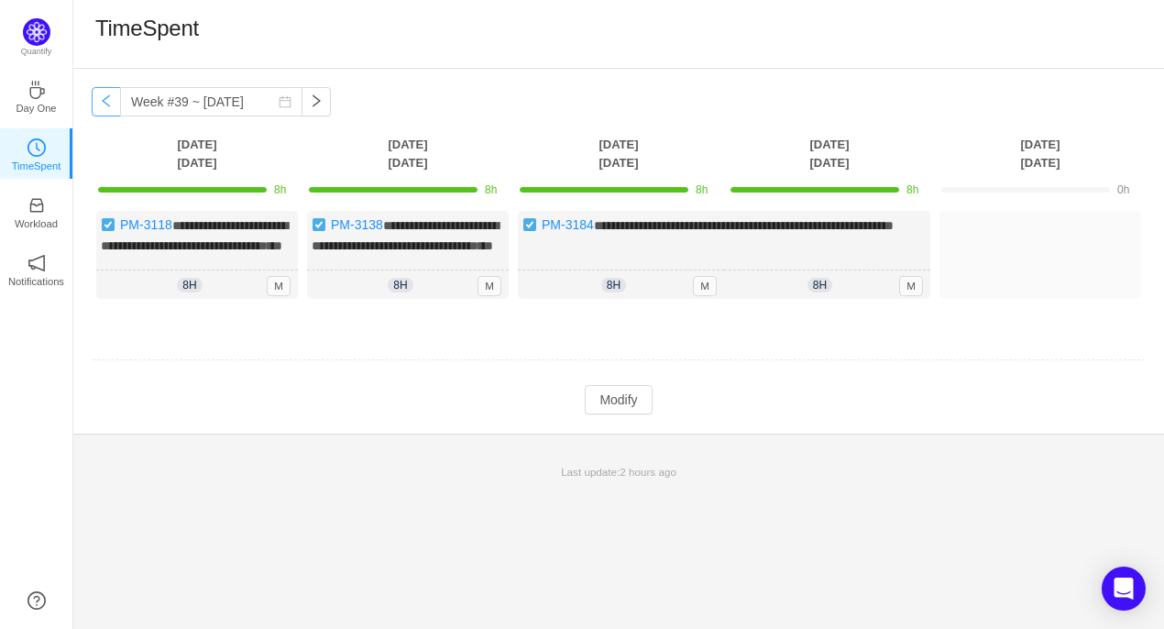
click at [104, 99] on button "button" at bounding box center [106, 101] width 29 height 29
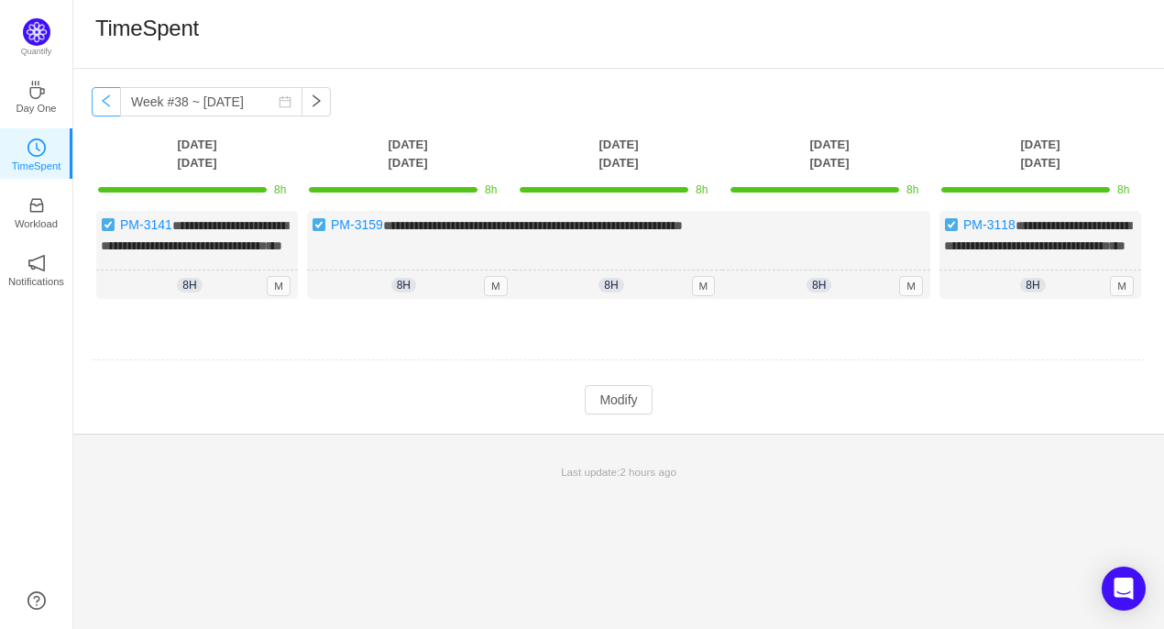
click at [104, 99] on button "button" at bounding box center [106, 101] width 29 height 29
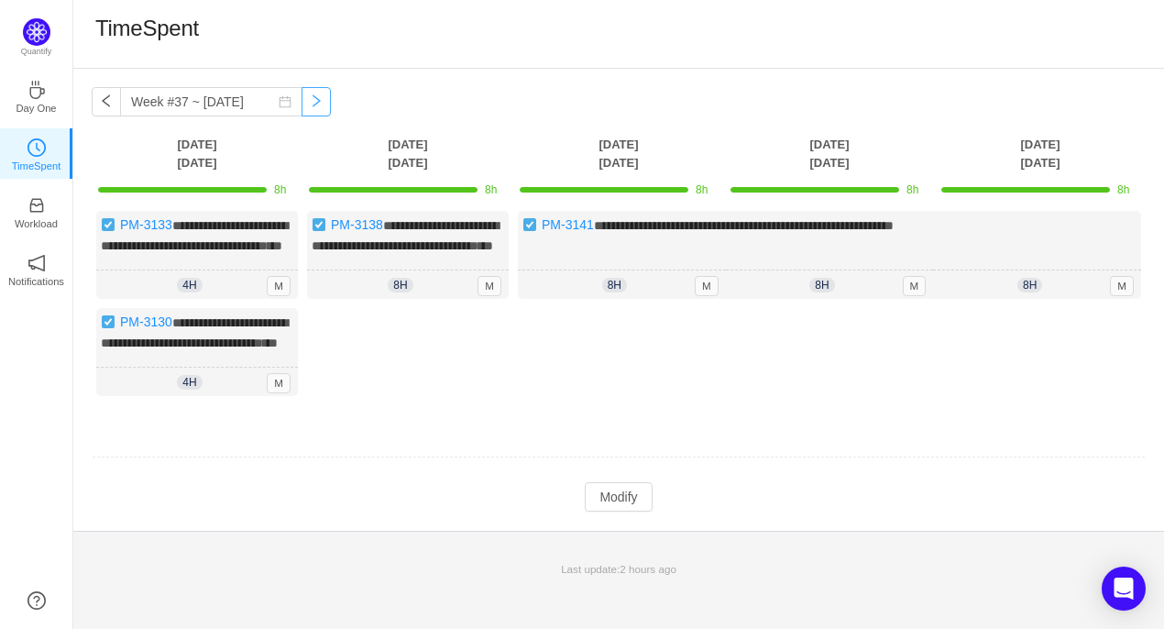
click at [306, 113] on button "button" at bounding box center [315, 101] width 29 height 29
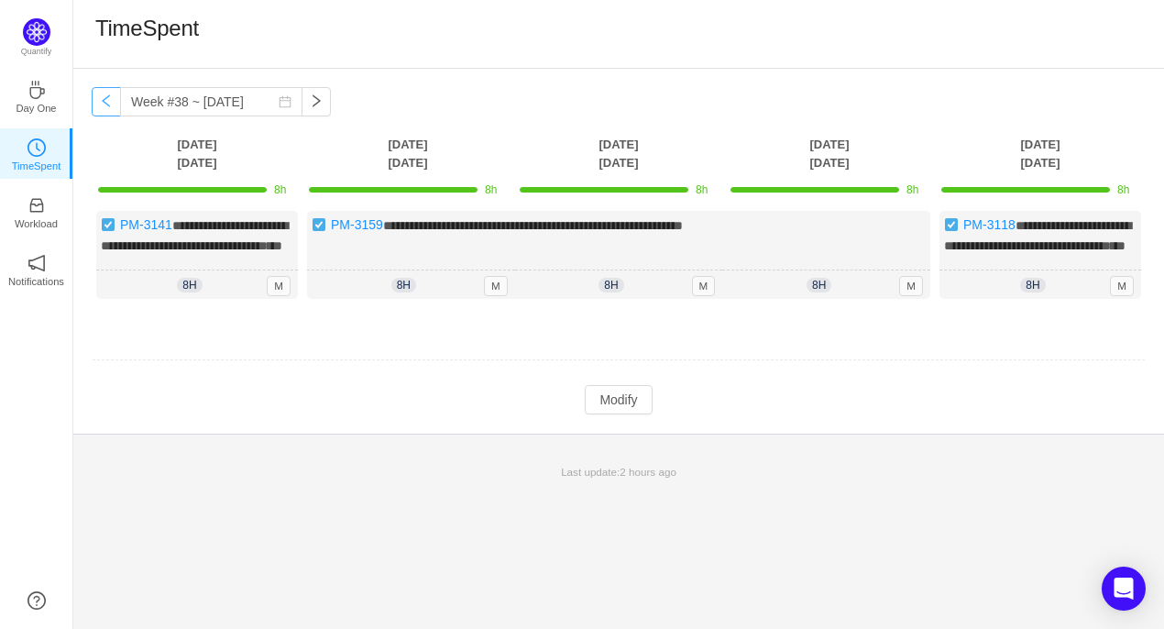
click at [104, 98] on button "button" at bounding box center [106, 101] width 29 height 29
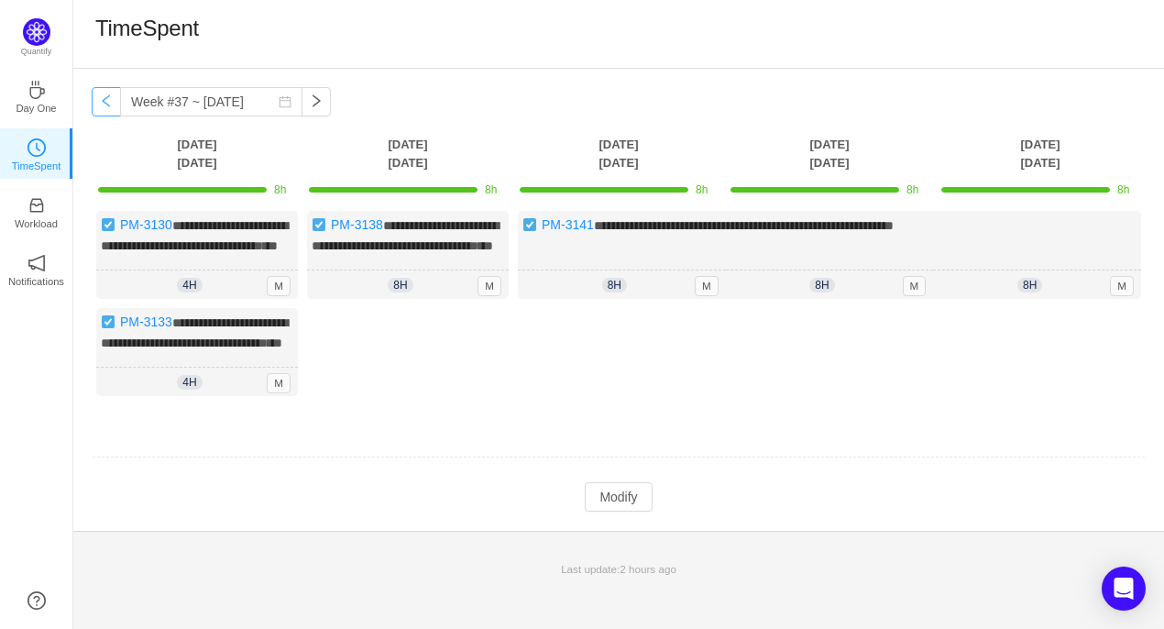
click at [104, 98] on button "button" at bounding box center [106, 101] width 29 height 29
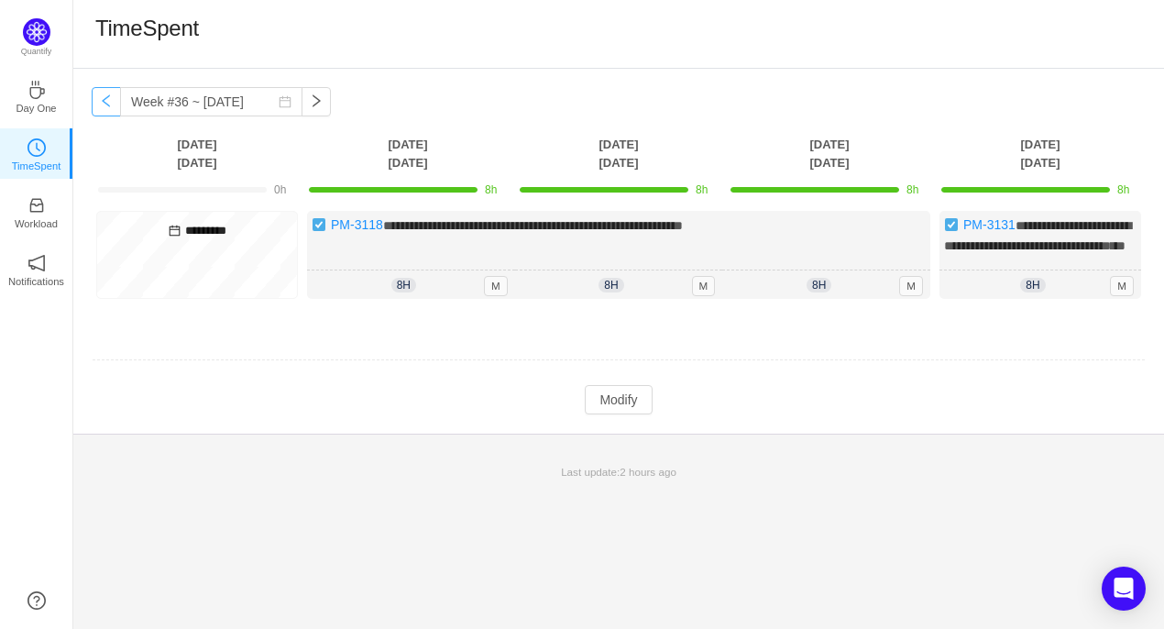
click at [104, 98] on button "button" at bounding box center [106, 101] width 29 height 29
type input "Week #35 ~ [DATE]"
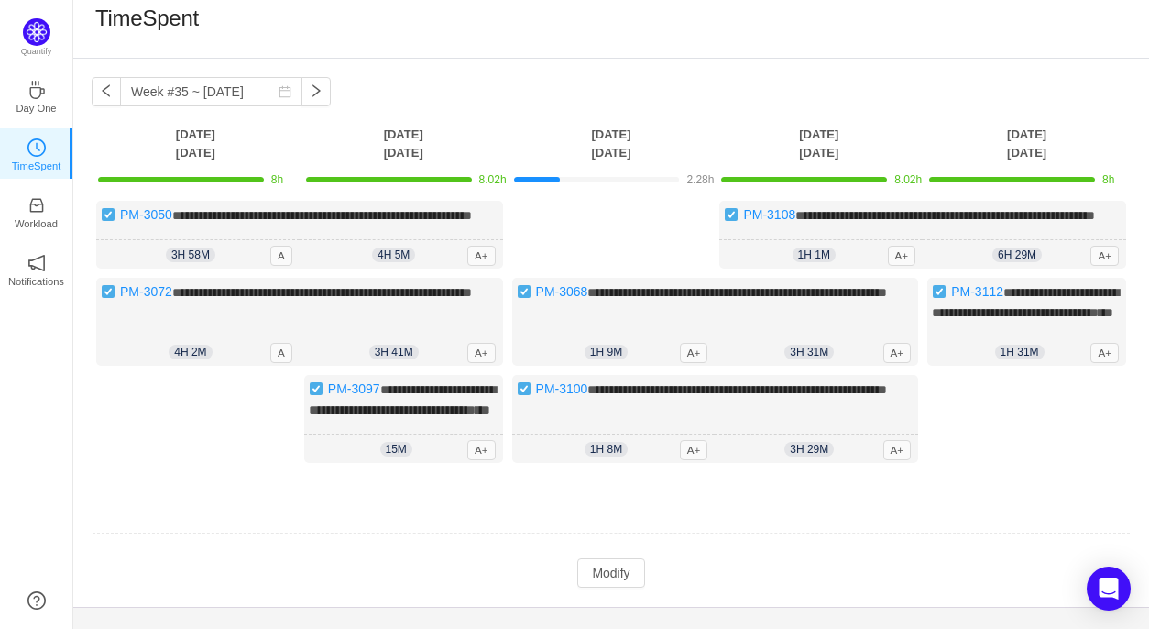
scroll to position [98, 0]
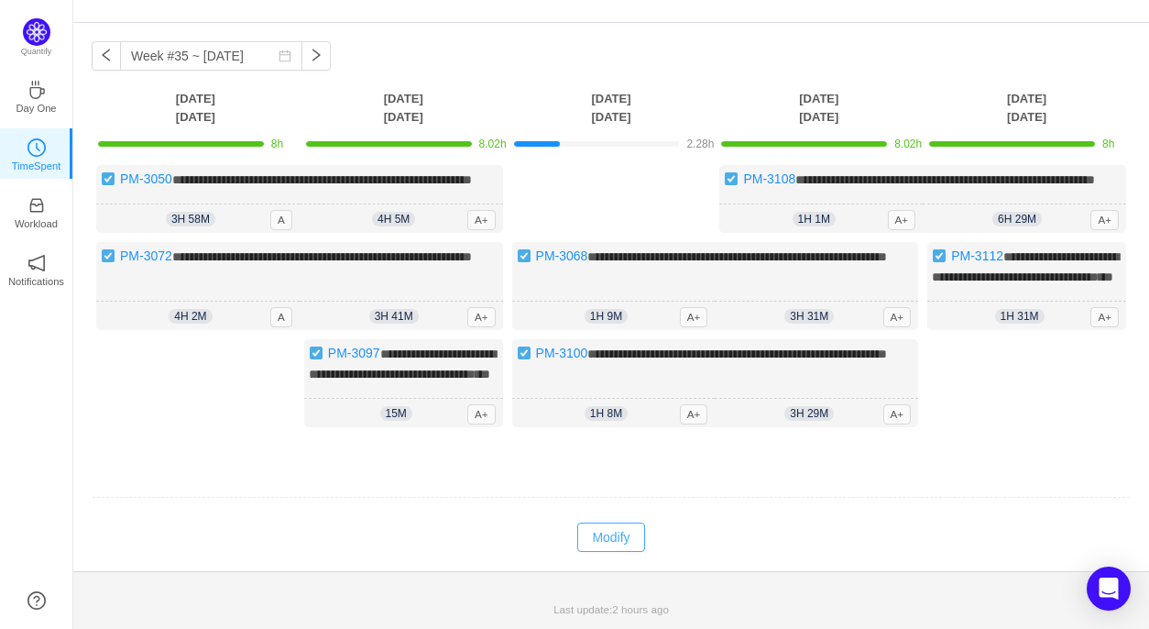
click at [618, 536] on button "Modify" at bounding box center [610, 536] width 67 height 29
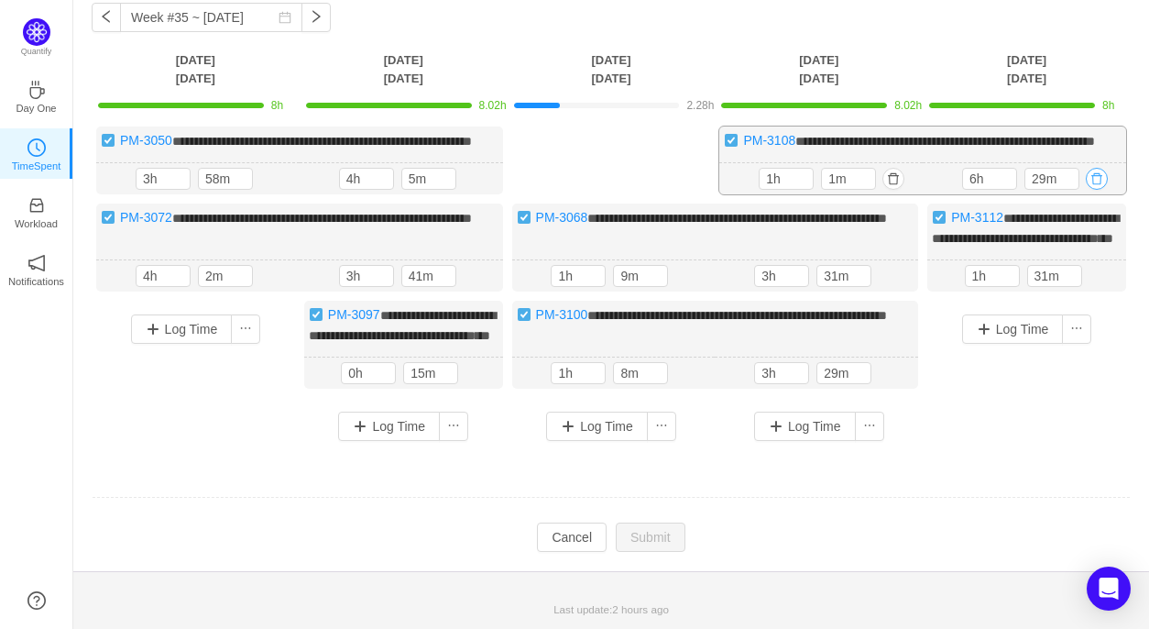
click at [1103, 183] on button "button" at bounding box center [1097, 179] width 22 height 22
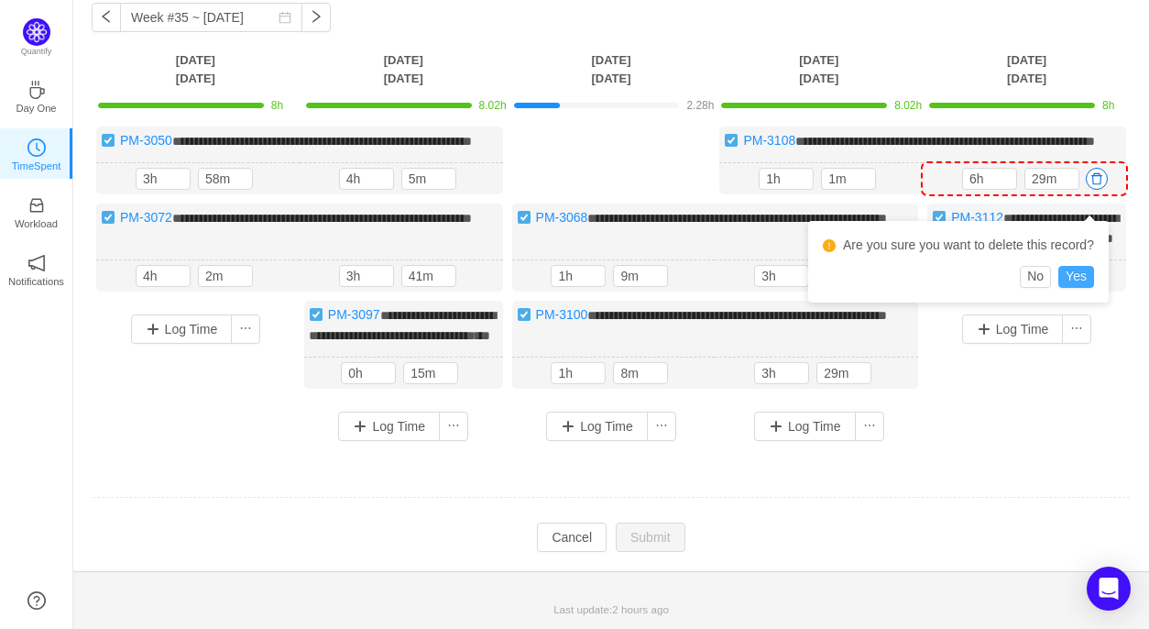
click at [1072, 268] on button "Yes" at bounding box center [1076, 277] width 36 height 22
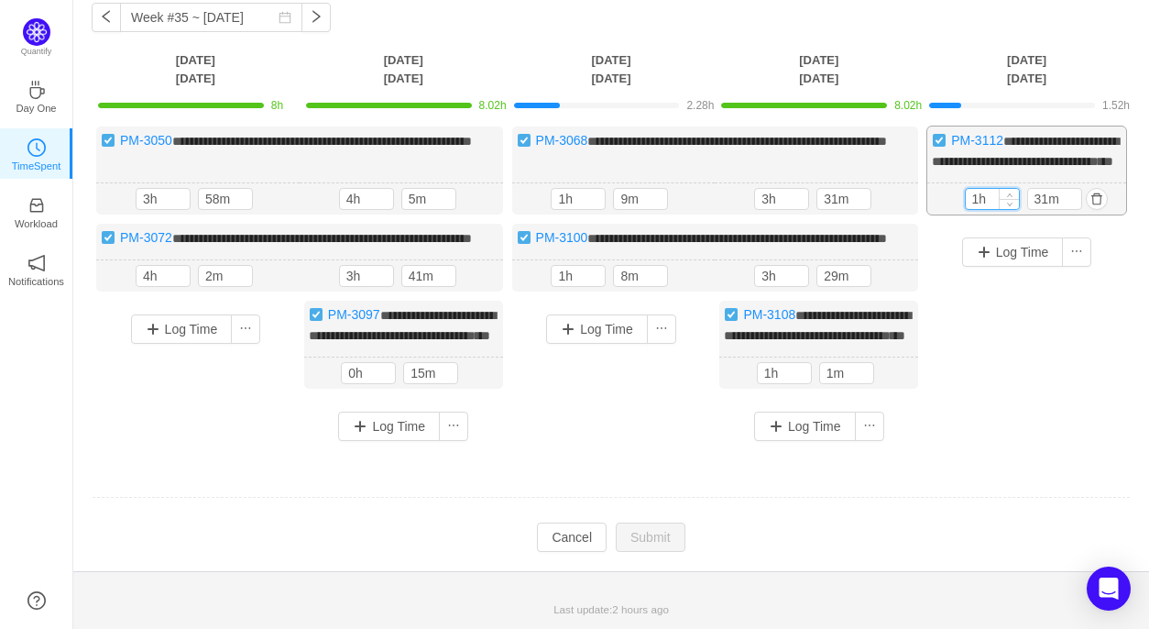
click at [979, 202] on input "1h" at bounding box center [992, 199] width 53 height 20
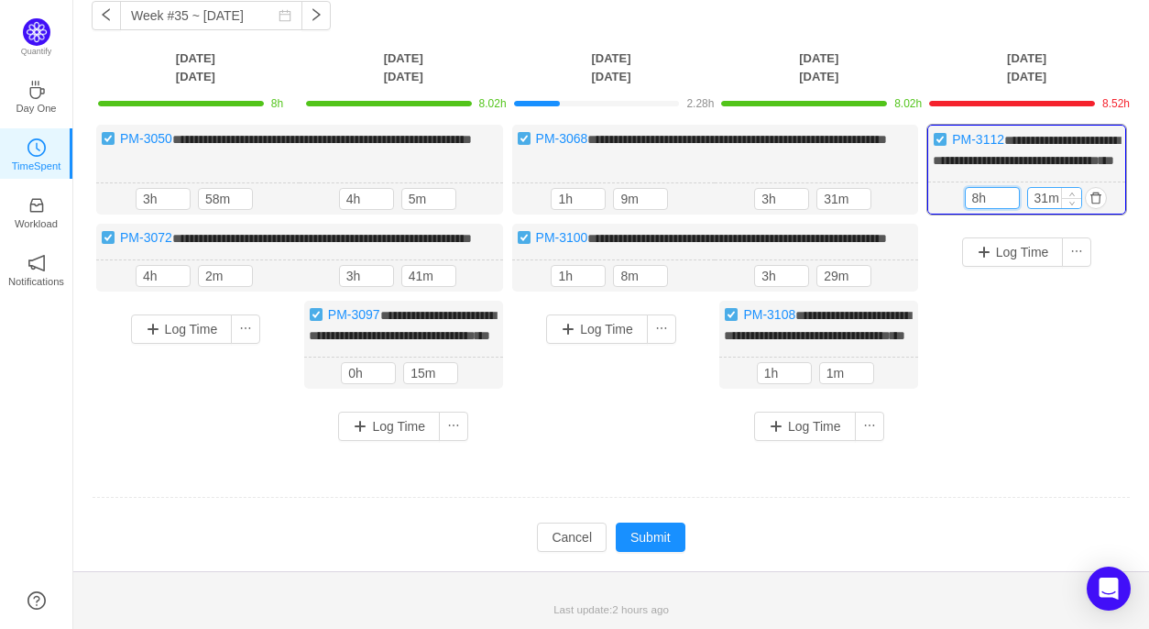
type input "8h"
click at [1047, 204] on input "31m" at bounding box center [1054, 198] width 53 height 20
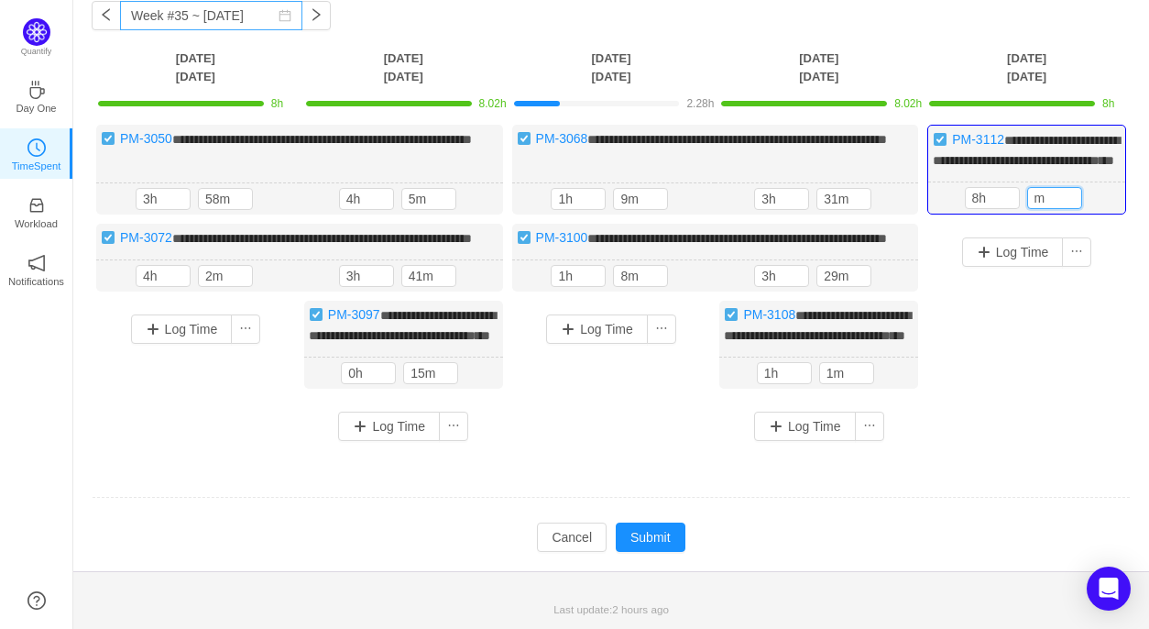
type input "m"
click at [889, 208] on button "button" at bounding box center [889, 199] width 22 height 22
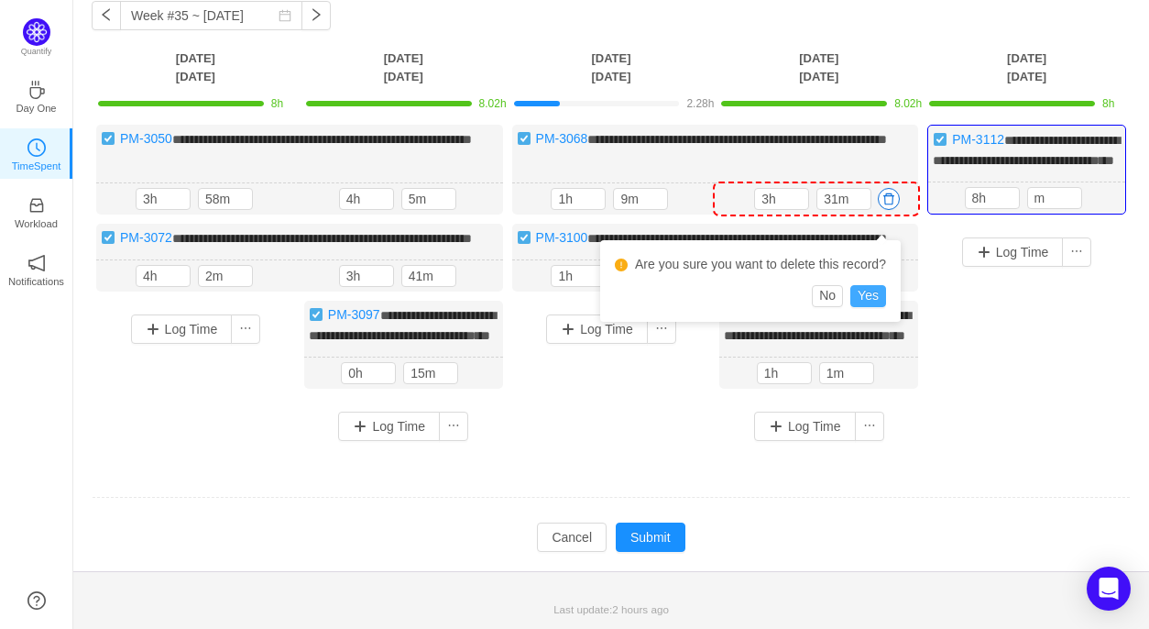
click at [865, 285] on button "Yes" at bounding box center [868, 296] width 36 height 22
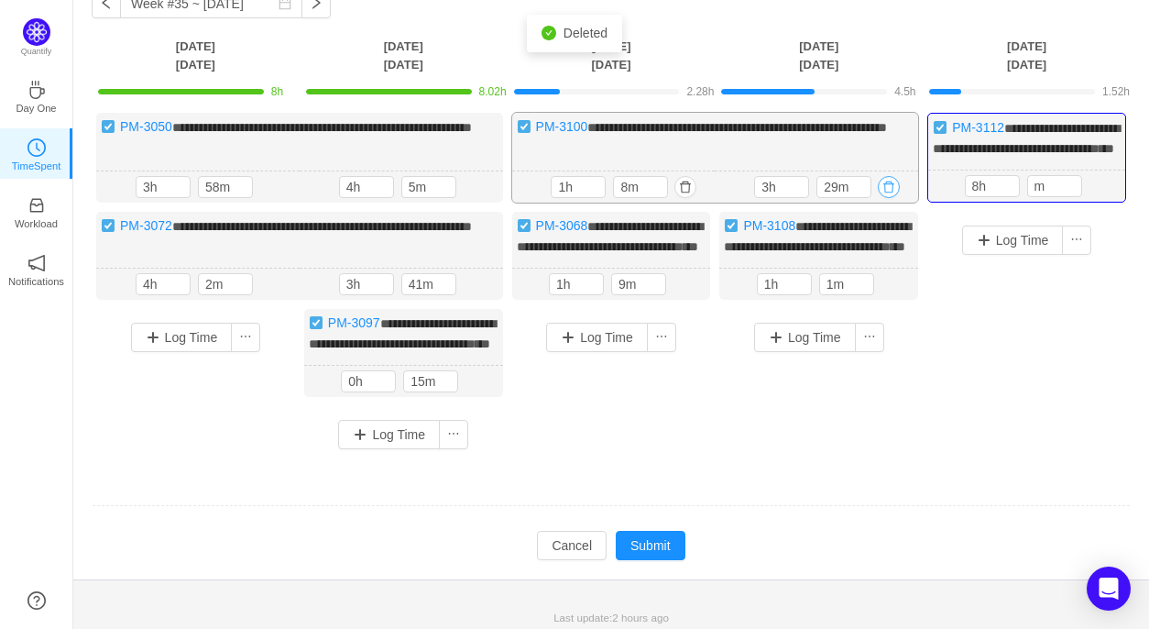
click at [894, 198] on button "button" at bounding box center [889, 187] width 22 height 22
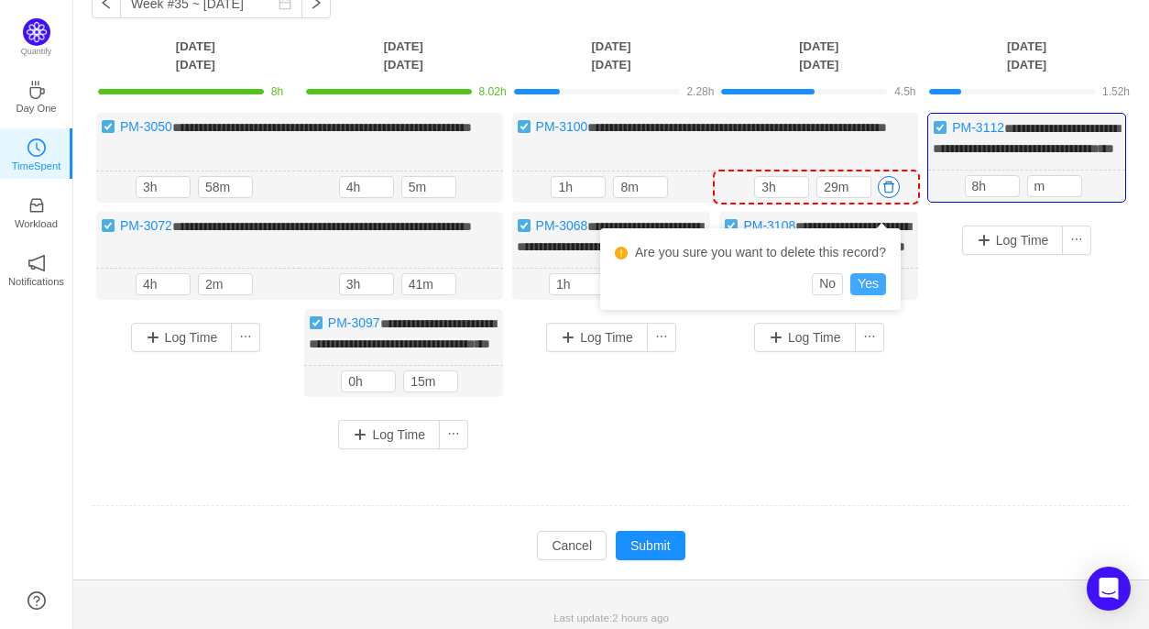
click at [874, 283] on button "Yes" at bounding box center [868, 284] width 36 height 22
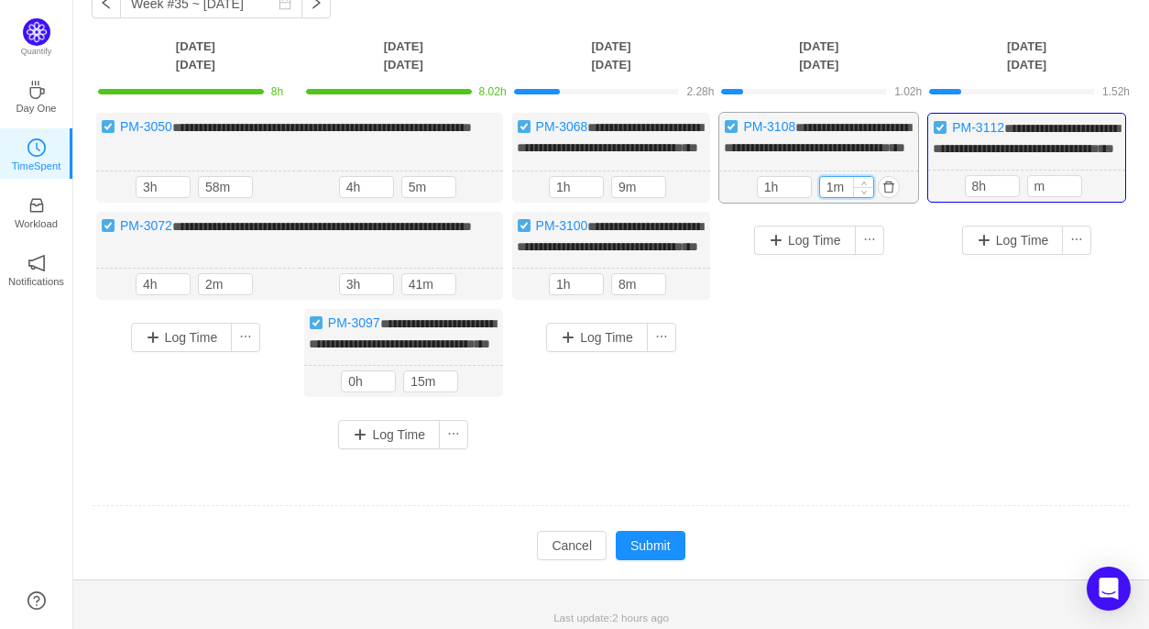
click at [830, 197] on input "1m" at bounding box center [846, 187] width 53 height 20
type input "0m"
click at [770, 196] on input "1h" at bounding box center [784, 186] width 53 height 20
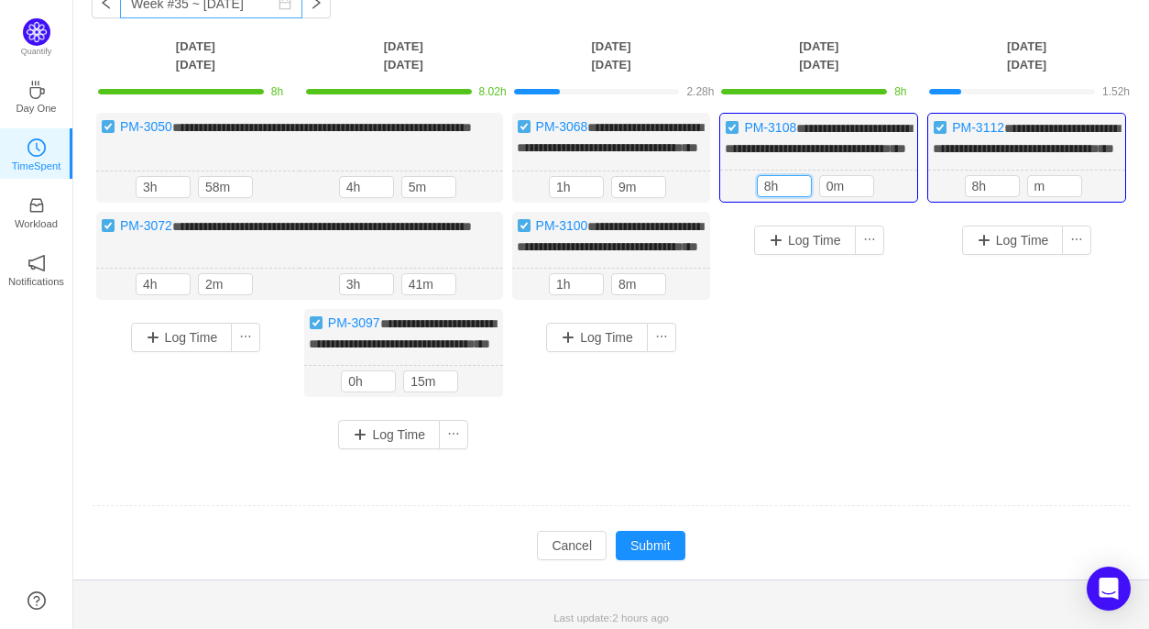
type input "8h"
click at [561, 294] on input "1h" at bounding box center [576, 284] width 53 height 20
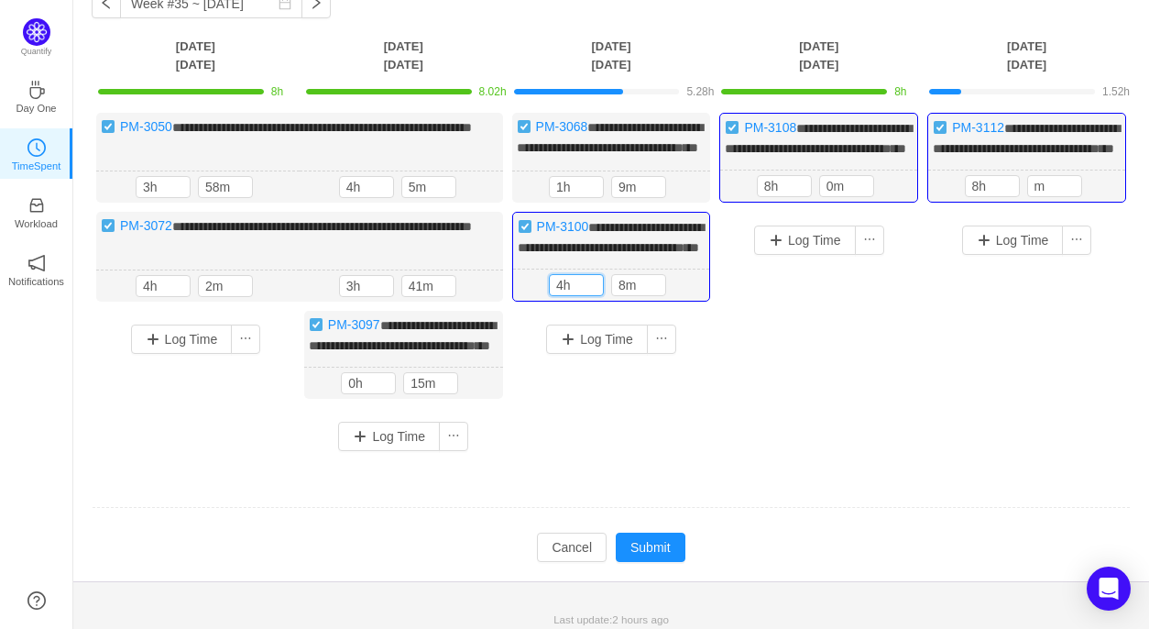
type input "4h"
click at [623, 295] on input "8m" at bounding box center [638, 285] width 53 height 20
type input "0m"
click at [563, 197] on input "1h" at bounding box center [576, 187] width 53 height 20
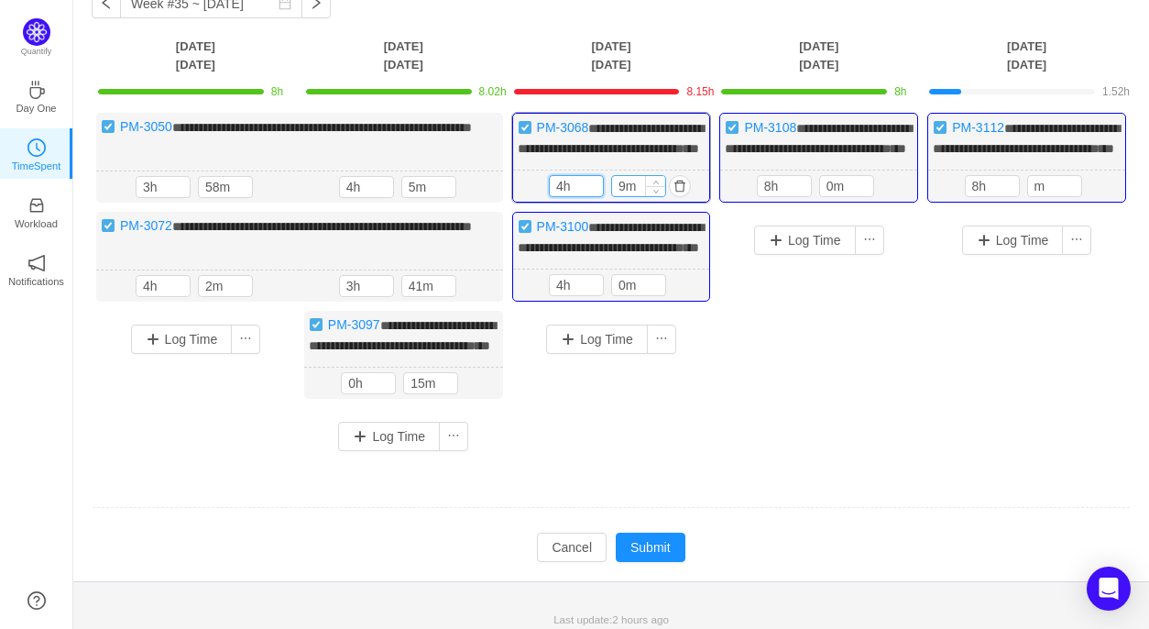
type input "4h"
click at [624, 196] on input "9m" at bounding box center [638, 186] width 53 height 20
type input "0m"
click at [475, 198] on button "button" at bounding box center [474, 187] width 22 height 22
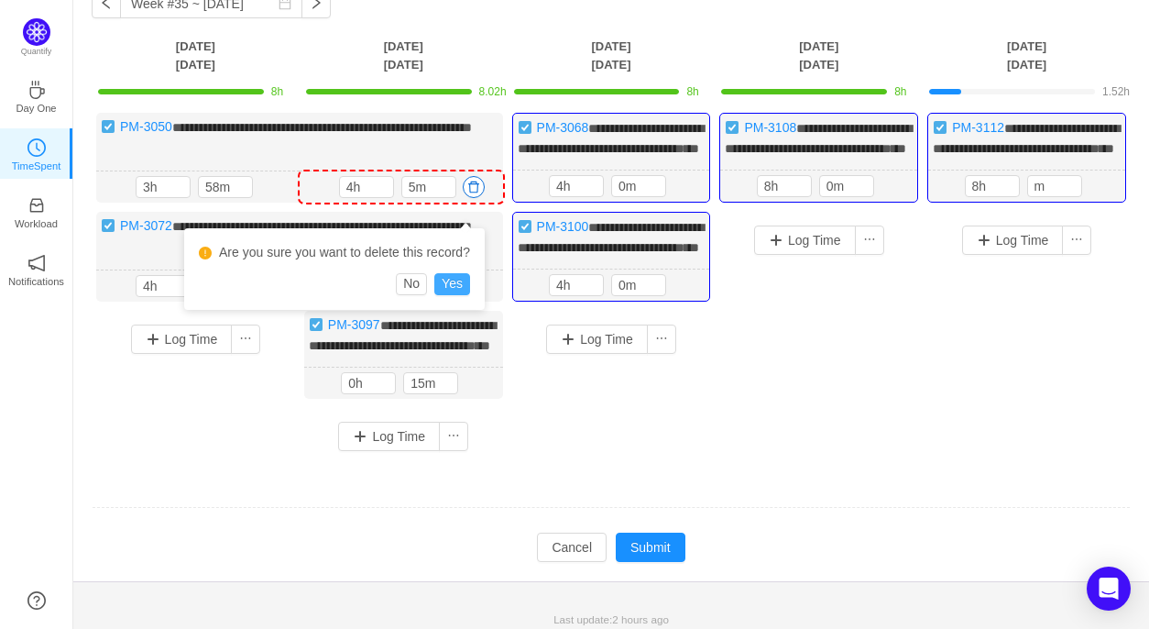
click at [453, 280] on button "Yes" at bounding box center [452, 284] width 36 height 22
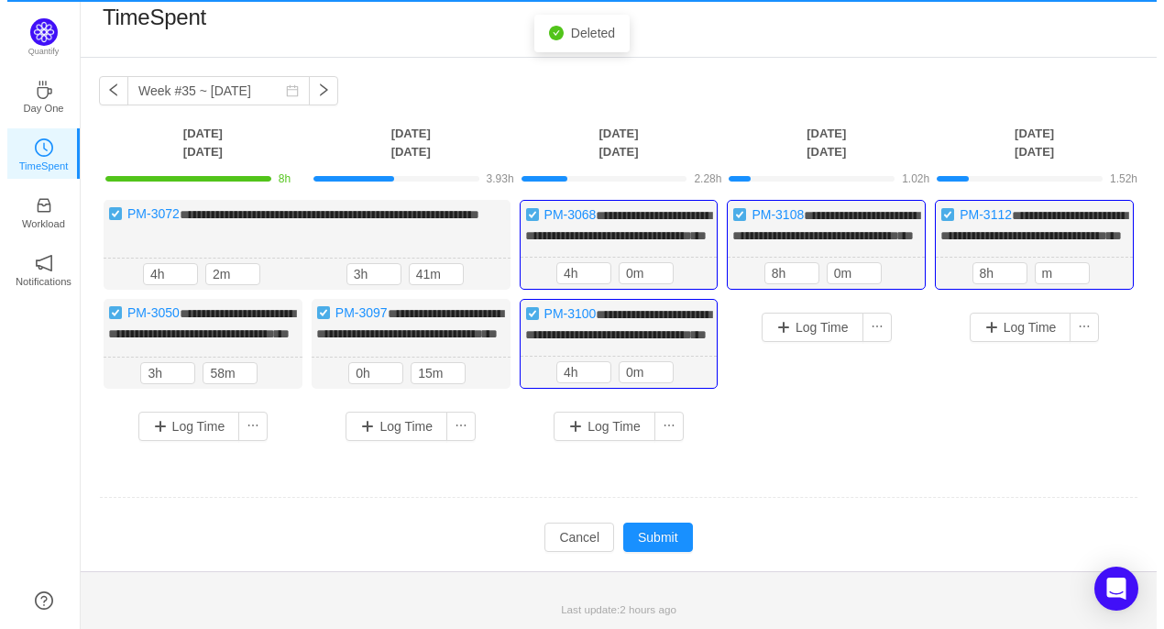
scroll to position [44, 0]
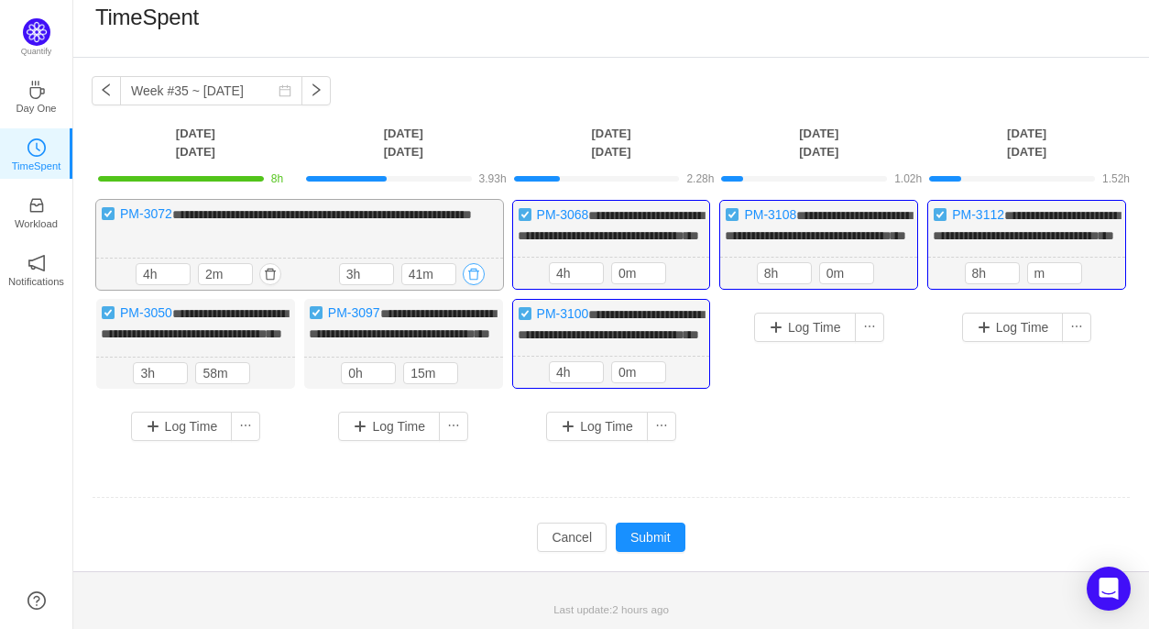
click at [474, 263] on button "button" at bounding box center [474, 274] width 22 height 22
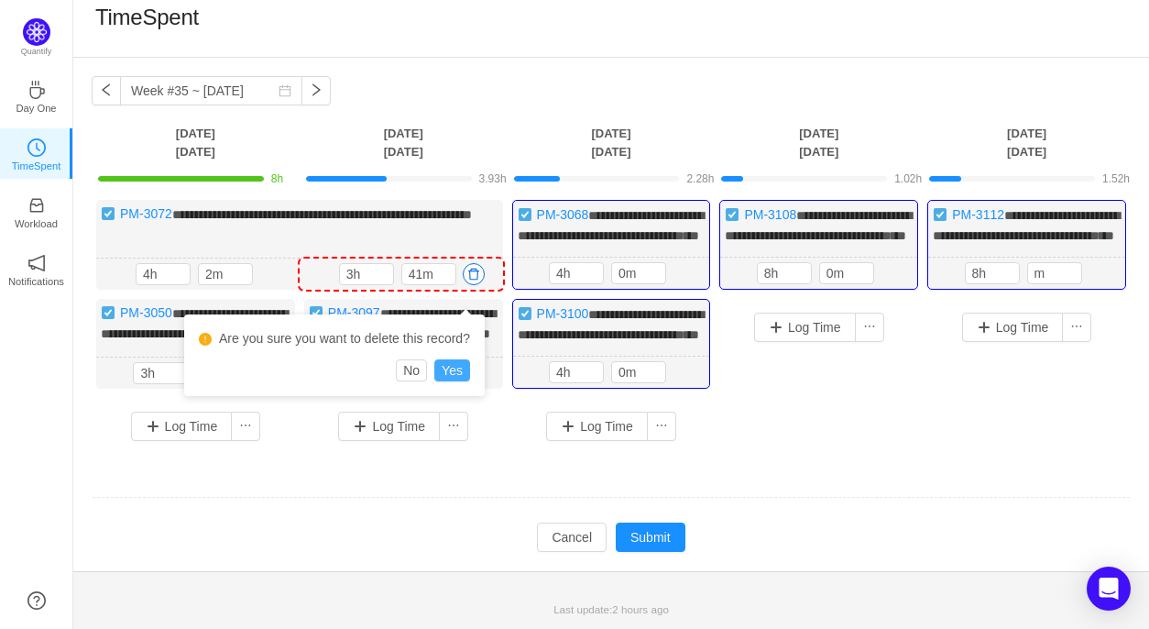
click at [453, 359] on button "Yes" at bounding box center [452, 370] width 36 height 22
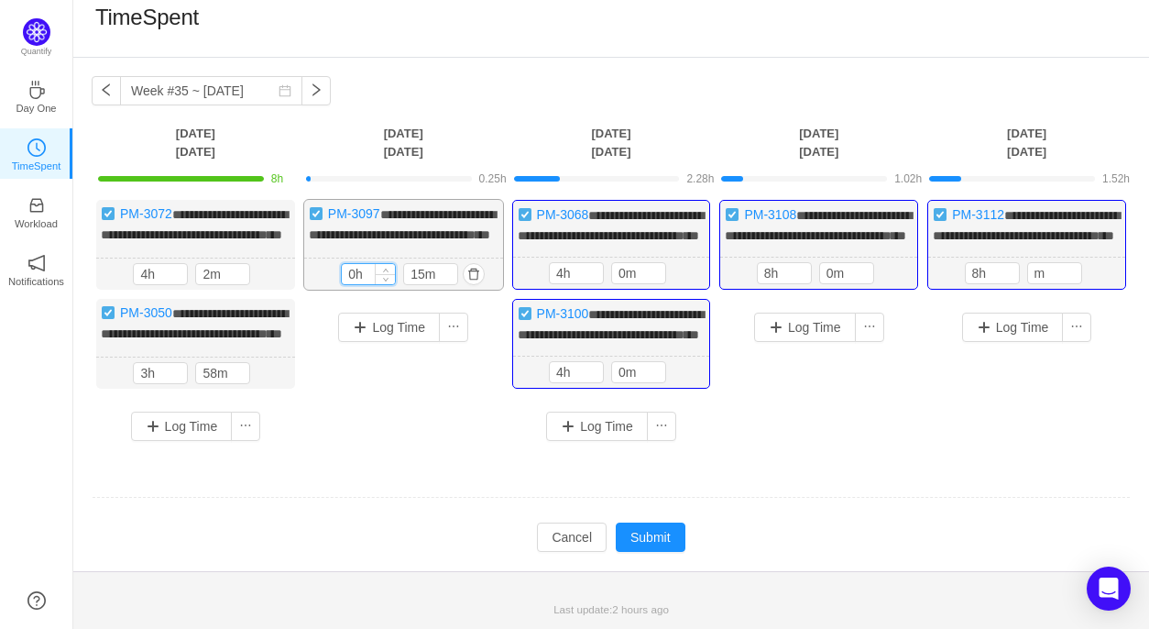
click at [356, 264] on input "0h" at bounding box center [368, 274] width 53 height 20
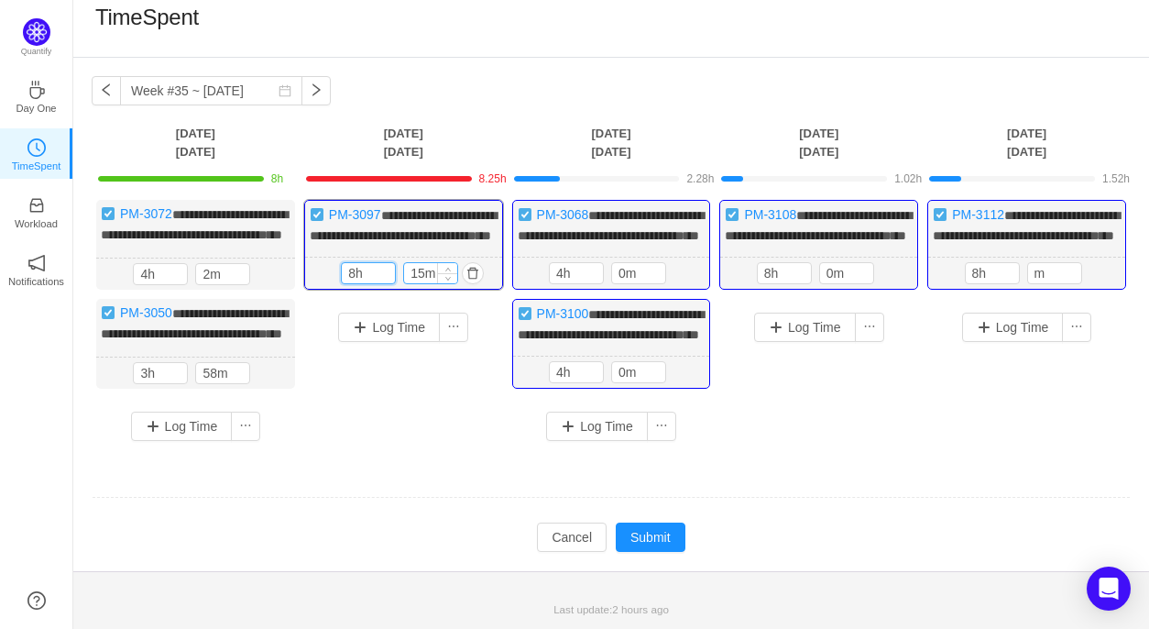
type input "8h"
drag, startPoint x: 422, startPoint y: 257, endPoint x: 410, endPoint y: 257, distance: 11.9
click at [410, 263] on input "15m" at bounding box center [430, 273] width 53 height 20
type input "0m"
click at [504, 68] on div "**********" at bounding box center [611, 314] width 1076 height 513
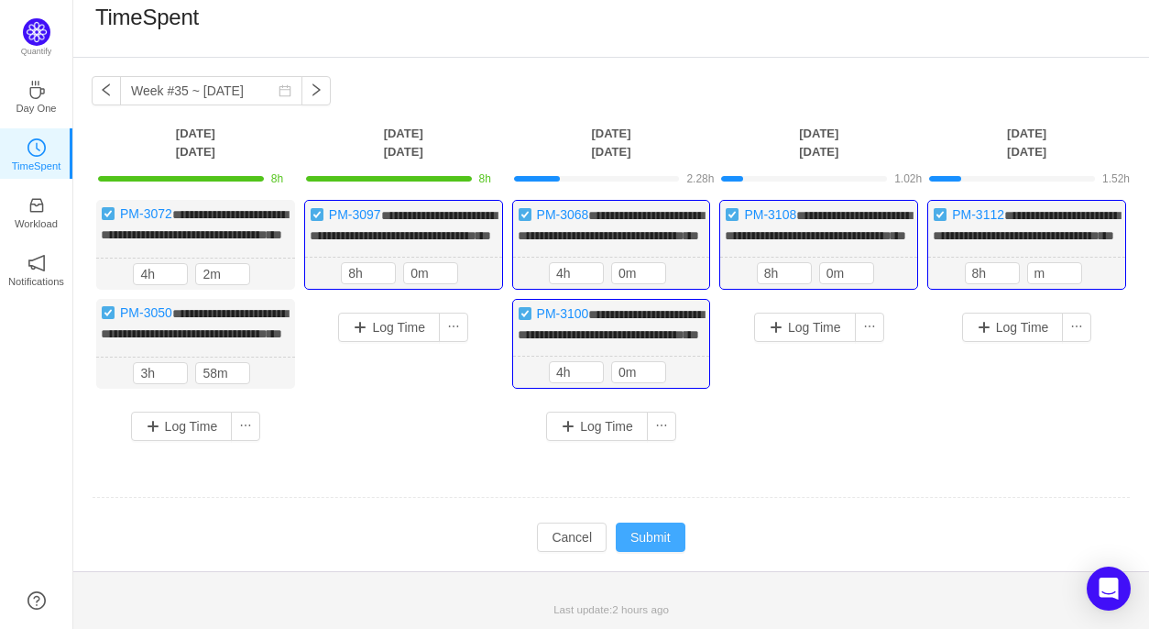
click at [665, 529] on button "Submit" at bounding box center [651, 536] width 70 height 29
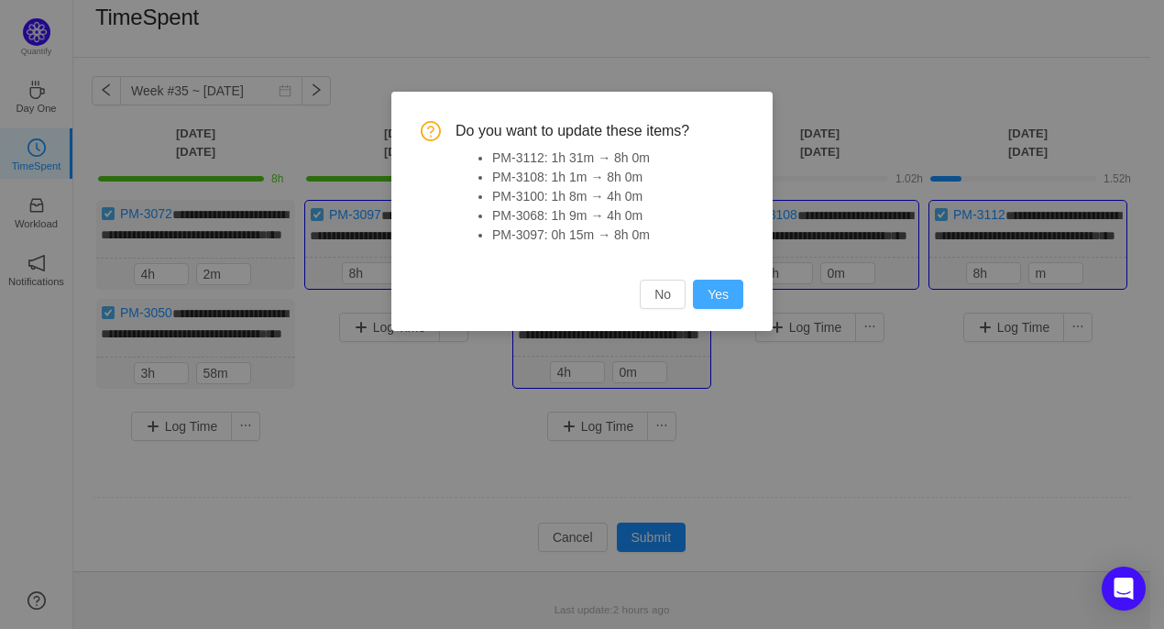
click at [727, 293] on button "Yes" at bounding box center [718, 293] width 50 height 29
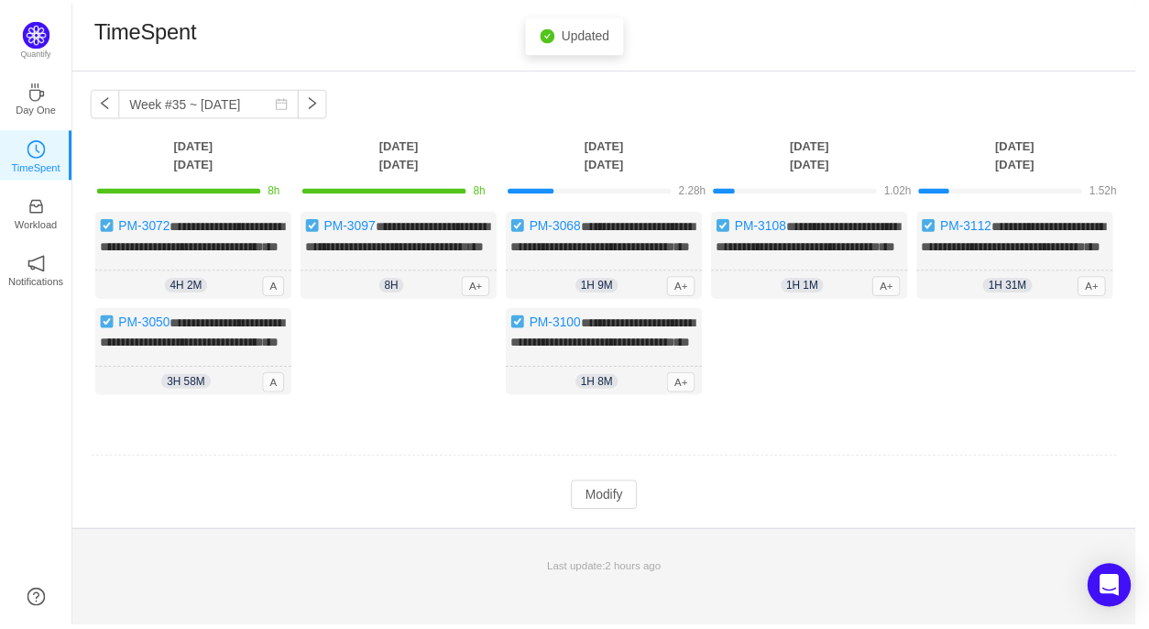
scroll to position [0, 0]
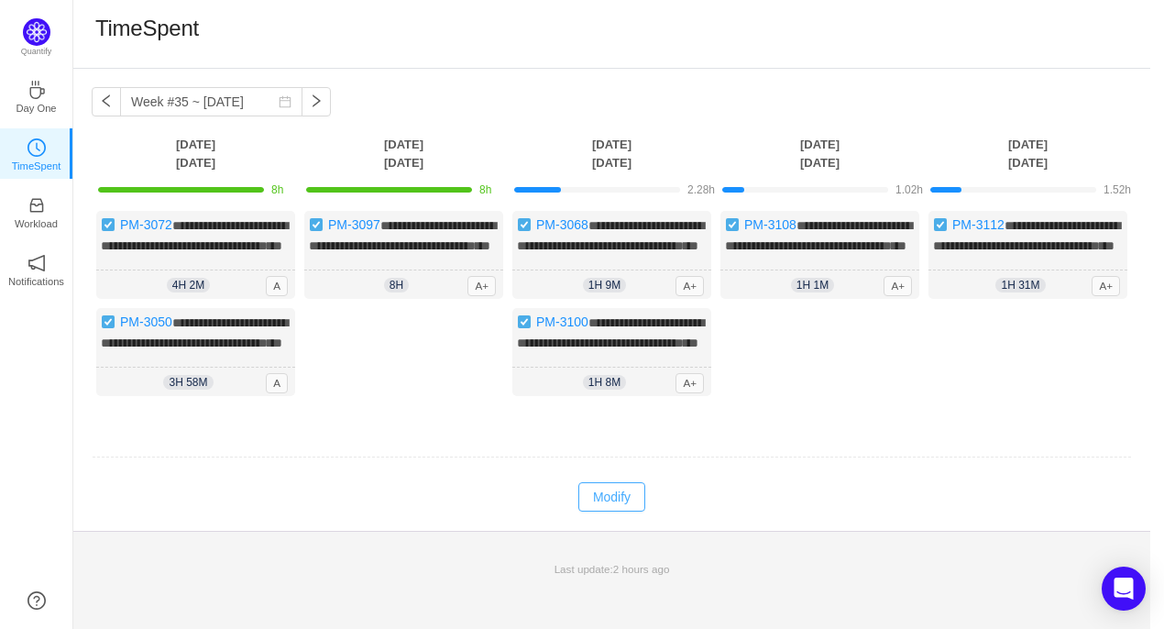
click at [612, 511] on button "Modify" at bounding box center [611, 496] width 67 height 29
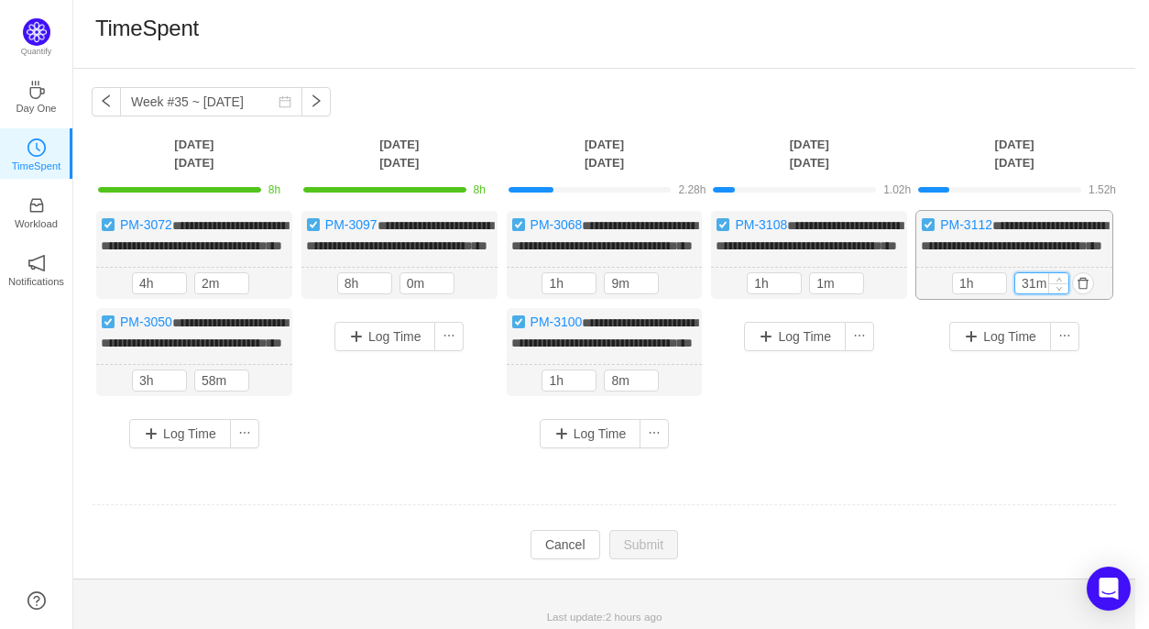
drag, startPoint x: 1034, startPoint y: 298, endPoint x: 1018, endPoint y: 298, distance: 16.5
click at [1018, 293] on input "31m" at bounding box center [1041, 283] width 53 height 20
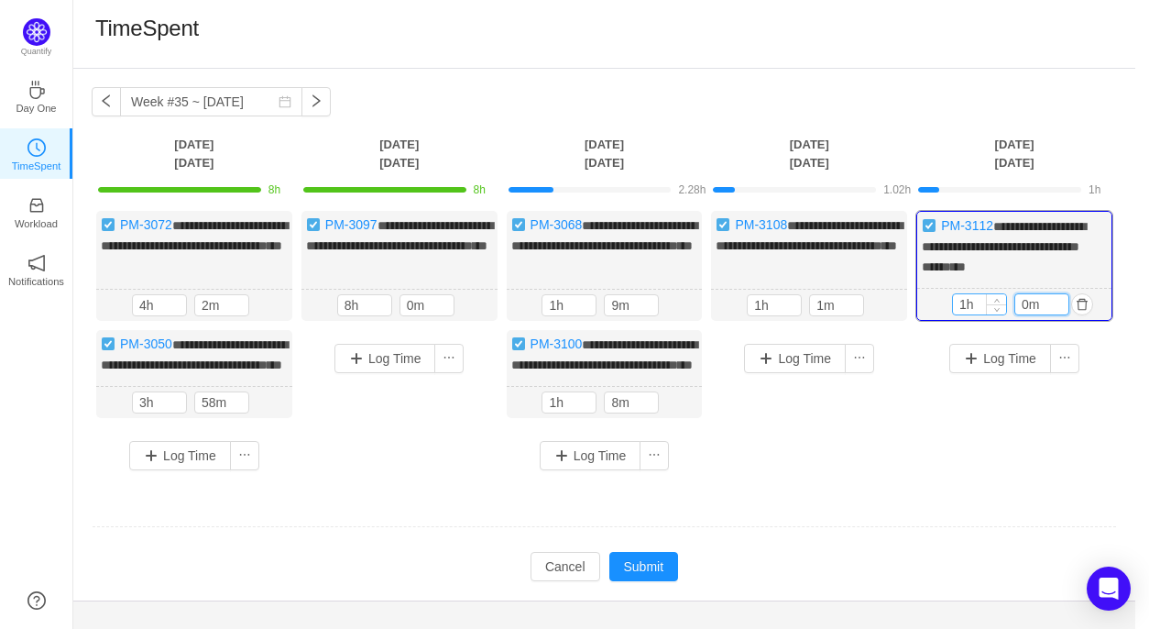
type input "0m"
click at [964, 301] on input "1h" at bounding box center [979, 304] width 53 height 20
type input "8h"
click at [823, 302] on input "1m" at bounding box center [836, 305] width 53 height 20
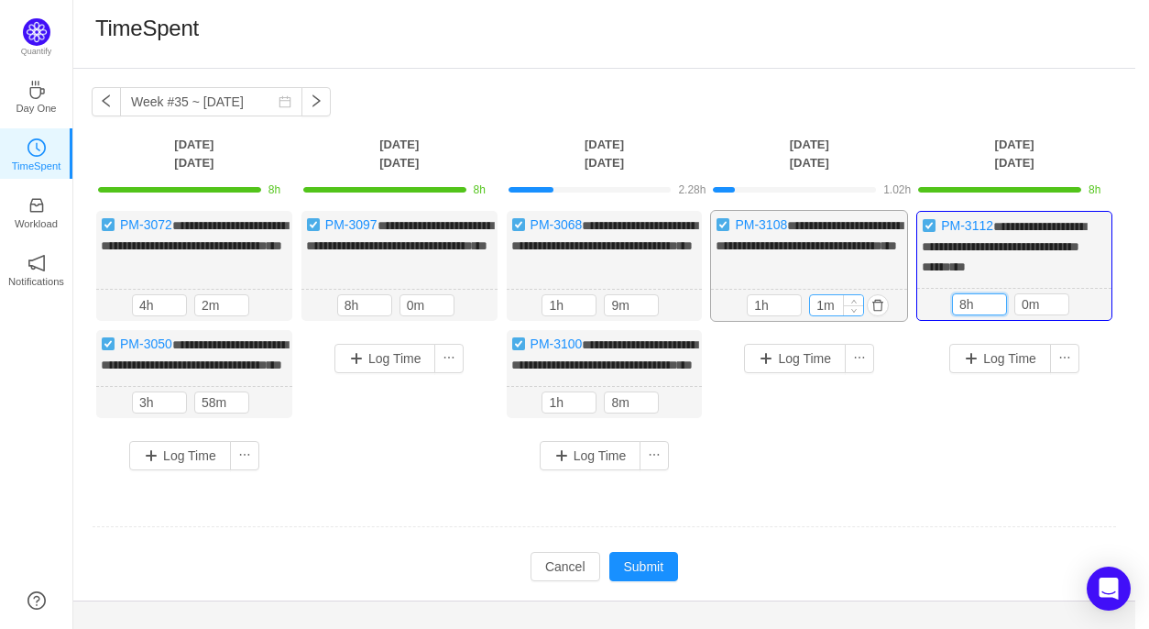
click at [823, 302] on input "1m" at bounding box center [836, 305] width 53 height 20
click at [815, 302] on input "1m" at bounding box center [836, 305] width 53 height 20
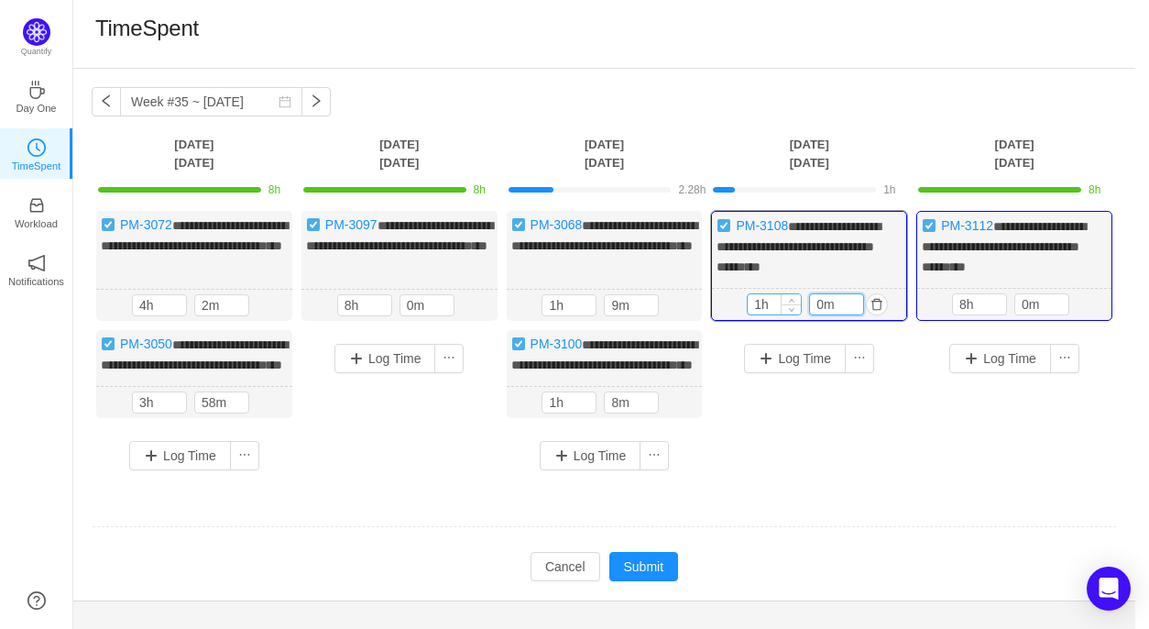
type input "0m"
click at [761, 300] on input "1h" at bounding box center [774, 304] width 53 height 20
type input "8h"
click at [640, 581] on button "Submit" at bounding box center [644, 566] width 70 height 29
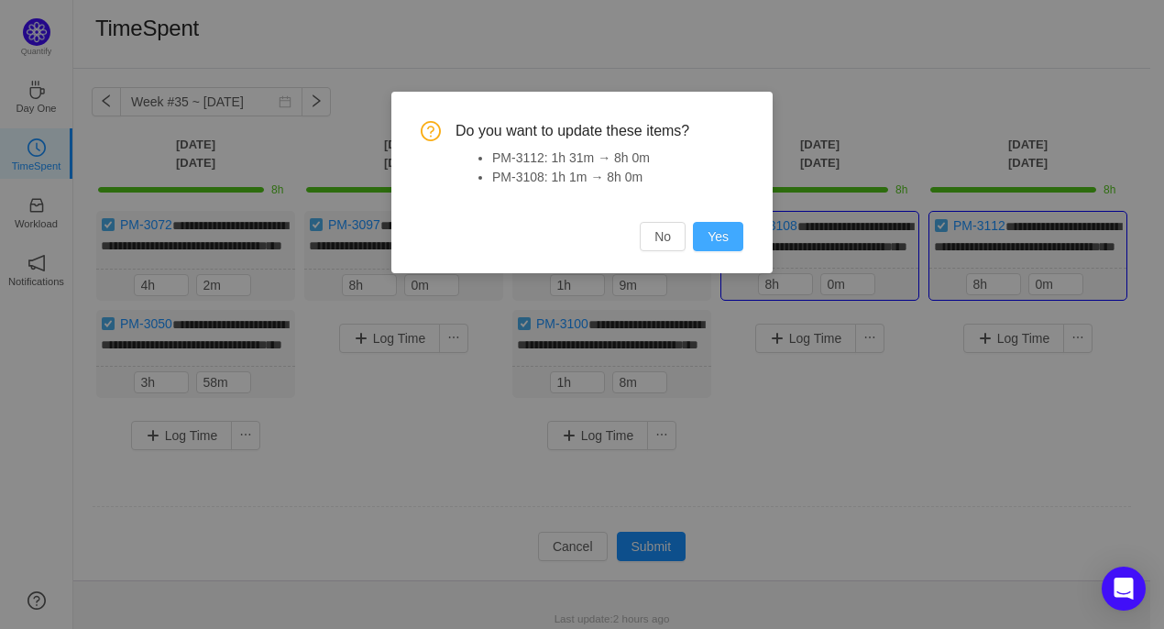
click at [717, 235] on button "Yes" at bounding box center [718, 236] width 50 height 29
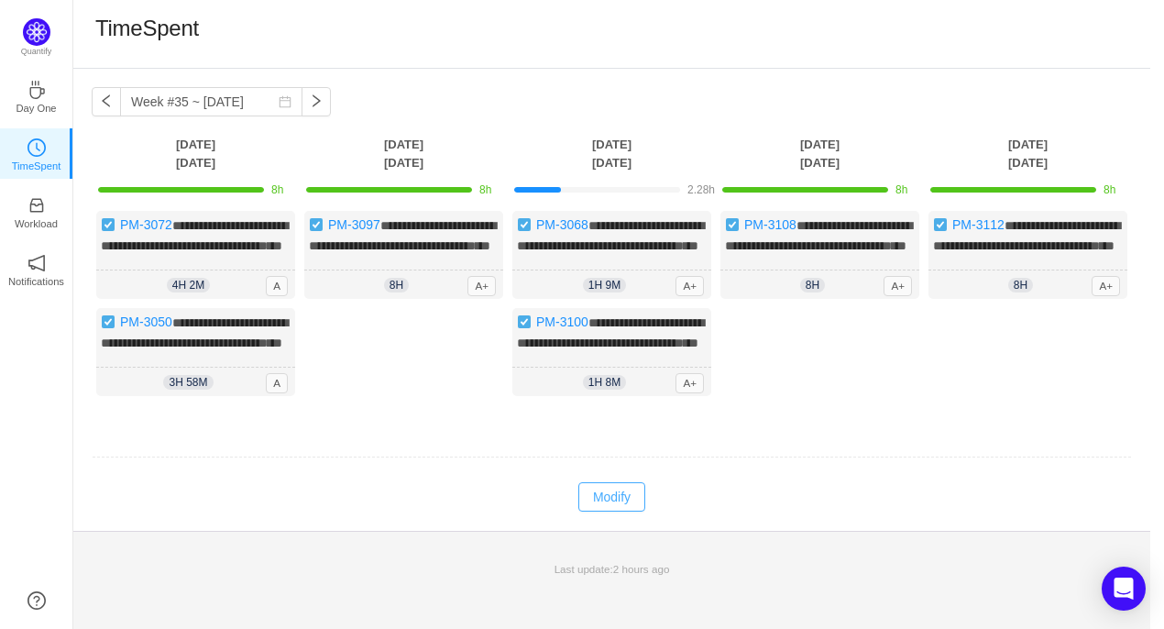
click at [621, 511] on button "Modify" at bounding box center [611, 496] width 67 height 29
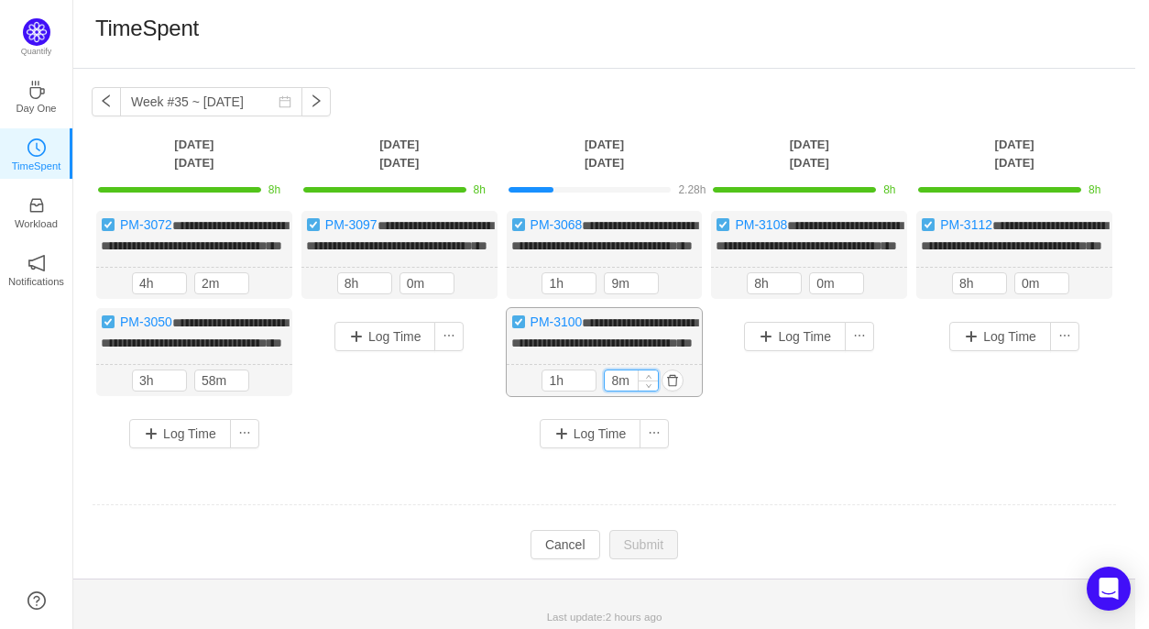
click at [616, 390] on input "8m" at bounding box center [631, 380] width 53 height 20
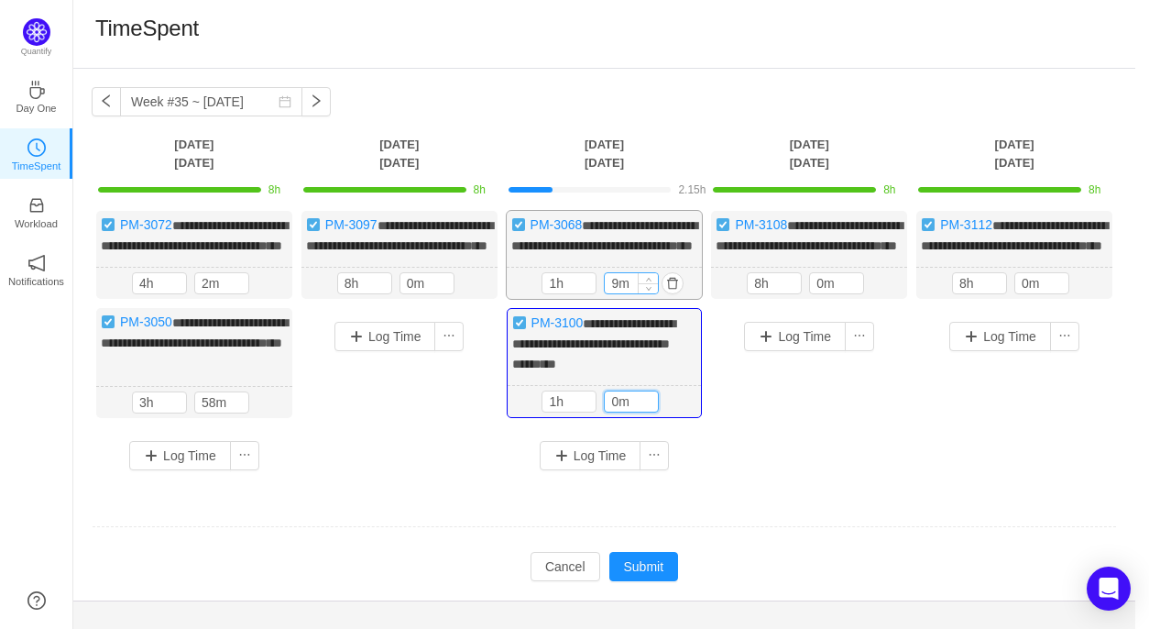
type input "0m"
click at [616, 293] on input "9m" at bounding box center [631, 283] width 53 height 20
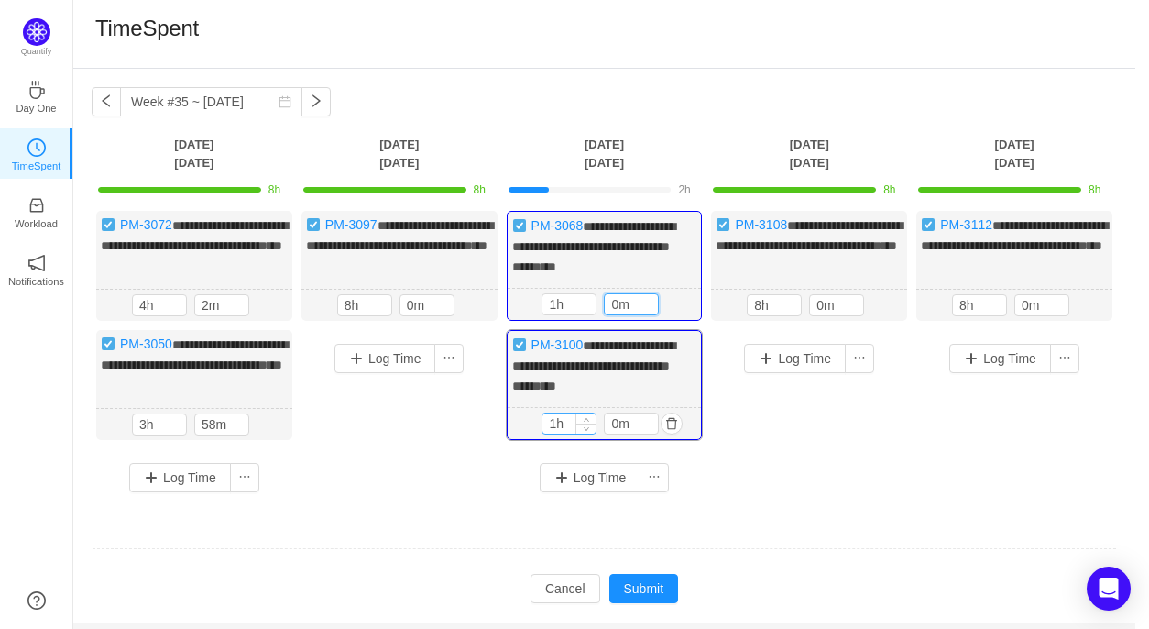
type input "0m"
drag, startPoint x: 564, startPoint y: 411, endPoint x: 540, endPoint y: 414, distance: 24.0
click at [540, 414] on div "1h 1h 0m" at bounding box center [605, 424] width 194 height 32
click at [553, 415] on input "1h" at bounding box center [568, 423] width 53 height 20
type input "4h"
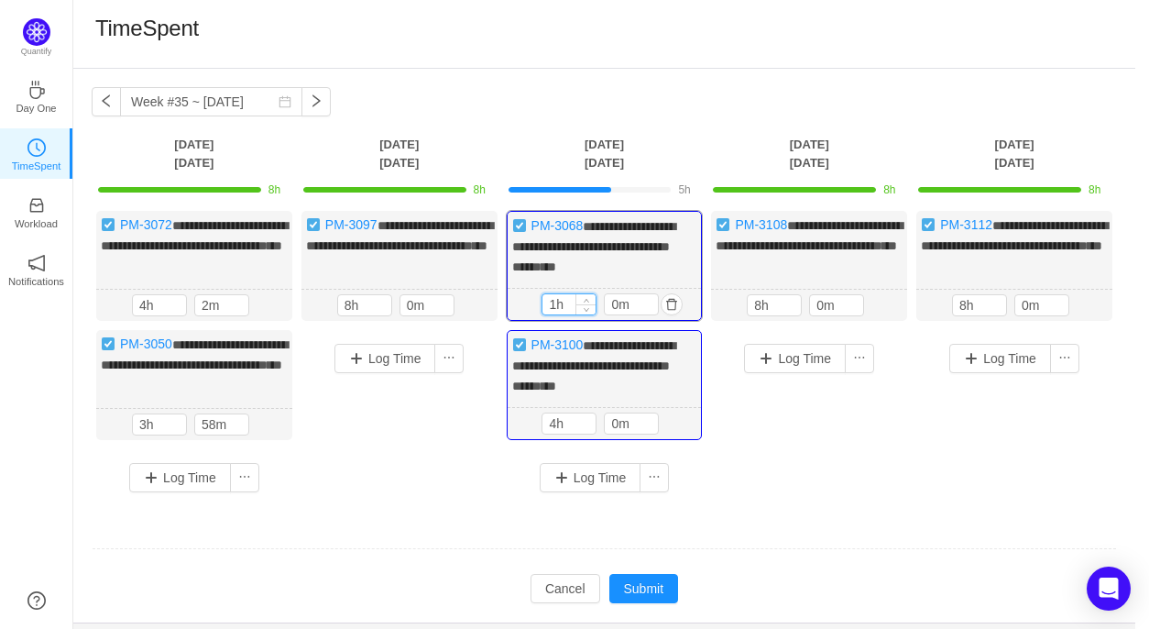
click at [556, 304] on input "1h" at bounding box center [568, 304] width 53 height 20
type input "4h"
click at [651, 583] on button "Submit" at bounding box center [644, 588] width 70 height 29
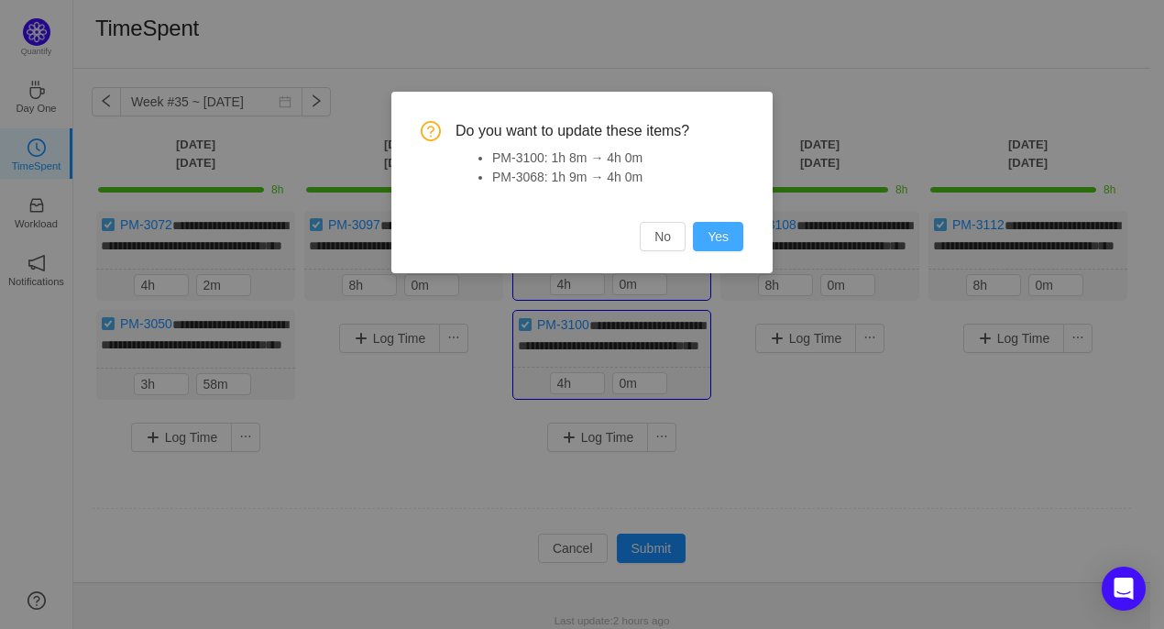
click at [711, 242] on button "Yes" at bounding box center [718, 236] width 50 height 29
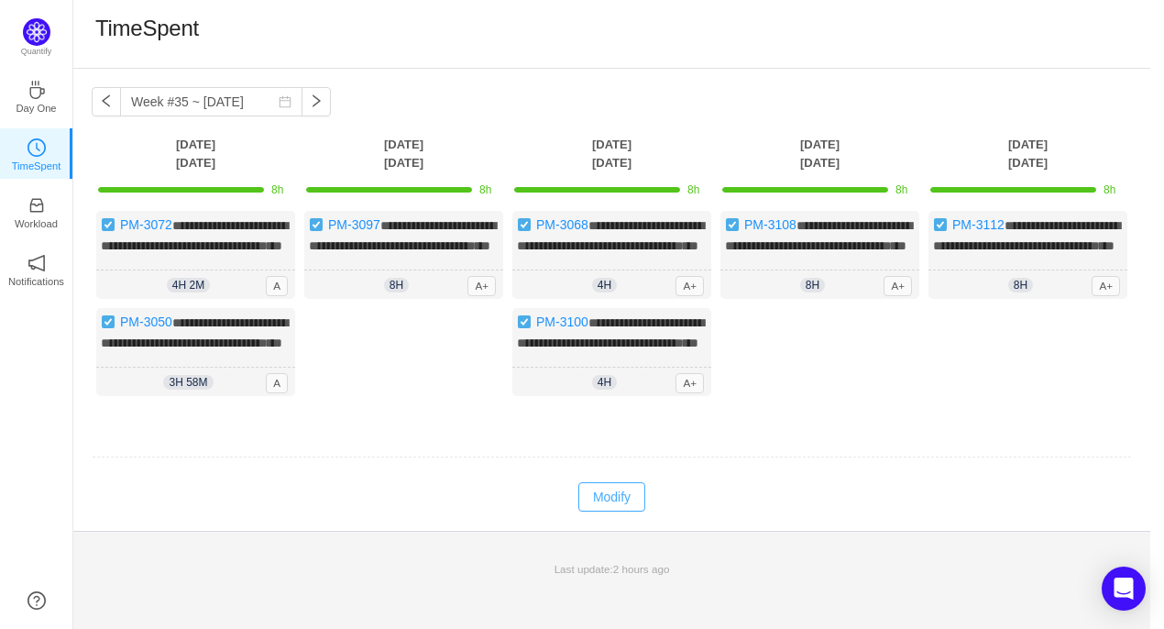
click at [621, 511] on button "Modify" at bounding box center [611, 496] width 67 height 29
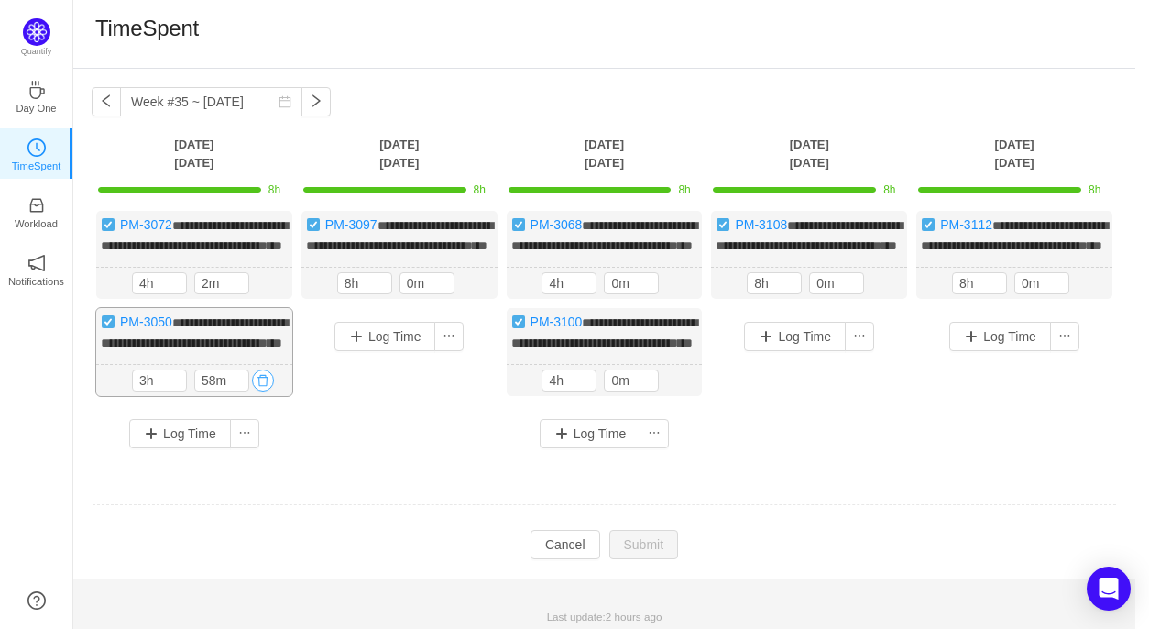
click at [266, 391] on button "button" at bounding box center [263, 380] width 22 height 22
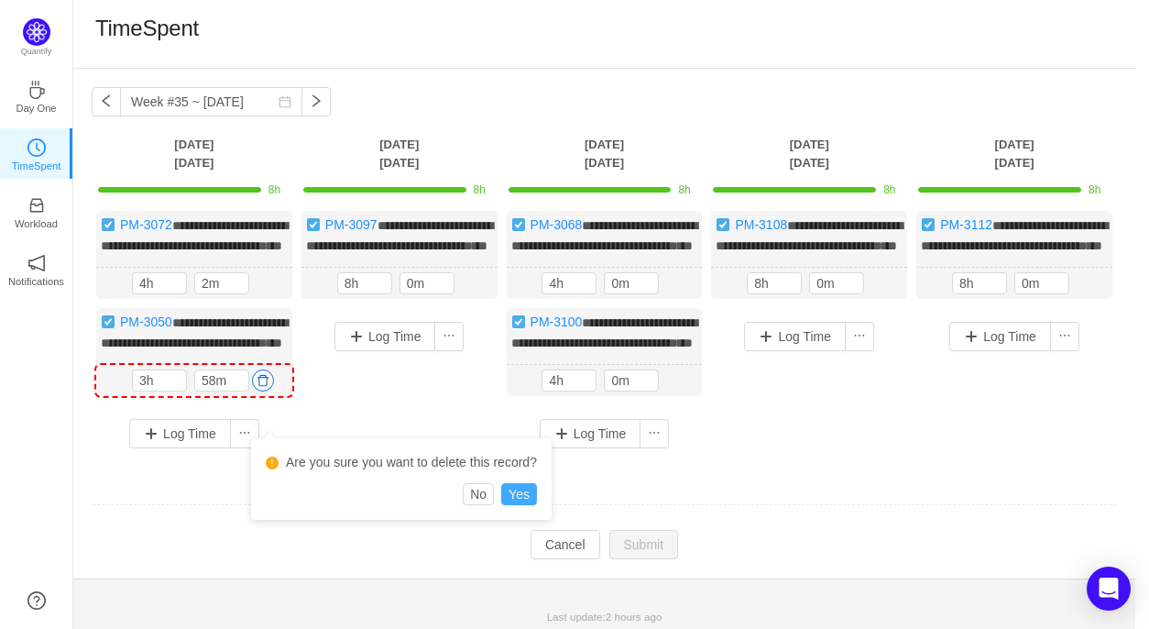
click at [522, 502] on button "Yes" at bounding box center [519, 494] width 36 height 22
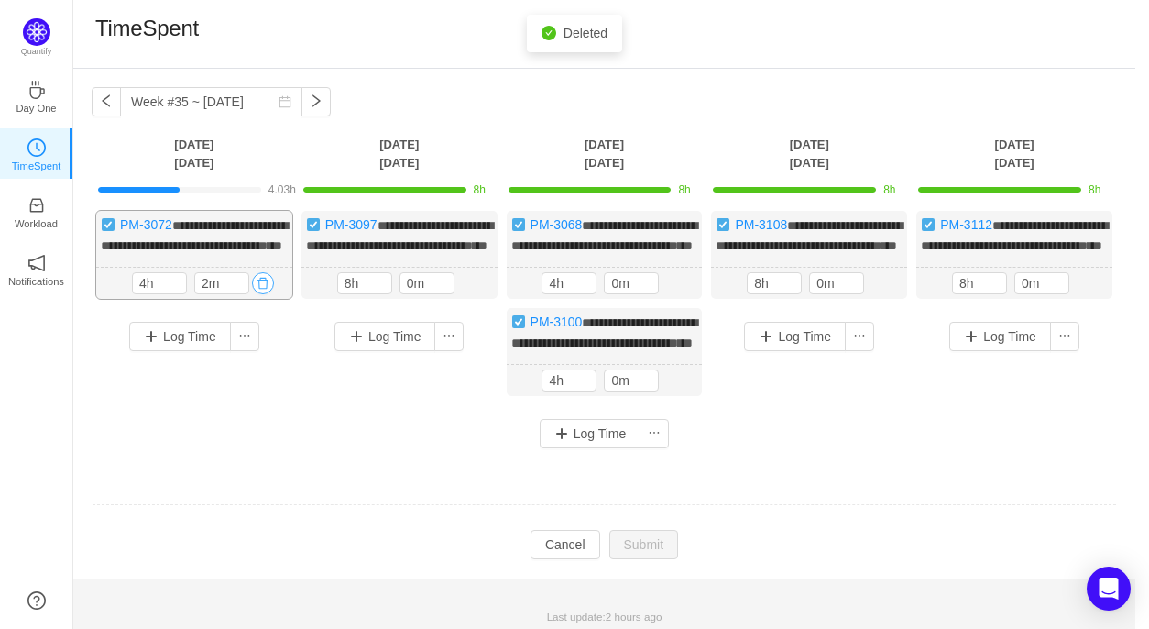
click at [263, 294] on button "button" at bounding box center [263, 283] width 22 height 22
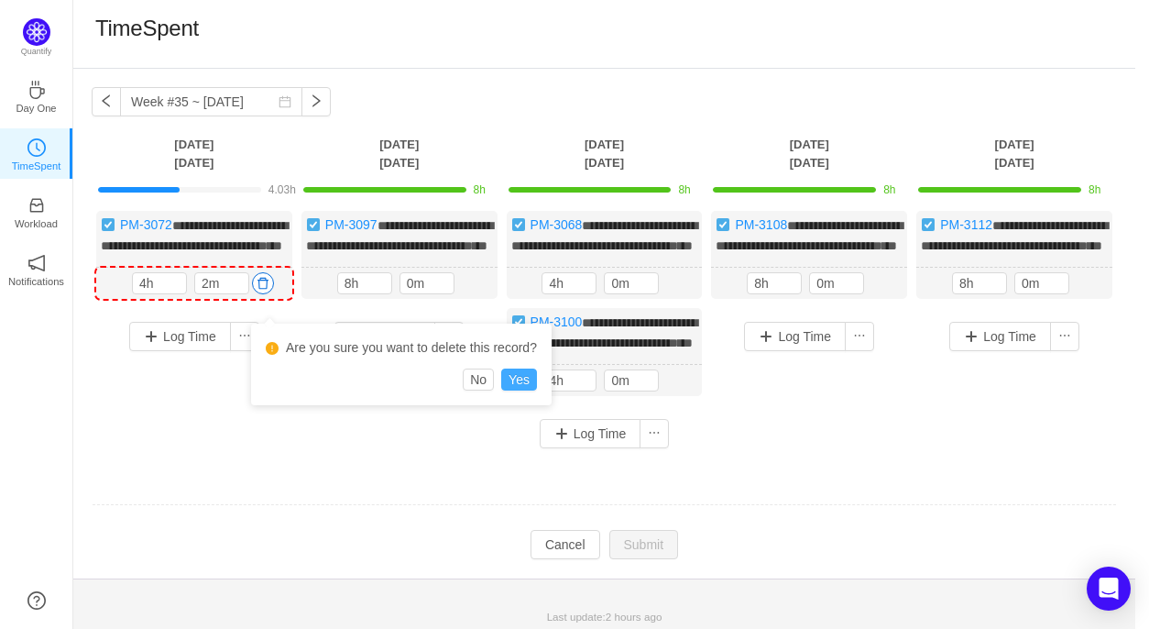
click at [519, 381] on button "Yes" at bounding box center [519, 379] width 36 height 22
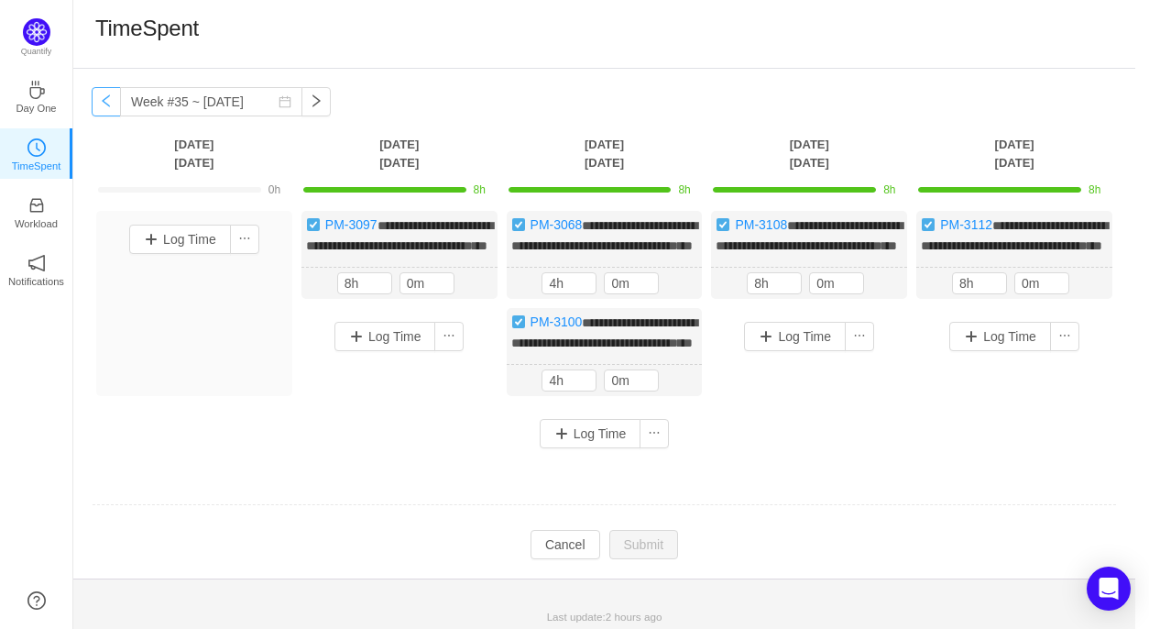
click at [104, 100] on button "button" at bounding box center [106, 101] width 29 height 29
type input "Week #34 ~ [DATE]"
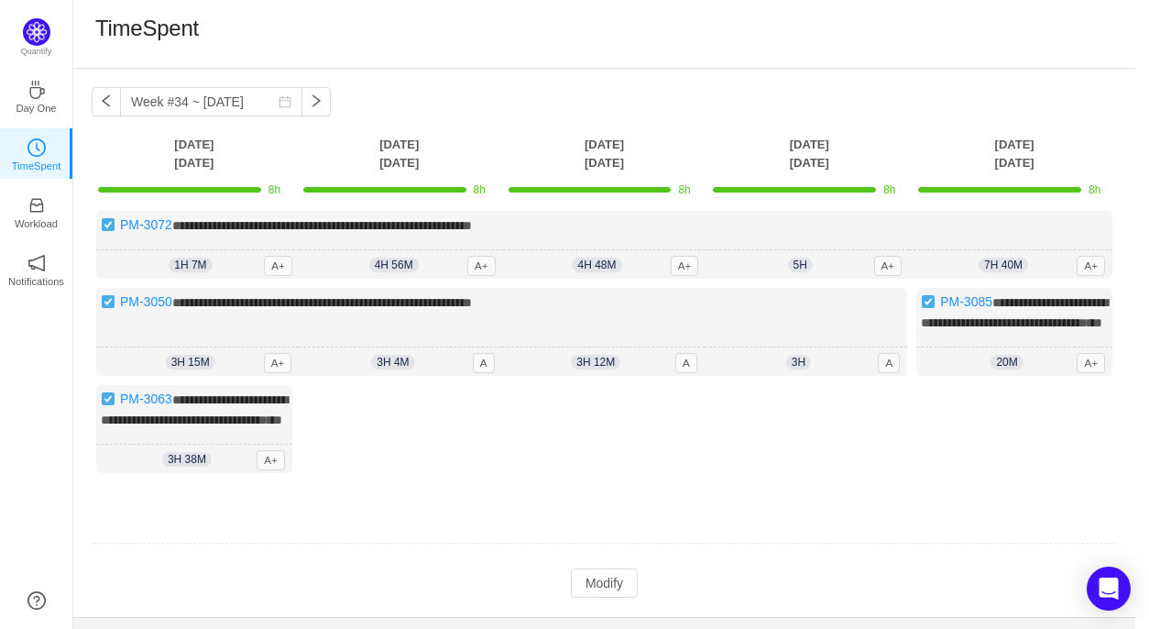
scroll to position [98, 0]
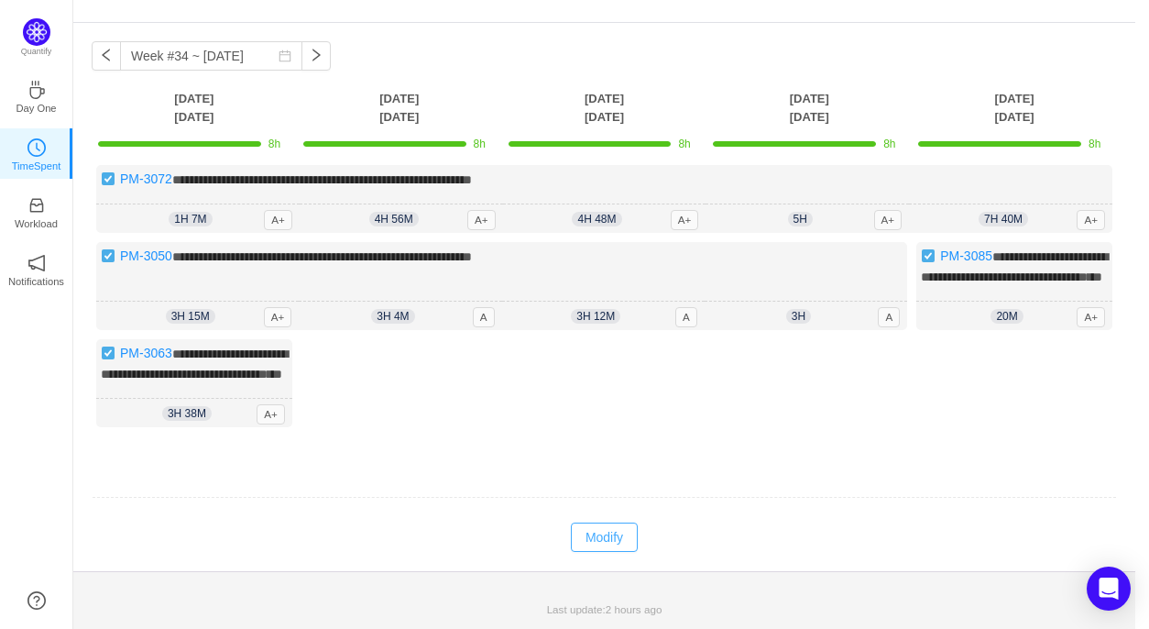
click at [612, 544] on button "Modify" at bounding box center [604, 536] width 67 height 29
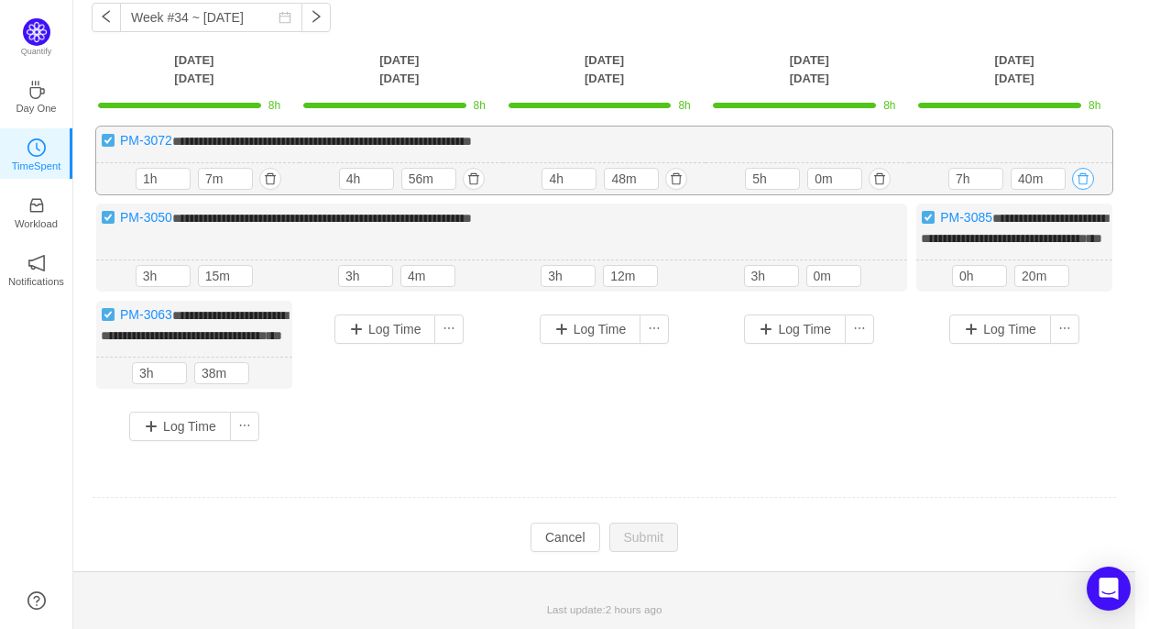
click at [1085, 168] on button "button" at bounding box center [1083, 179] width 22 height 22
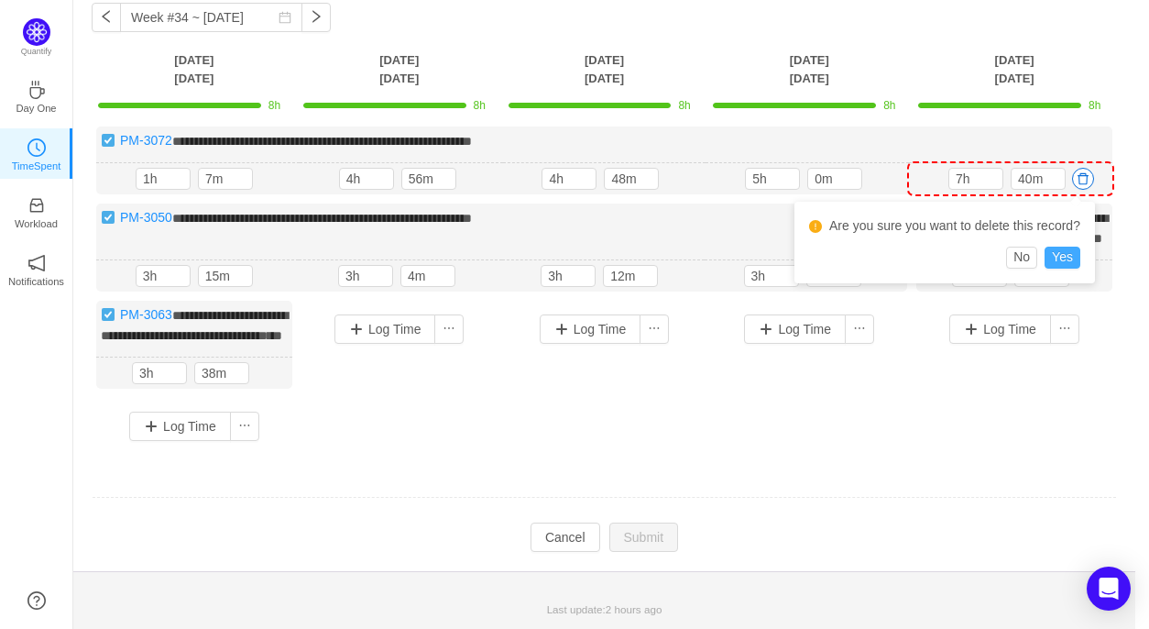
click at [1066, 246] on button "Yes" at bounding box center [1063, 257] width 36 height 22
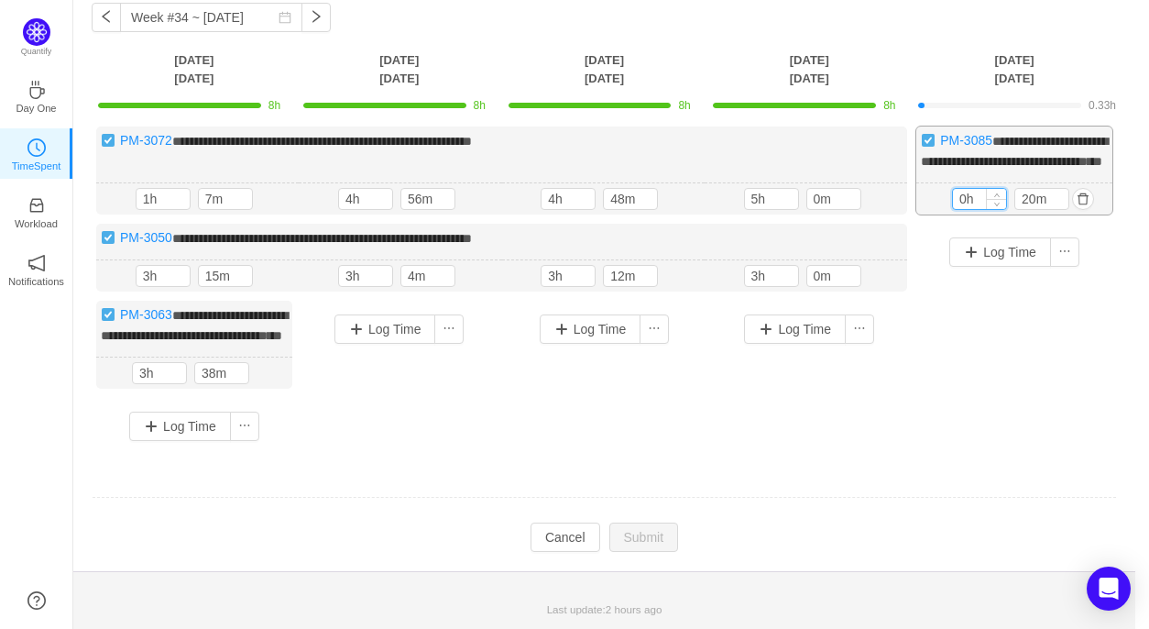
click at [966, 202] on input "0h" at bounding box center [979, 199] width 53 height 20
drag, startPoint x: 1027, startPoint y: 200, endPoint x: 1014, endPoint y: 203, distance: 13.3
click at [1014, 203] on div "20m" at bounding box center [1041, 199] width 55 height 22
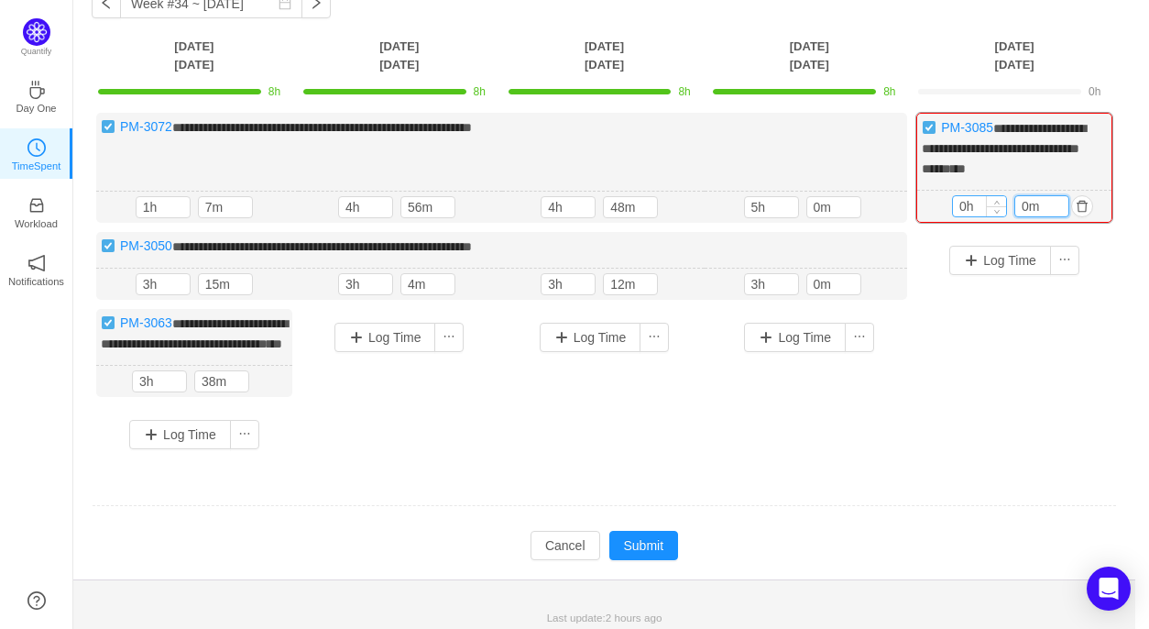
type input "0m"
click at [966, 201] on input "0h" at bounding box center [979, 206] width 53 height 20
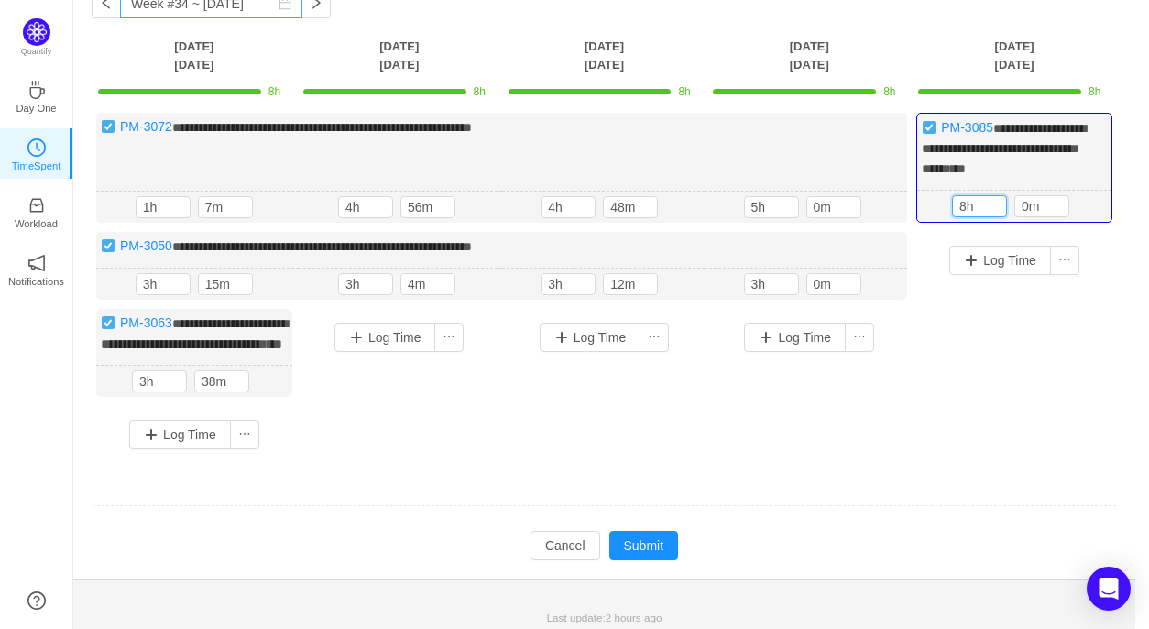
type input "8h"
click at [876, 282] on button "button" at bounding box center [878, 284] width 22 height 22
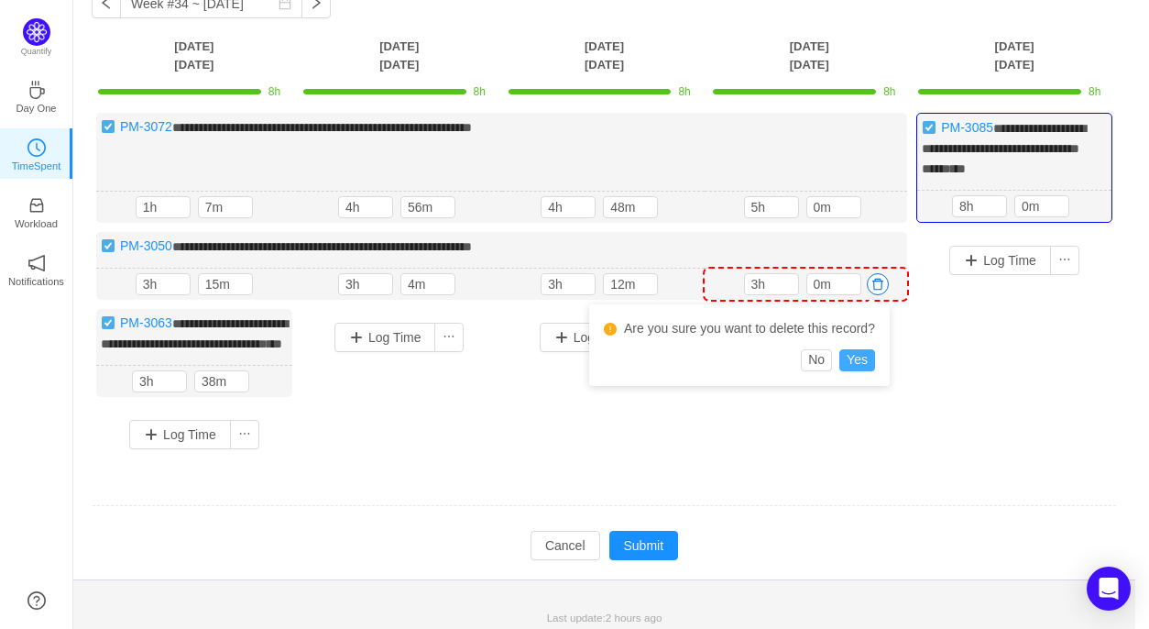
click at [869, 364] on button "Yes" at bounding box center [857, 360] width 36 height 22
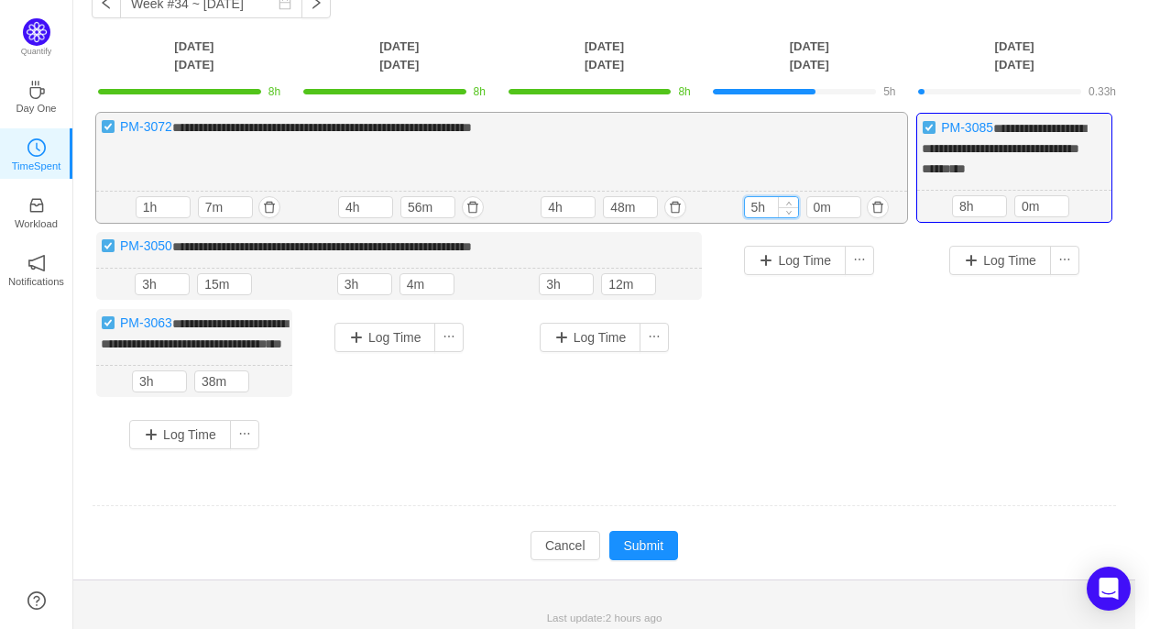
click at [758, 206] on input "5h" at bounding box center [771, 207] width 53 height 20
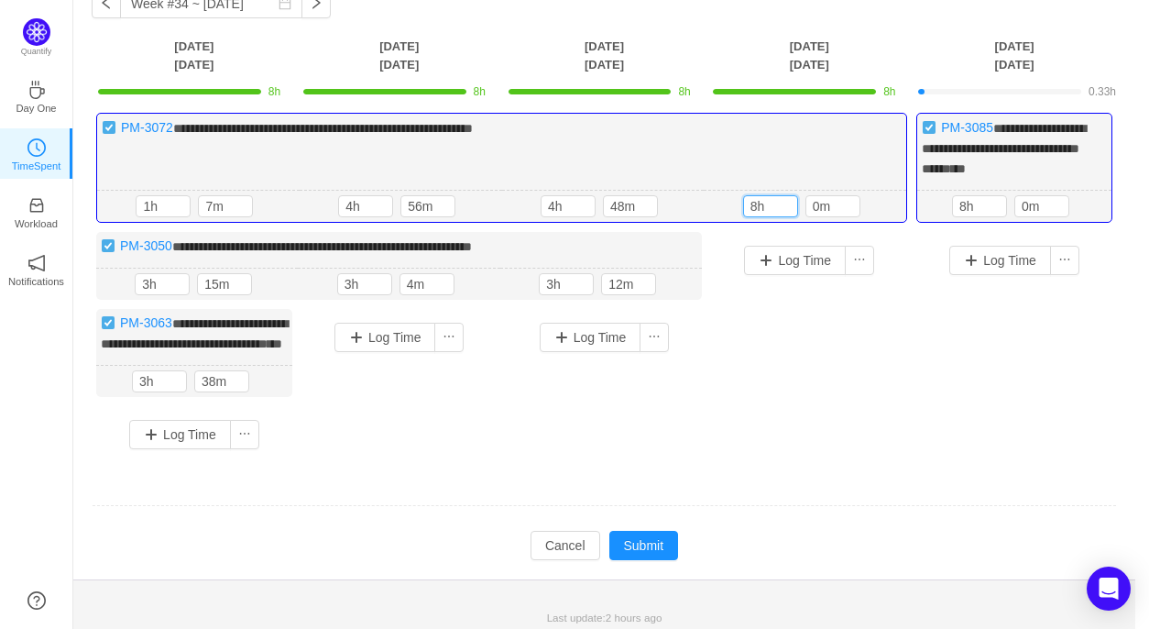
type input "8h"
click at [673, 284] on button "button" at bounding box center [673, 284] width 22 height 22
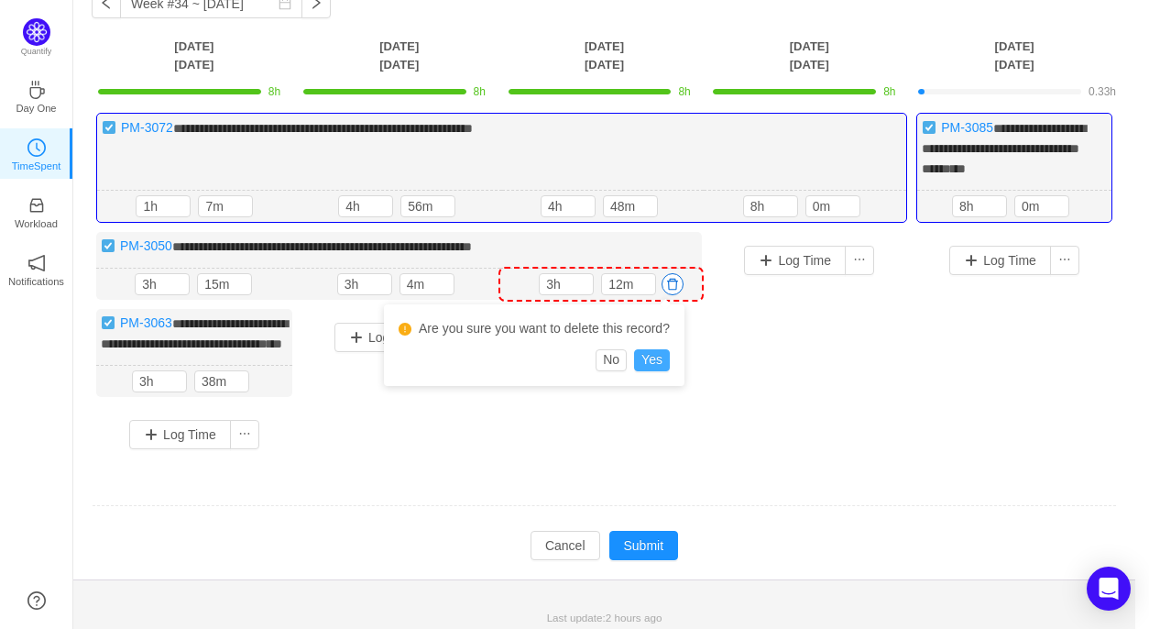
click at [651, 361] on button "Yes" at bounding box center [652, 360] width 36 height 22
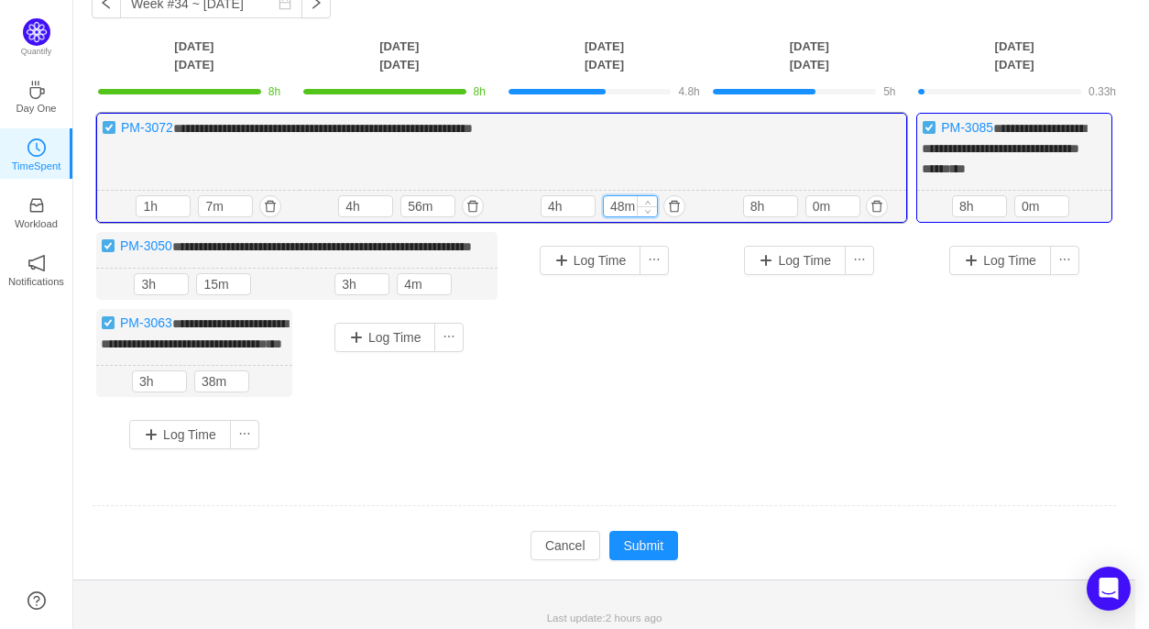
drag, startPoint x: 623, startPoint y: 203, endPoint x: 608, endPoint y: 205, distance: 14.8
click at [608, 205] on input "48m" at bounding box center [630, 206] width 53 height 20
type input "0m"
drag, startPoint x: 553, startPoint y: 202, endPoint x: 539, endPoint y: 202, distance: 13.7
click at [539, 202] on div "4h 4h 0m" at bounding box center [603, 207] width 202 height 32
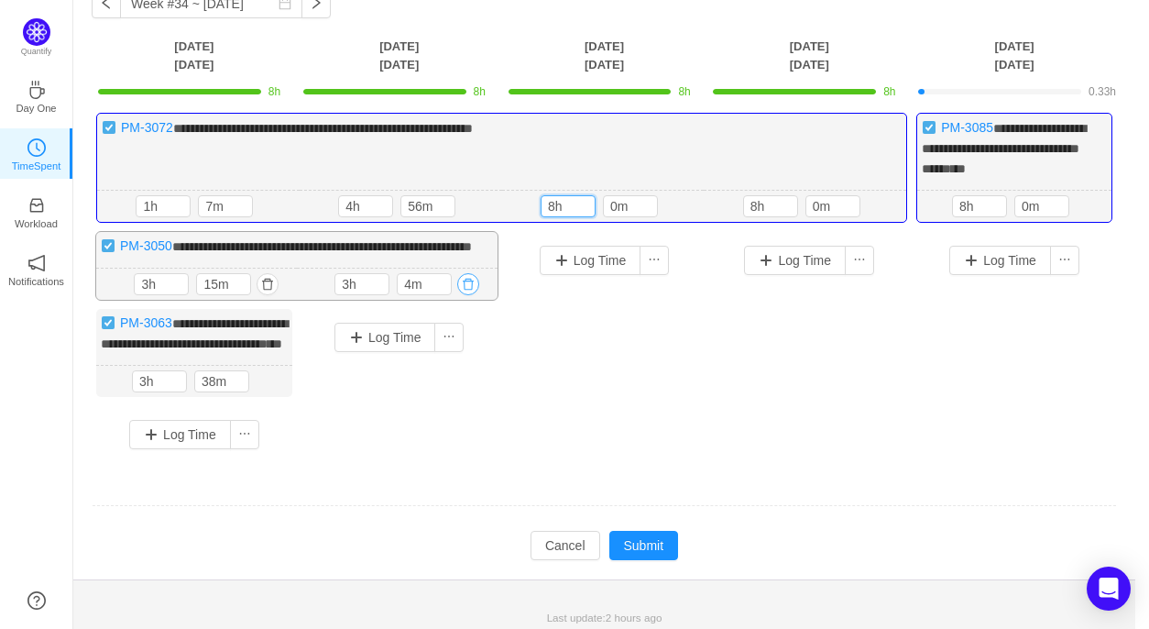
type input "8h"
click at [467, 295] on button "button" at bounding box center [468, 284] width 22 height 22
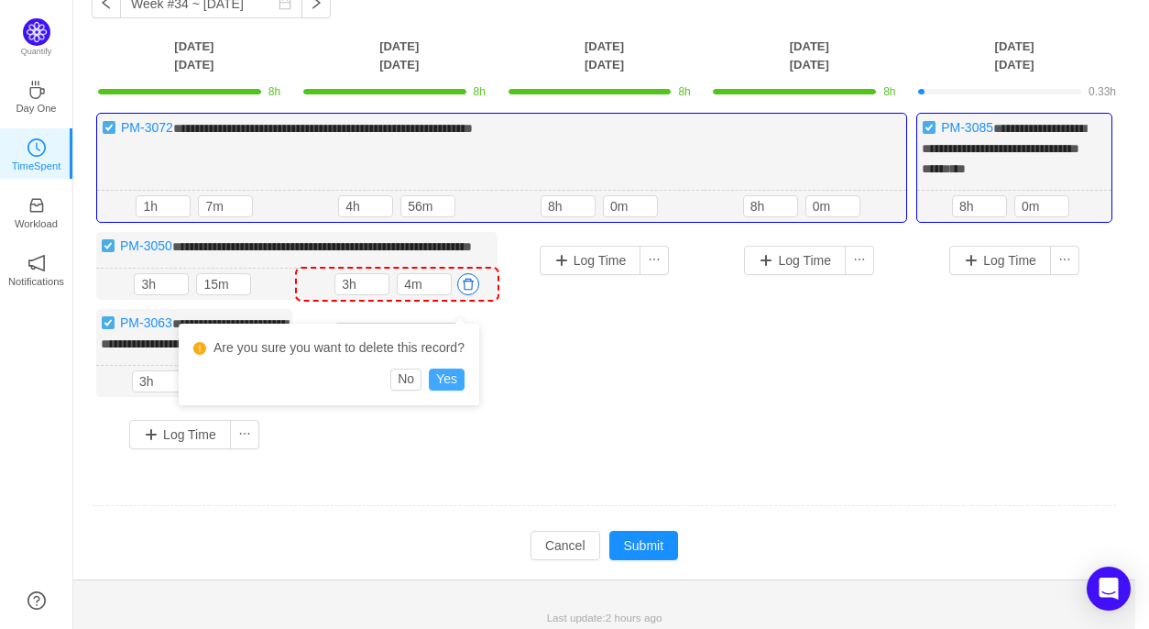
click at [454, 380] on button "Yes" at bounding box center [447, 379] width 36 height 22
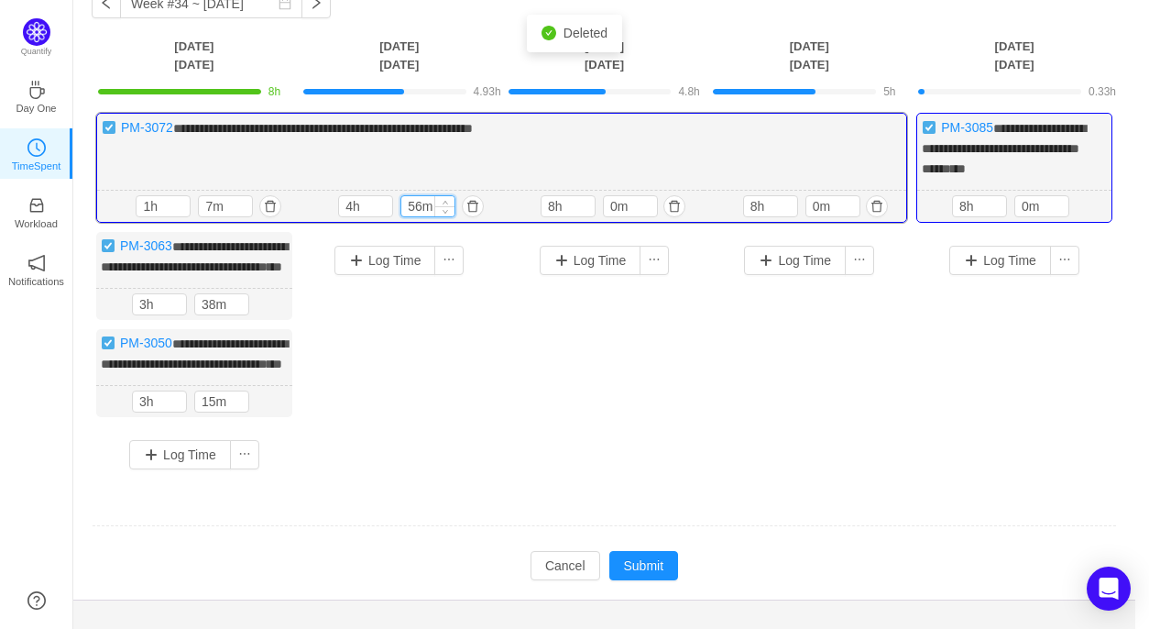
drag, startPoint x: 421, startPoint y: 202, endPoint x: 404, endPoint y: 203, distance: 16.5
click at [404, 203] on input "56m" at bounding box center [427, 206] width 53 height 20
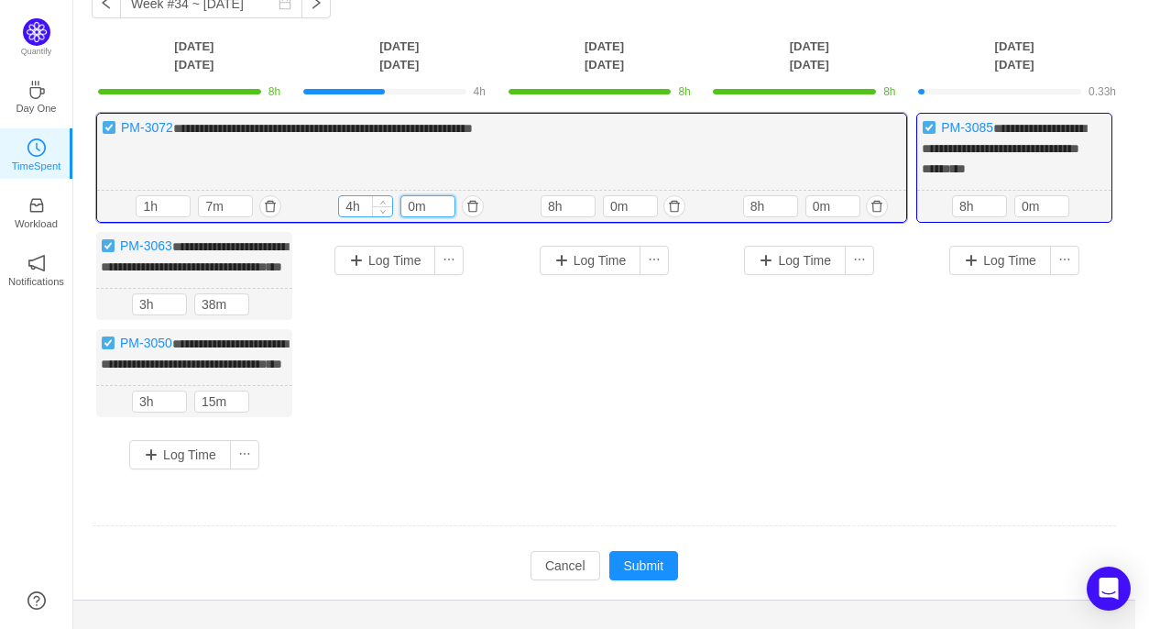
type input "0m"
drag, startPoint x: 354, startPoint y: 203, endPoint x: 335, endPoint y: 203, distance: 18.3
click at [335, 203] on div "4h 4h 0m" at bounding box center [401, 207] width 202 height 32
type input "8h"
click at [262, 412] on button "button" at bounding box center [263, 401] width 22 height 22
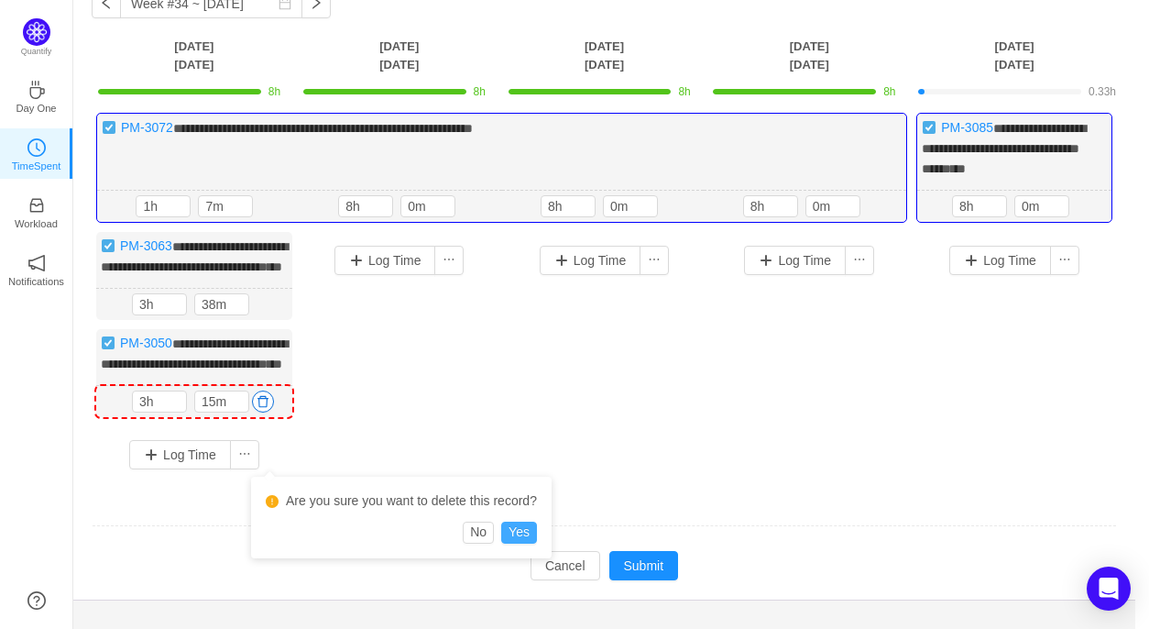
click at [521, 532] on button "Yes" at bounding box center [519, 532] width 36 height 22
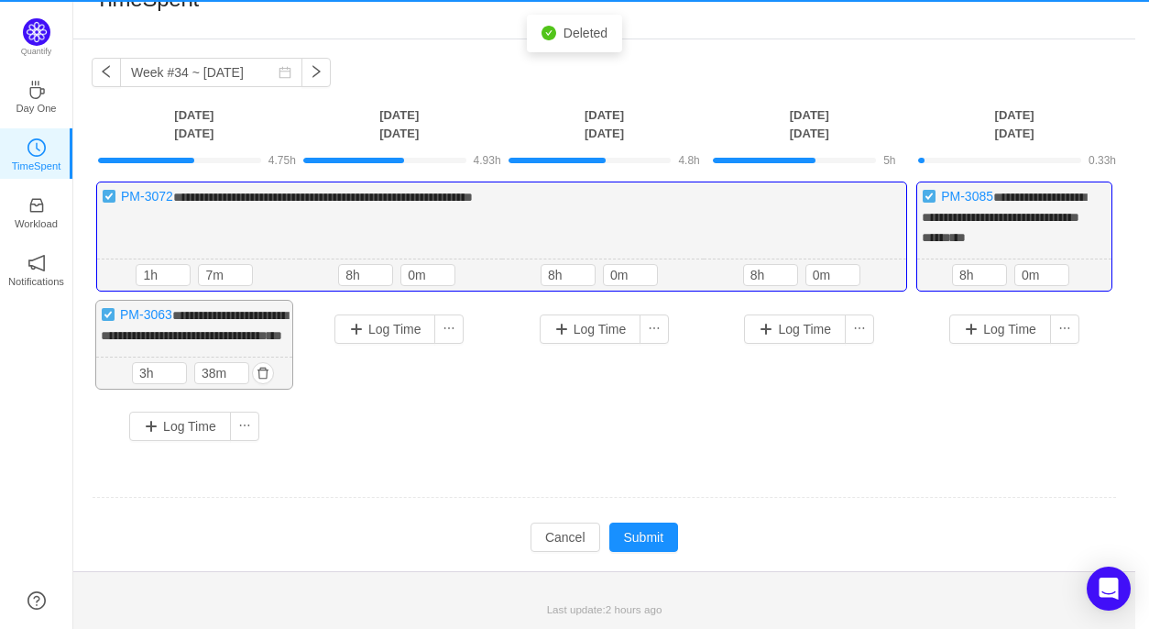
scroll to position [62, 0]
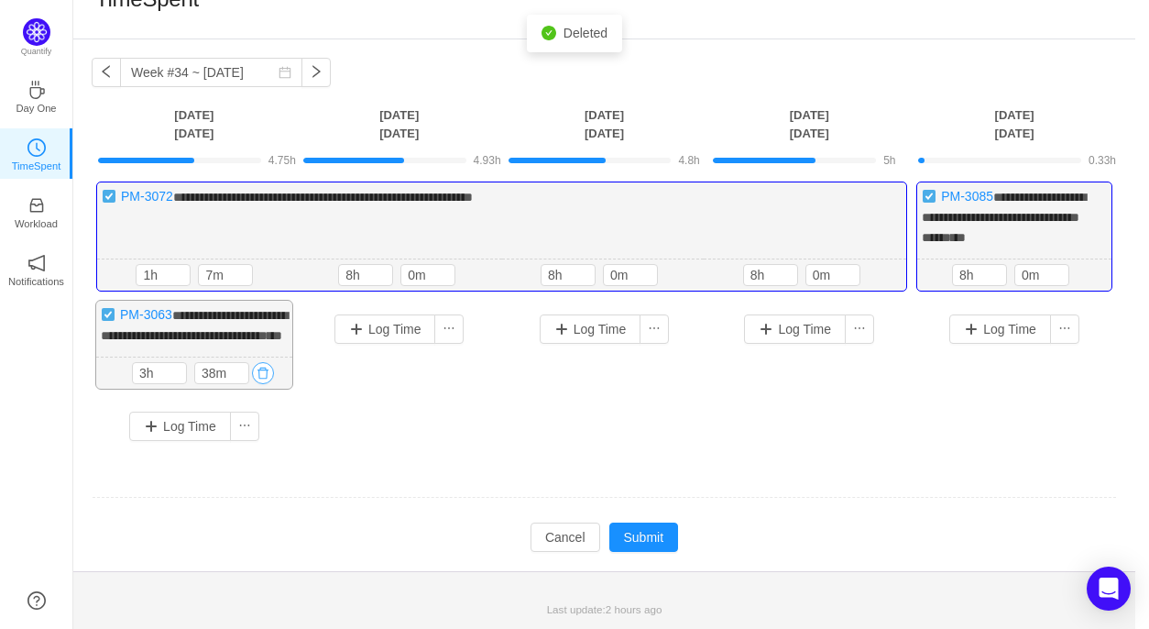
click at [260, 376] on button "button" at bounding box center [263, 373] width 22 height 22
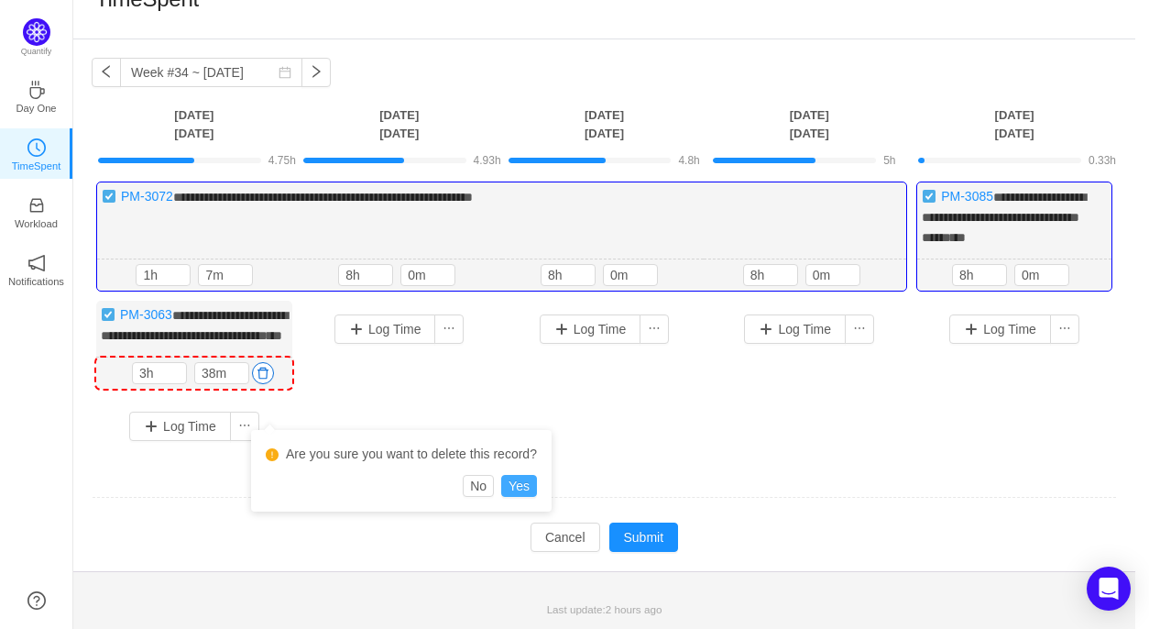
click at [520, 475] on button "Yes" at bounding box center [519, 486] width 36 height 22
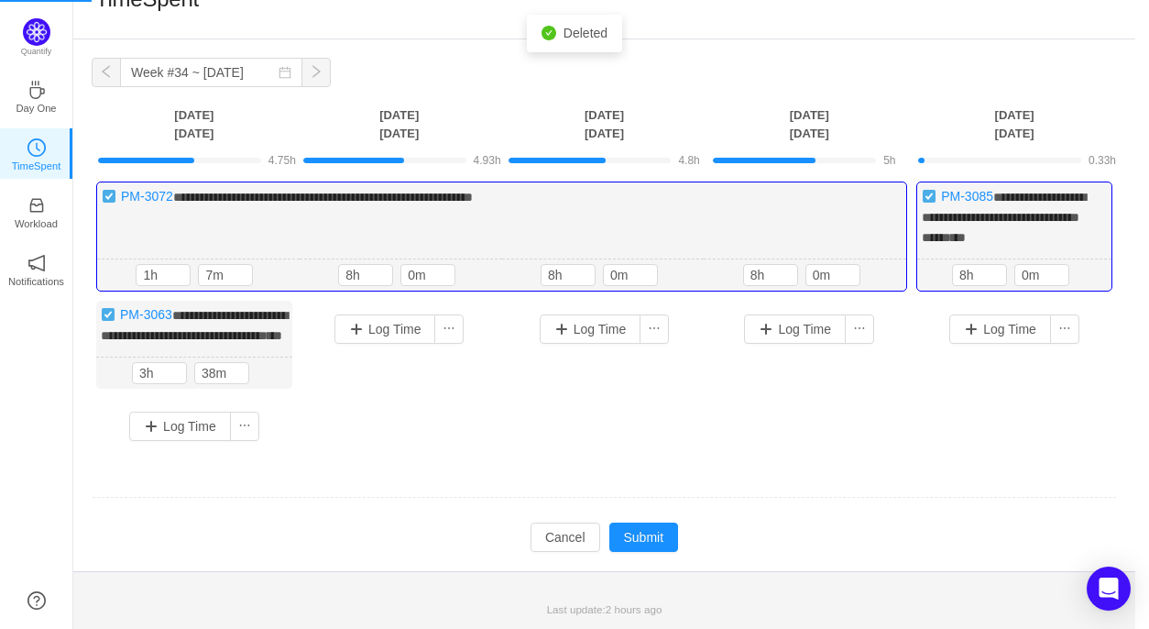
scroll to position [0, 0]
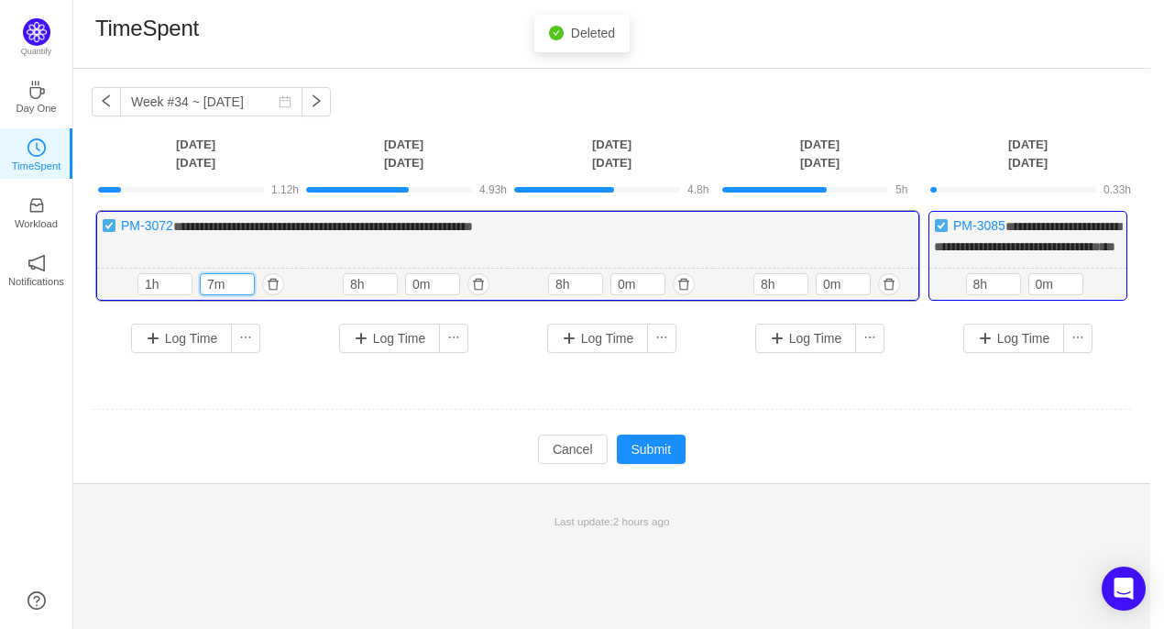
drag, startPoint x: 212, startPoint y: 298, endPoint x: 196, endPoint y: 298, distance: 15.6
click at [196, 295] on div "1h 7m" at bounding box center [199, 284] width 125 height 22
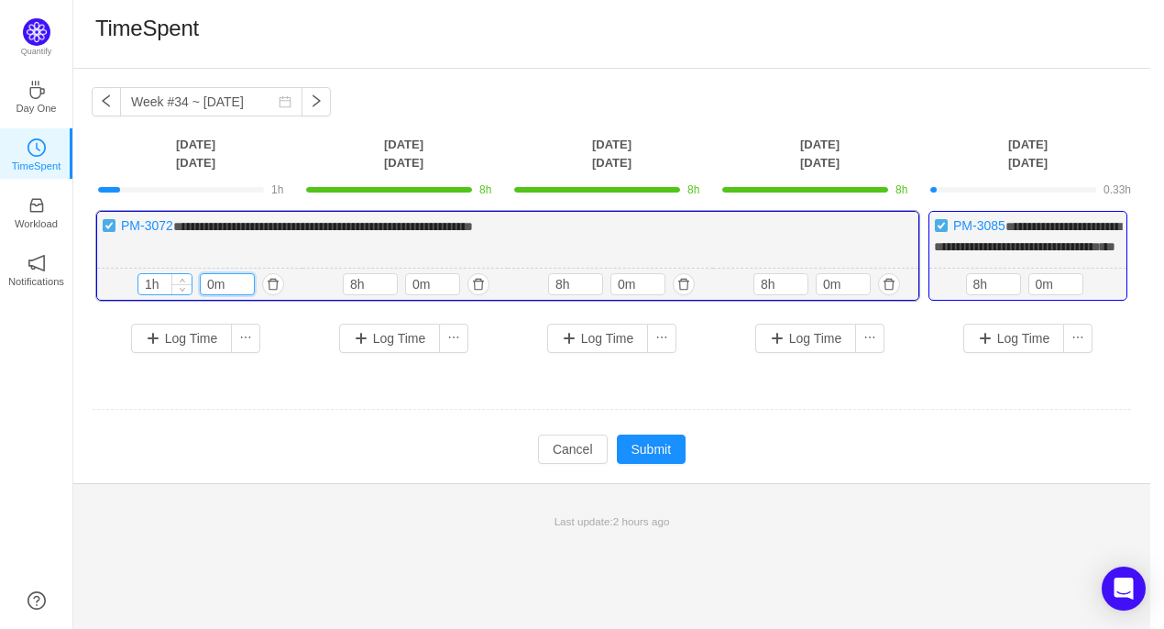
type input "0m"
drag, startPoint x: 148, startPoint y: 303, endPoint x: 129, endPoint y: 303, distance: 19.2
click at [129, 301] on div "1h 1h 0m" at bounding box center [199, 284] width 205 height 32
type input "8h"
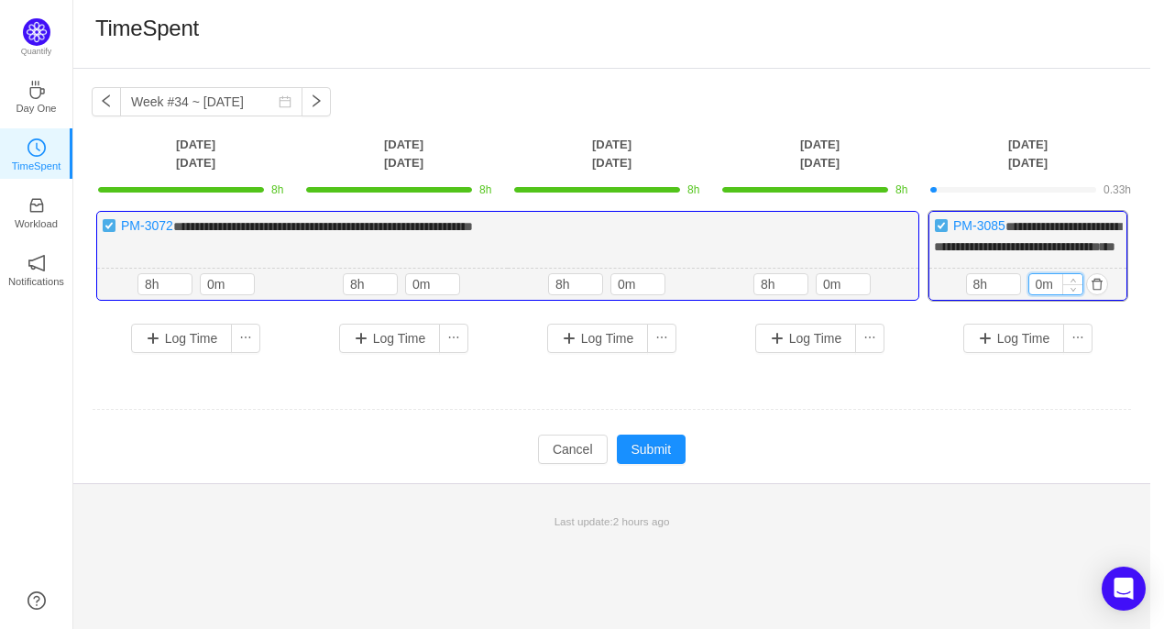
click at [1039, 294] on input "0m" at bounding box center [1055, 284] width 53 height 20
click at [651, 464] on button "Submit" at bounding box center [652, 448] width 70 height 29
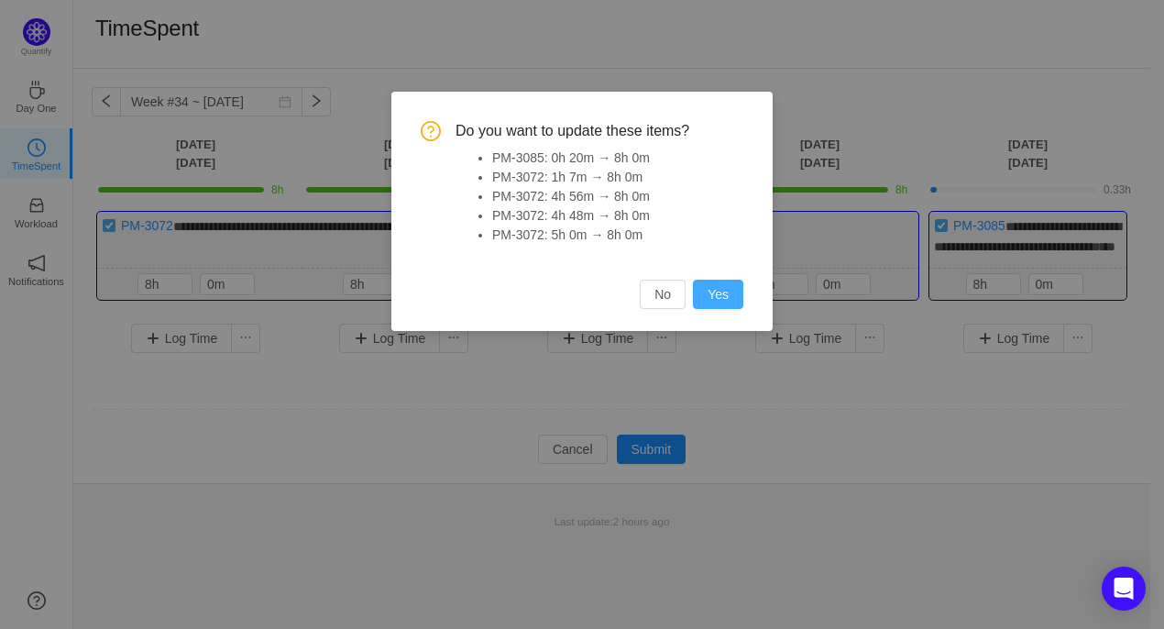
click at [728, 306] on button "Yes" at bounding box center [718, 293] width 50 height 29
type input "0h"
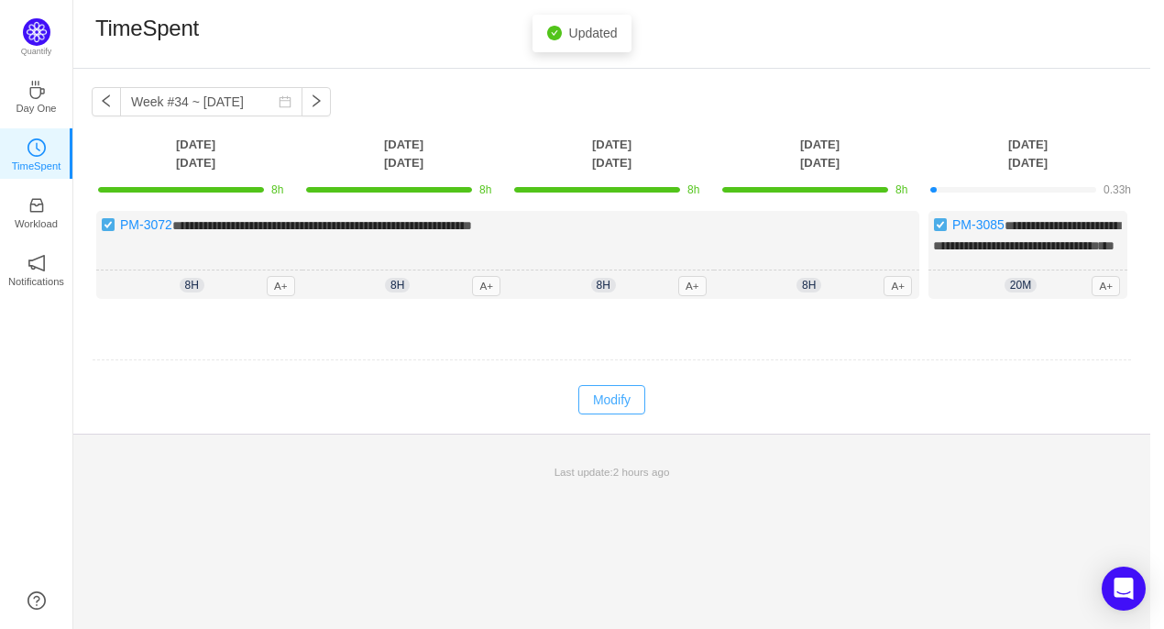
click at [621, 414] on button "Modify" at bounding box center [611, 399] width 67 height 29
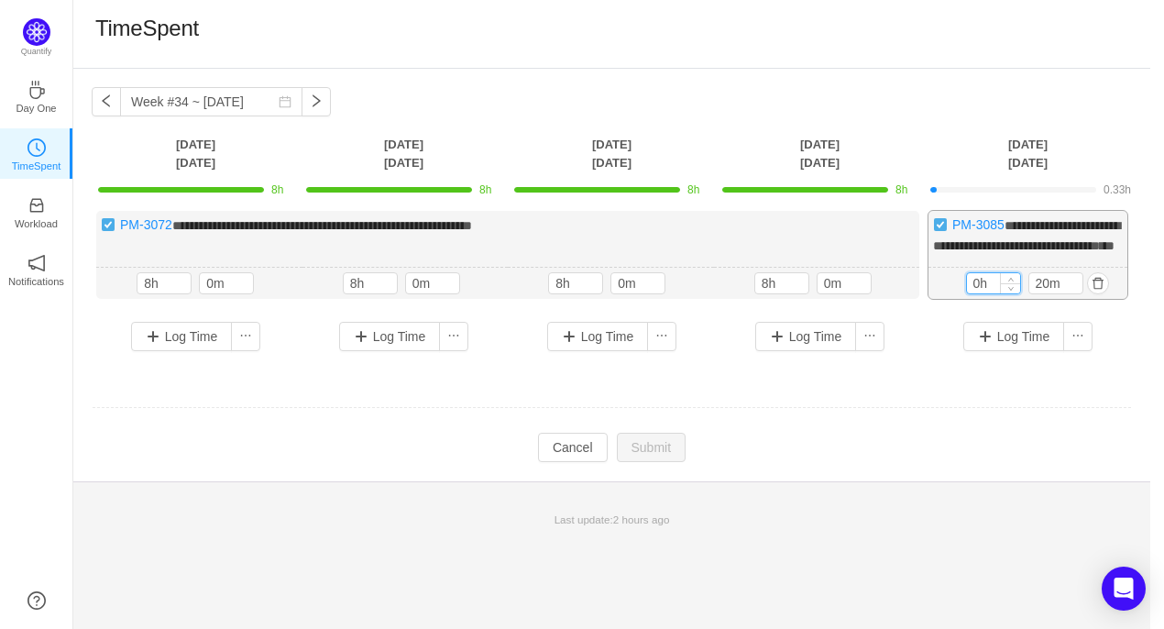
click at [982, 293] on input "0h" at bounding box center [993, 283] width 53 height 20
click at [1045, 293] on input "20m" at bounding box center [1055, 283] width 53 height 20
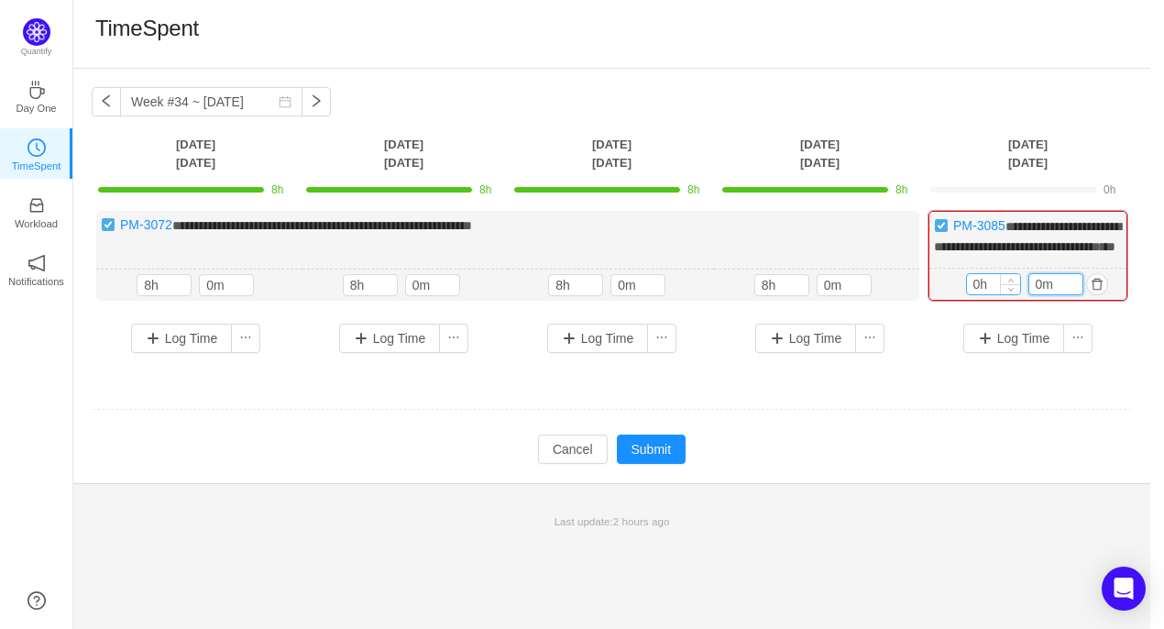
type input "0m"
click at [978, 294] on input "0h" at bounding box center [993, 284] width 53 height 20
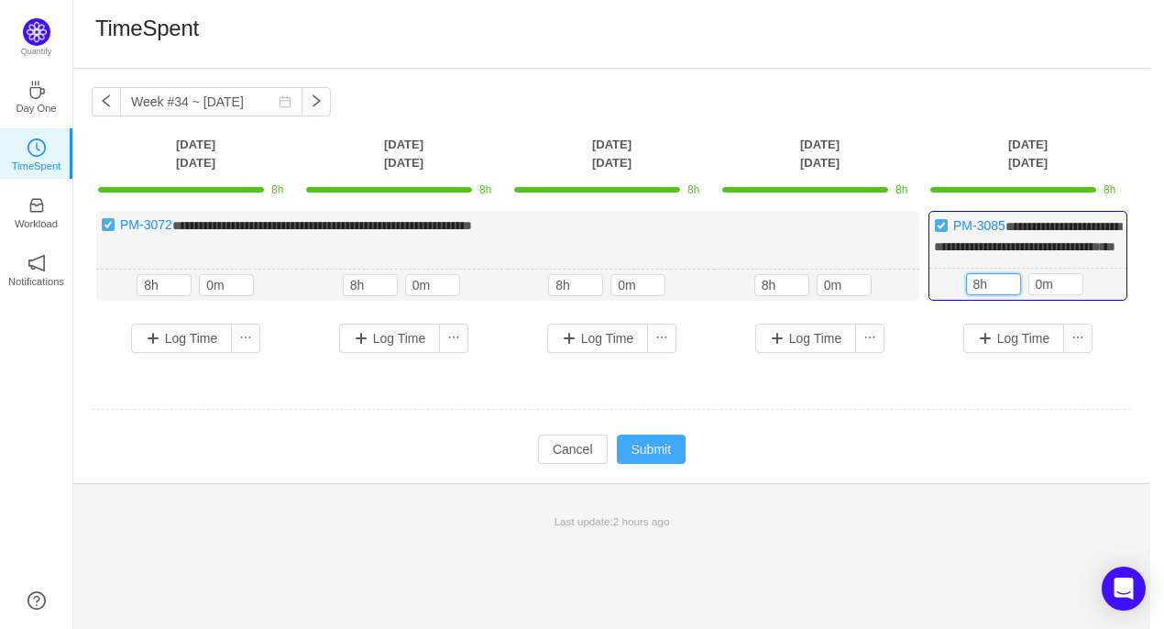
type input "8h"
click at [654, 463] on button "Submit" at bounding box center [652, 448] width 70 height 29
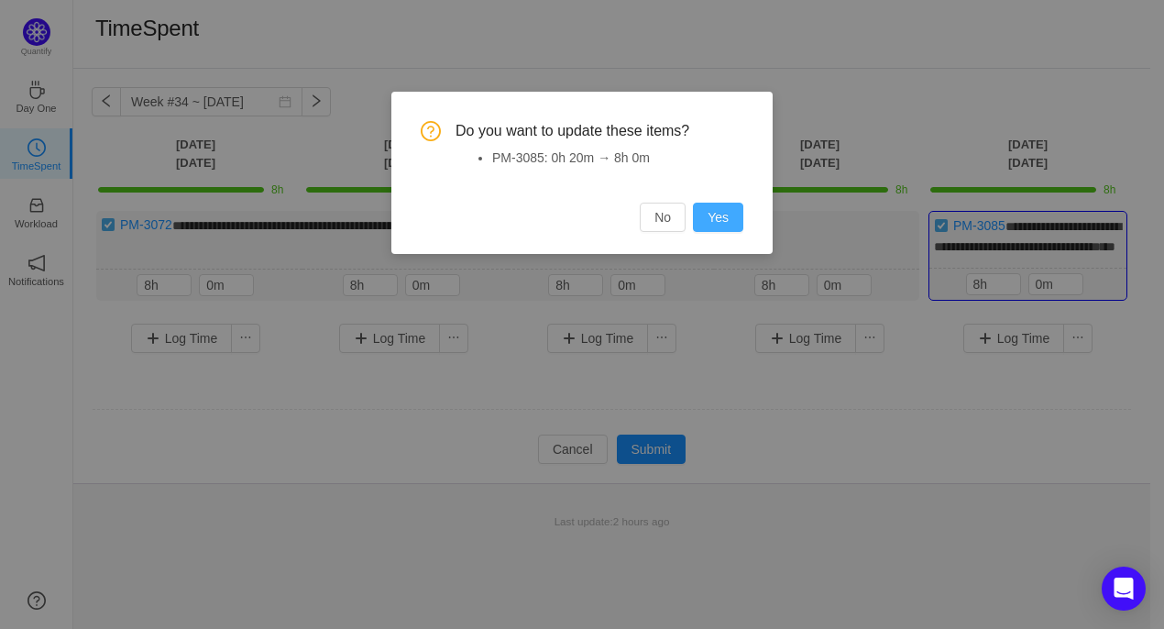
click at [720, 226] on button "Yes" at bounding box center [718, 216] width 50 height 29
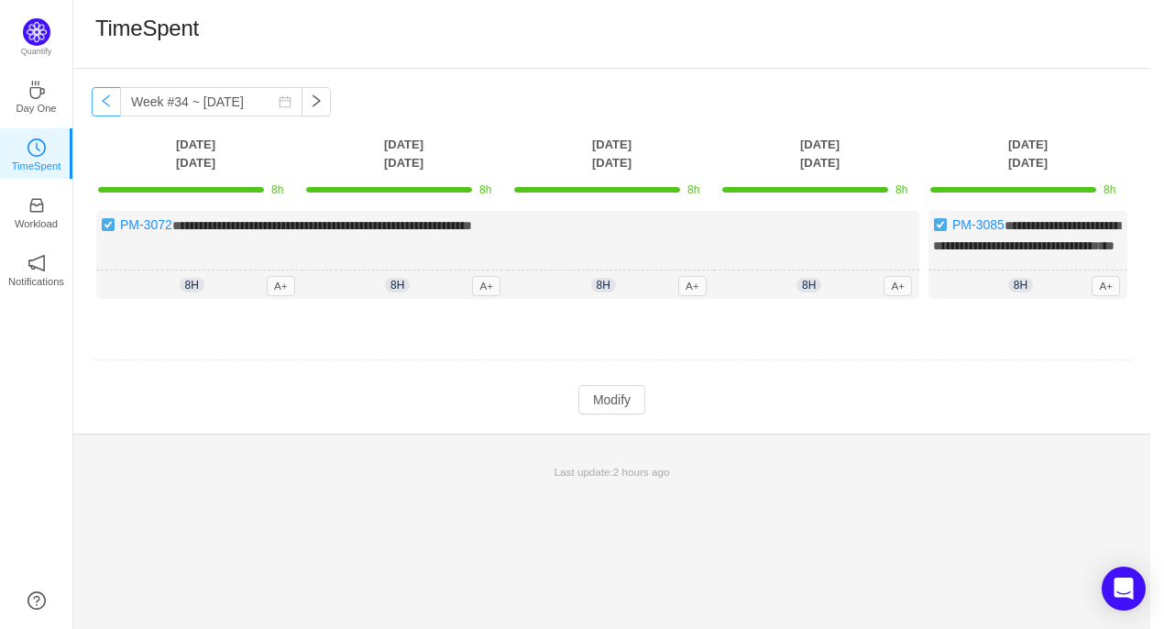
click at [101, 104] on button "button" at bounding box center [106, 101] width 29 height 29
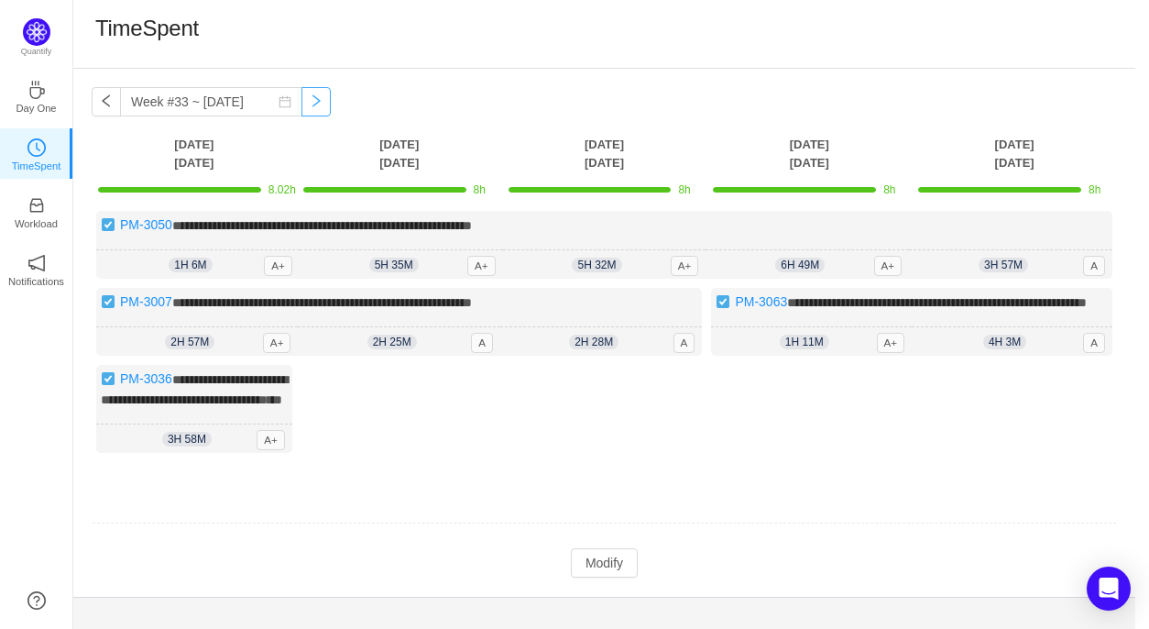
click at [302, 98] on button "button" at bounding box center [315, 101] width 29 height 29
type input "Week #34 ~ Aug 18"
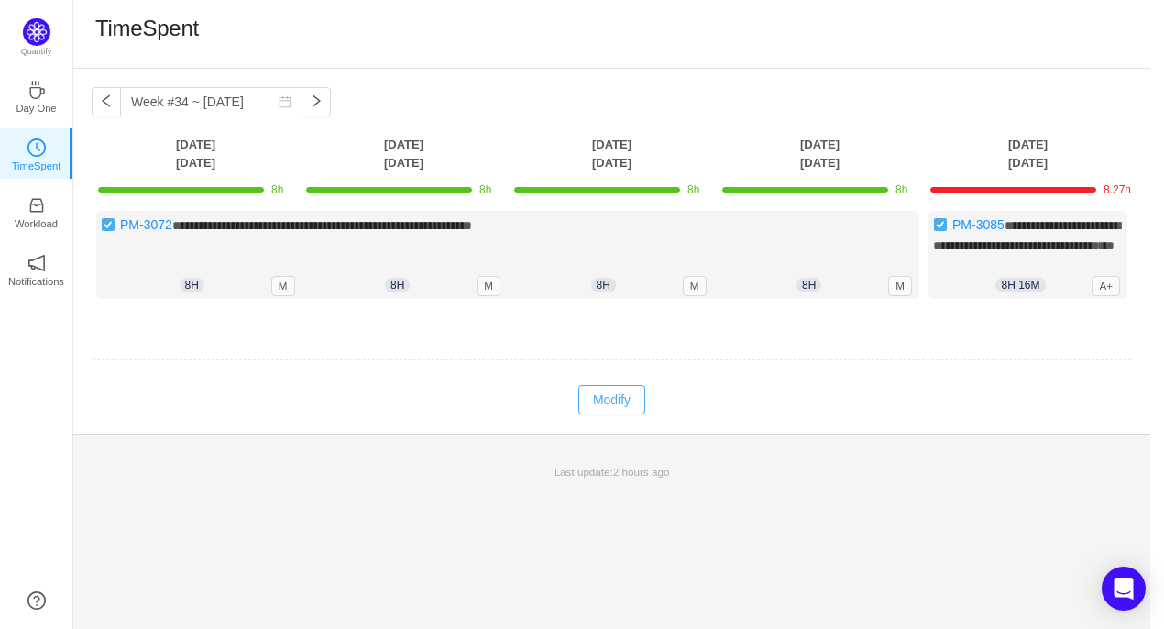
click at [635, 414] on button "Modify" at bounding box center [611, 399] width 67 height 29
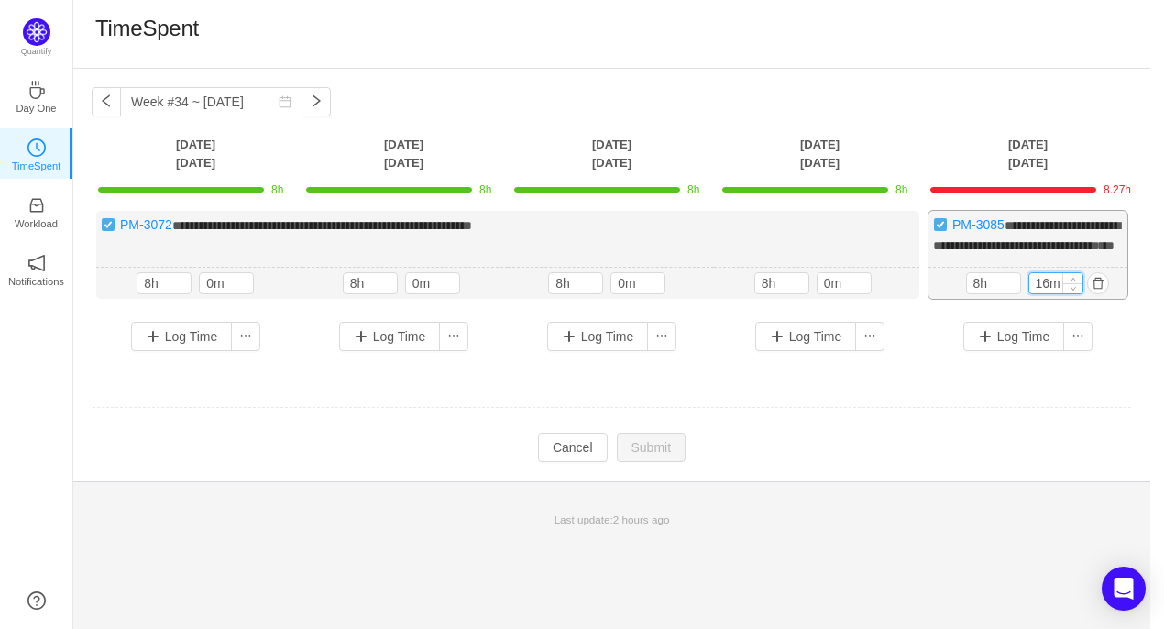
drag, startPoint x: 1046, startPoint y: 301, endPoint x: 1026, endPoint y: 303, distance: 20.2
click at [1028, 294] on div "16m" at bounding box center [1055, 283] width 55 height 22
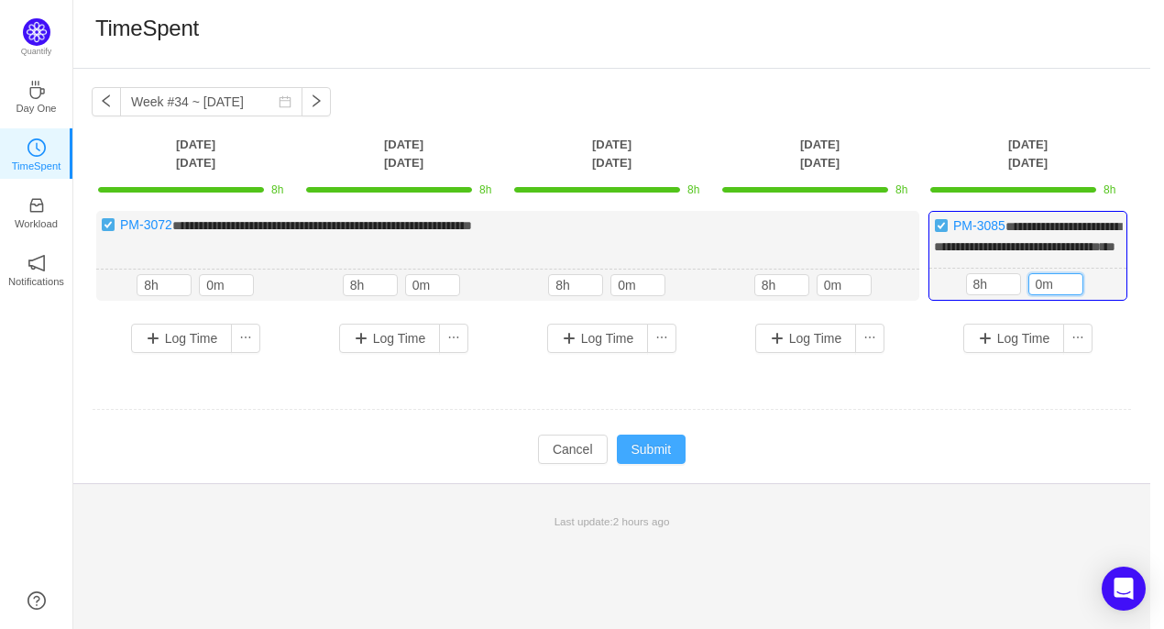
type input "0m"
click at [658, 463] on button "Submit" at bounding box center [652, 448] width 70 height 29
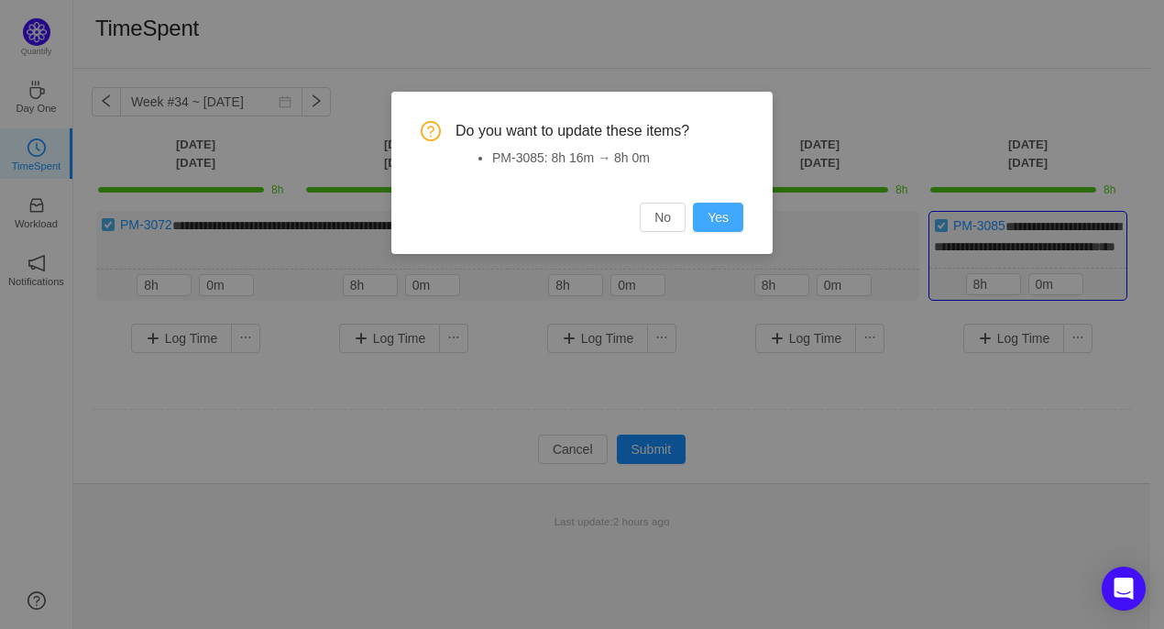
click at [721, 213] on button "Yes" at bounding box center [718, 216] width 50 height 29
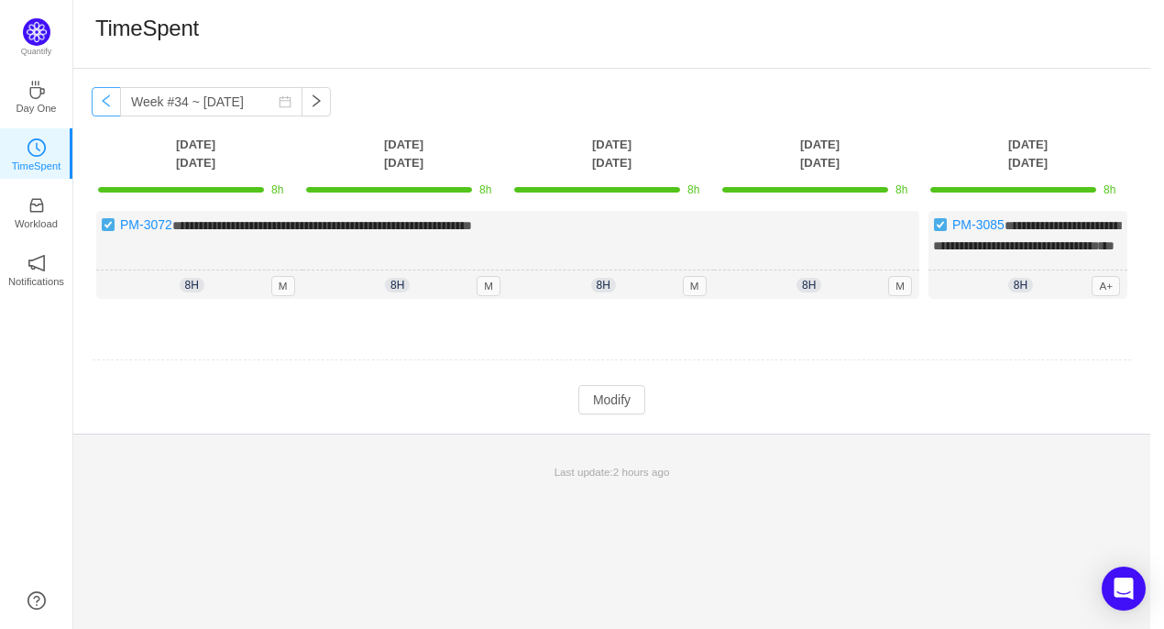
click at [104, 104] on button "button" at bounding box center [106, 101] width 29 height 29
type input "Week #33 ~ Aug 11"
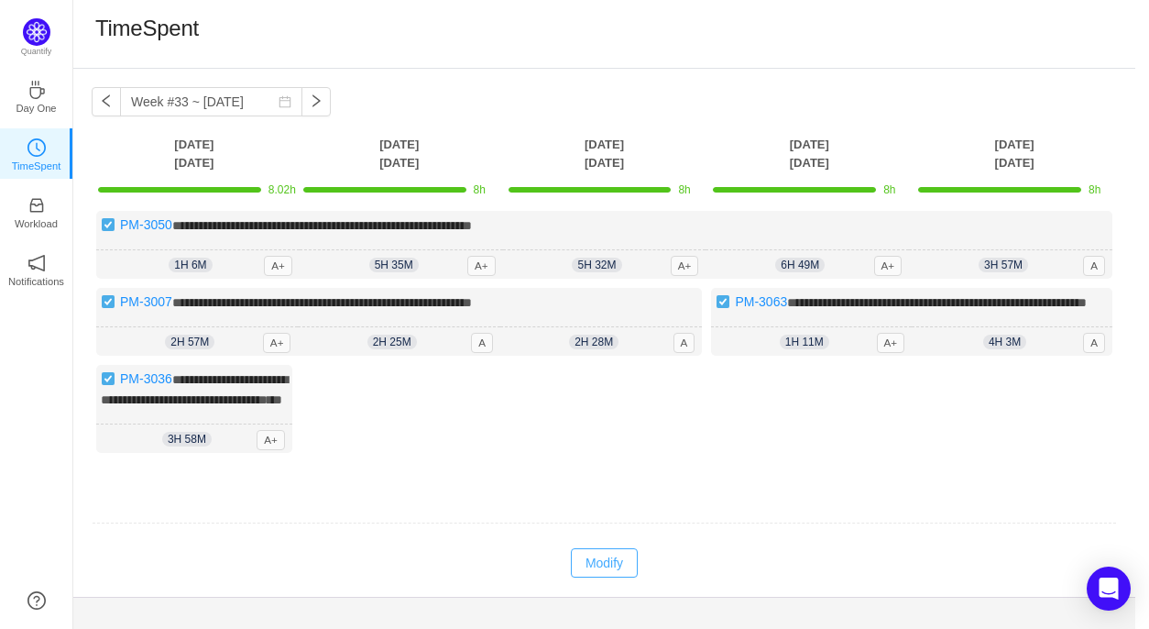
click at [610, 577] on button "Modify" at bounding box center [604, 562] width 67 height 29
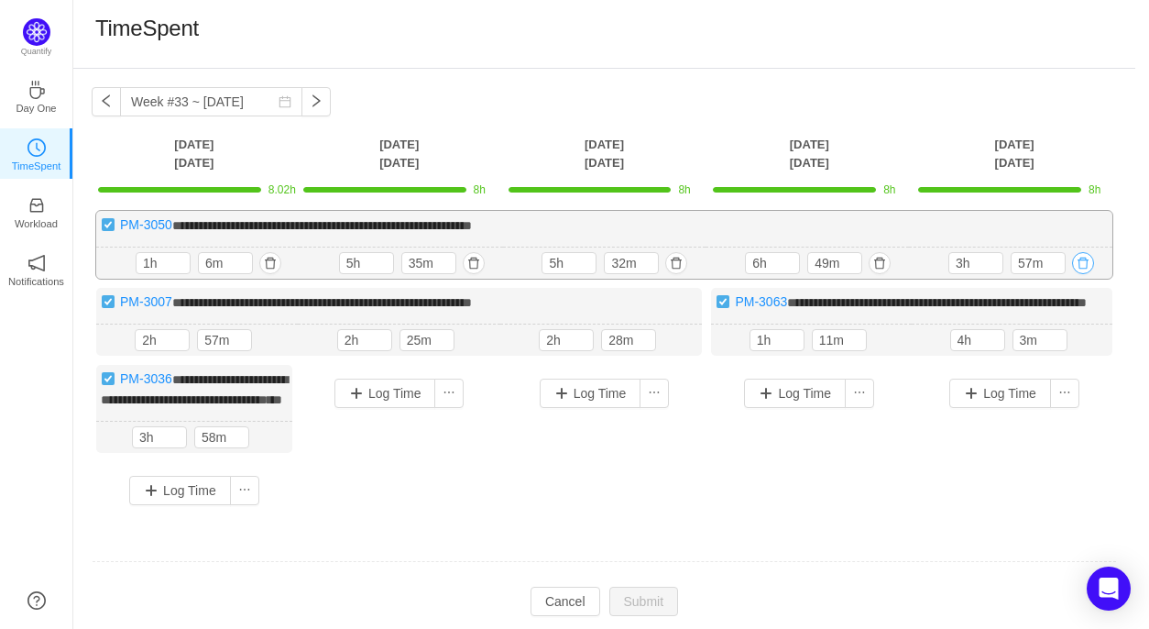
click at [1087, 265] on button "button" at bounding box center [1083, 263] width 22 height 22
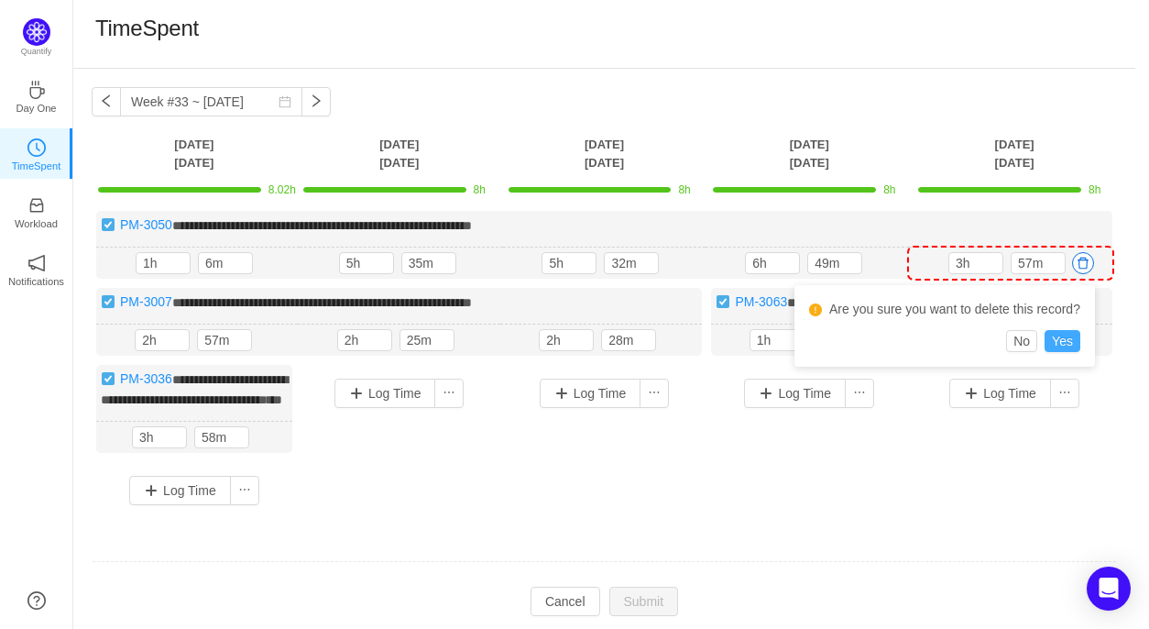
click at [1073, 341] on button "Yes" at bounding box center [1063, 341] width 36 height 22
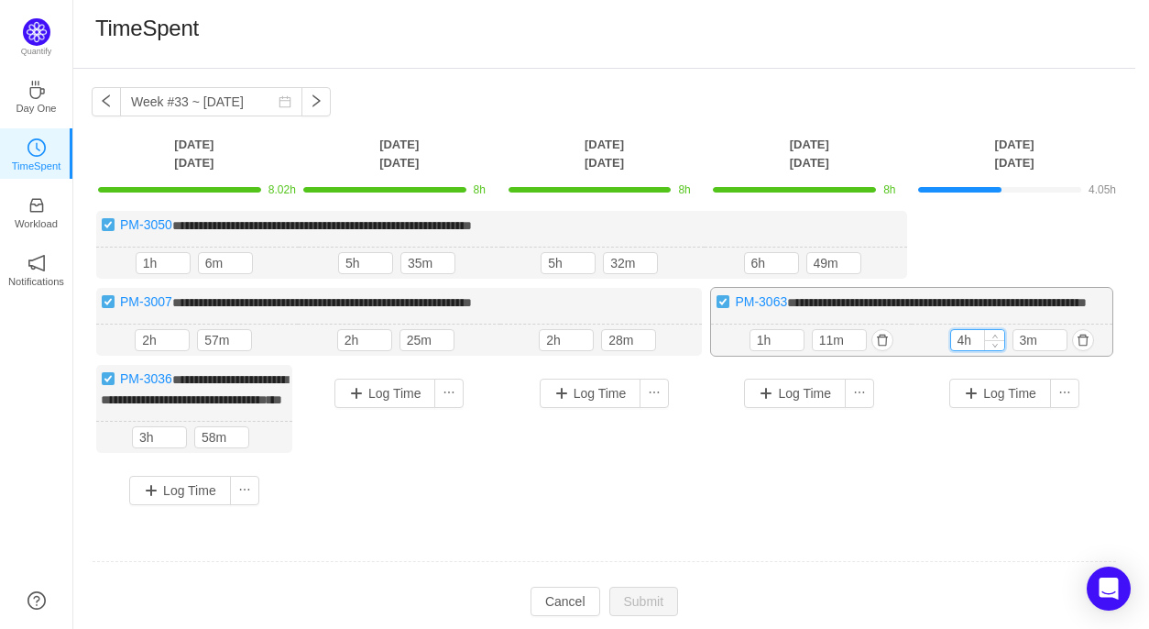
click at [966, 350] on input "4h" at bounding box center [977, 340] width 53 height 20
click at [1024, 350] on input "3m" at bounding box center [1039, 340] width 53 height 20
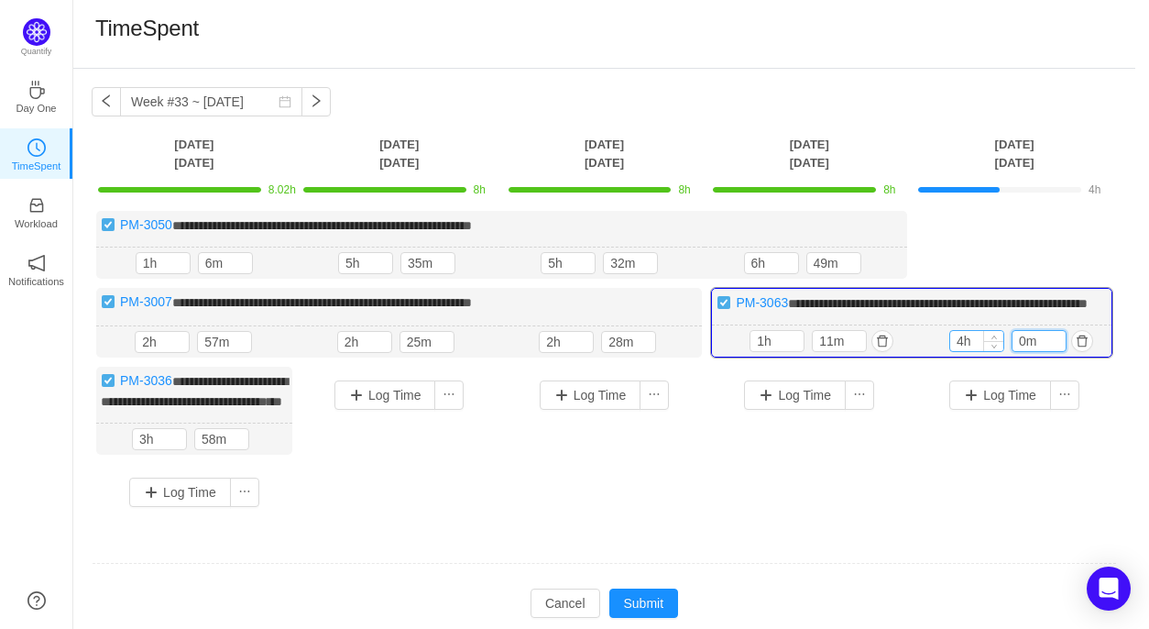
type input "0m"
click at [963, 351] on input "4h" at bounding box center [976, 341] width 53 height 20
type input "8h"
click at [764, 453] on div "Log Time" at bounding box center [809, 433] width 196 height 132
click at [881, 352] on button "button" at bounding box center [882, 341] width 22 height 22
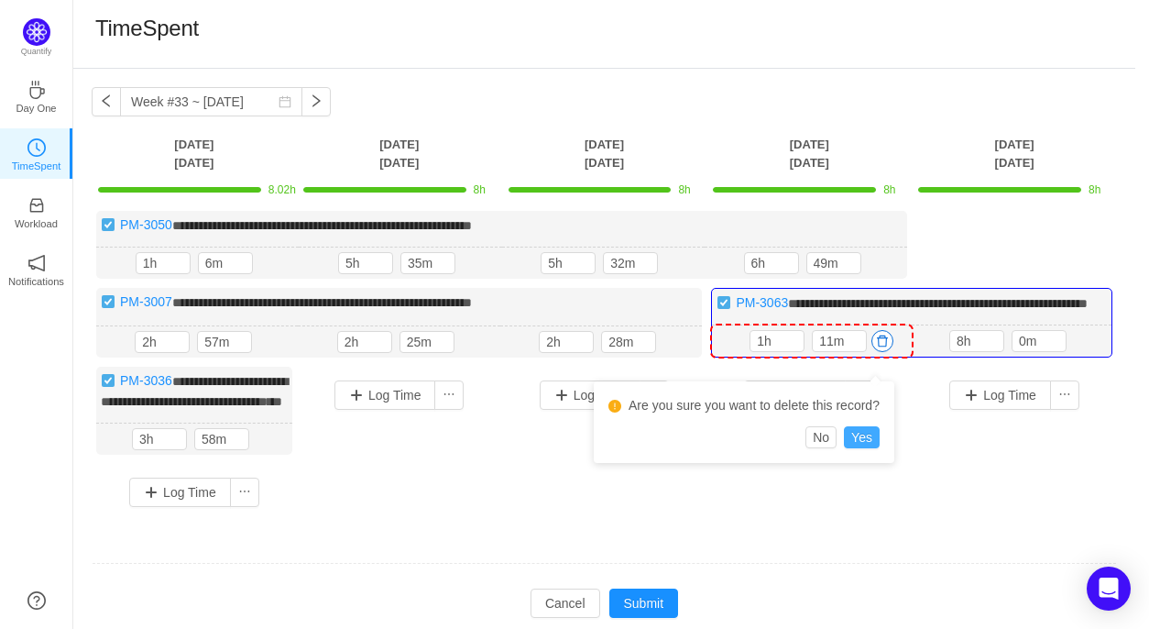
click at [863, 438] on button "Yes" at bounding box center [862, 437] width 36 height 22
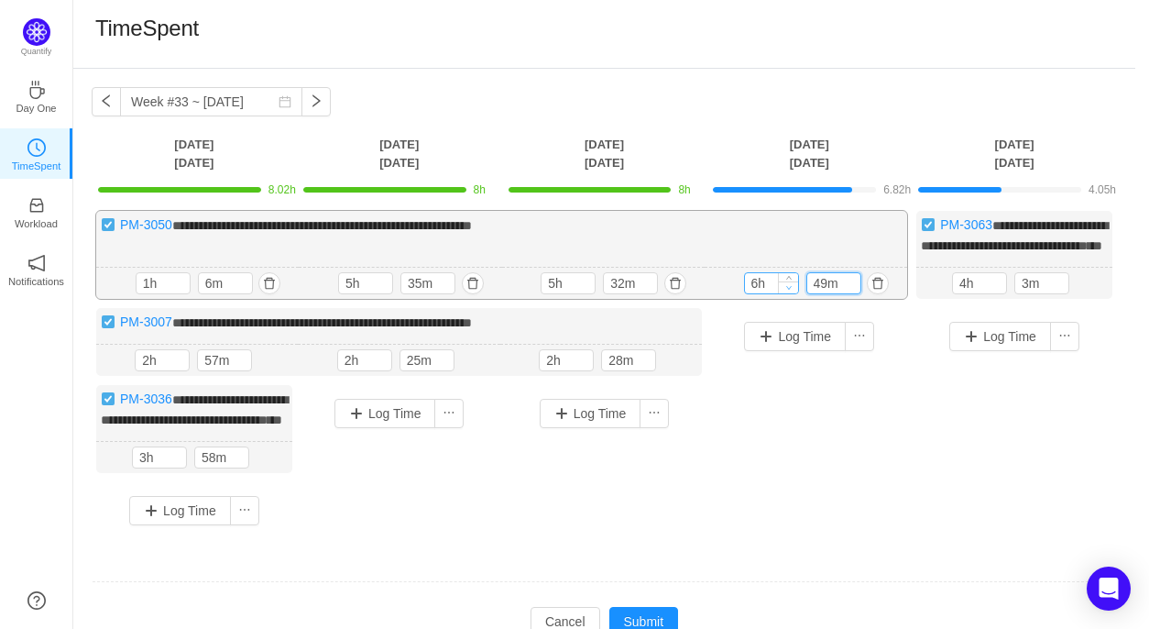
drag, startPoint x: 826, startPoint y: 316, endPoint x: 792, endPoint y: 323, distance: 35.6
click at [792, 294] on div "6h 49m" at bounding box center [806, 283] width 125 height 22
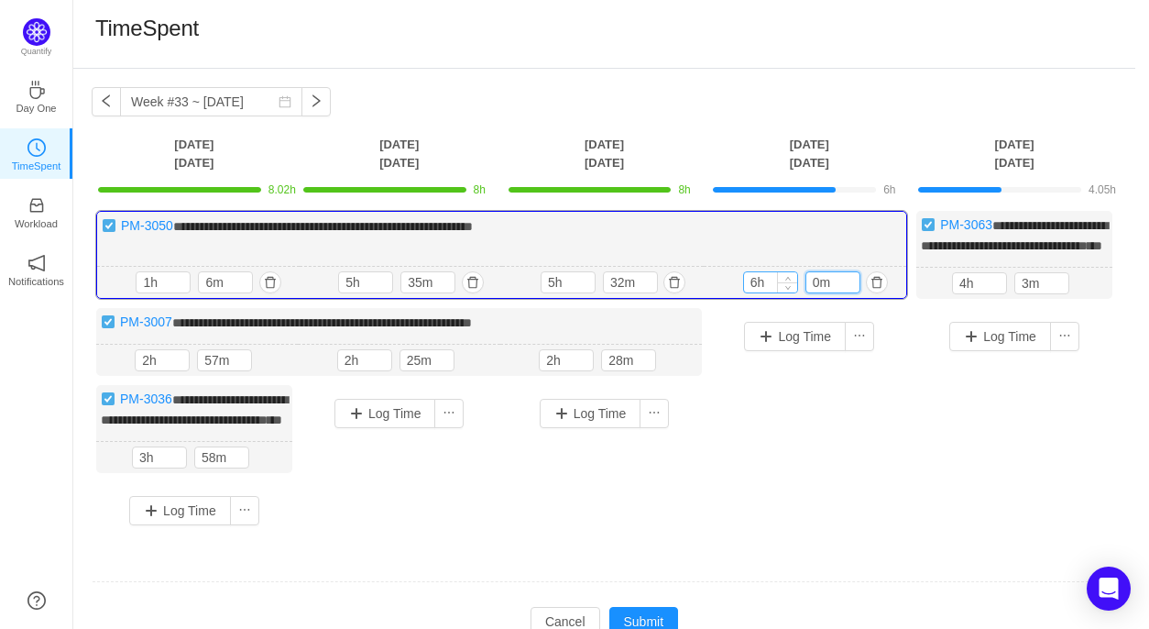
type input "0m"
drag, startPoint x: 757, startPoint y: 322, endPoint x: 742, endPoint y: 322, distance: 14.7
click at [742, 299] on div "6h 6h 0m" at bounding box center [805, 283] width 202 height 32
type input "8h"
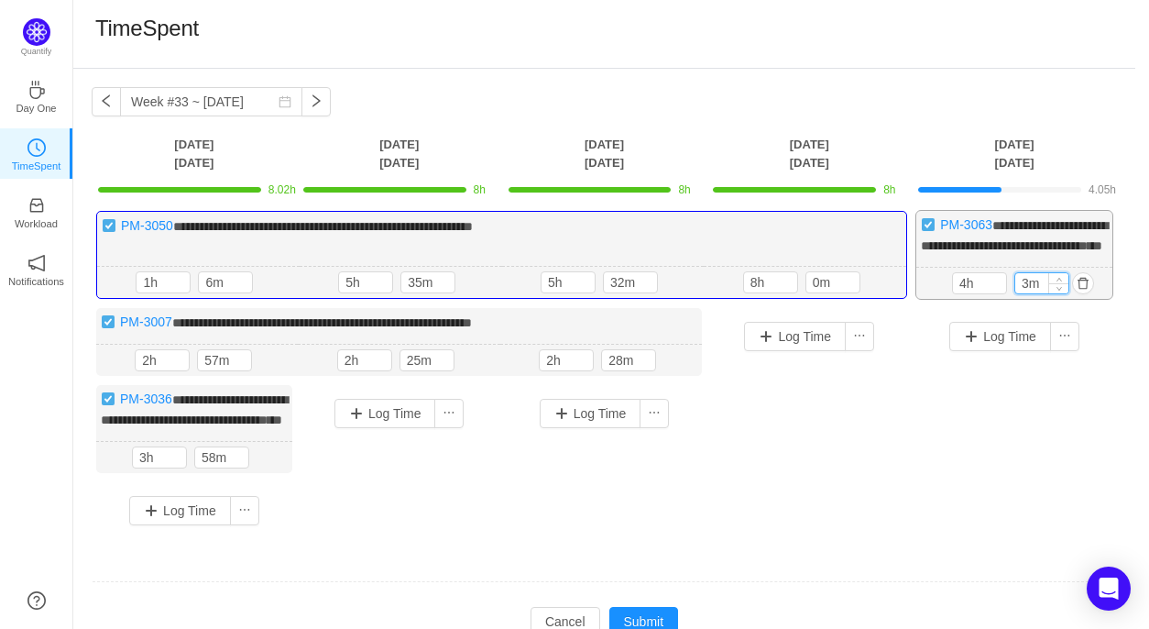
click at [1019, 293] on input "3m" at bounding box center [1041, 283] width 53 height 20
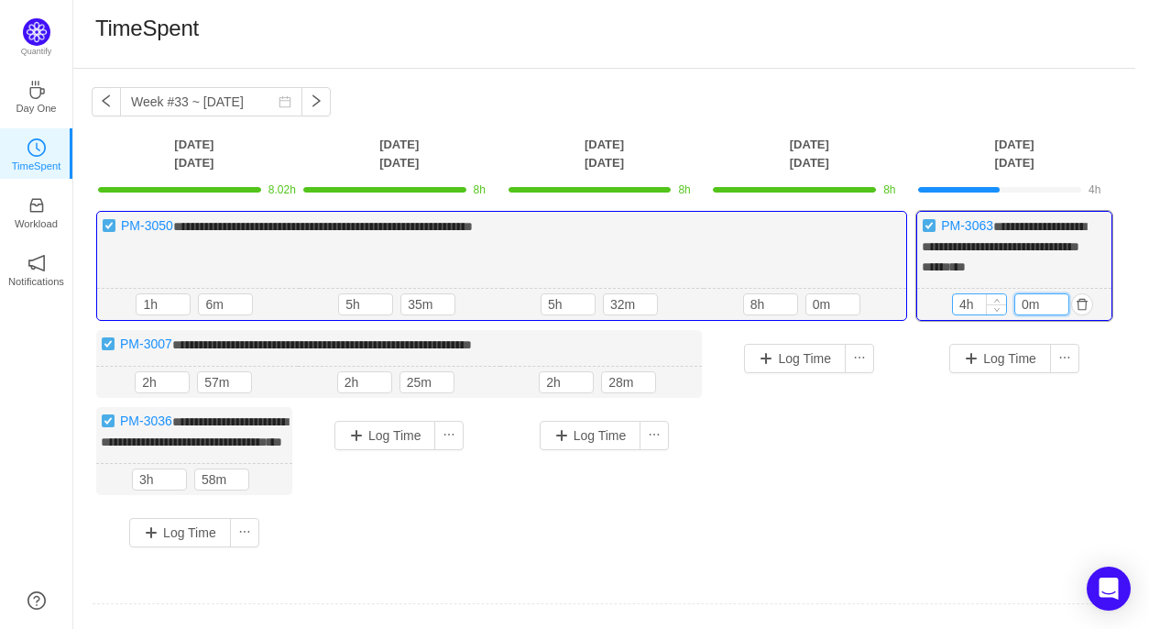
type input "0m"
drag, startPoint x: 966, startPoint y: 320, endPoint x: 946, endPoint y: 321, distance: 20.2
click at [946, 321] on div "4h 4h 0m" at bounding box center [1014, 305] width 194 height 32
type input "8h"
click at [1082, 315] on button "button" at bounding box center [1082, 304] width 22 height 22
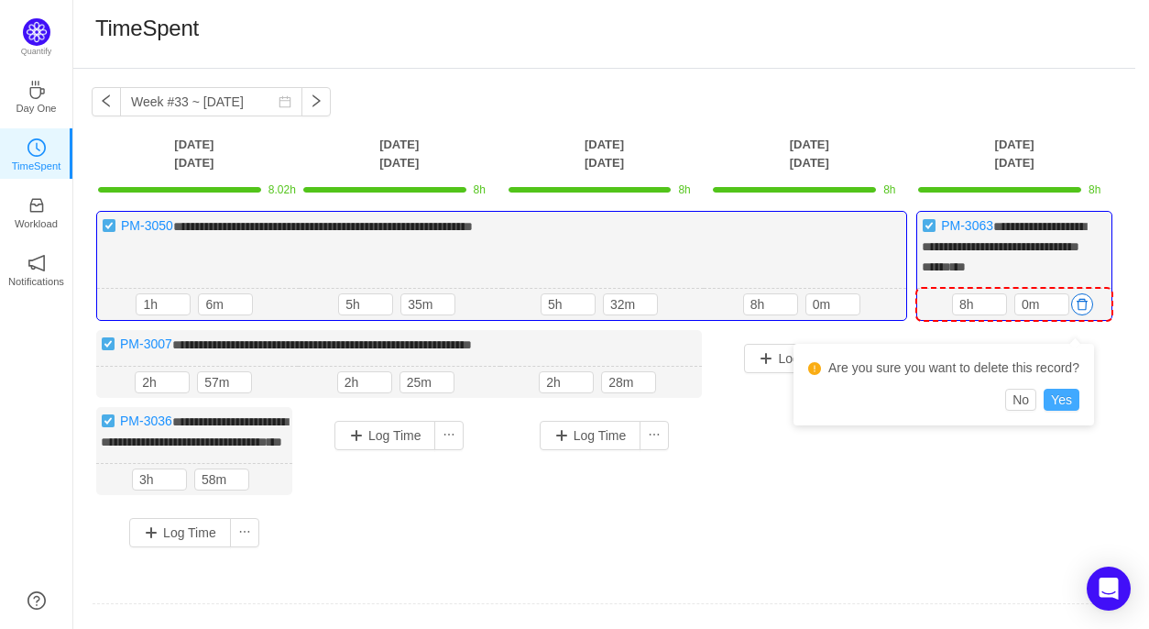
click at [1065, 409] on button "Yes" at bounding box center [1062, 399] width 36 height 22
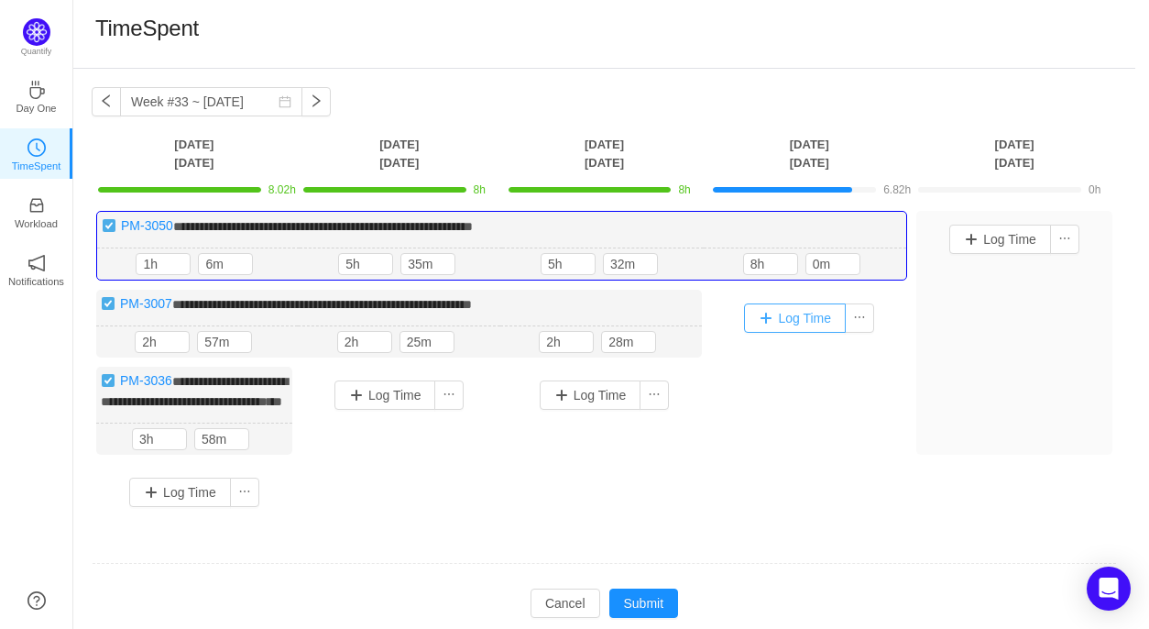
click at [779, 320] on button "Log Time" at bounding box center [795, 317] width 102 height 29
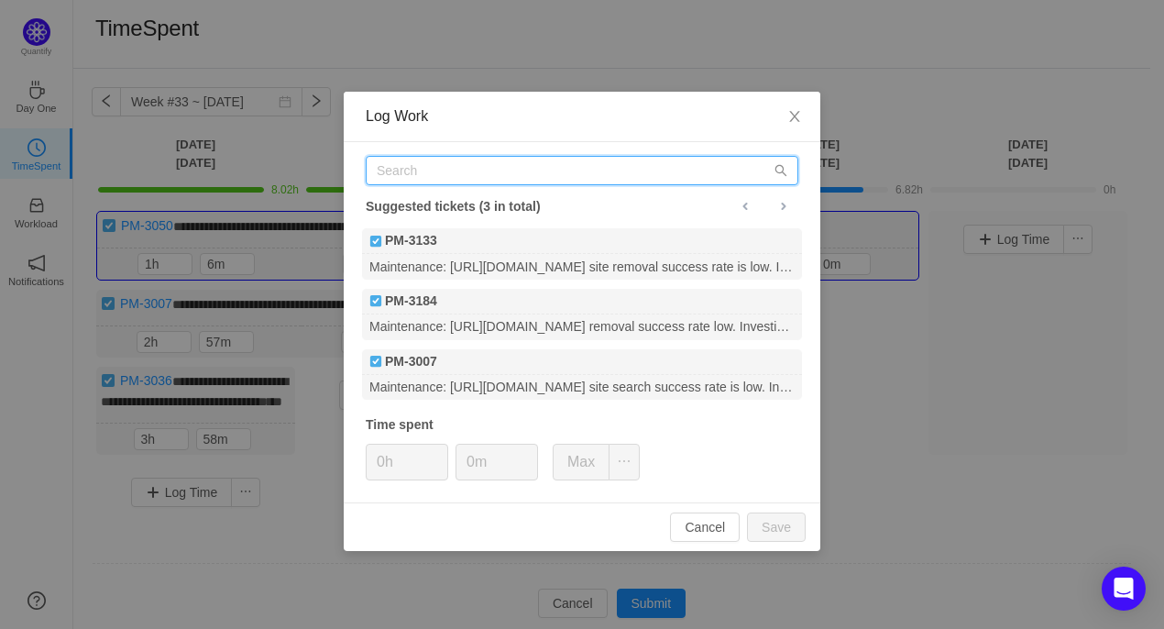
click at [441, 172] on input "text" at bounding box center [582, 170] width 432 height 29
paste input "PM-3063"
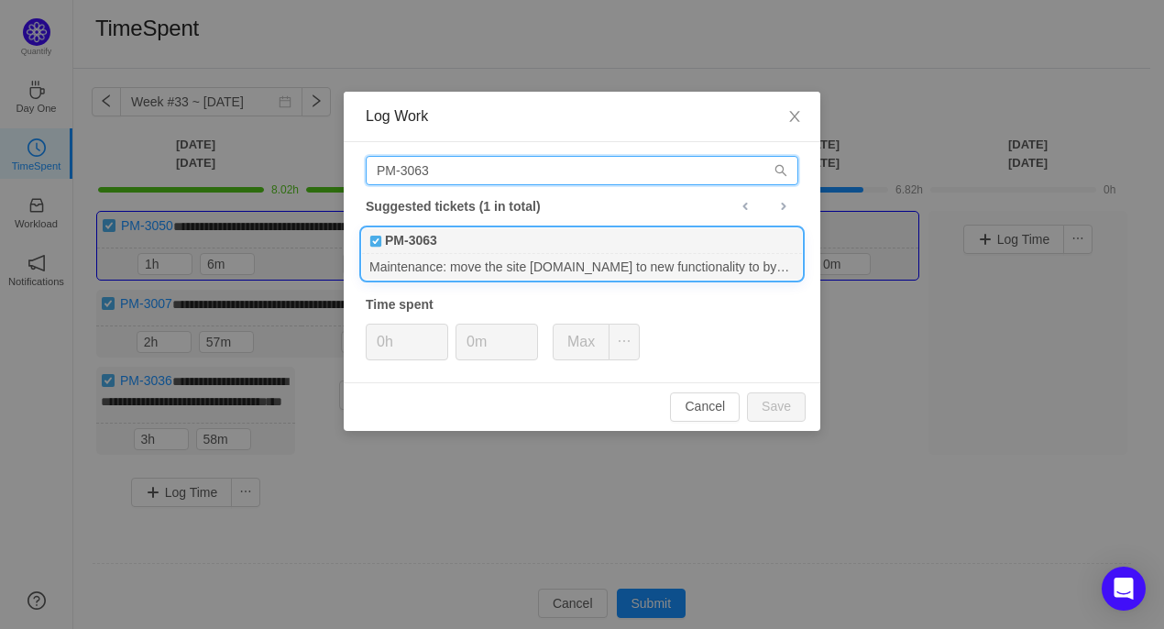
type input "PM-3063"
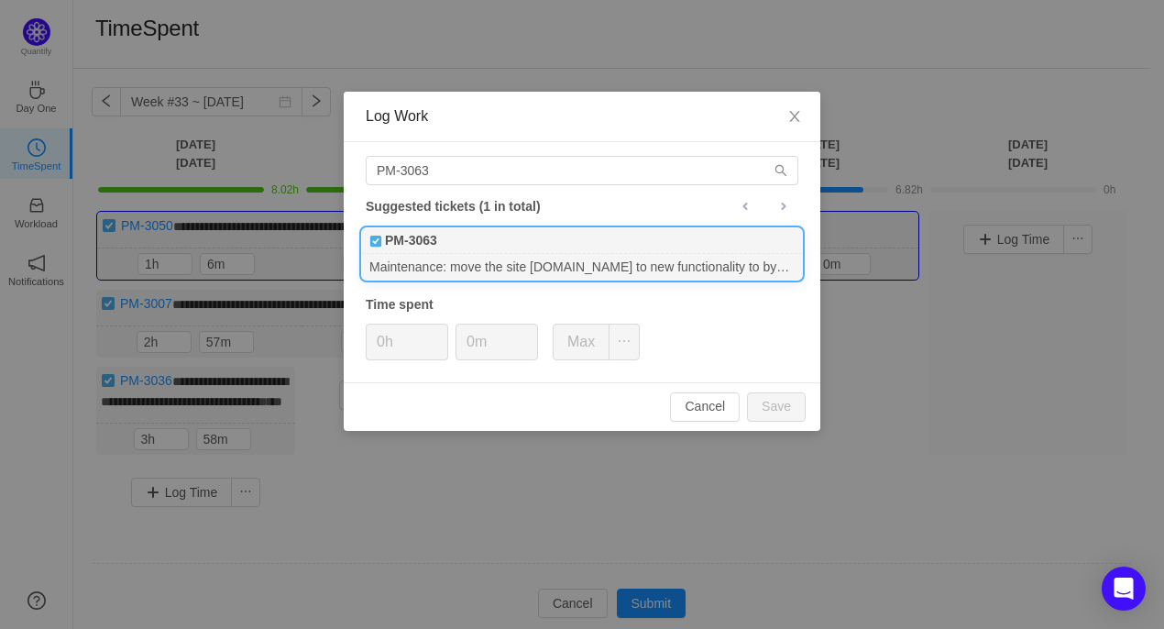
click at [430, 244] on b "PM-3063" at bounding box center [411, 240] width 52 height 19
click at [386, 345] on input "0h" at bounding box center [407, 341] width 81 height 35
click at [786, 415] on button "Save" at bounding box center [776, 406] width 59 height 29
type input "0h"
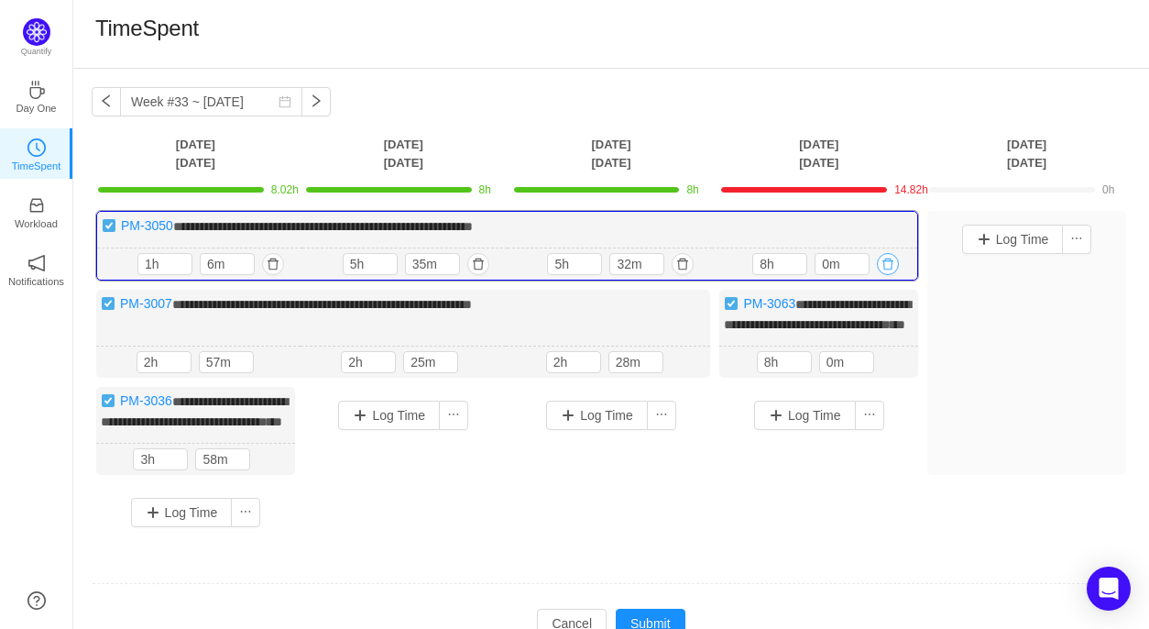
click at [888, 268] on button "button" at bounding box center [888, 264] width 22 height 22
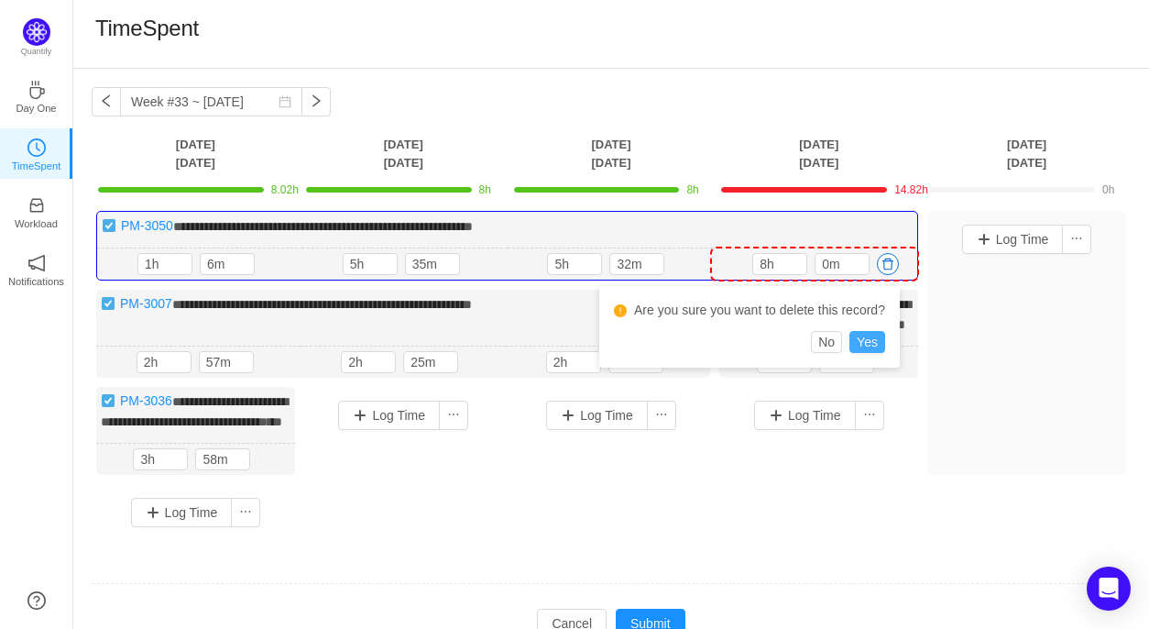
click at [872, 334] on button "Yes" at bounding box center [867, 342] width 36 height 22
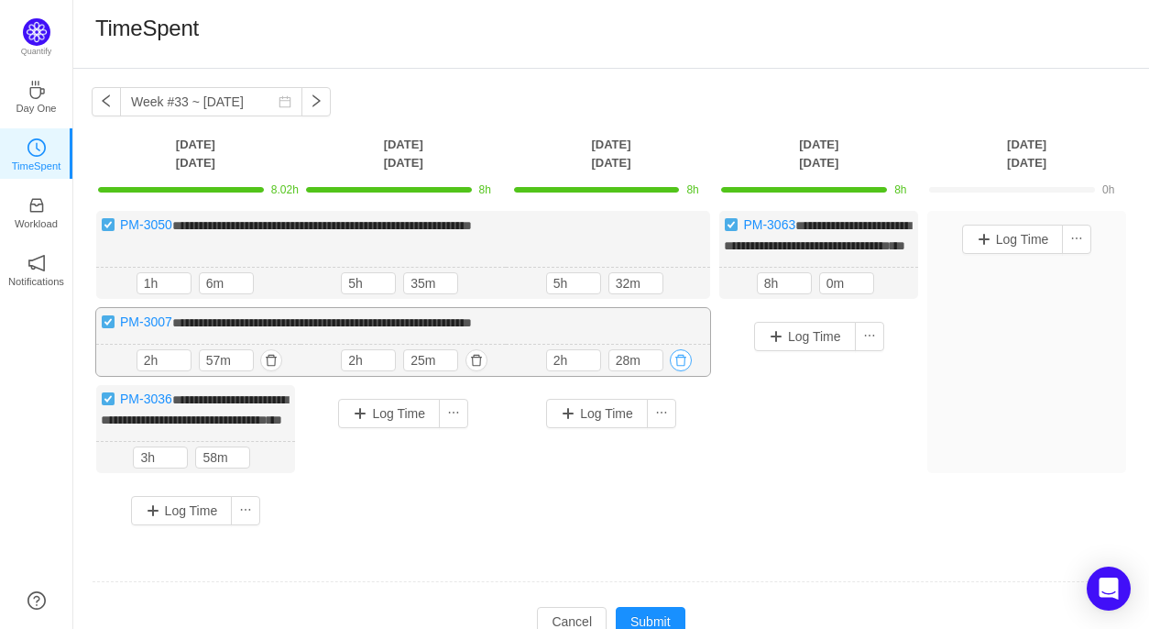
click at [683, 371] on button "button" at bounding box center [681, 360] width 22 height 22
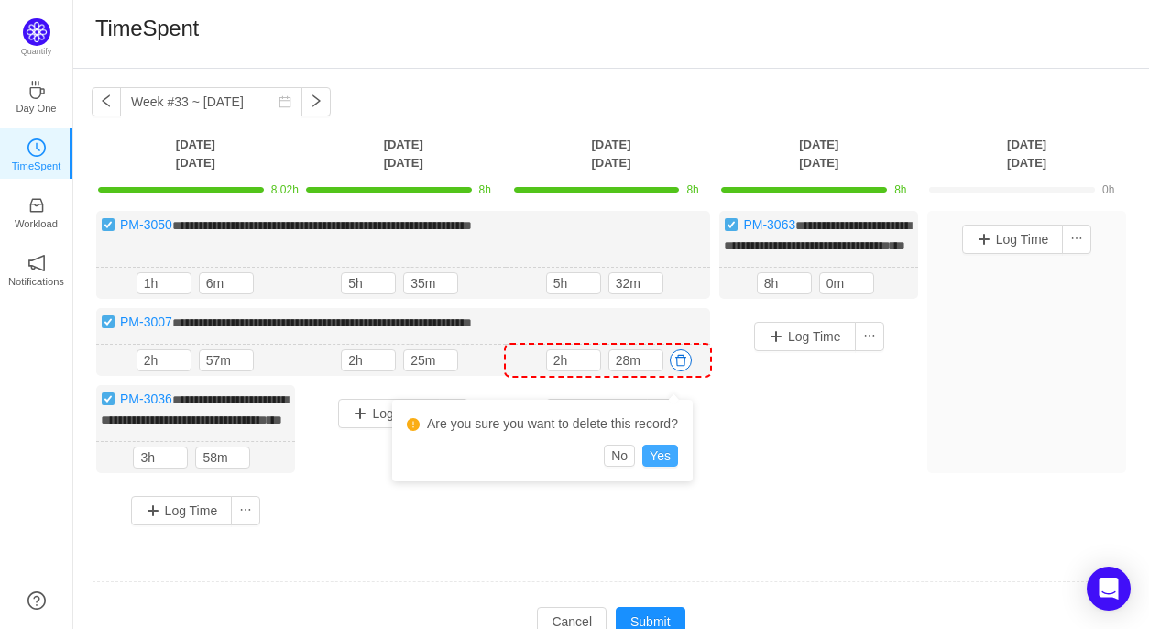
click at [659, 459] on button "Yes" at bounding box center [660, 455] width 36 height 22
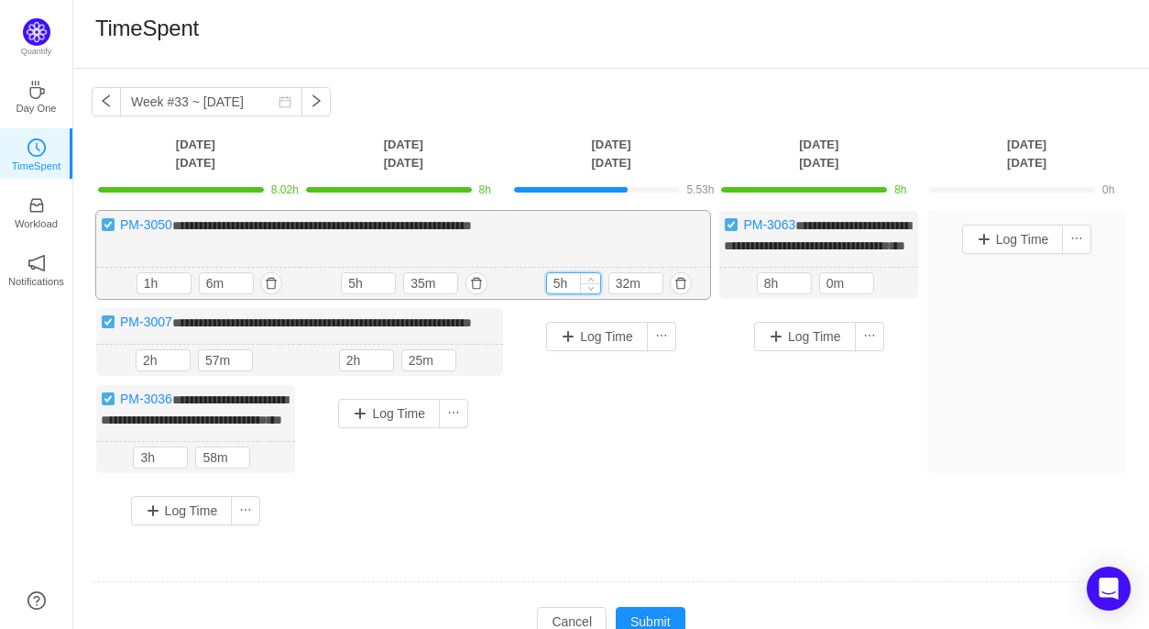
click at [559, 293] on input "5h" at bounding box center [573, 283] width 53 height 20
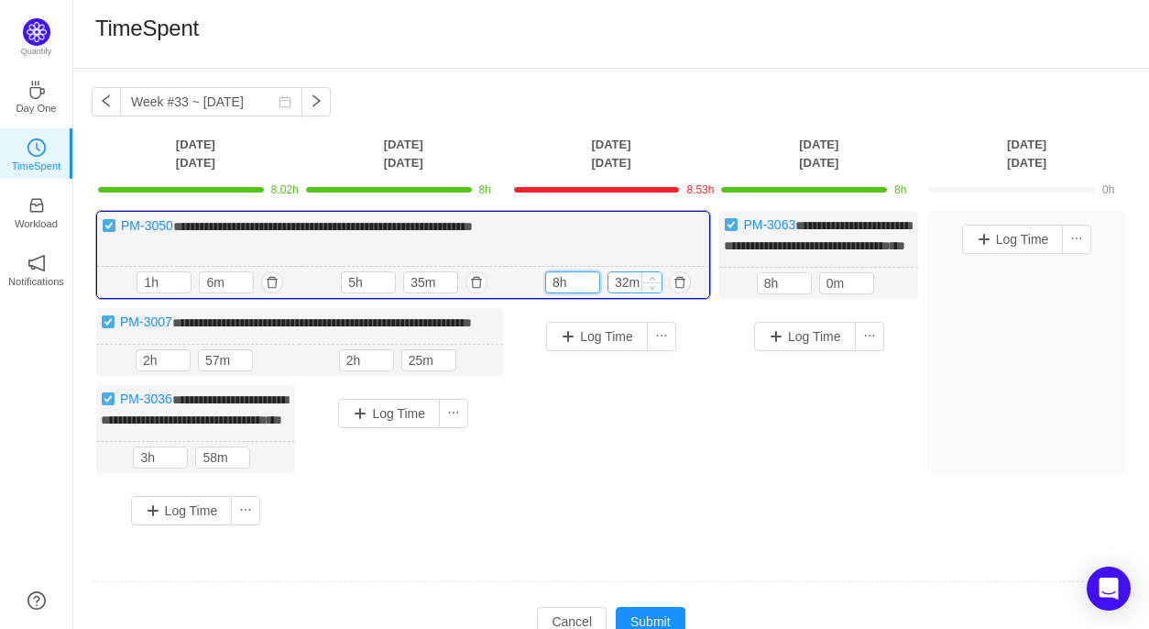
type input "8h"
drag, startPoint x: 629, startPoint y: 299, endPoint x: 608, endPoint y: 299, distance: 20.2
click at [608, 292] on input "32m" at bounding box center [634, 282] width 53 height 20
type input "0m"
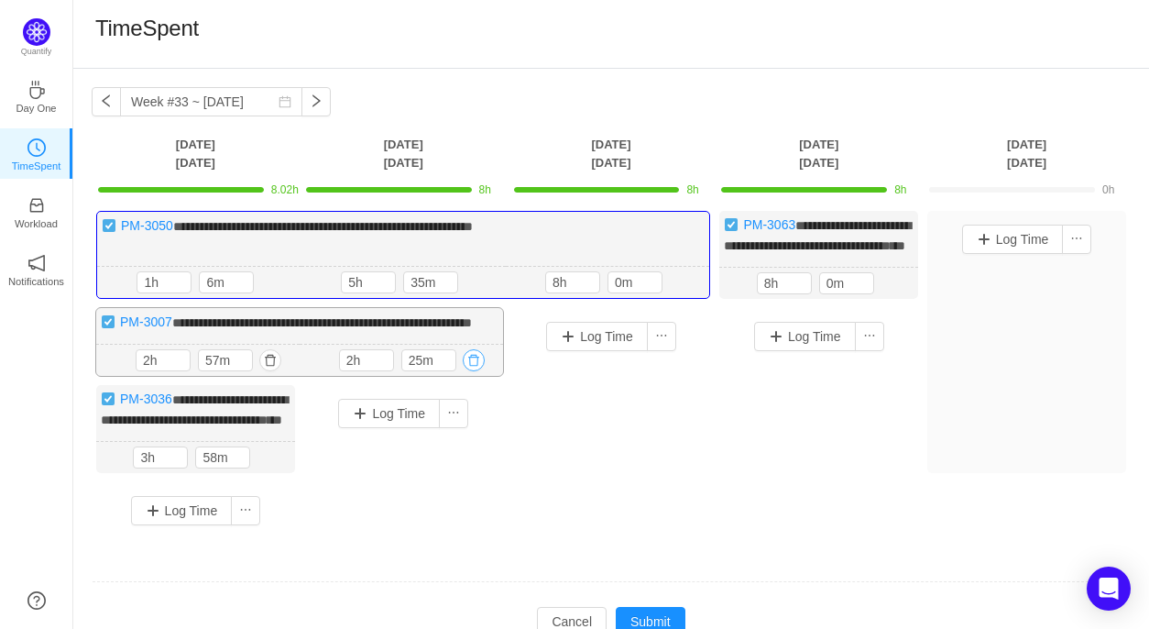
click at [471, 371] on button "button" at bounding box center [474, 360] width 22 height 22
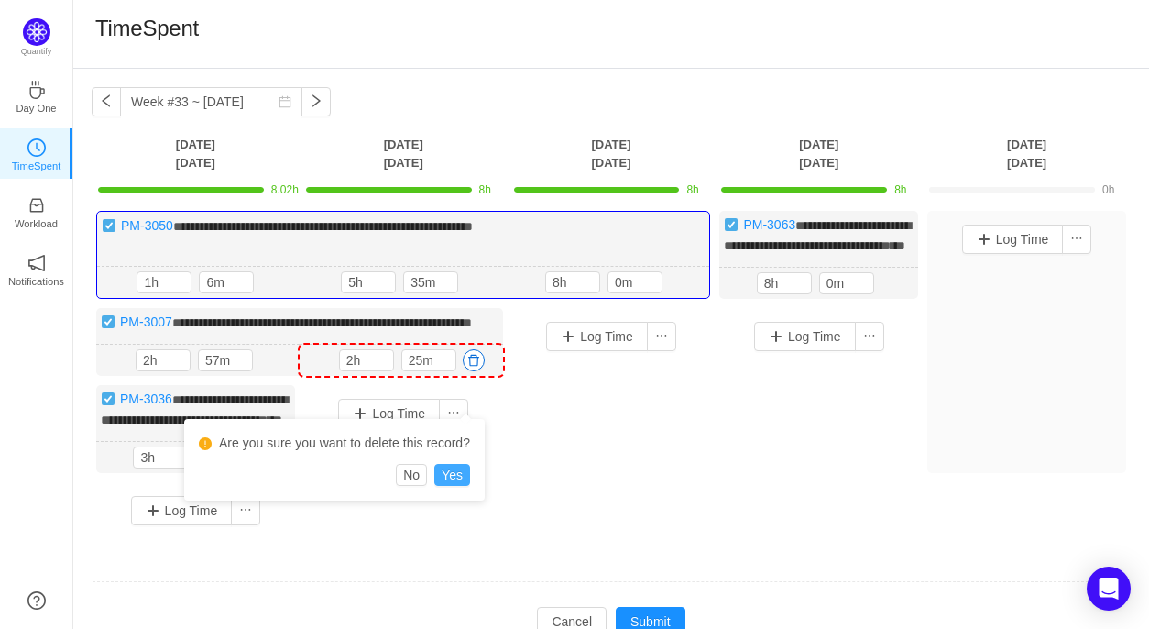
click at [450, 477] on button "Yes" at bounding box center [452, 475] width 36 height 22
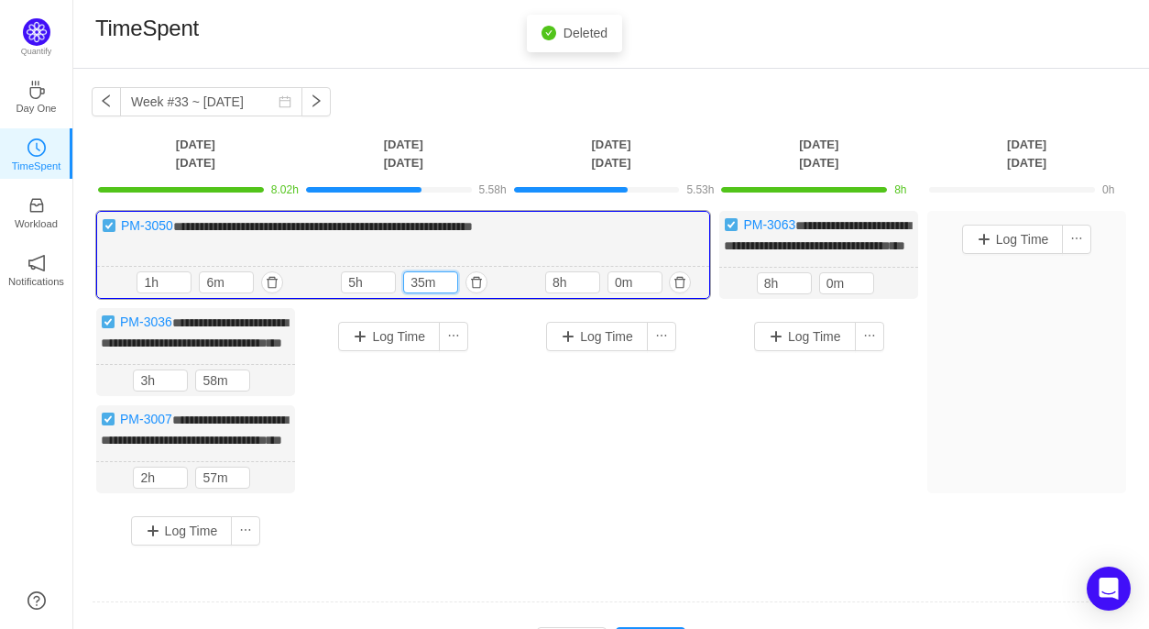
drag, startPoint x: 423, startPoint y: 301, endPoint x: 399, endPoint y: 301, distance: 23.8
click at [399, 293] on div "5h 35m" at bounding box center [403, 282] width 125 height 22
type input "0m"
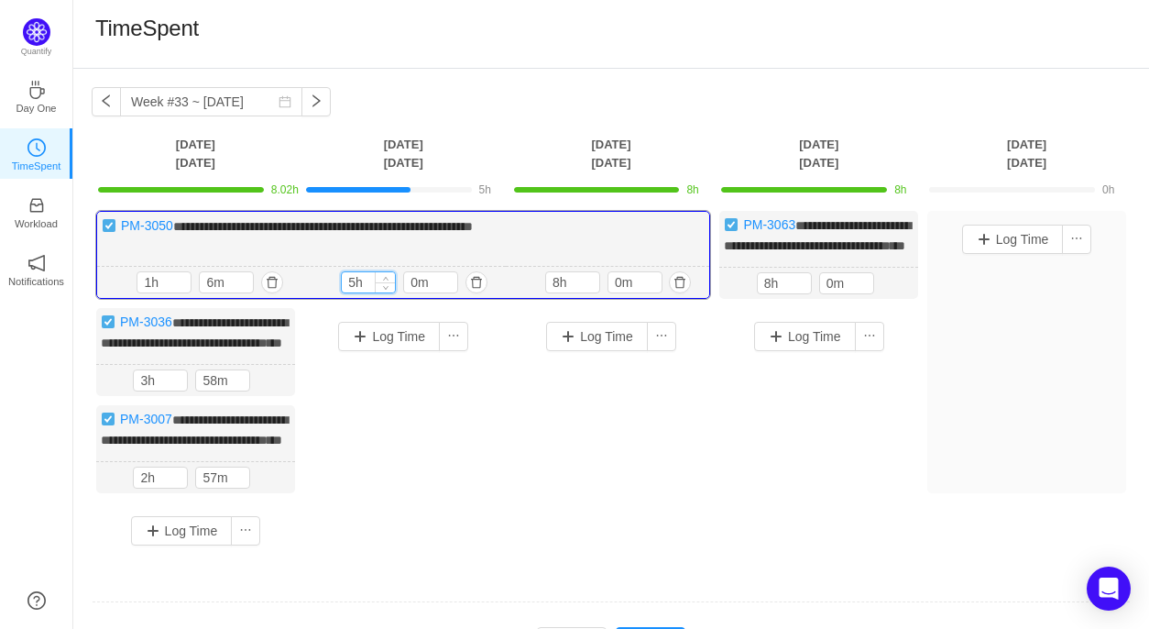
drag, startPoint x: 356, startPoint y: 300, endPoint x: 341, endPoint y: 300, distance: 14.7
click at [342, 292] on input "5h" at bounding box center [368, 282] width 53 height 20
type input "8h"
click at [264, 488] on button "button" at bounding box center [266, 477] width 22 height 22
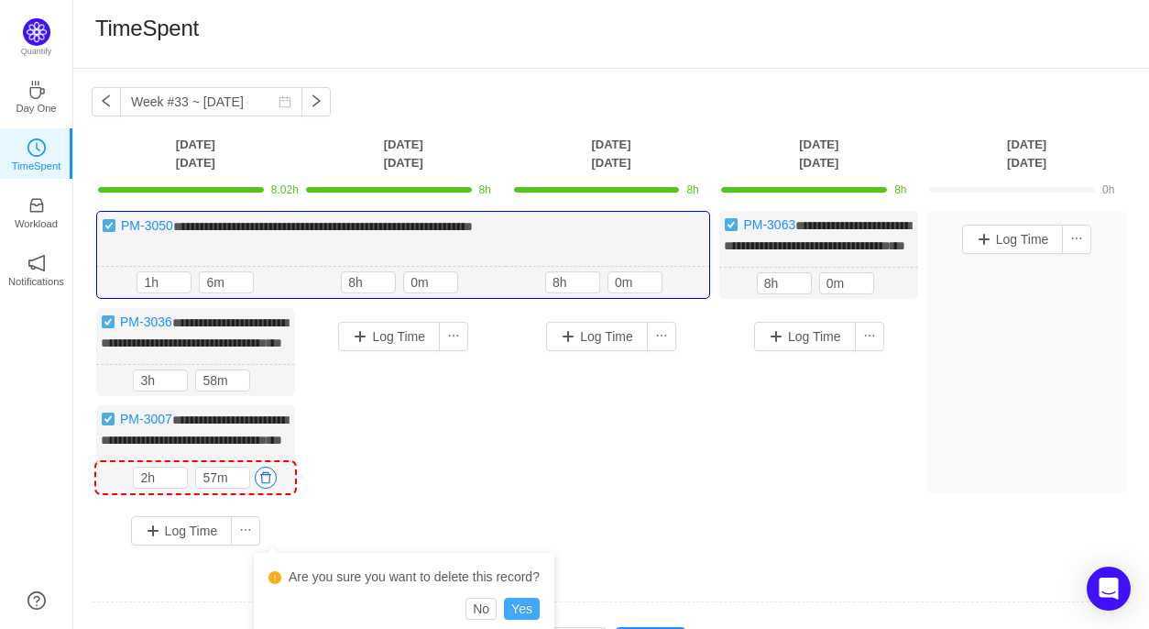
click at [523, 607] on button "Yes" at bounding box center [522, 608] width 36 height 22
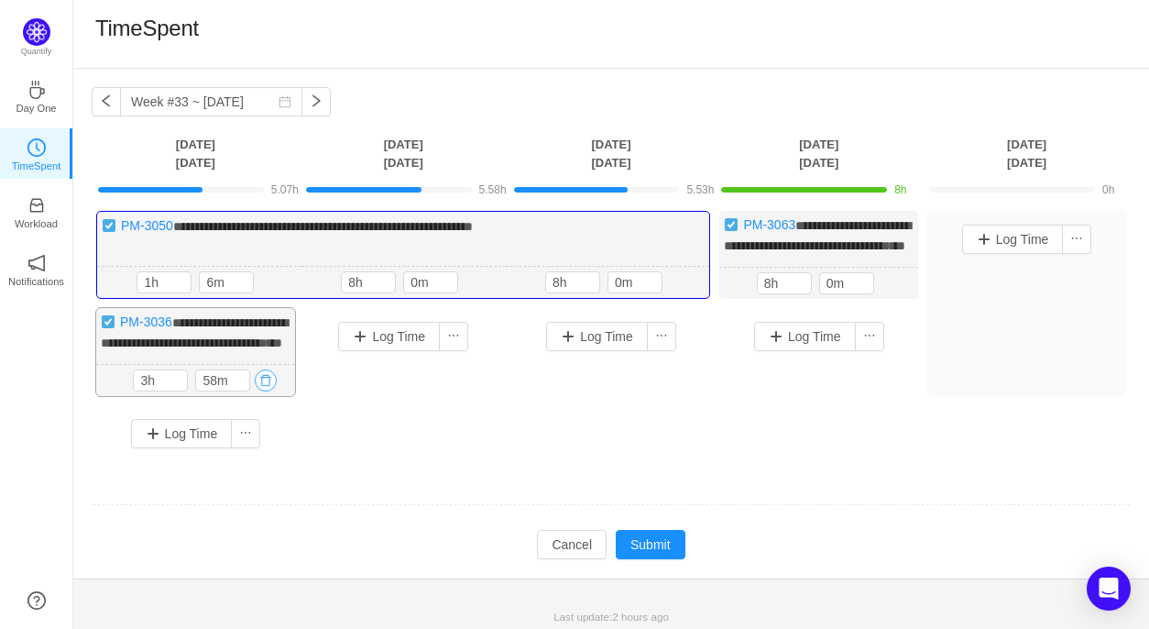
click at [262, 391] on button "button" at bounding box center [266, 380] width 22 height 22
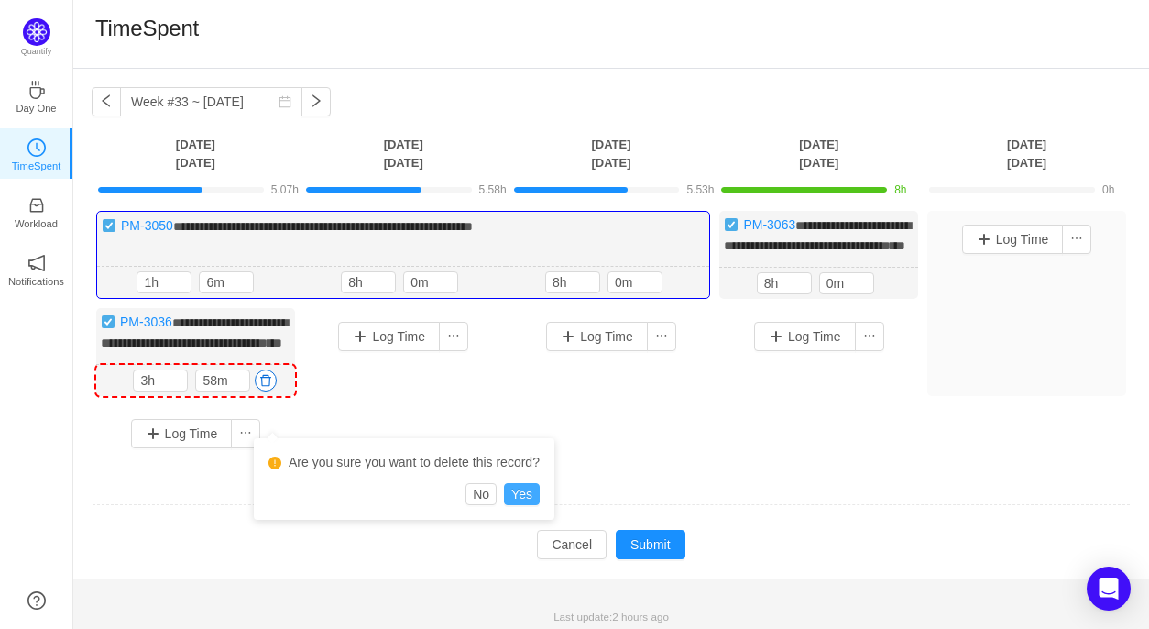
click at [524, 492] on button "Yes" at bounding box center [522, 494] width 36 height 22
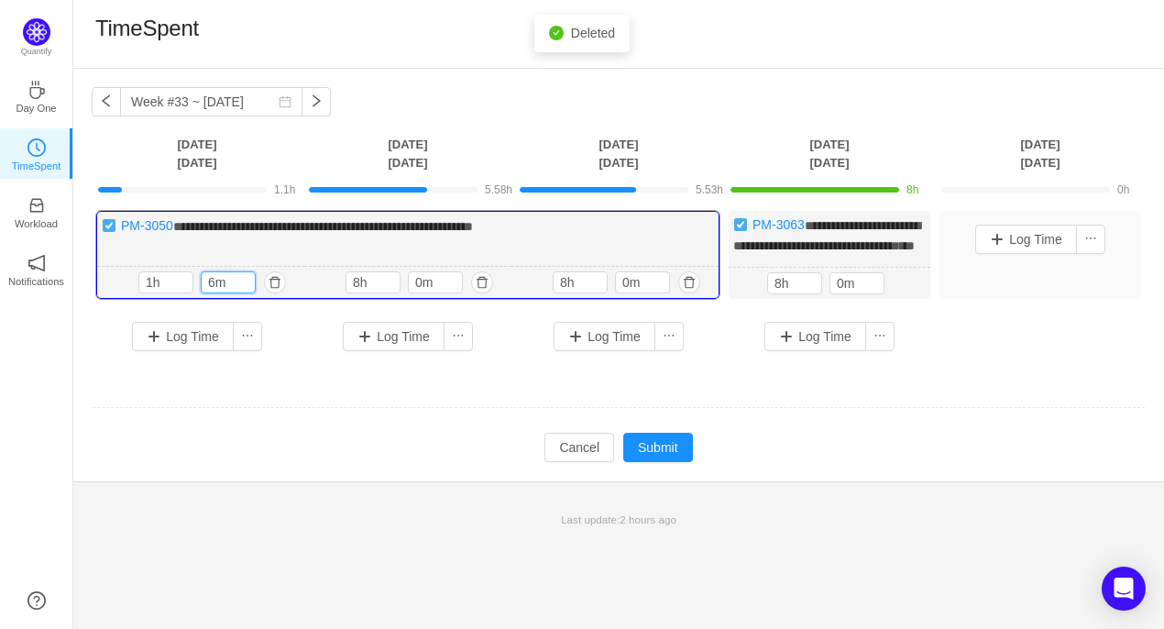
drag, startPoint x: 213, startPoint y: 303, endPoint x: 199, endPoint y: 303, distance: 13.7
click at [199, 293] on div "1h 6m" at bounding box center [200, 282] width 125 height 22
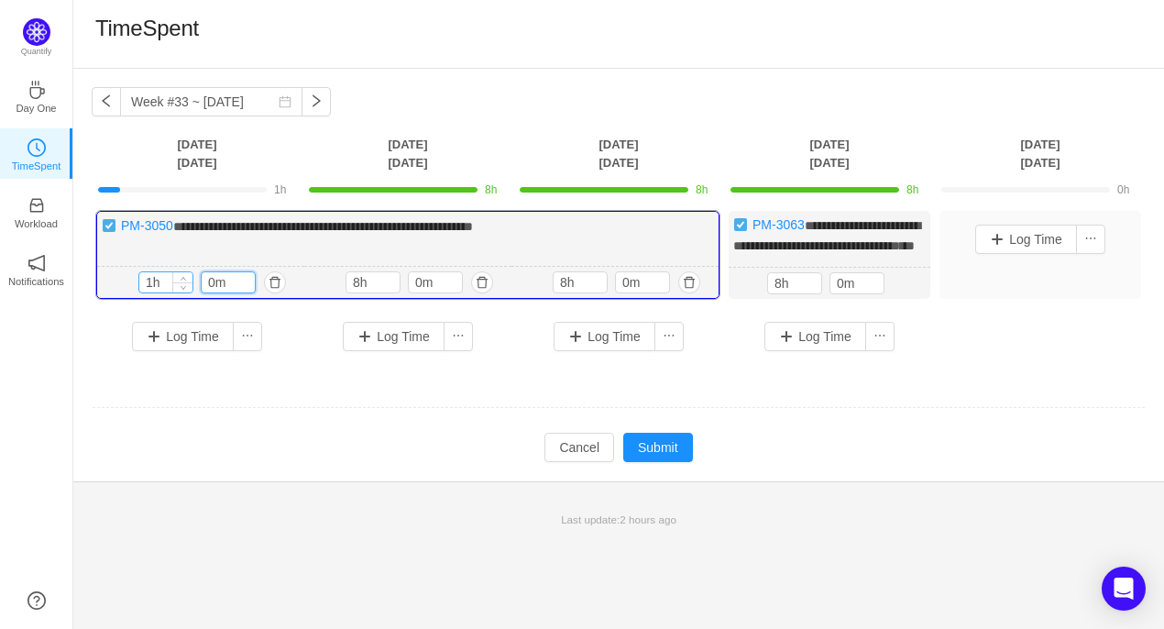
type input "0m"
drag, startPoint x: 152, startPoint y: 301, endPoint x: 133, endPoint y: 301, distance: 19.2
click at [132, 299] on div "1h 1h 0m" at bounding box center [200, 283] width 207 height 32
type input "8h"
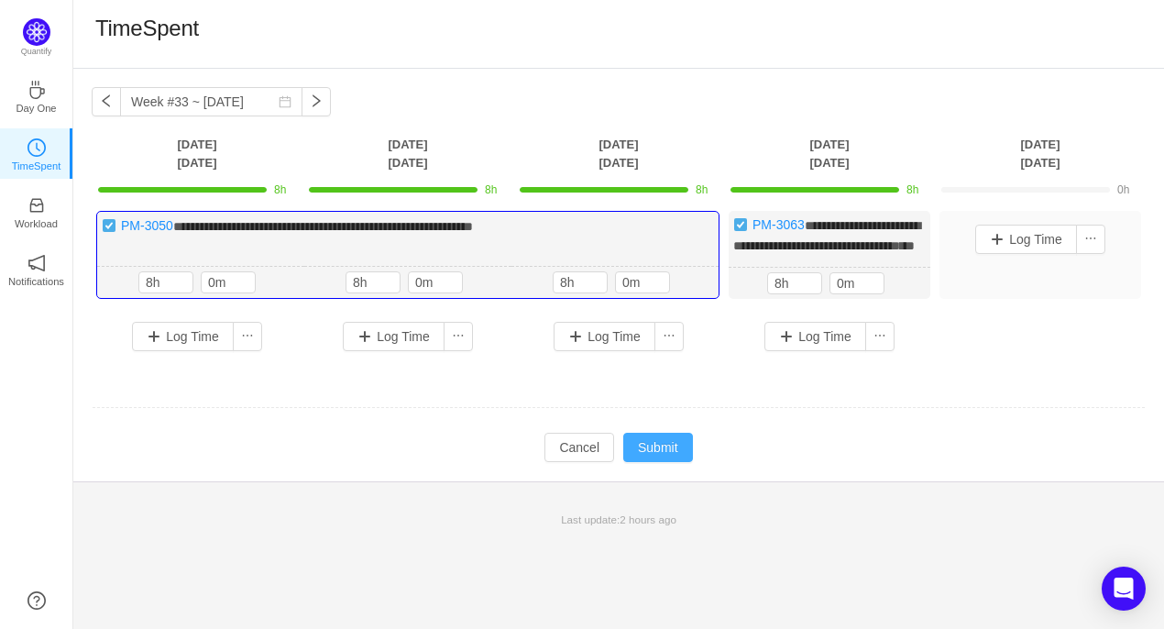
click at [673, 462] on button "Submit" at bounding box center [658, 446] width 70 height 29
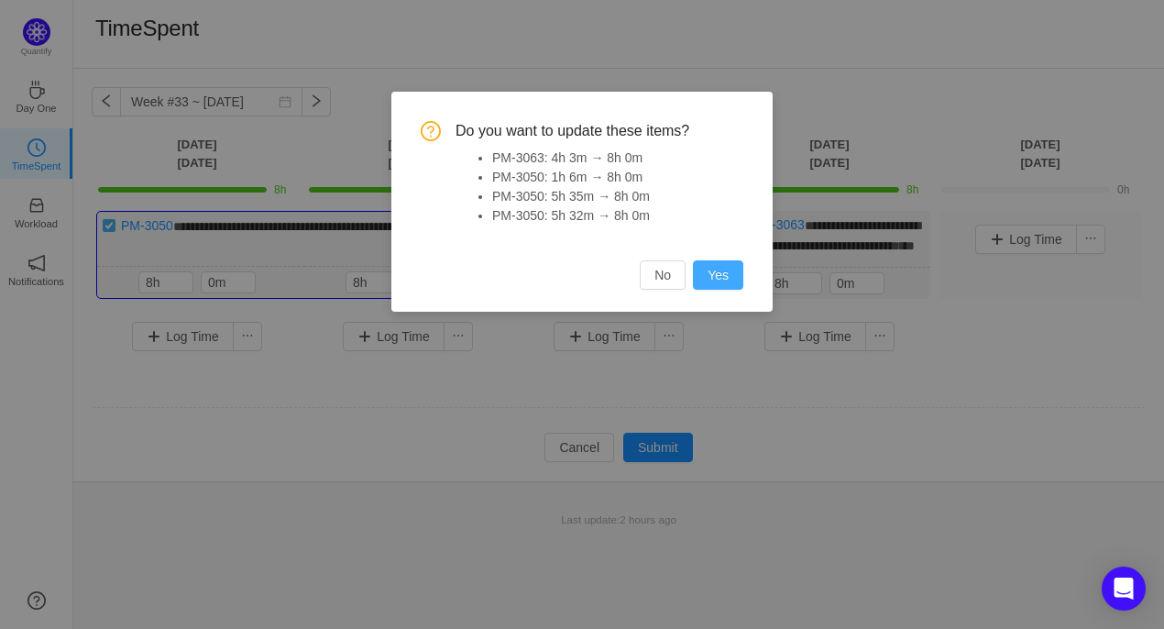
click at [727, 276] on button "Yes" at bounding box center [718, 274] width 50 height 29
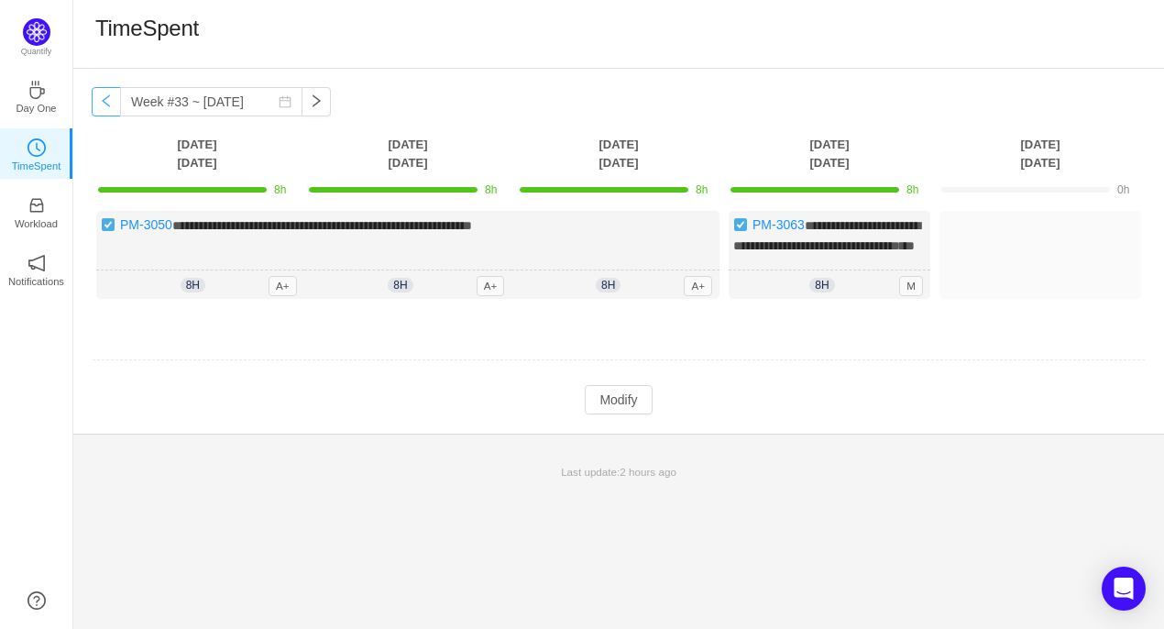
click at [104, 105] on button "button" at bounding box center [106, 101] width 29 height 29
type input "Week #32 ~ Aug 04"
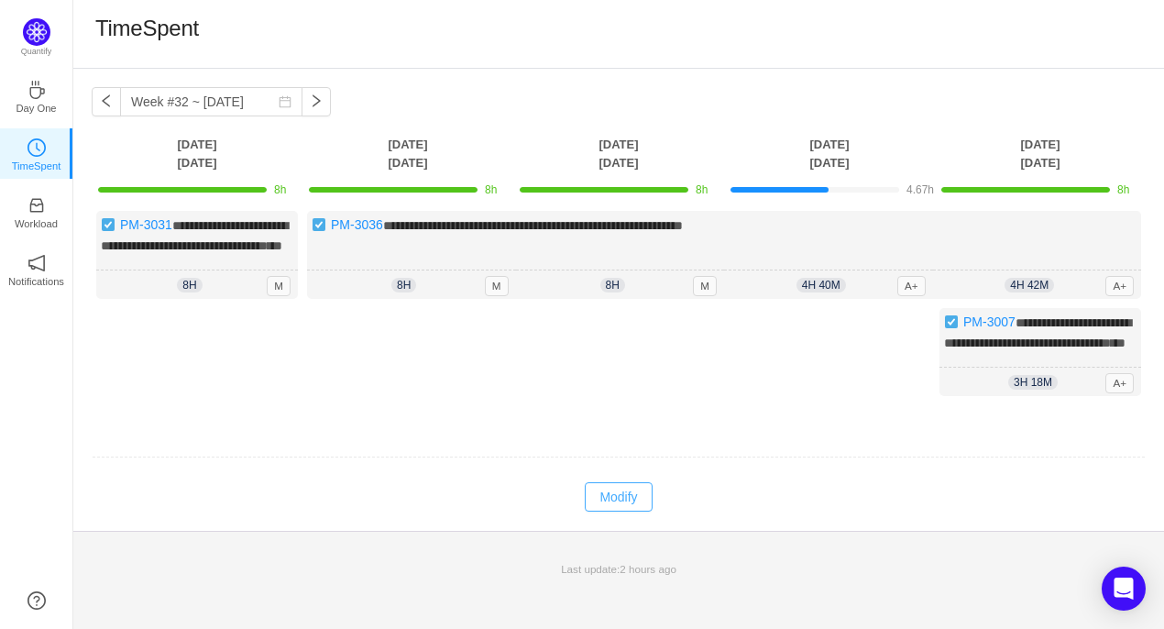
click at [632, 511] on button "Modify" at bounding box center [618, 496] width 67 height 29
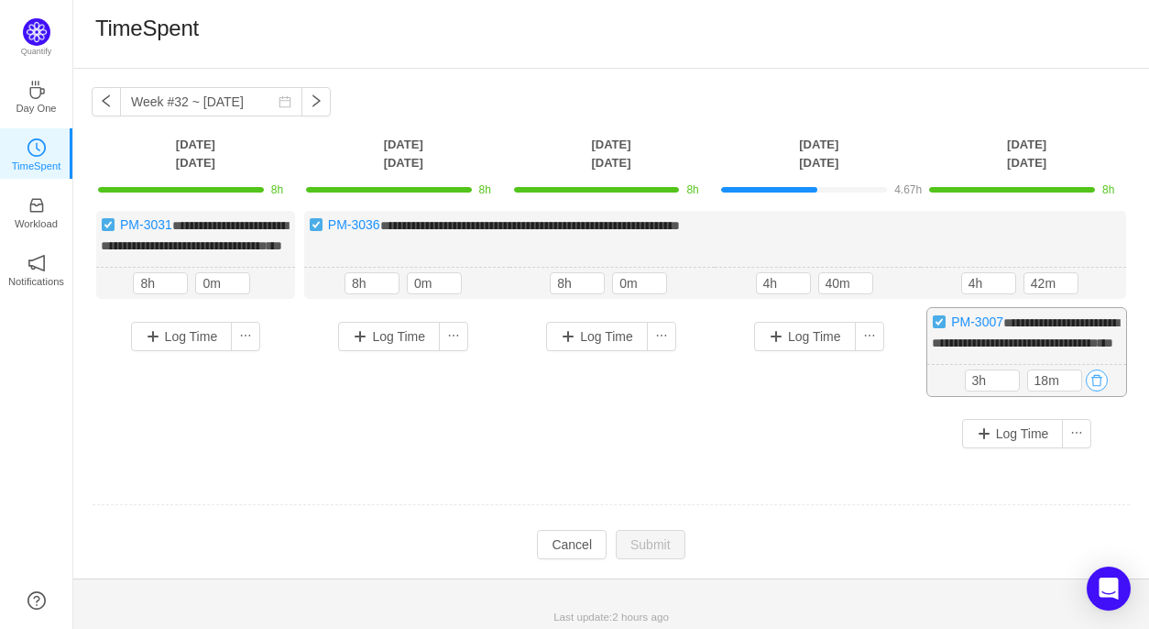
click at [1098, 391] on button "button" at bounding box center [1097, 380] width 22 height 22
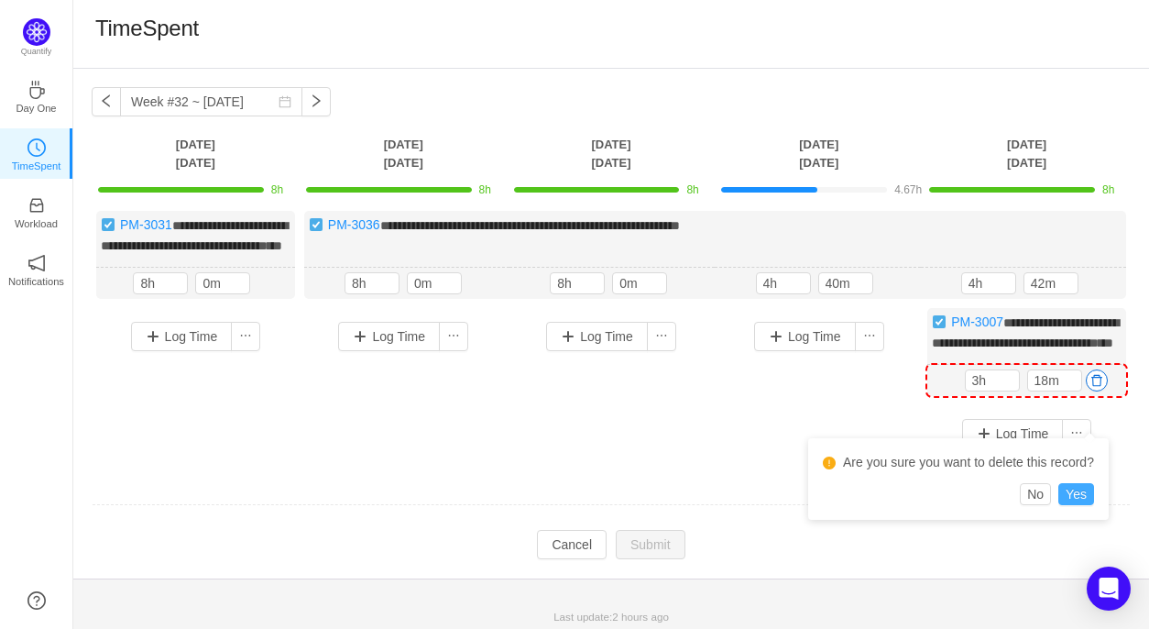
click at [1081, 485] on button "Yes" at bounding box center [1076, 494] width 36 height 22
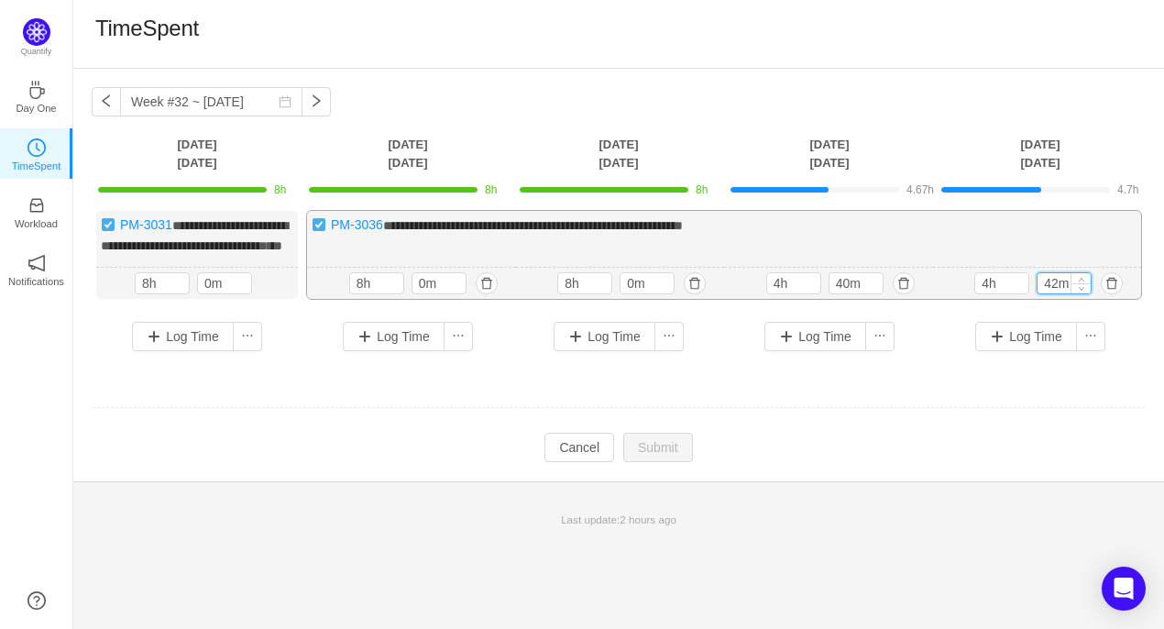
drag, startPoint x: 1056, startPoint y: 301, endPoint x: 1044, endPoint y: 301, distance: 12.9
click at [1044, 293] on input "42m" at bounding box center [1063, 283] width 53 height 20
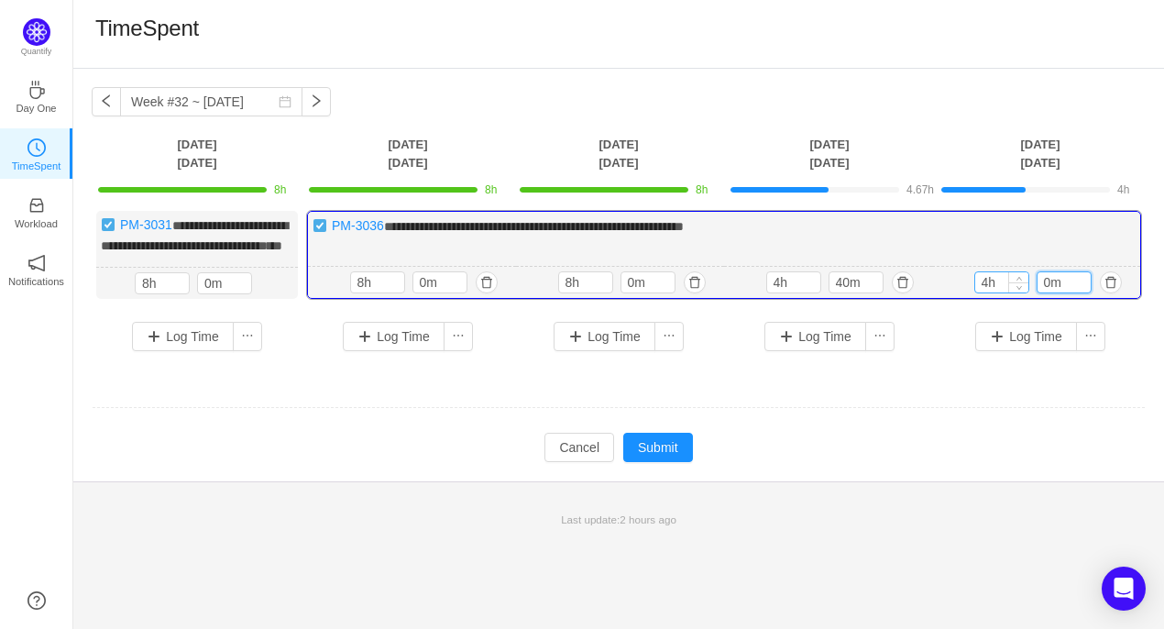
type input "0m"
drag, startPoint x: 985, startPoint y: 298, endPoint x: 967, endPoint y: 298, distance: 18.3
click at [967, 298] on div "4h 4h 0m" at bounding box center [1036, 283] width 208 height 32
type input "8h"
drag, startPoint x: 842, startPoint y: 301, endPoint x: 823, endPoint y: 302, distance: 19.3
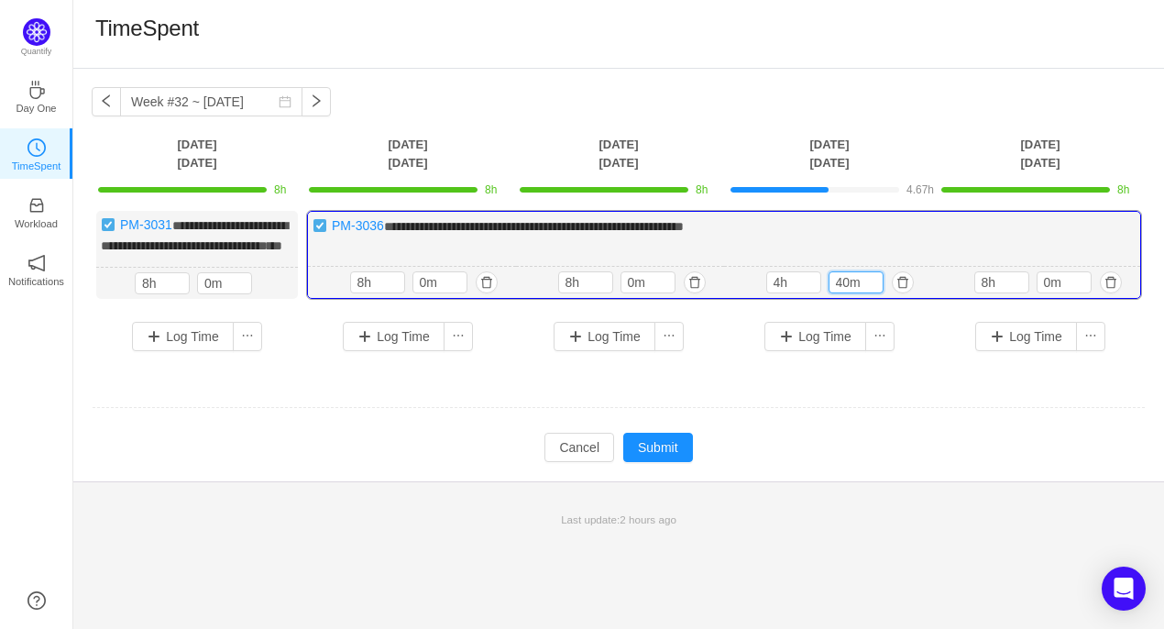
click at [823, 293] on div "4h 40m" at bounding box center [828, 282] width 125 height 22
type input "0m"
drag, startPoint x: 779, startPoint y: 303, endPoint x: 763, endPoint y: 303, distance: 15.6
click at [763, 299] on div "4h 4h 0m" at bounding box center [828, 283] width 208 height 32
type input "8h"
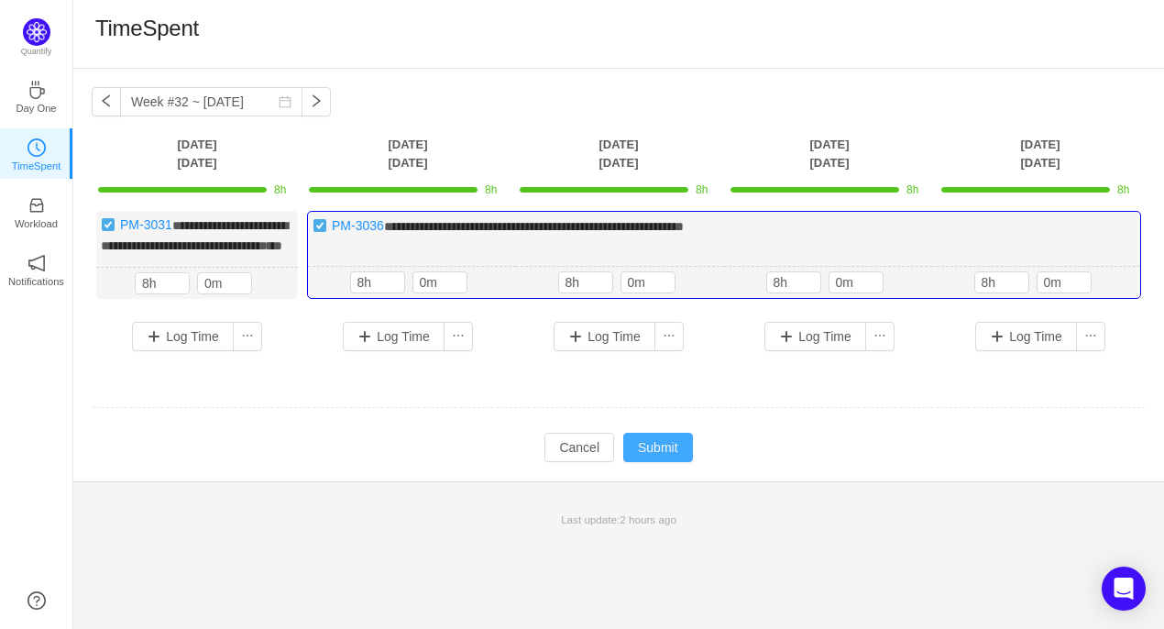
click at [680, 462] on button "Submit" at bounding box center [658, 446] width 70 height 29
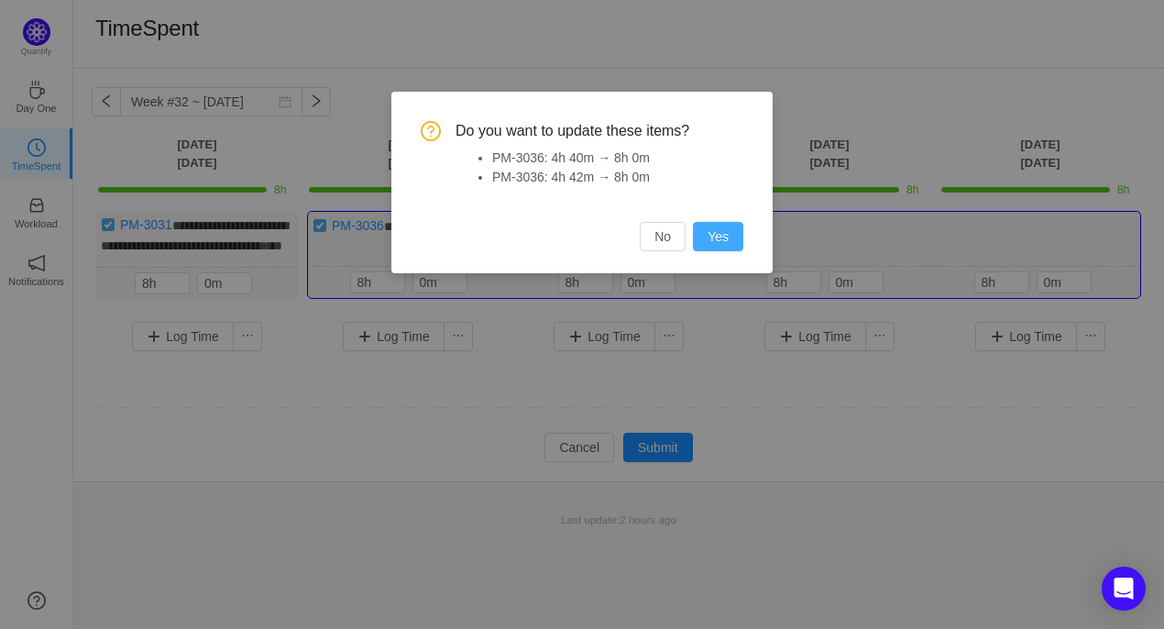
click at [712, 243] on button "Yes" at bounding box center [718, 236] width 50 height 29
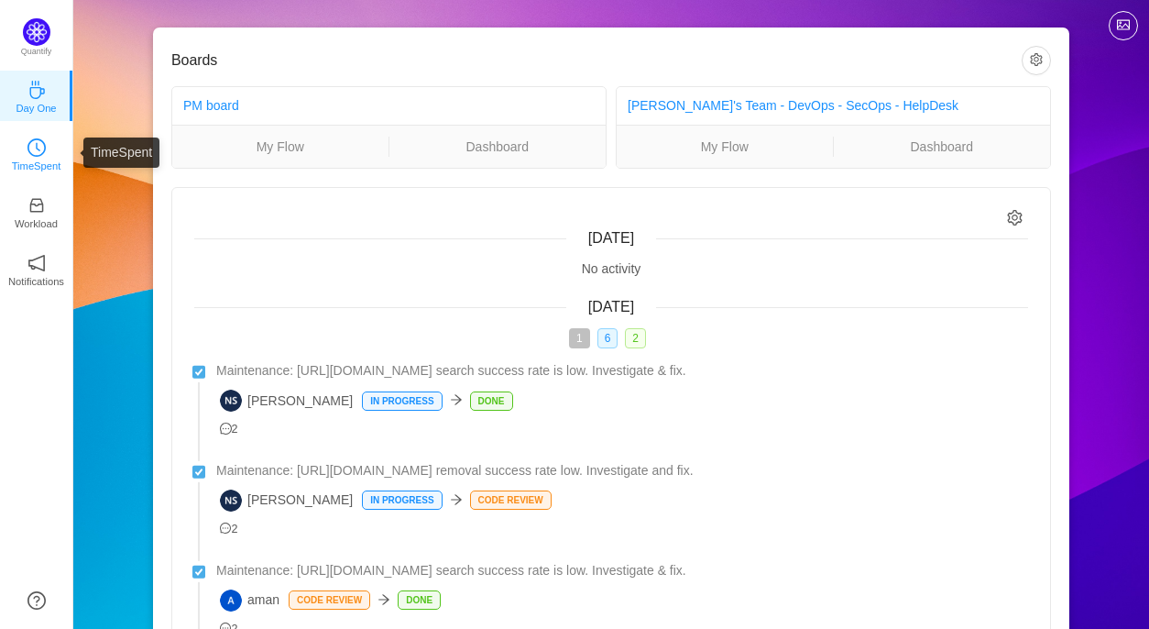
click at [33, 152] on icon "icon: clock-circle" at bounding box center [36, 147] width 18 height 18
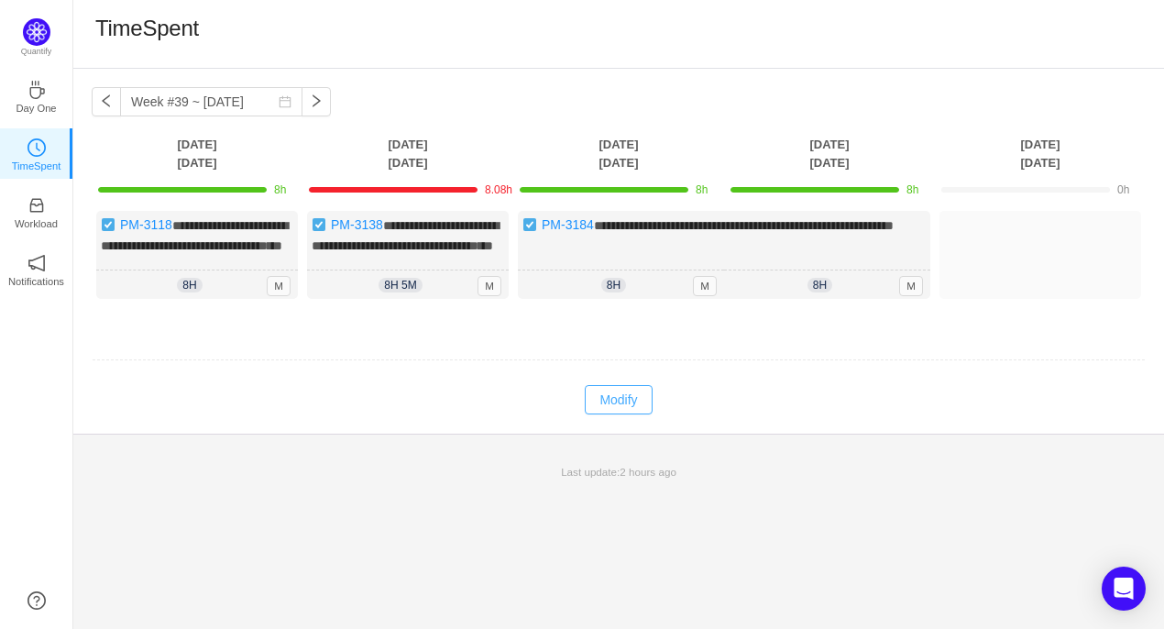
click at [617, 414] on button "Modify" at bounding box center [618, 399] width 67 height 29
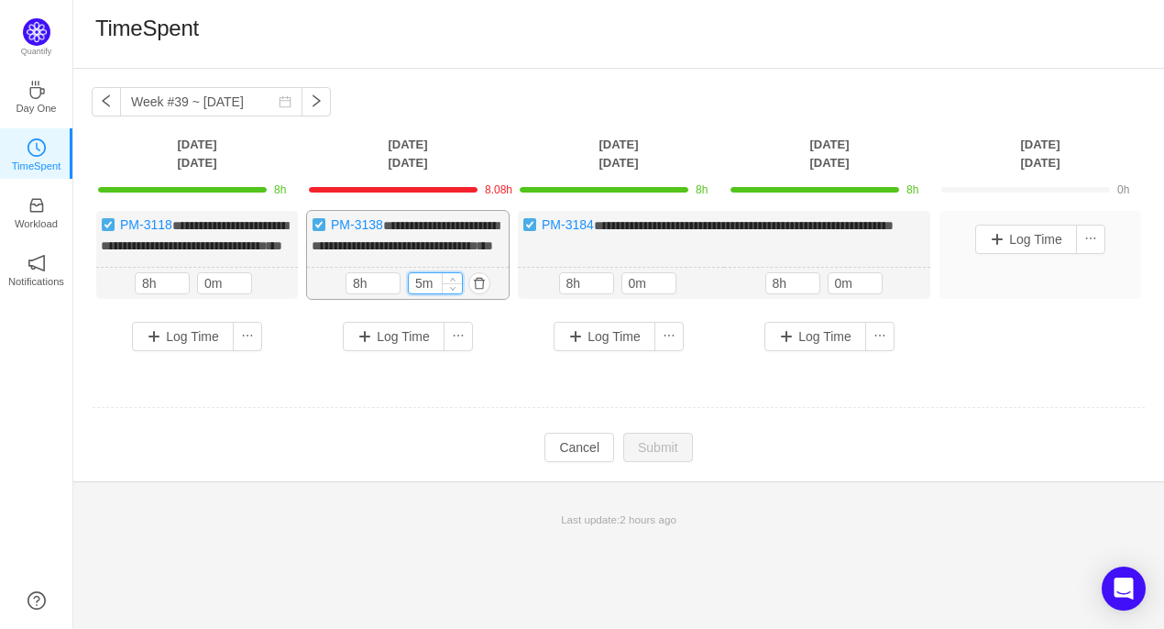
click at [420, 293] on input "5m" at bounding box center [435, 283] width 53 height 20
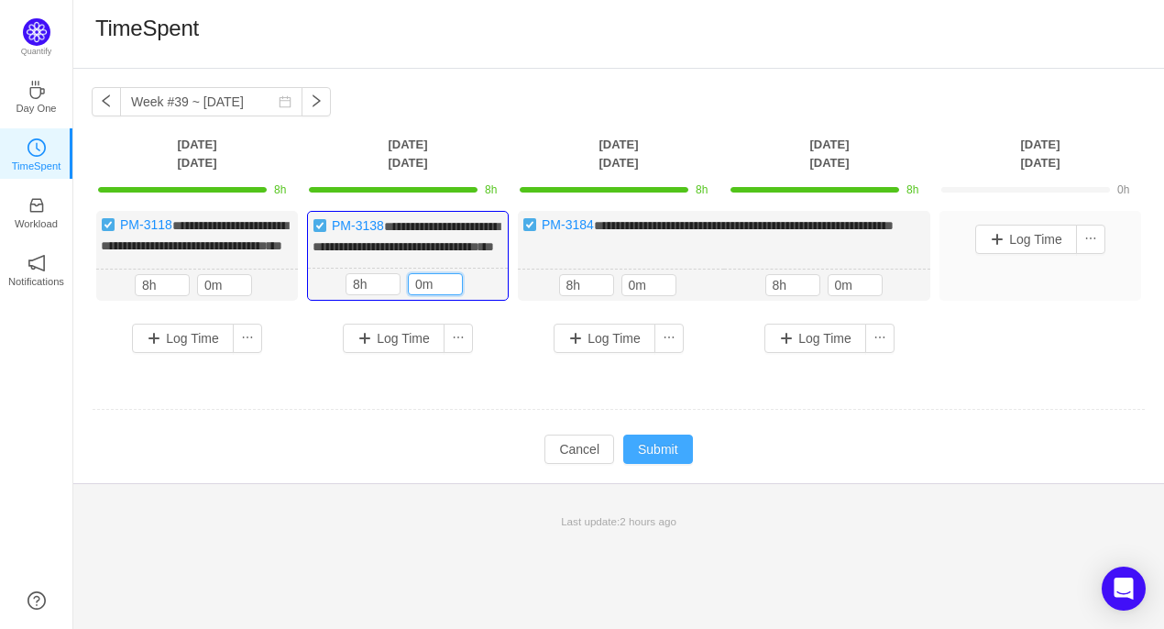
type input "0m"
click at [657, 459] on button "Submit" at bounding box center [658, 448] width 70 height 29
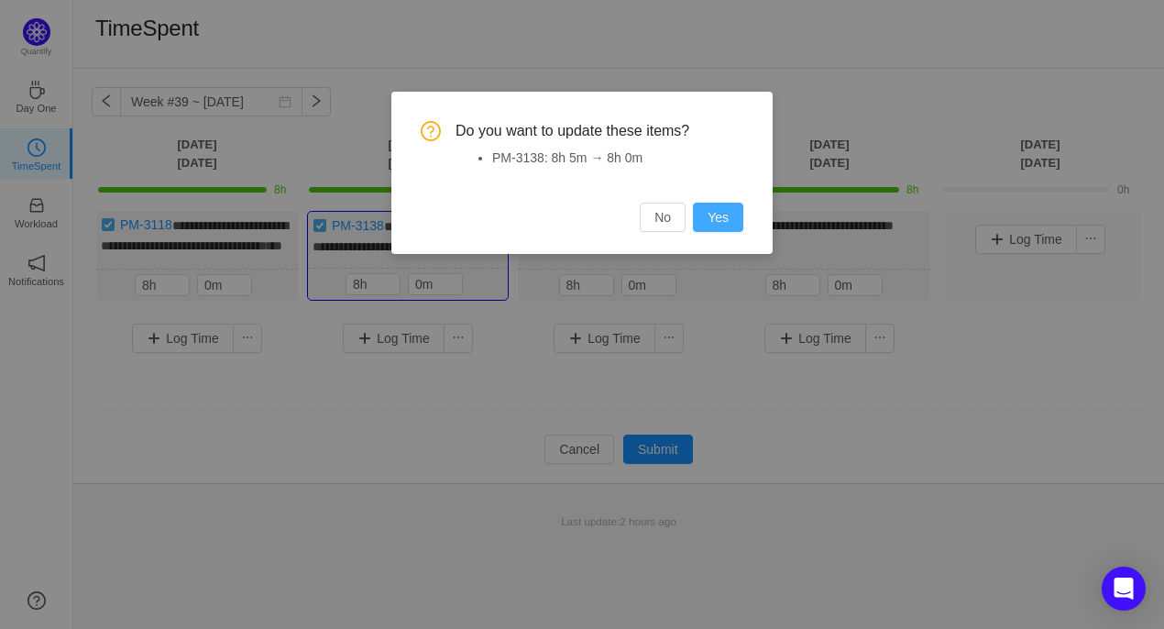
click at [731, 221] on button "Yes" at bounding box center [718, 216] width 50 height 29
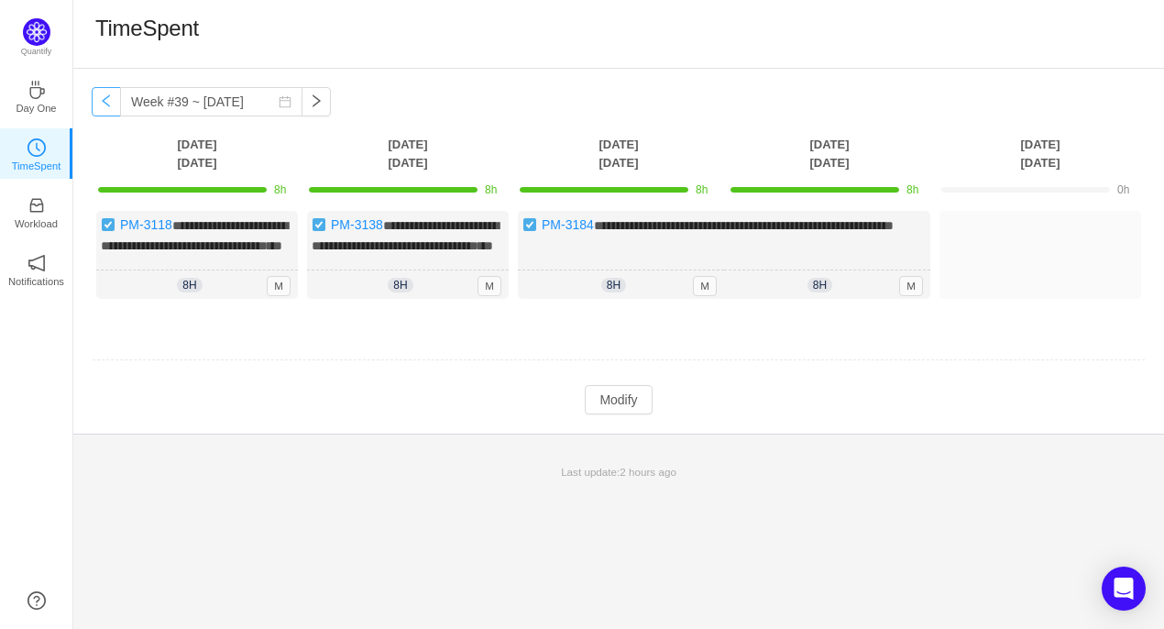
click at [105, 107] on button "button" at bounding box center [106, 101] width 29 height 29
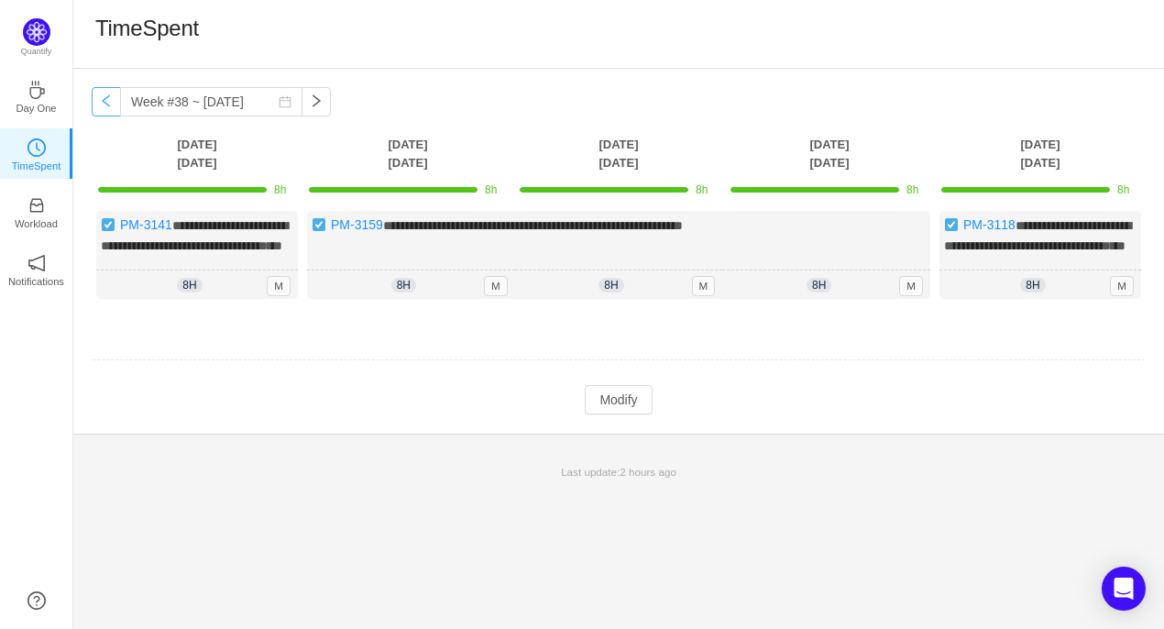
click at [105, 107] on button "button" at bounding box center [106, 101] width 29 height 29
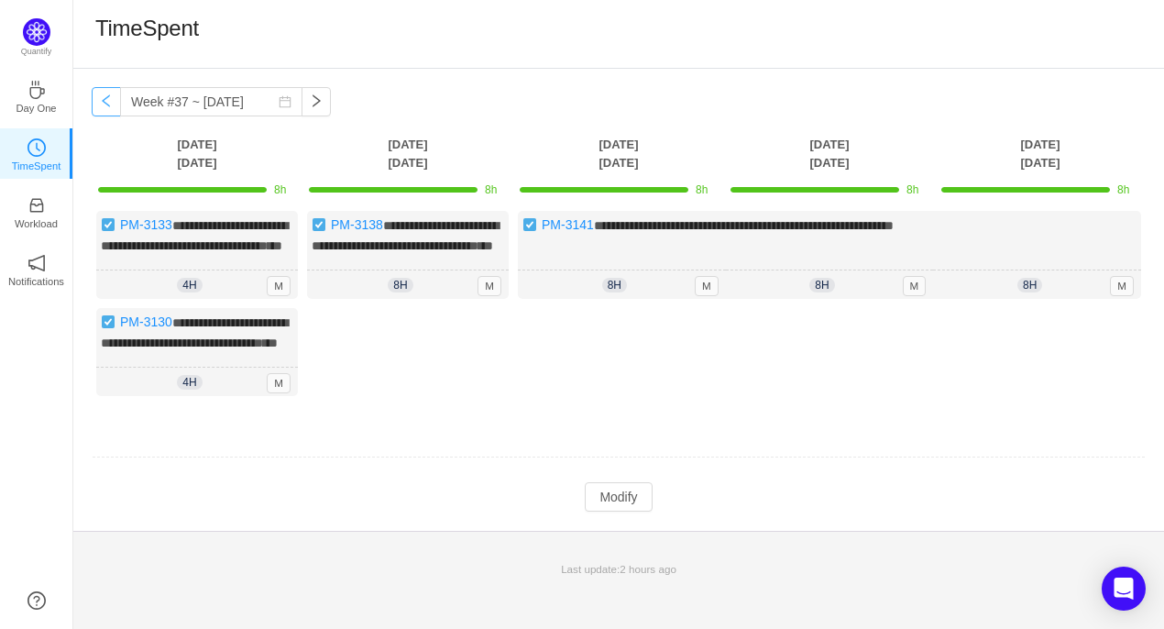
click at [105, 107] on button "button" at bounding box center [106, 101] width 29 height 29
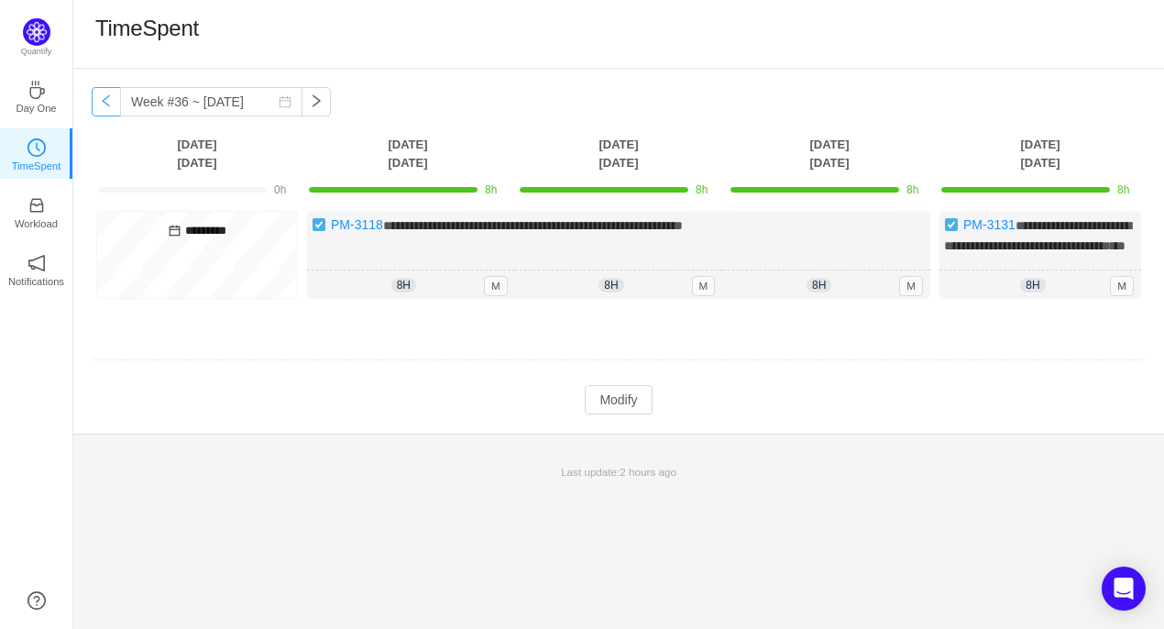
click at [105, 107] on button "button" at bounding box center [106, 101] width 29 height 29
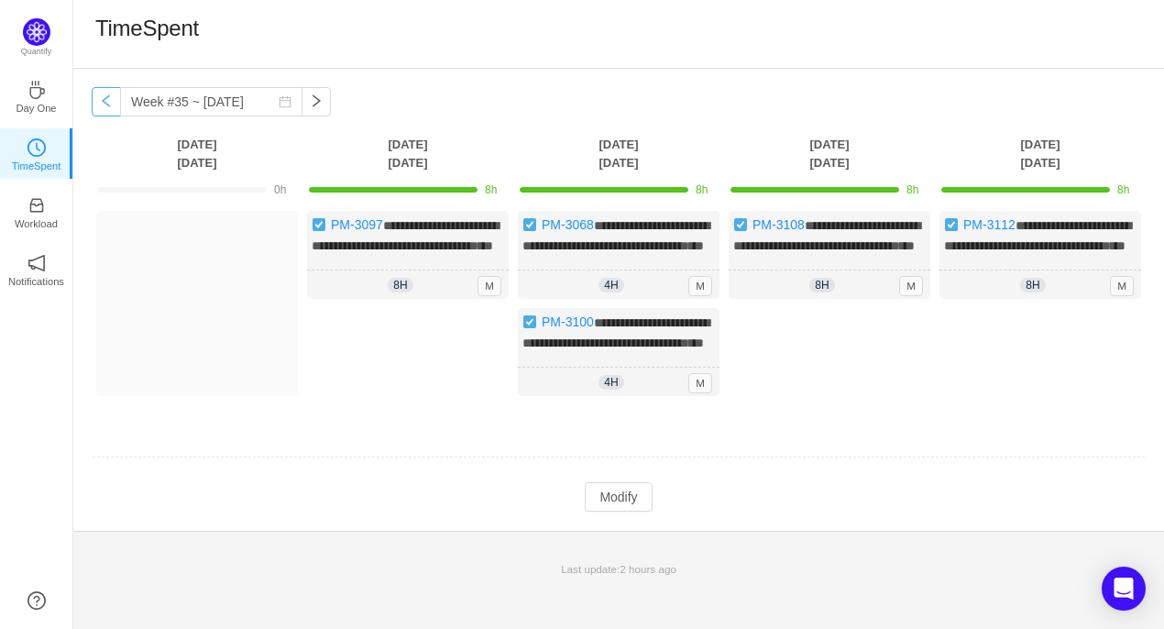
click at [105, 107] on button "button" at bounding box center [106, 101] width 29 height 29
type input "Week #34 ~ [DATE]"
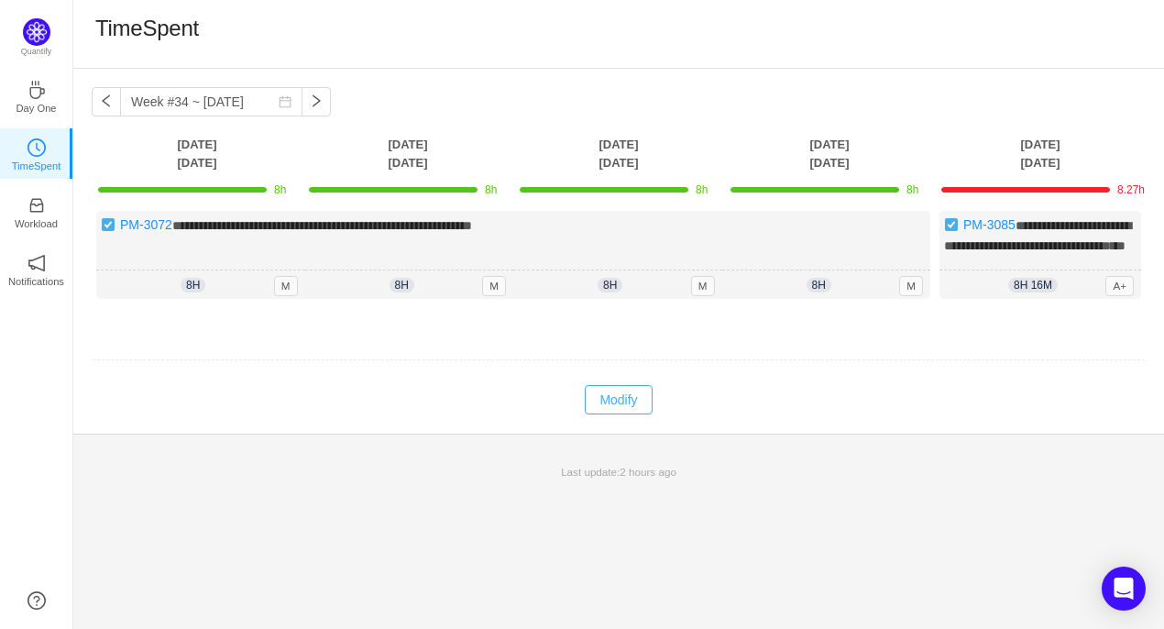
click at [635, 414] on button "Modify" at bounding box center [618, 399] width 67 height 29
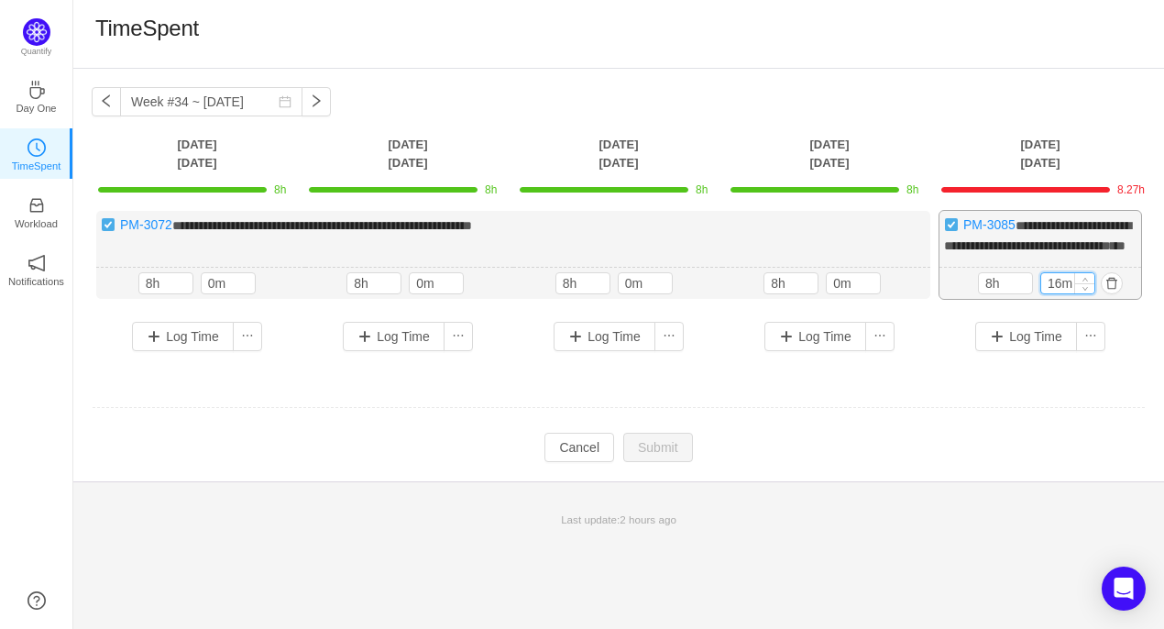
drag, startPoint x: 1061, startPoint y: 300, endPoint x: 1045, endPoint y: 300, distance: 16.5
click at [1045, 293] on input "16m" at bounding box center [1067, 283] width 53 height 20
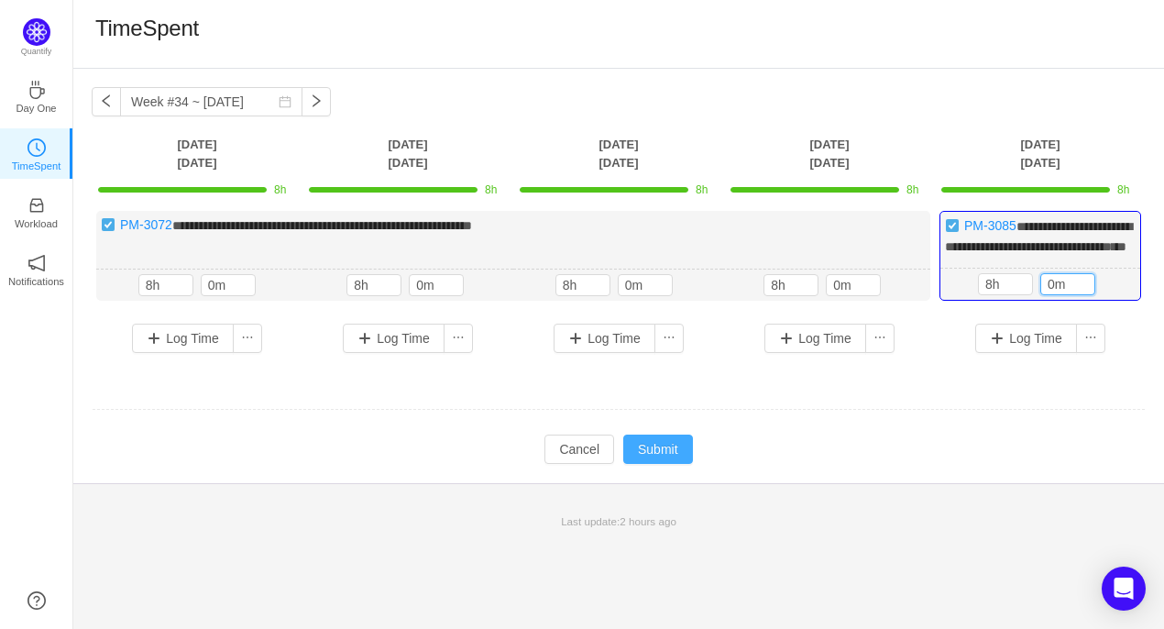
type input "0m"
click at [661, 464] on button "Submit" at bounding box center [658, 448] width 70 height 29
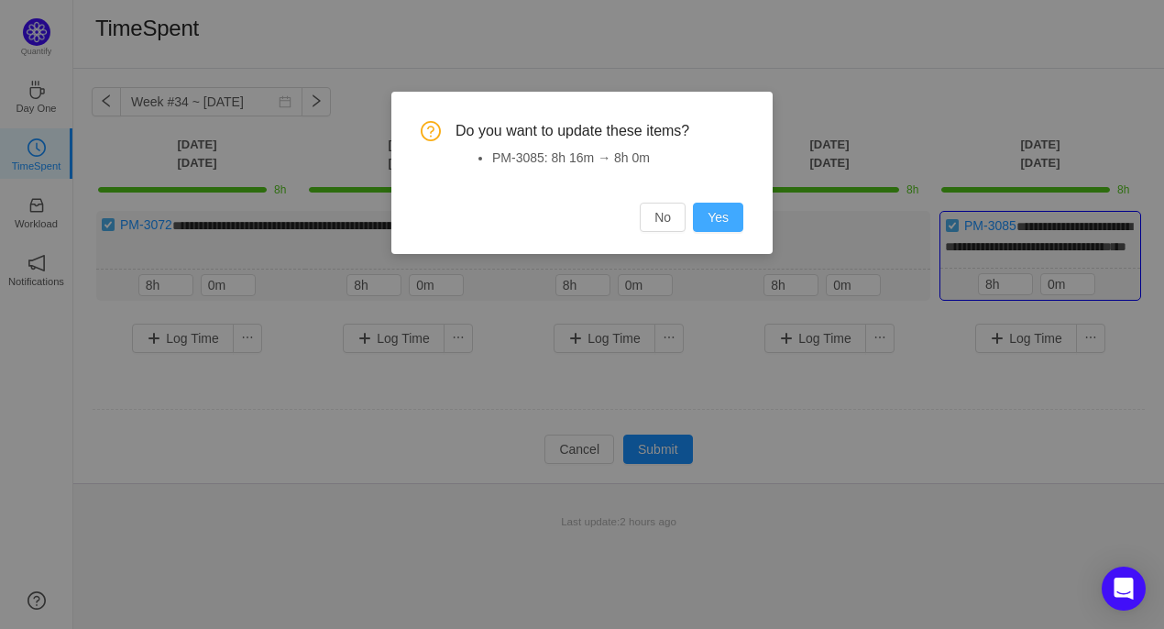
click at [716, 231] on button "Yes" at bounding box center [718, 216] width 50 height 29
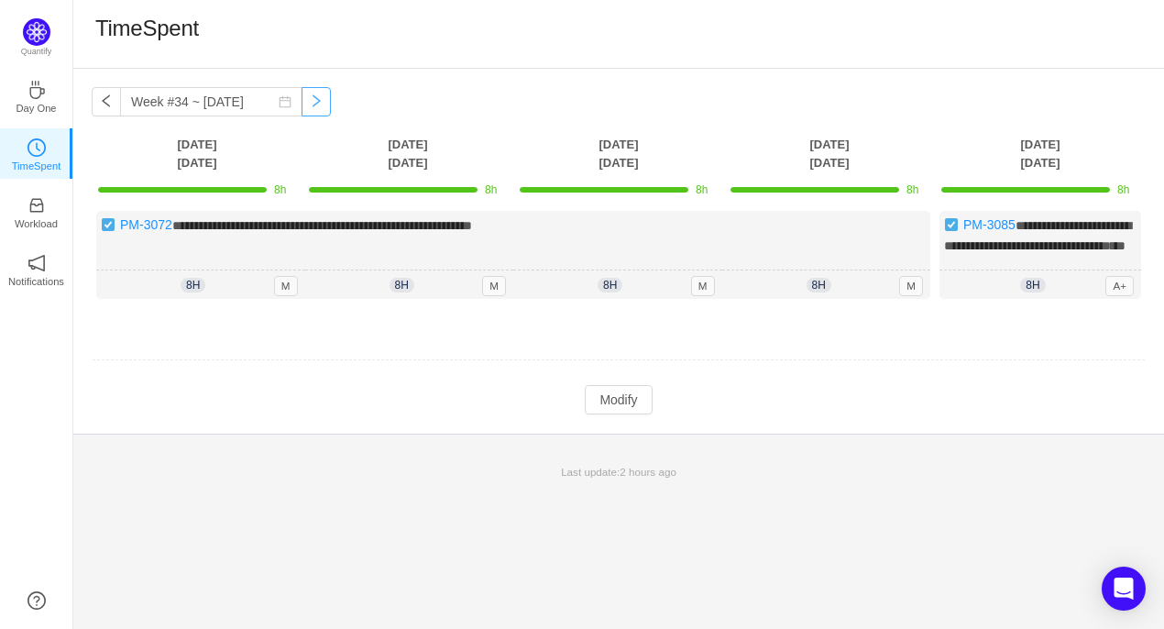
click at [306, 106] on button "button" at bounding box center [315, 101] width 29 height 29
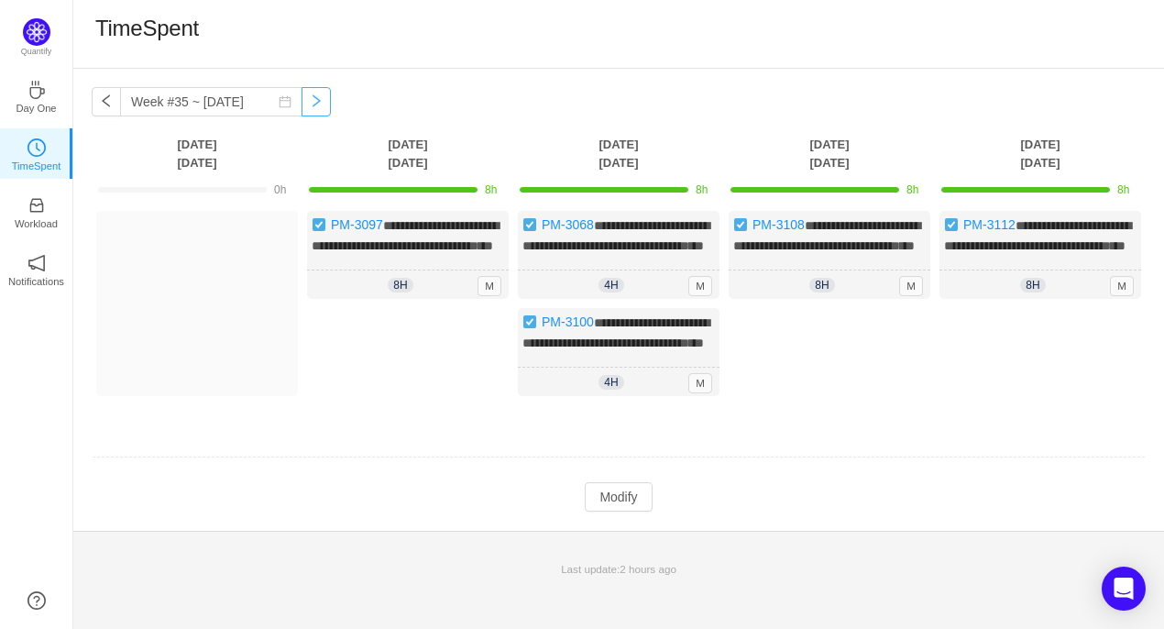
click at [306, 106] on button "button" at bounding box center [315, 101] width 29 height 29
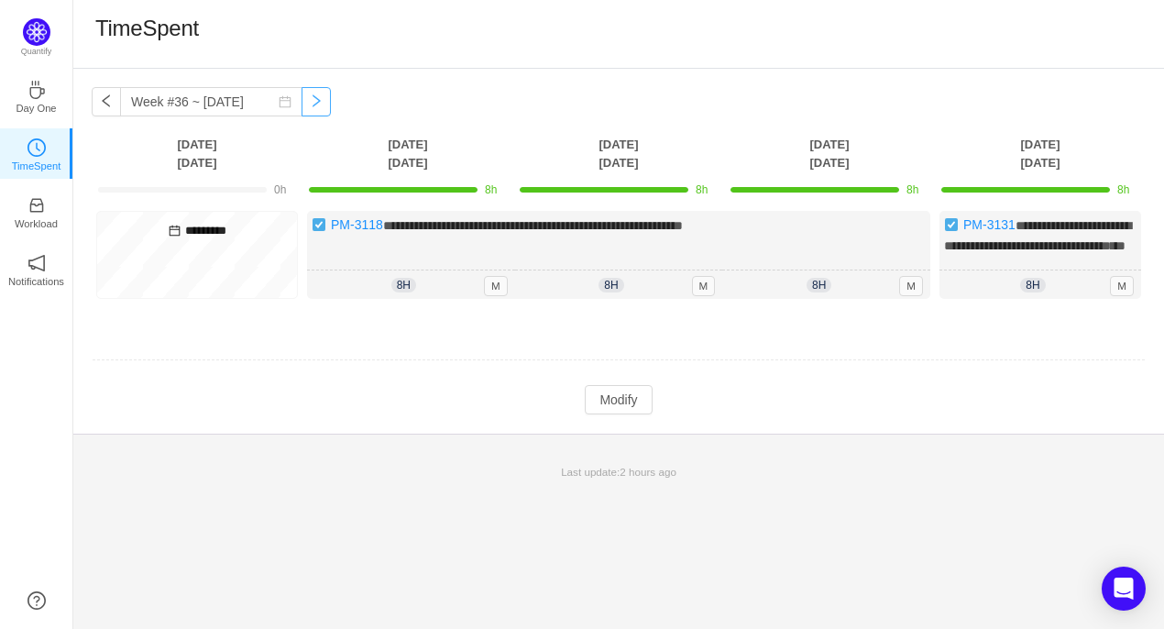
click at [306, 106] on button "button" at bounding box center [315, 101] width 29 height 29
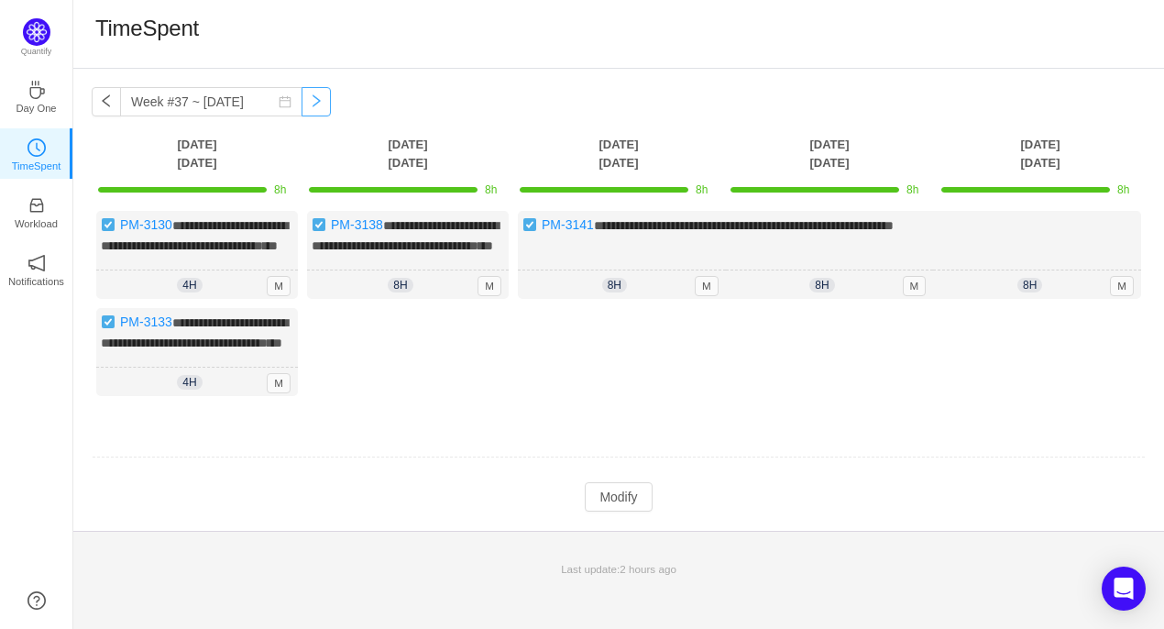
click at [306, 106] on button "button" at bounding box center [315, 101] width 29 height 29
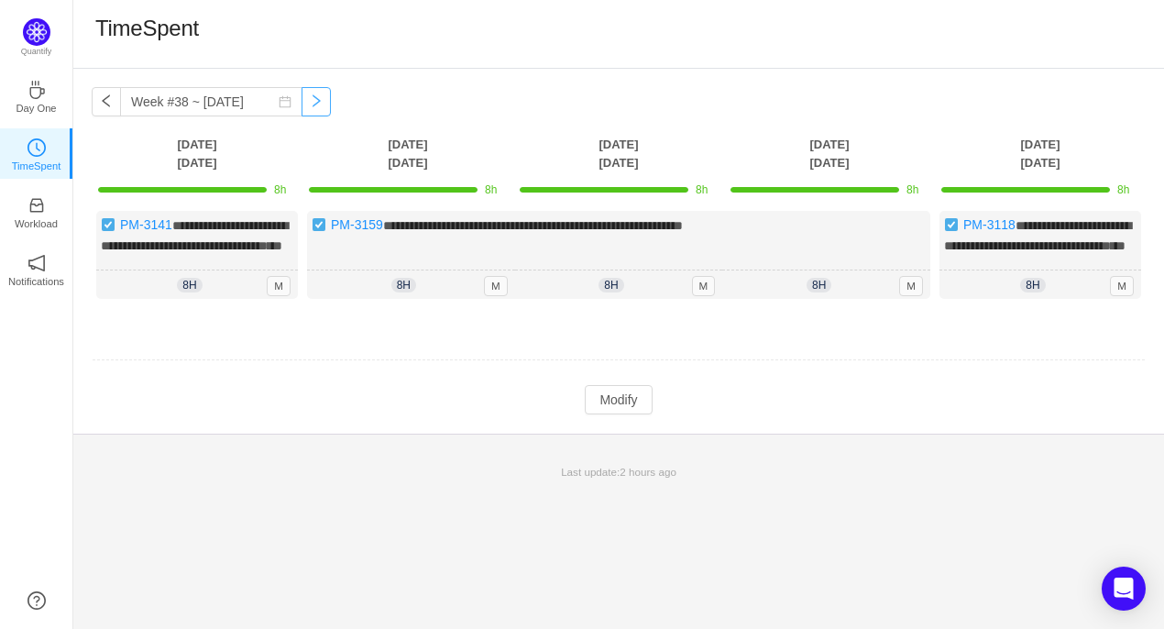
click at [306, 106] on button "button" at bounding box center [315, 101] width 29 height 29
type input "Week #39 ~ [DATE]"
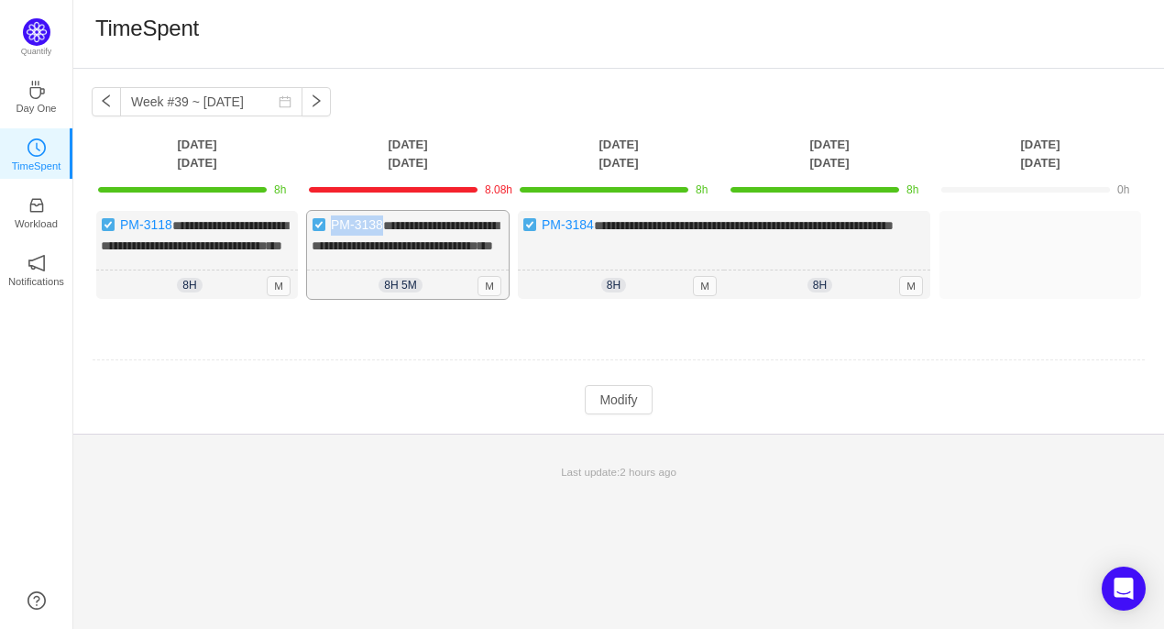
drag, startPoint x: 383, startPoint y: 224, endPoint x: 326, endPoint y: 230, distance: 57.2
click at [326, 230] on div "**********" at bounding box center [408, 255] width 202 height 88
copy link "PM-3138"
click at [618, 414] on button "Modify" at bounding box center [618, 399] width 67 height 29
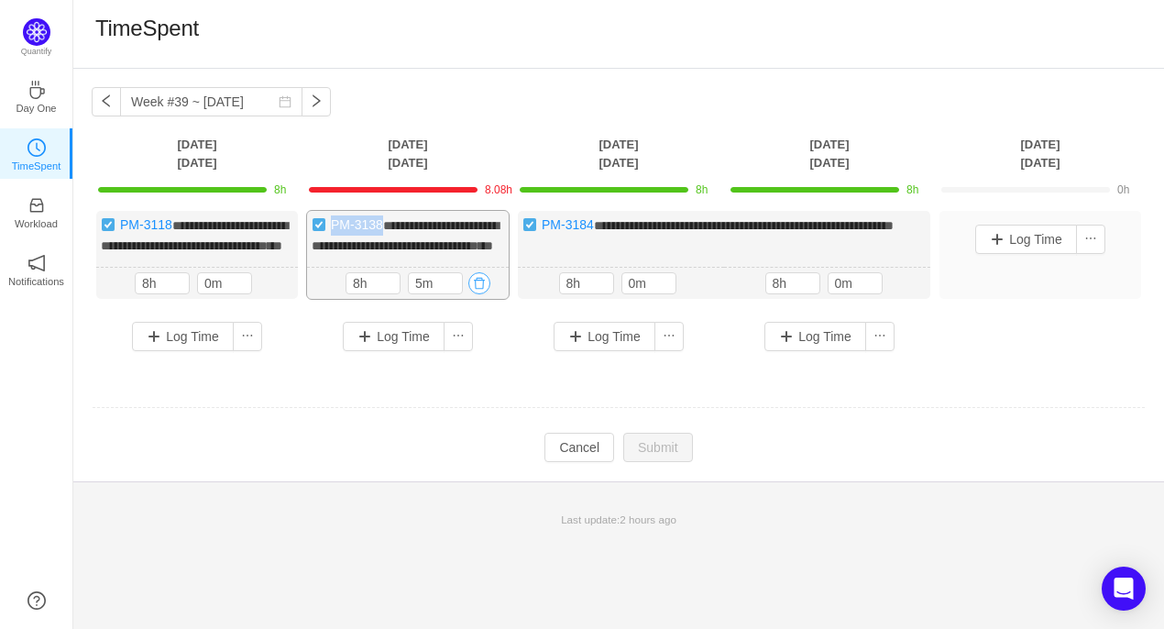
click at [480, 294] on button "button" at bounding box center [479, 283] width 22 height 22
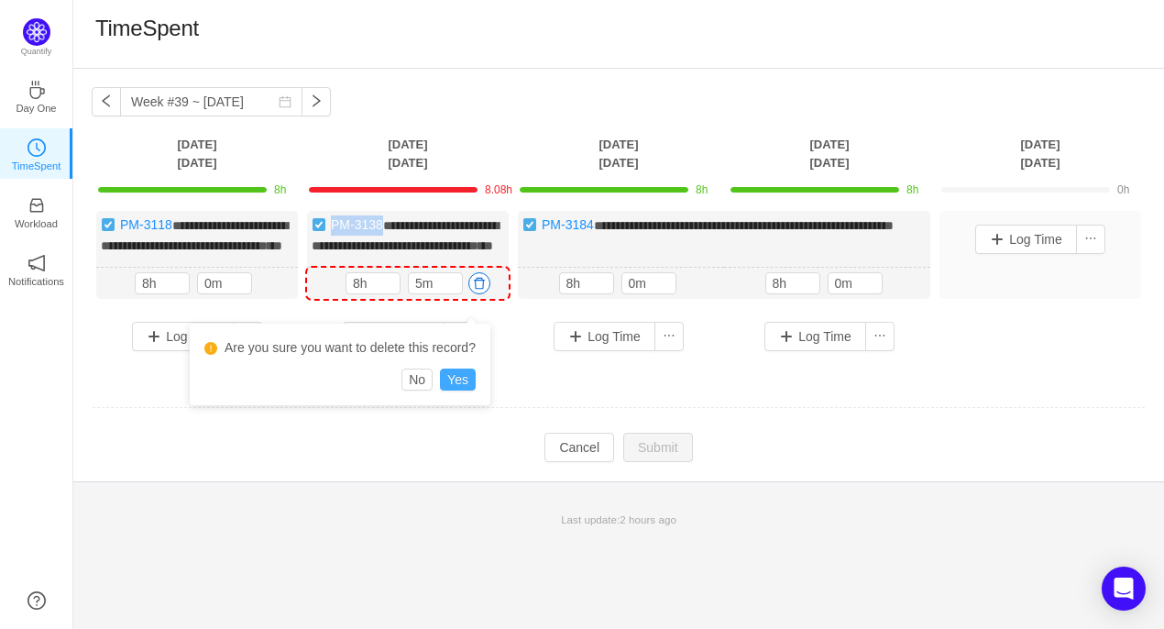
click at [452, 373] on button "Yes" at bounding box center [458, 379] width 36 height 22
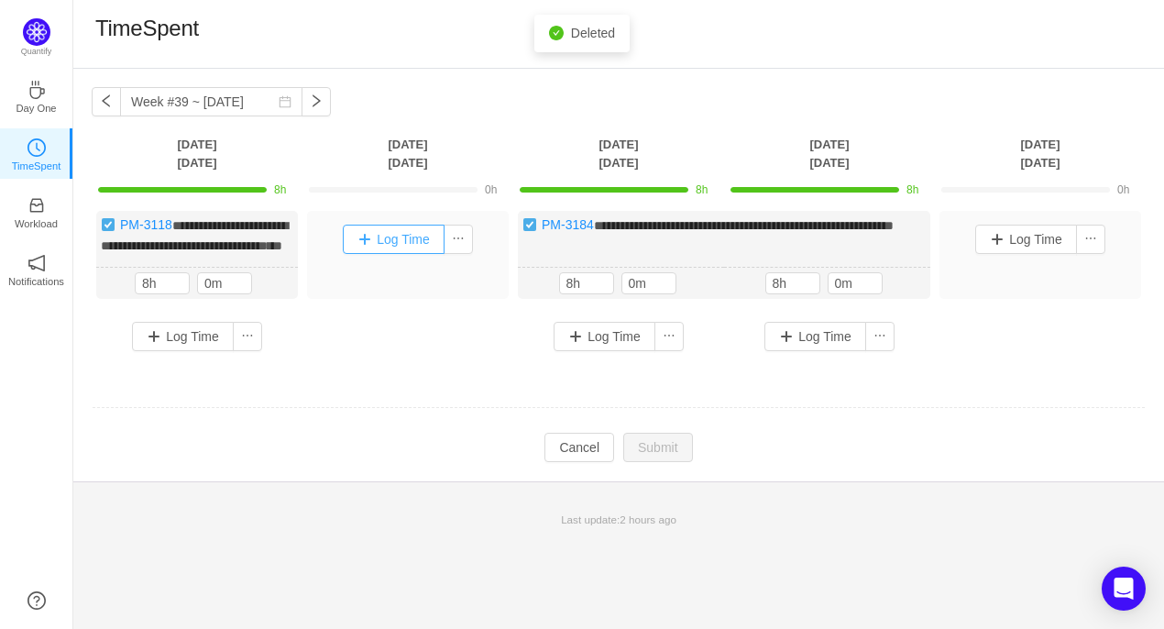
click at [398, 250] on button "Log Time" at bounding box center [394, 238] width 102 height 29
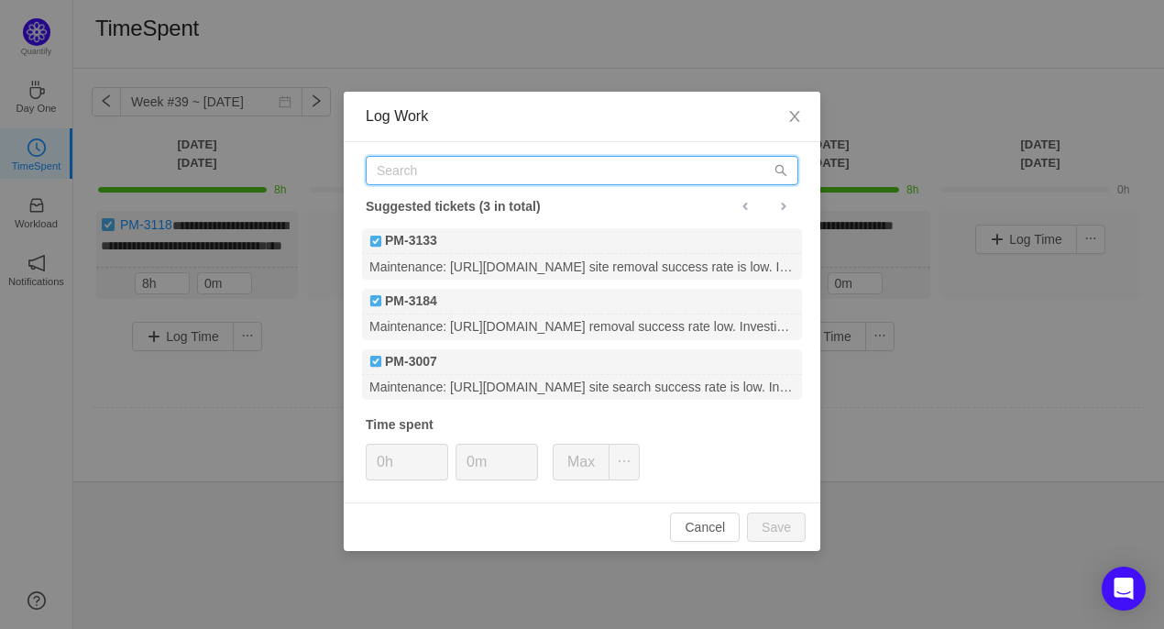
click at [427, 175] on input "text" at bounding box center [582, 170] width 432 height 29
paste input "PM-3138"
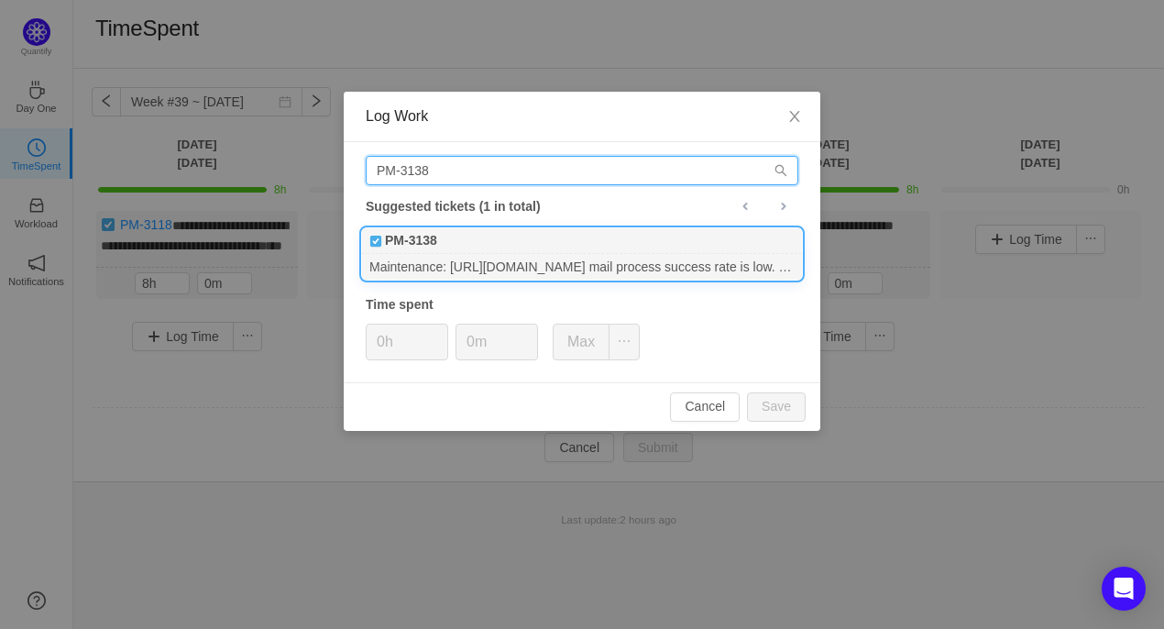
type input "PM-3138"
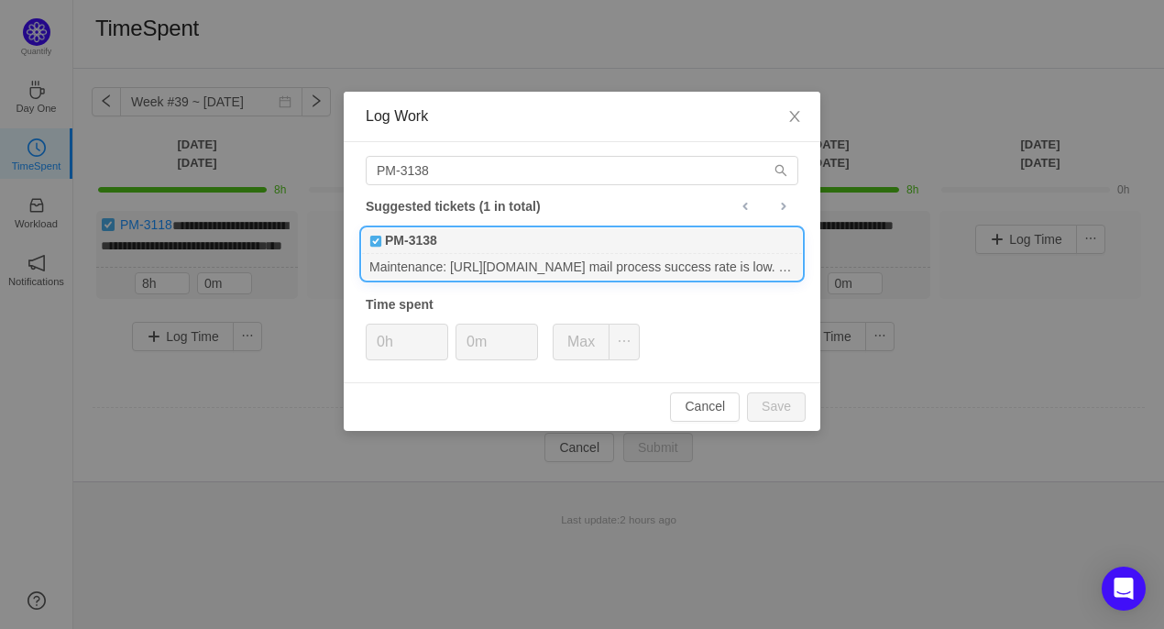
click at [445, 243] on div "PM-3138" at bounding box center [582, 241] width 440 height 26
click at [380, 344] on input "0h" at bounding box center [407, 341] width 81 height 35
click at [774, 406] on button "Save" at bounding box center [776, 406] width 59 height 29
type input "0h"
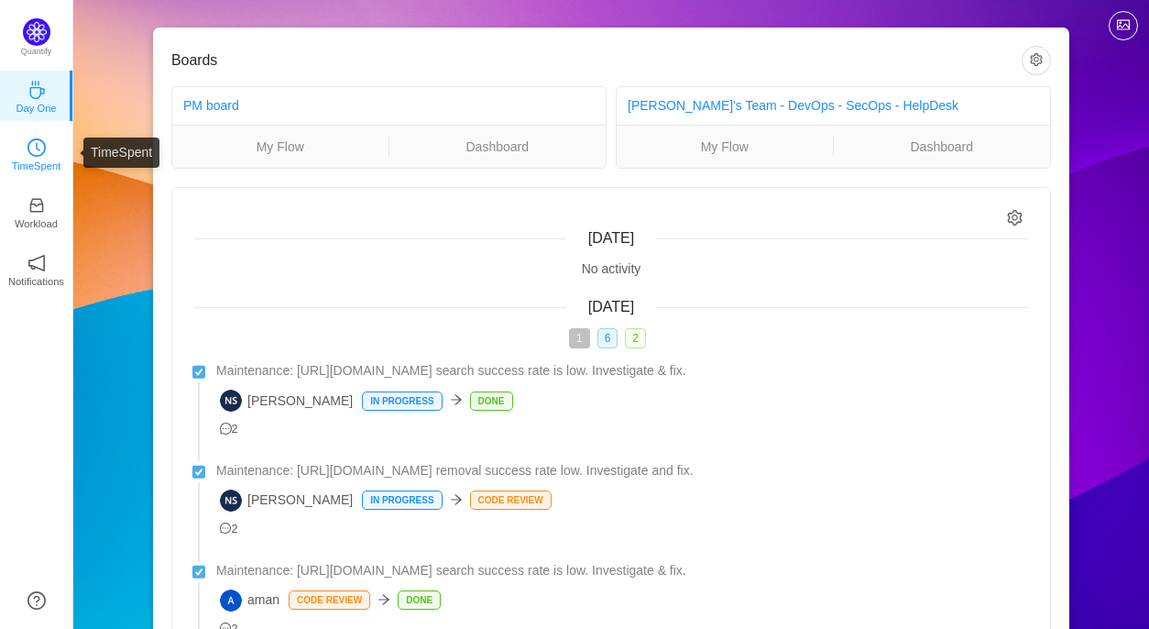
click at [37, 166] on p "TimeSpent" at bounding box center [36, 166] width 49 height 16
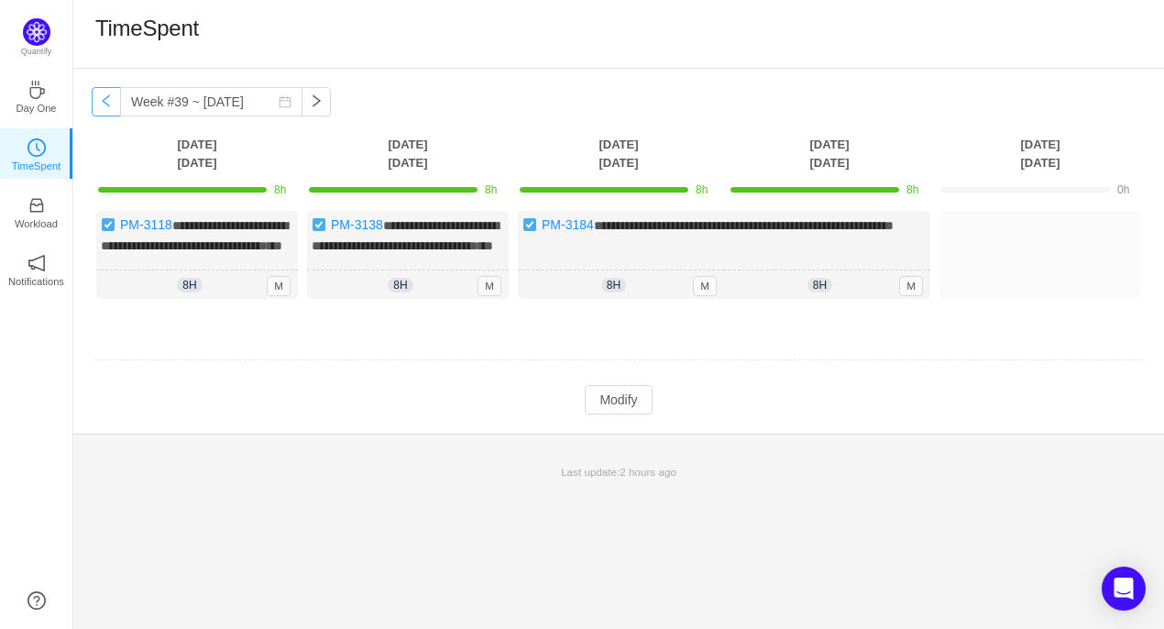
click at [108, 103] on button "button" at bounding box center [106, 101] width 29 height 29
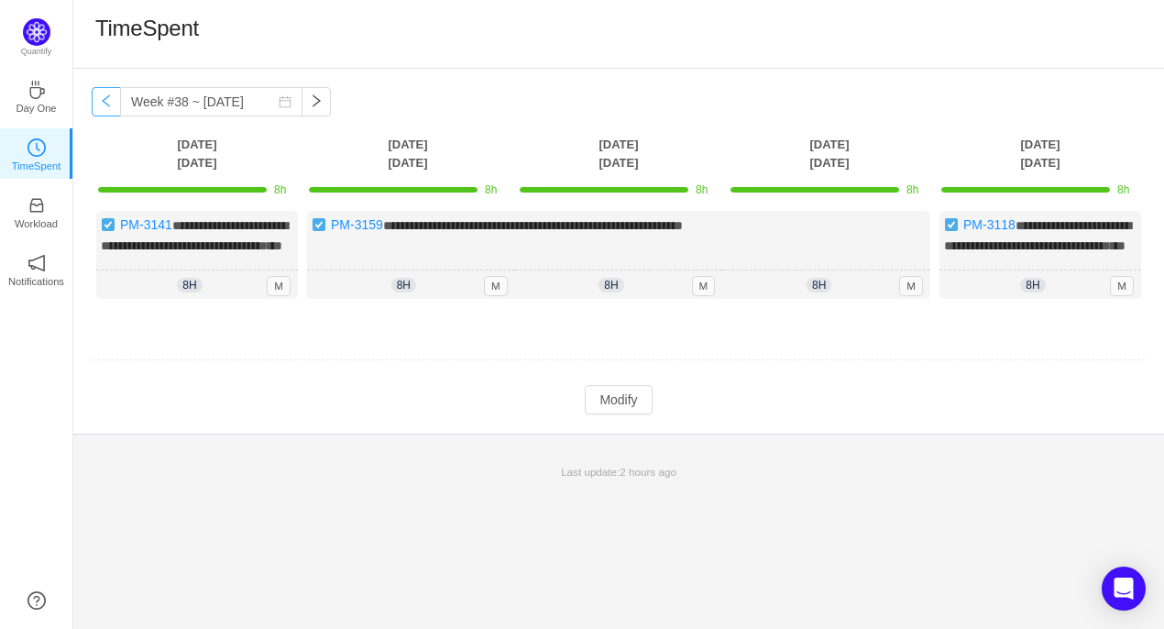
click at [108, 107] on button "button" at bounding box center [106, 101] width 29 height 29
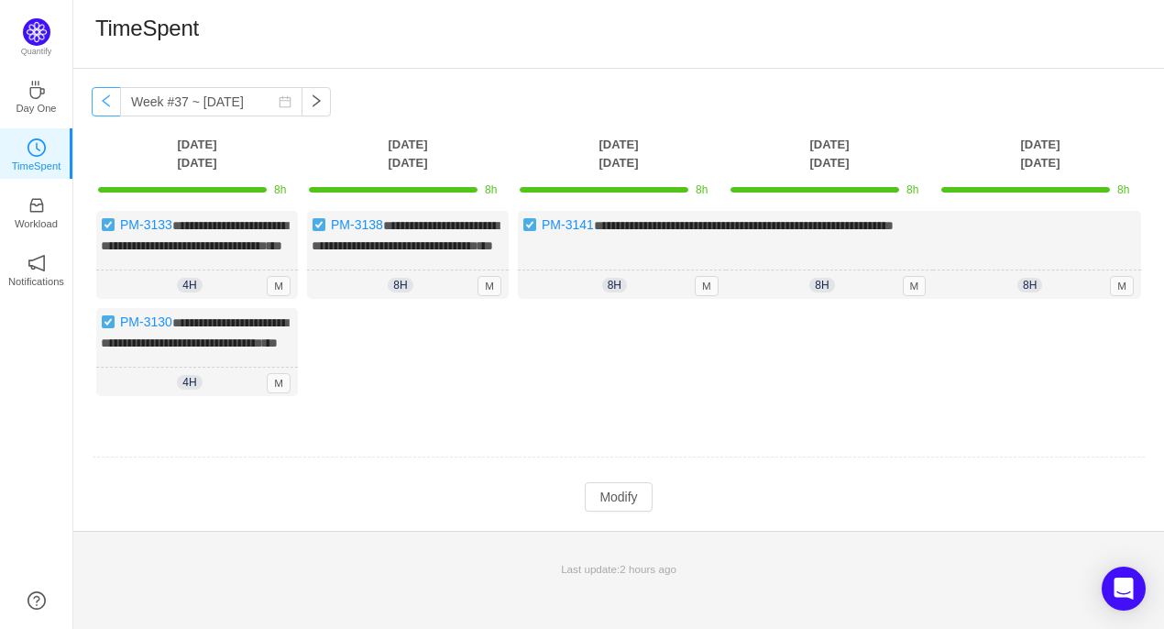
click at [108, 107] on button "button" at bounding box center [106, 101] width 29 height 29
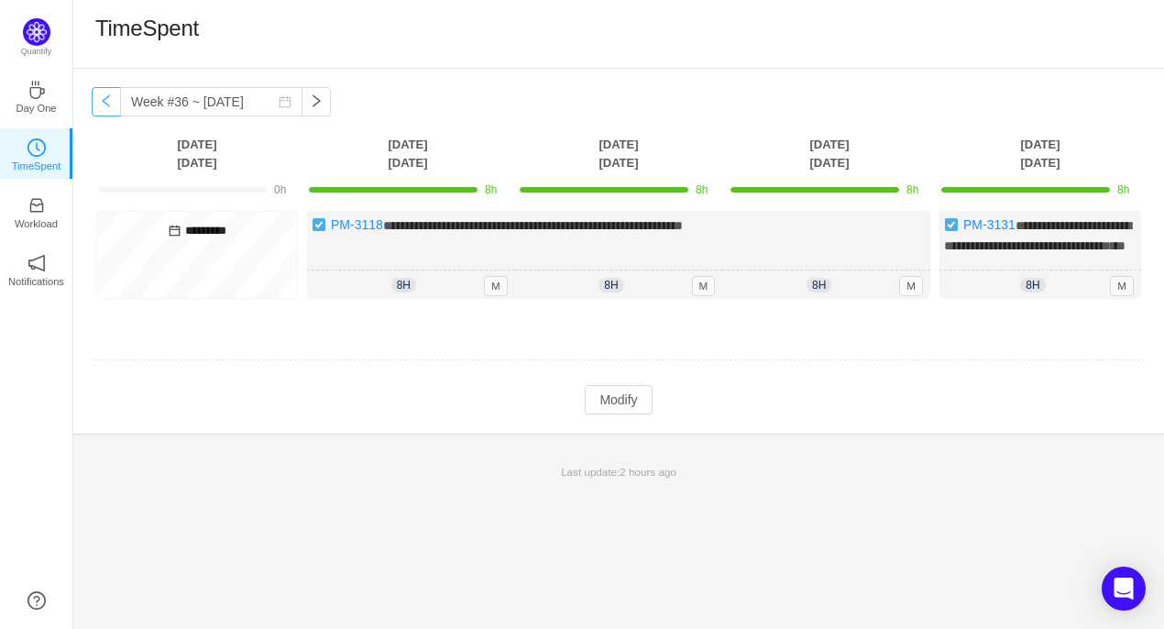
click at [108, 107] on button "button" at bounding box center [106, 101] width 29 height 29
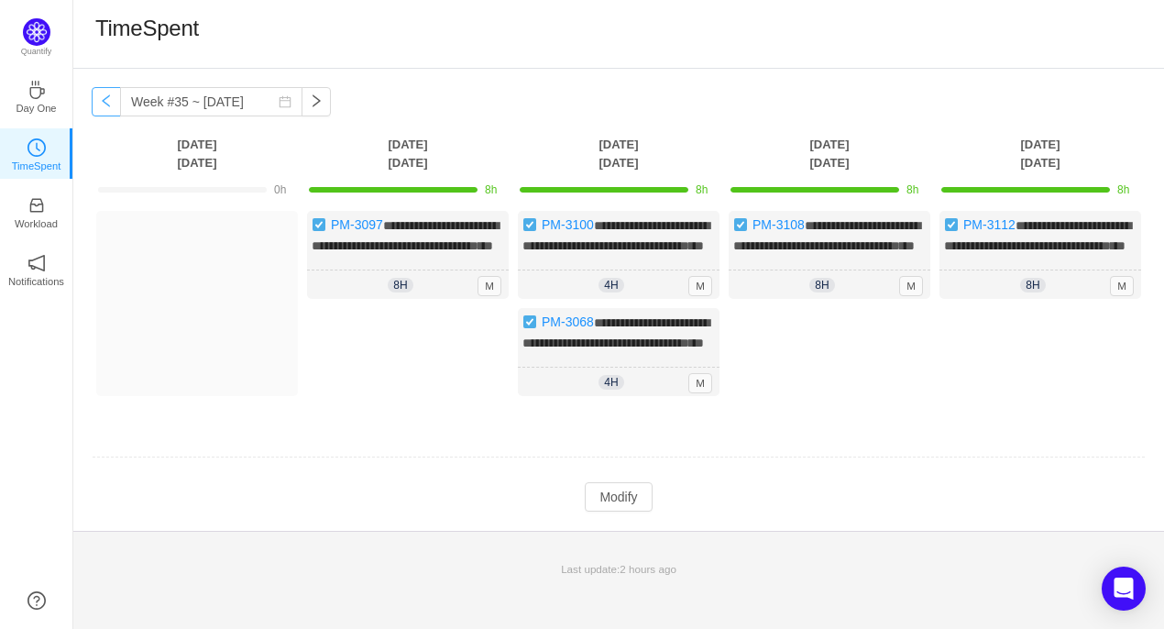
click at [108, 107] on button "button" at bounding box center [106, 101] width 29 height 29
type input "Week #34 ~ [DATE]"
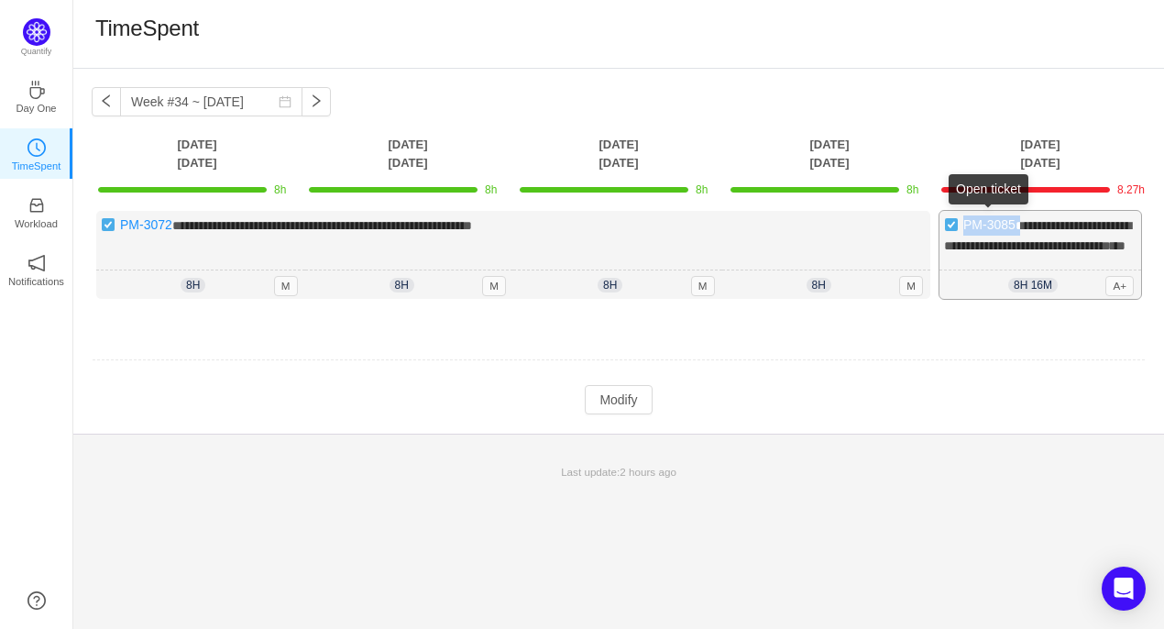
drag, startPoint x: 1016, startPoint y: 225, endPoint x: 966, endPoint y: 228, distance: 50.5
click at [966, 228] on div "**********" at bounding box center [1040, 255] width 202 height 88
copy div "PM-3085 *"
click at [621, 414] on button "Modify" at bounding box center [618, 399] width 67 height 29
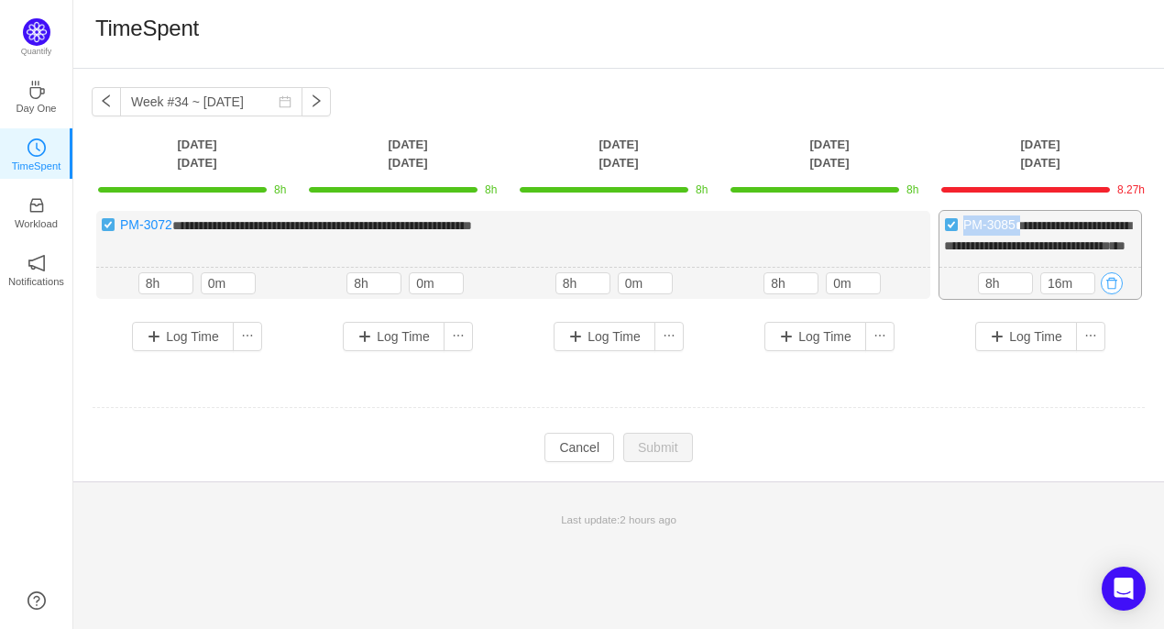
click at [1108, 294] on button "button" at bounding box center [1111, 283] width 22 height 22
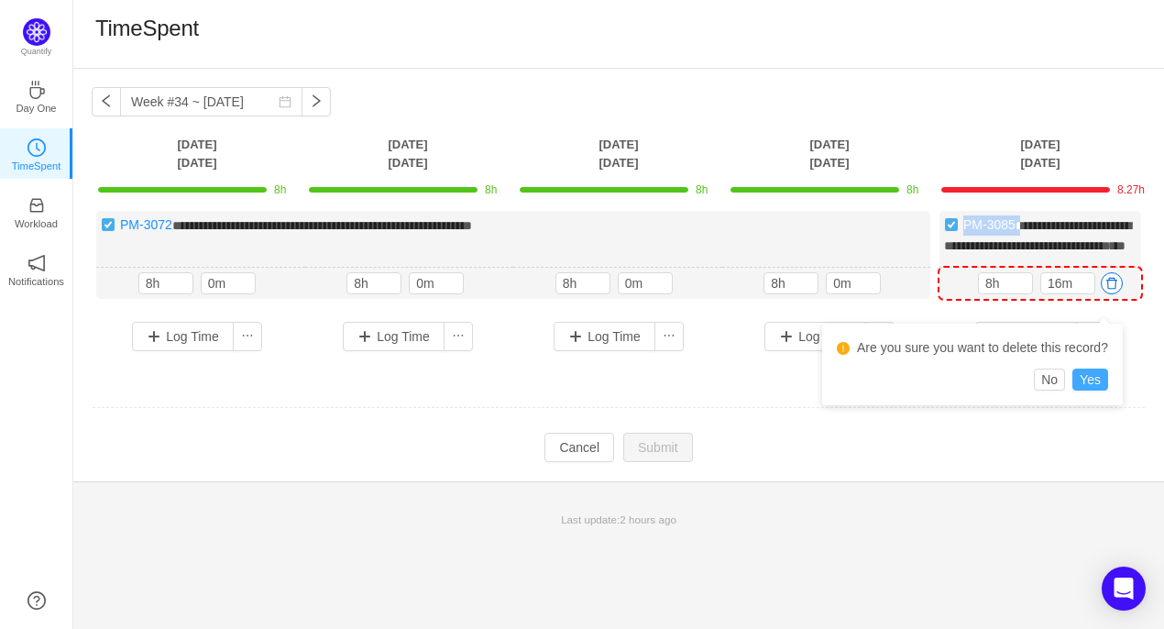
click at [1094, 377] on button "Yes" at bounding box center [1090, 379] width 36 height 22
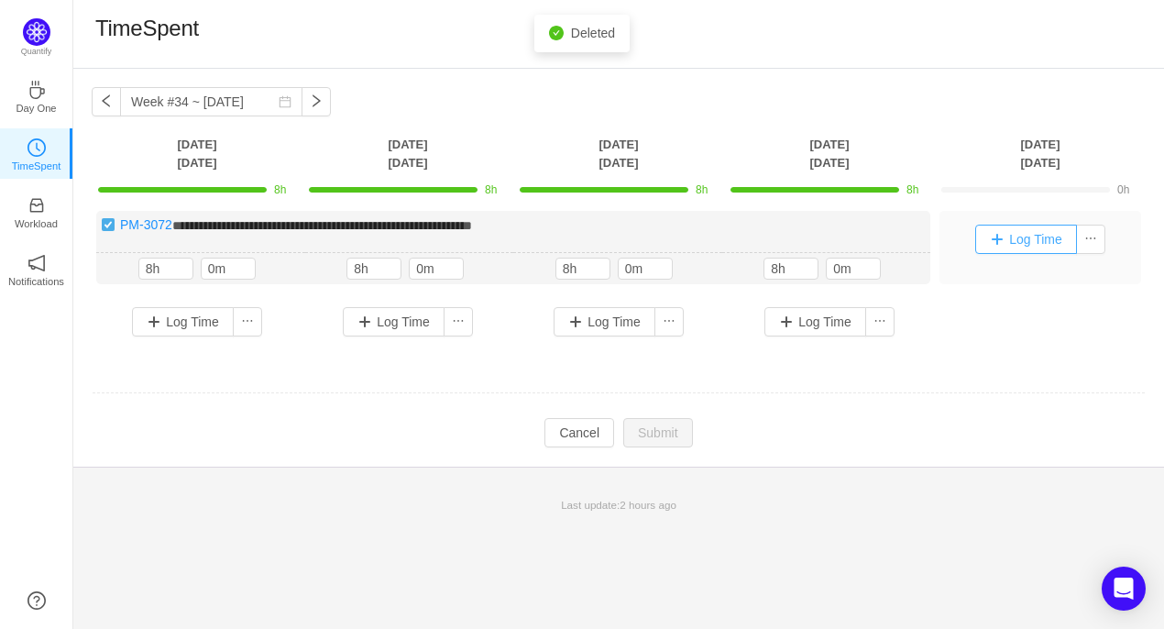
click at [1031, 245] on button "Log Time" at bounding box center [1026, 238] width 102 height 29
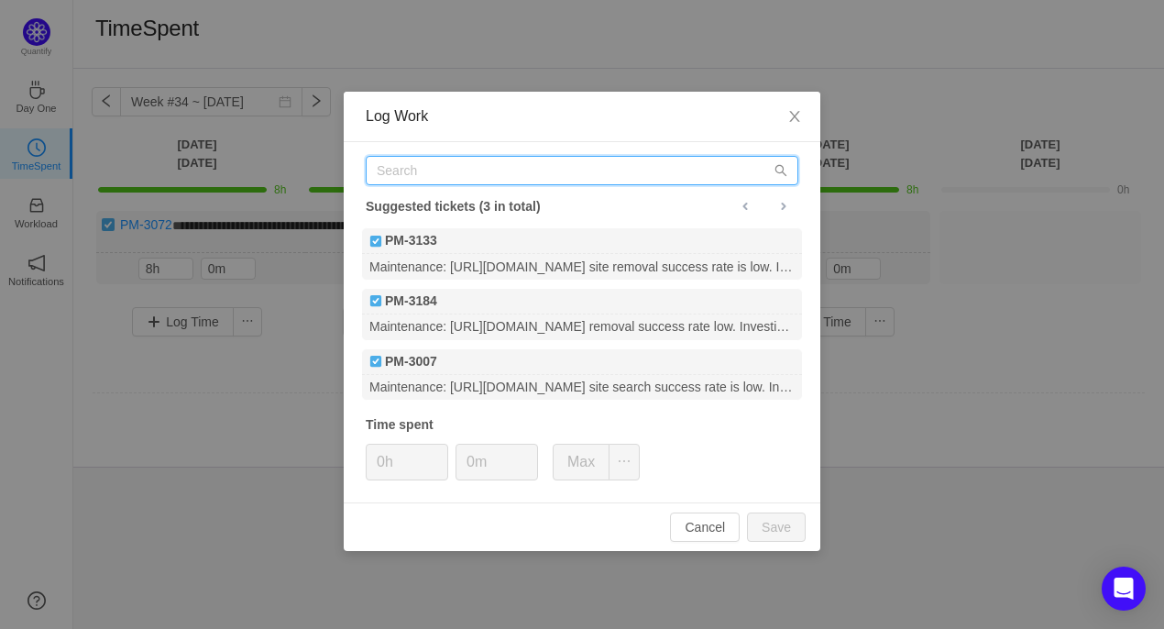
click at [493, 170] on input "text" at bounding box center [582, 170] width 432 height 29
click at [409, 167] on input "text" at bounding box center [582, 170] width 432 height 29
paste input "PM-3085"
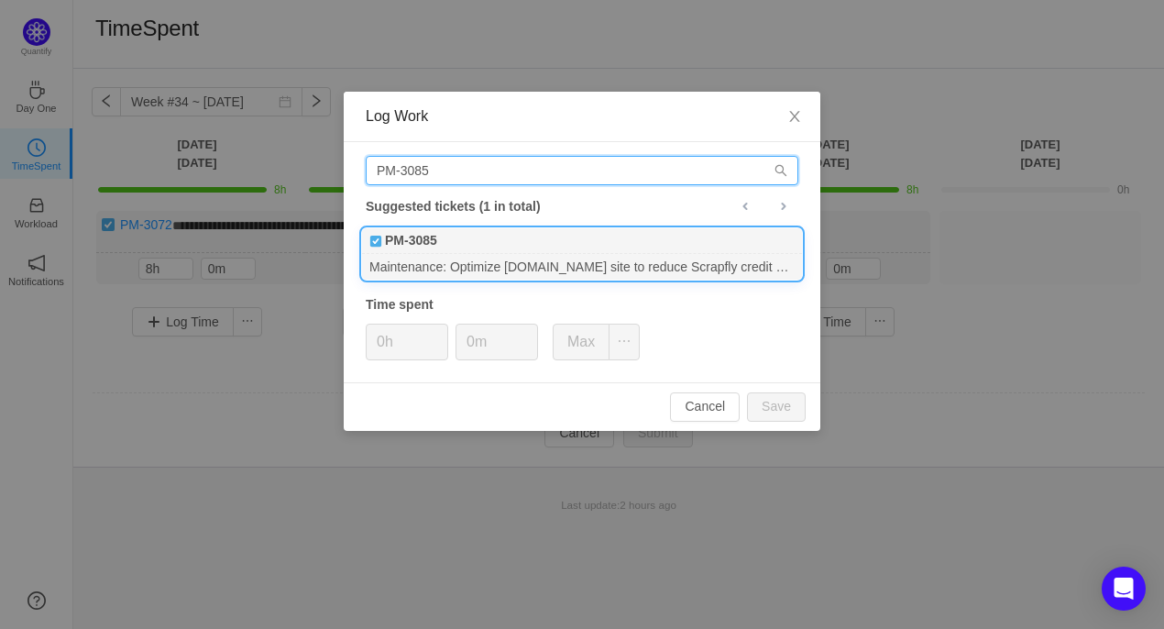
type input "PM-3085"
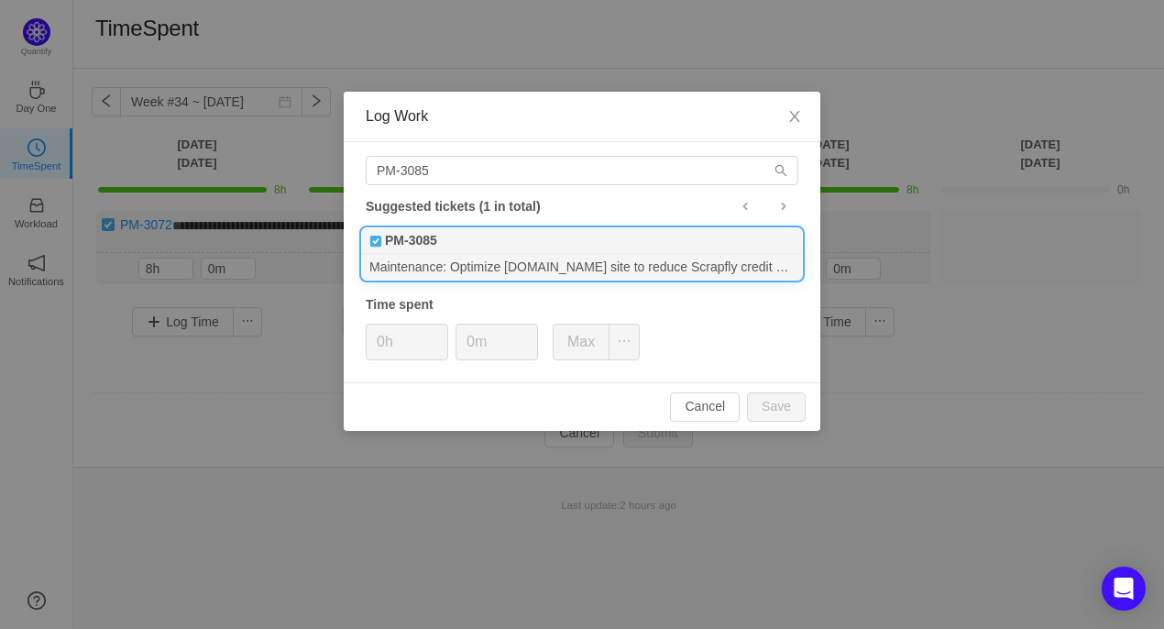
click at [481, 248] on div "PM-3085" at bounding box center [582, 241] width 440 height 26
click at [382, 345] on input "0h" at bounding box center [407, 341] width 81 height 35
click at [782, 410] on button "Save" at bounding box center [776, 406] width 59 height 29
type input "0h"
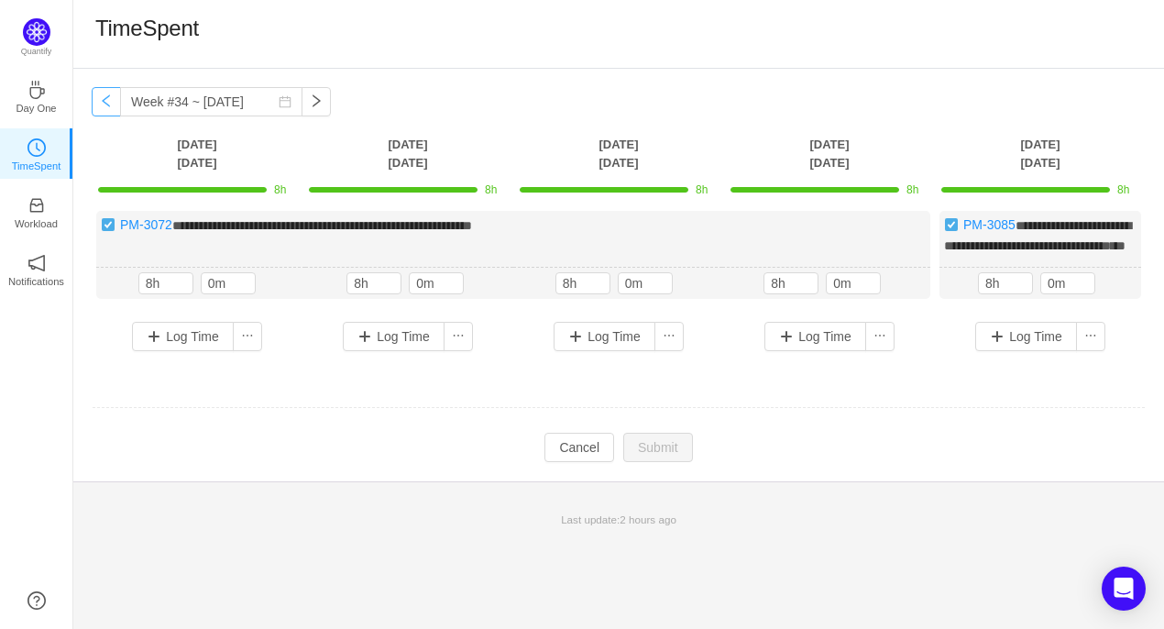
click at [106, 104] on button "button" at bounding box center [106, 101] width 29 height 29
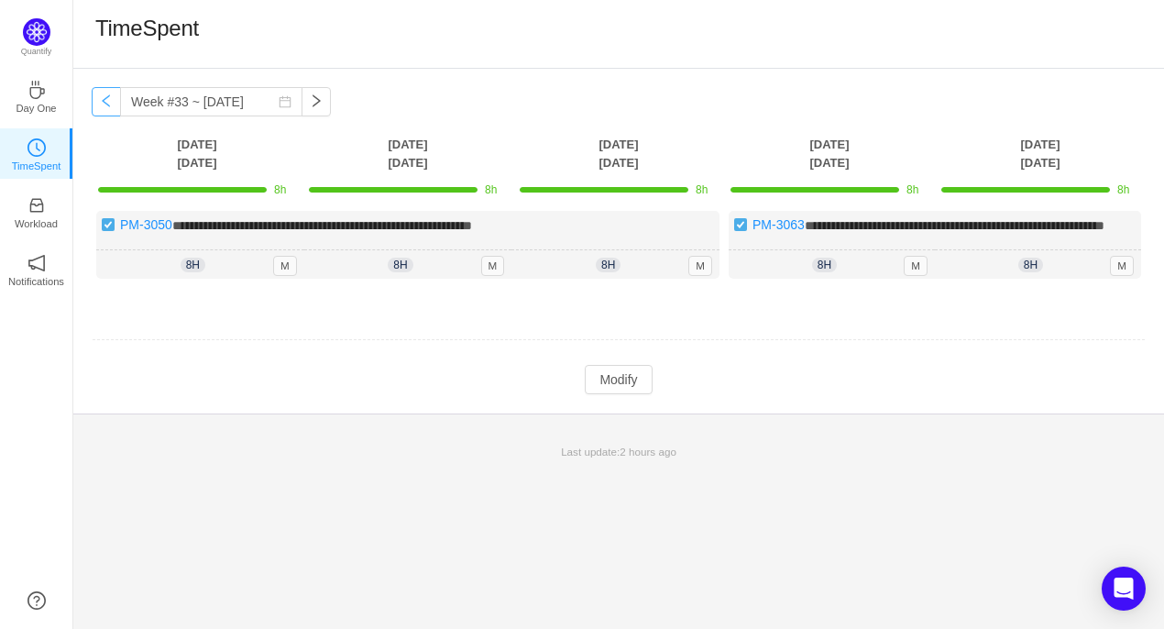
click at [106, 104] on button "button" at bounding box center [106, 101] width 29 height 29
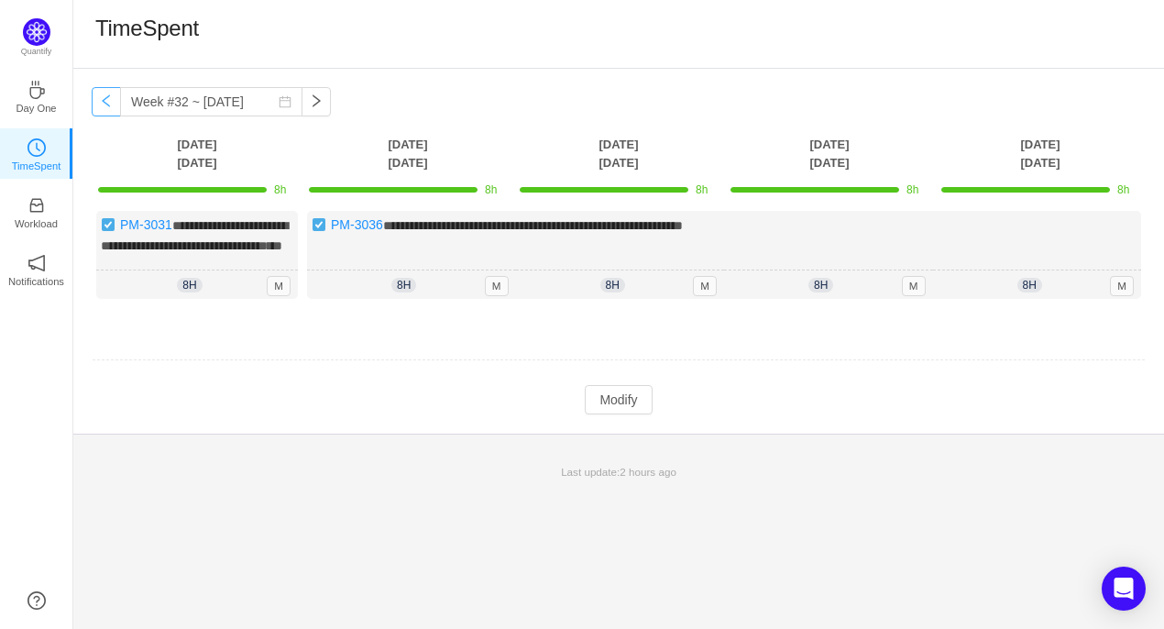
click at [106, 104] on button "button" at bounding box center [106, 101] width 29 height 29
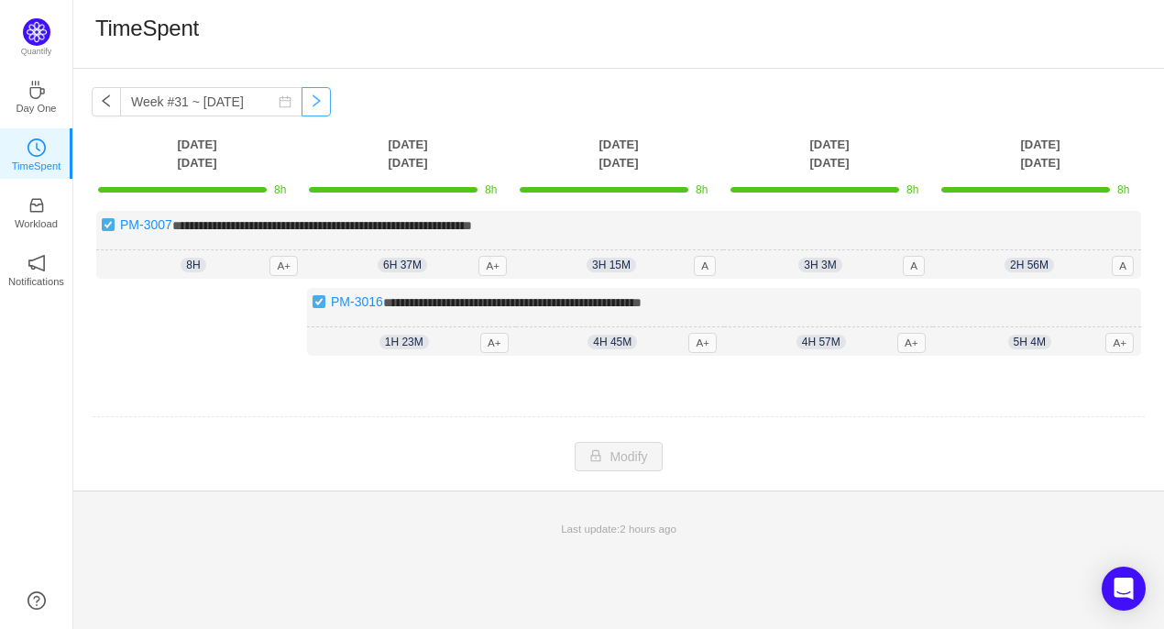
click at [305, 108] on button "button" at bounding box center [315, 101] width 29 height 29
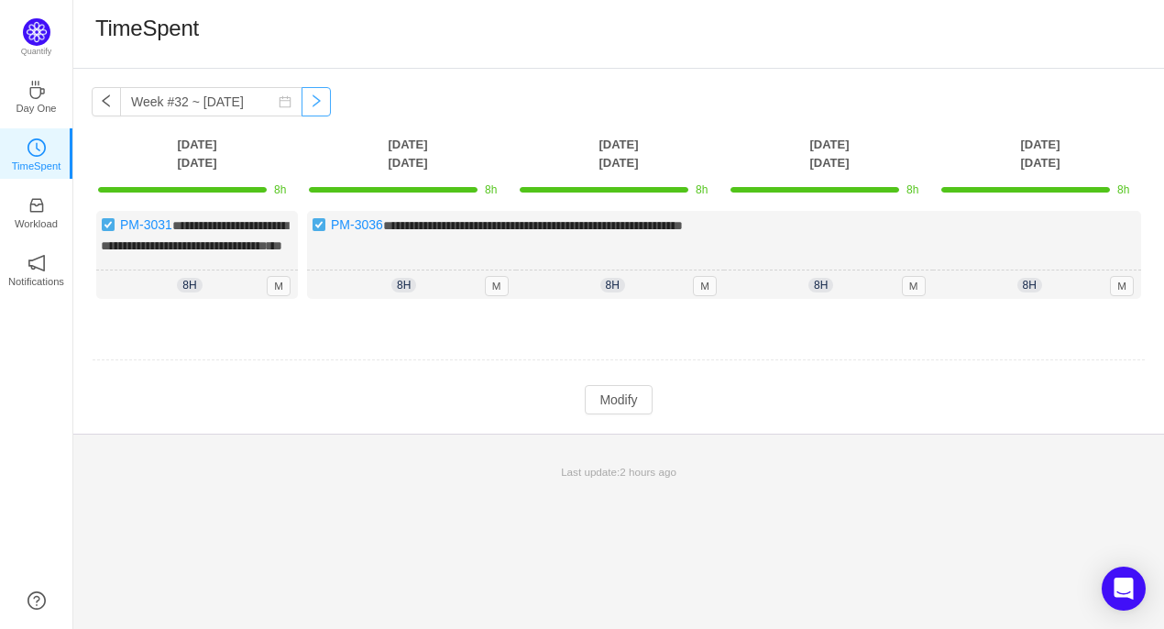
click at [305, 103] on button "button" at bounding box center [315, 101] width 29 height 29
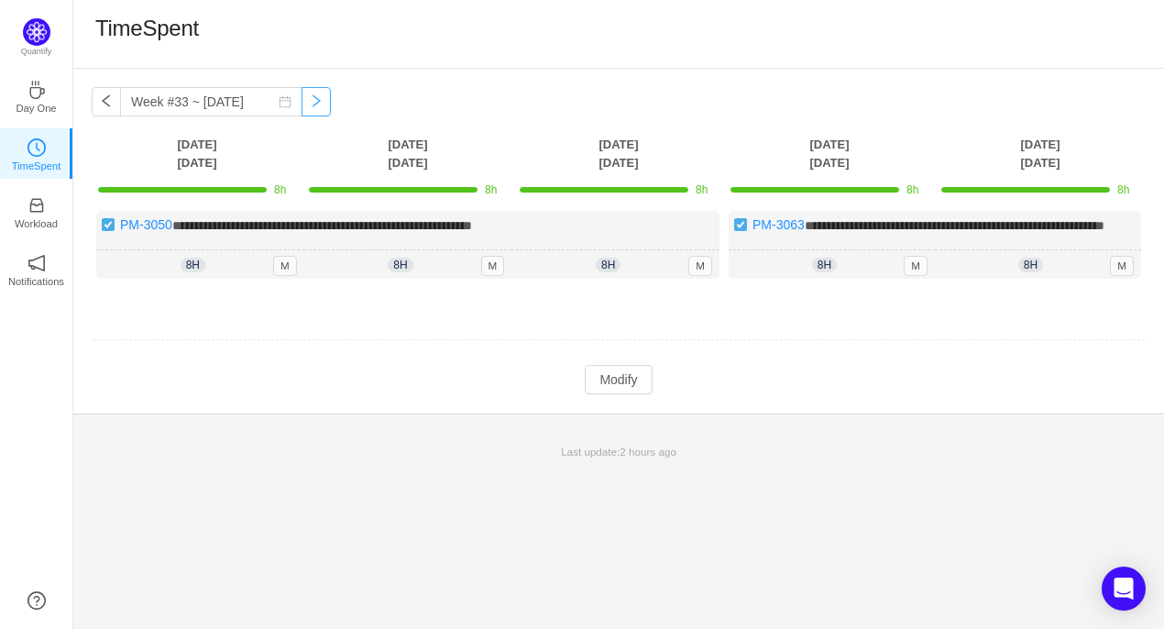
click at [305, 103] on button "button" at bounding box center [315, 101] width 29 height 29
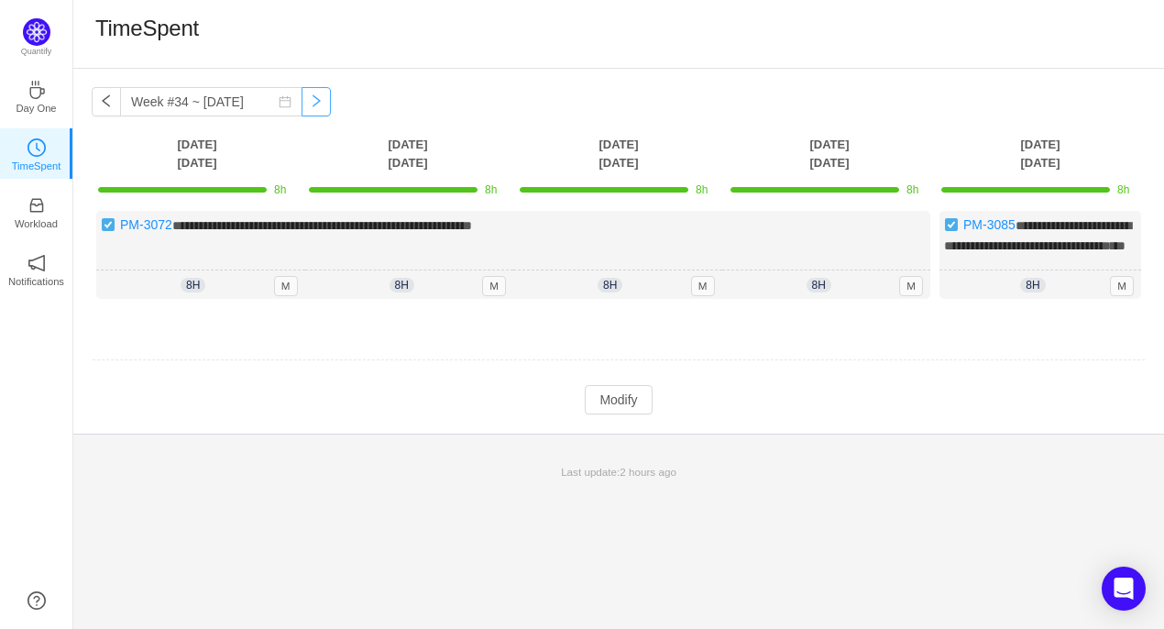
click at [307, 104] on button "button" at bounding box center [315, 101] width 29 height 29
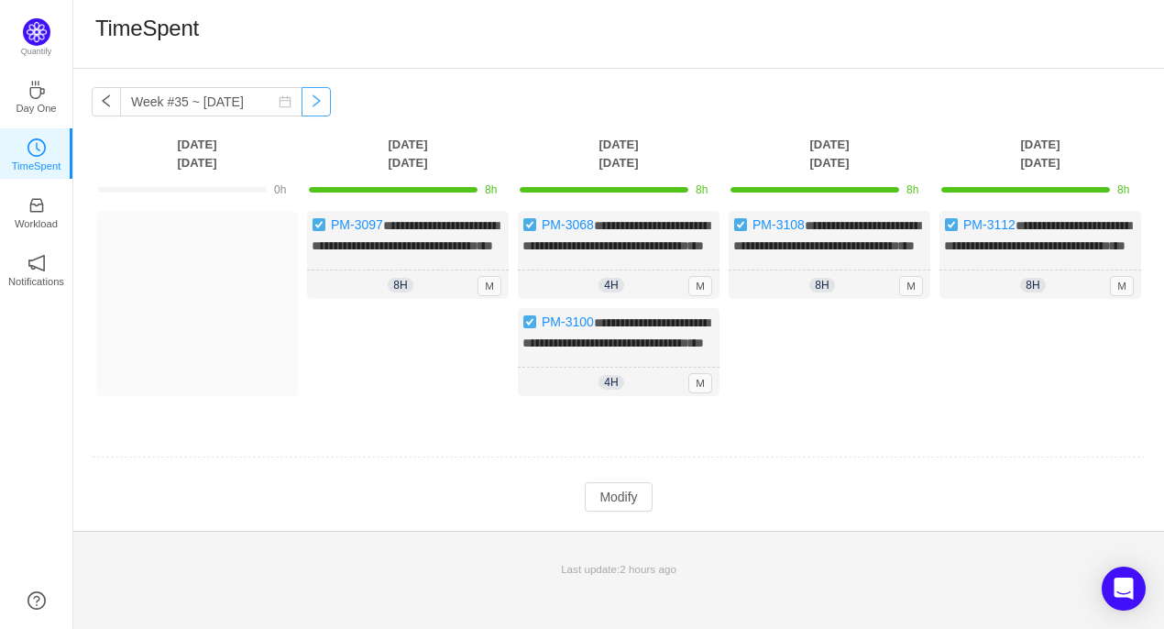
click at [306, 108] on button "button" at bounding box center [315, 101] width 29 height 29
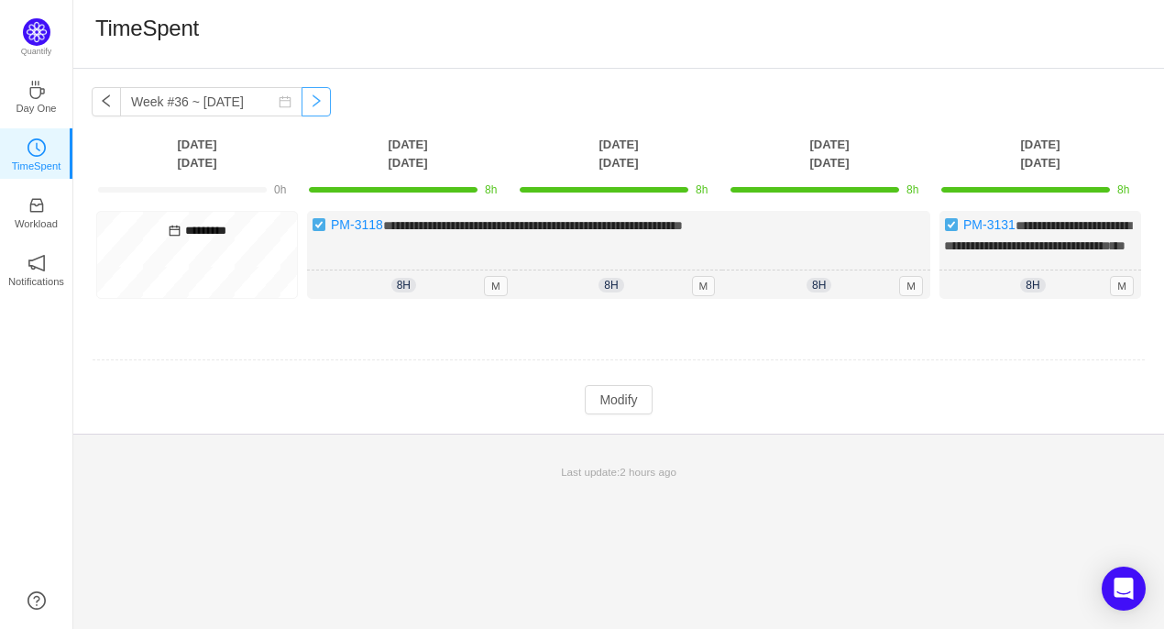
click at [307, 104] on button "button" at bounding box center [315, 101] width 29 height 29
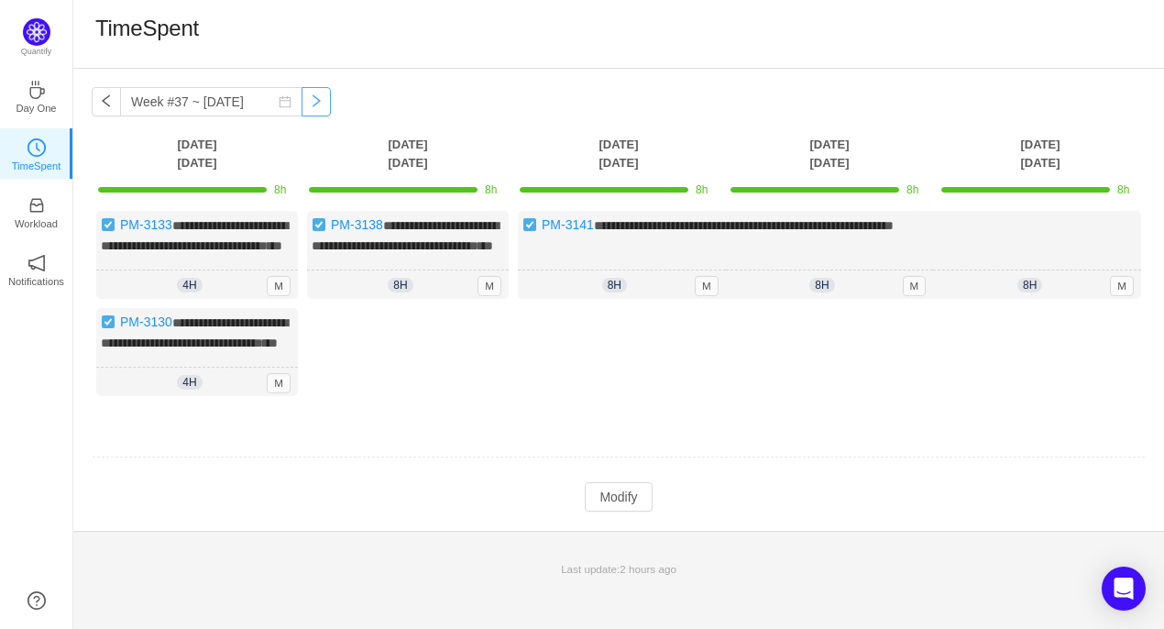
click at [303, 109] on button "button" at bounding box center [315, 101] width 29 height 29
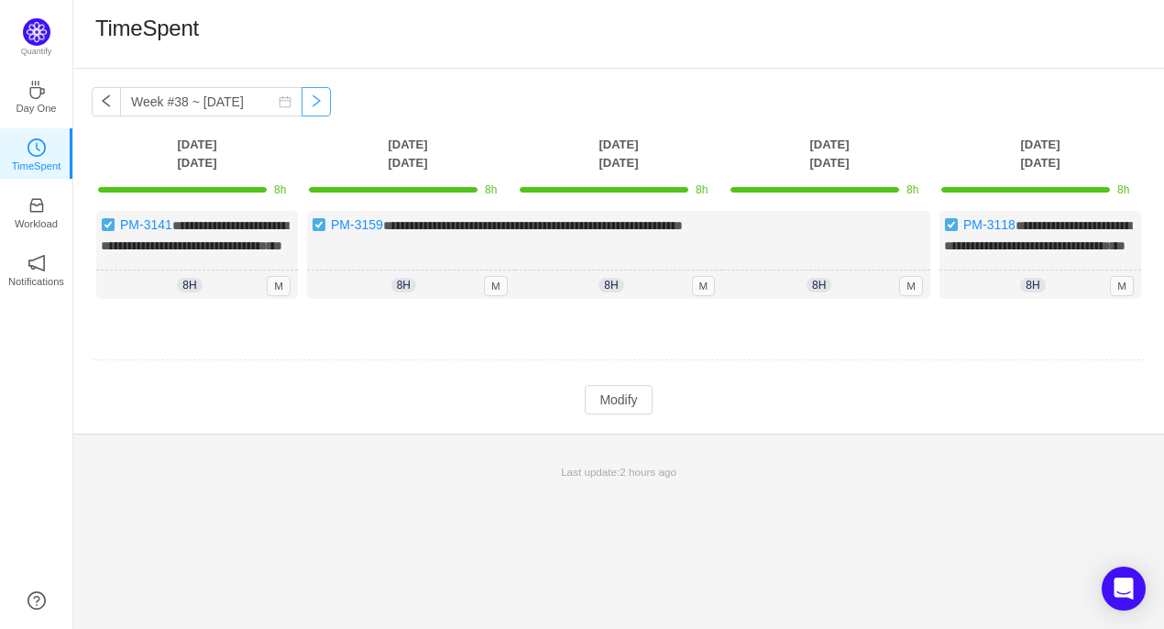
click at [301, 112] on button "button" at bounding box center [315, 101] width 29 height 29
type input "Week #39 ~ [DATE]"
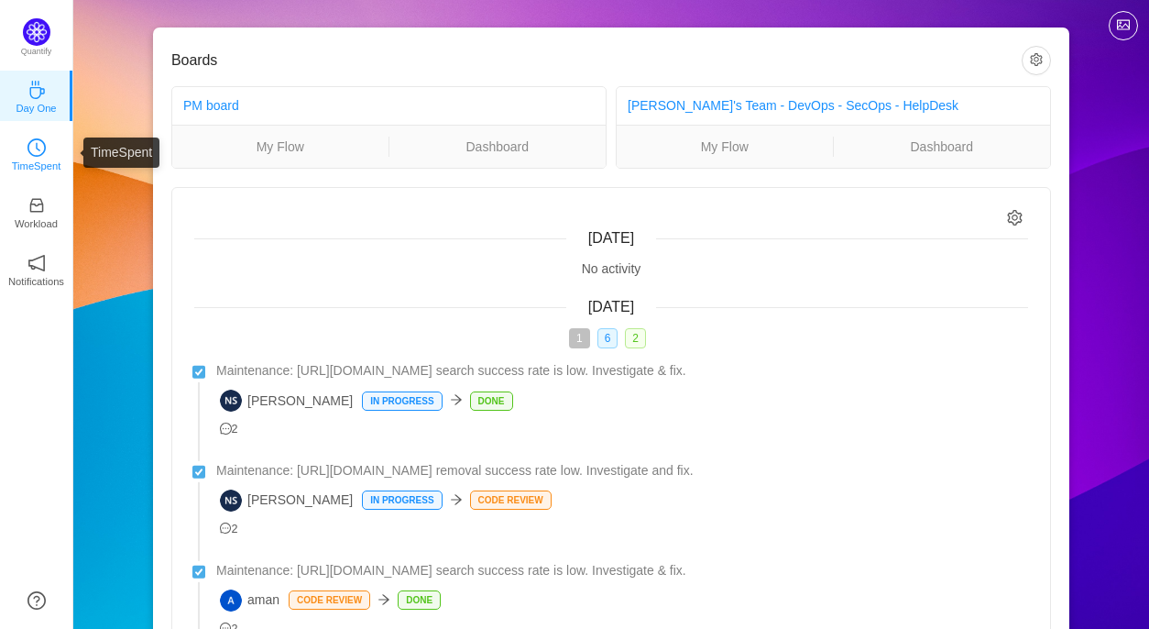
click at [27, 155] on link "TimeSpent" at bounding box center [36, 153] width 18 height 18
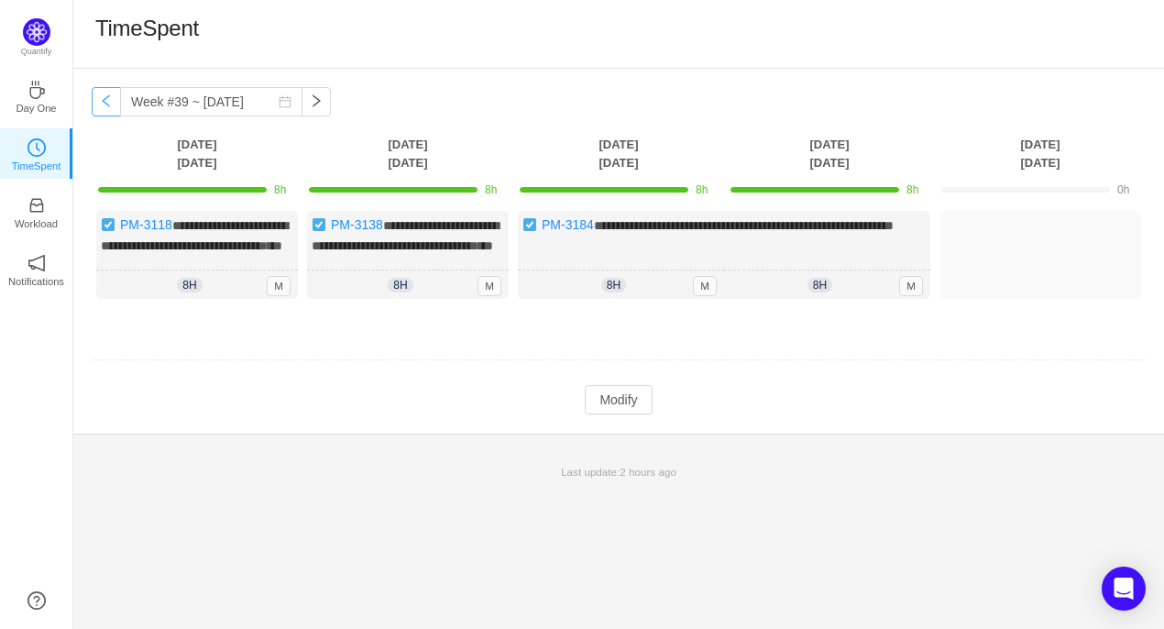
click at [105, 104] on button "button" at bounding box center [106, 101] width 29 height 29
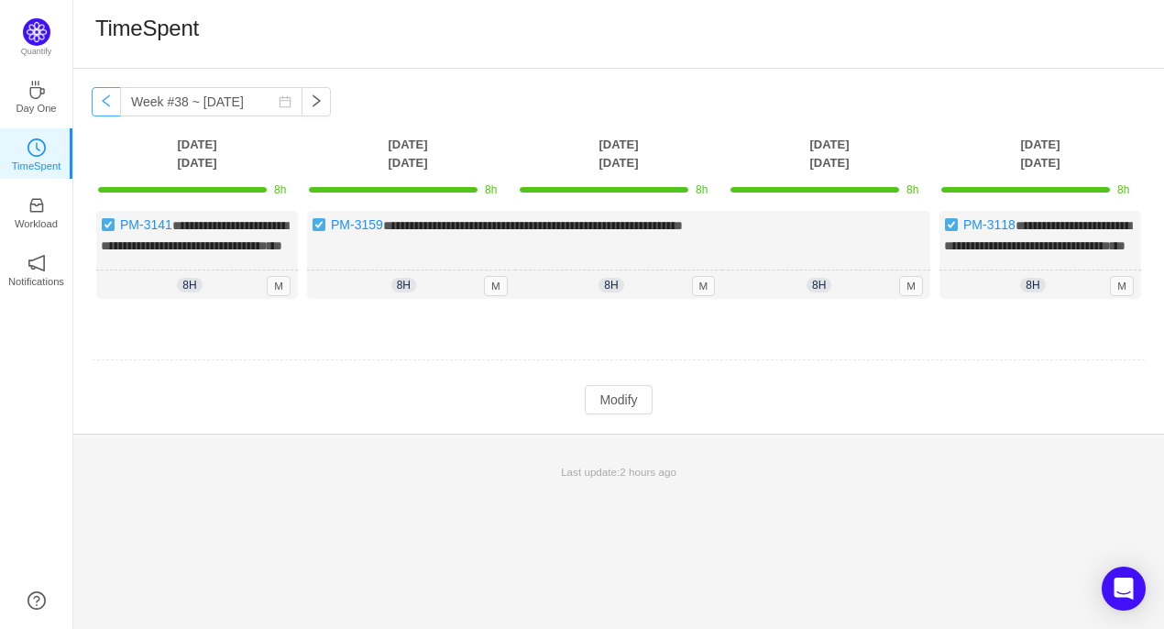
click at [105, 104] on button "button" at bounding box center [106, 101] width 29 height 29
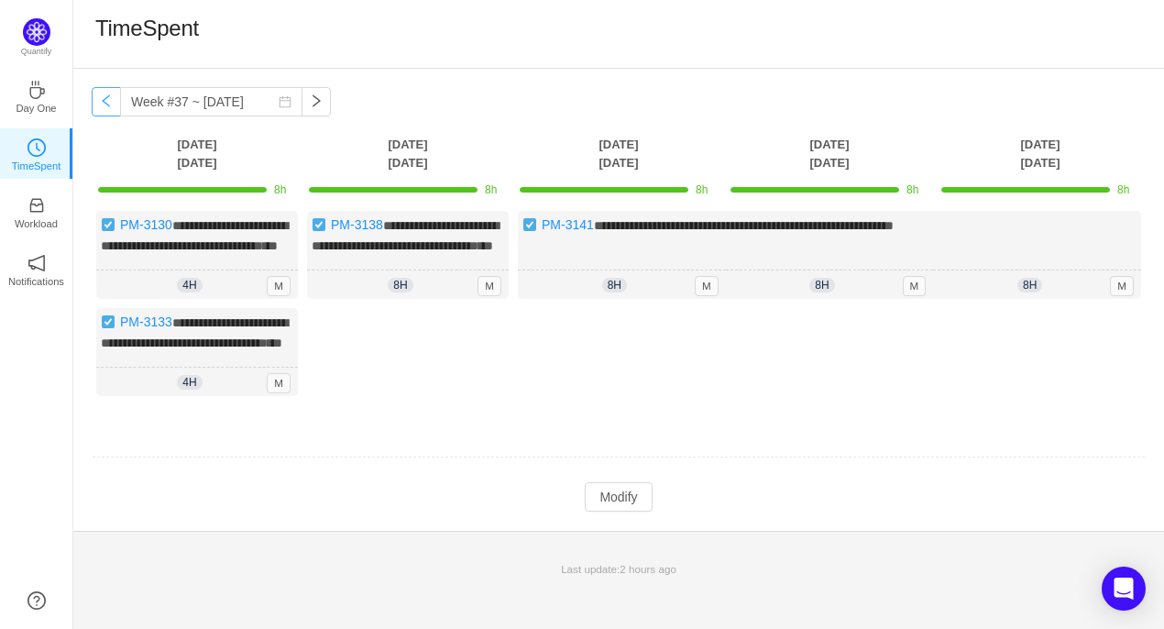
click at [105, 104] on button "button" at bounding box center [106, 101] width 29 height 29
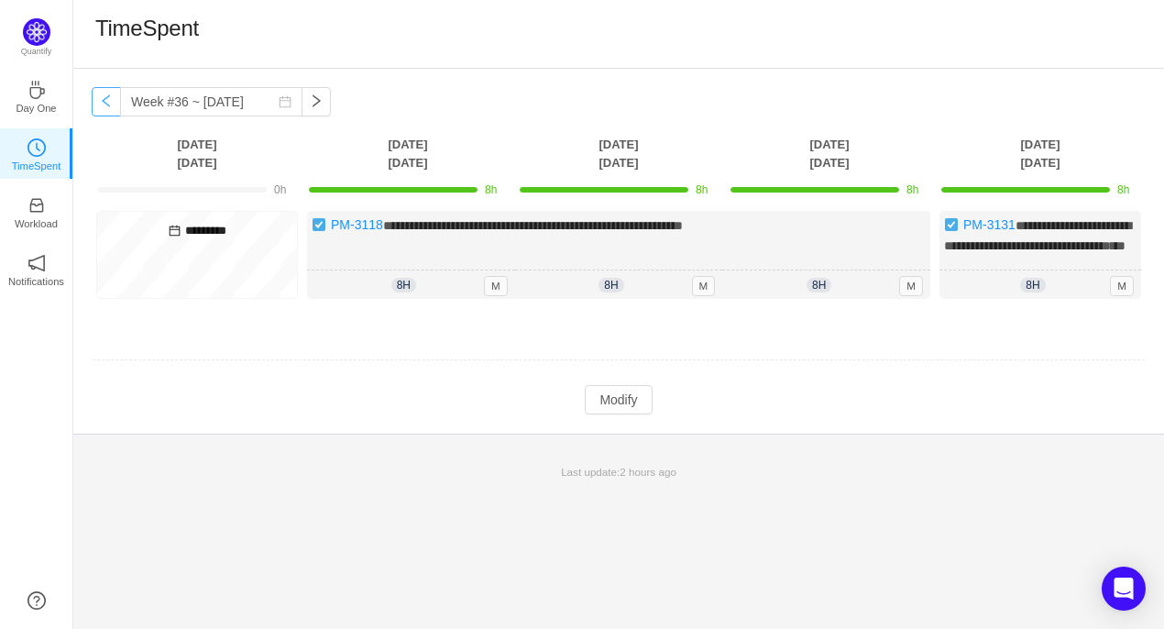
click at [105, 104] on button "button" at bounding box center [106, 101] width 29 height 29
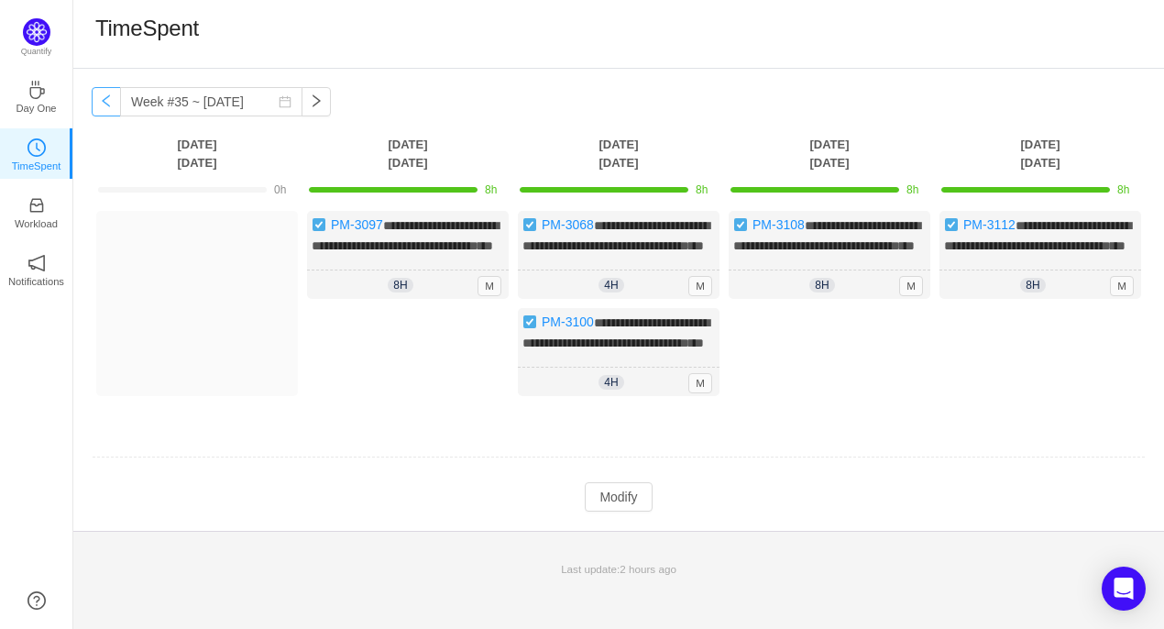
click at [105, 104] on button "button" at bounding box center [106, 101] width 29 height 29
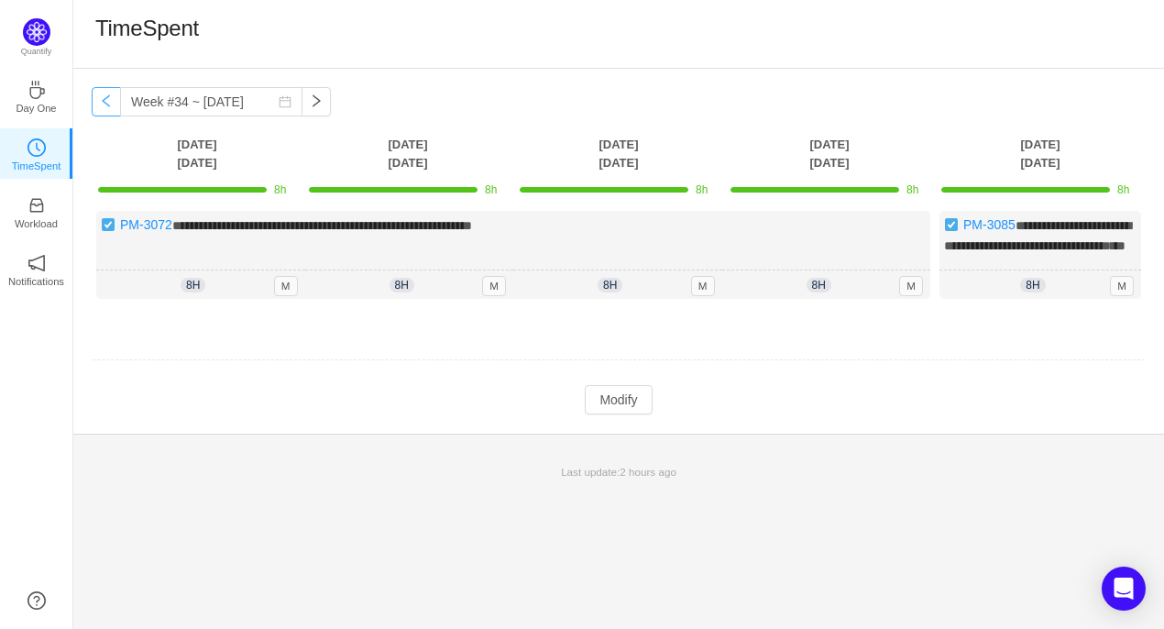
click at [104, 109] on button "button" at bounding box center [106, 101] width 29 height 29
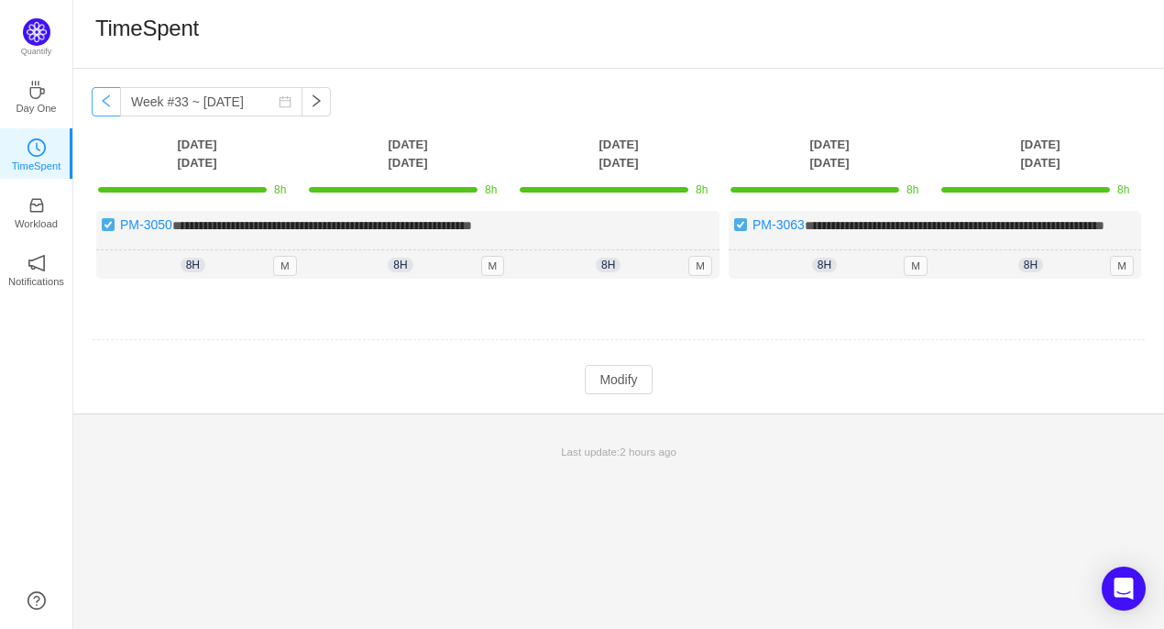
click at [104, 109] on button "button" at bounding box center [106, 101] width 29 height 29
type input "Week #32 ~ [DATE]"
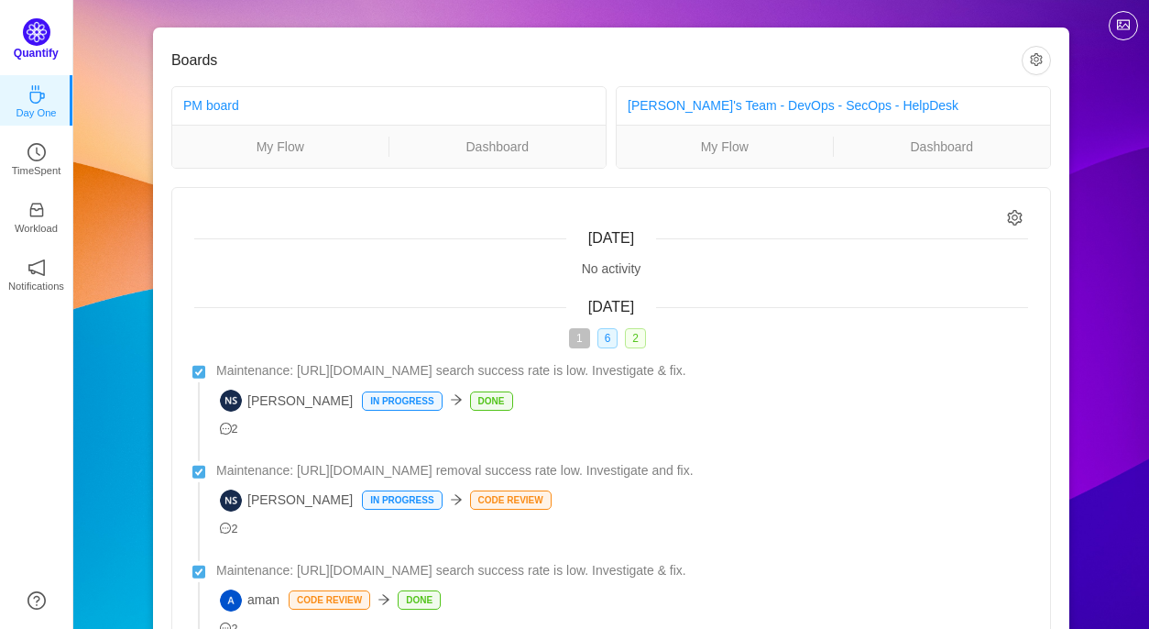
click at [34, 32] on img at bounding box center [36, 31] width 27 height 27
click at [41, 148] on icon "icon: clock-circle" at bounding box center [36, 147] width 18 height 18
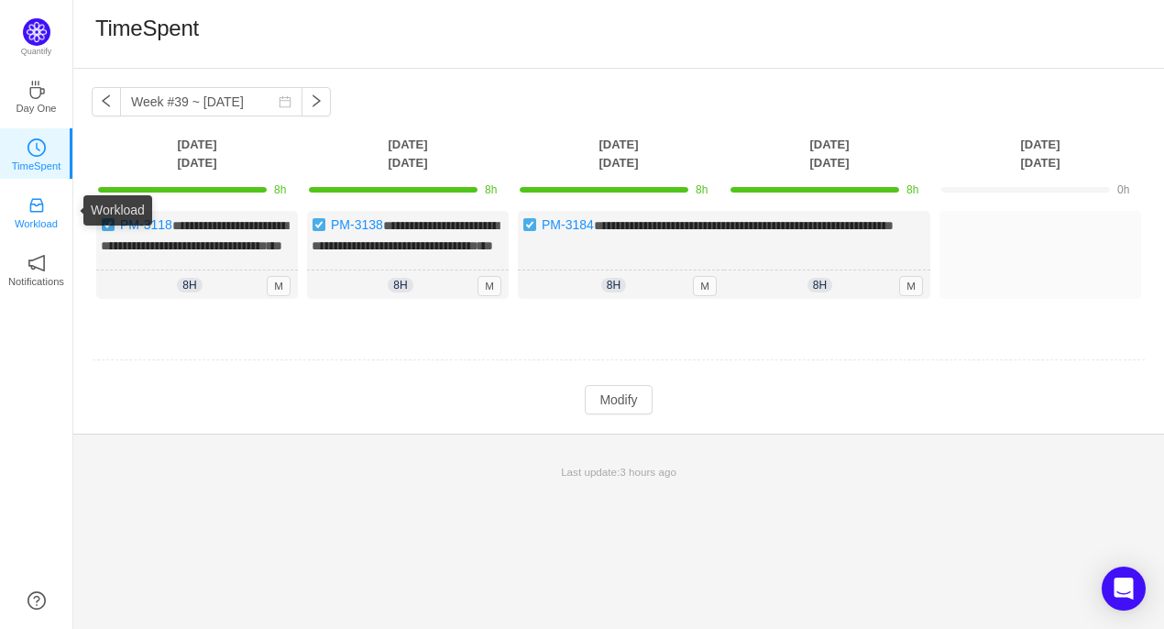
click at [38, 216] on p "Workload" at bounding box center [36, 223] width 43 height 16
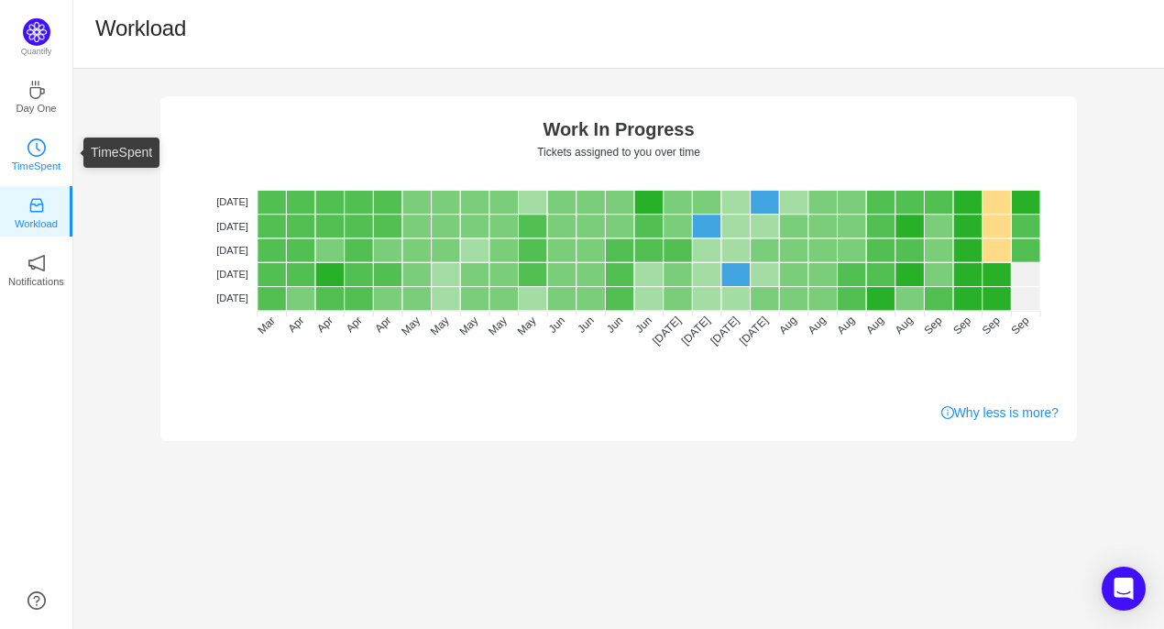
click at [32, 149] on icon "icon: clock-circle" at bounding box center [36, 147] width 18 height 18
